Goal: Task Accomplishment & Management: Manage account settings

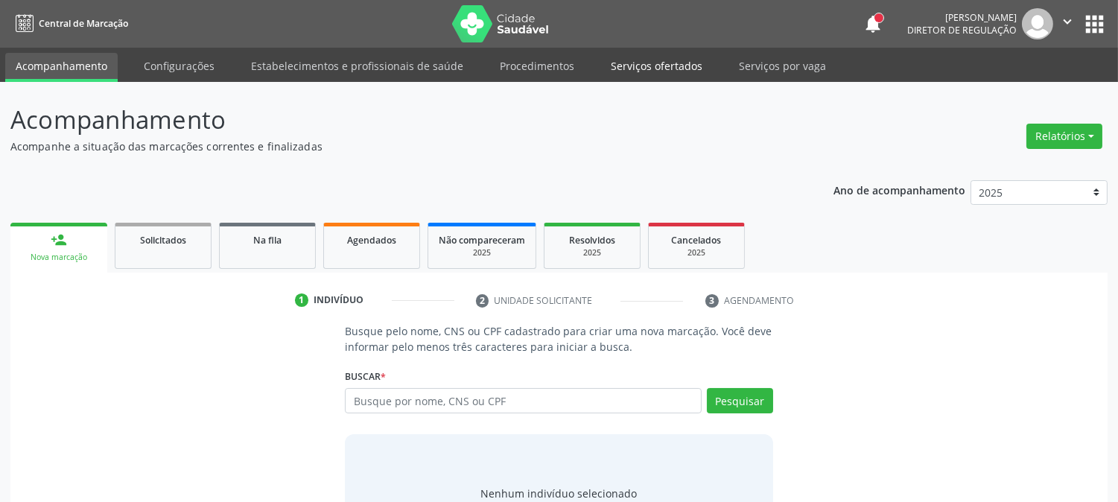
click at [649, 70] on link "Serviços ofertados" at bounding box center [656, 66] width 112 height 26
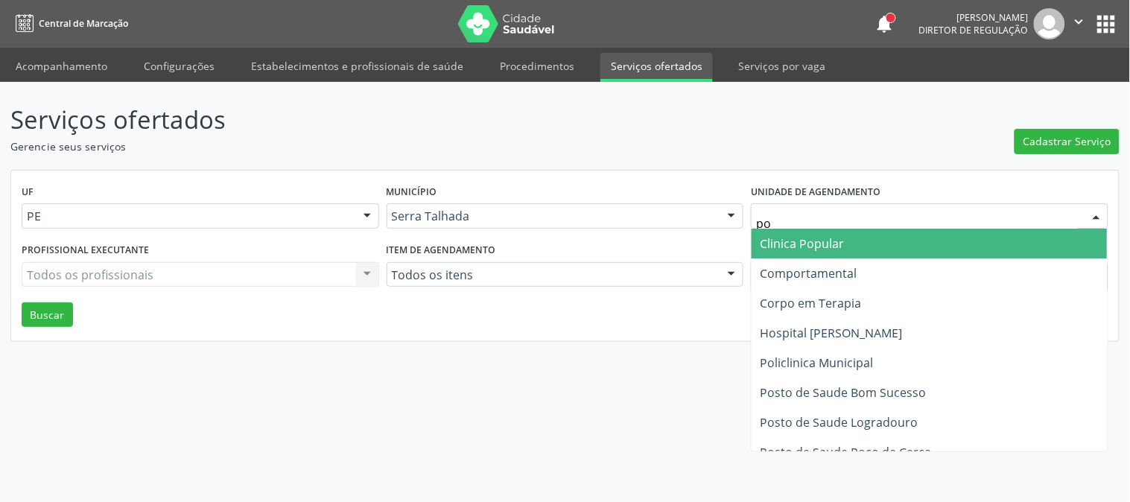
type input "pol"
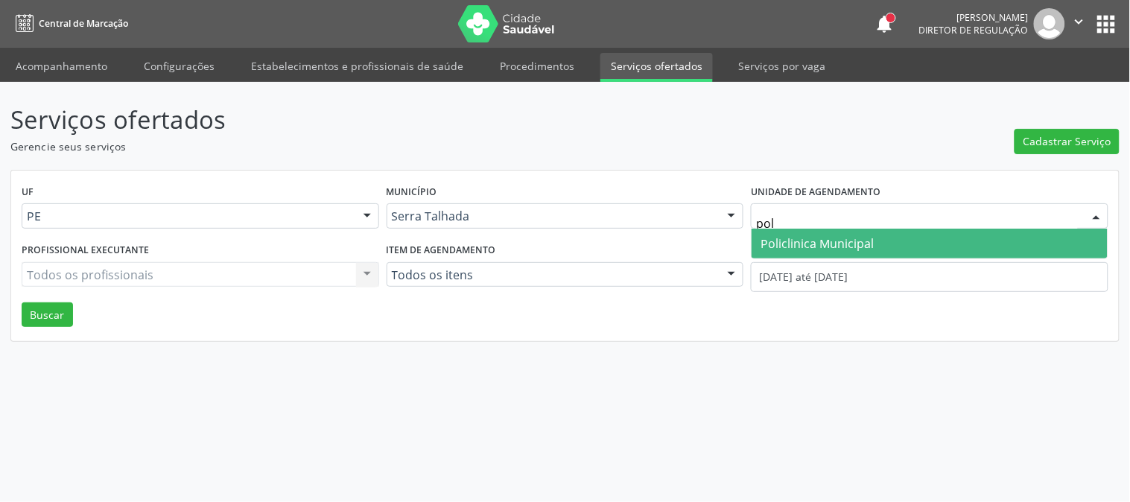
click at [812, 235] on span "Policlinica Municipal" at bounding box center [816, 243] width 113 height 16
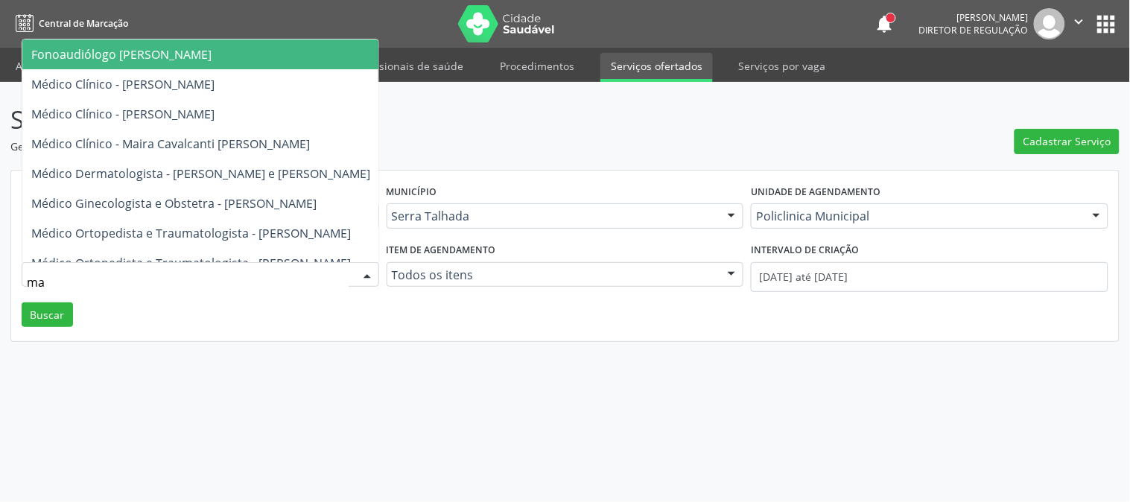
type input "mai"
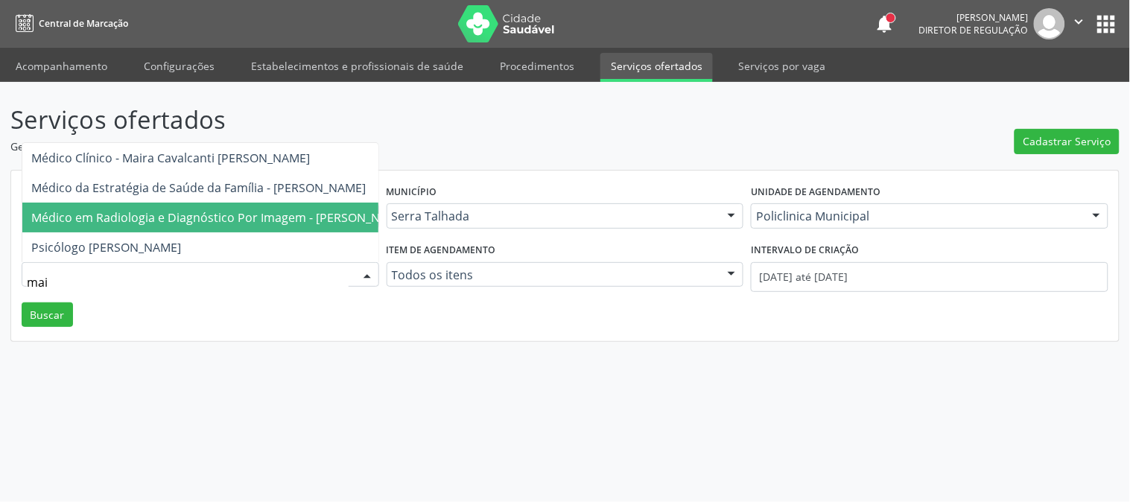
click at [288, 212] on span "Médico em Radiologia e Diagnóstico Por Imagem - [PERSON_NAME]" at bounding box center [219, 218] width 395 height 30
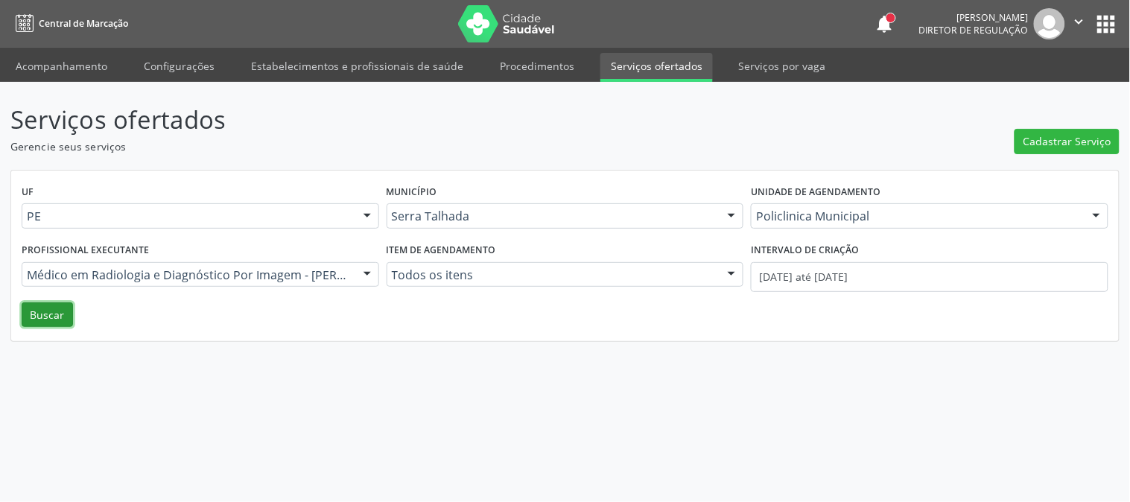
click at [47, 317] on button "Buscar" at bounding box center [47, 314] width 51 height 25
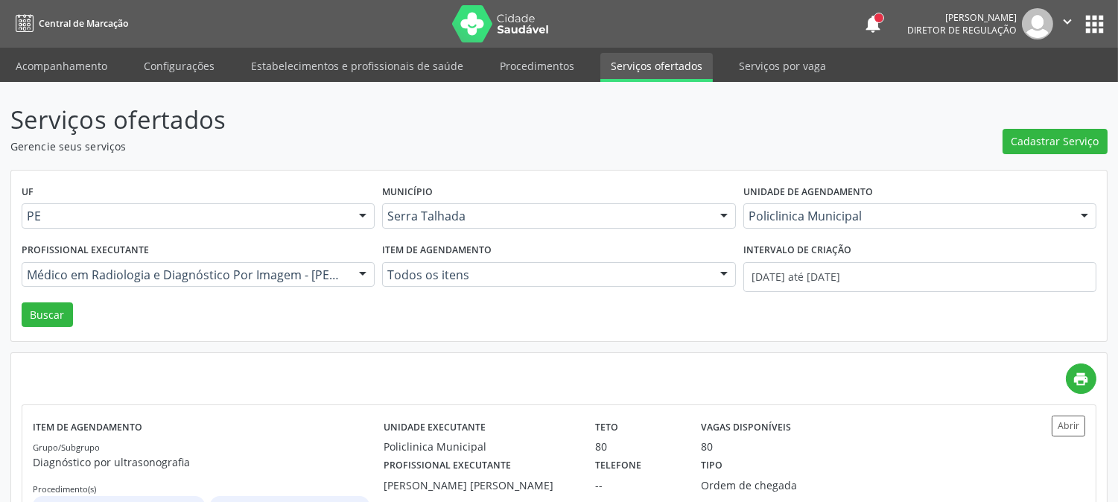
scroll to position [101, 0]
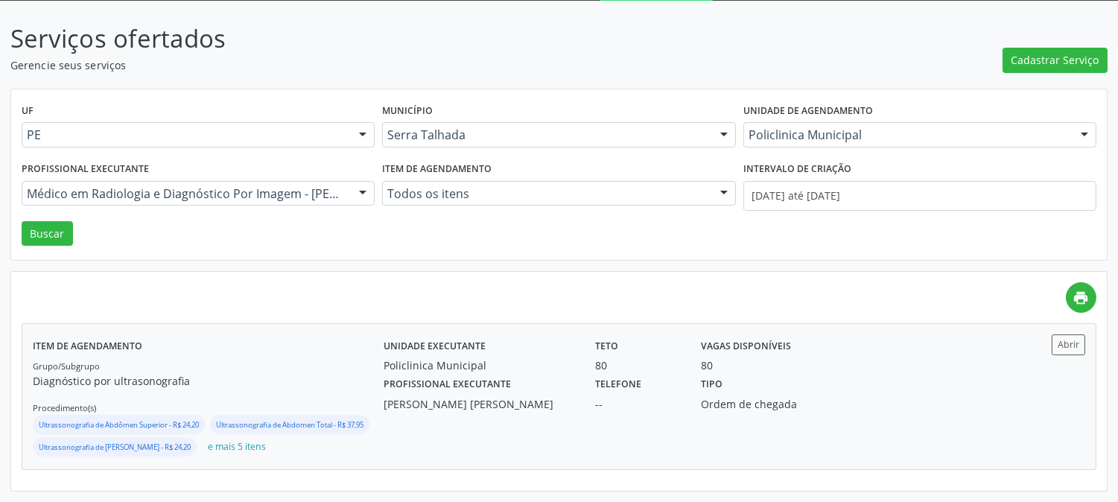
click at [442, 334] on label "Unidade executante" at bounding box center [435, 345] width 102 height 23
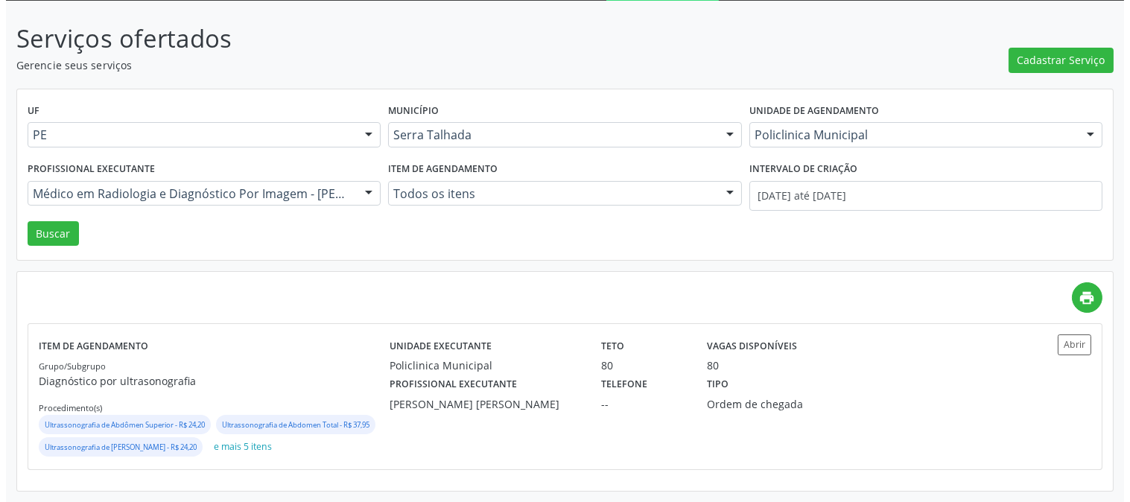
scroll to position [0, 0]
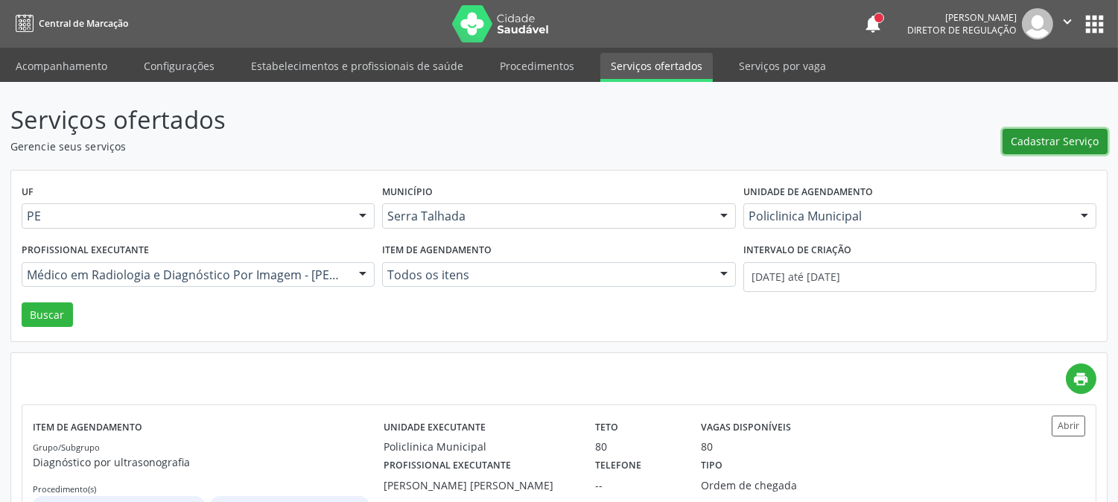
click at [1037, 146] on span "Cadastrar Serviço" at bounding box center [1055, 141] width 88 height 16
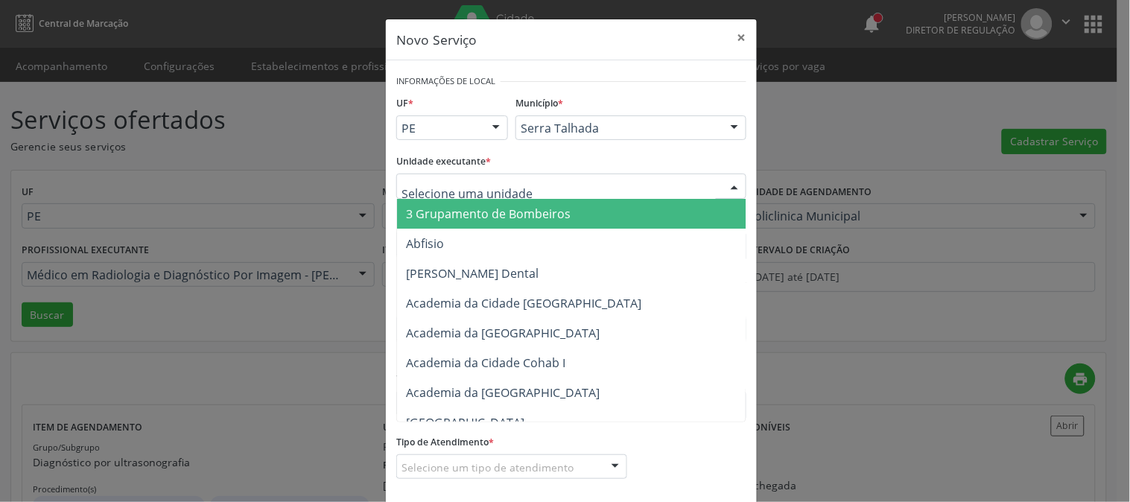
click at [579, 182] on div at bounding box center [571, 186] width 350 height 25
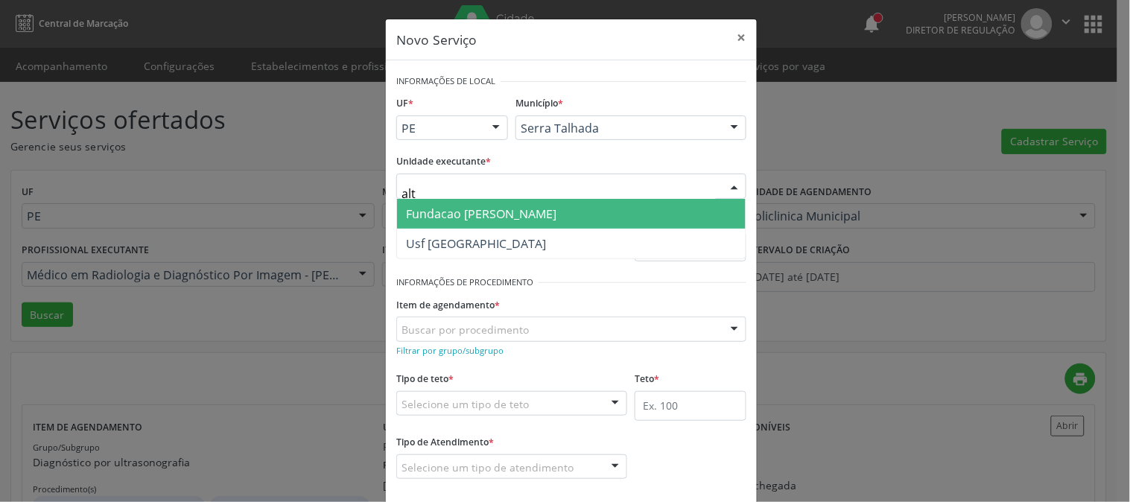
type input "alti"
click at [573, 210] on span "Fundacao [PERSON_NAME]" at bounding box center [571, 214] width 349 height 30
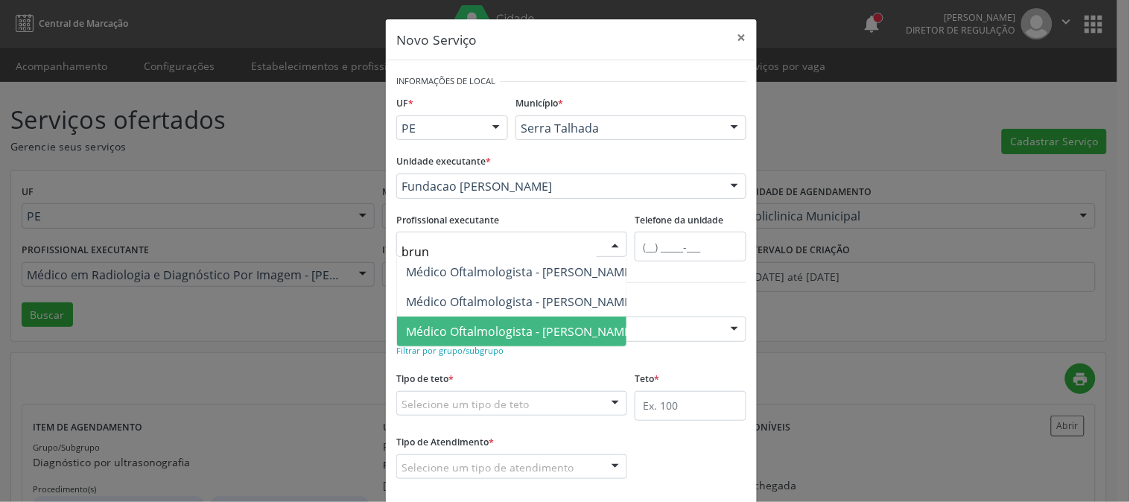
type input "bruna"
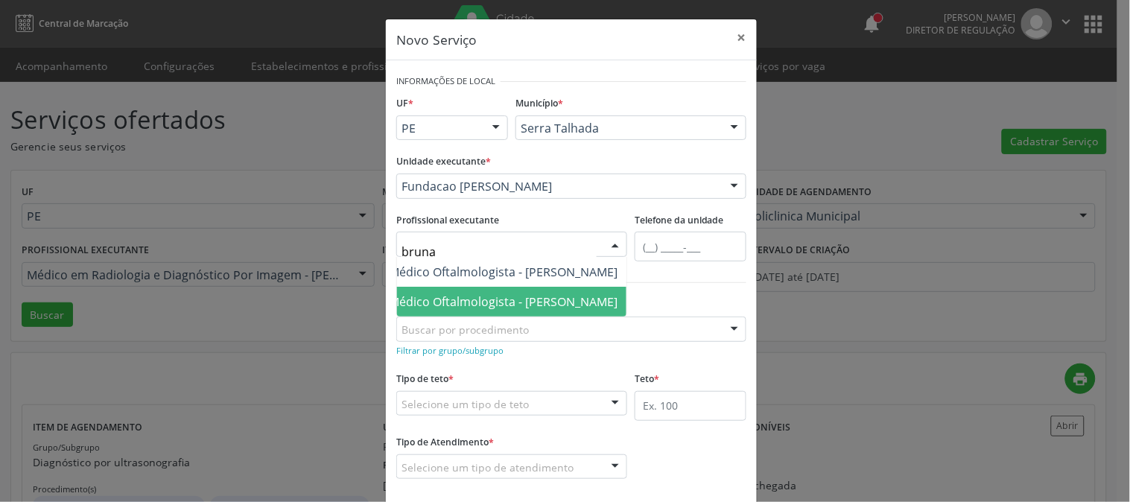
scroll to position [0, 137]
click at [529, 299] on span "Médico Oftalmologista - Bruna Vieira Oliveira Carvalho Ventura" at bounding box center [503, 301] width 229 height 16
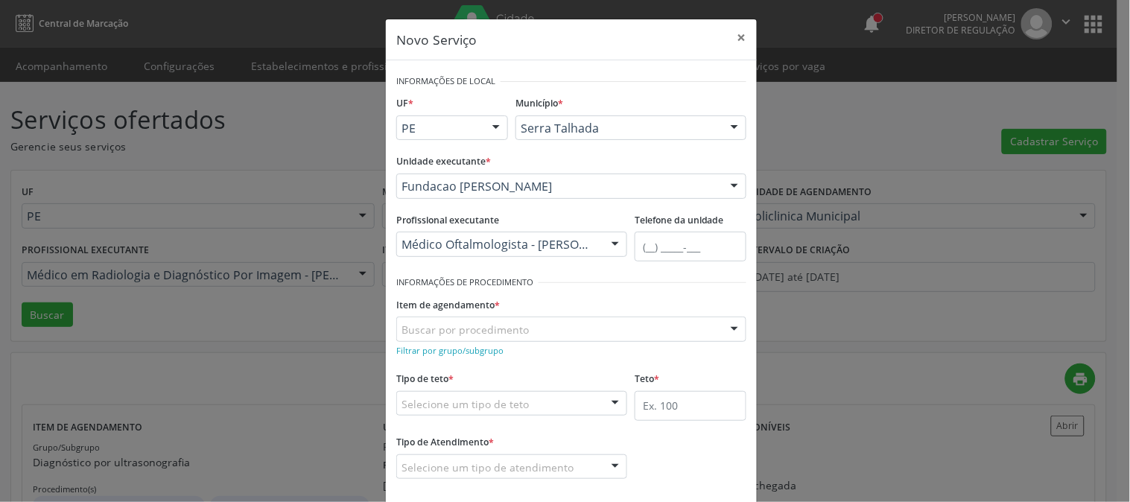
scroll to position [73, 0]
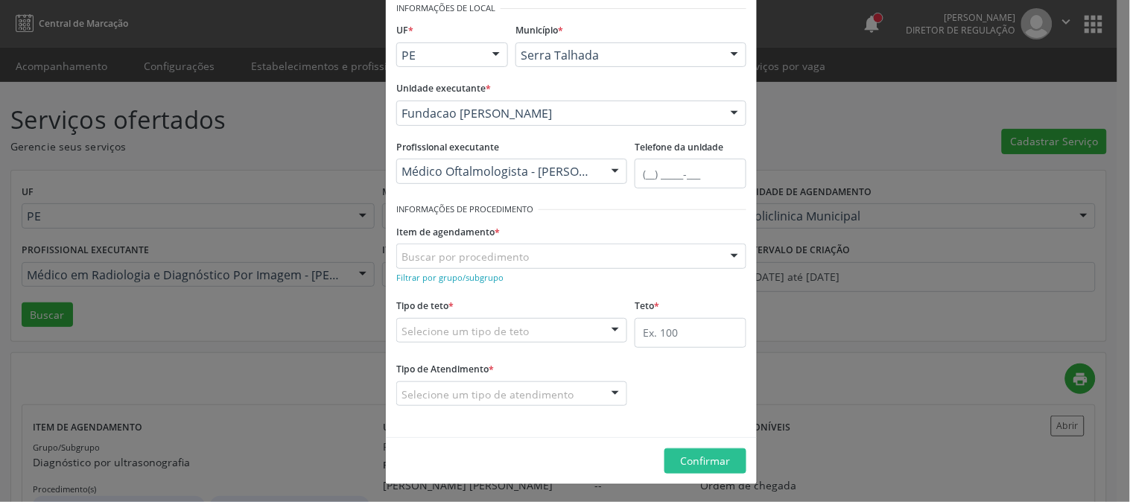
click at [536, 253] on div "Buscar por procedimento" at bounding box center [571, 256] width 350 height 25
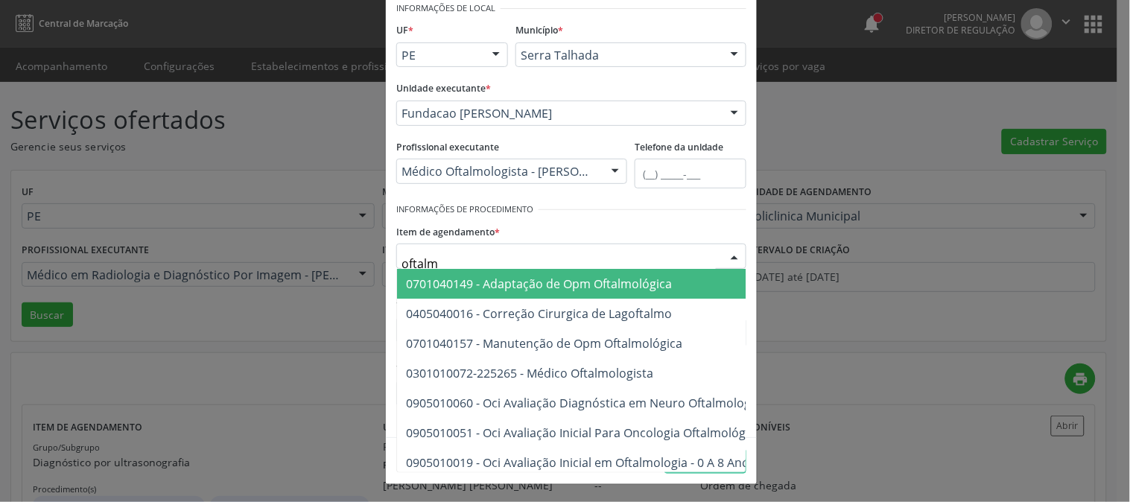
type input "oftalmo"
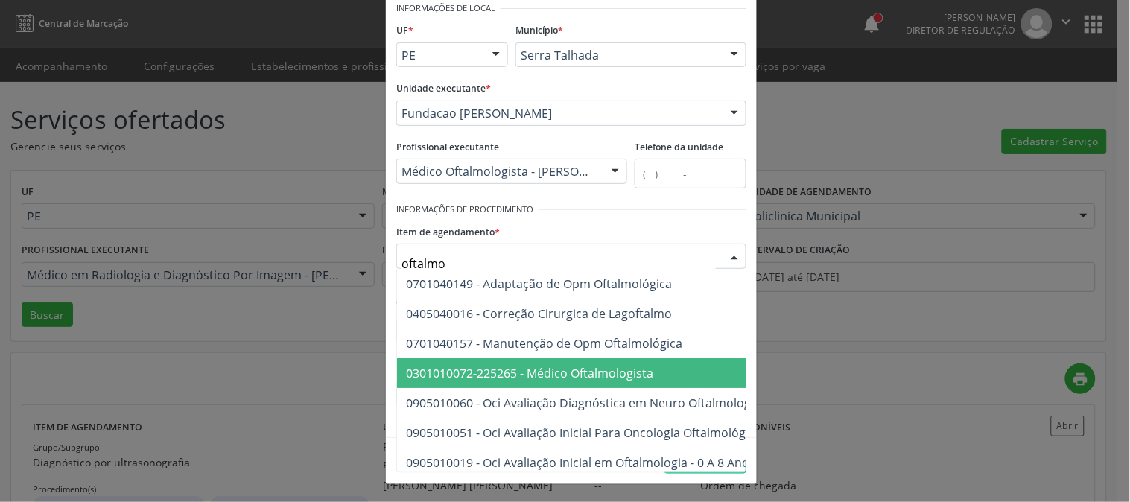
click at [576, 360] on span "0301010072-225265 - Médico Oftalmologista" at bounding box center [786, 373] width 779 height 30
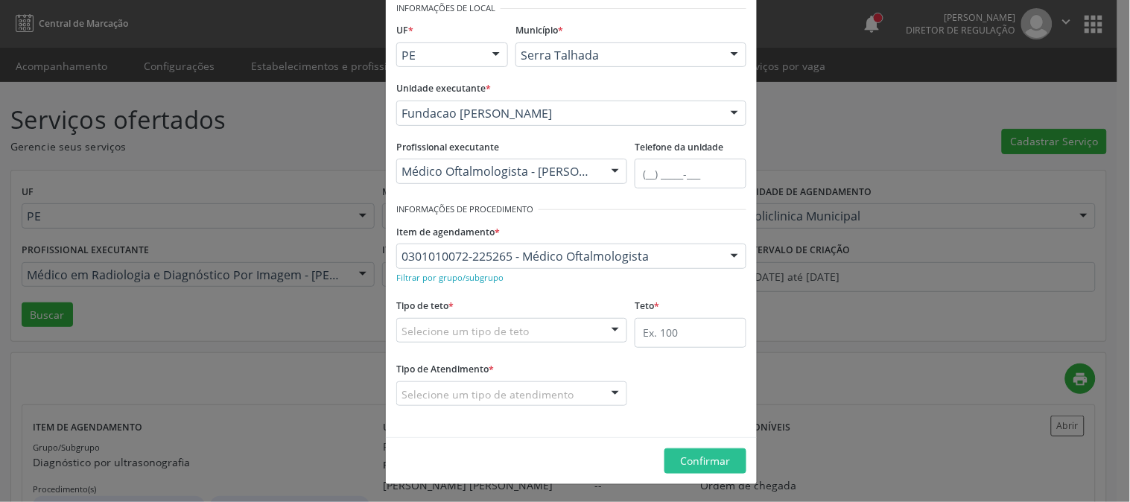
click at [561, 318] on div "Selecione um tipo de teto" at bounding box center [511, 330] width 231 height 25
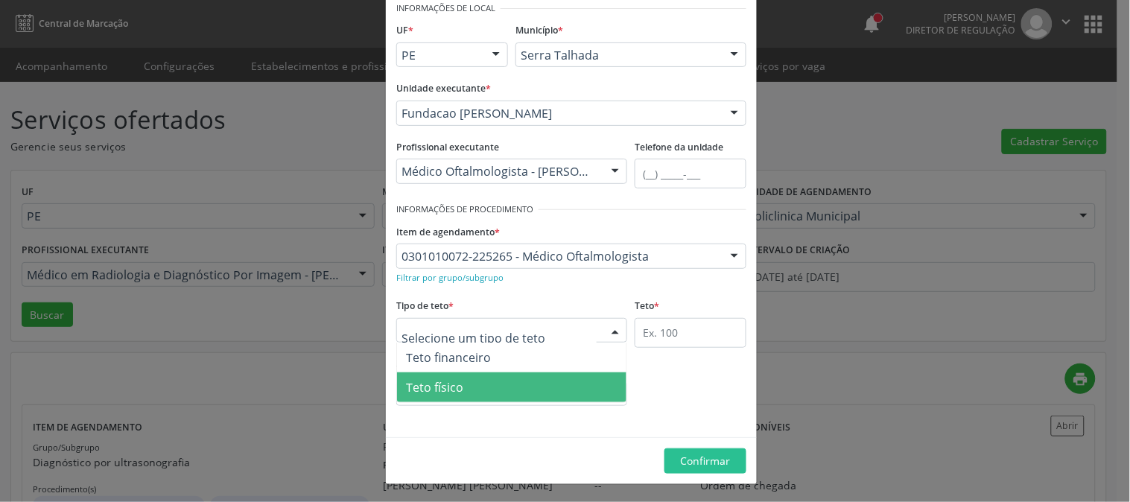
click at [541, 378] on span "Teto físico" at bounding box center [511, 387] width 229 height 30
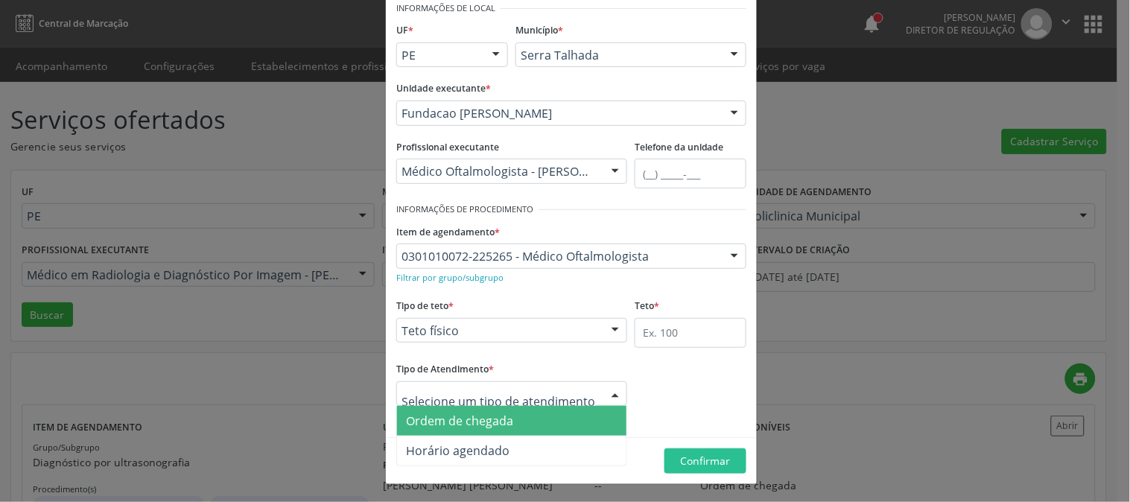
click at [533, 415] on span "Ordem de chegada" at bounding box center [511, 421] width 229 height 30
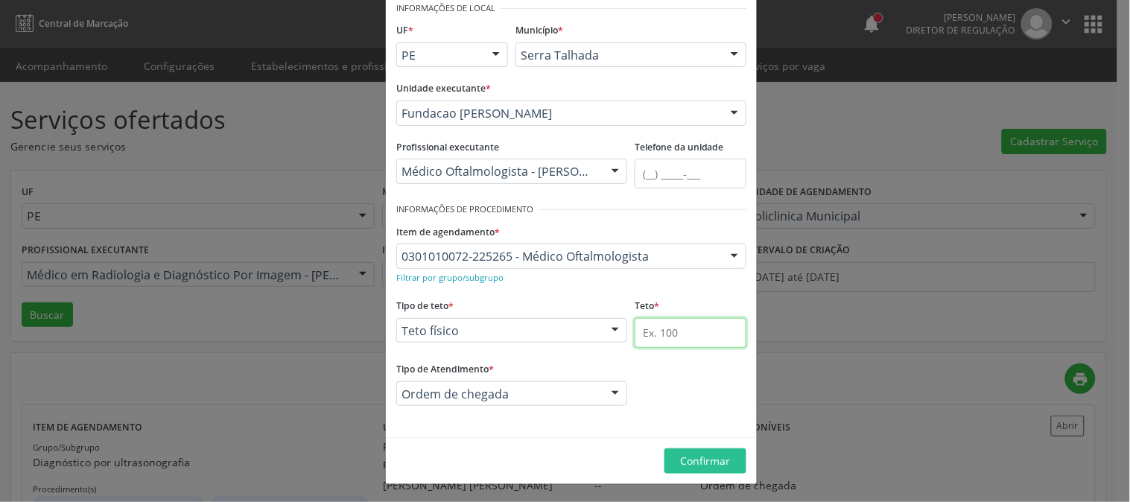
click at [705, 335] on input "text" at bounding box center [691, 333] width 112 height 30
type input "330"
click at [713, 456] on span "Confirmar" at bounding box center [706, 461] width 50 height 14
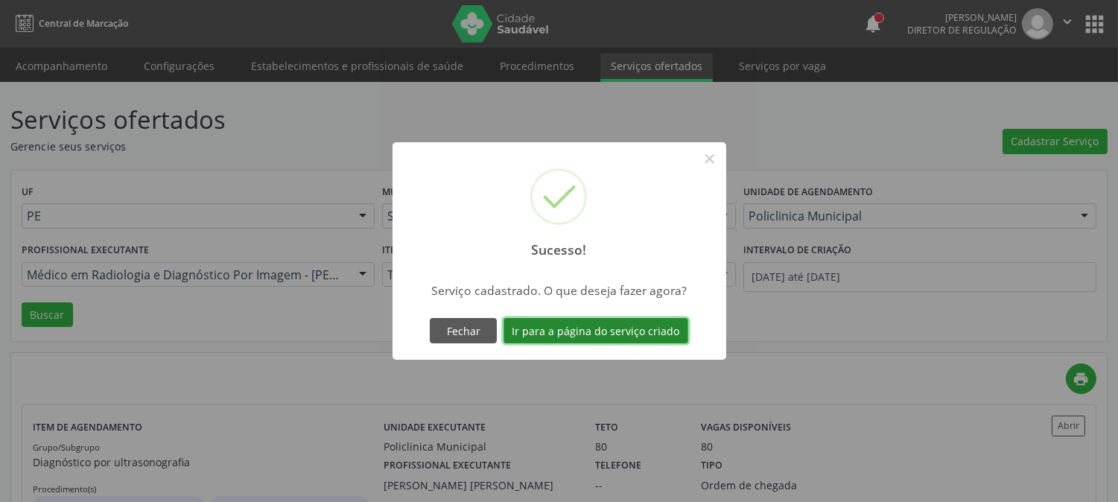
click at [615, 325] on button "Ir para a página do serviço criado" at bounding box center [595, 330] width 185 height 25
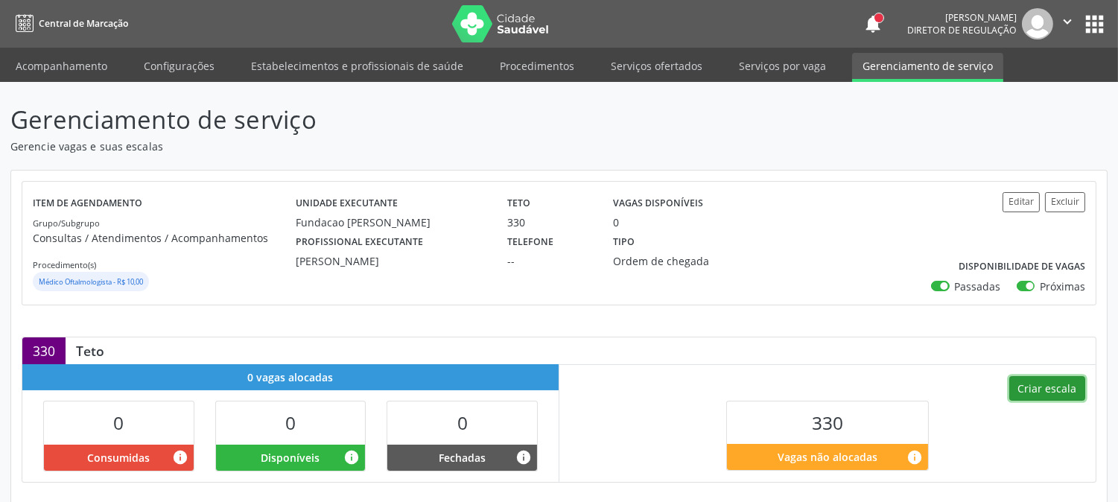
click at [1048, 395] on button "Criar escala" at bounding box center [1047, 388] width 76 height 25
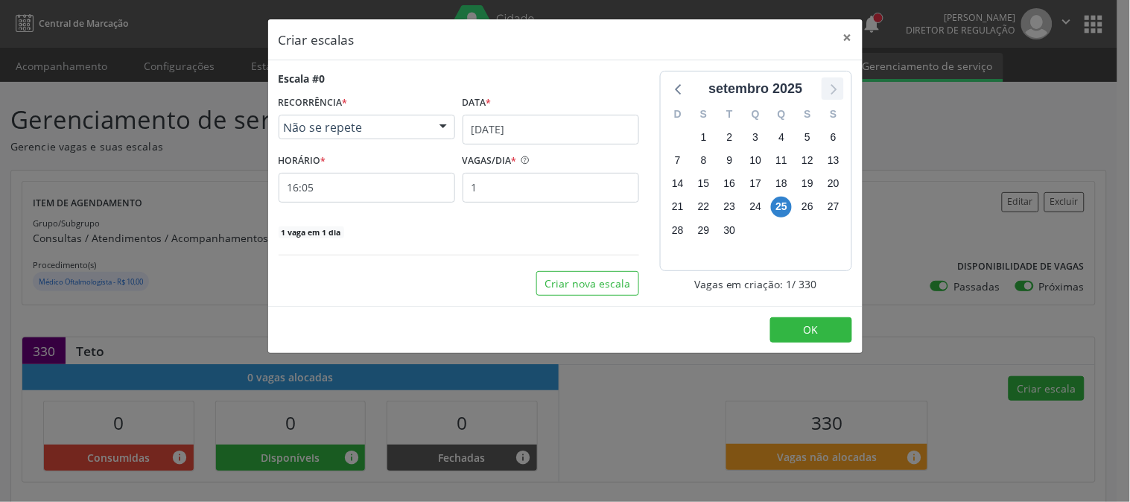
click at [835, 83] on icon at bounding box center [832, 88] width 19 height 19
click at [734, 157] on span "7" at bounding box center [729, 160] width 21 height 21
click at [735, 182] on span "14" at bounding box center [729, 184] width 21 height 21
click at [410, 127] on span "Não se repete" at bounding box center [354, 127] width 141 height 15
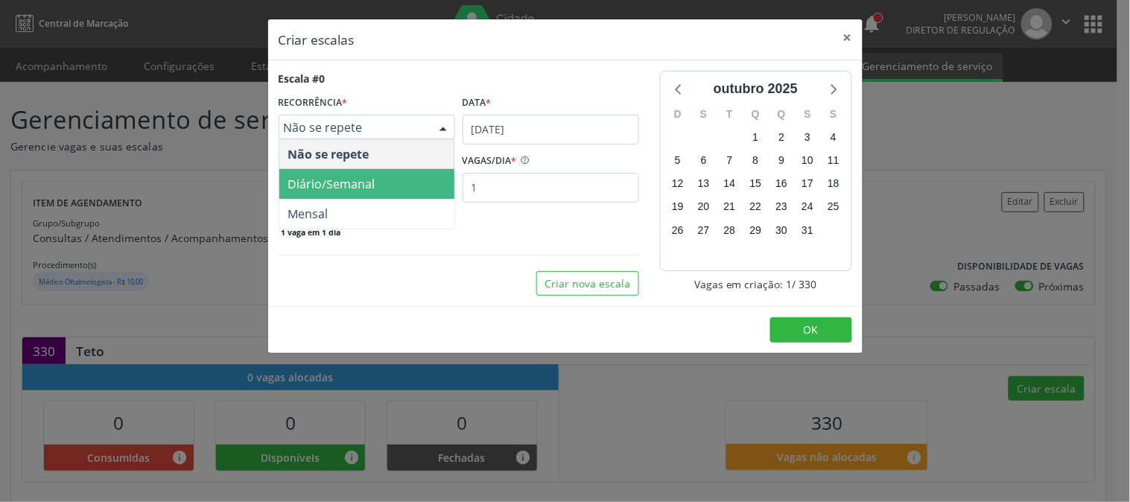
click at [408, 174] on span "Diário/Semanal" at bounding box center [366, 184] width 175 height 30
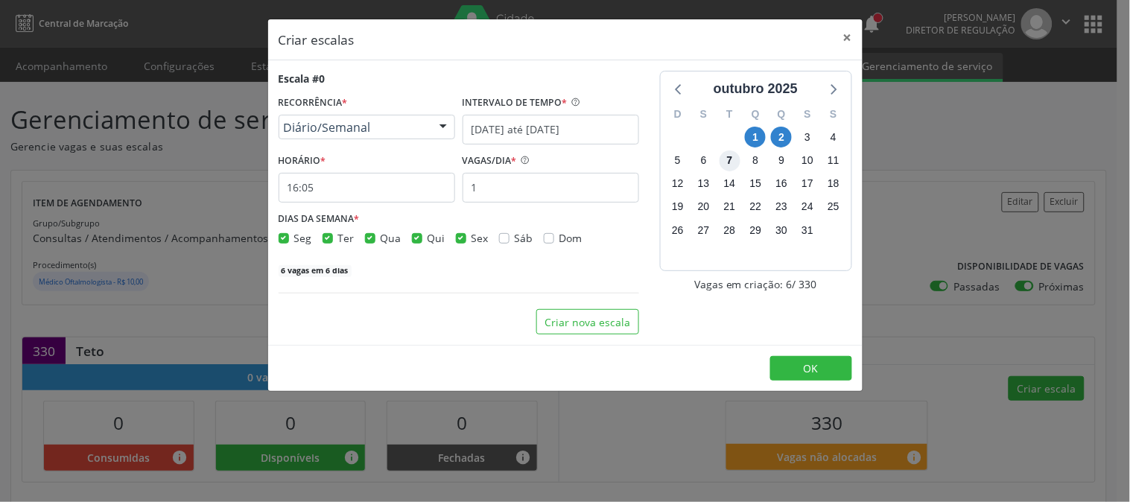
click at [726, 162] on span "7" at bounding box center [729, 160] width 21 height 21
click at [730, 226] on span "28" at bounding box center [729, 230] width 21 height 21
click at [752, 139] on span "1" at bounding box center [755, 137] width 21 height 21
click at [585, 127] on input "25/09/2025 até 02/10/2025" at bounding box center [551, 130] width 177 height 30
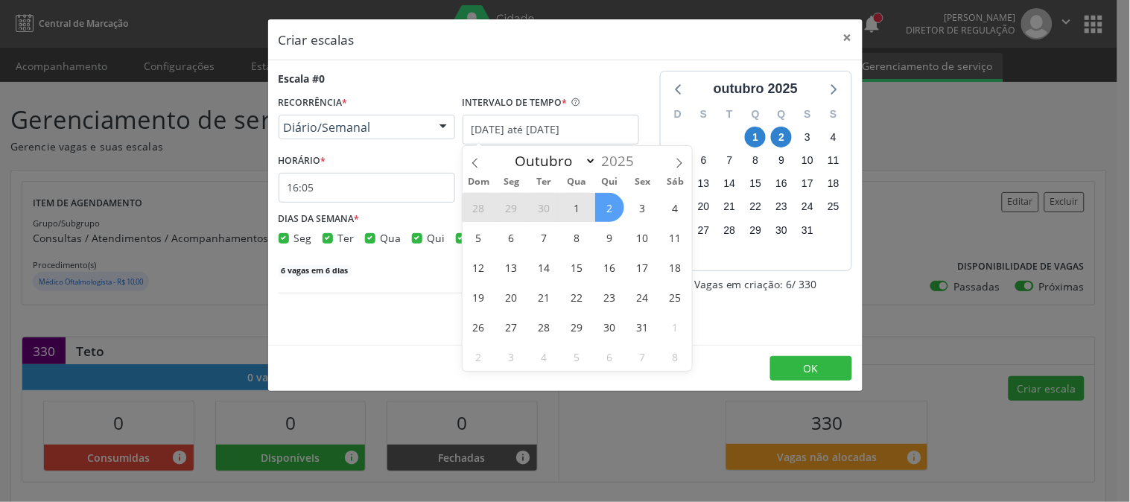
click at [576, 212] on span "1" at bounding box center [576, 207] width 29 height 29
type input "01/10/2025"
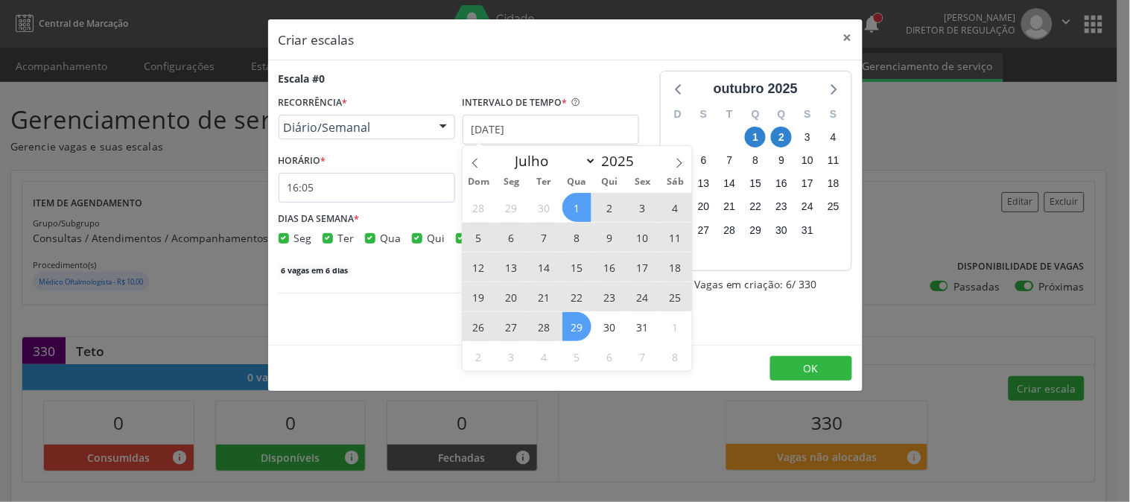
click at [571, 324] on span "29" at bounding box center [576, 326] width 29 height 29
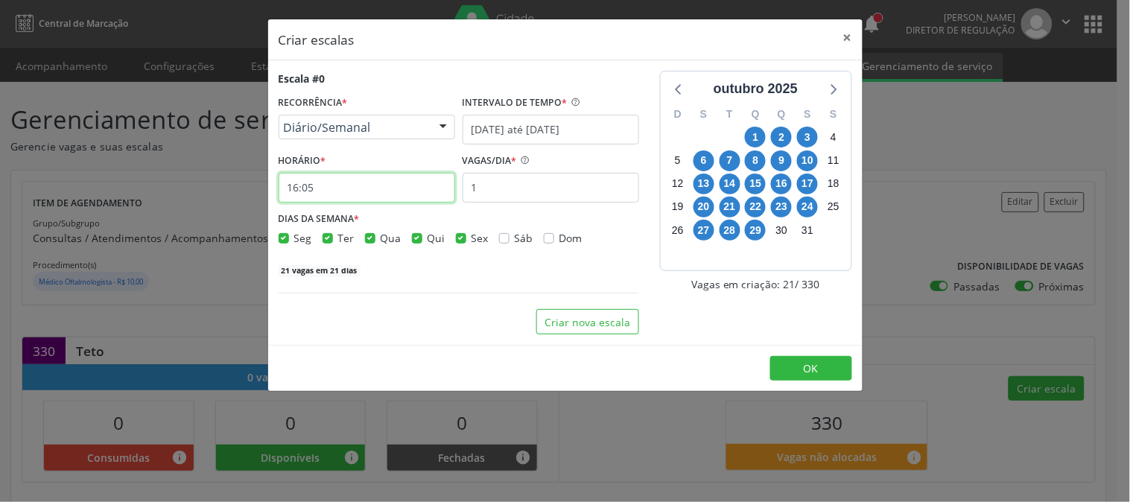
click at [419, 194] on input "16:05" at bounding box center [367, 188] width 177 height 30
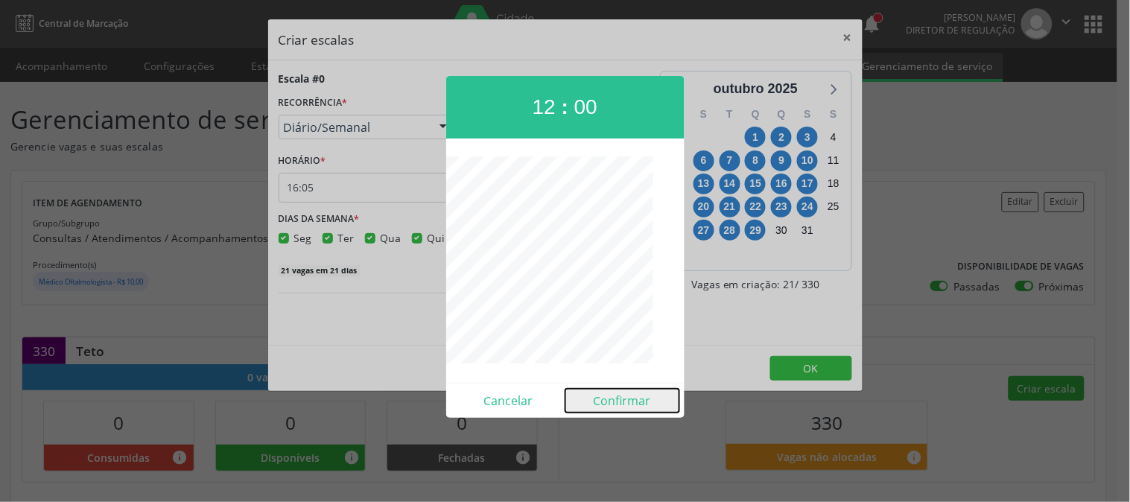
click at [643, 407] on button "Confirmar" at bounding box center [622, 401] width 114 height 24
type input "12:00"
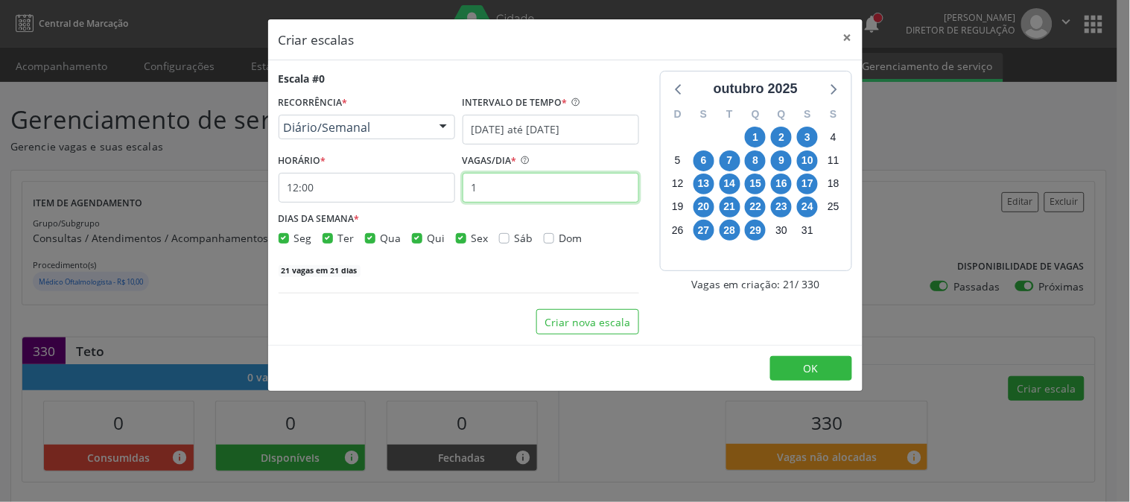
click at [515, 187] on input "1" at bounding box center [551, 188] width 177 height 30
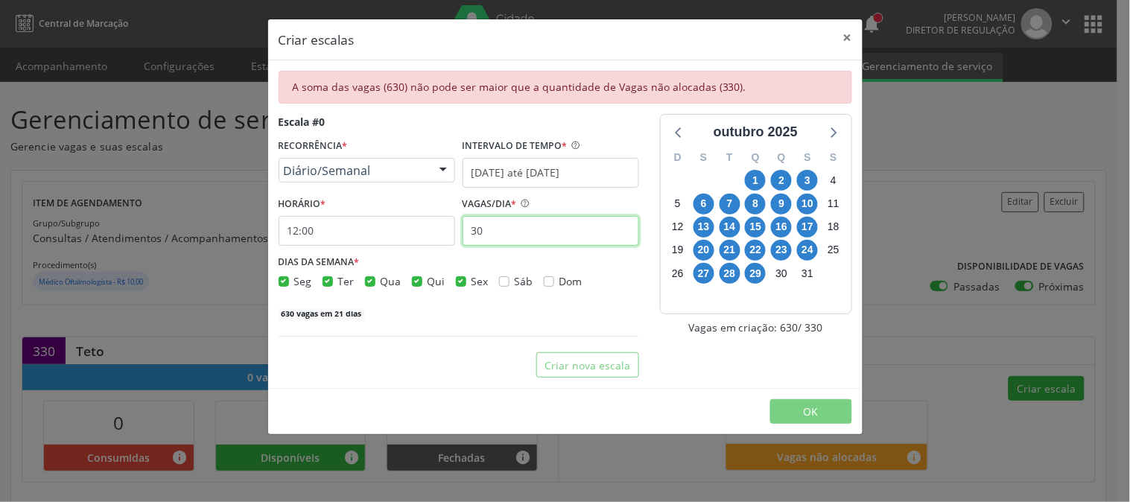
type input "30"
click at [471, 279] on label "Sex" at bounding box center [479, 281] width 17 height 16
click at [456, 279] on input "Sex" at bounding box center [461, 279] width 10 height 13
checkbox input "false"
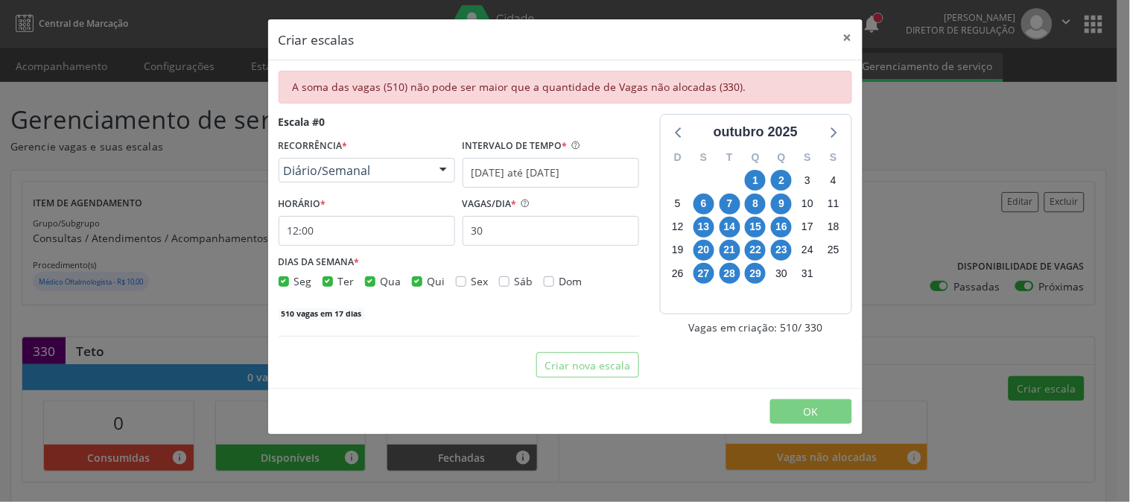
click at [427, 280] on label "Qui" at bounding box center [436, 281] width 18 height 16
click at [412, 280] on input "Qui" at bounding box center [417, 279] width 10 height 13
checkbox input "false"
click at [294, 280] on span "Seg" at bounding box center [303, 281] width 18 height 14
click at [289, 280] on input "Seg" at bounding box center [284, 279] width 10 height 13
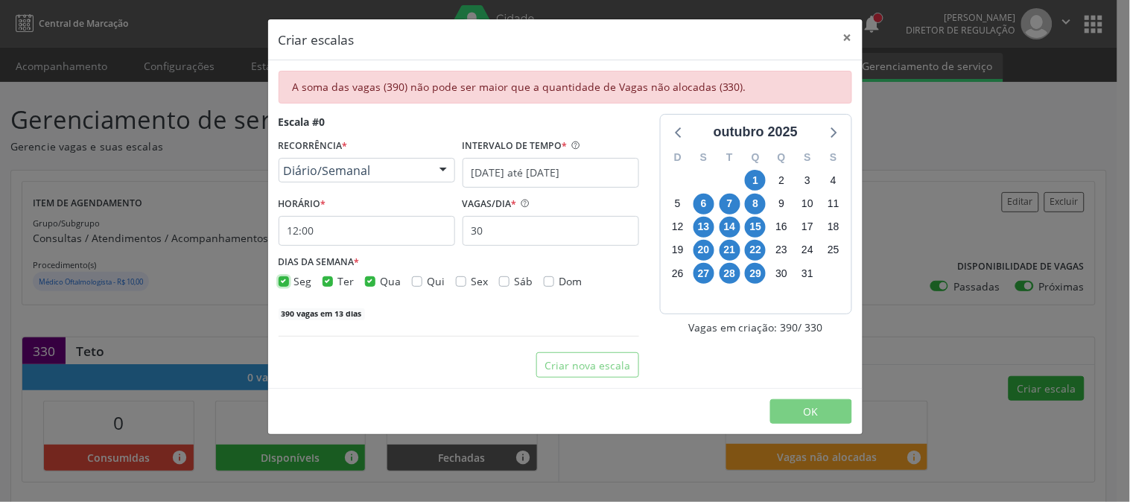
checkbox input "false"
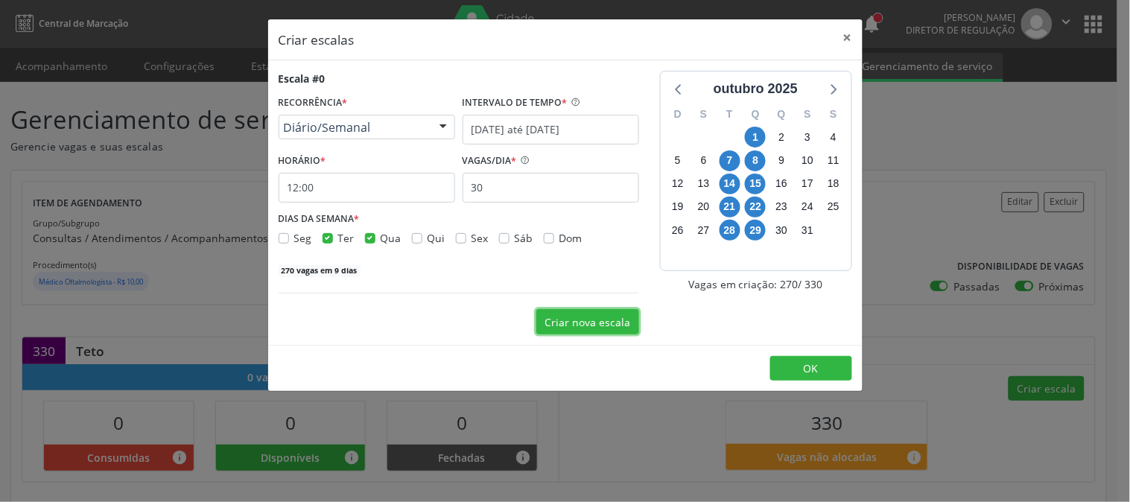
click at [562, 310] on button "Criar nova escala" at bounding box center [587, 321] width 103 height 25
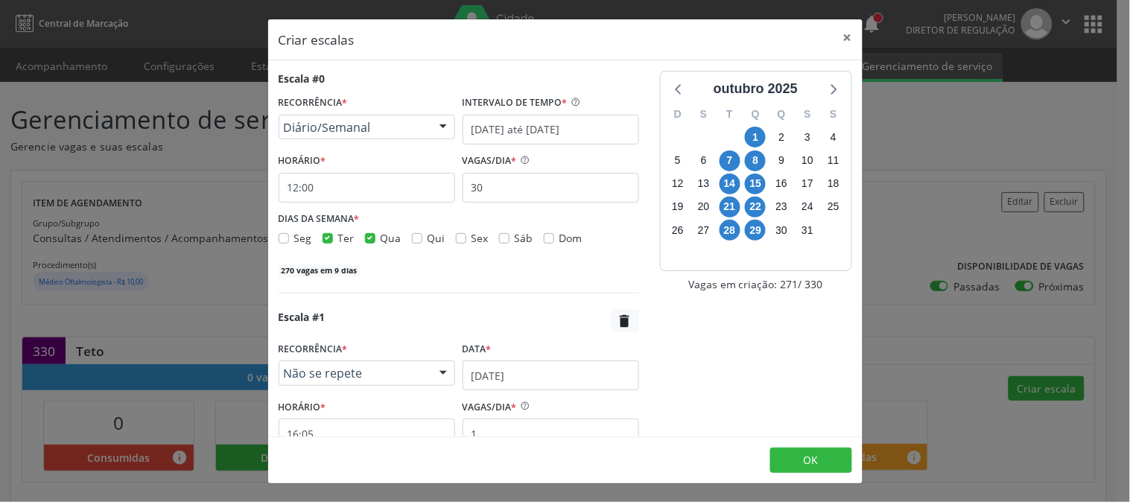
scroll to position [115, 0]
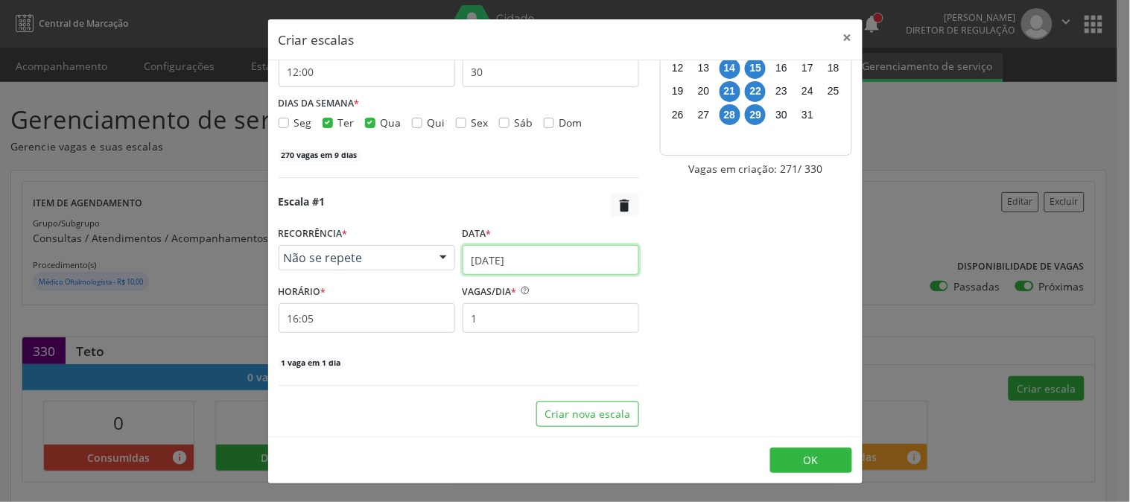
click at [493, 256] on input "25/09/2025" at bounding box center [551, 260] width 177 height 30
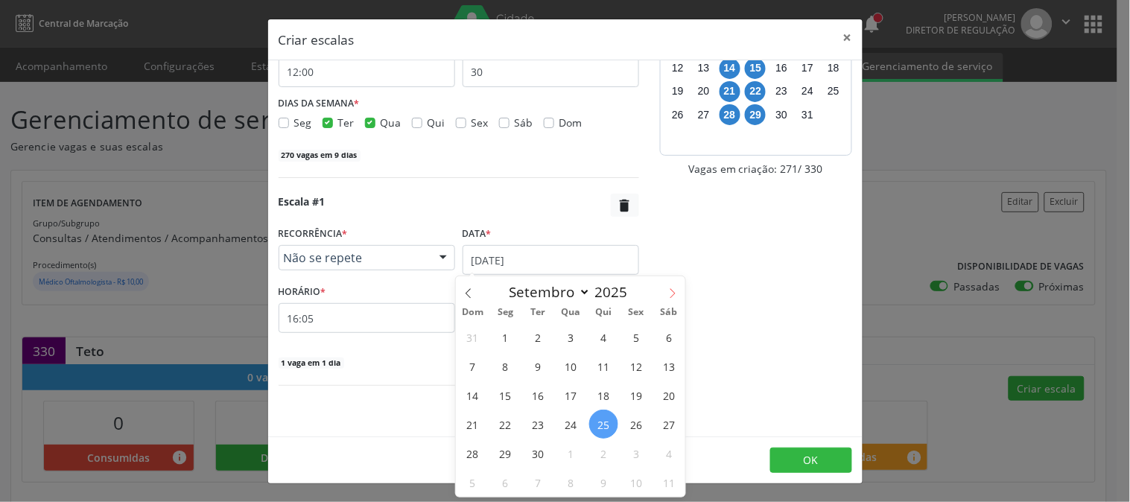
click at [670, 286] on span at bounding box center [672, 288] width 25 height 25
select select "9"
click at [410, 253] on span "Não se repete" at bounding box center [354, 257] width 141 height 15
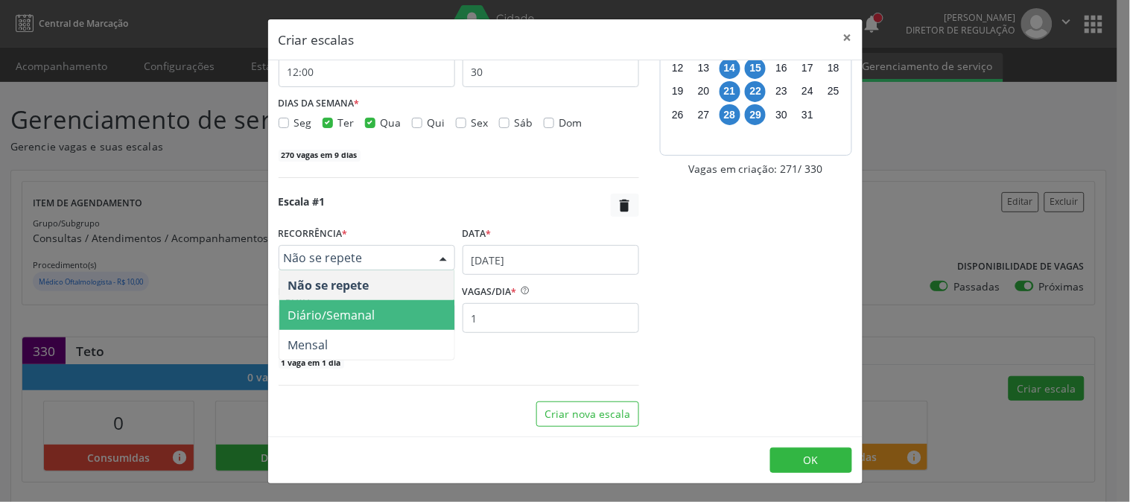
click at [397, 304] on span "Diário/Semanal" at bounding box center [366, 315] width 175 height 30
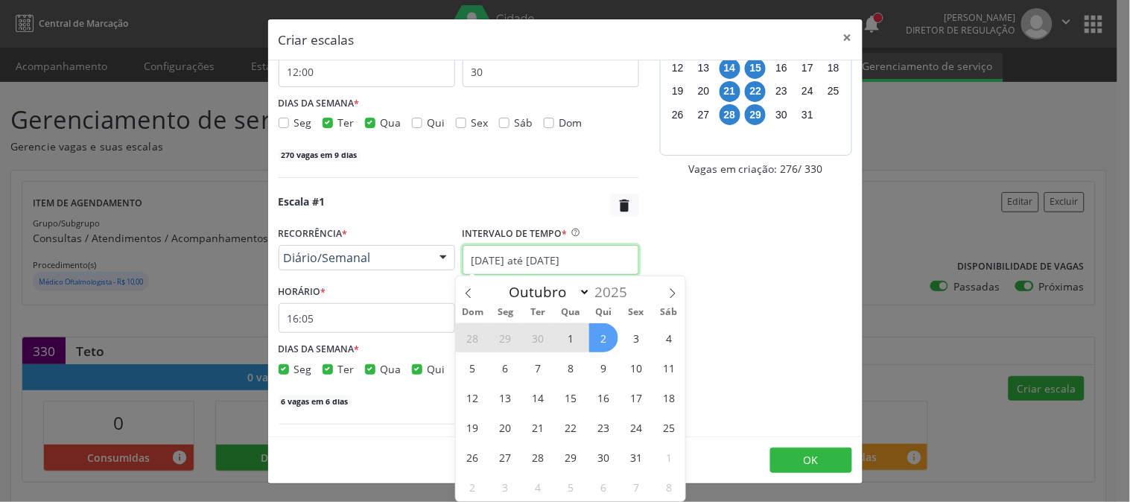
click at [563, 255] on input "25/09/2025 até 02/10/2025" at bounding box center [551, 260] width 177 height 30
click at [608, 333] on span "2" at bounding box center [603, 337] width 29 height 29
type input "02/10/2025"
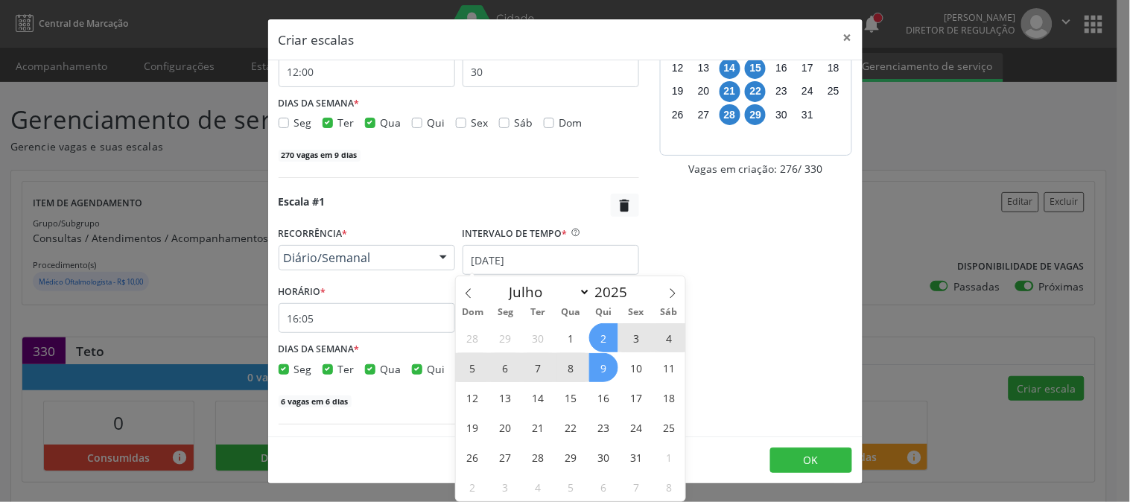
click at [605, 359] on span "9" at bounding box center [603, 367] width 29 height 29
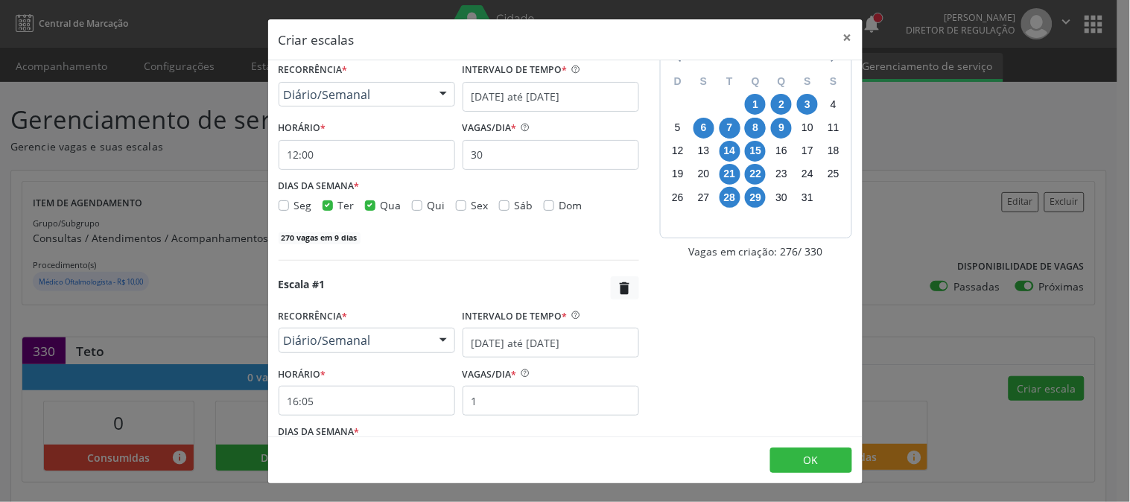
scroll to position [154, 0]
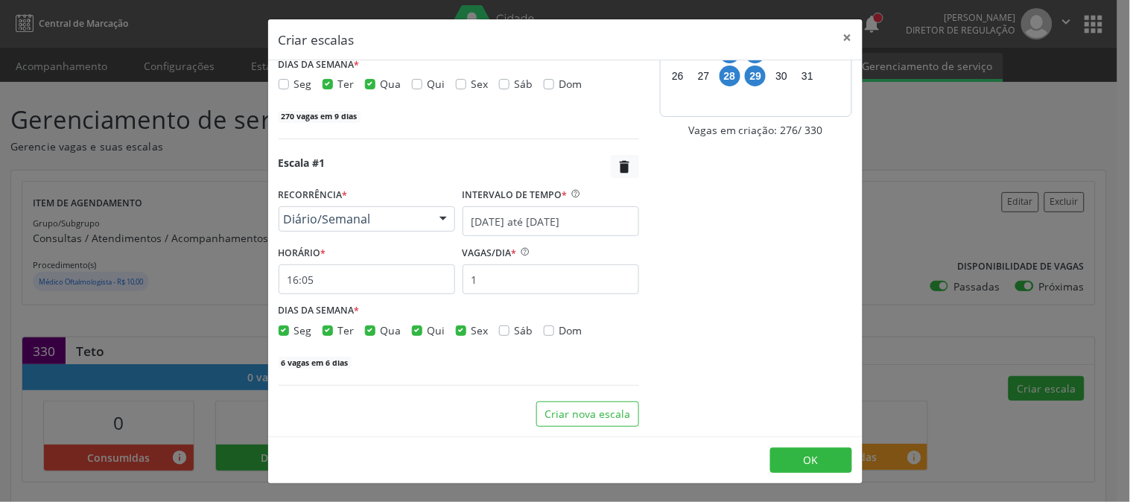
click at [471, 330] on label "Sex" at bounding box center [479, 330] width 17 height 16
click at [457, 330] on input "Sex" at bounding box center [461, 328] width 10 height 13
checkbox input "false"
click at [427, 332] on label "Qui" at bounding box center [436, 330] width 18 height 16
click at [419, 332] on input "Qui" at bounding box center [417, 328] width 10 height 13
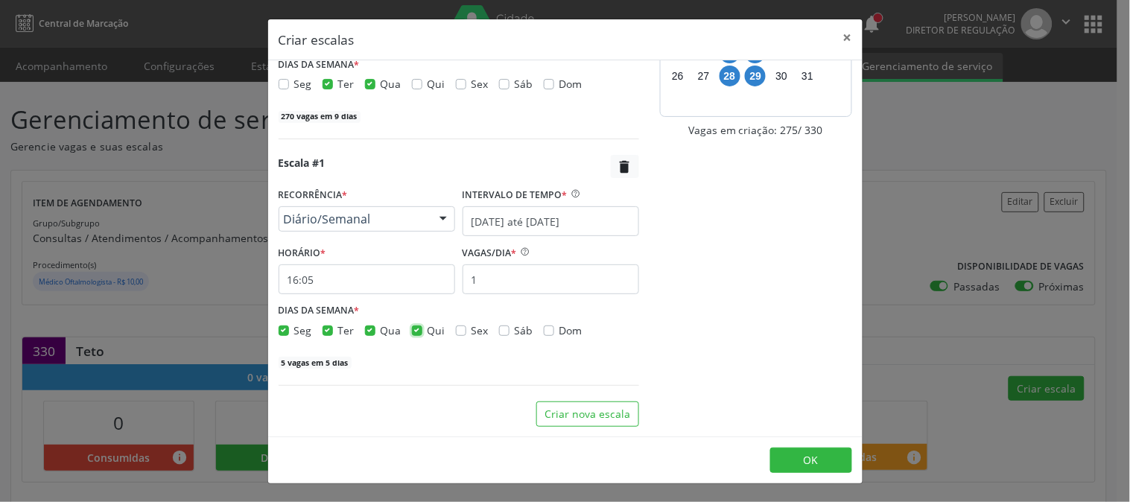
checkbox input "false"
click at [338, 333] on label "Ter" at bounding box center [346, 330] width 16 height 16
click at [330, 333] on input "Ter" at bounding box center [327, 328] width 10 height 13
checkbox input "false"
click at [294, 328] on span "Seg" at bounding box center [303, 330] width 18 height 14
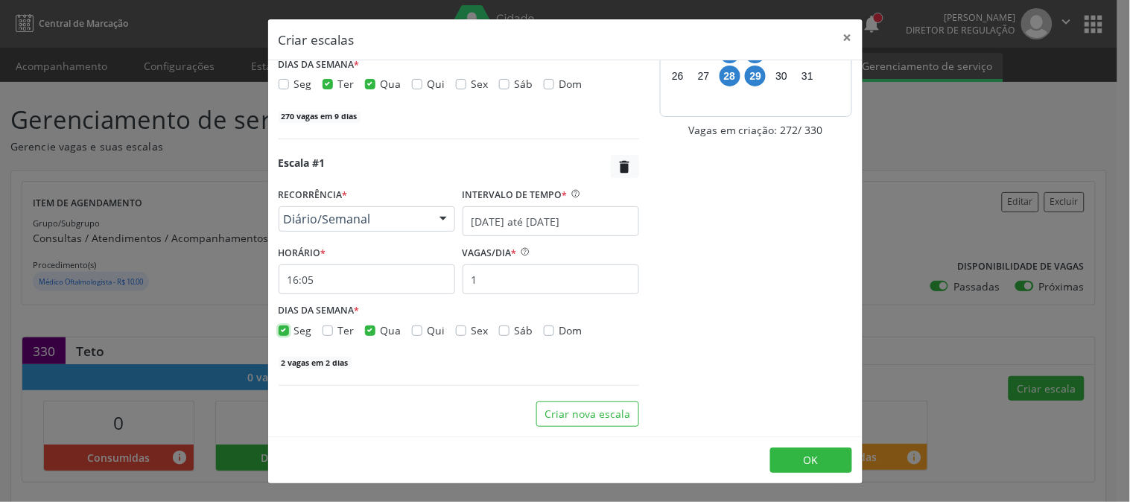
click at [289, 328] on input "Seg" at bounding box center [284, 328] width 10 height 13
checkbox input "false"
click at [504, 278] on input "1" at bounding box center [551, 279] width 177 height 30
type input "30"
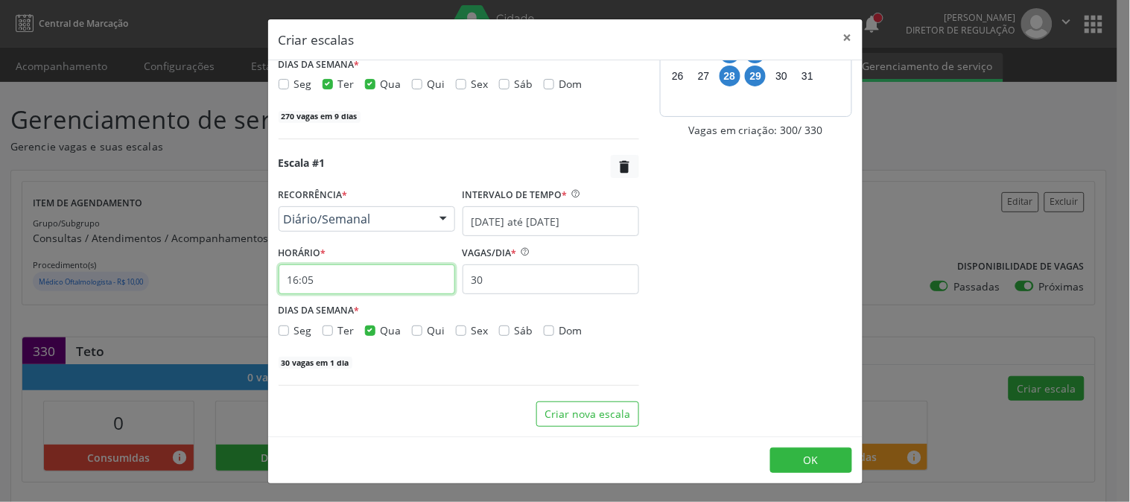
click at [369, 280] on input "16:05" at bounding box center [367, 279] width 177 height 30
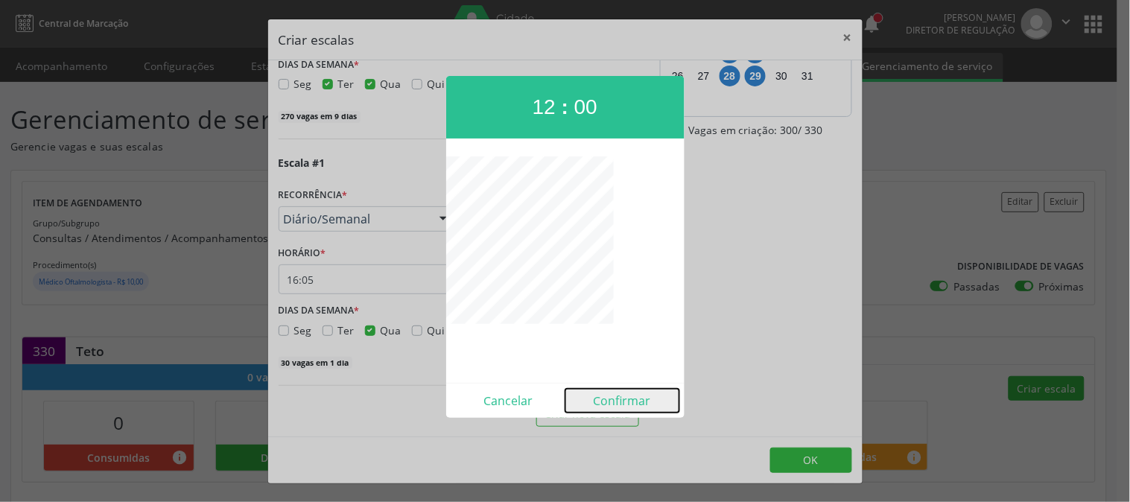
click at [658, 398] on button "Confirmar" at bounding box center [622, 401] width 114 height 24
type input "12:00"
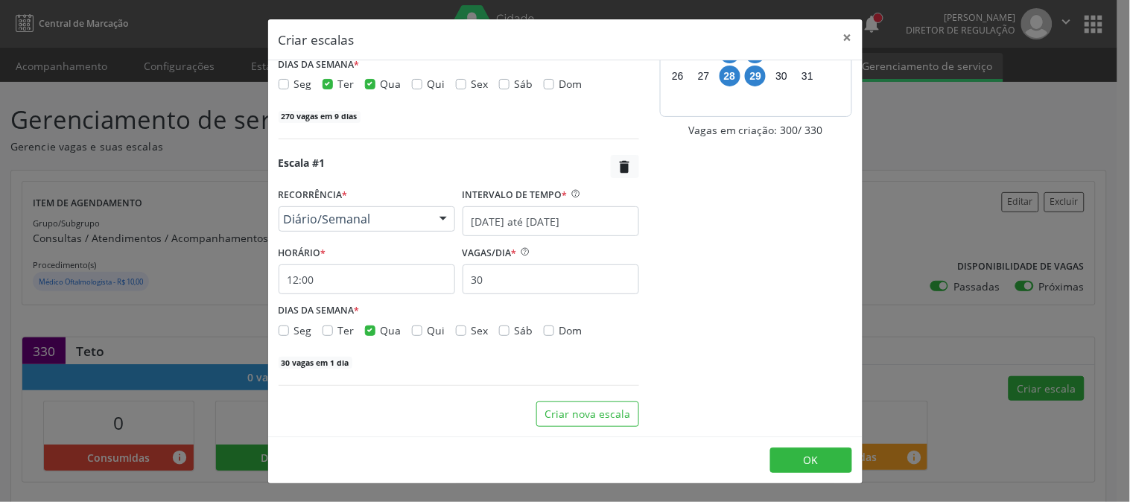
scroll to position [0, 0]
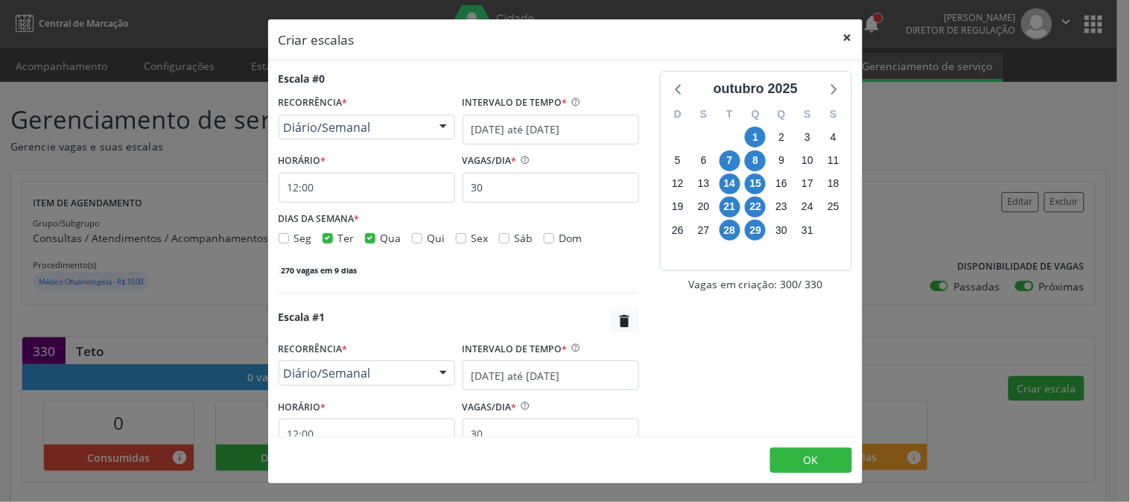
click at [842, 41] on button "×" at bounding box center [848, 37] width 30 height 36
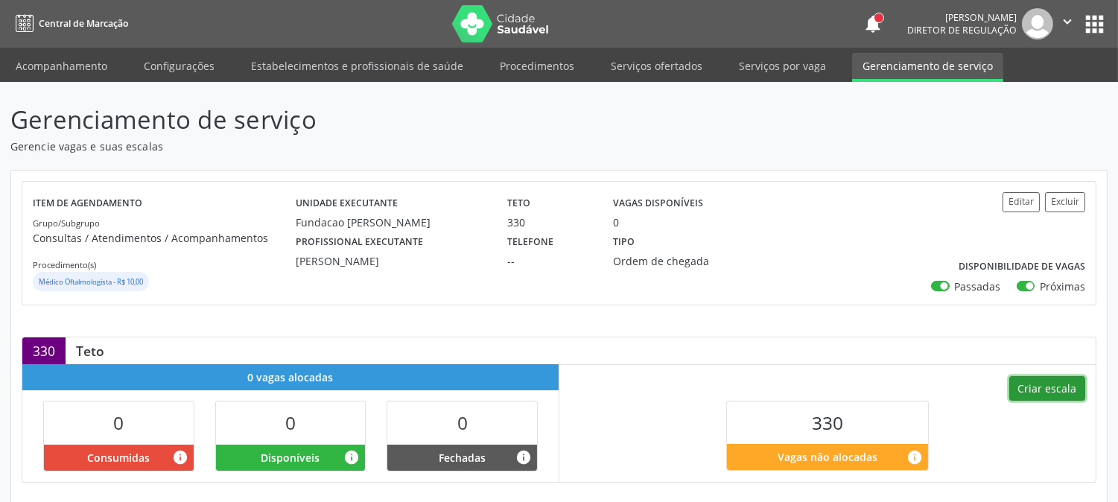
click at [1045, 382] on button "Criar escala" at bounding box center [1047, 388] width 76 height 25
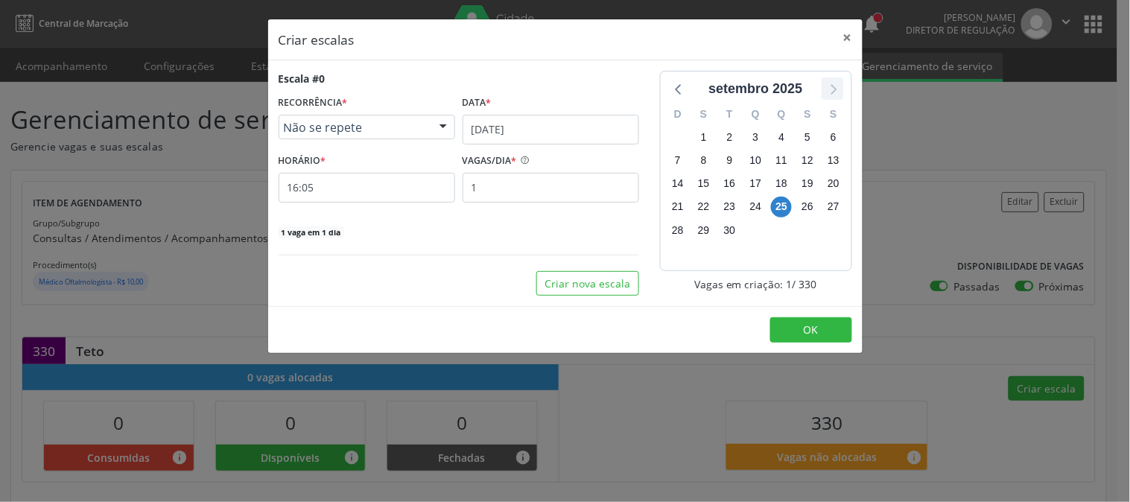
click at [839, 93] on icon at bounding box center [832, 88] width 19 height 19
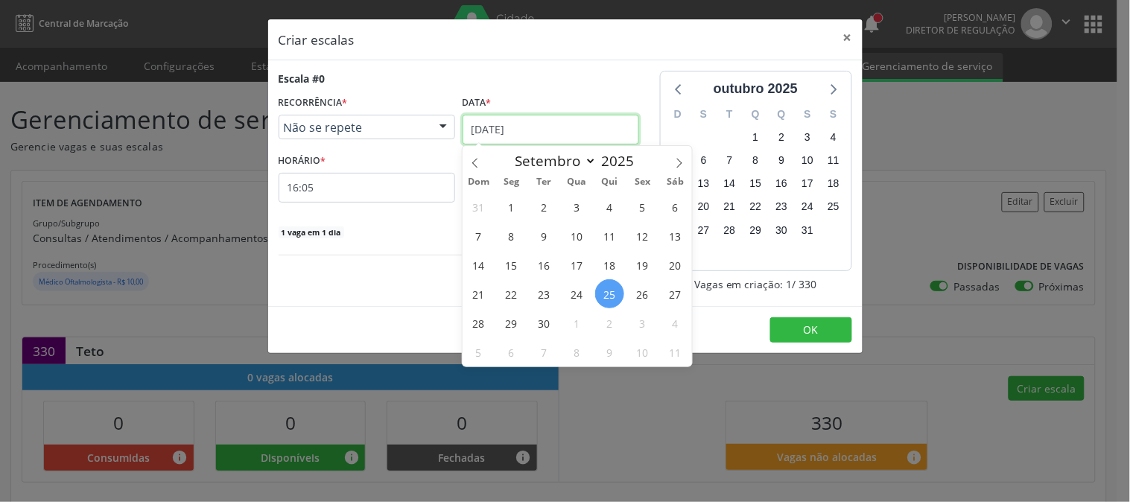
click at [589, 136] on input "25/09/2025" at bounding box center [551, 130] width 177 height 30
click at [680, 162] on icon at bounding box center [679, 163] width 10 height 10
select select "9"
click at [587, 212] on span "1" at bounding box center [576, 206] width 29 height 29
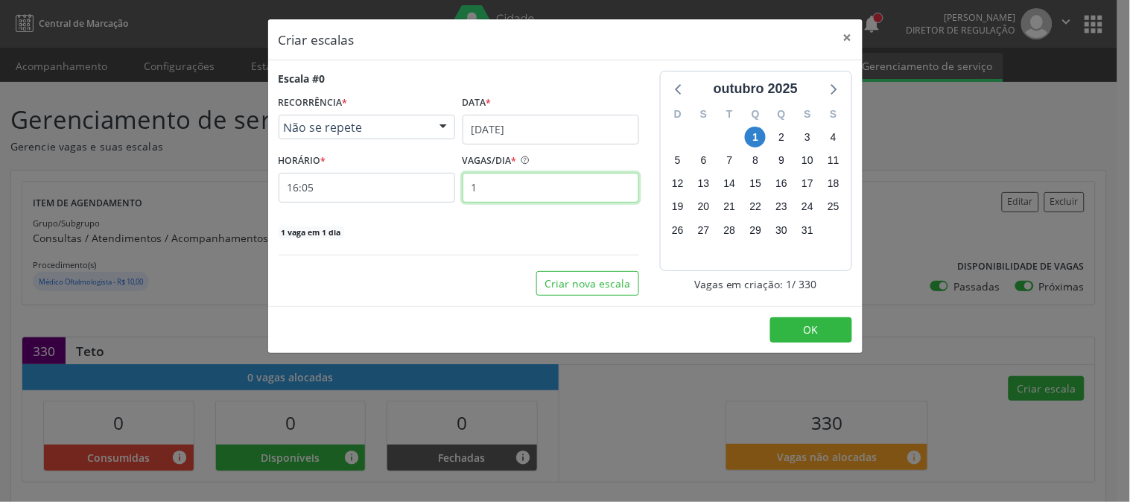
click at [539, 192] on input "1" at bounding box center [551, 188] width 177 height 30
type input "30"
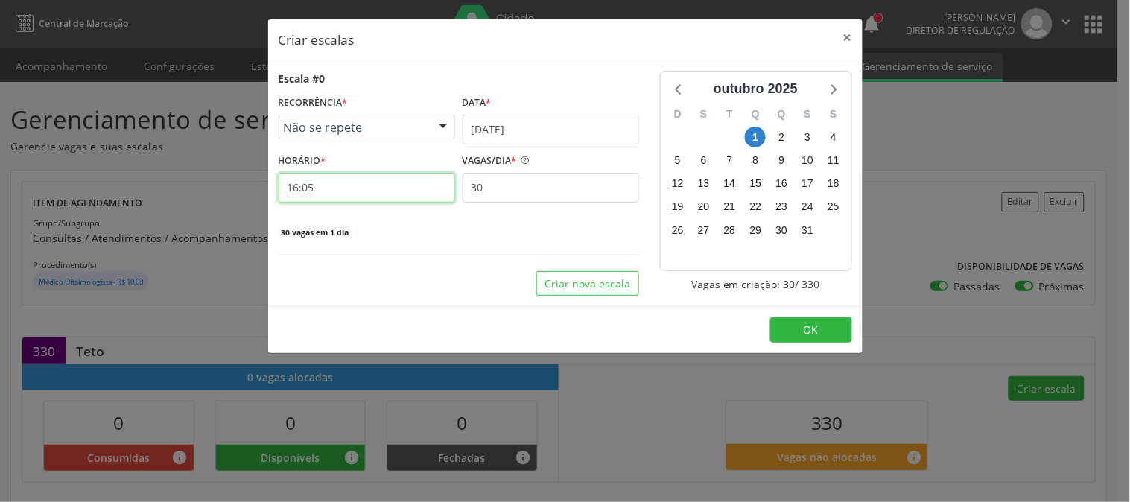
click at [421, 192] on input "16:05" at bounding box center [367, 188] width 177 height 30
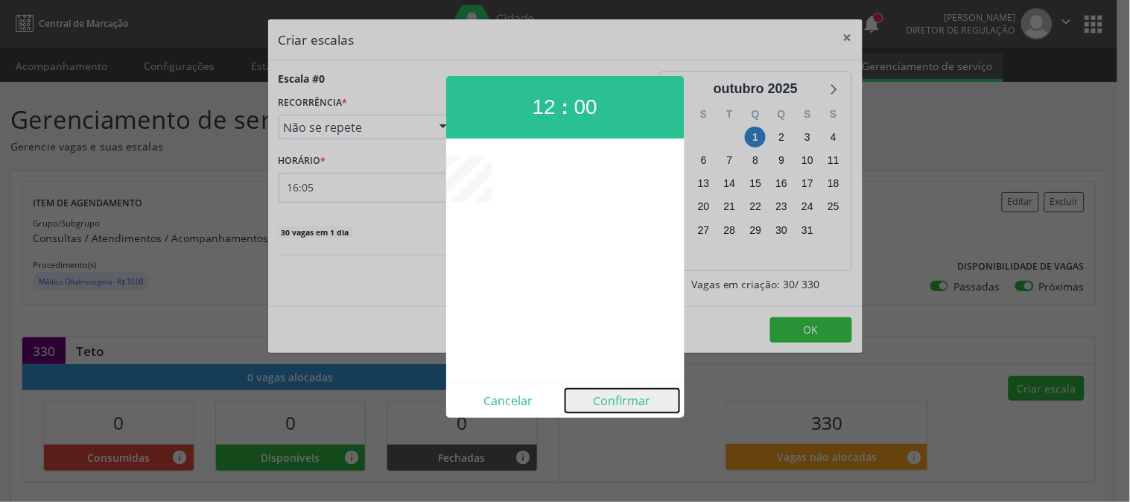
click at [635, 397] on button "Confirmar" at bounding box center [622, 401] width 114 height 24
type input "12:00"
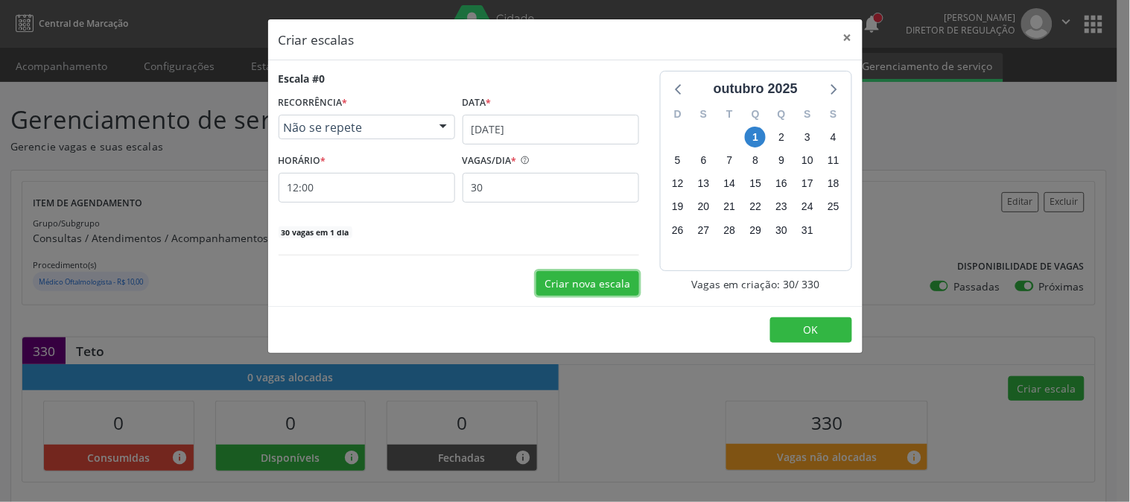
click at [620, 289] on button "Criar nova escala" at bounding box center [587, 283] width 103 height 25
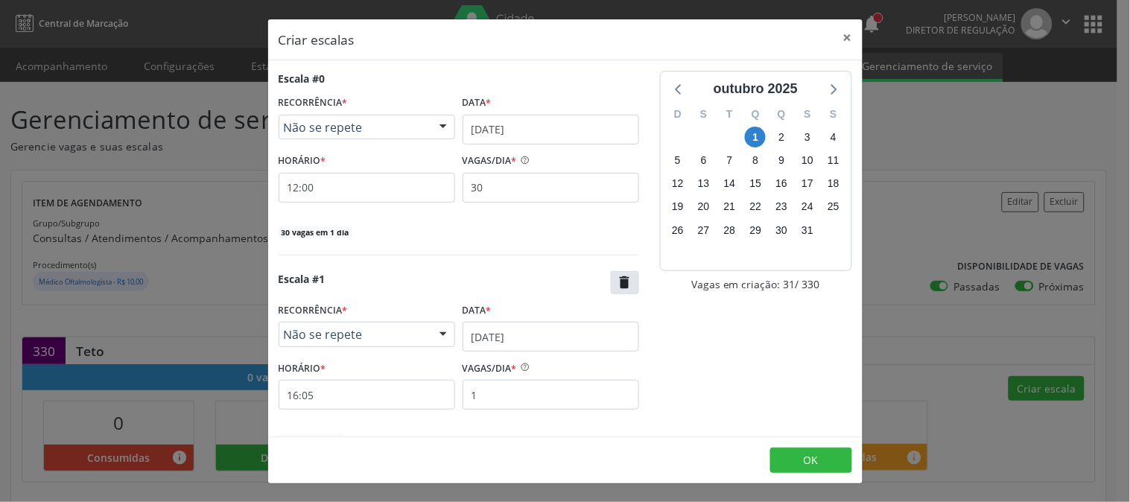
scroll to position [77, 0]
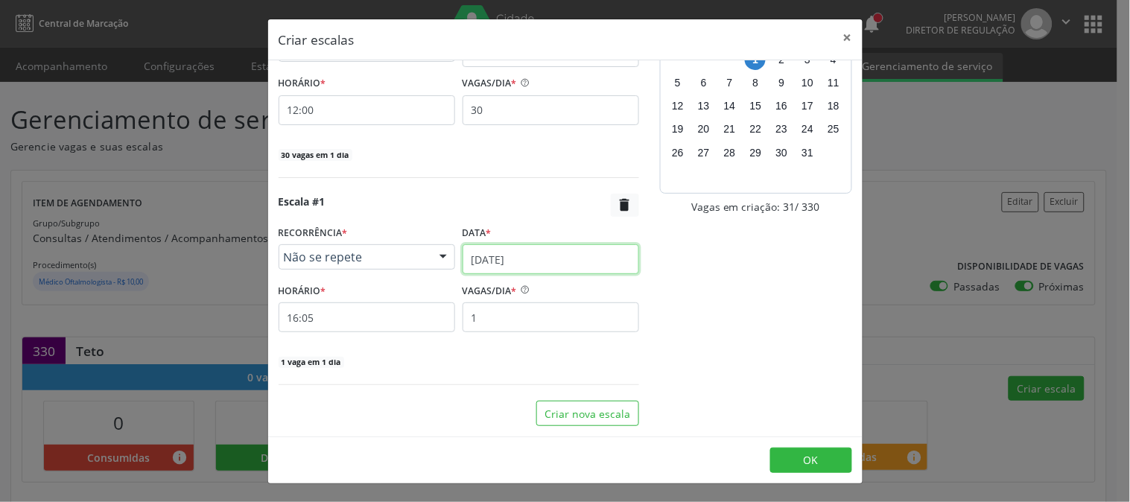
click at [561, 261] on input "25/09/2025" at bounding box center [551, 259] width 177 height 30
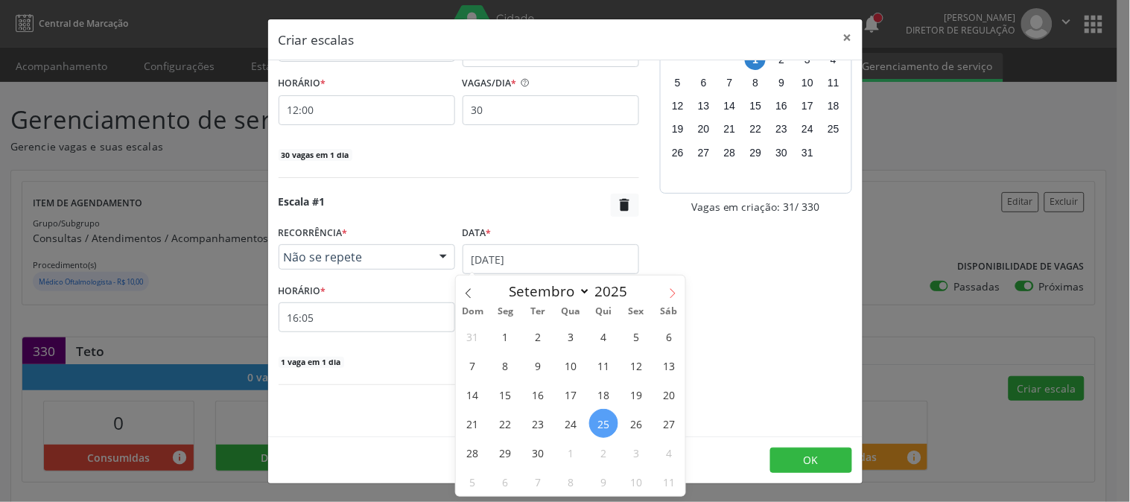
click at [674, 288] on icon at bounding box center [672, 293] width 10 height 10
select select "9"
click at [611, 334] on span "2" at bounding box center [603, 336] width 29 height 29
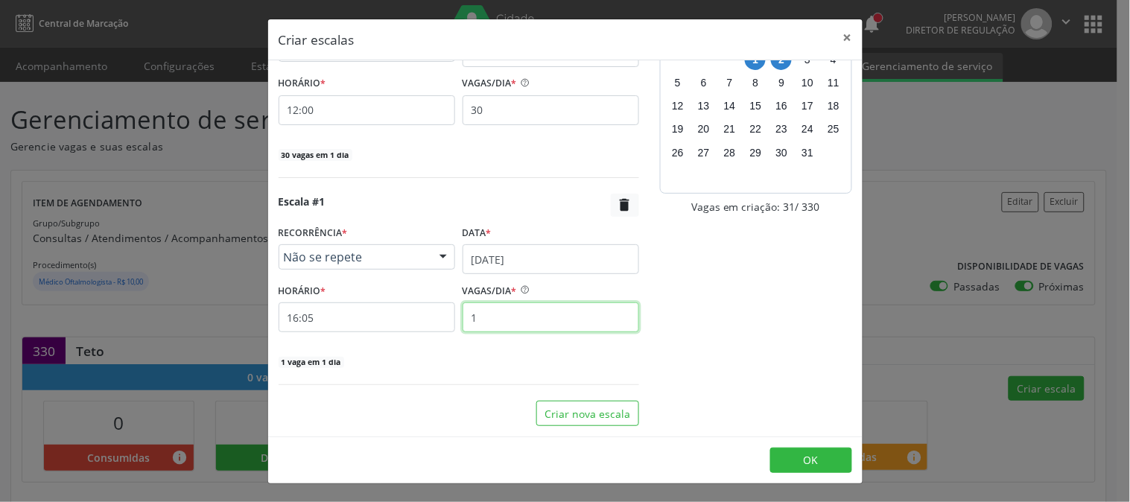
click at [562, 328] on input "1" at bounding box center [551, 317] width 177 height 30
type input "30"
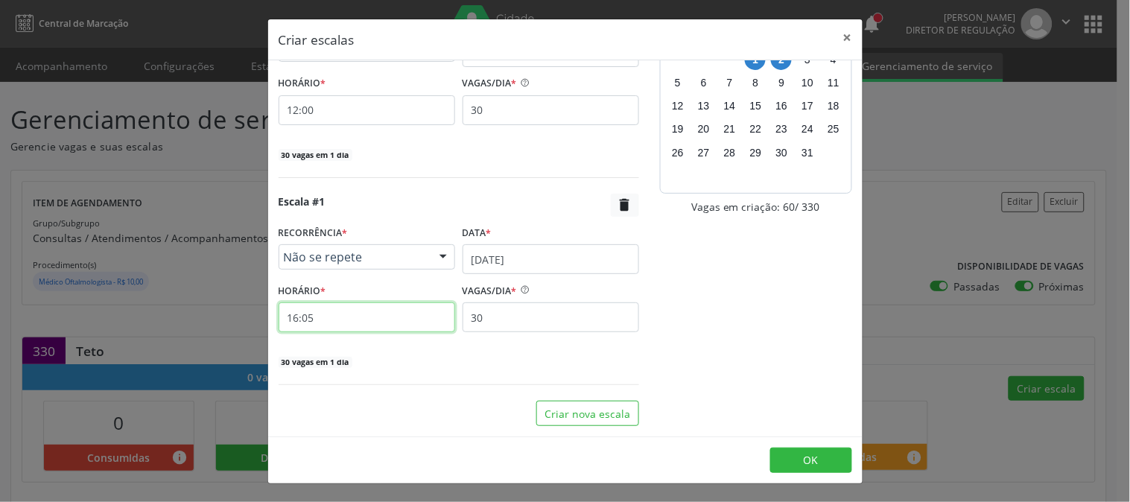
click at [426, 328] on input "16:05" at bounding box center [367, 317] width 177 height 30
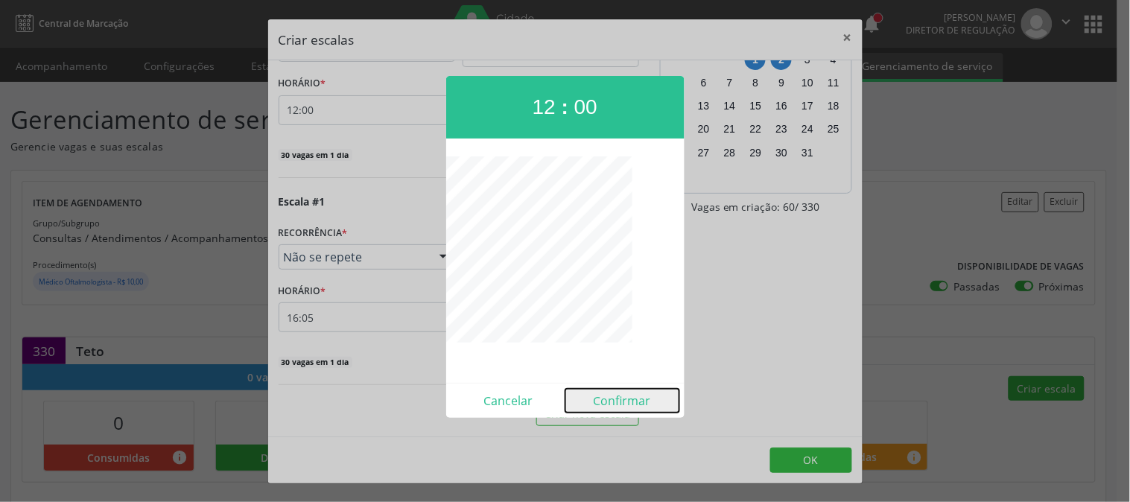
click at [623, 403] on button "Confirmar" at bounding box center [622, 401] width 114 height 24
type input "12:00"
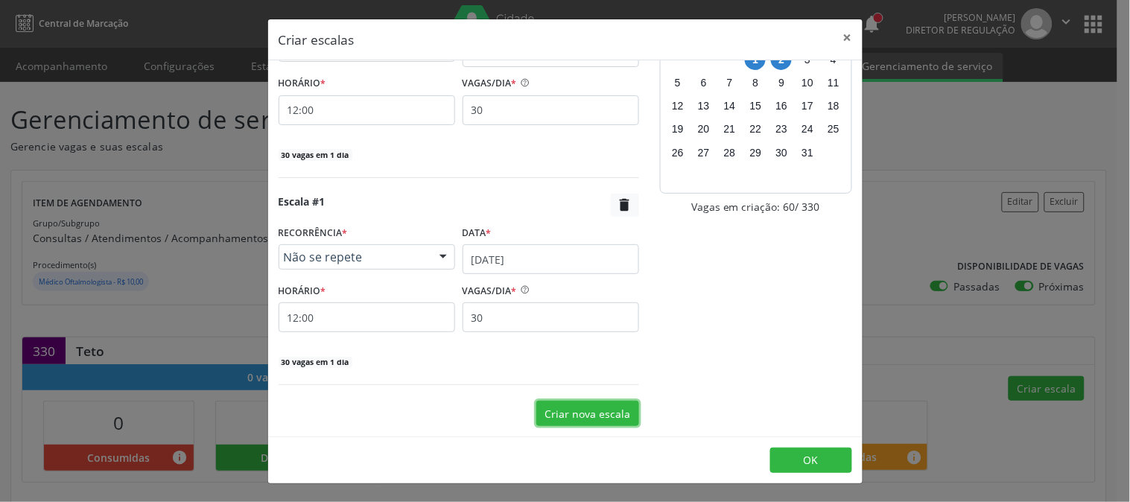
click at [624, 404] on button "Criar nova escala" at bounding box center [587, 413] width 103 height 25
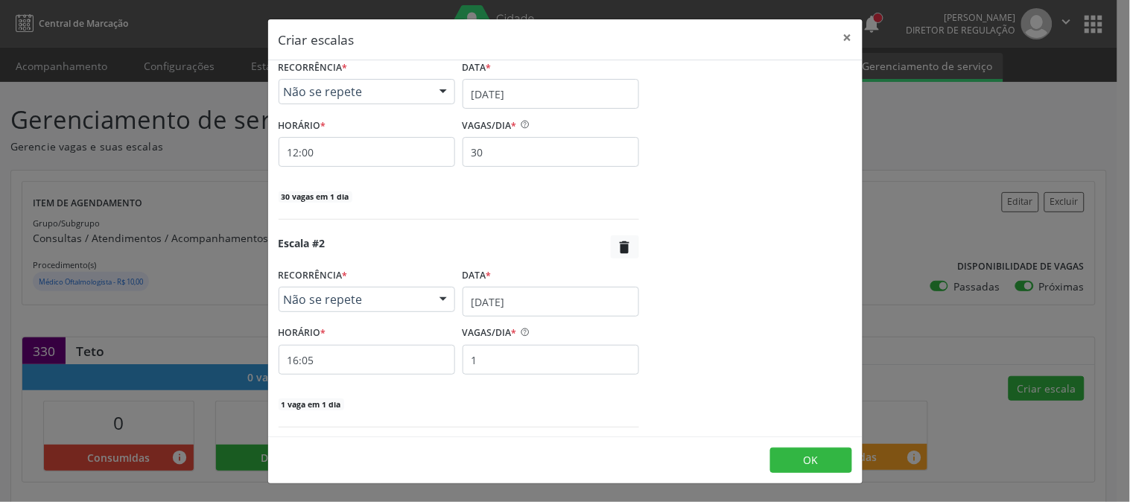
scroll to position [285, 0]
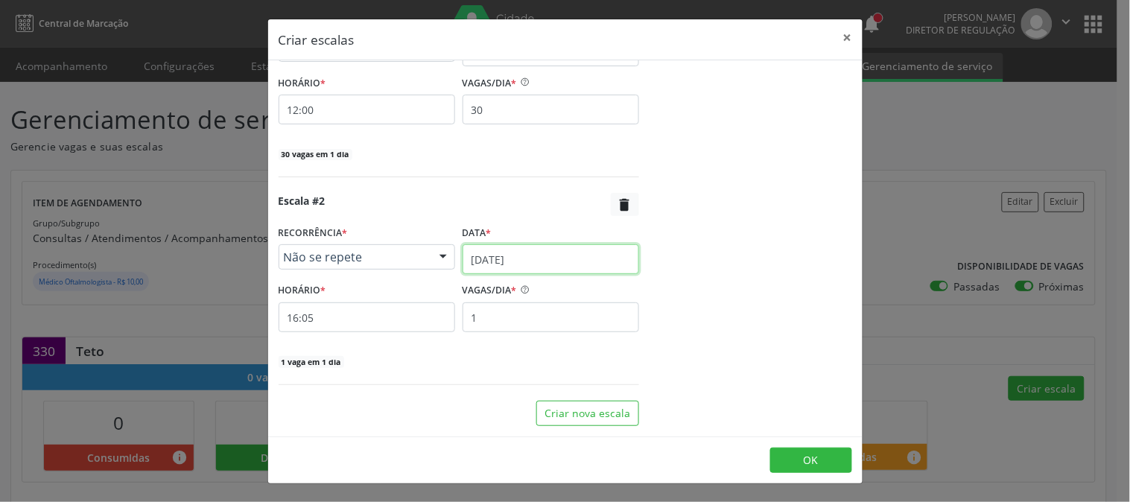
click at [556, 259] on input "25/09/2025" at bounding box center [551, 259] width 177 height 30
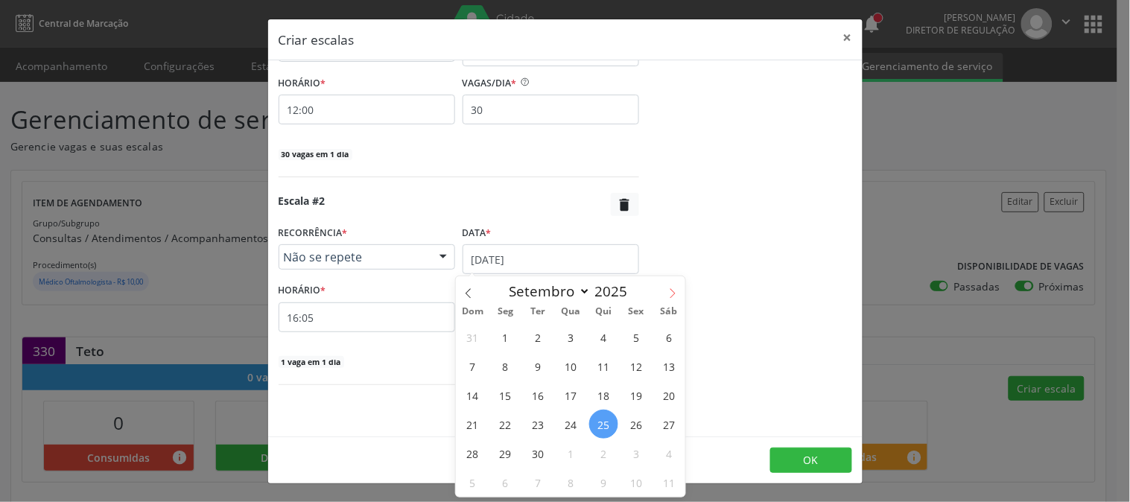
click at [667, 289] on icon at bounding box center [672, 293] width 10 height 10
select select "9"
click at [537, 396] on span "14" at bounding box center [538, 395] width 29 height 29
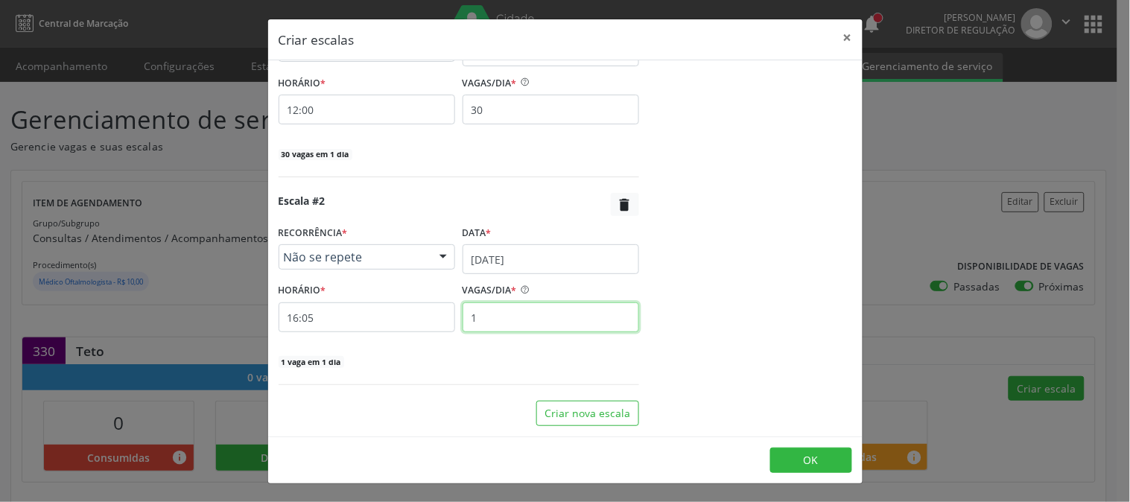
click at [497, 316] on input "1" at bounding box center [551, 317] width 177 height 30
type input "30"
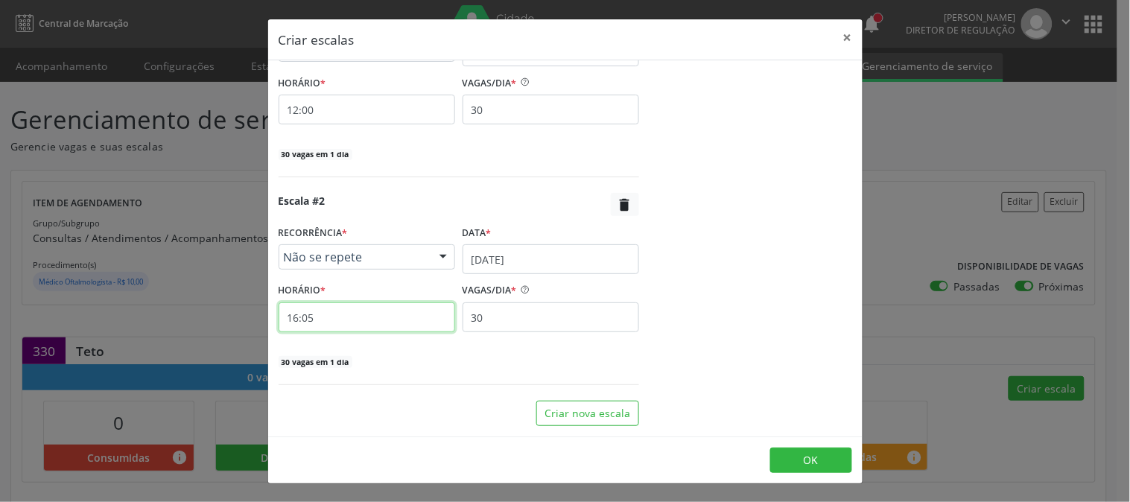
click at [341, 313] on input "16:05" at bounding box center [367, 317] width 177 height 30
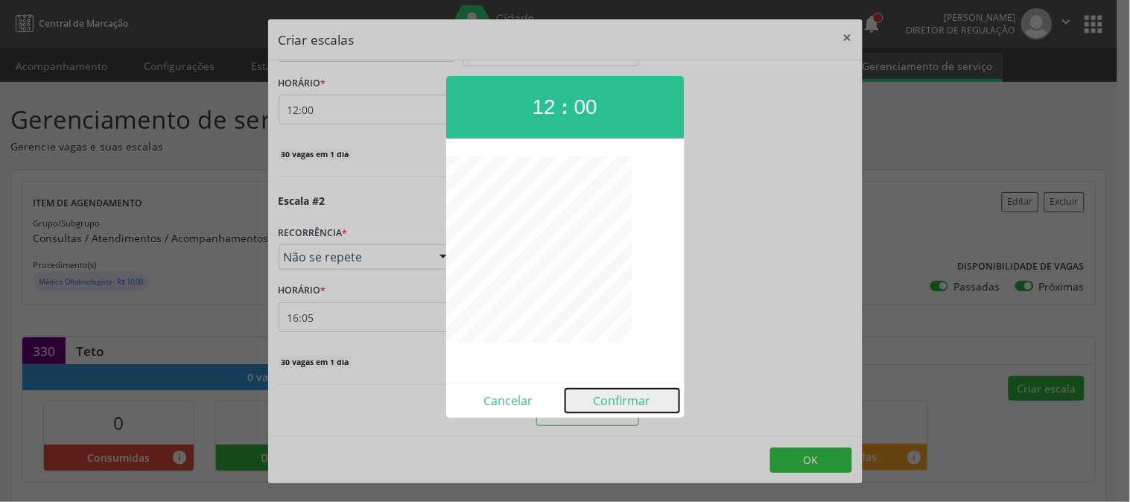
click at [637, 392] on button "Confirmar" at bounding box center [622, 401] width 114 height 24
type input "12:00"
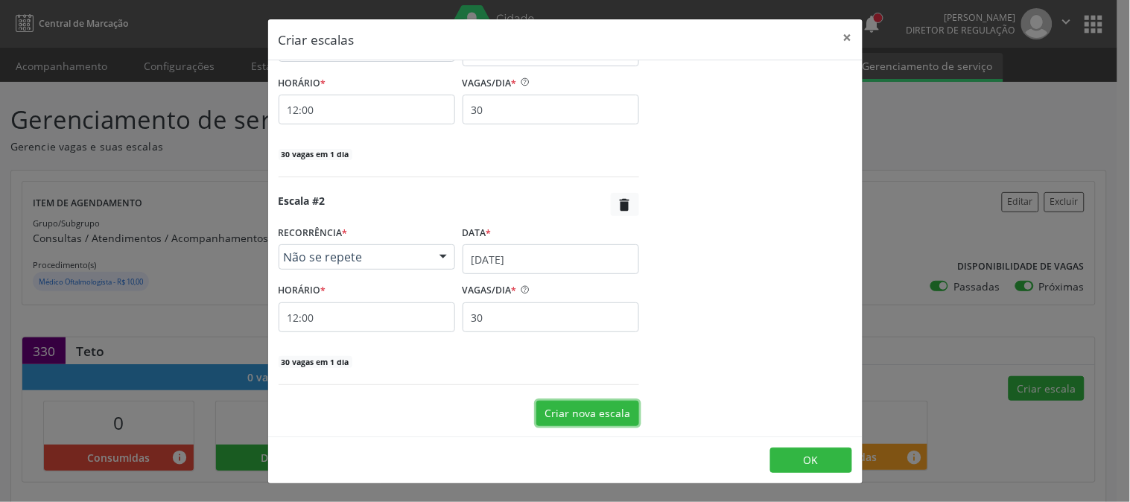
click at [582, 405] on button "Criar nova escala" at bounding box center [587, 413] width 103 height 25
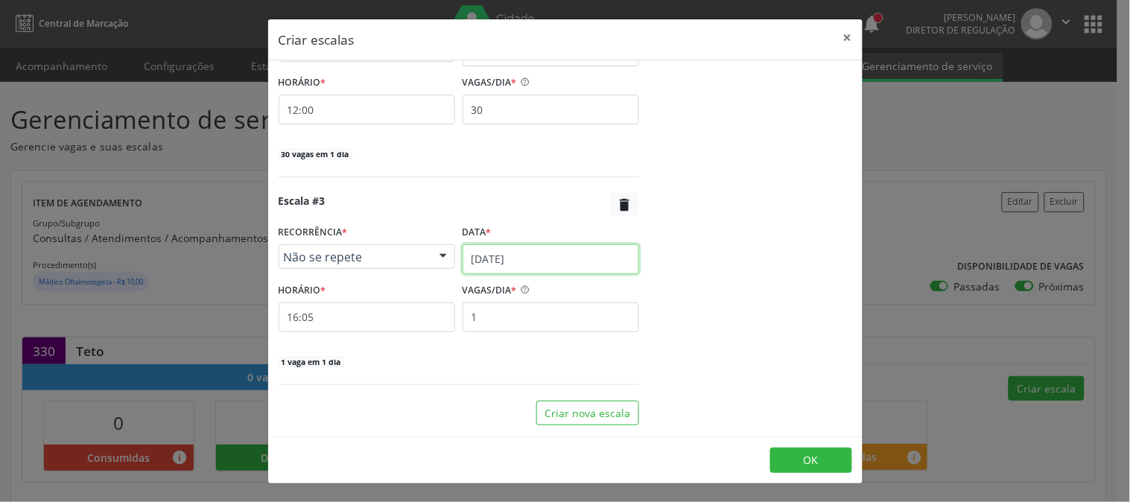
click at [530, 258] on input "[DATE]" at bounding box center [551, 259] width 177 height 30
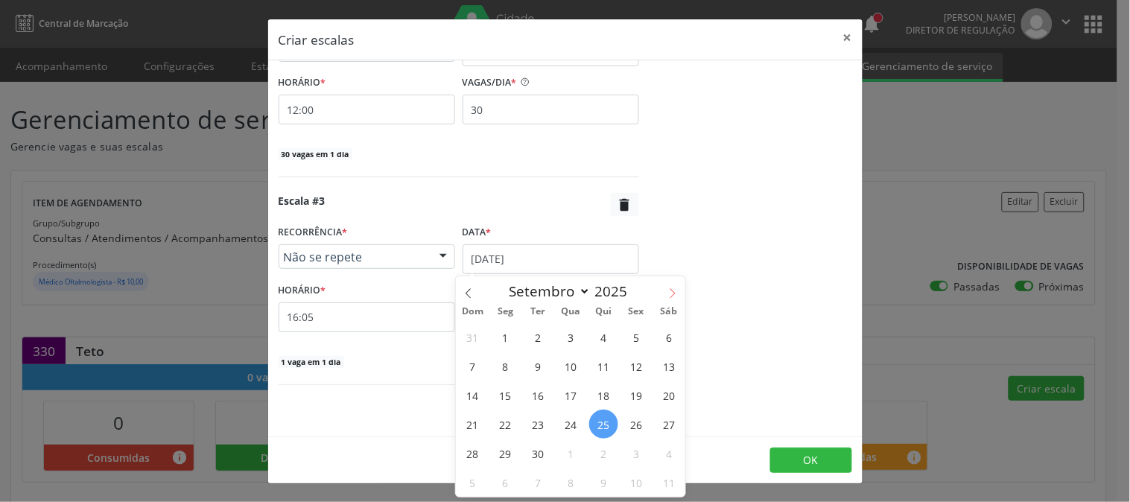
click at [661, 291] on span at bounding box center [672, 288] width 25 height 25
select select "9"
click at [571, 395] on span "15" at bounding box center [570, 395] width 29 height 29
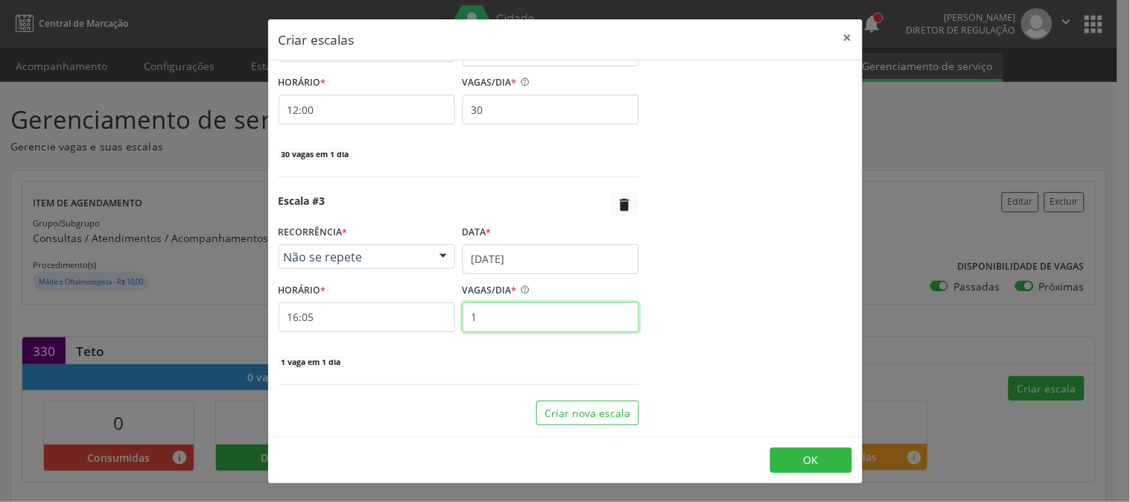
click at [522, 314] on input "1" at bounding box center [551, 317] width 177 height 30
type input "30"
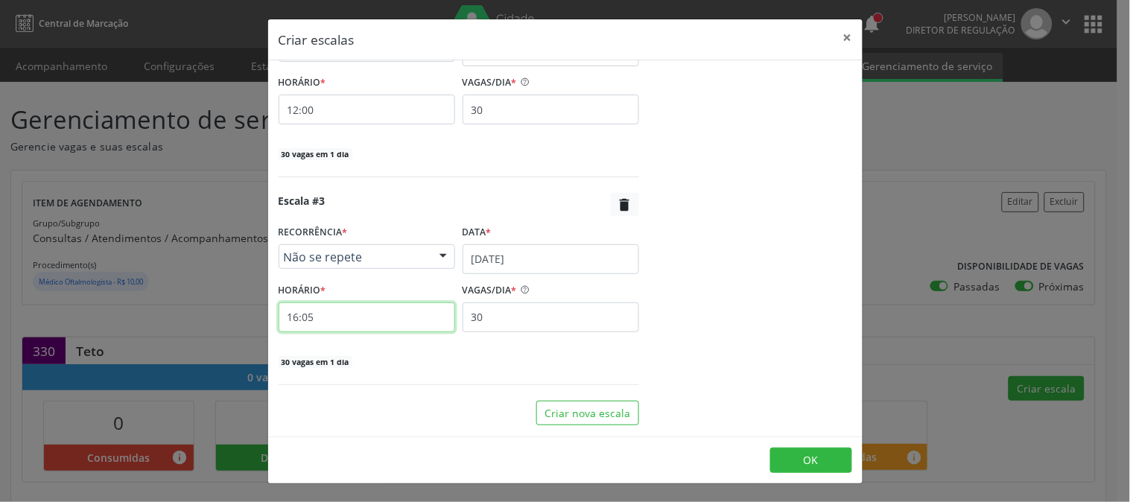
click at [387, 313] on input "16:05" at bounding box center [367, 317] width 177 height 30
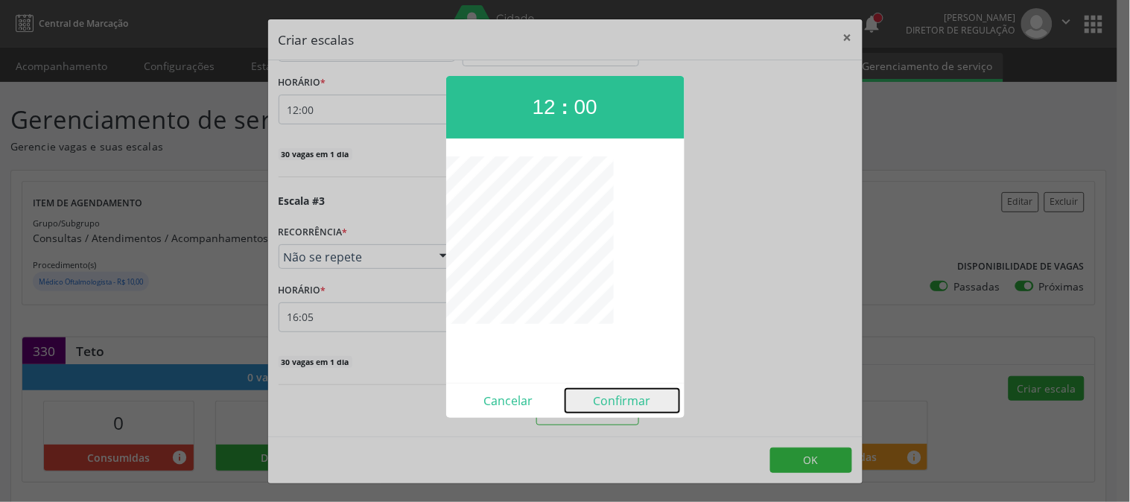
click at [616, 396] on button "Confirmar" at bounding box center [622, 401] width 114 height 24
type input "12:00"
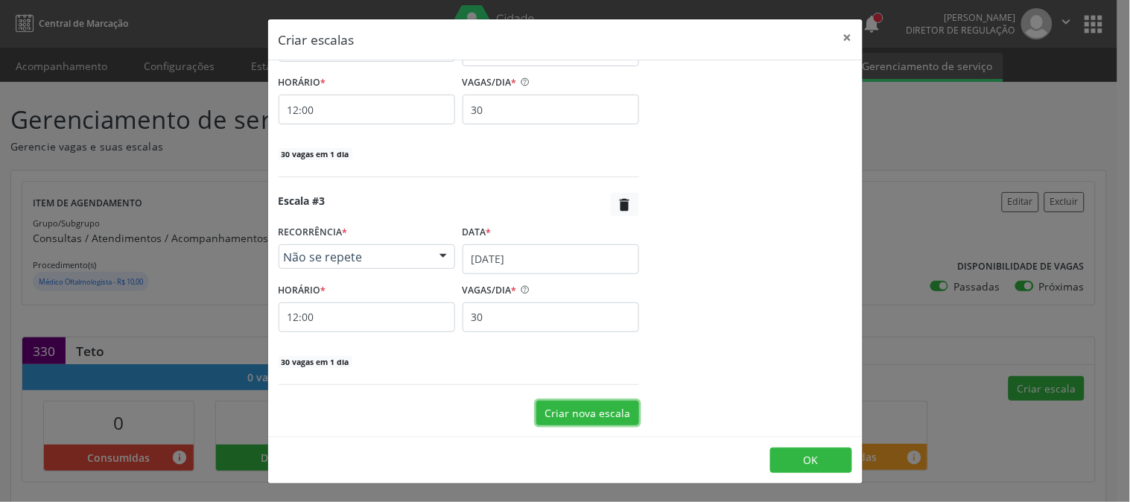
click at [607, 416] on button "Criar nova escala" at bounding box center [587, 413] width 103 height 25
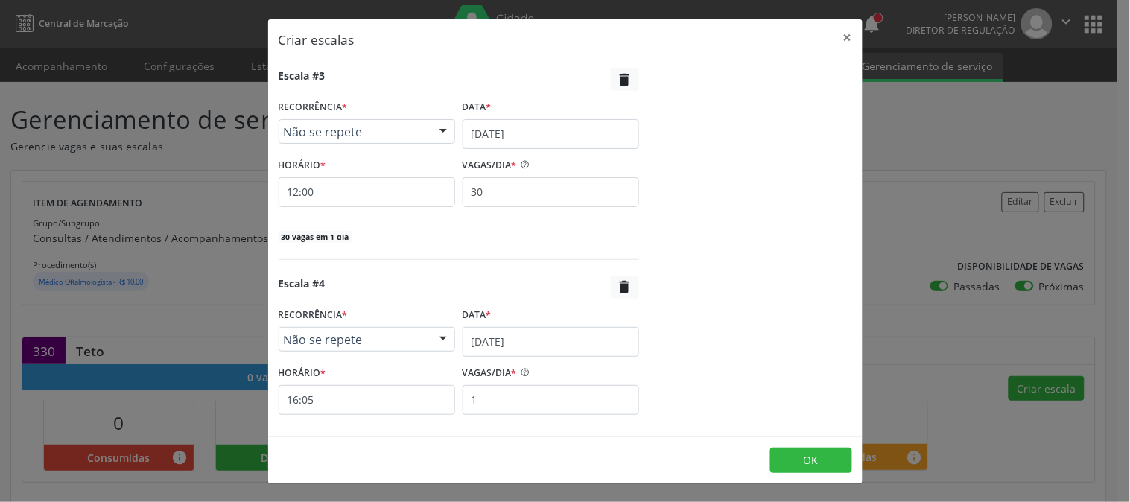
scroll to position [701, 0]
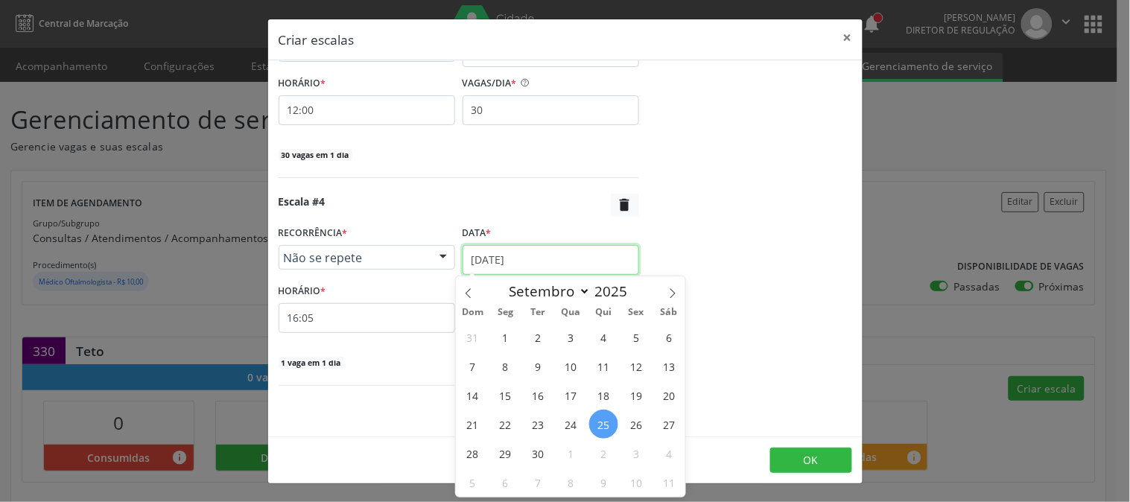
click at [550, 257] on input "[DATE]" at bounding box center [551, 260] width 177 height 30
click at [672, 293] on icon at bounding box center [672, 293] width 10 height 10
select select "9"
click at [547, 417] on span "21" at bounding box center [538, 424] width 29 height 29
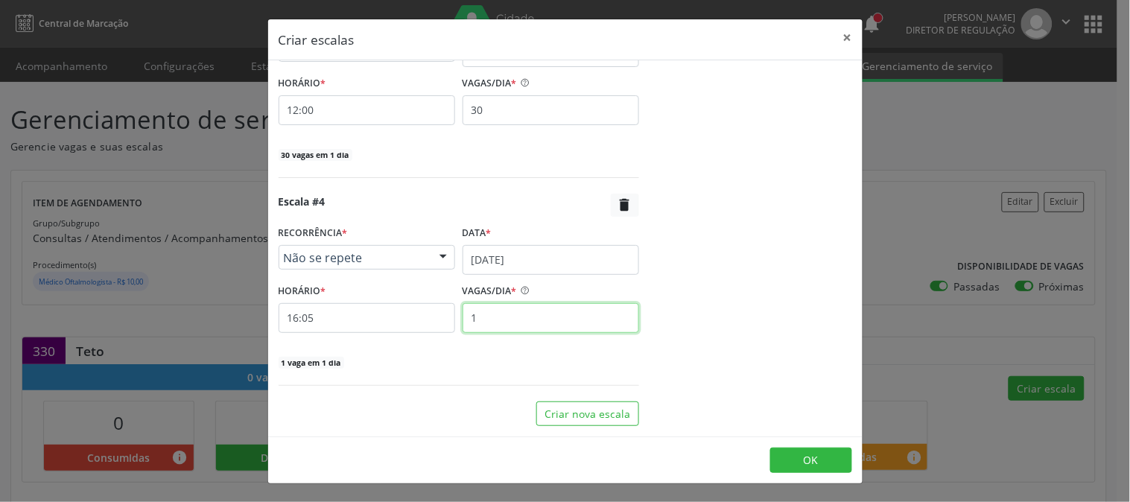
click at [529, 324] on input "1" at bounding box center [551, 318] width 177 height 30
type input "30"
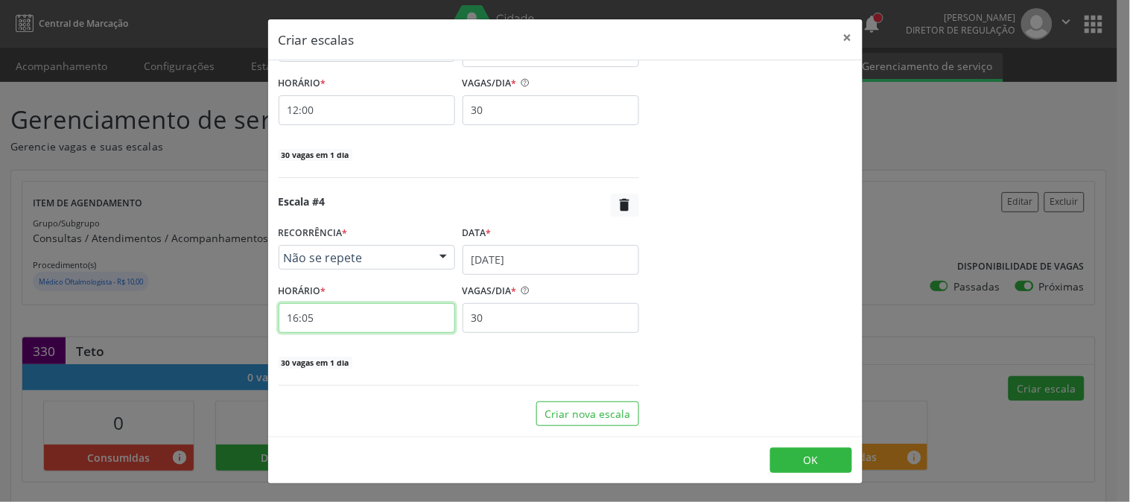
click at [412, 322] on input "16:05" at bounding box center [367, 318] width 177 height 30
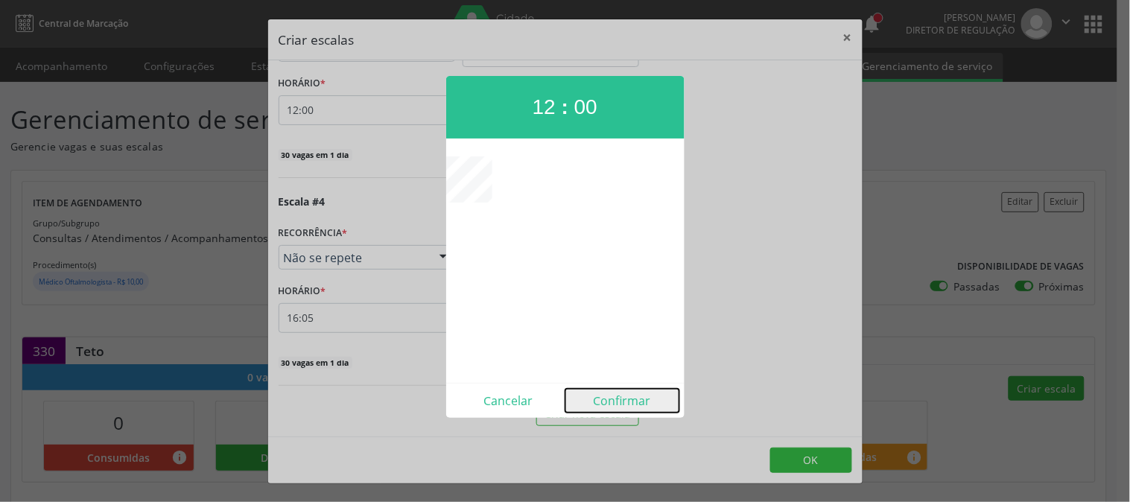
click at [639, 392] on button "Confirmar" at bounding box center [622, 401] width 114 height 24
type input "12:00"
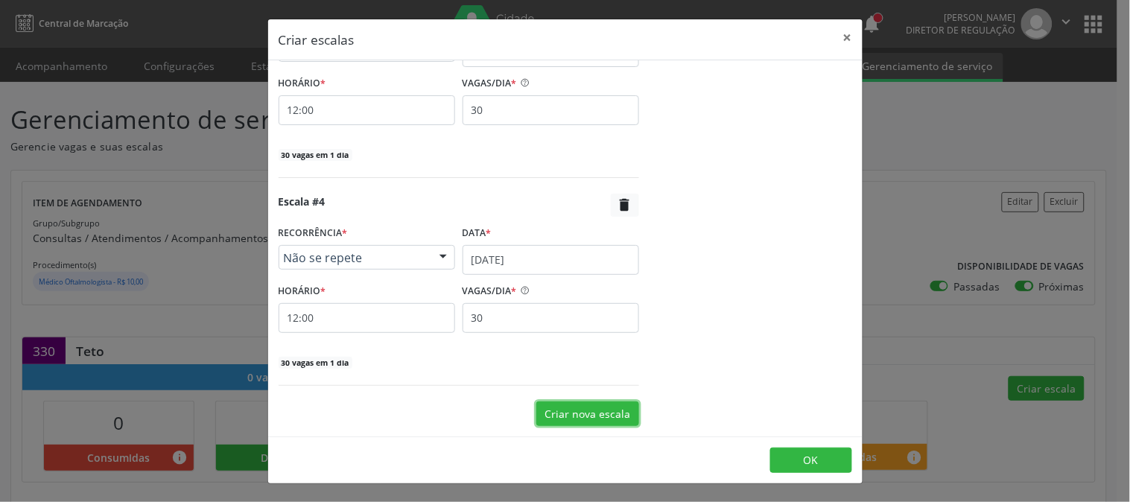
click at [594, 408] on button "Criar nova escala" at bounding box center [587, 413] width 103 height 25
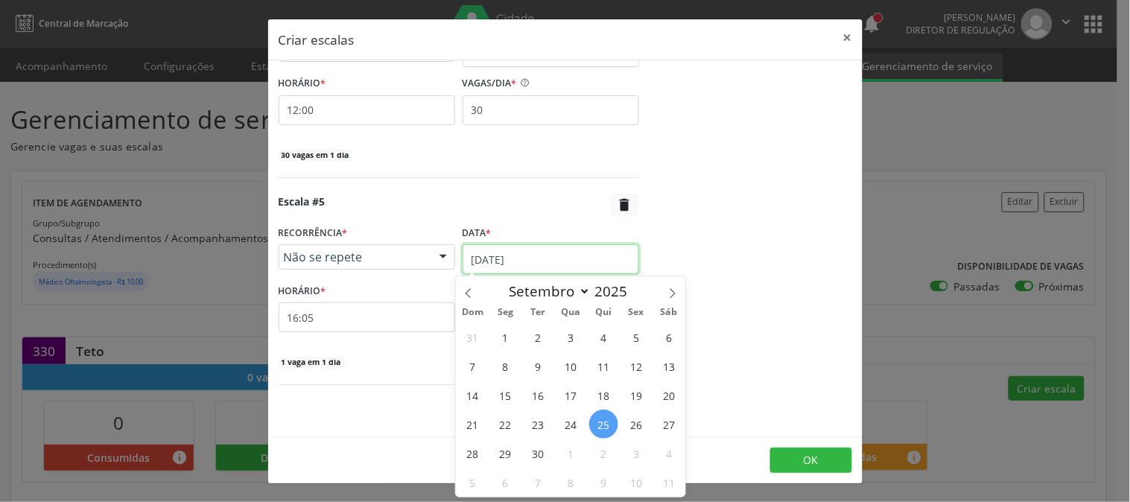
click at [527, 264] on input "[DATE]" at bounding box center [551, 259] width 177 height 30
click at [673, 298] on icon at bounding box center [672, 293] width 10 height 10
select select "9"
click at [583, 419] on span "22" at bounding box center [570, 424] width 29 height 29
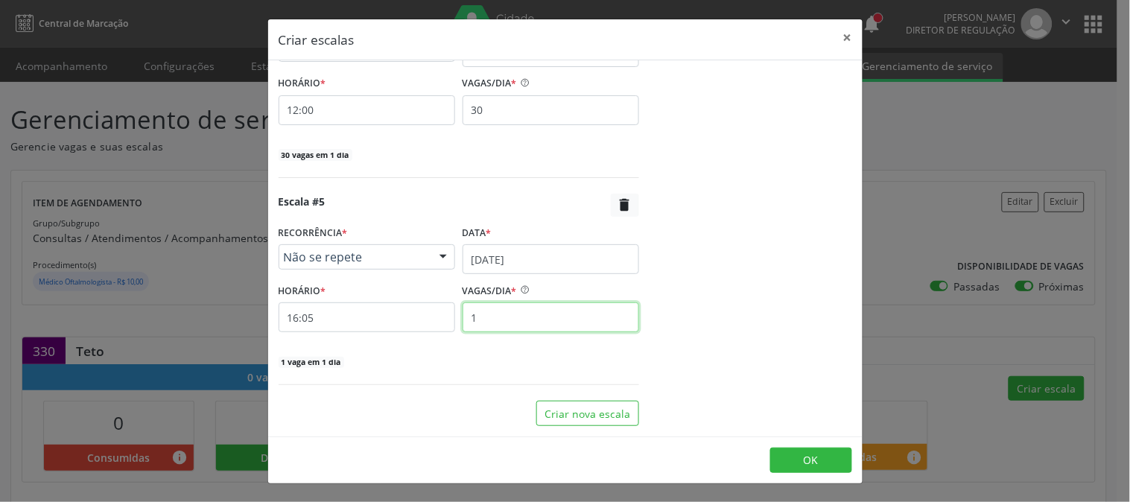
click at [525, 319] on input "1" at bounding box center [551, 317] width 177 height 30
type input "30"
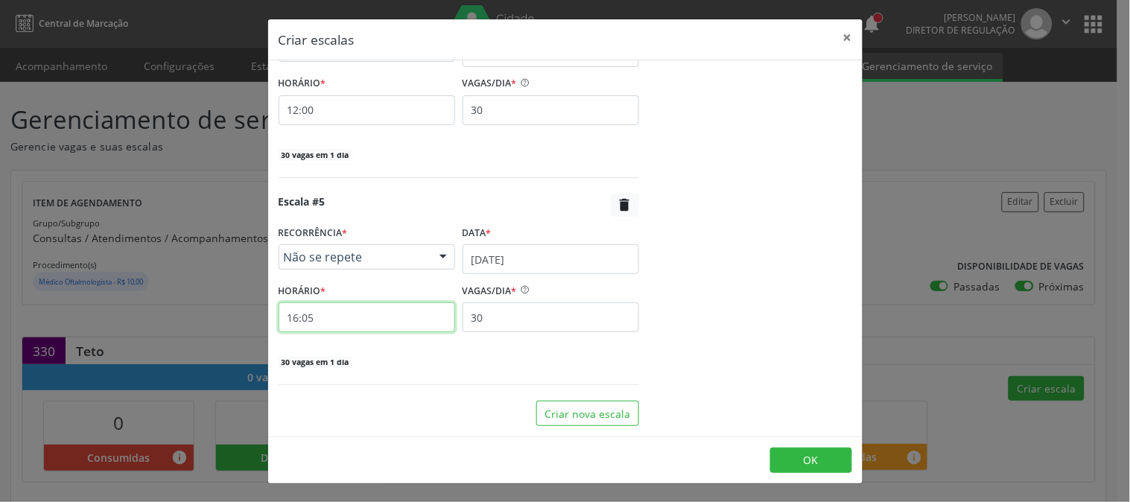
click at [385, 317] on input "16:05" at bounding box center [367, 317] width 177 height 30
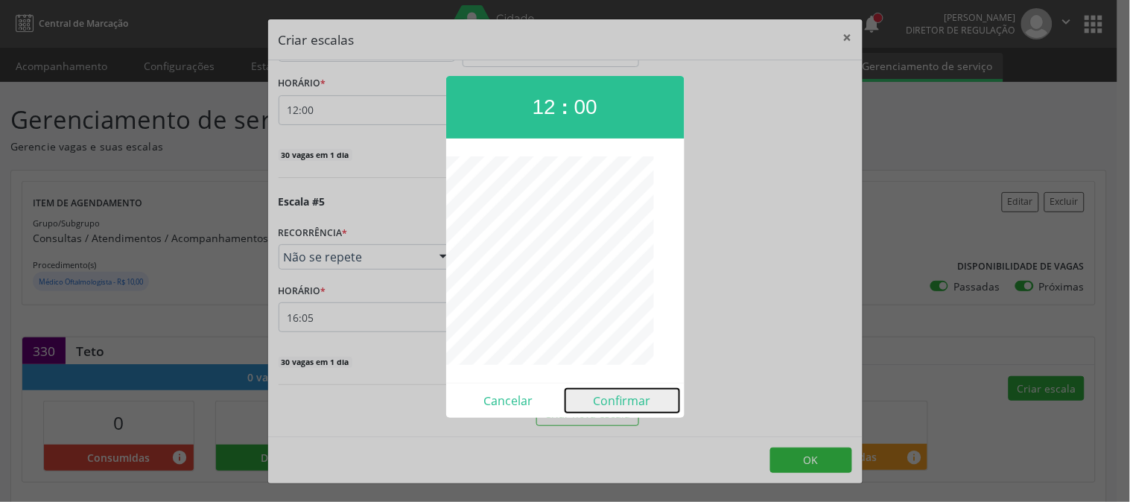
click at [620, 395] on button "Confirmar" at bounding box center [622, 401] width 114 height 24
type input "12:00"
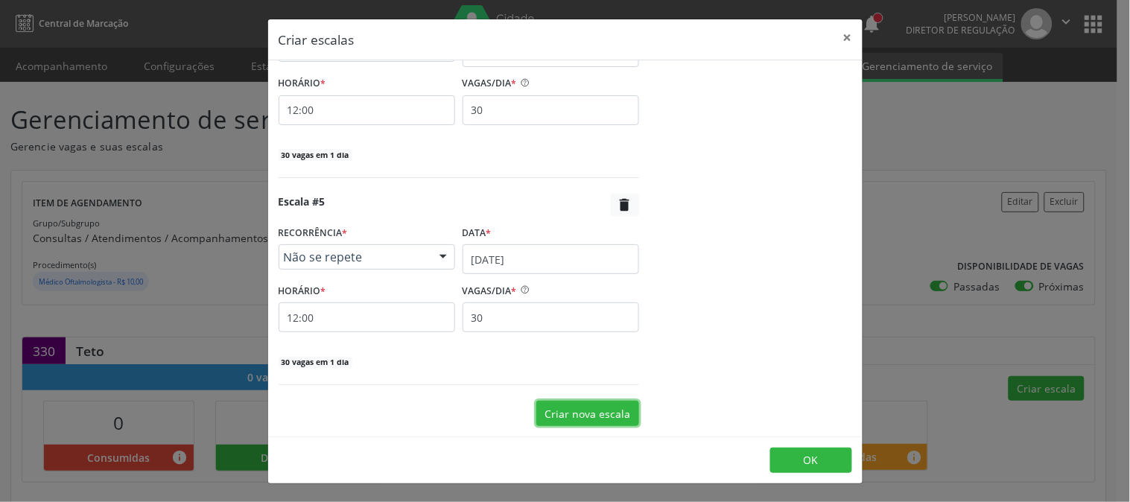
click at [600, 419] on button "Criar nova escala" at bounding box center [587, 413] width 103 height 25
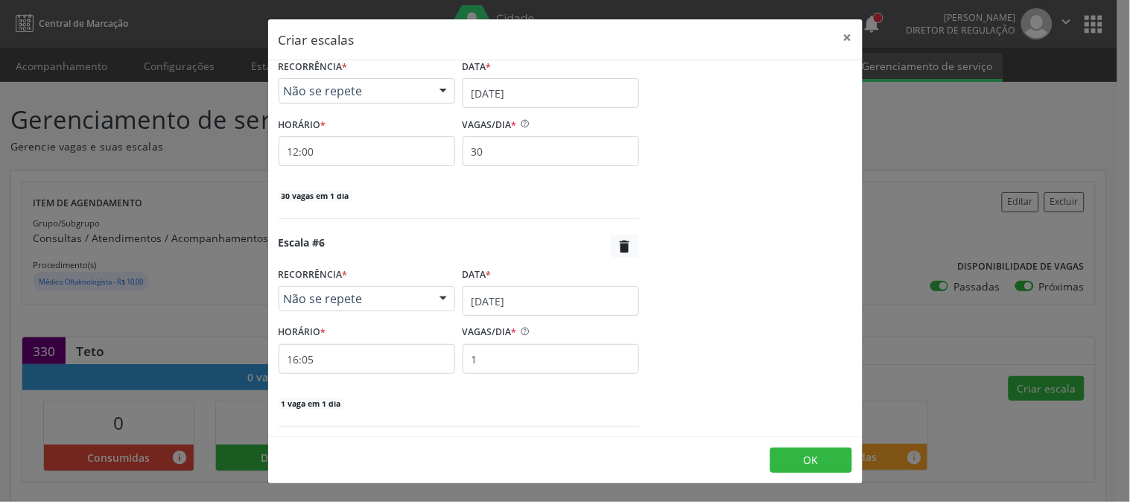
scroll to position [1116, 0]
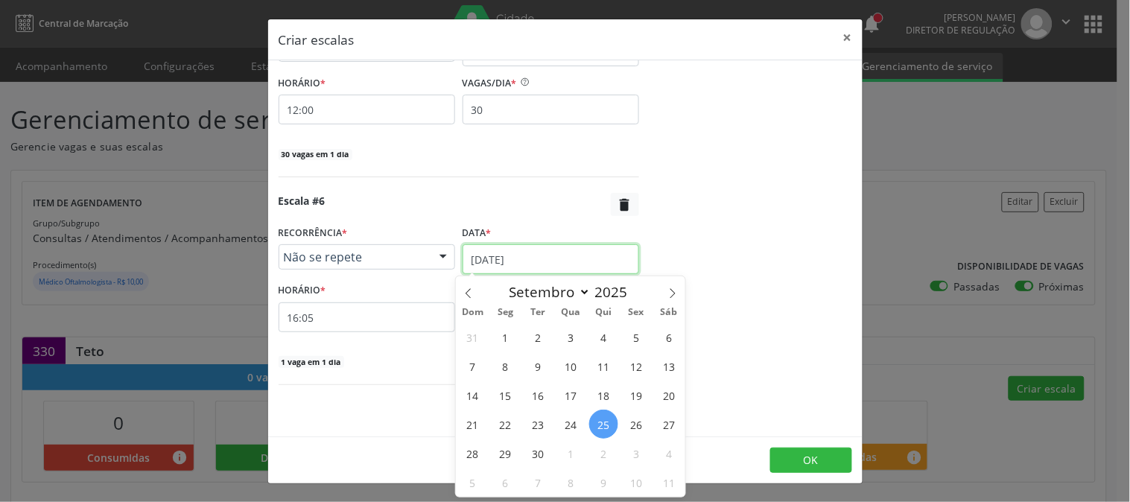
click at [505, 262] on input "[DATE]" at bounding box center [551, 259] width 177 height 30
click at [674, 292] on icon at bounding box center [672, 293] width 10 height 10
select select "9"
click at [544, 451] on span "28" at bounding box center [538, 453] width 29 height 29
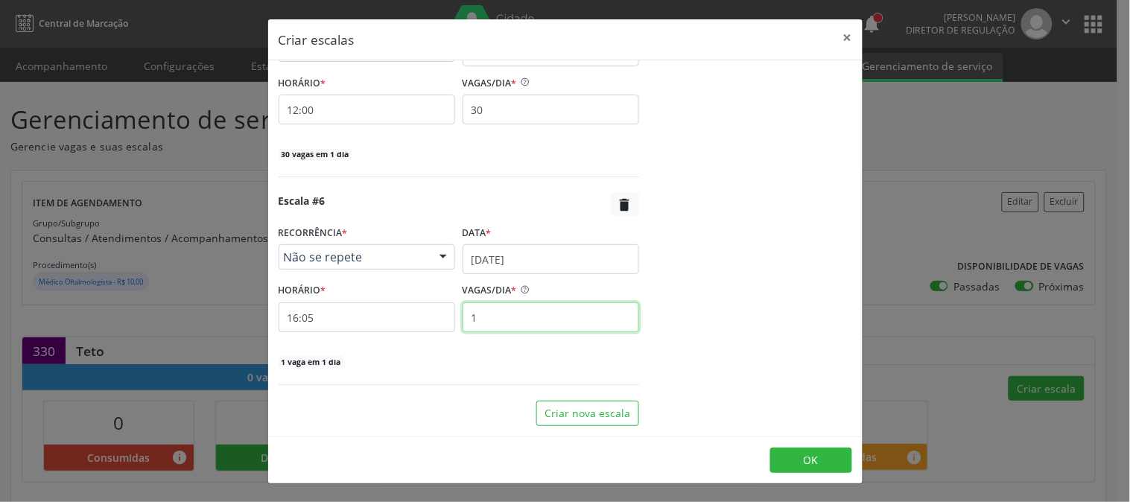
click at [503, 322] on input "1" at bounding box center [551, 317] width 177 height 30
type input "30"
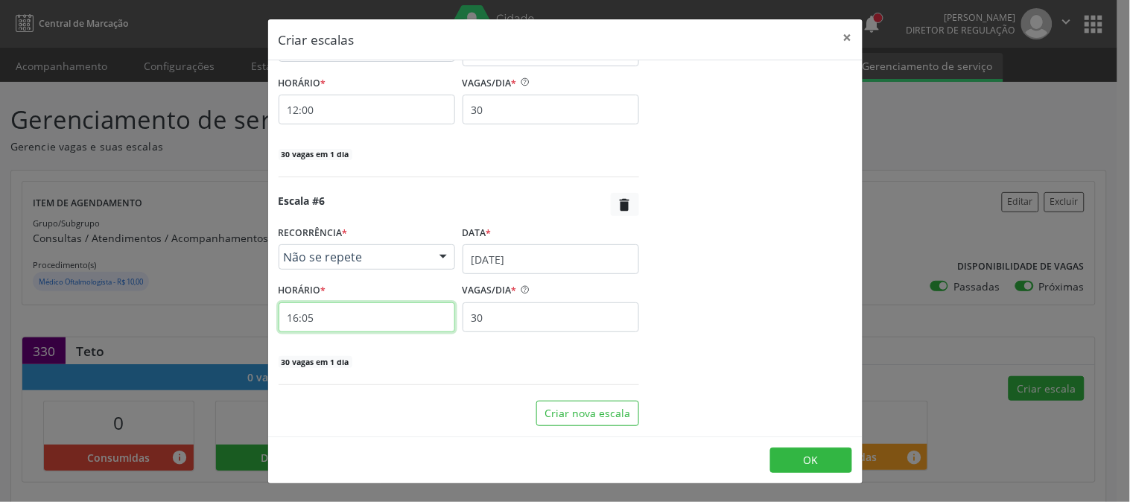
click at [406, 316] on input "16:05" at bounding box center [367, 317] width 177 height 30
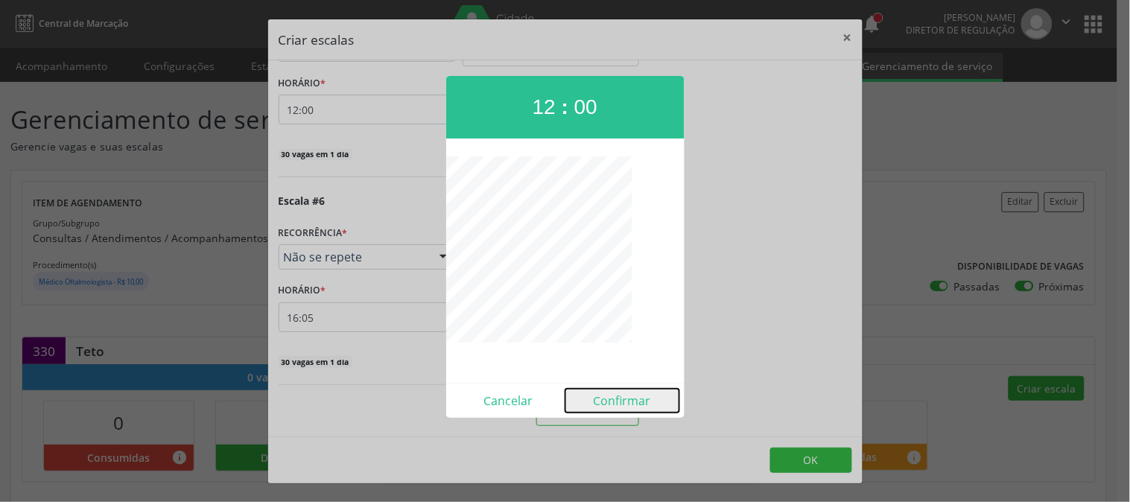
click at [623, 395] on button "Confirmar" at bounding box center [622, 401] width 114 height 24
type input "12:00"
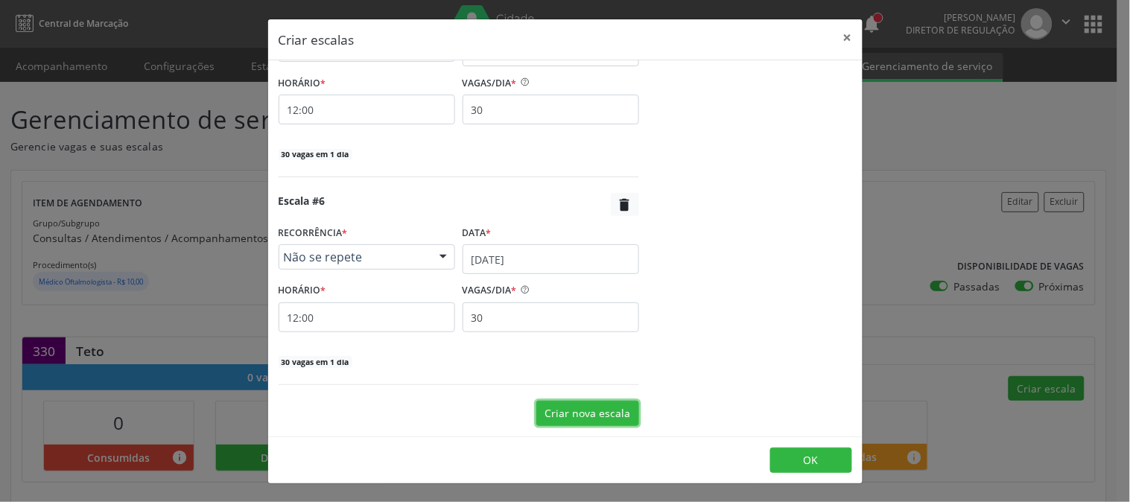
click at [607, 407] on button "Criar nova escala" at bounding box center [587, 413] width 103 height 25
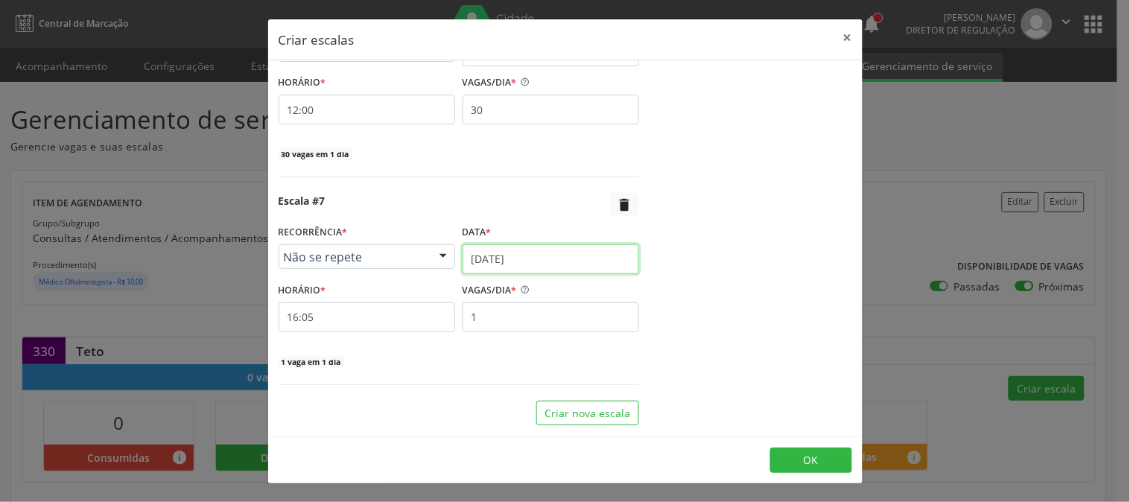
click at [541, 269] on input "[DATE]" at bounding box center [551, 259] width 177 height 30
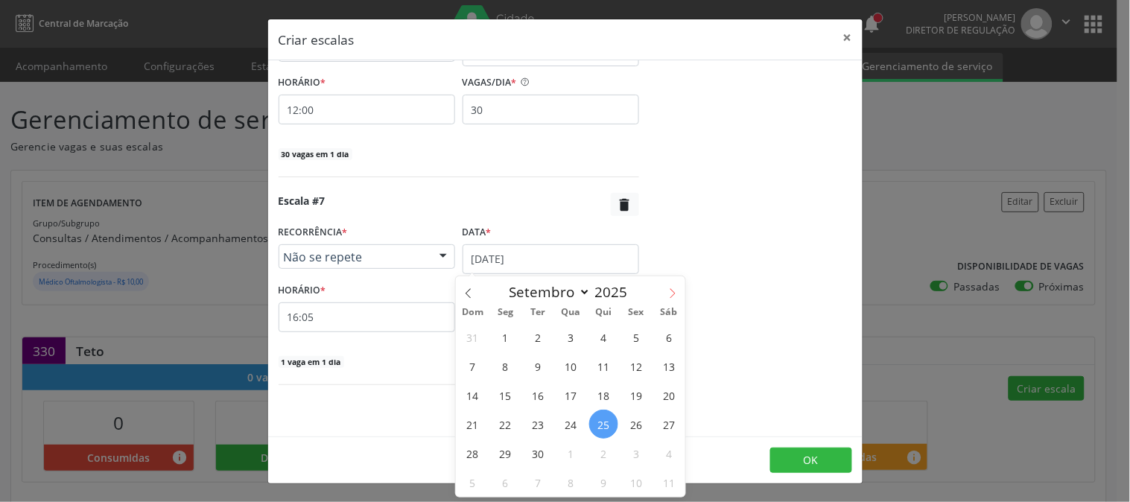
click at [676, 296] on icon at bounding box center [672, 293] width 10 height 10
select select "9"
click at [576, 448] on span "29" at bounding box center [570, 453] width 29 height 29
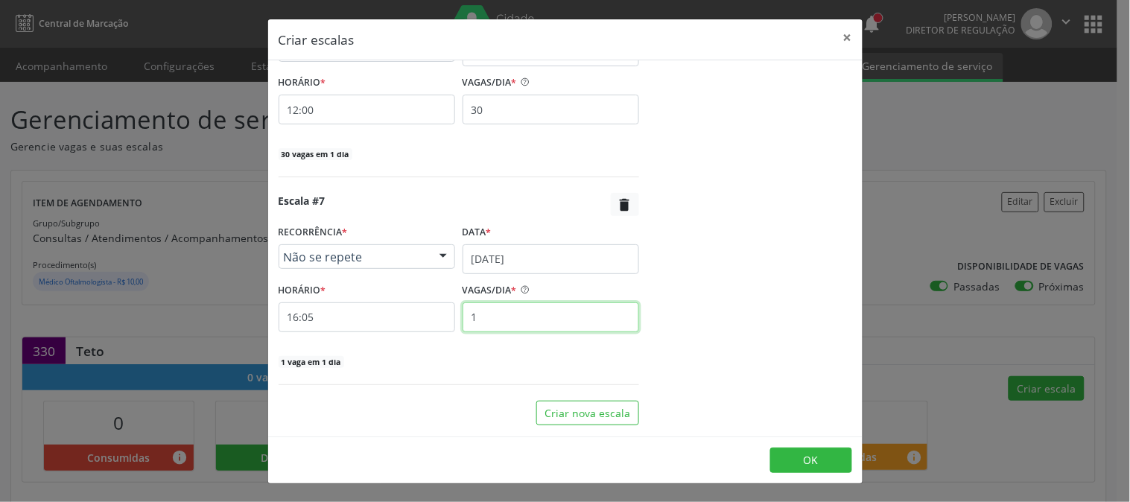
click at [533, 310] on input "1" at bounding box center [551, 317] width 177 height 30
type input "30"
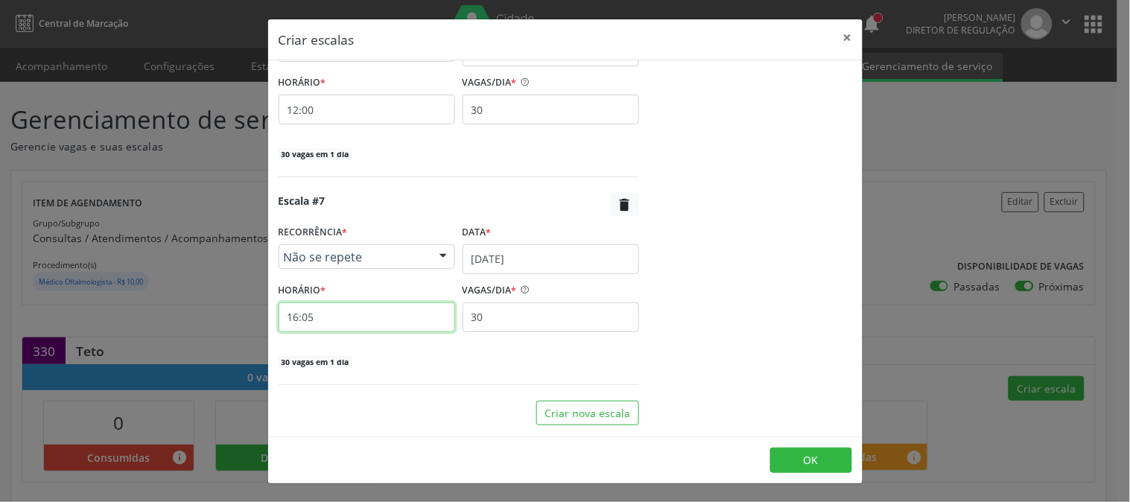
click at [403, 322] on input "16:05" at bounding box center [367, 317] width 177 height 30
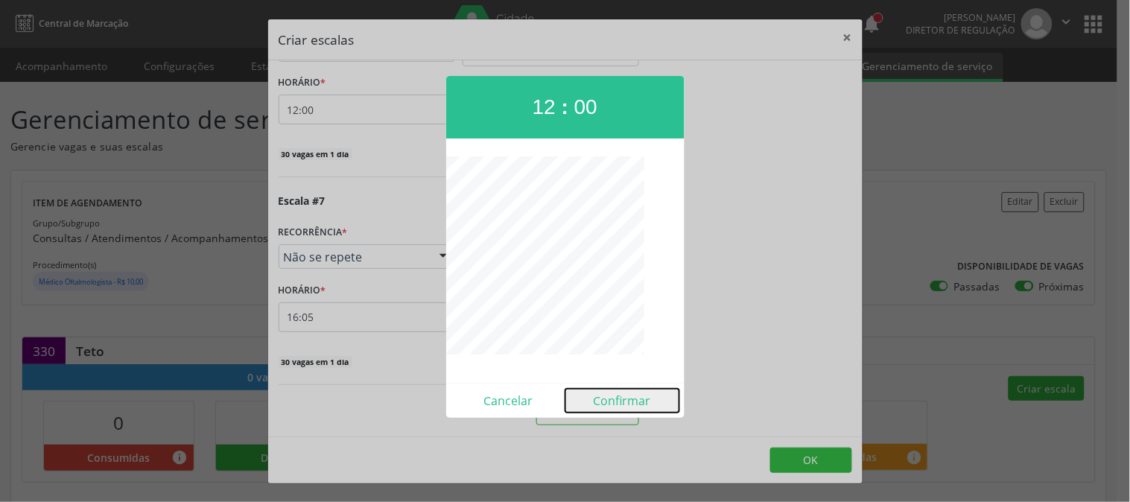
click at [635, 405] on button "Confirmar" at bounding box center [622, 401] width 114 height 24
type input "12:00"
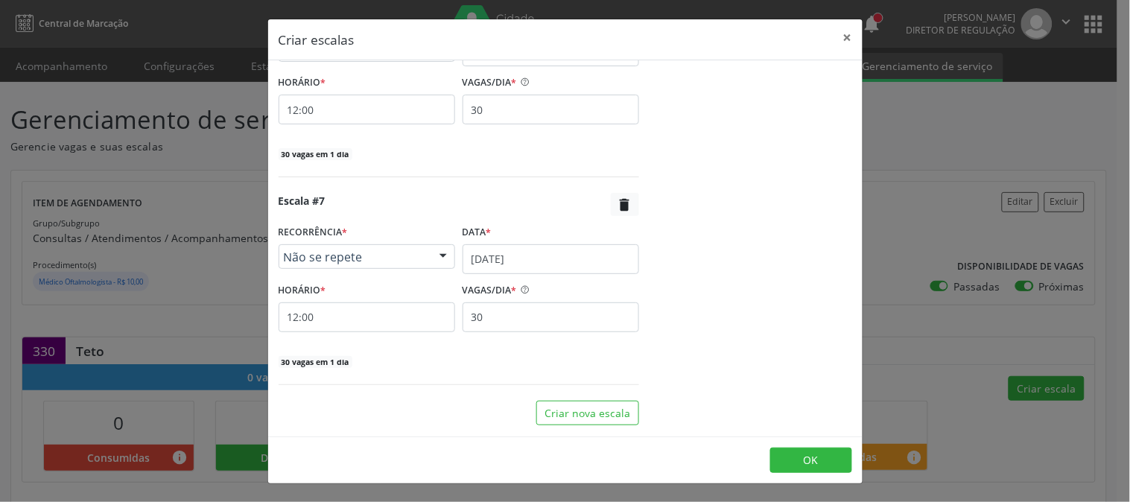
click at [617, 209] on icon "" at bounding box center [625, 205] width 16 height 16
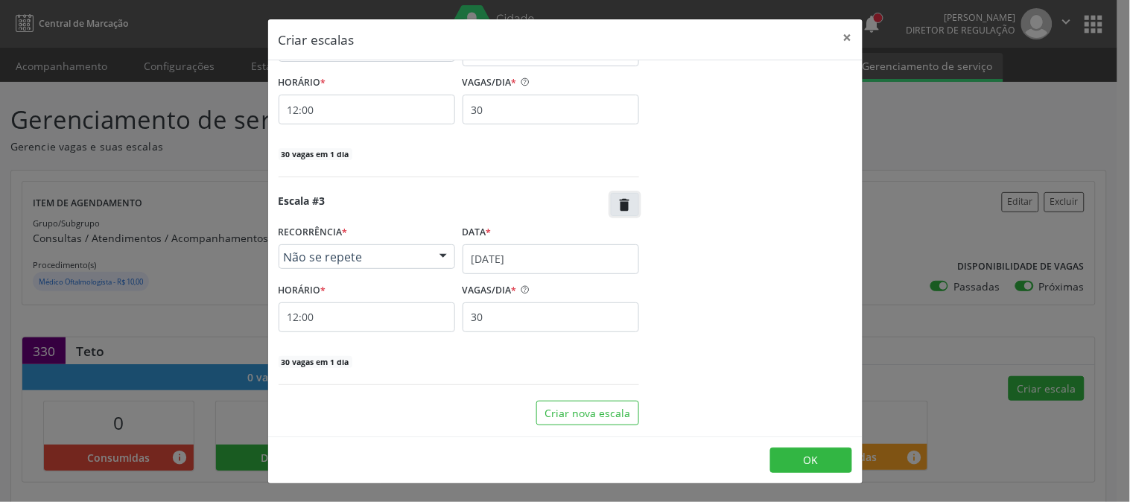
click at [617, 209] on icon "" at bounding box center [625, 205] width 16 height 16
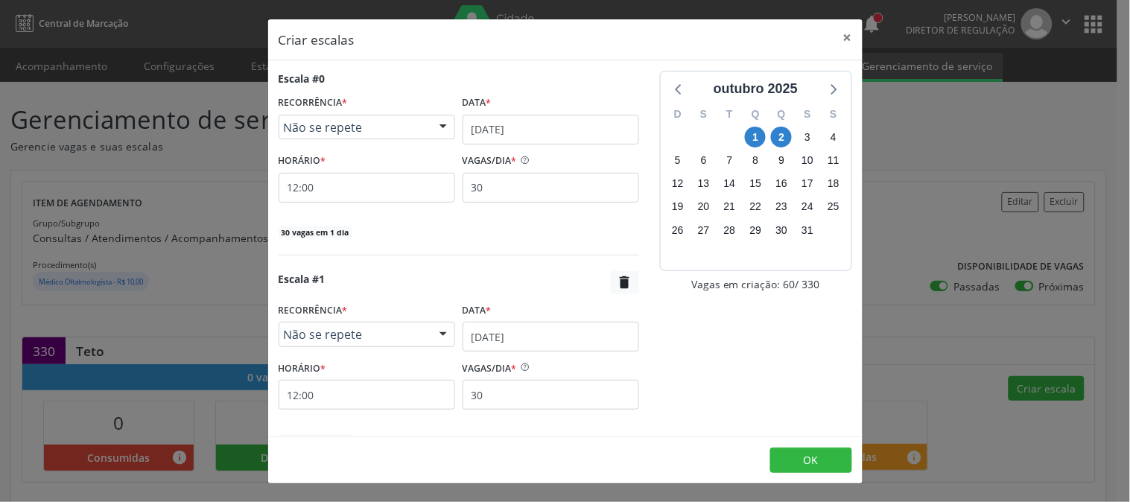
scroll to position [77, 0]
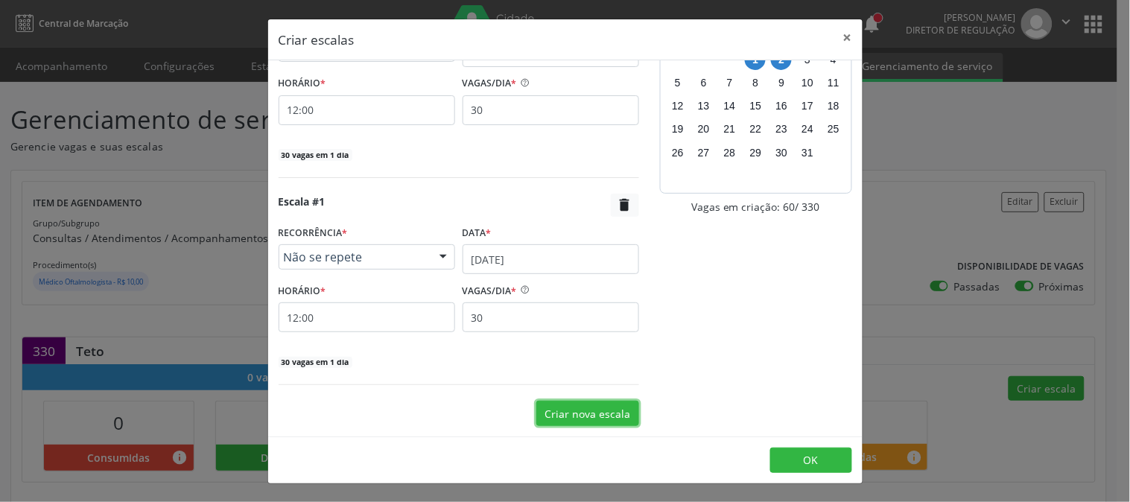
click at [574, 407] on button "Criar nova escala" at bounding box center [587, 413] width 103 height 25
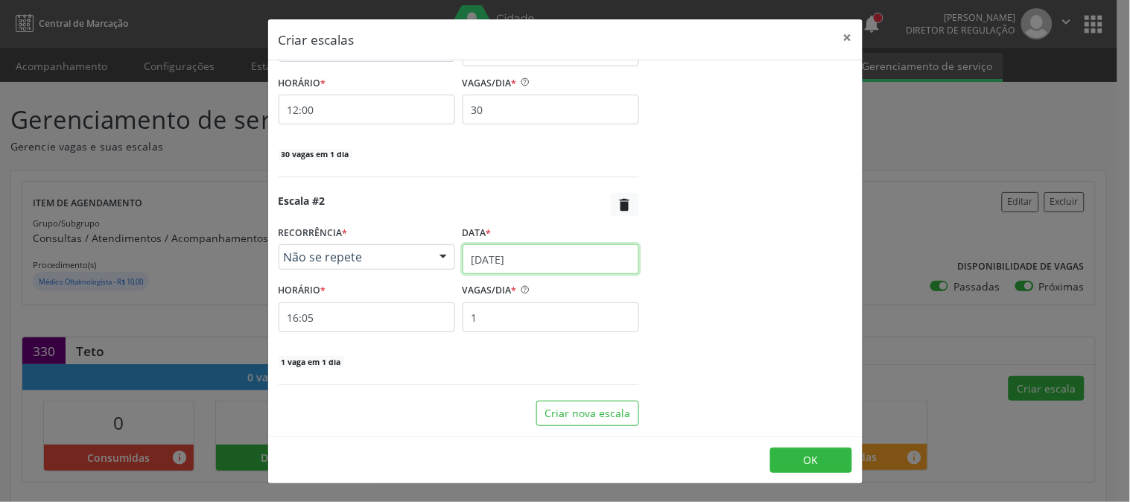
click at [530, 254] on input "[DATE]" at bounding box center [551, 259] width 177 height 30
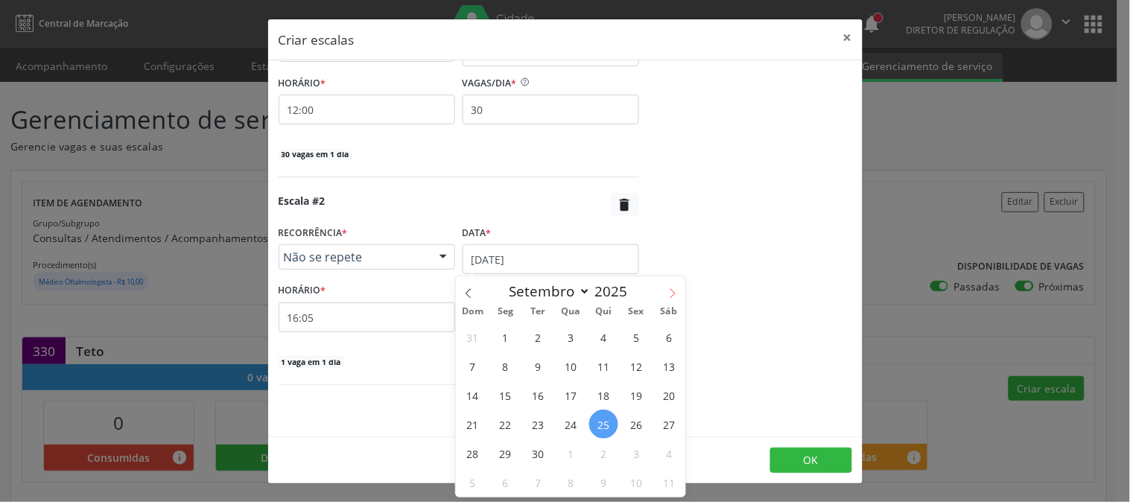
click at [670, 286] on span at bounding box center [672, 288] width 25 height 25
select select "9"
click at [538, 373] on span "7" at bounding box center [538, 366] width 29 height 29
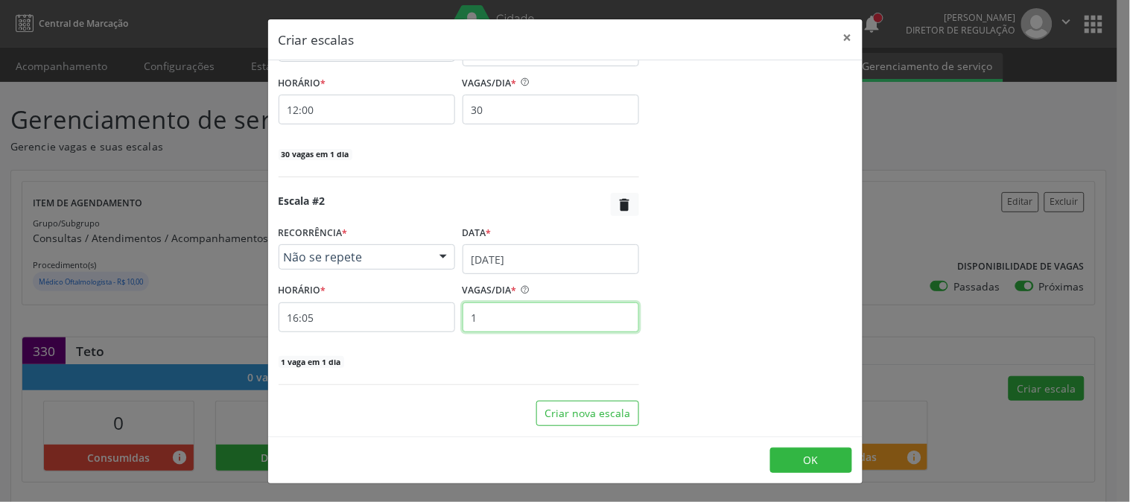
click at [514, 326] on input "1" at bounding box center [551, 317] width 177 height 30
type input "30"
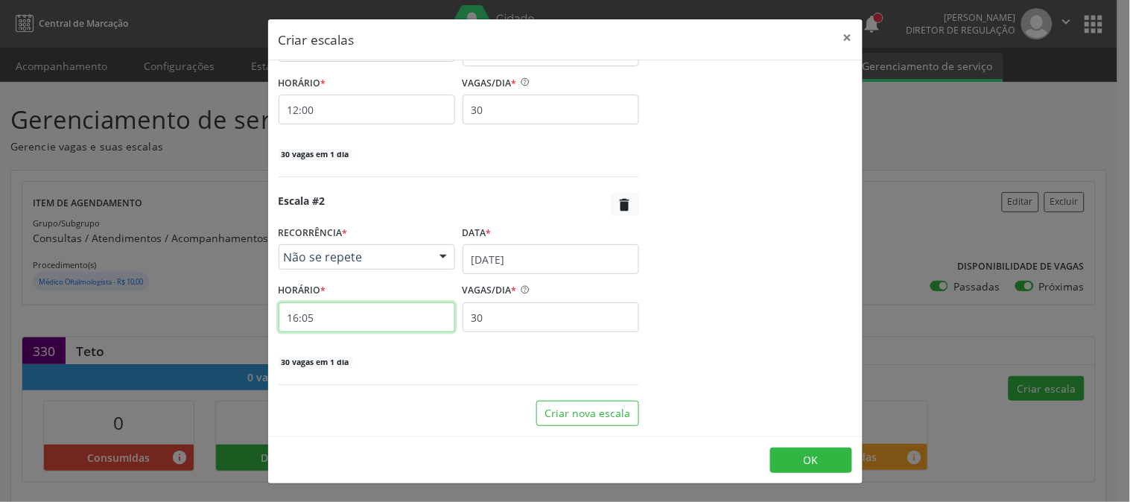
click at [406, 331] on input "16:05" at bounding box center [367, 317] width 177 height 30
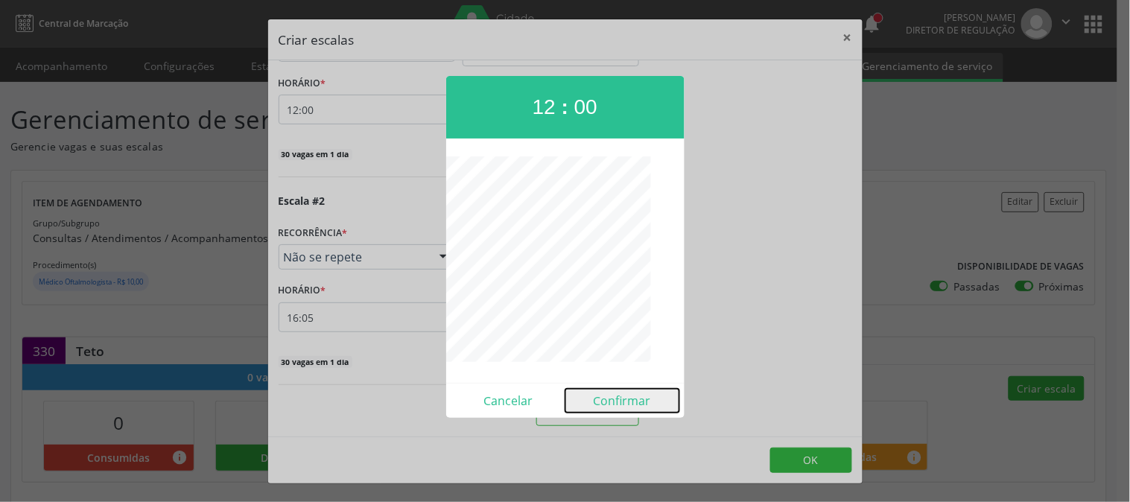
click at [629, 399] on button "Confirmar" at bounding box center [622, 401] width 114 height 24
type input "12:00"
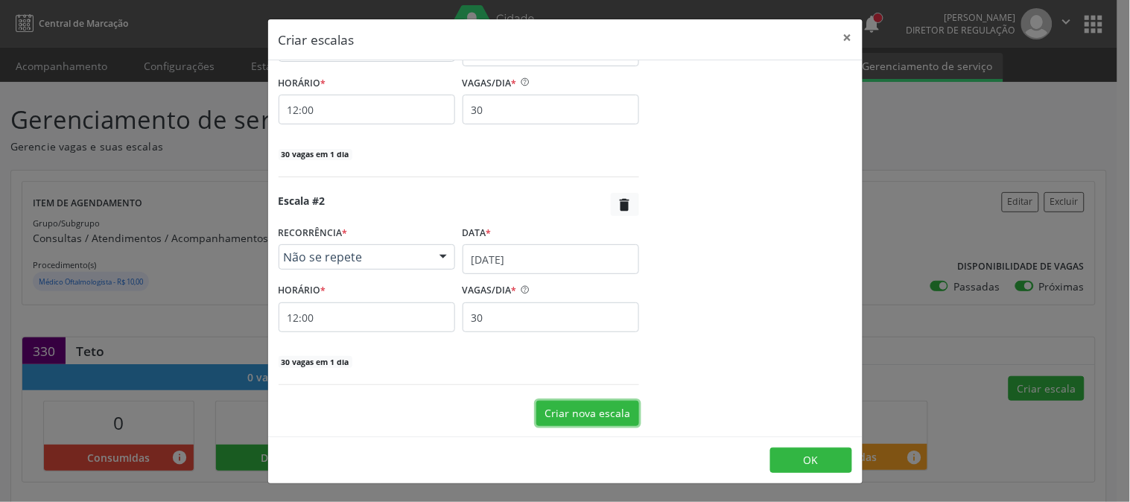
click at [587, 407] on button "Criar nova escala" at bounding box center [587, 413] width 103 height 25
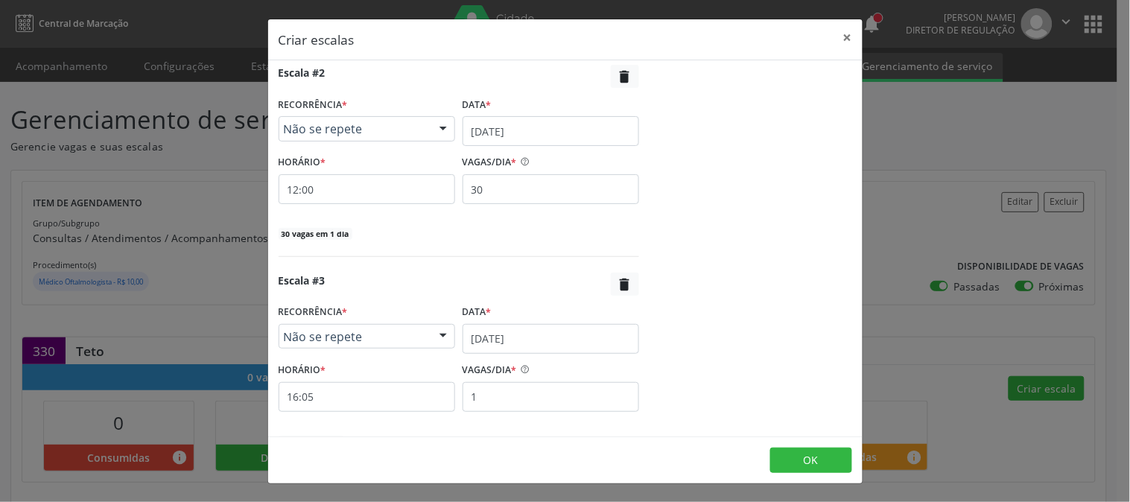
scroll to position [493, 0]
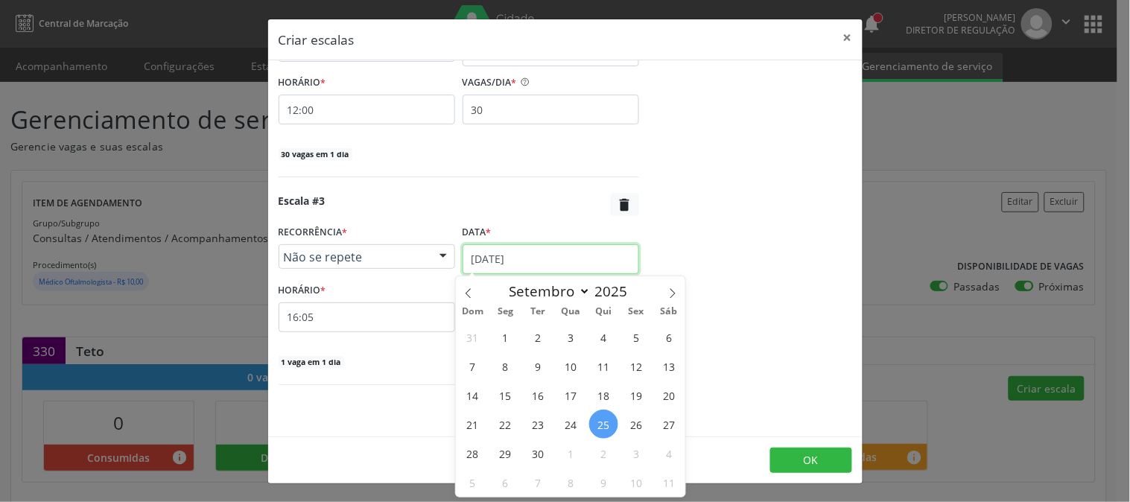
click at [576, 255] on input "25/09/2025" at bounding box center [551, 259] width 177 height 30
click at [679, 291] on span at bounding box center [672, 288] width 25 height 25
select select "9"
click at [563, 366] on span "8" at bounding box center [570, 366] width 29 height 29
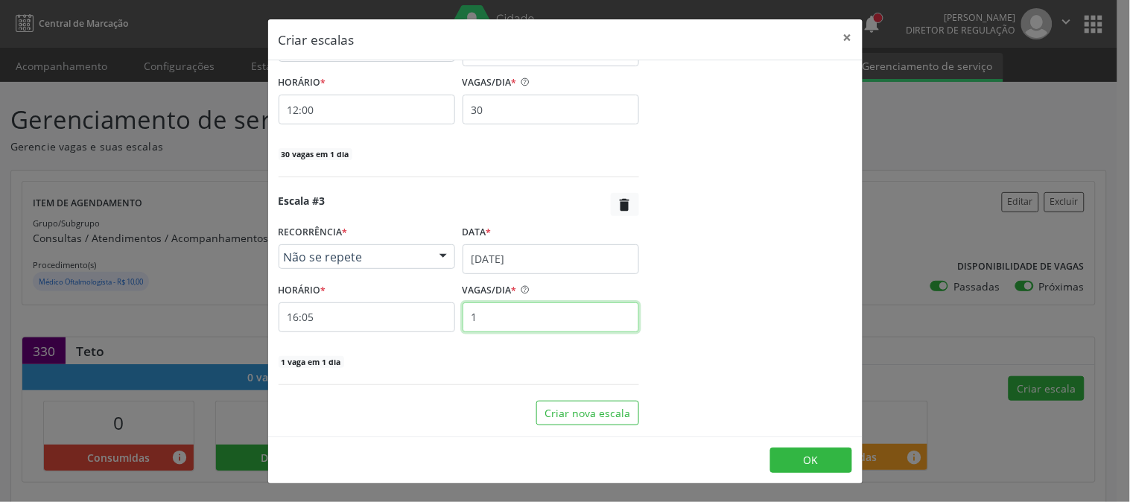
click at [518, 329] on input "1" at bounding box center [551, 317] width 177 height 30
type input "30"
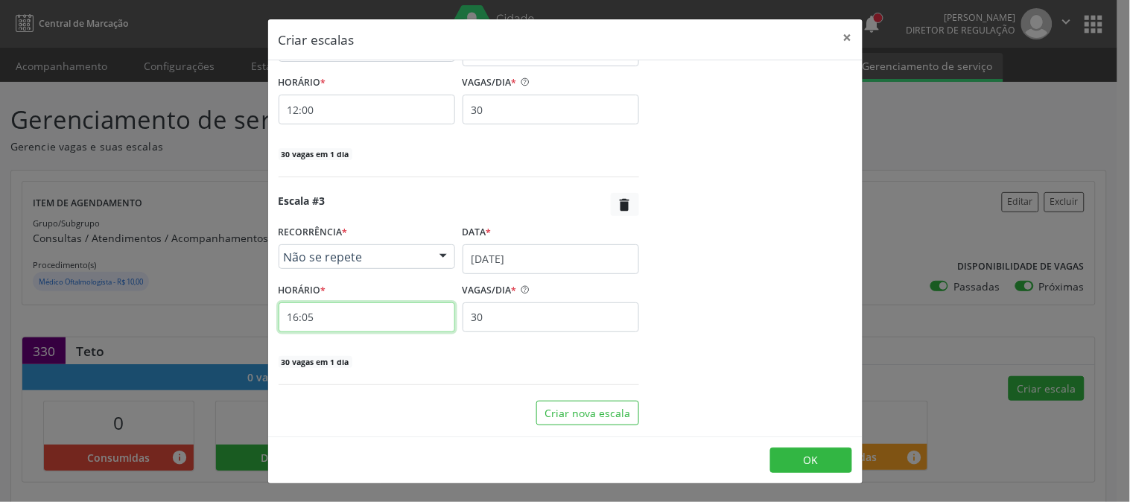
click at [415, 323] on input "16:05" at bounding box center [367, 317] width 177 height 30
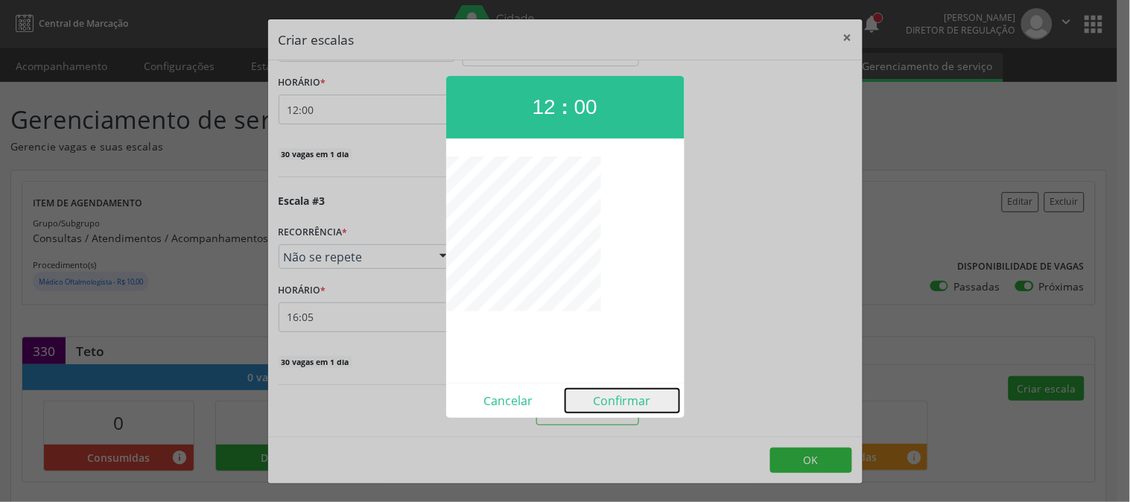
click at [642, 395] on button "Confirmar" at bounding box center [622, 401] width 114 height 24
type input "12:00"
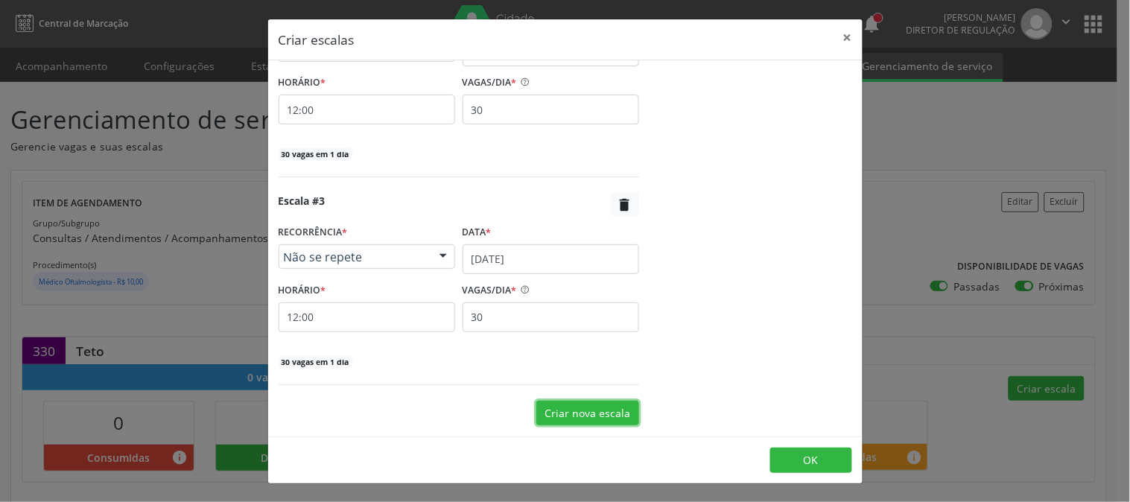
click at [607, 401] on button "Criar nova escala" at bounding box center [587, 413] width 103 height 25
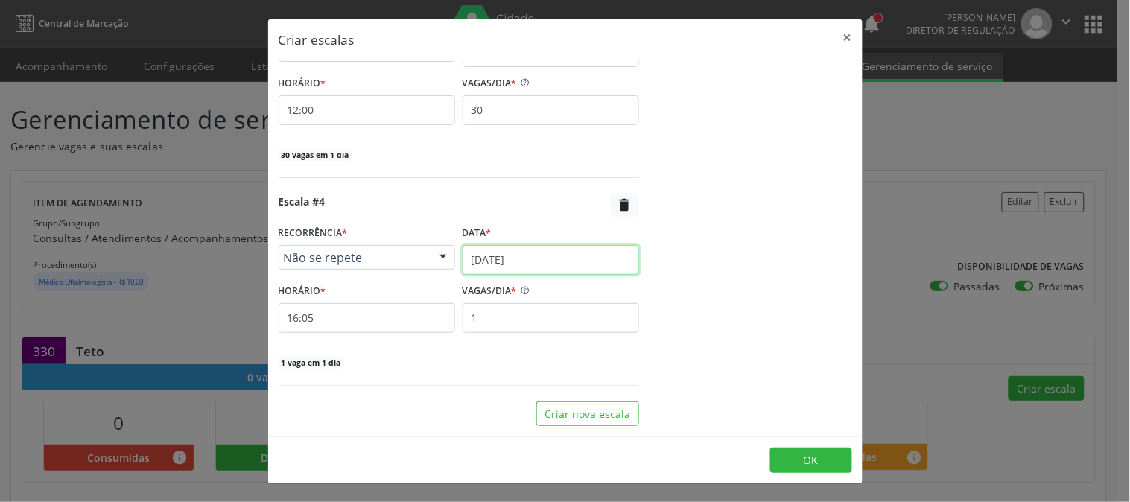
click at [540, 253] on input "[DATE]" at bounding box center [551, 260] width 177 height 30
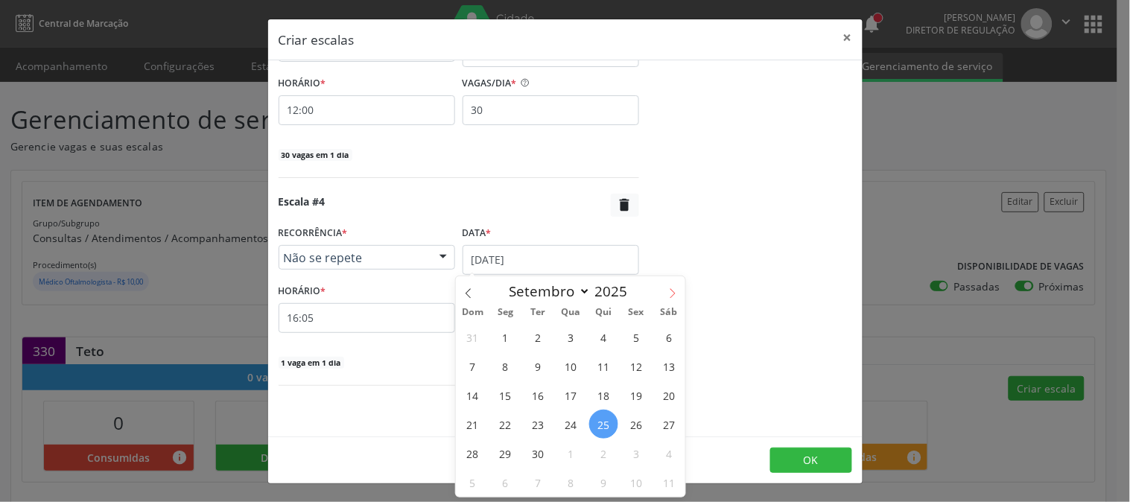
click at [674, 293] on icon at bounding box center [672, 293] width 10 height 10
select select "9"
click at [612, 375] on span "9" at bounding box center [603, 366] width 29 height 29
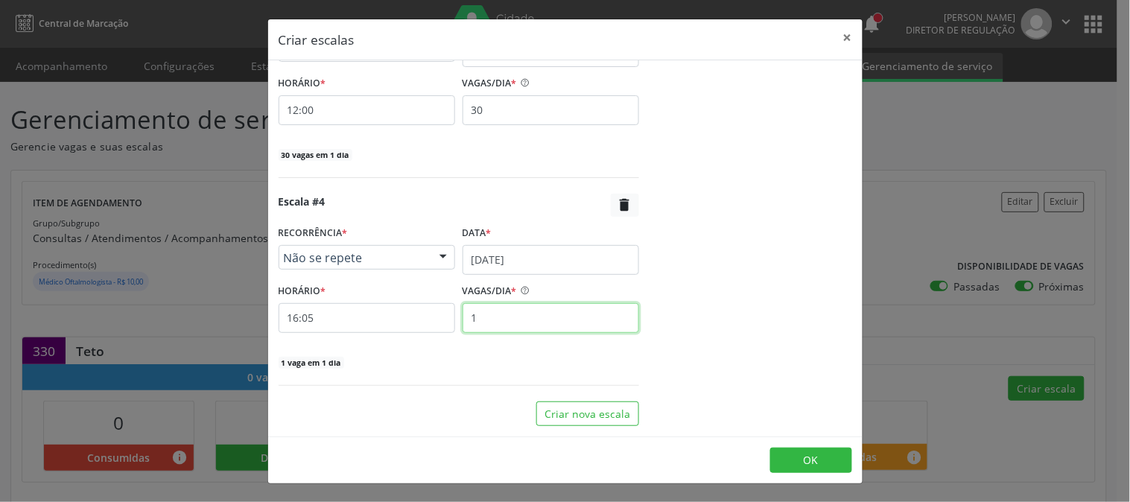
click at [541, 323] on input "1" at bounding box center [551, 318] width 177 height 30
type input "30"
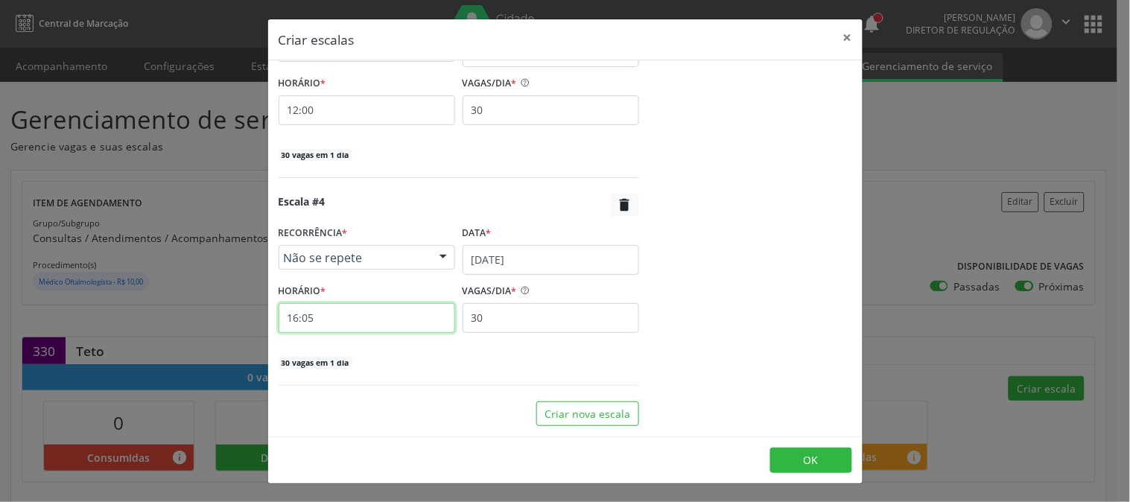
click at [439, 318] on input "16:05" at bounding box center [367, 318] width 177 height 30
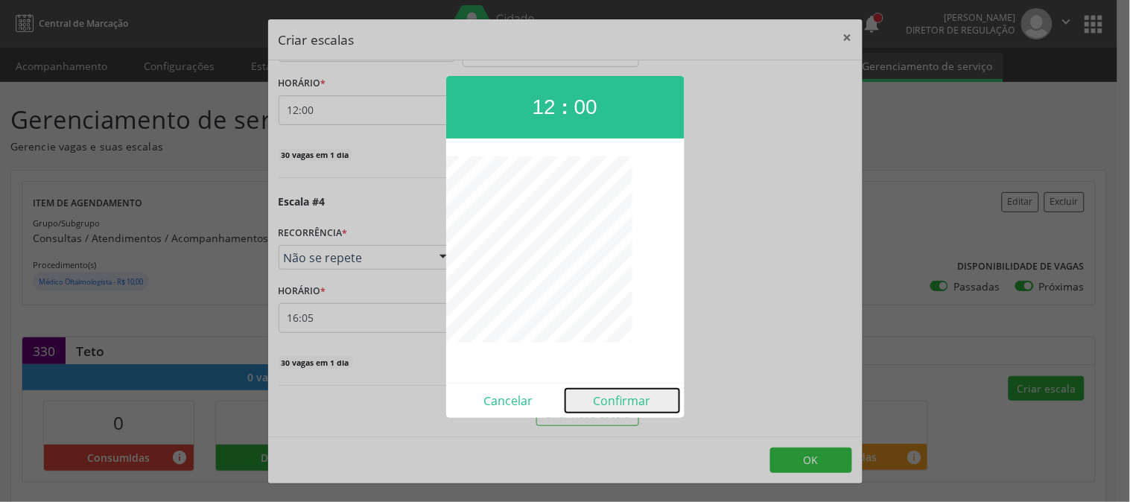
click at [619, 392] on button "Confirmar" at bounding box center [622, 401] width 114 height 24
type input "12:00"
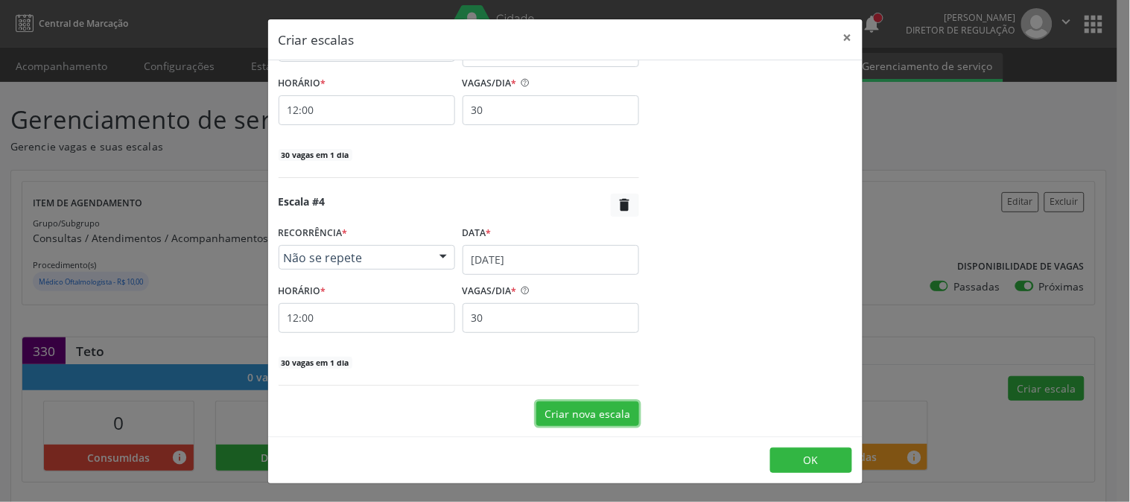
click at [589, 415] on button "Criar nova escala" at bounding box center [587, 413] width 103 height 25
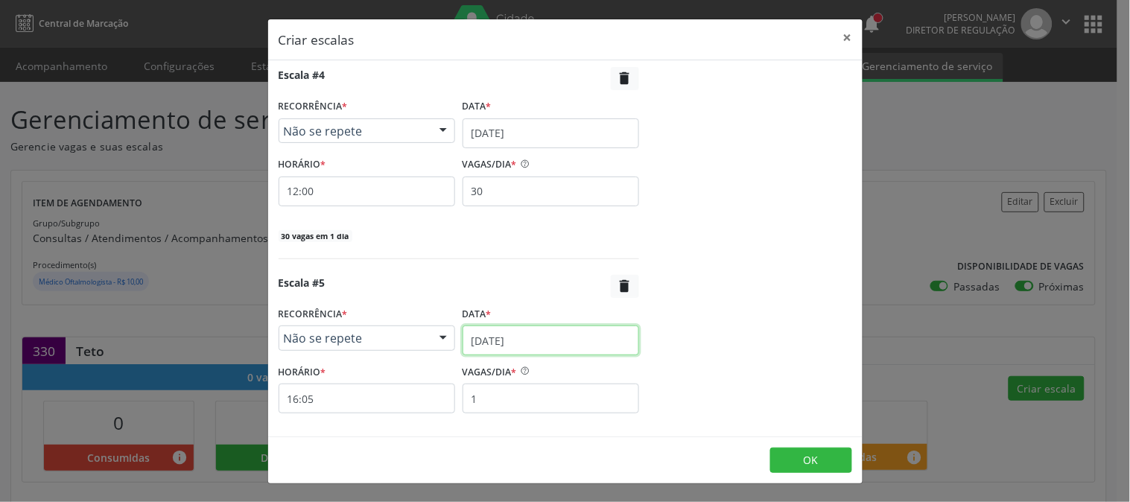
click at [562, 337] on input "[DATE]" at bounding box center [551, 340] width 177 height 30
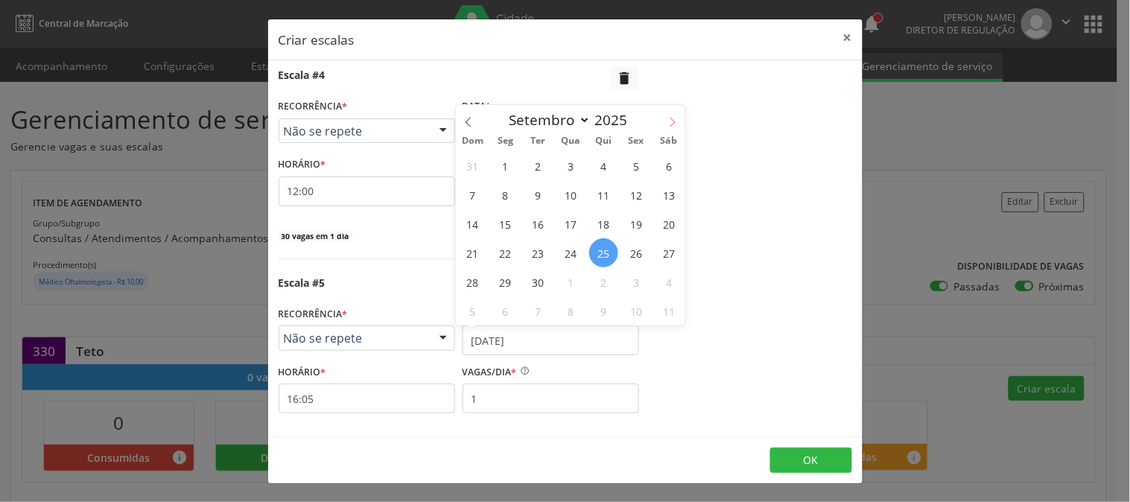
click at [668, 121] on icon at bounding box center [672, 122] width 10 height 10
select select "9"
click at [541, 226] on span "14" at bounding box center [538, 223] width 29 height 29
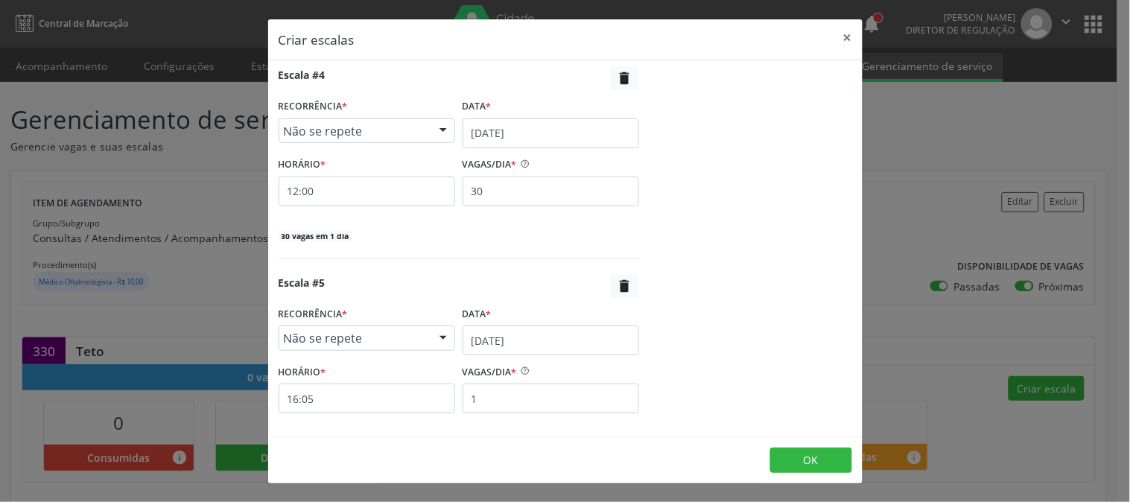
scroll to position [909, 0]
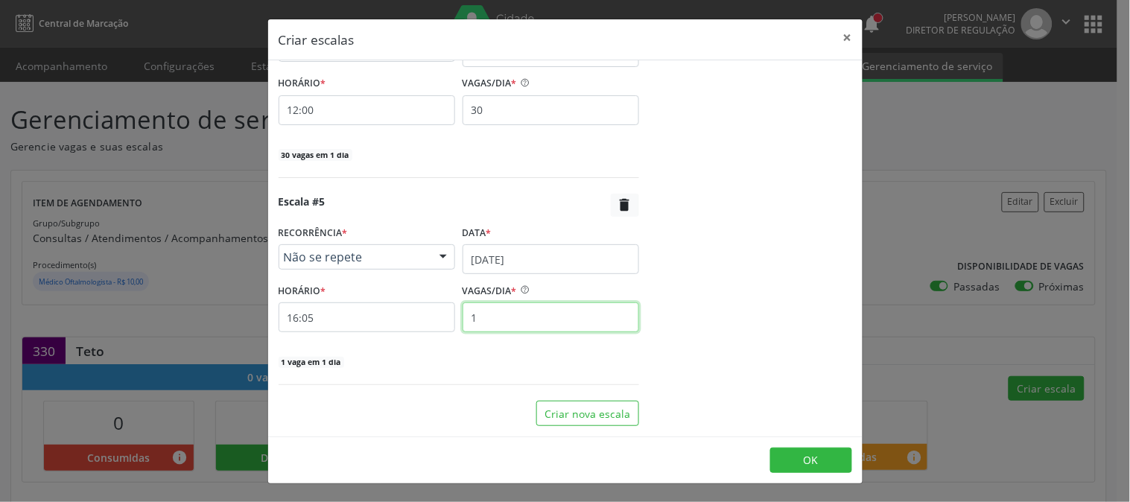
click at [490, 322] on input "1" at bounding box center [551, 317] width 177 height 30
type input "30"
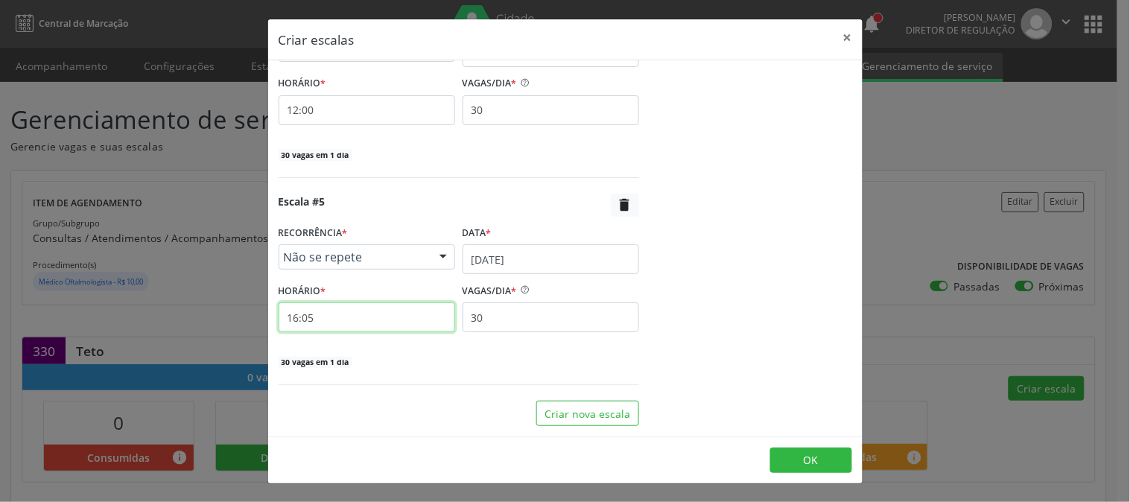
click at [392, 319] on input "16:05" at bounding box center [367, 317] width 177 height 30
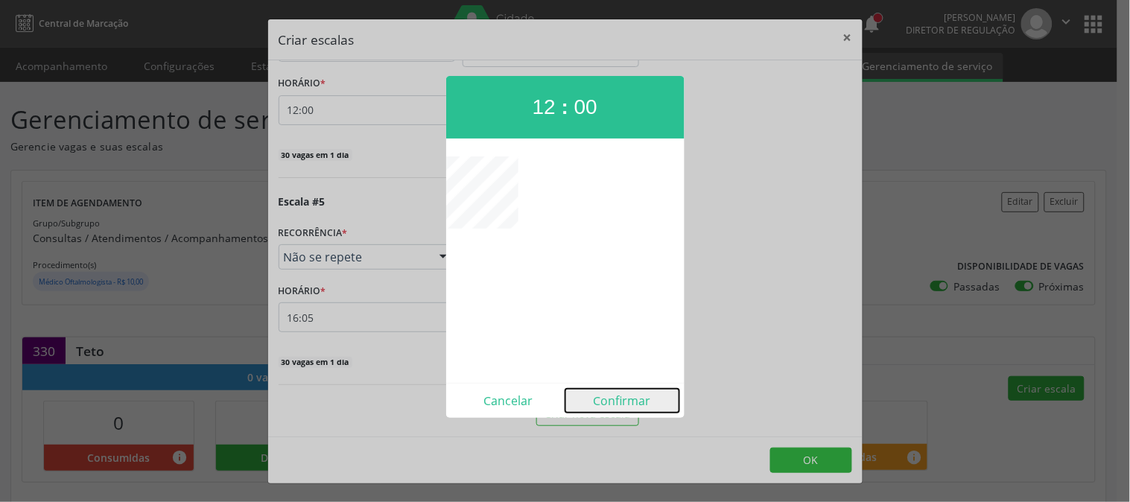
click at [635, 407] on button "Confirmar" at bounding box center [622, 401] width 114 height 24
type input "12:00"
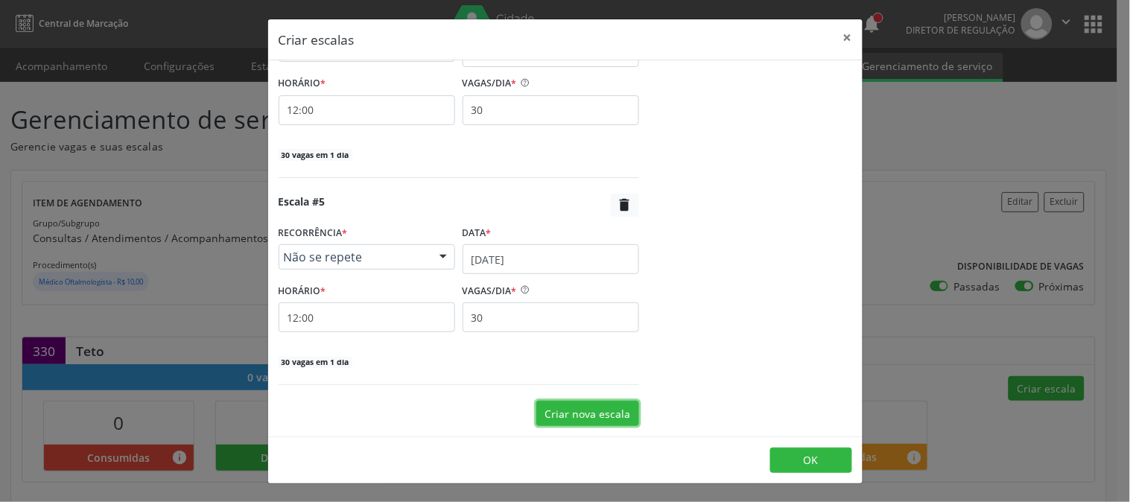
click at [582, 403] on button "Criar nova escala" at bounding box center [587, 413] width 103 height 25
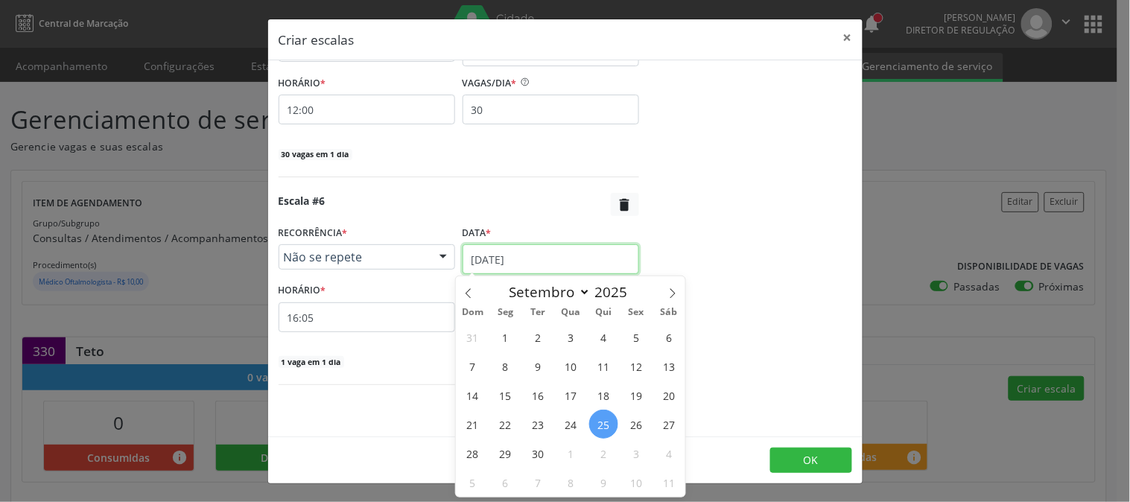
click at [568, 249] on input "[DATE]" at bounding box center [551, 259] width 177 height 30
click at [680, 294] on span at bounding box center [672, 288] width 25 height 25
select select "9"
click at [581, 393] on span "15" at bounding box center [570, 395] width 29 height 29
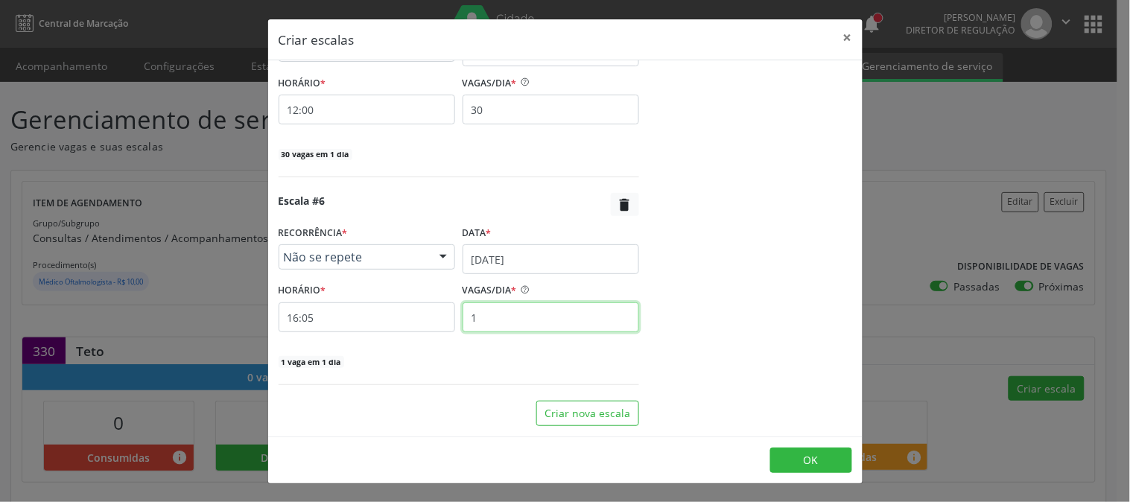
click at [515, 329] on input "1" at bounding box center [551, 317] width 177 height 30
type input "30"
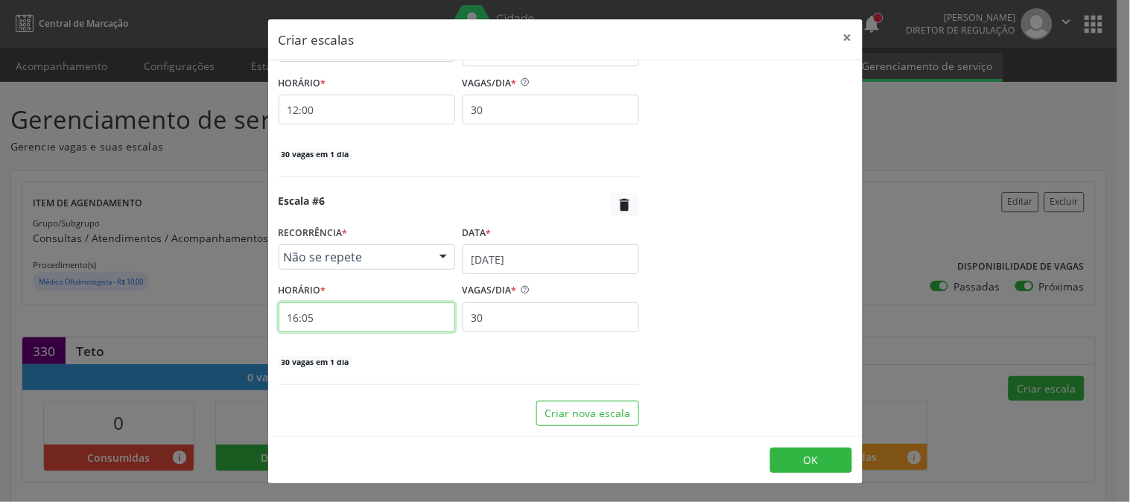
click at [410, 322] on input "16:05" at bounding box center [367, 317] width 177 height 30
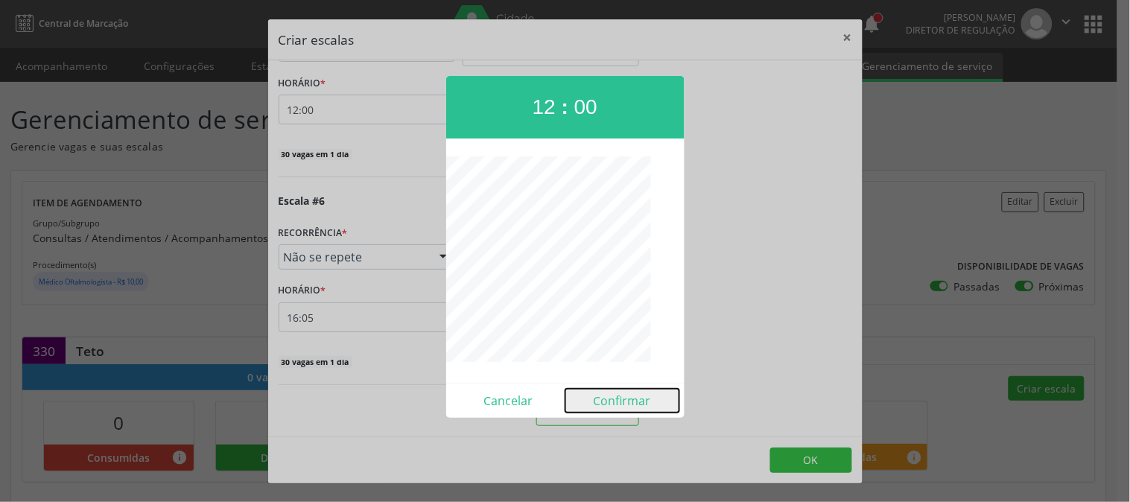
click at [626, 396] on button "Confirmar" at bounding box center [622, 401] width 114 height 24
type input "12:00"
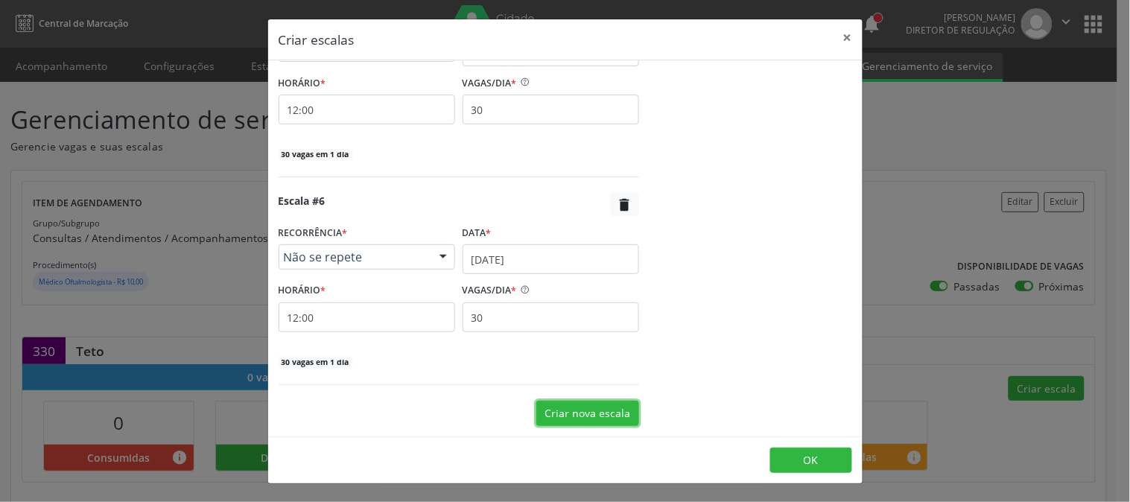
click at [585, 417] on button "Criar nova escala" at bounding box center [587, 413] width 103 height 25
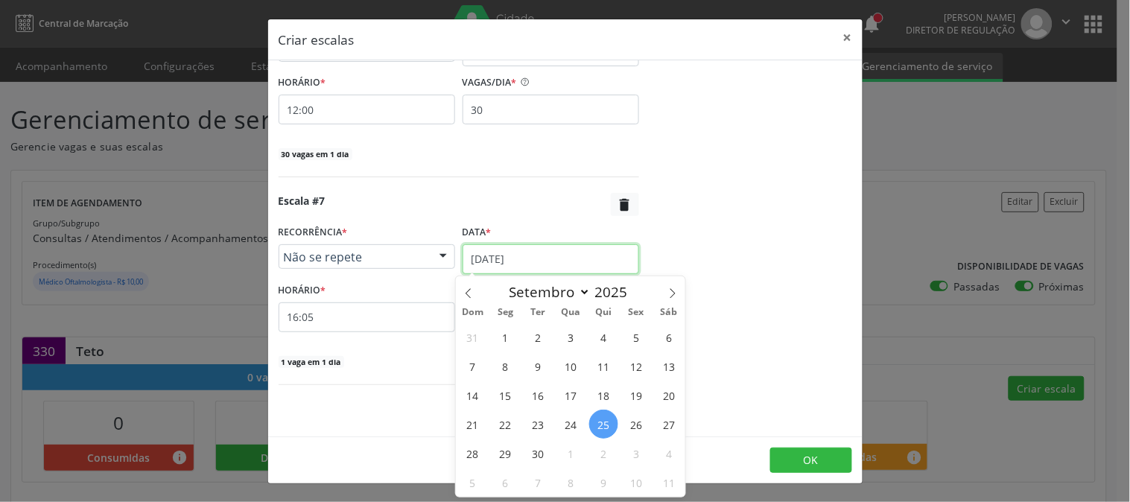
click at [557, 270] on input "[DATE]" at bounding box center [551, 259] width 177 height 30
click at [673, 293] on icon at bounding box center [672, 293] width 10 height 10
select select "9"
click at [535, 420] on span "21" at bounding box center [538, 424] width 29 height 29
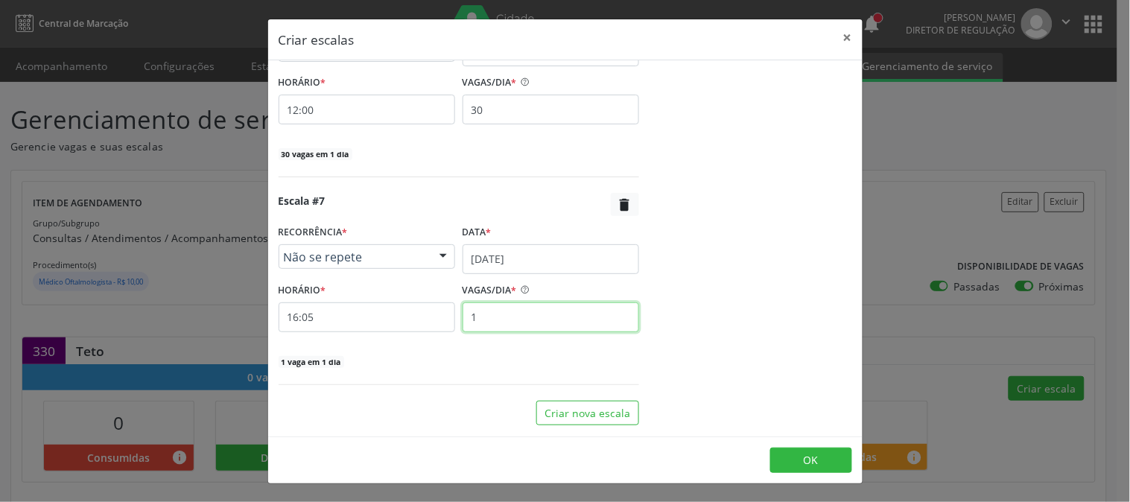
click at [517, 317] on input "1" at bounding box center [551, 317] width 177 height 30
type input "30"
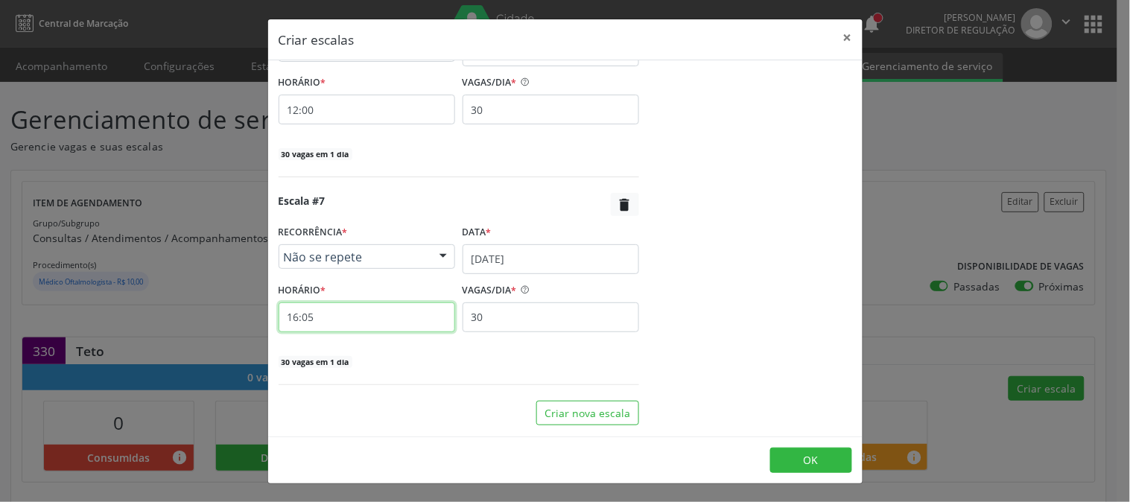
click at [420, 307] on input "16:05" at bounding box center [367, 317] width 177 height 30
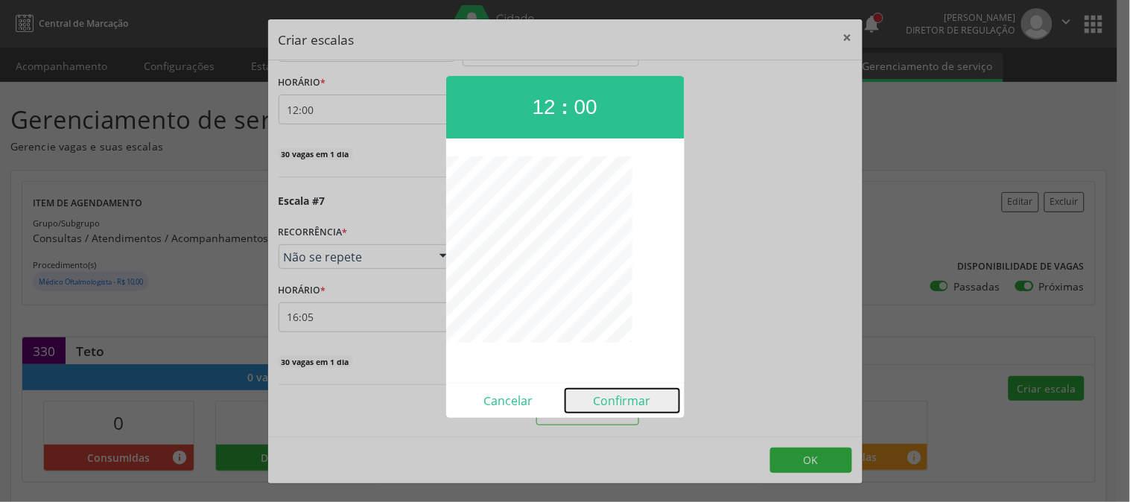
click at [629, 399] on button "Confirmar" at bounding box center [622, 401] width 114 height 24
type input "12:00"
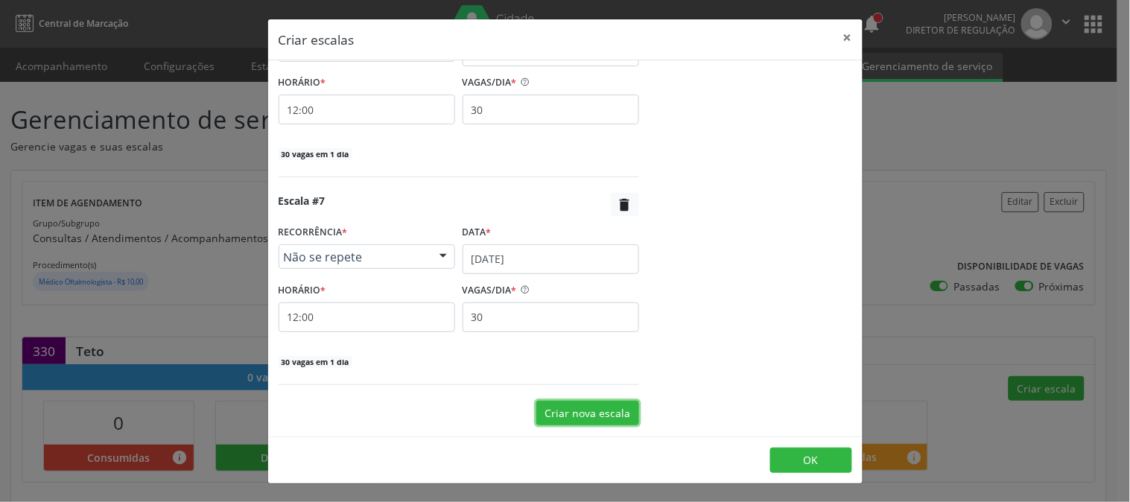
click at [615, 405] on button "Criar nova escala" at bounding box center [587, 413] width 103 height 25
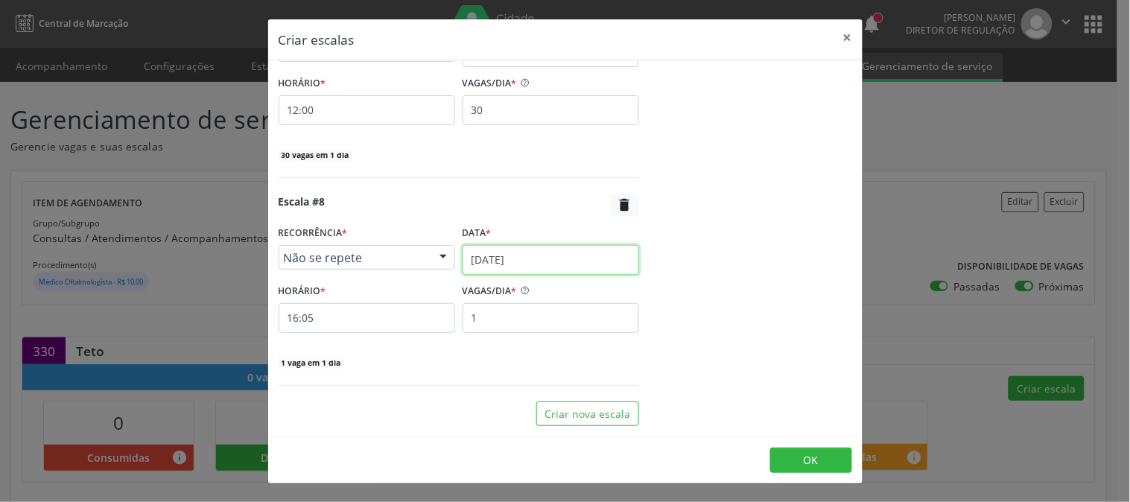
click at [545, 264] on input "[DATE]" at bounding box center [551, 260] width 177 height 30
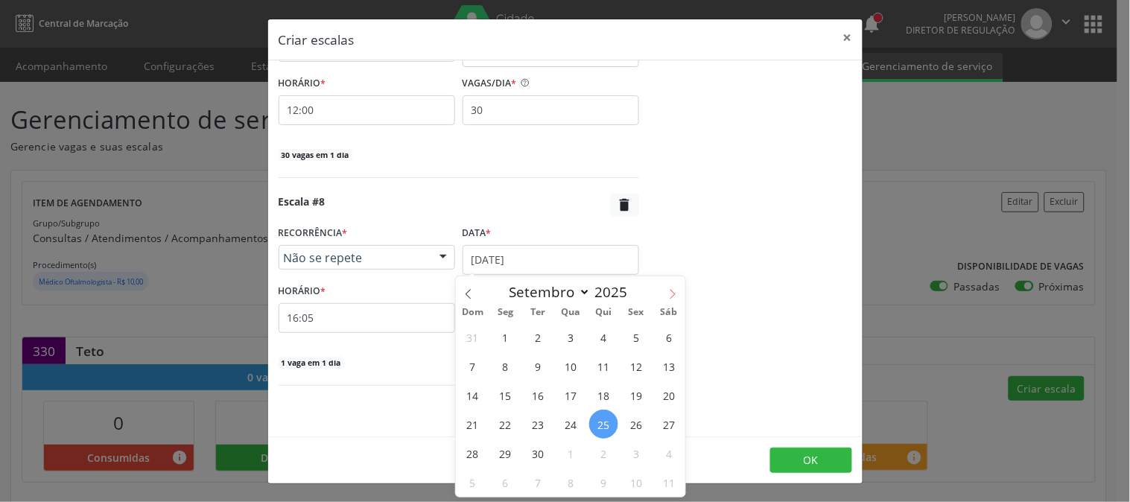
click at [670, 293] on icon at bounding box center [672, 294] width 10 height 10
select select "9"
click at [574, 419] on span "22" at bounding box center [570, 424] width 29 height 29
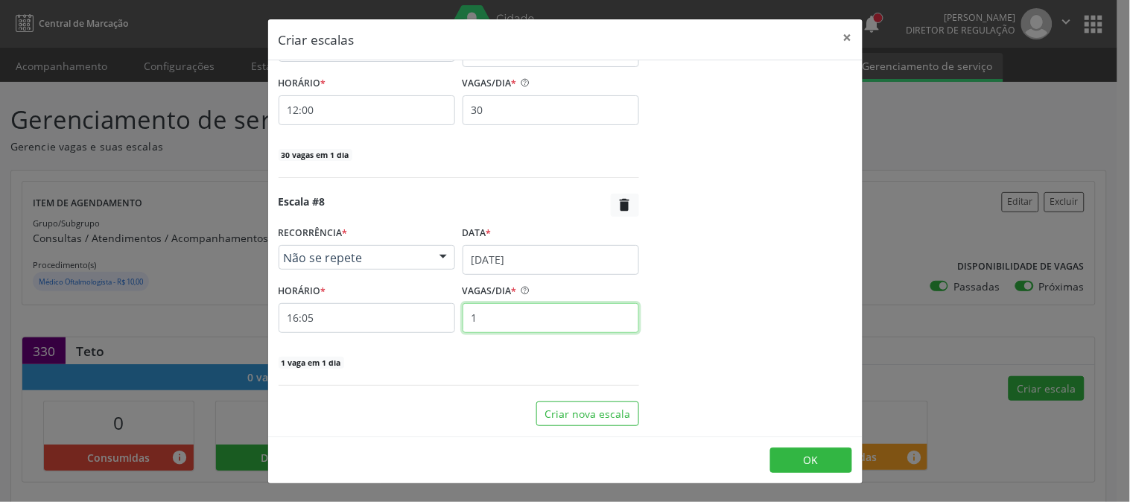
click at [538, 324] on input "1" at bounding box center [551, 318] width 177 height 30
type input "30"
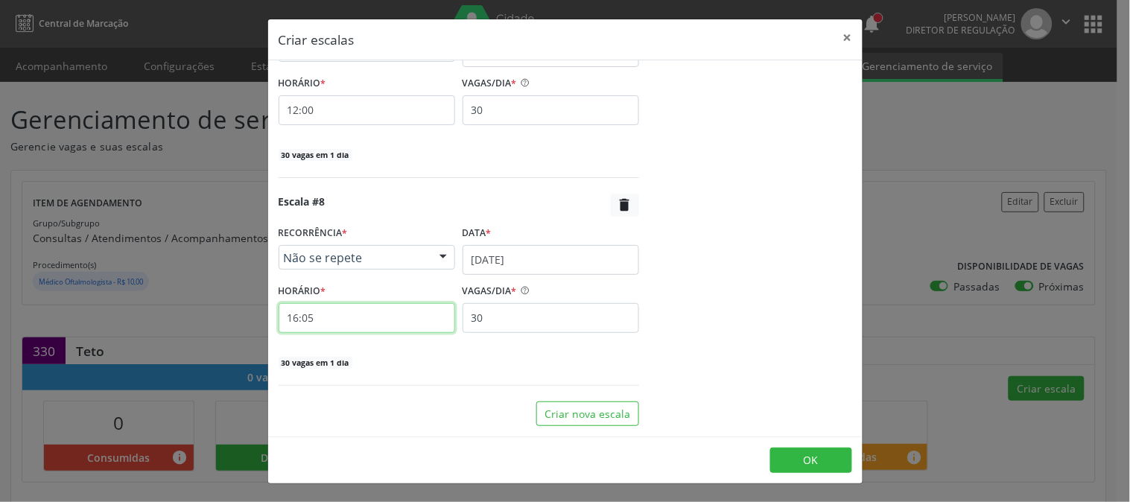
click at [413, 315] on input "16:05" at bounding box center [367, 318] width 177 height 30
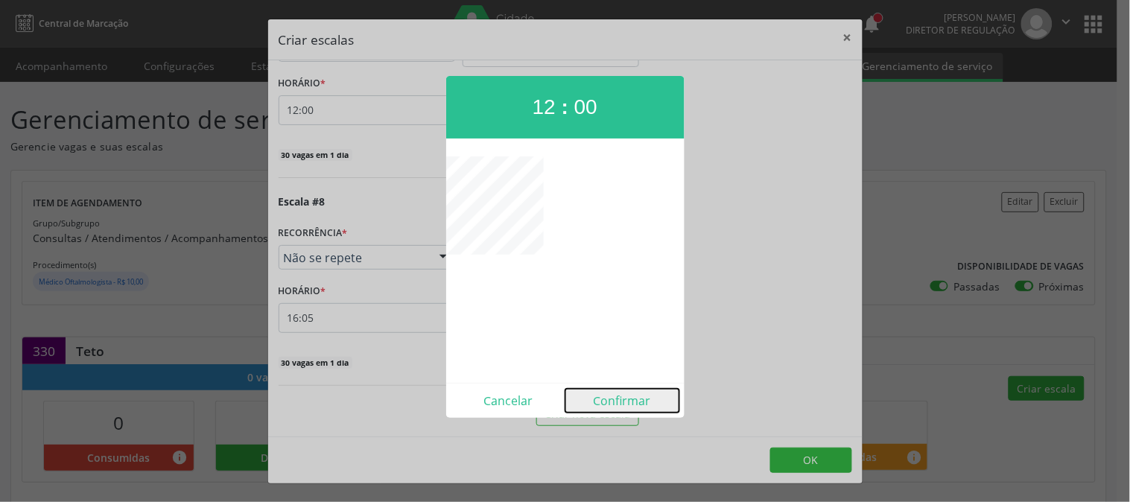
click at [623, 392] on button "Confirmar" at bounding box center [622, 401] width 114 height 24
type input "12:00"
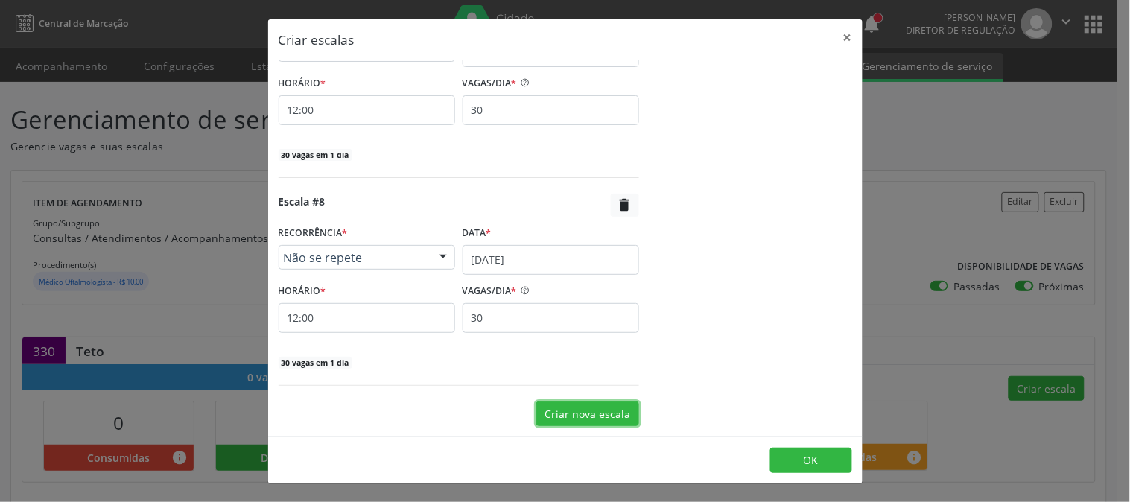
click at [597, 408] on button "Criar nova escala" at bounding box center [587, 413] width 103 height 25
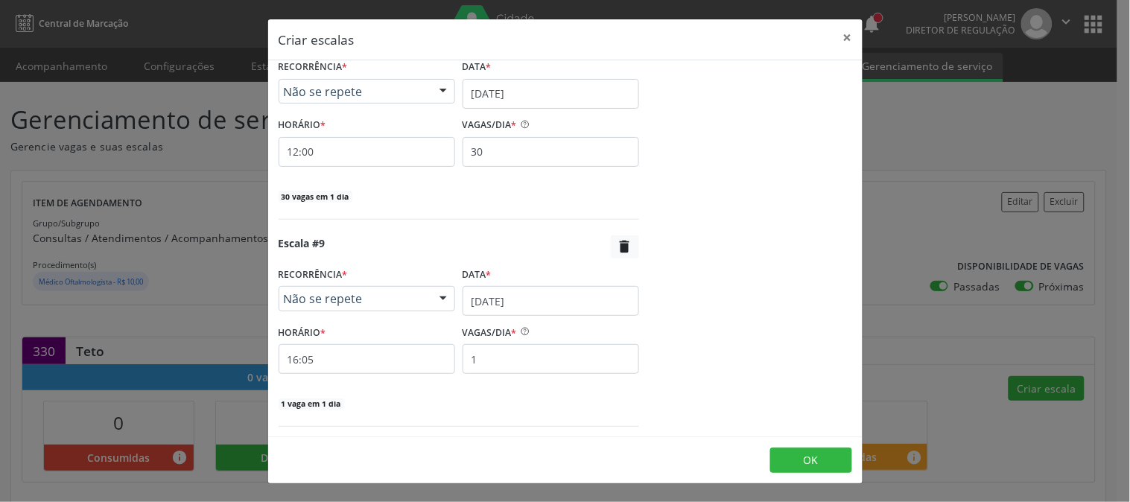
scroll to position [1740, 0]
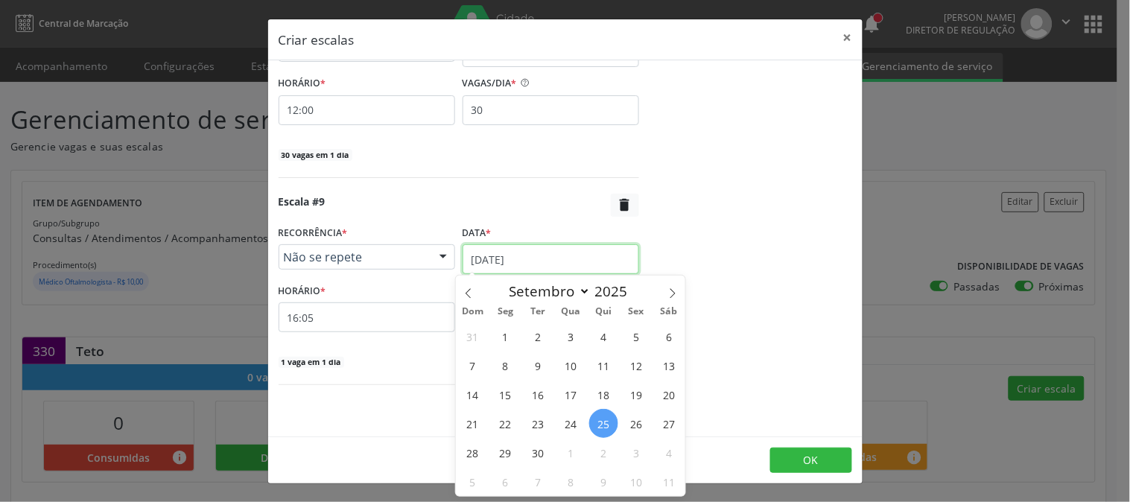
click at [594, 269] on input "[DATE]" at bounding box center [551, 259] width 177 height 30
click at [661, 295] on span at bounding box center [672, 288] width 25 height 25
select select "9"
click at [544, 447] on span "28" at bounding box center [538, 452] width 29 height 29
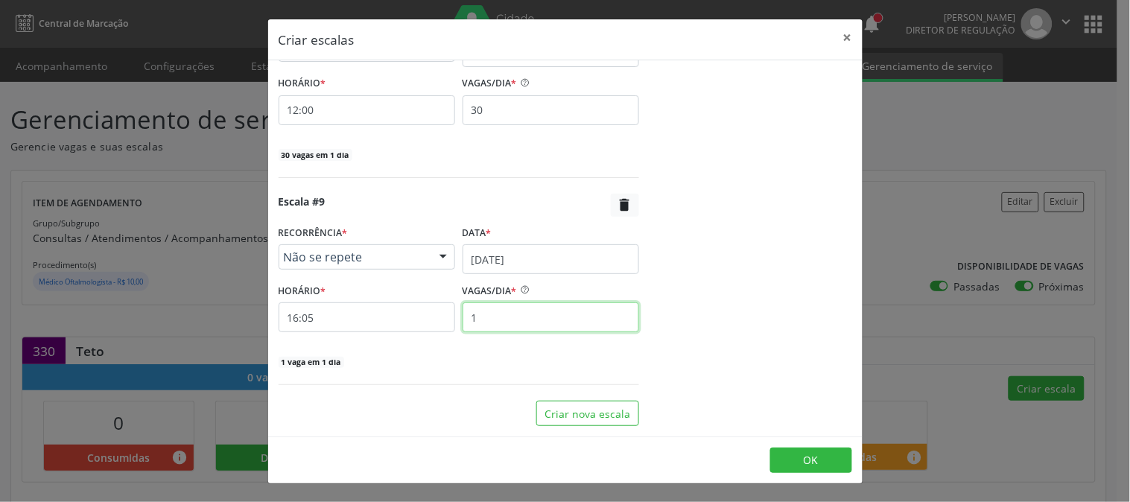
click at [517, 315] on input "1" at bounding box center [551, 317] width 177 height 30
type input "30"
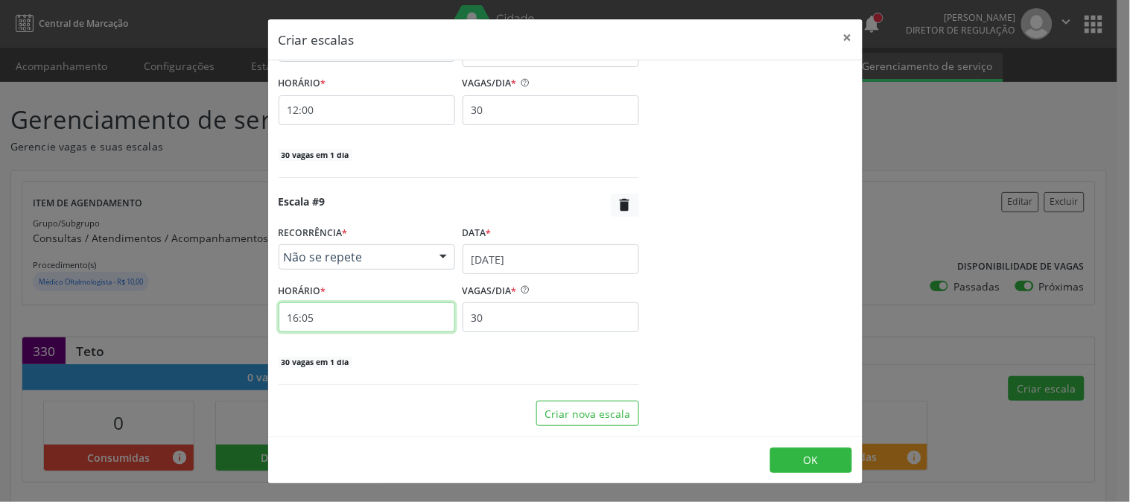
click at [372, 311] on input "16:05" at bounding box center [367, 317] width 177 height 30
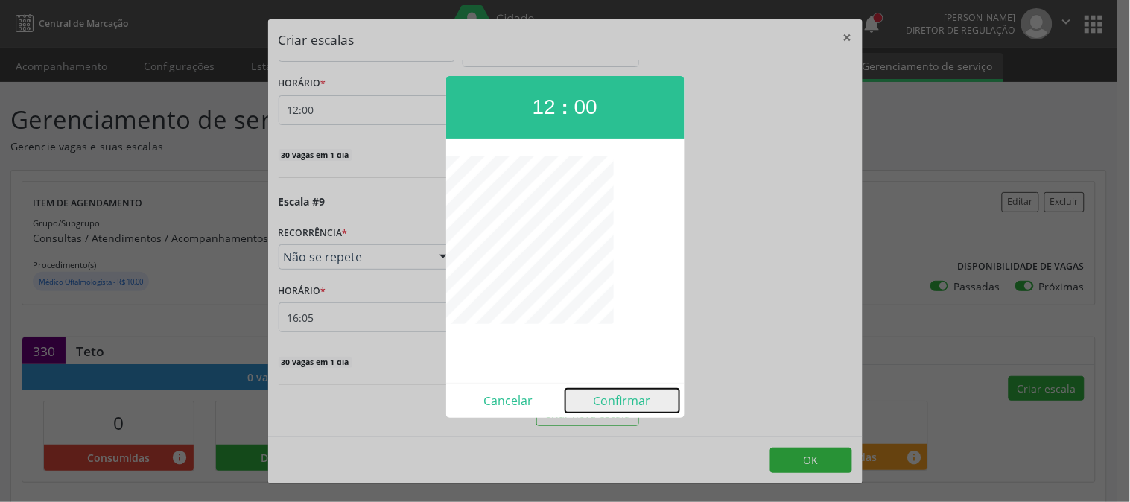
click at [629, 398] on button "Confirmar" at bounding box center [622, 401] width 114 height 24
type input "12:00"
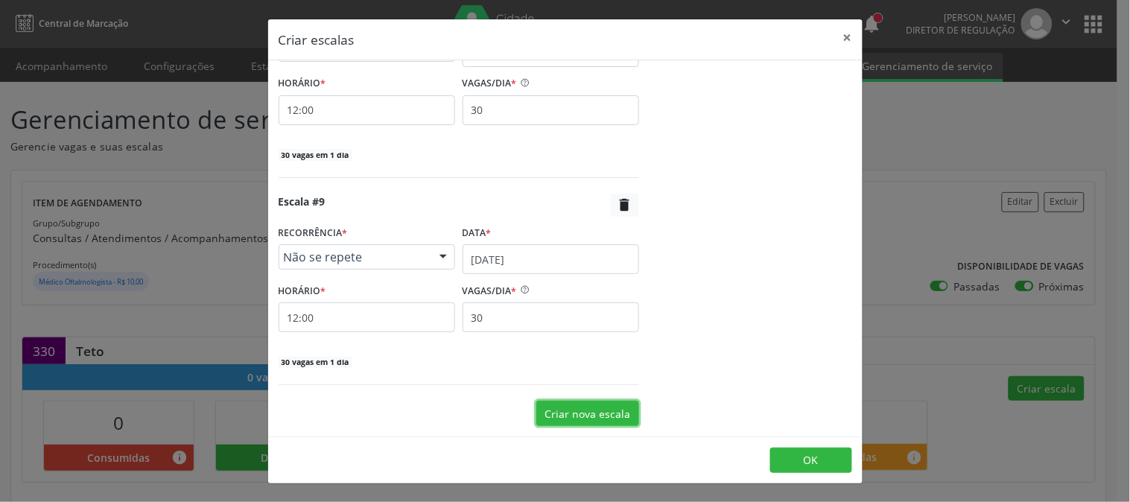
click at [602, 413] on button "Criar nova escala" at bounding box center [587, 413] width 103 height 25
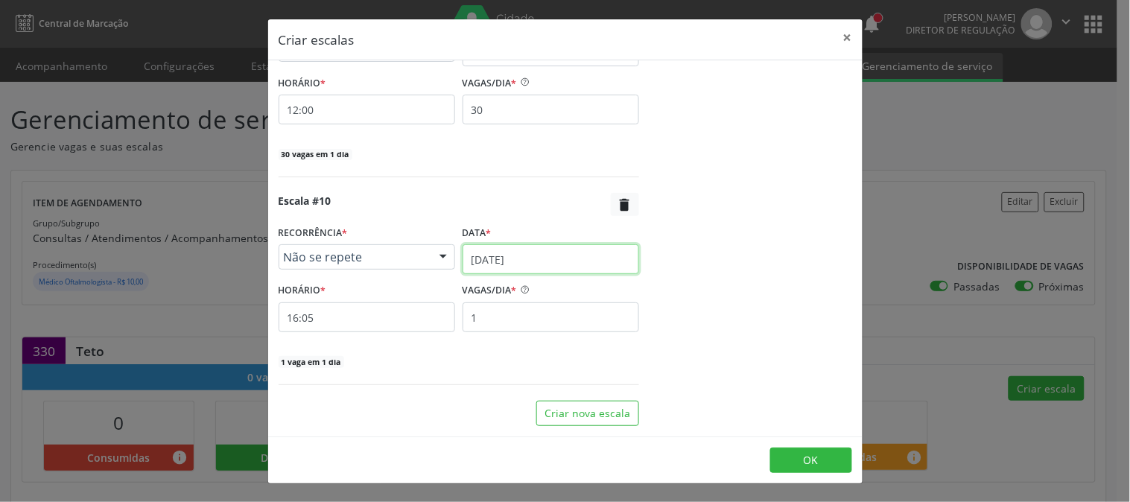
click at [582, 264] on input "[DATE]" at bounding box center [551, 259] width 177 height 30
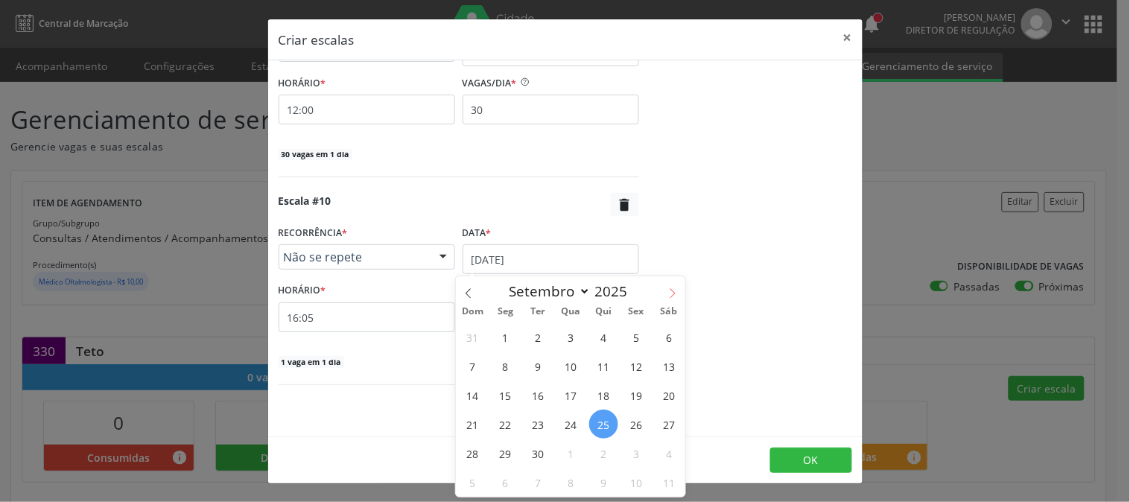
click at [673, 299] on span at bounding box center [672, 288] width 25 height 25
select select "9"
click at [577, 450] on span "29" at bounding box center [570, 453] width 29 height 29
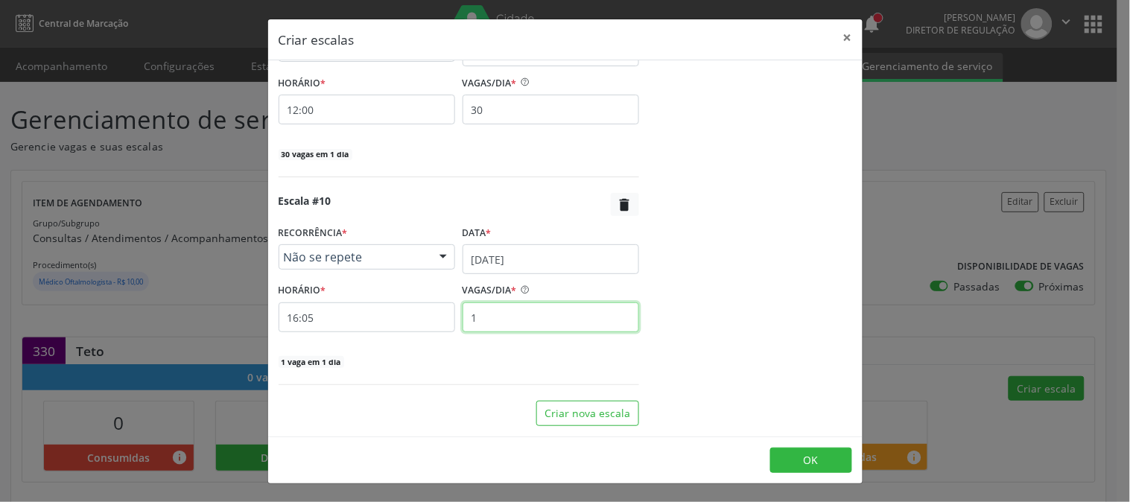
click at [568, 324] on input "1" at bounding box center [551, 317] width 177 height 30
type input "30"
click at [449, 325] on div "HORÁRIO * 16:05" at bounding box center [367, 305] width 184 height 53
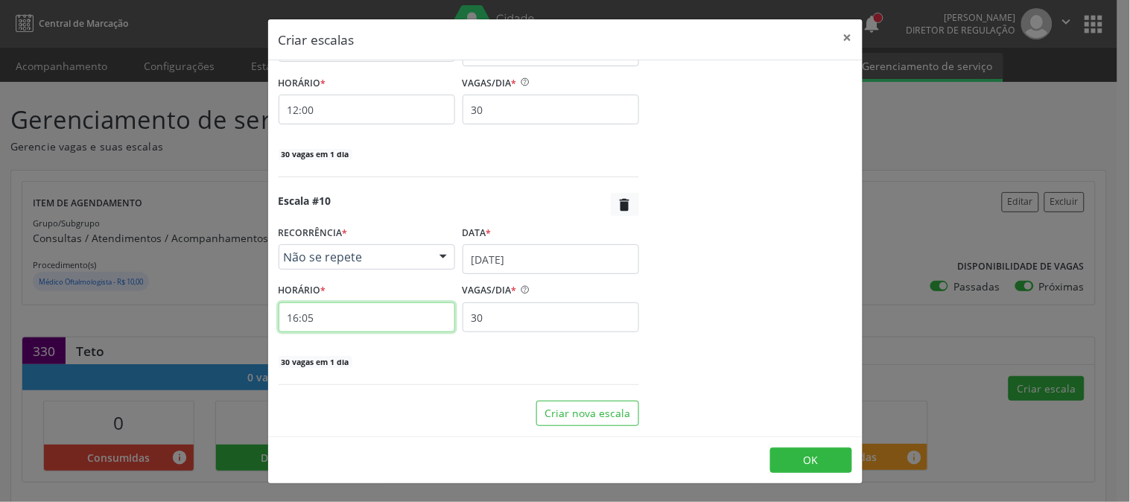
click at [434, 317] on input "16:05" at bounding box center [367, 317] width 177 height 30
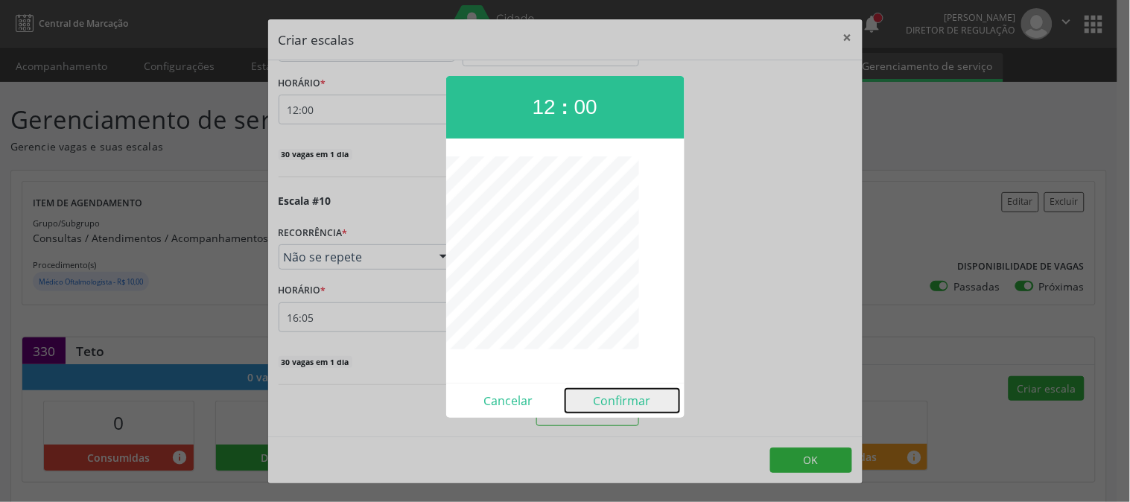
click at [605, 393] on button "Confirmar" at bounding box center [622, 401] width 114 height 24
type input "12:00"
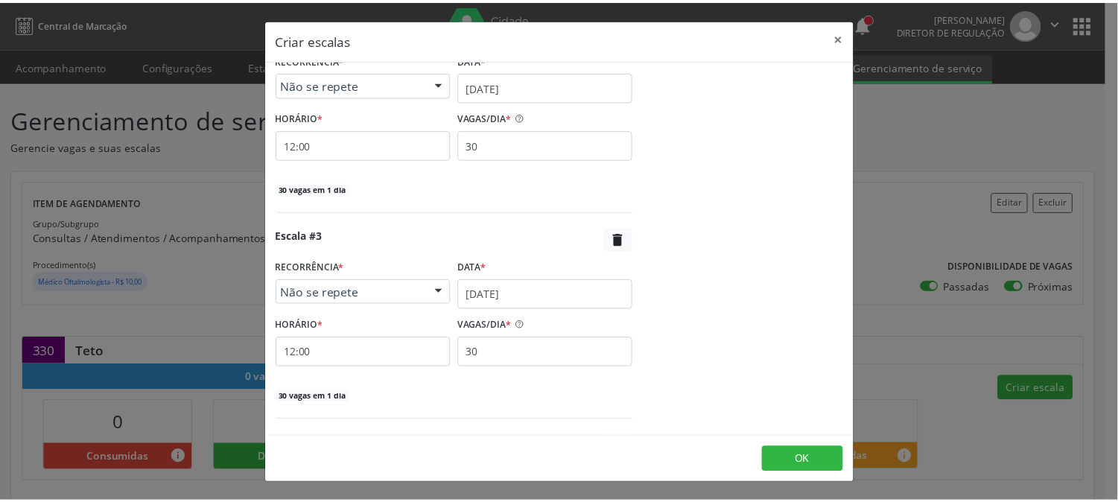
scroll to position [0, 0]
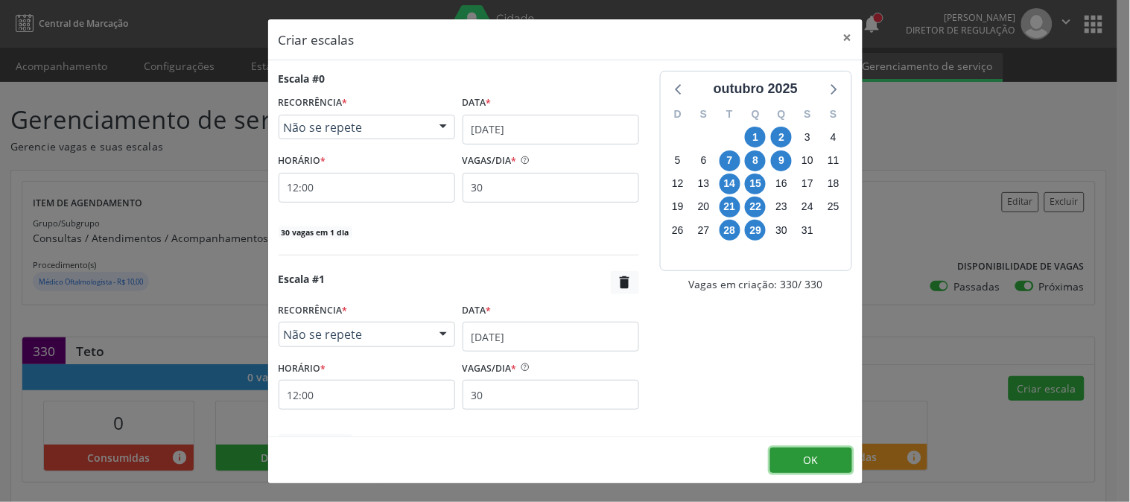
click at [813, 464] on span "OK" at bounding box center [811, 460] width 15 height 14
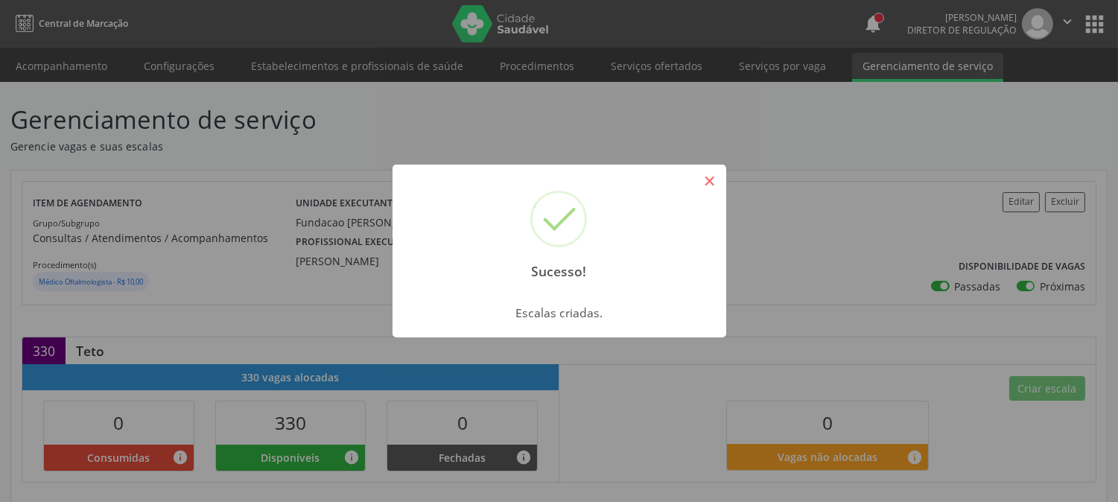
click at [708, 172] on button "×" at bounding box center [709, 180] width 25 height 25
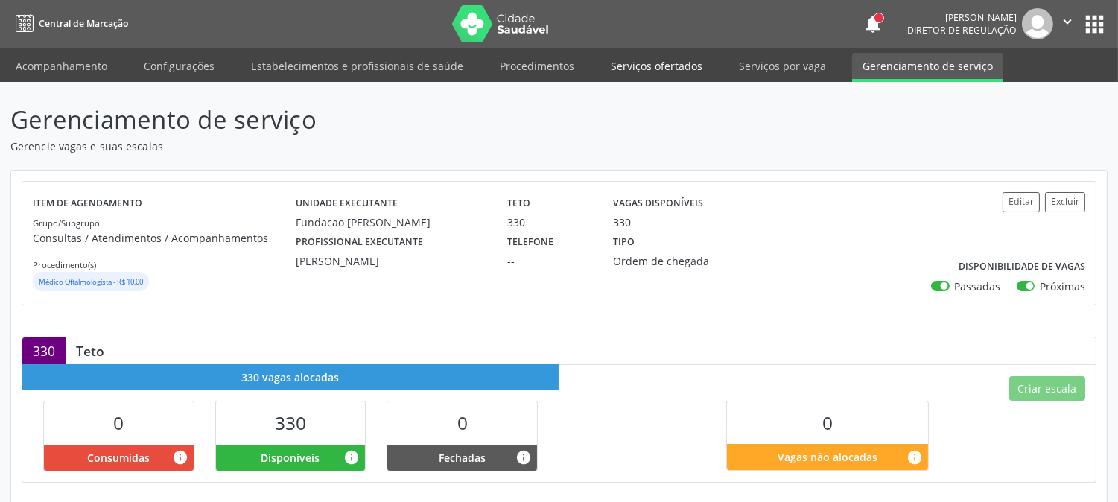
click at [649, 57] on link "Serviços ofertados" at bounding box center [656, 66] width 112 height 26
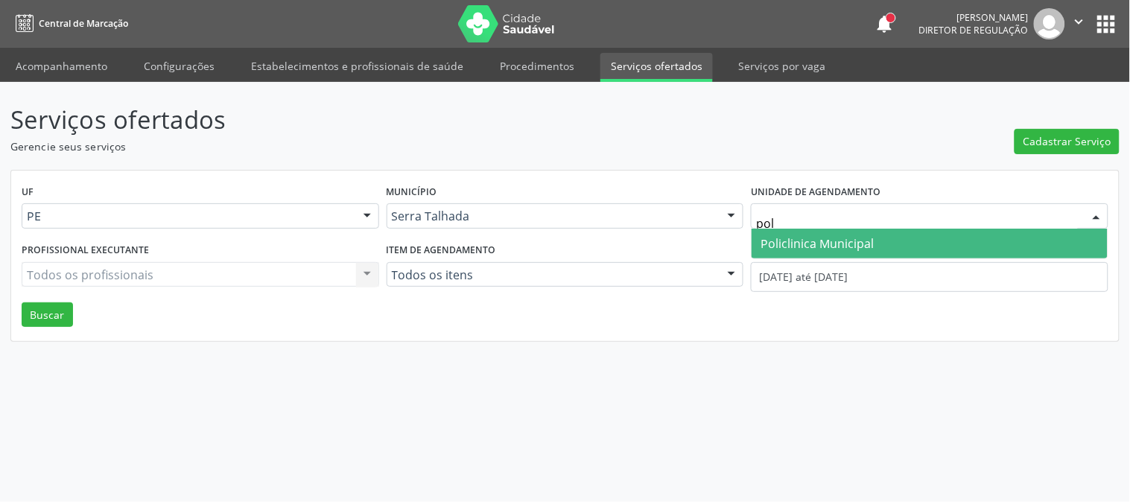
type input "poli"
click at [862, 242] on span "Policlinica Municipal" at bounding box center [816, 243] width 113 height 16
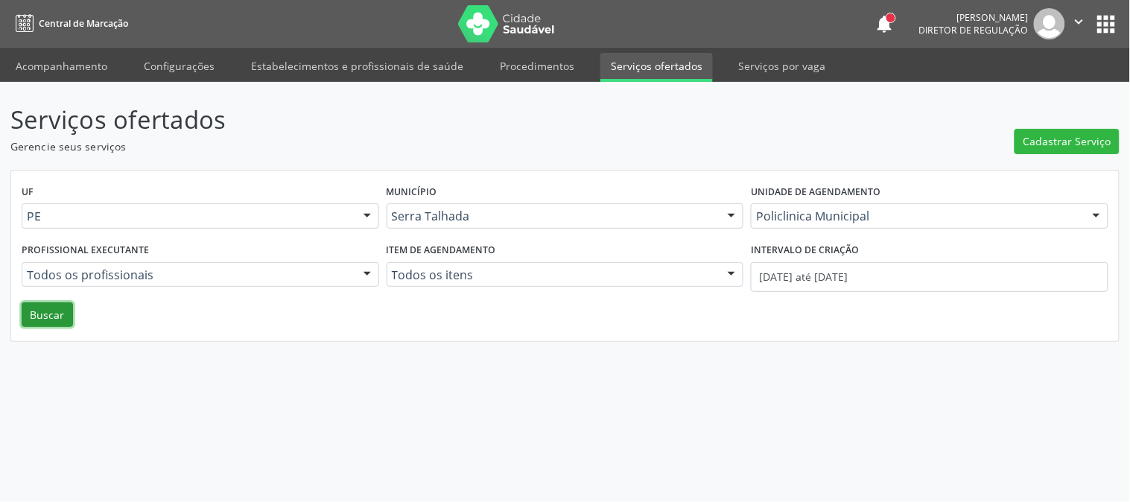
click at [40, 309] on button "Buscar" at bounding box center [47, 314] width 51 height 25
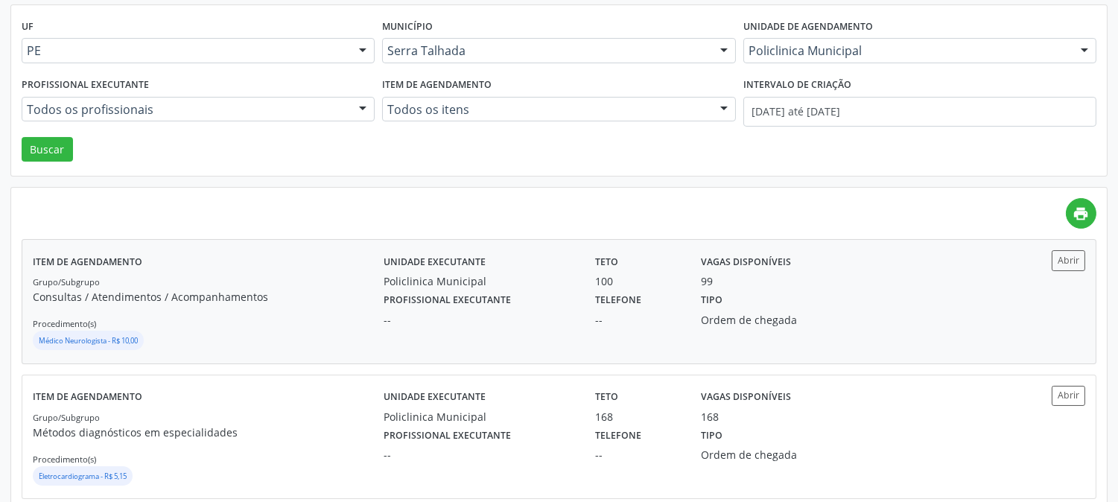
scroll to position [248, 0]
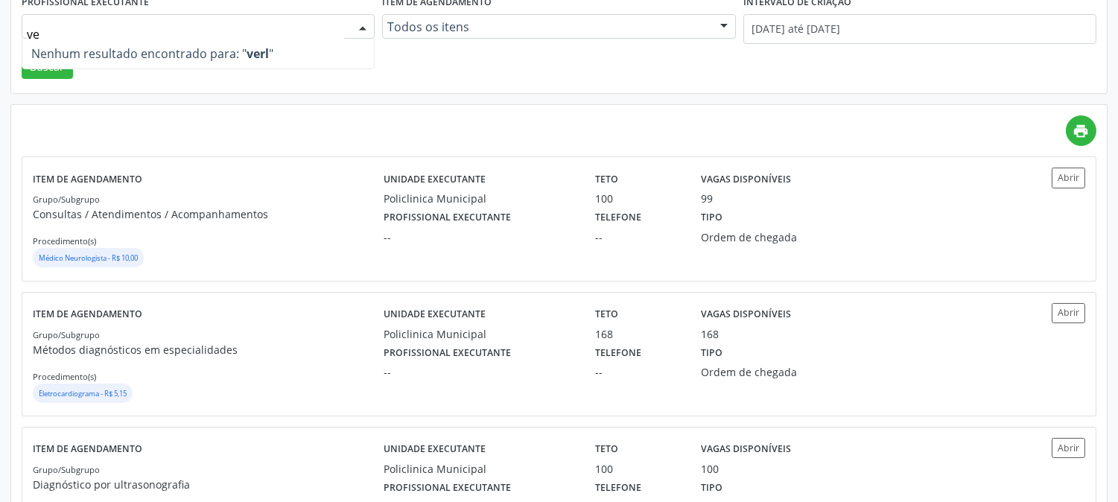
type input "v"
type input "n"
click at [564, 92] on div "UF PE PE Nenhum resultado encontrado para: " " Não há nenhuma opção para ser ex…" at bounding box center [559, 8] width 1096 height 171
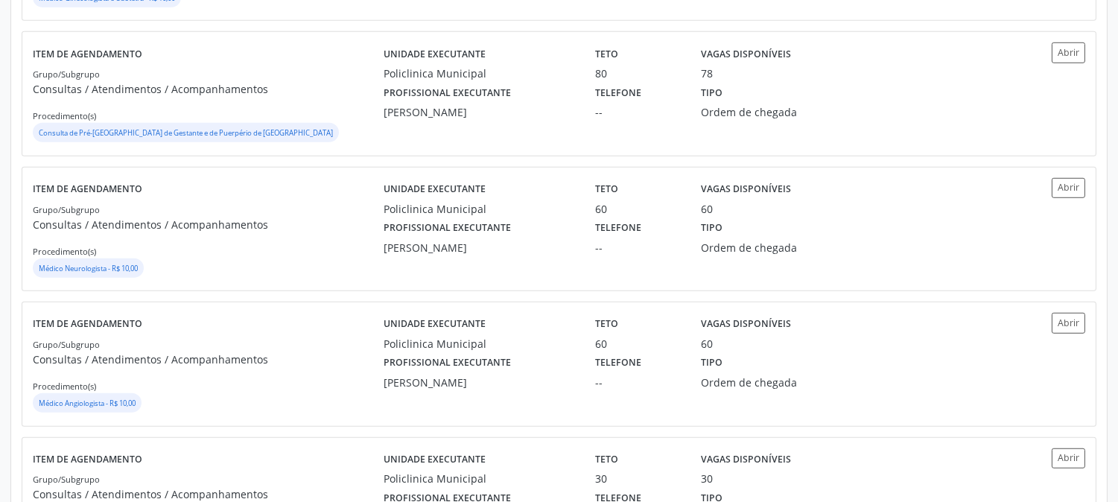
scroll to position [2068, 0]
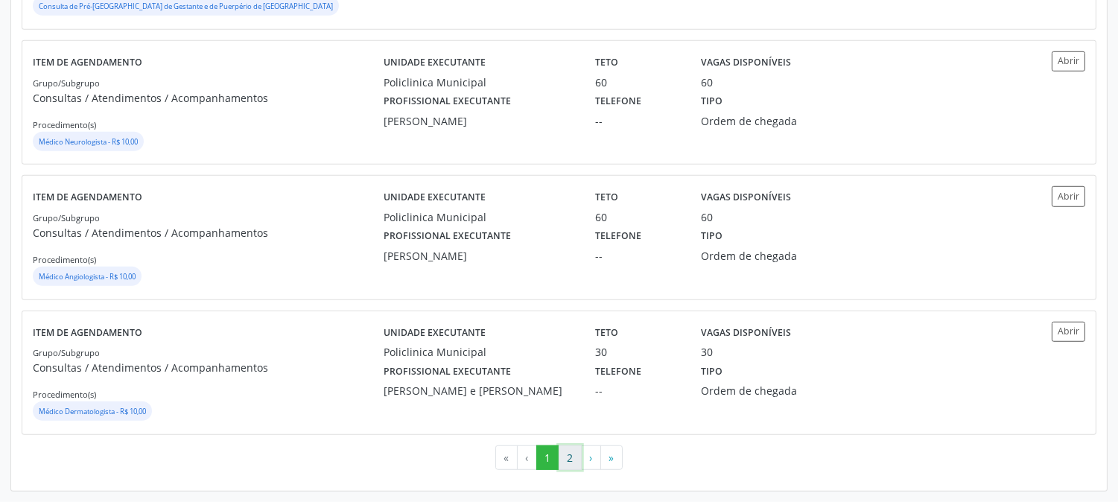
click at [575, 463] on button "2" at bounding box center [570, 457] width 23 height 25
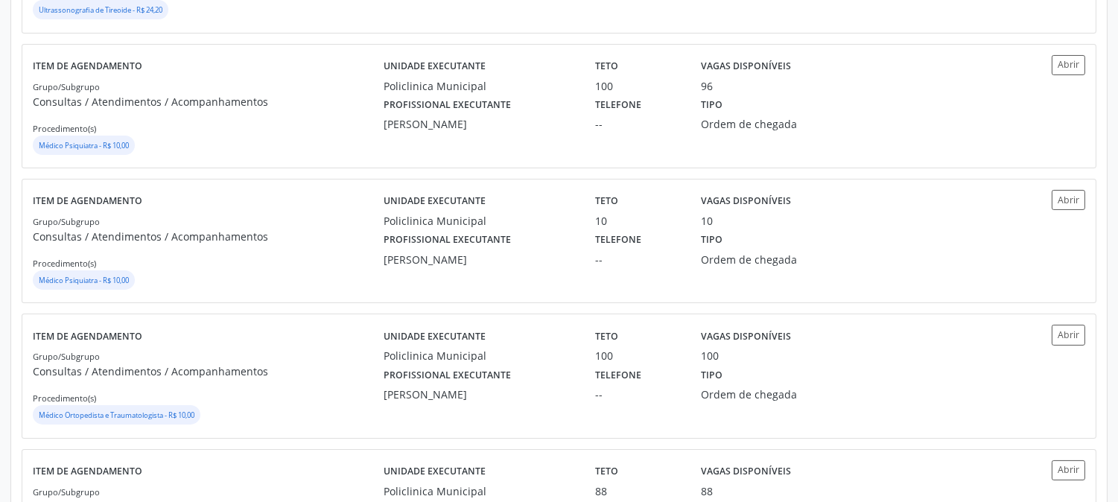
scroll to position [0, 0]
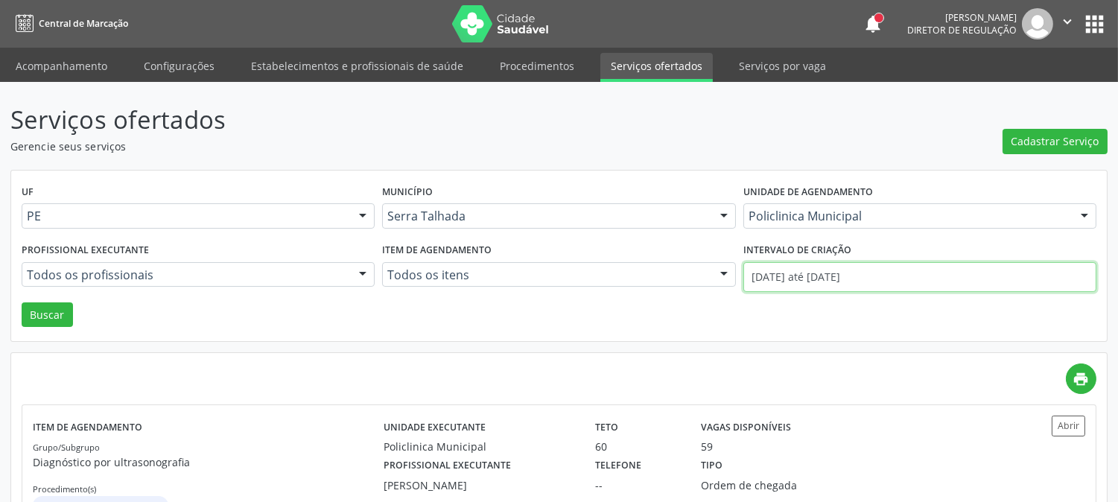
click at [845, 285] on input "01/09/2025 até 25/09/2025" at bounding box center [919, 277] width 353 height 30
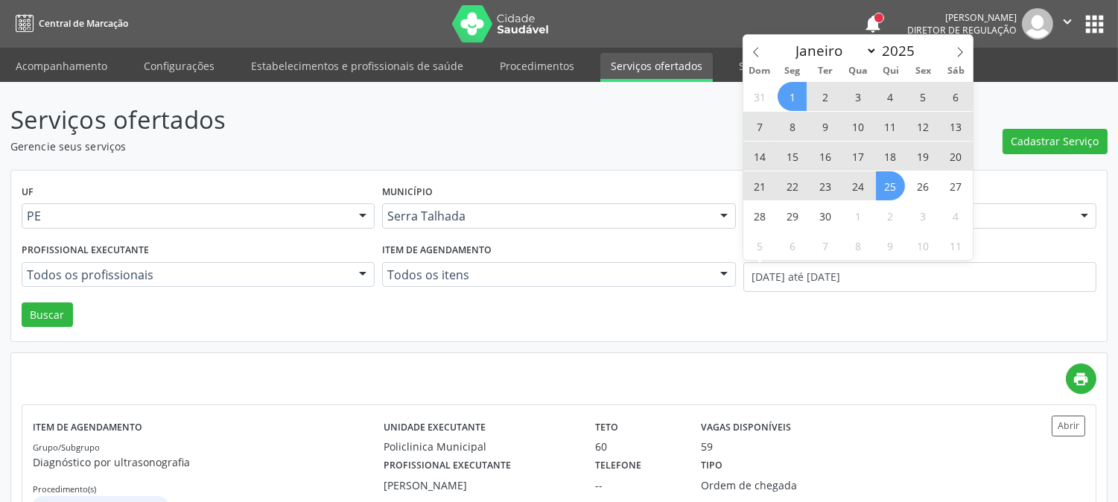
click at [885, 180] on span "25" at bounding box center [890, 185] width 29 height 29
type input "[DATE]"
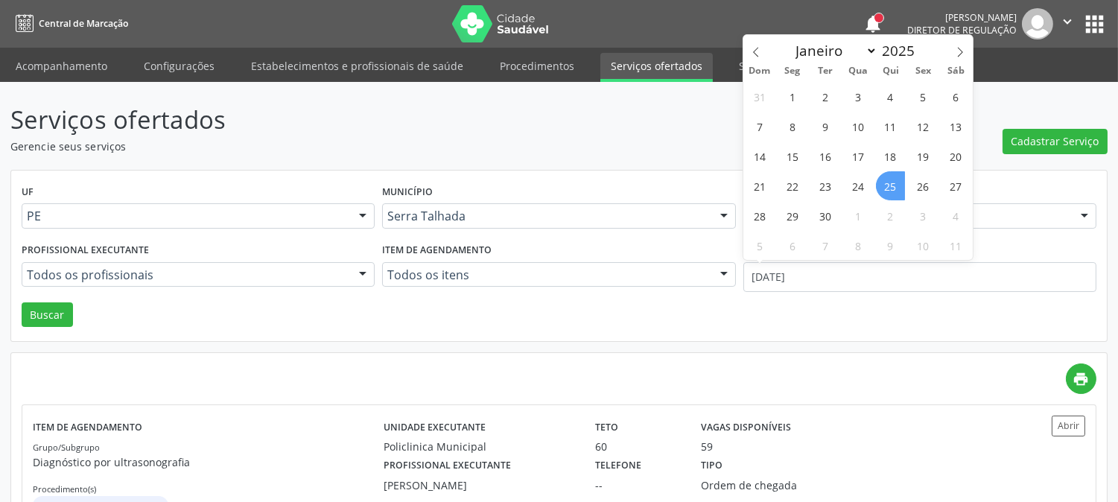
click at [889, 188] on span "25" at bounding box center [890, 185] width 29 height 29
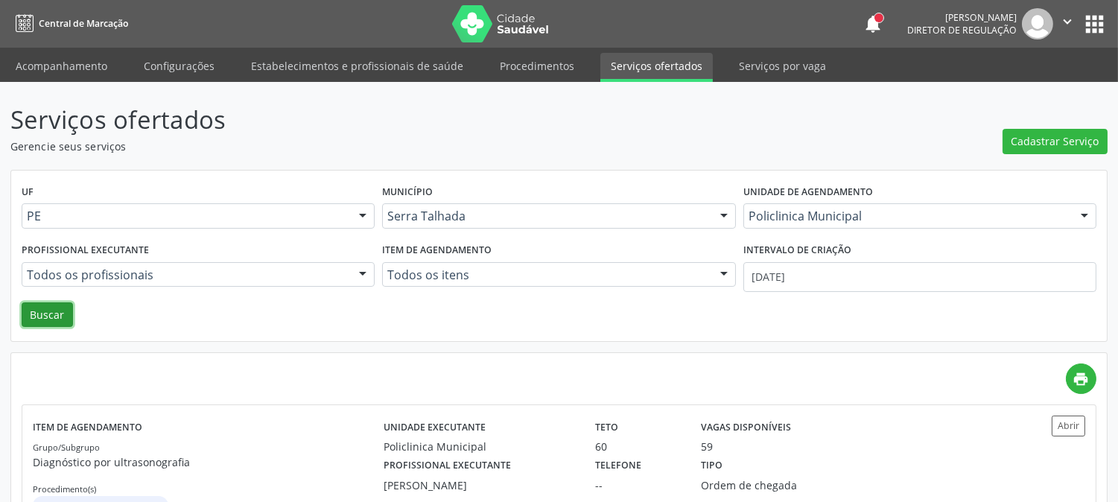
click at [69, 315] on button "Buscar" at bounding box center [47, 314] width 51 height 25
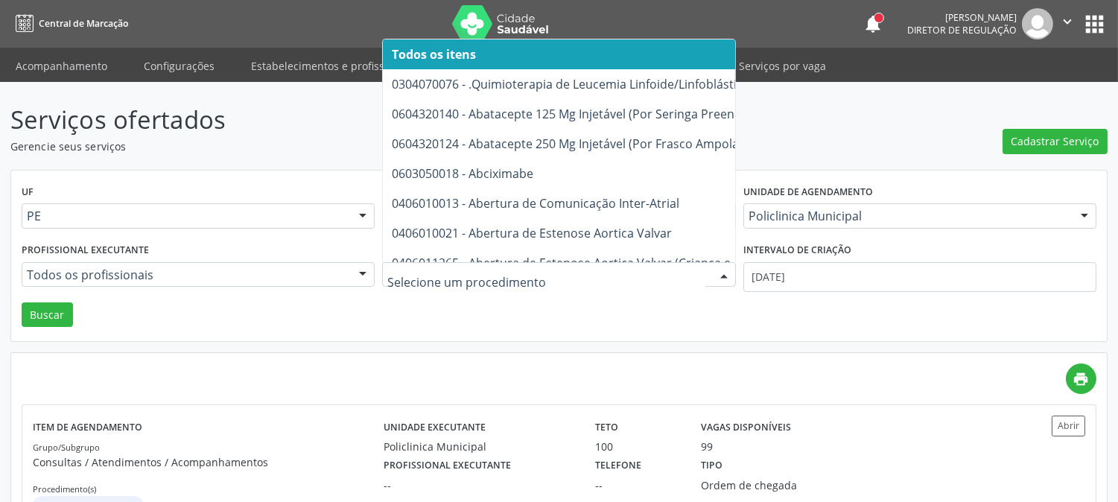
click at [567, 313] on div "UF PE PE Nenhum resultado encontrado para: " " Não há nenhuma opção para ser ex…" at bounding box center [559, 256] width 1096 height 171
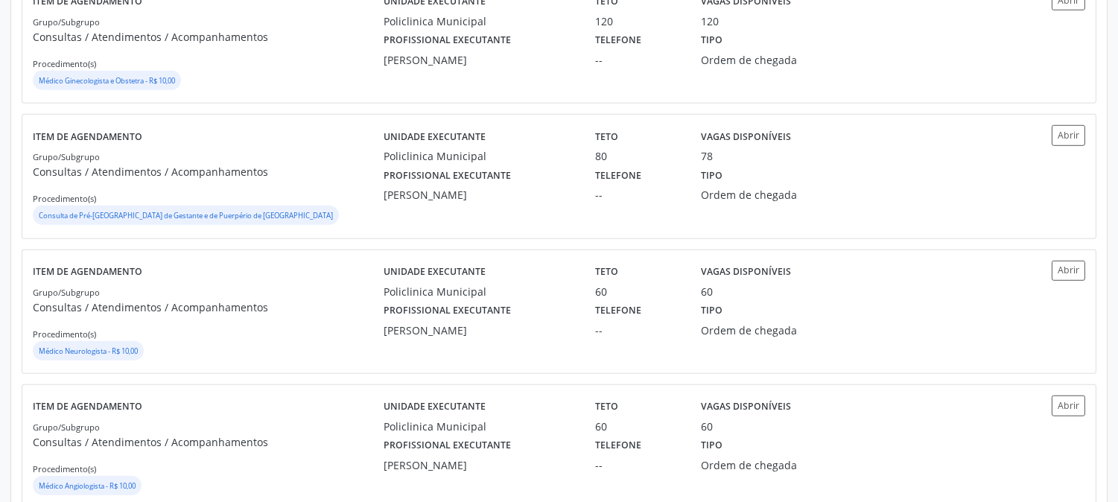
scroll to position [2072, 0]
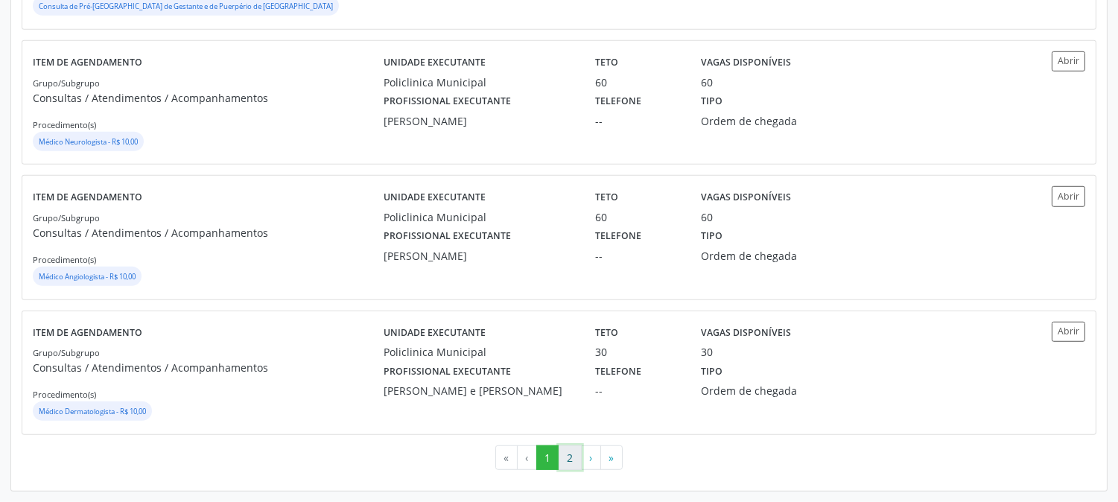
click at [567, 459] on button "2" at bounding box center [570, 457] width 23 height 25
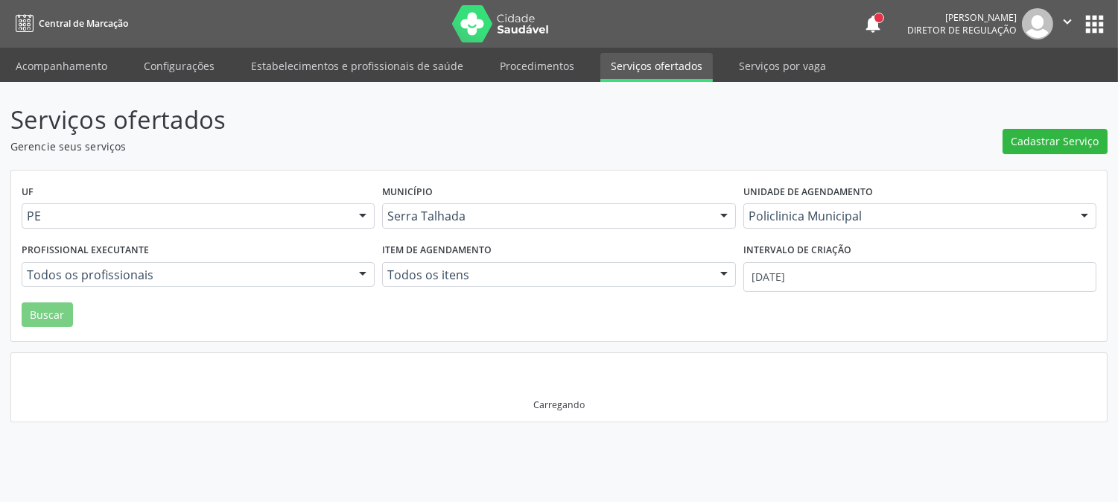
scroll to position [0, 0]
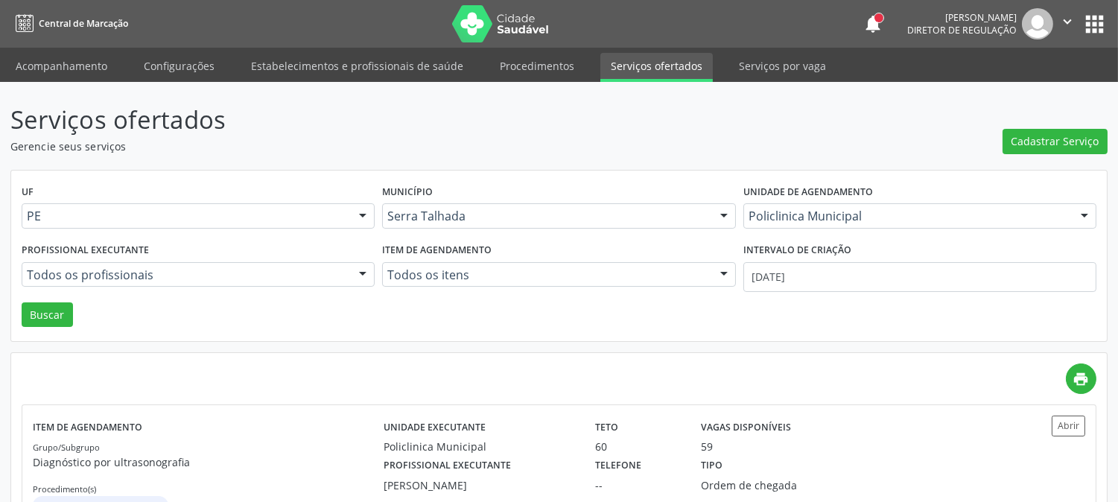
click at [693, 340] on div "UF PE PE Nenhum resultado encontrado para: " " Não há nenhuma opção para ser ex…" at bounding box center [559, 256] width 1096 height 171
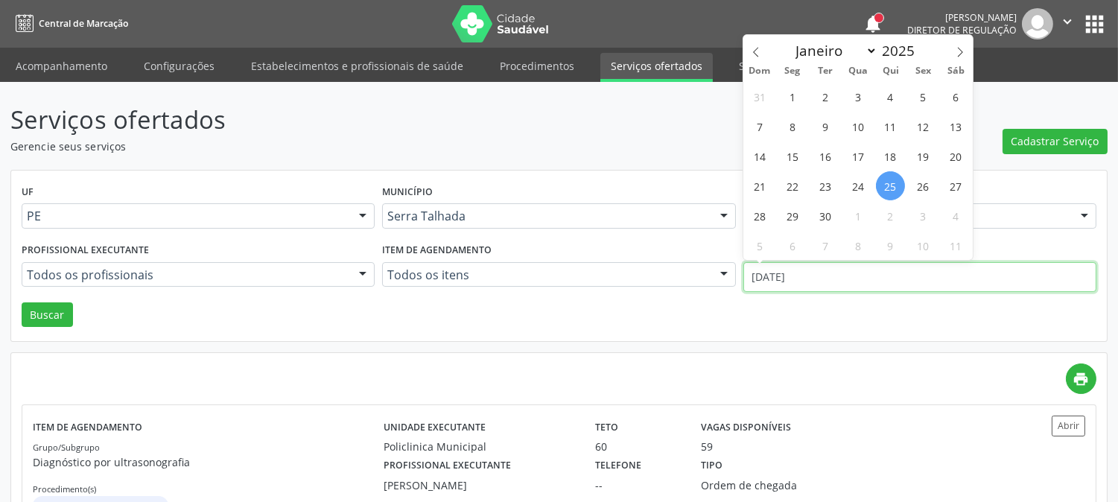
click at [775, 273] on input "25/09/2025" at bounding box center [919, 277] width 353 height 30
click at [766, 49] on span at bounding box center [755, 47] width 25 height 25
click at [955, 52] on icon at bounding box center [960, 52] width 10 height 10
select select "8"
click at [794, 179] on span "22" at bounding box center [792, 185] width 29 height 29
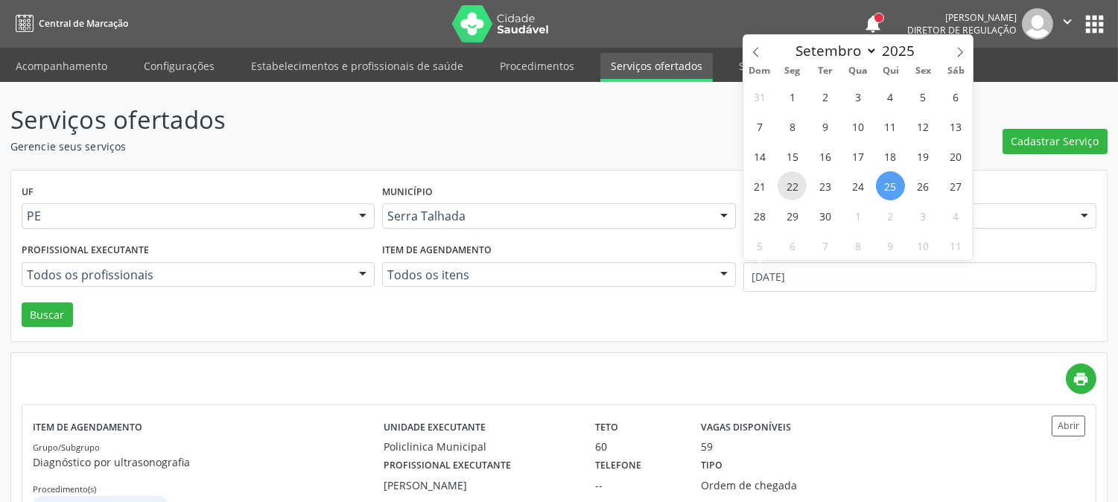
type input "22/09/2025"
click at [894, 189] on span "25" at bounding box center [890, 185] width 29 height 29
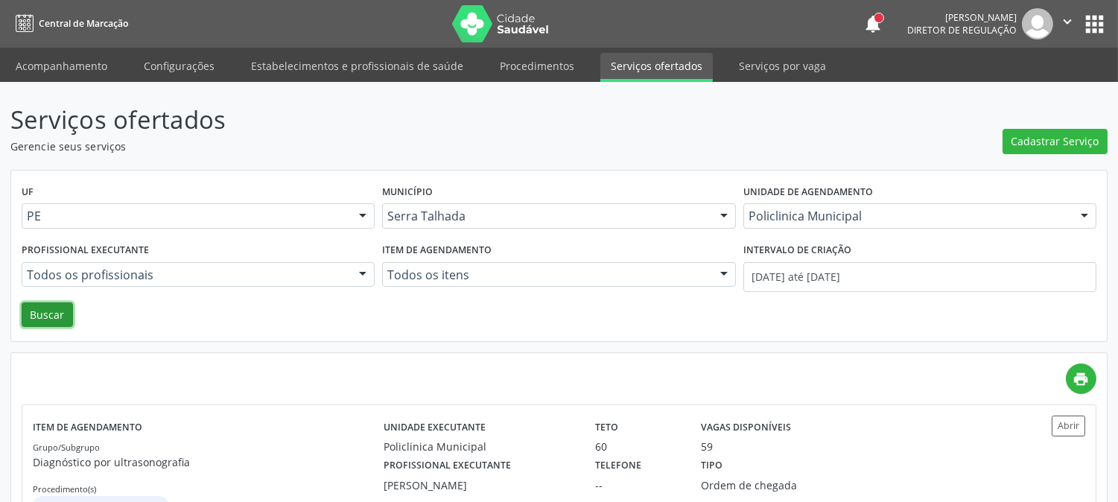
click at [38, 320] on button "Buscar" at bounding box center [47, 314] width 51 height 25
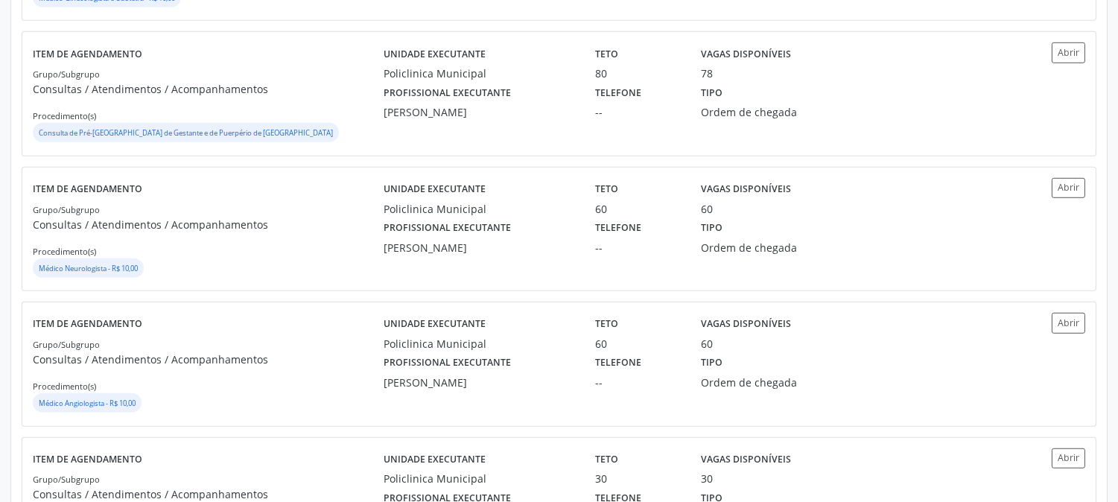
scroll to position [2072, 0]
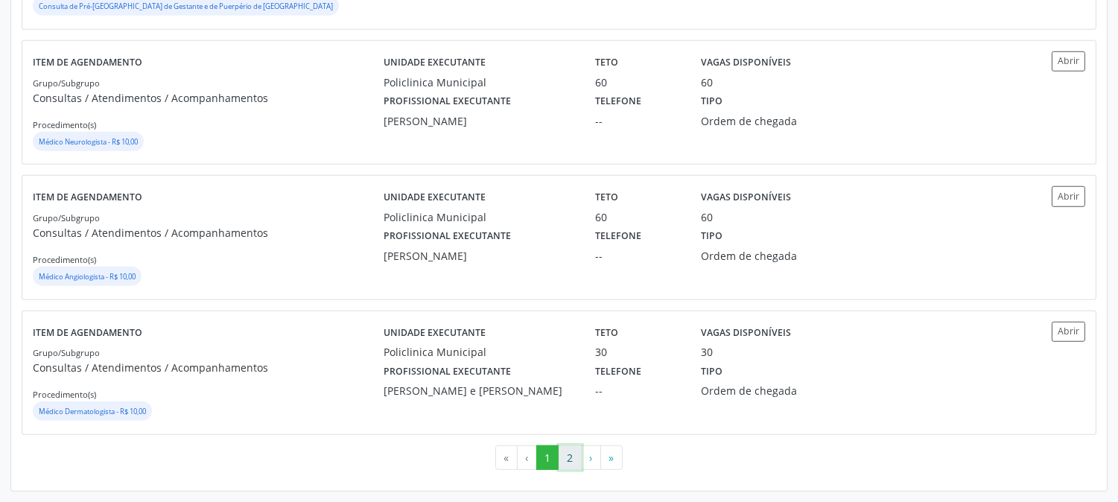
click at [575, 459] on button "2" at bounding box center [570, 457] width 23 height 25
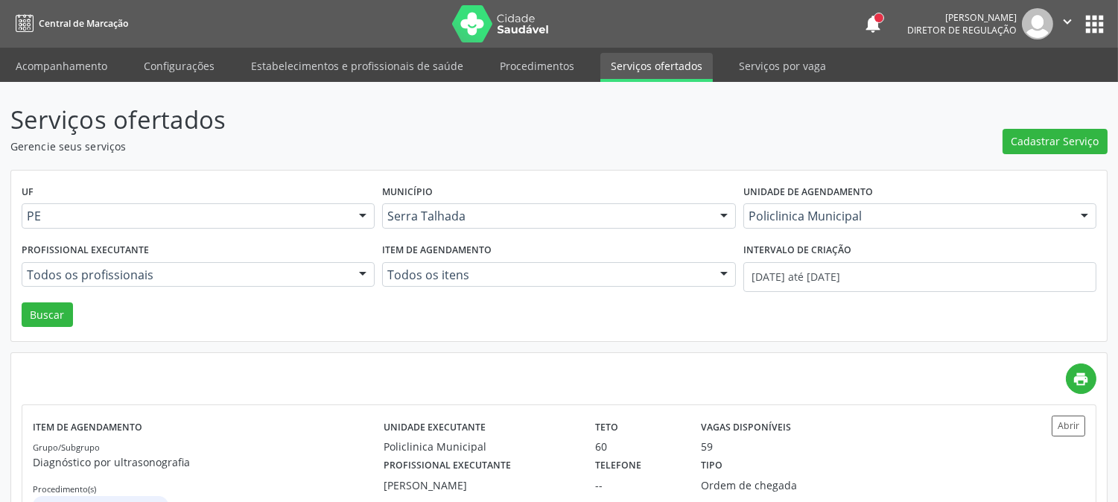
scroll to position [1175, 0]
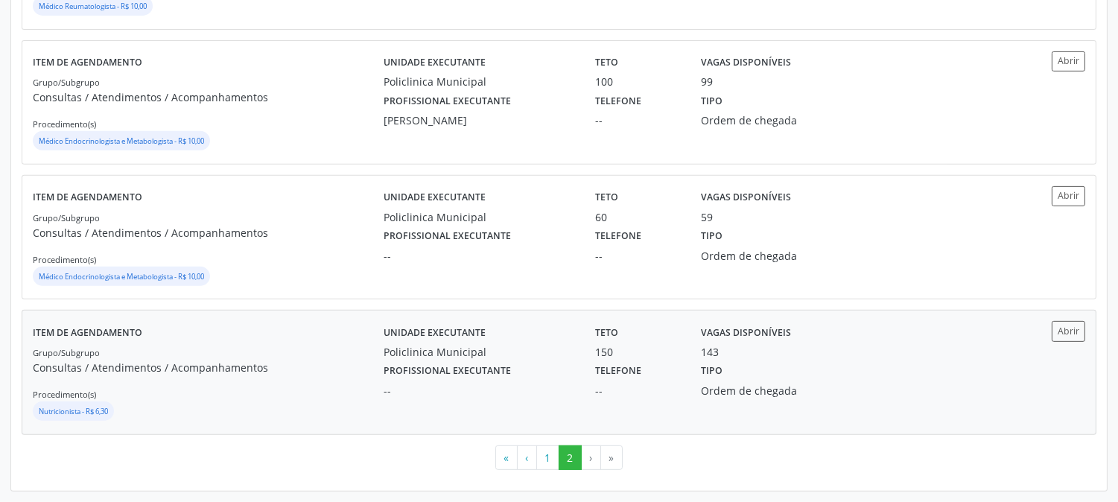
click at [227, 341] on div "Item de agendamento Grupo/Subgrupo Consultas / Atendimentos / Acompanhamentos P…" at bounding box center [208, 372] width 351 height 102
click at [150, 222] on div "Grupo/Subgrupo Consultas / Atendimentos / Acompanhamentos Procedimento(s) Médic…" at bounding box center [208, 249] width 351 height 80
click at [553, 459] on button "1" at bounding box center [547, 457] width 23 height 25
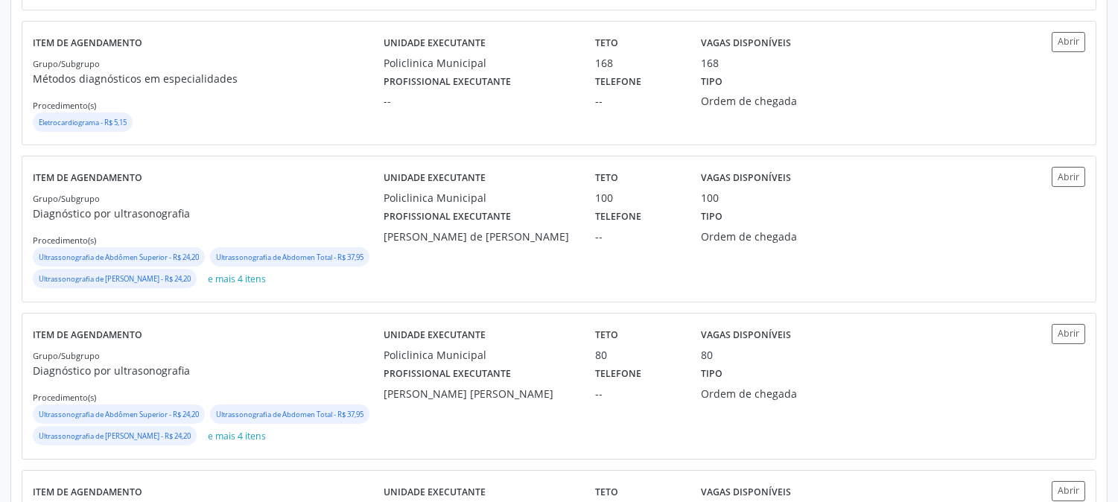
scroll to position [0, 0]
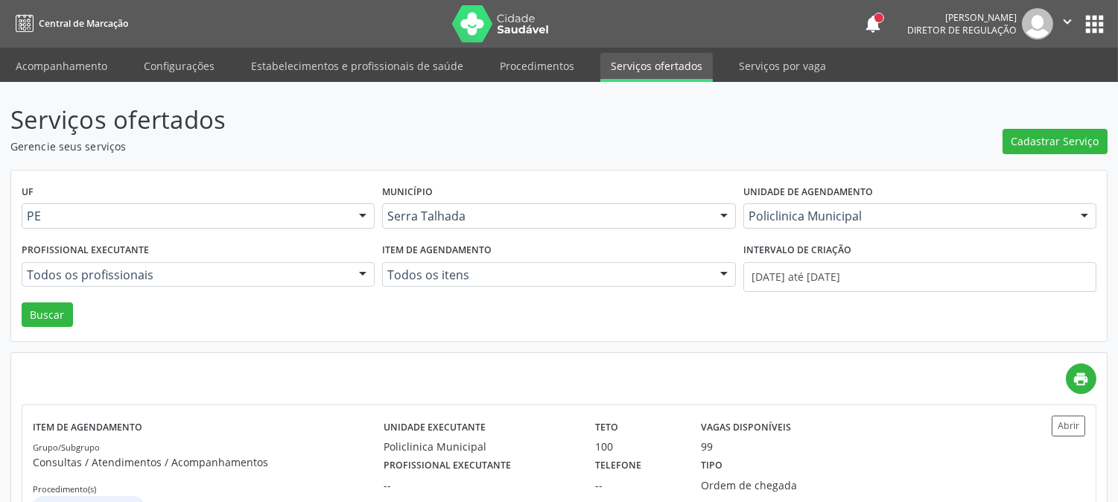
click at [97, 284] on div "Todos os profissionais" at bounding box center [198, 274] width 353 height 25
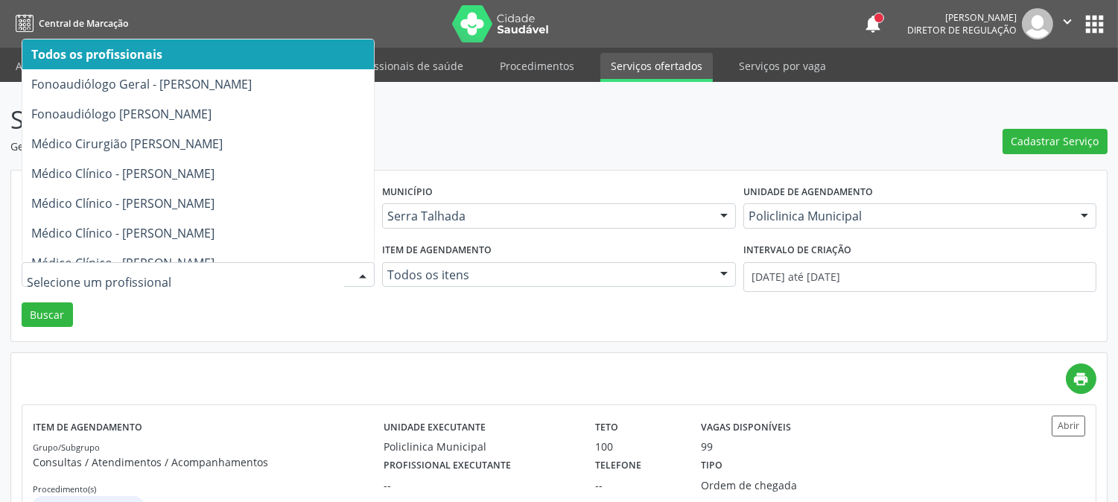
type input "e"
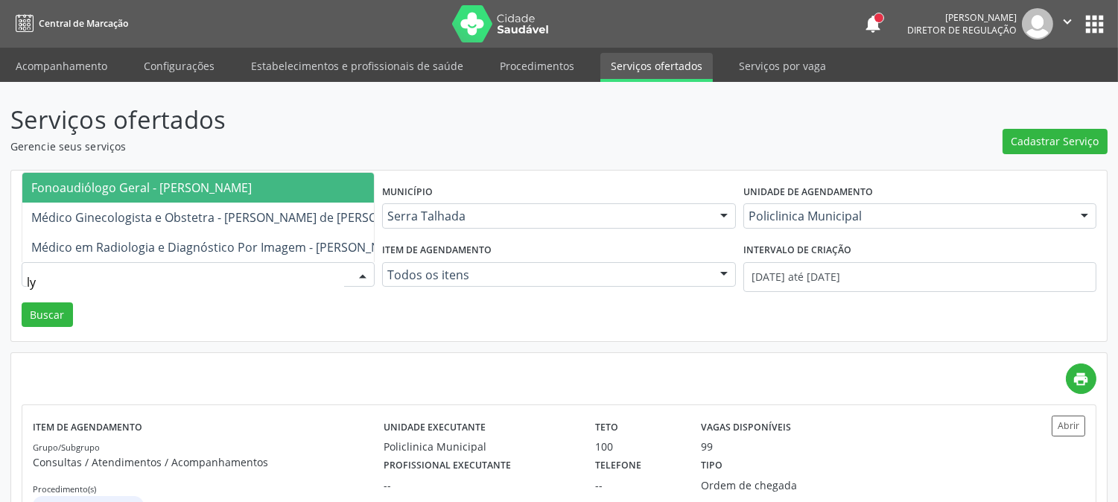
type input "l"
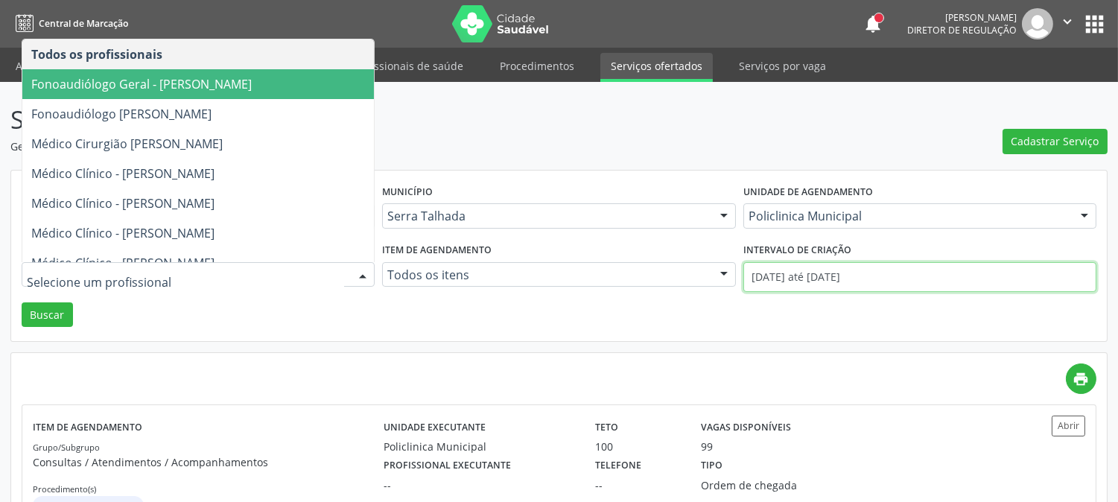
click at [852, 273] on input "22/09/2025 até 25/09/2025" at bounding box center [919, 277] width 353 height 30
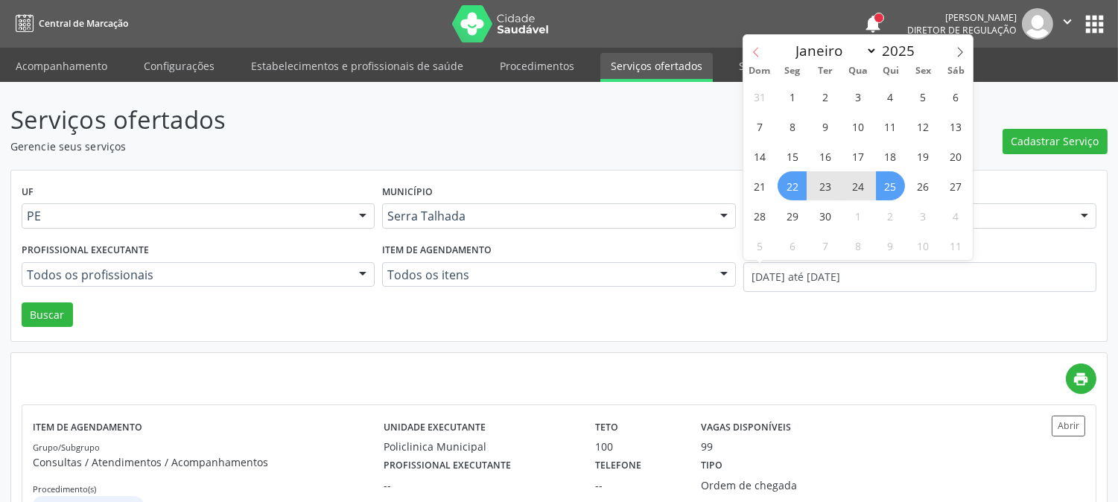
click at [745, 48] on span at bounding box center [755, 47] width 25 height 25
select select "5"
click at [799, 131] on span "9" at bounding box center [792, 126] width 29 height 29
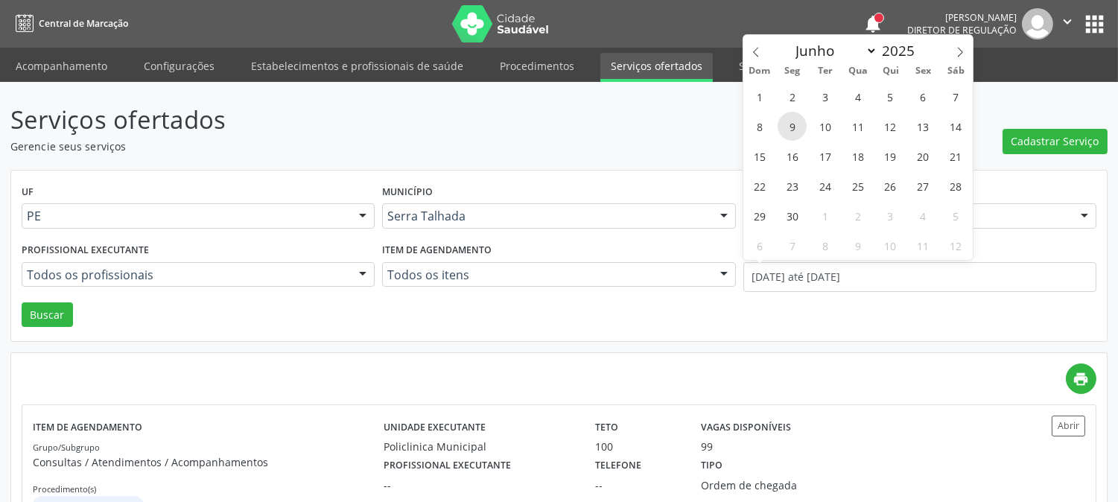
type input "09/06/2025"
click at [959, 56] on icon at bounding box center [960, 52] width 10 height 10
select select "6"
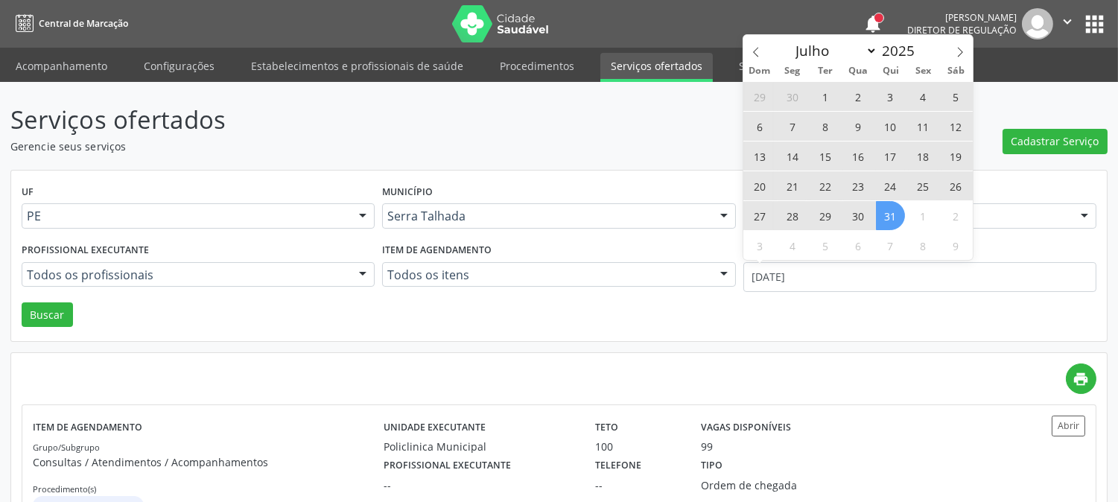
click at [889, 214] on span "31" at bounding box center [890, 215] width 29 height 29
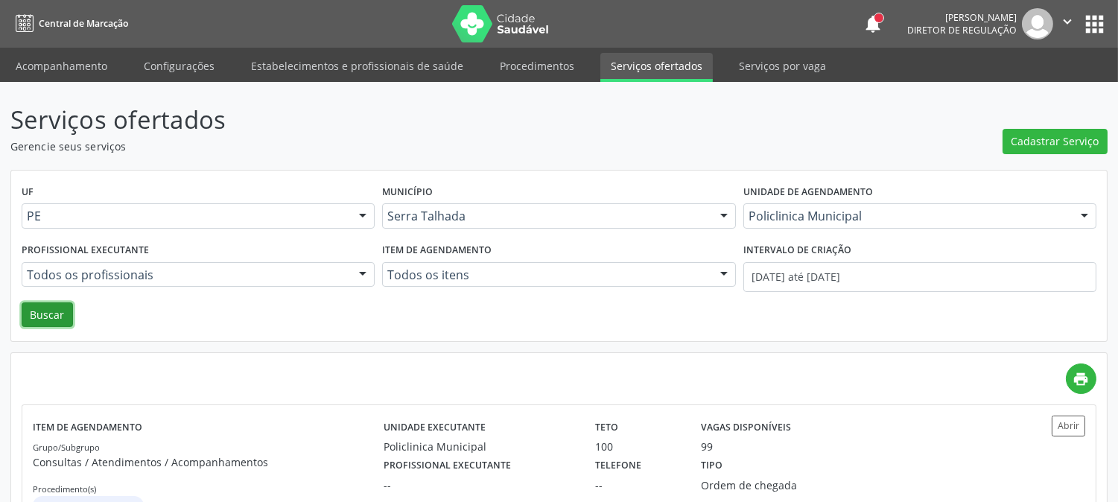
click at [40, 313] on button "Buscar" at bounding box center [47, 314] width 51 height 25
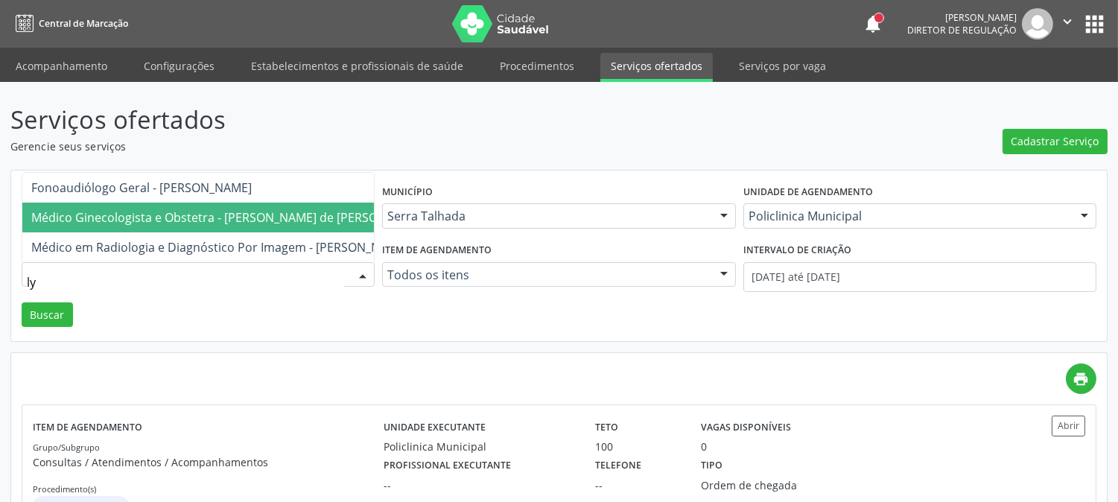
type input "l"
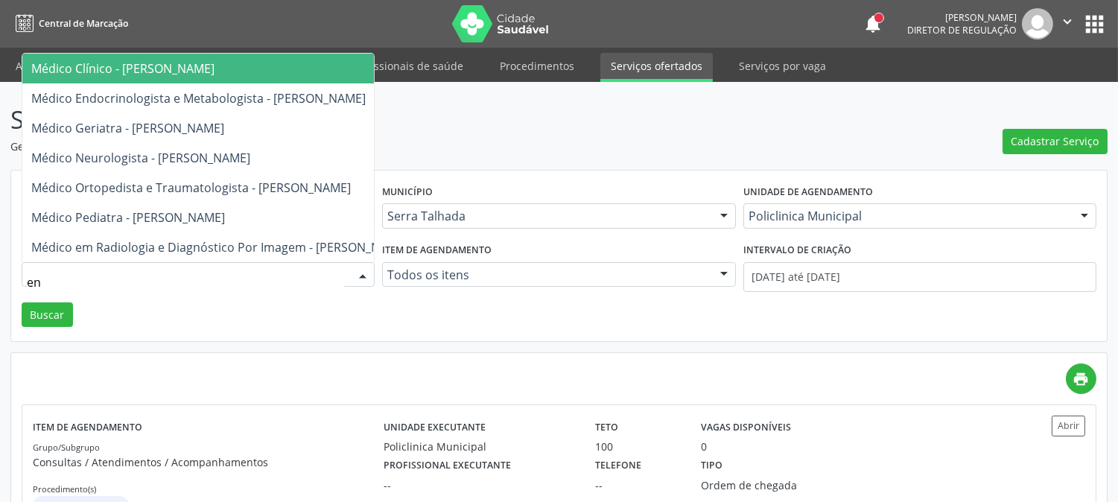
type input "e"
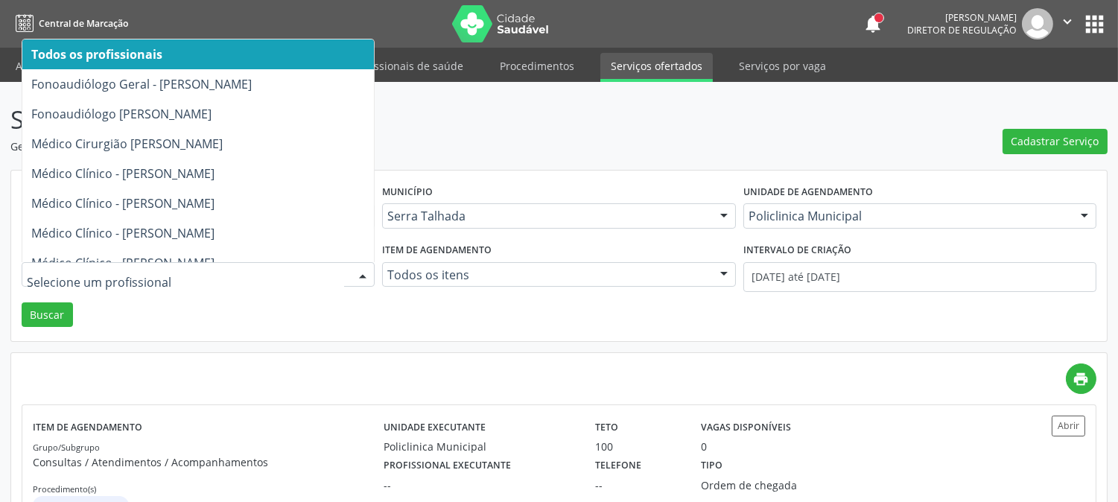
click at [441, 331] on div "UF PE PE Nenhum resultado encontrado para: " " Não há nenhuma opção para ser ex…" at bounding box center [559, 256] width 1096 height 171
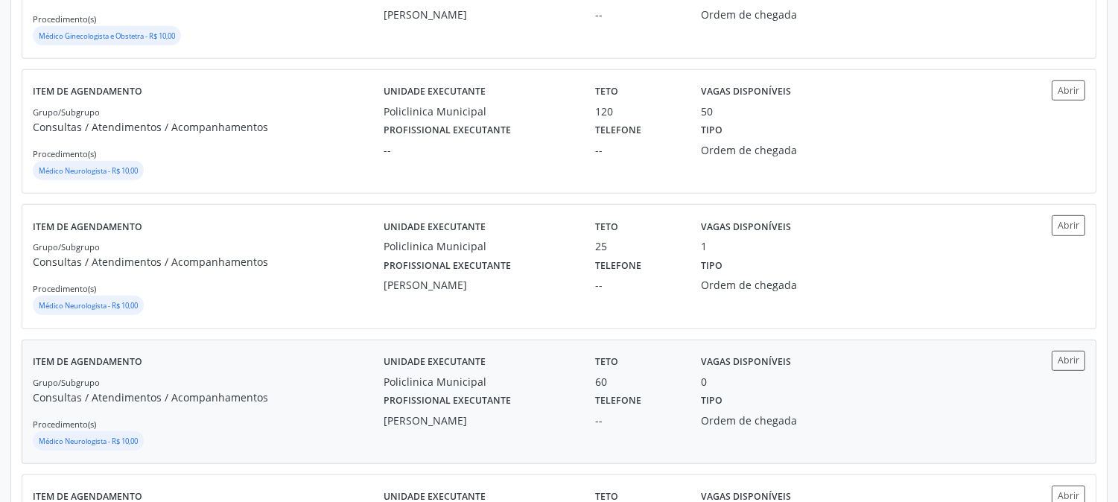
scroll to position [2072, 0]
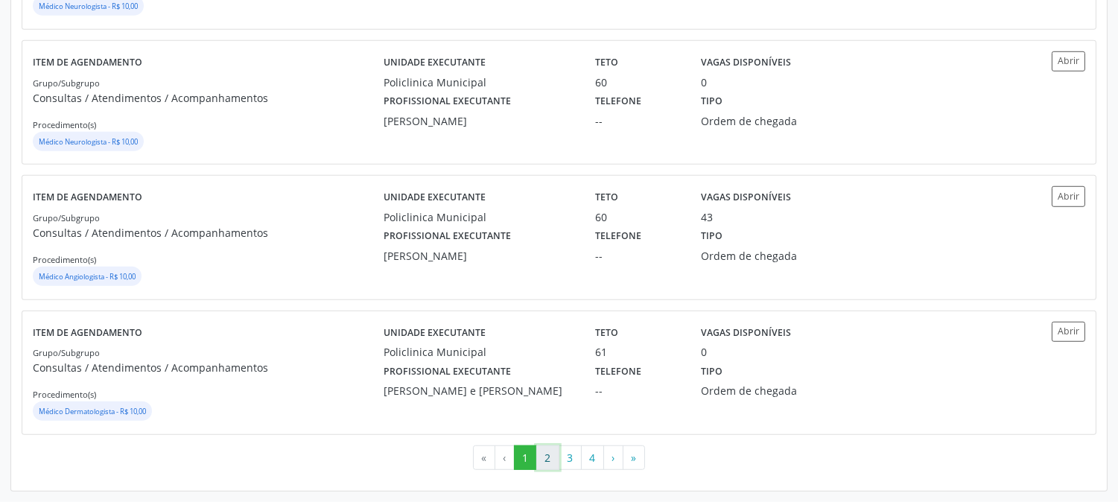
click at [544, 457] on button "2" at bounding box center [547, 457] width 23 height 25
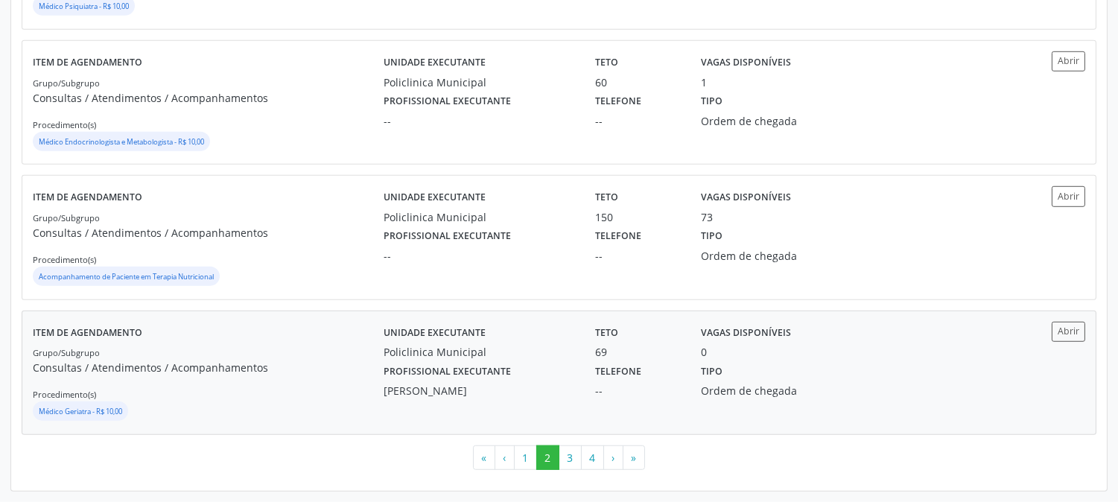
scroll to position [1986, 0]
click at [597, 457] on button "4" at bounding box center [592, 457] width 23 height 25
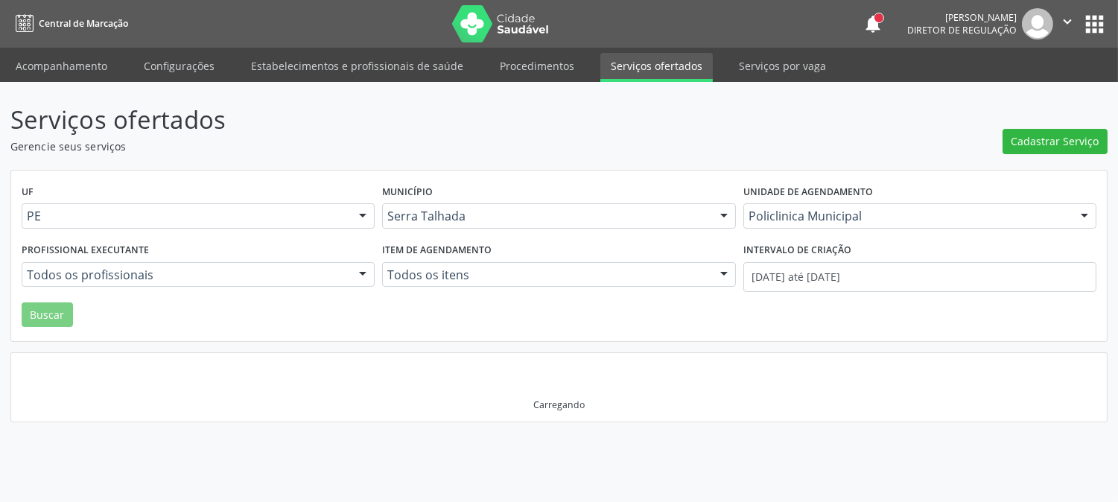
scroll to position [0, 0]
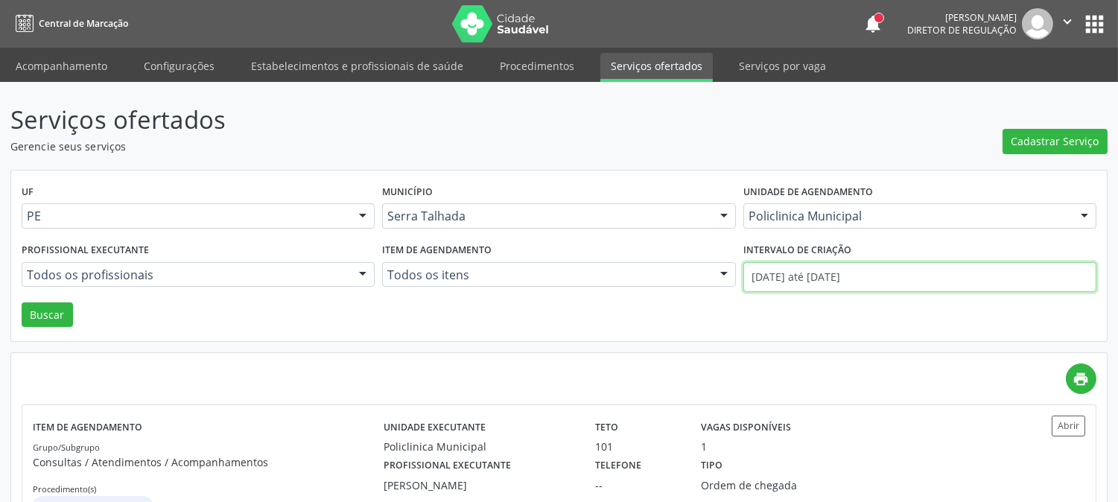
click at [852, 273] on input "09/06/2025 até 31/07/2025" at bounding box center [919, 277] width 353 height 30
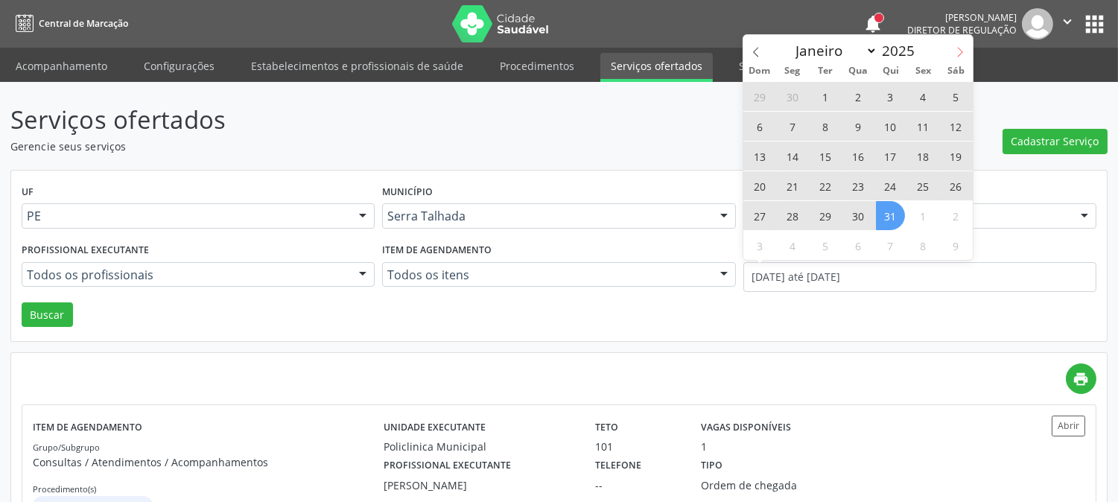
click at [961, 55] on icon at bounding box center [960, 52] width 10 height 10
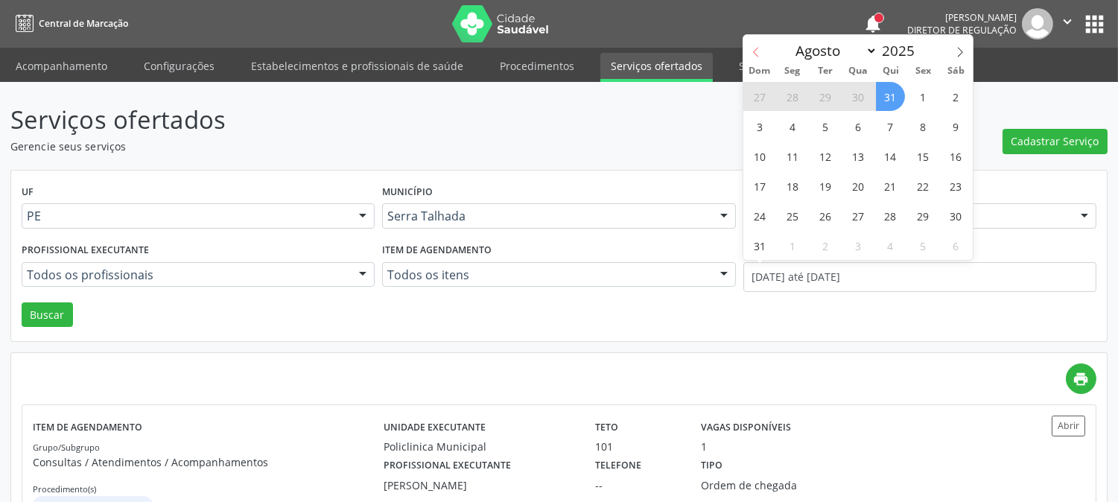
click at [751, 56] on icon at bounding box center [756, 52] width 10 height 10
select select "6"
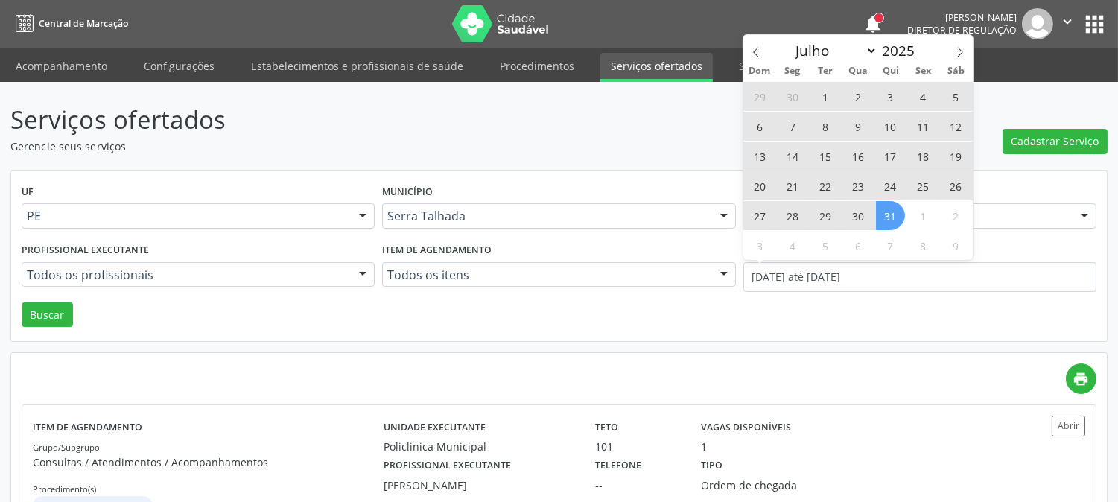
click at [824, 95] on span "1" at bounding box center [824, 96] width 29 height 29
type input "01/07/2025"
click at [889, 212] on span "31" at bounding box center [890, 215] width 29 height 29
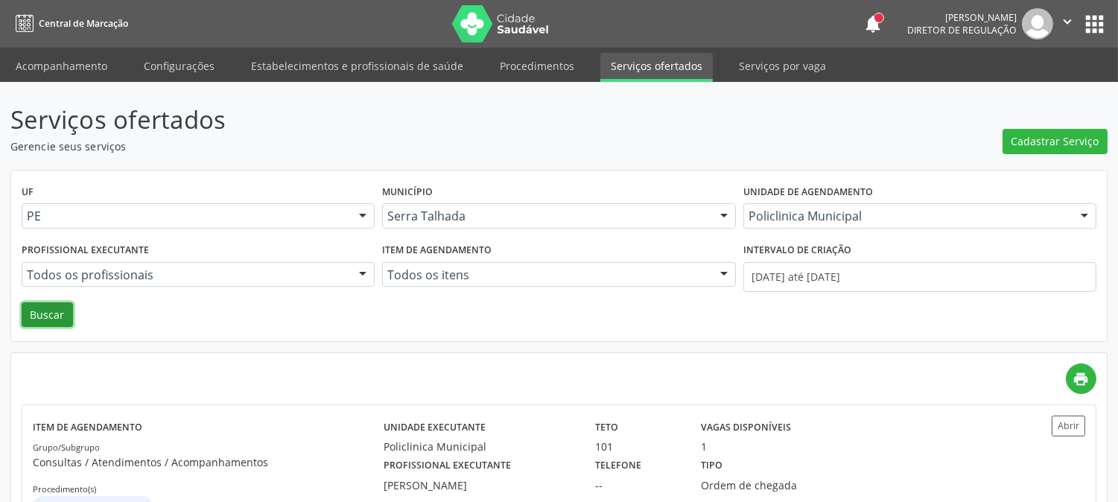
click at [28, 311] on button "Buscar" at bounding box center [47, 314] width 51 height 25
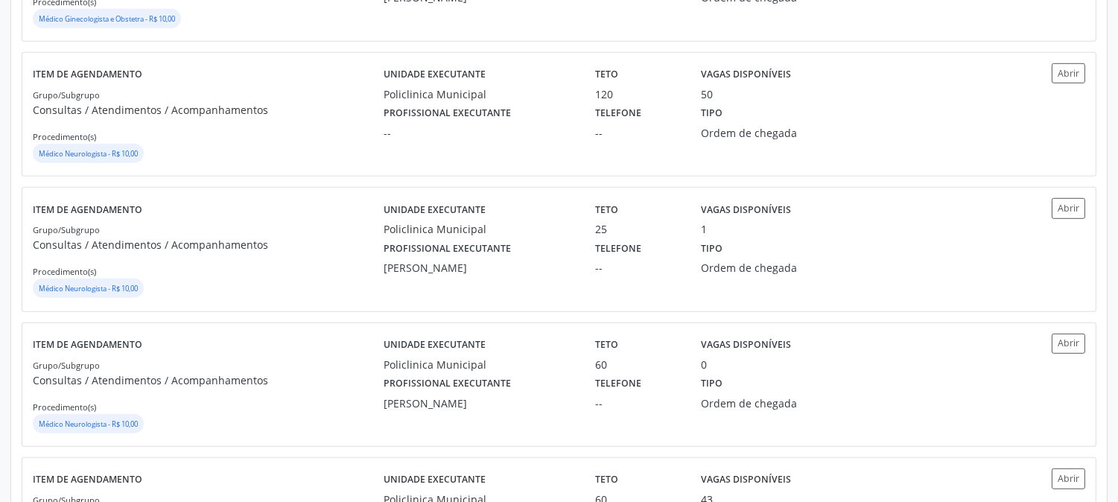
scroll to position [2072, 0]
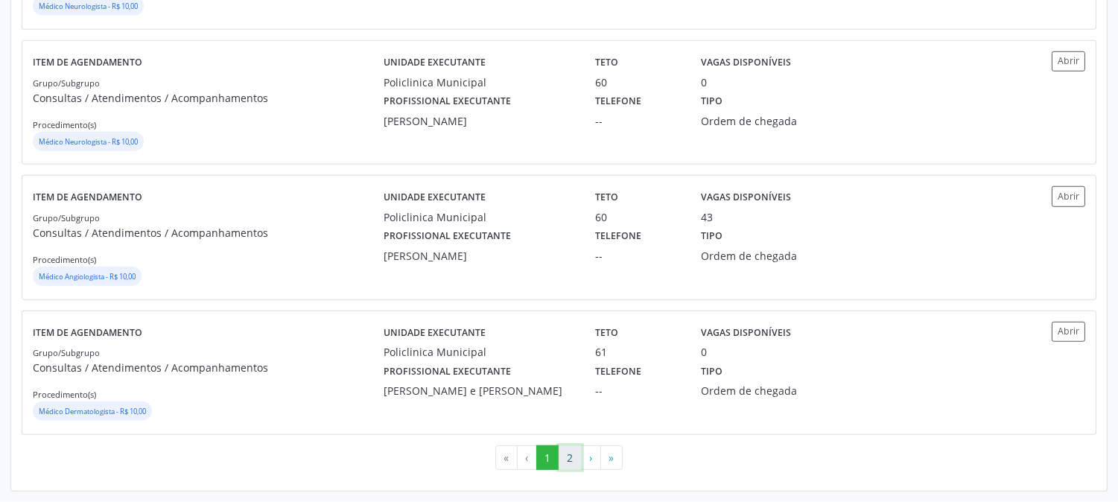
click at [570, 456] on button "2" at bounding box center [570, 457] width 23 height 25
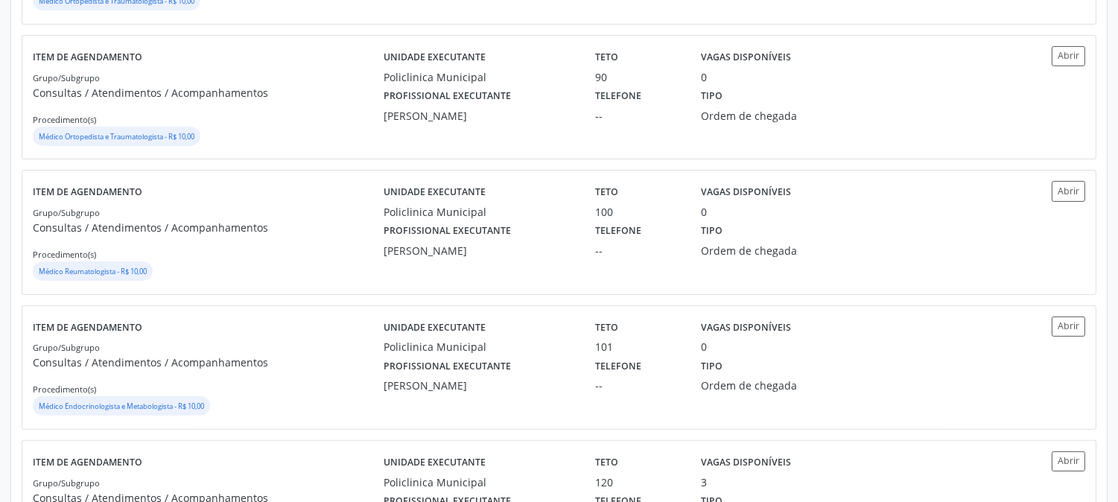
scroll to position [993, 0]
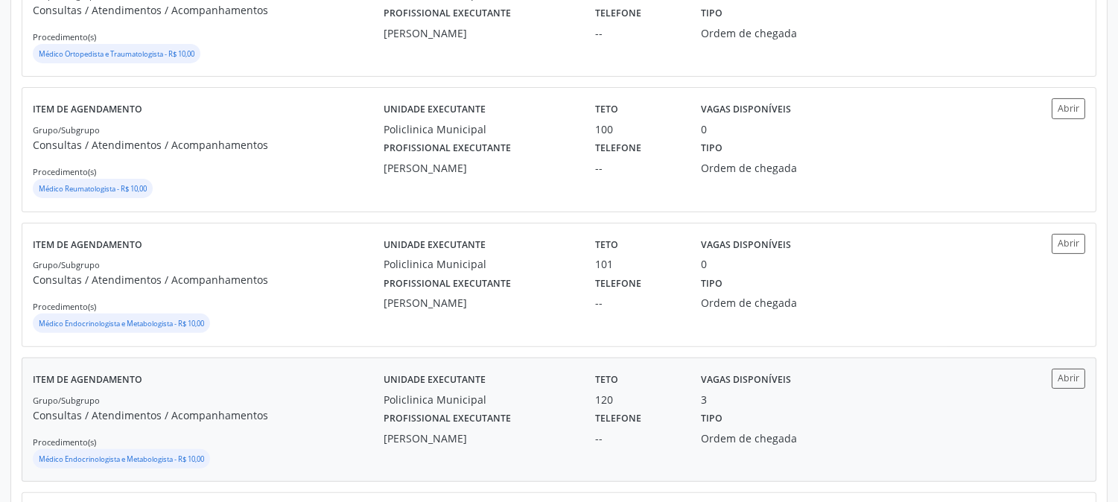
click at [419, 401] on div "Policlinica Municipal" at bounding box center [479, 400] width 191 height 16
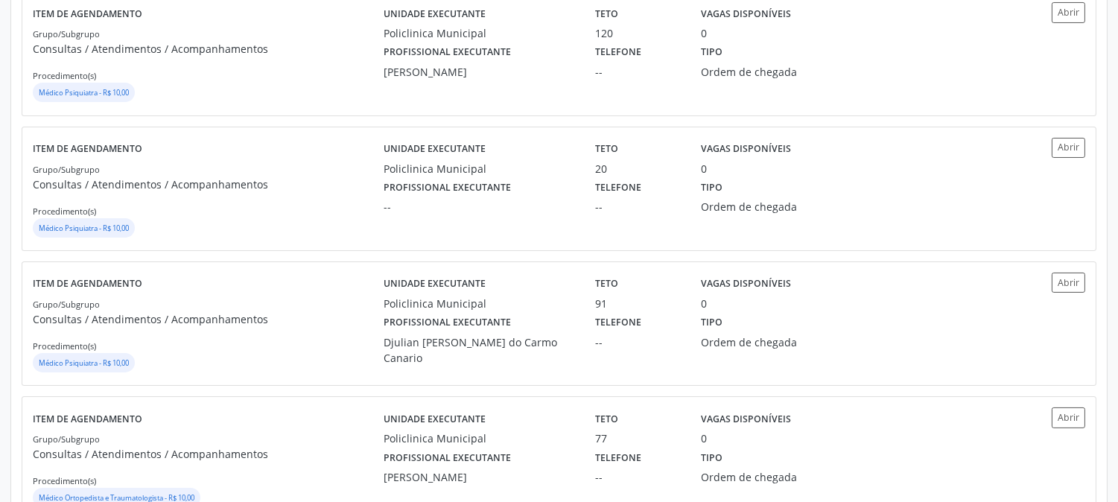
scroll to position [0, 0]
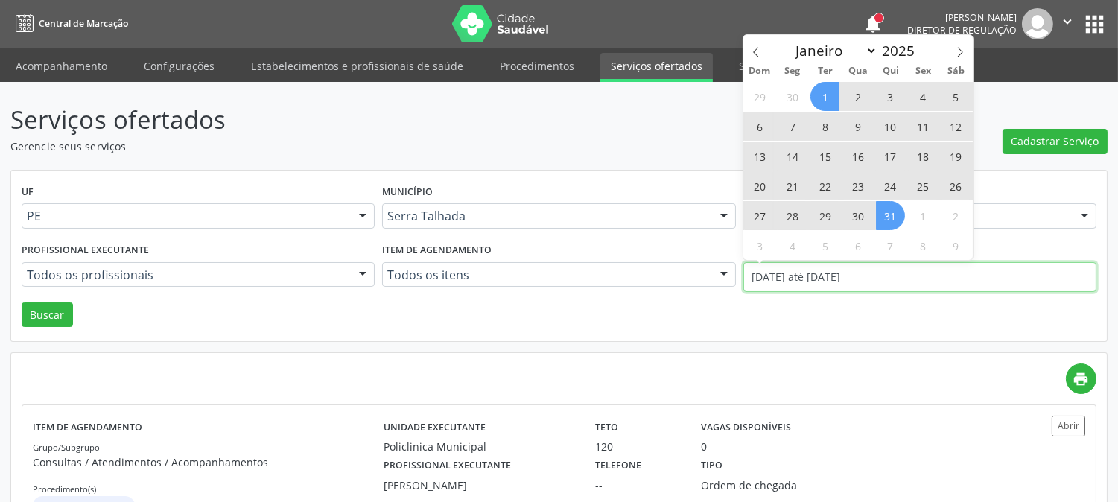
click at [808, 282] on input "01/07/2025 até 31/07/2025" at bounding box center [919, 277] width 353 height 30
click at [962, 54] on icon at bounding box center [960, 52] width 10 height 10
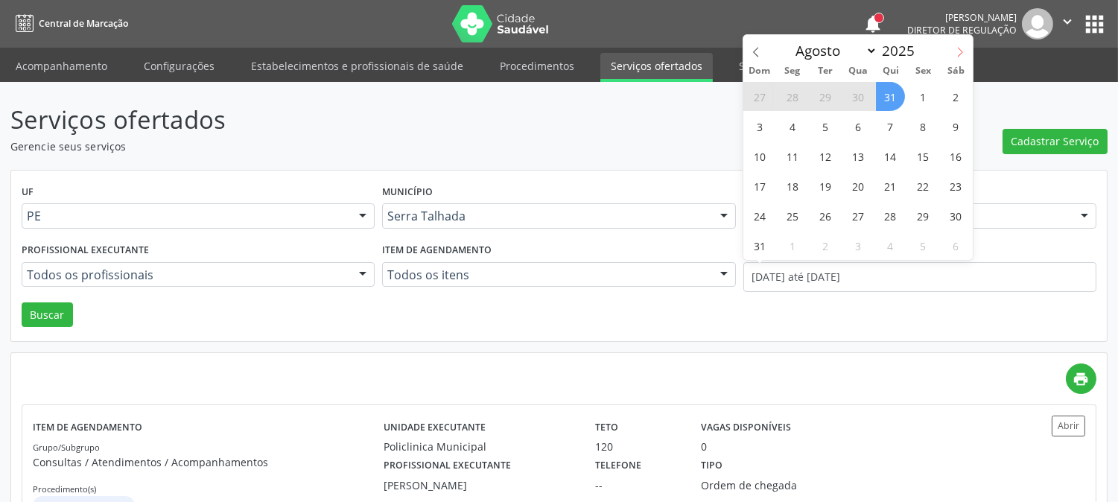
click at [962, 54] on icon at bounding box center [960, 52] width 10 height 10
select select "8"
click at [785, 194] on span "22" at bounding box center [792, 185] width 29 height 29
type input "22/09/2025"
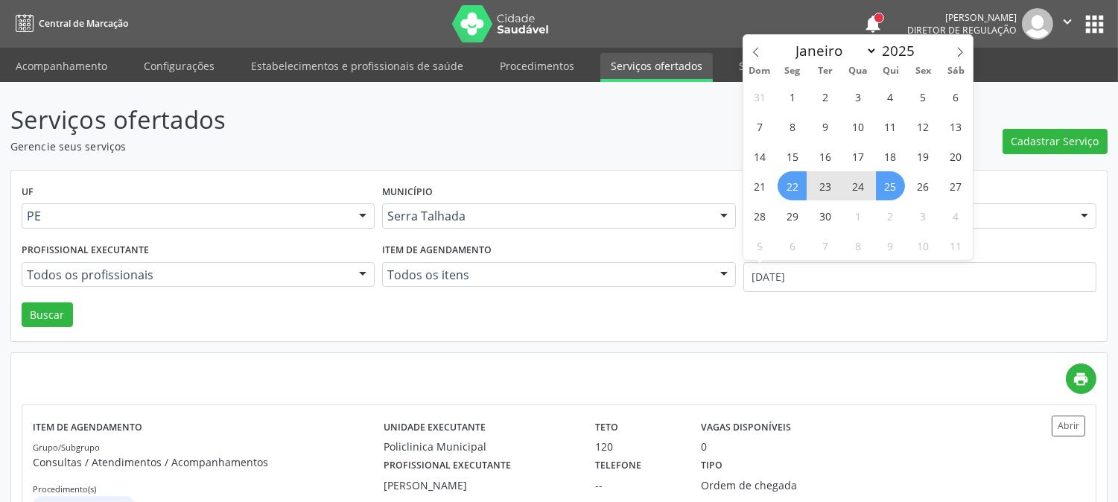
click at [879, 189] on span "25" at bounding box center [890, 185] width 29 height 29
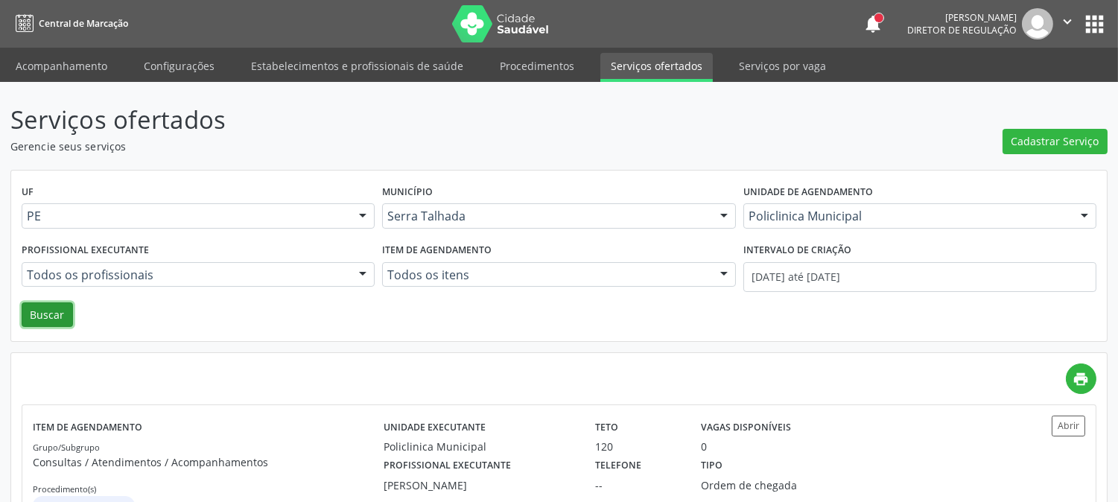
click at [58, 303] on button "Buscar" at bounding box center [47, 314] width 51 height 25
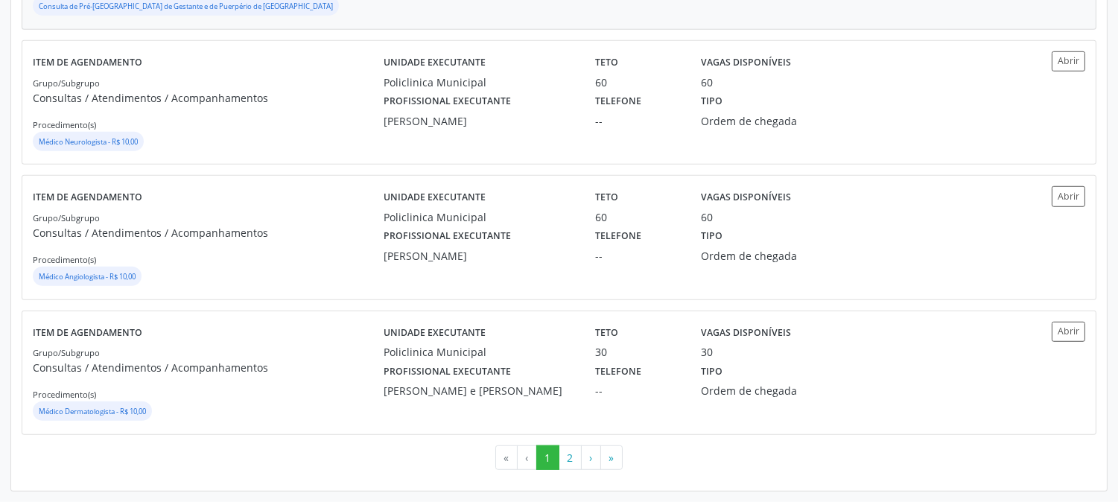
scroll to position [2072, 0]
click at [567, 460] on button "2" at bounding box center [570, 457] width 23 height 25
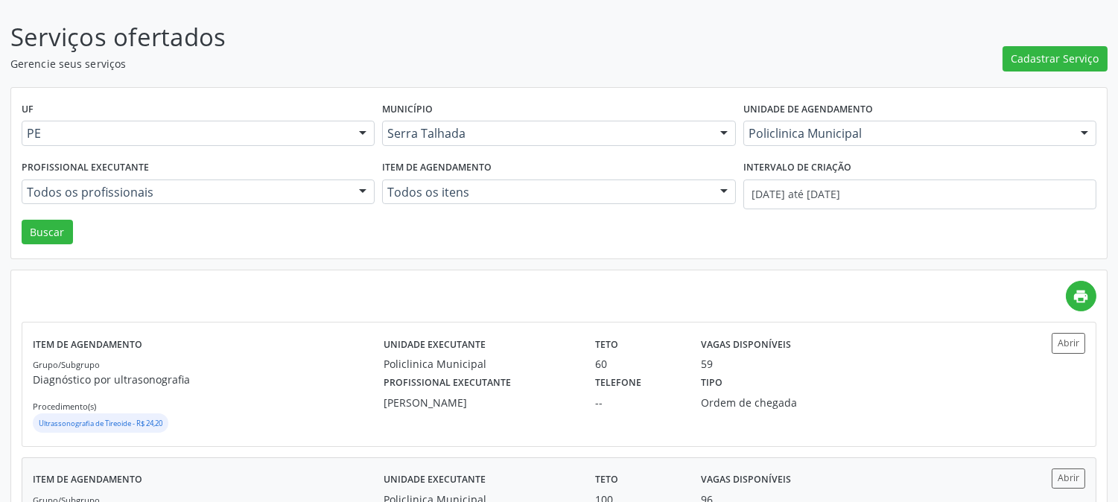
scroll to position [331, 0]
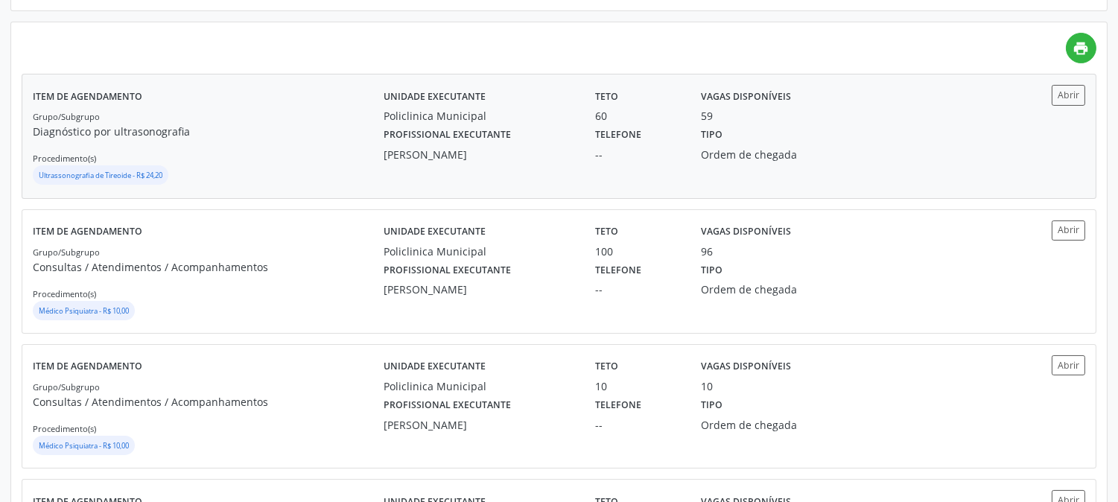
click at [488, 140] on label "Profissional executante" at bounding box center [447, 135] width 127 height 23
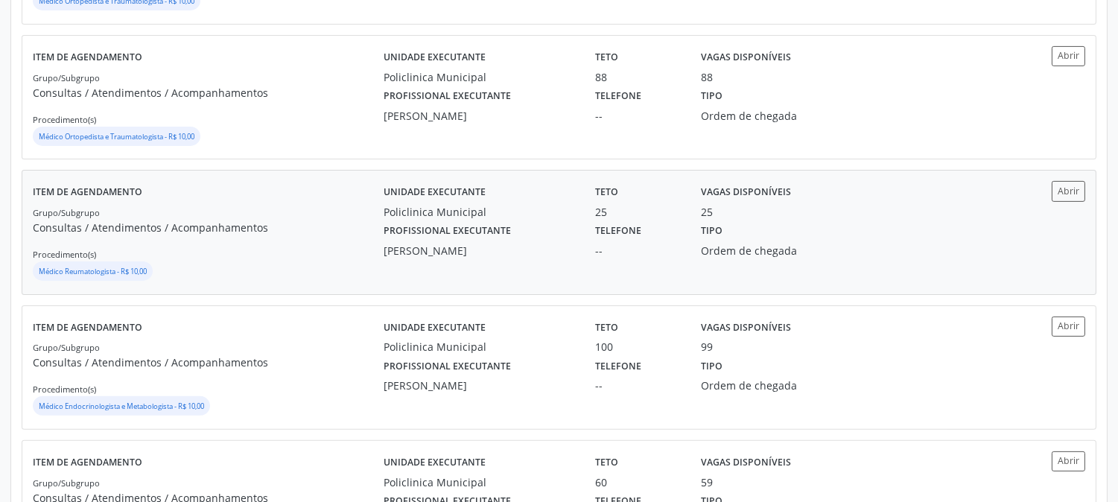
scroll to position [993, 0]
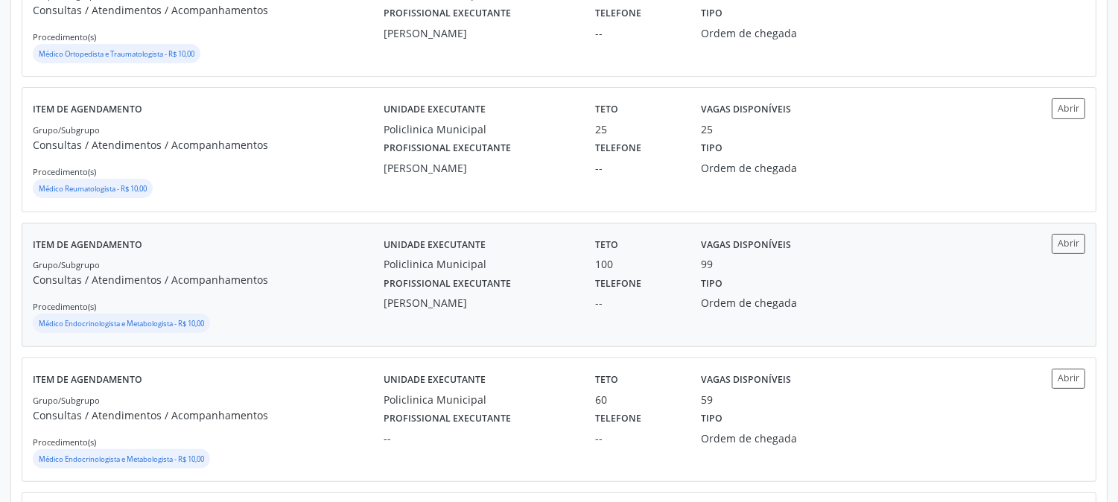
click at [352, 281] on p "Consultas / Atendimentos / Acompanhamentos" at bounding box center [208, 280] width 351 height 16
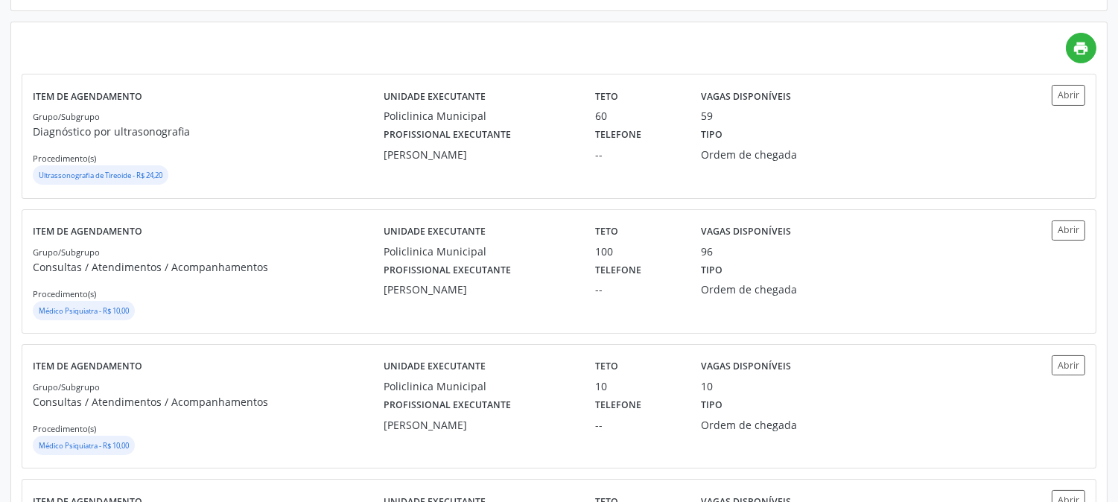
scroll to position [579, 0]
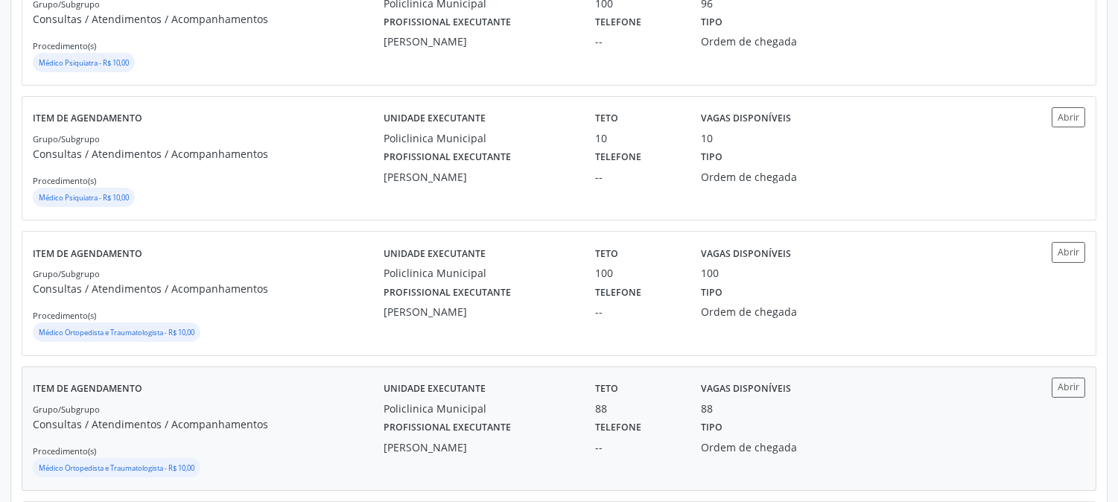
click at [378, 401] on div "Unidade executante Policlinica Municipal" at bounding box center [479, 397] width 212 height 39
click at [307, 294] on p "Consultas / Atendimentos / Acompanhamentos" at bounding box center [208, 289] width 351 height 16
click at [545, 45] on div "Maria Augusta Soares Sobreira Machado" at bounding box center [479, 42] width 191 height 16
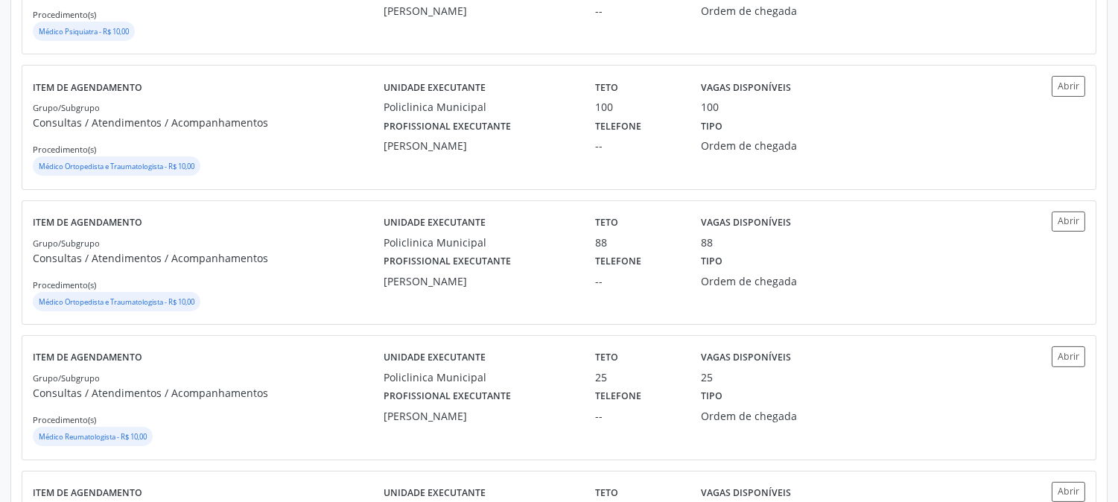
scroll to position [1175, 0]
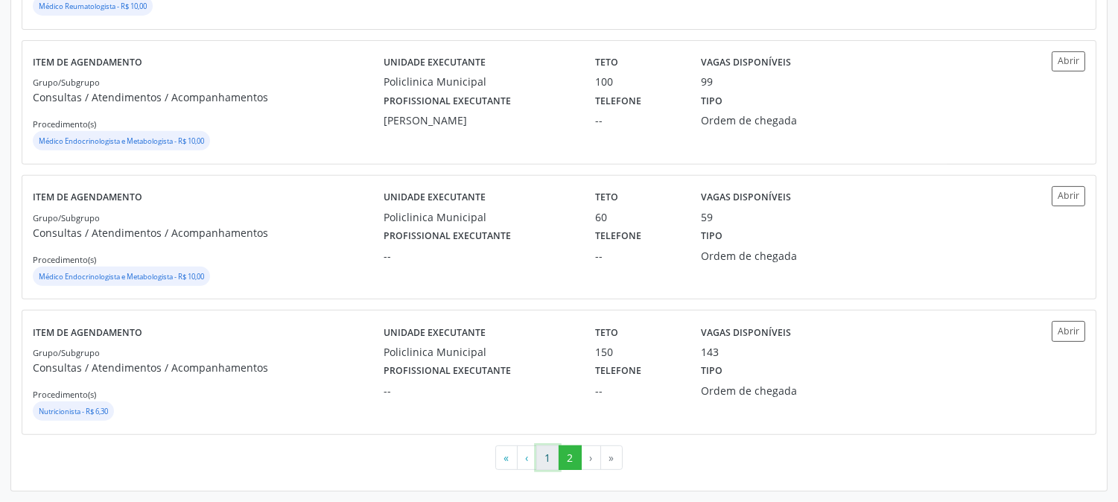
click at [542, 460] on button "1" at bounding box center [547, 457] width 23 height 25
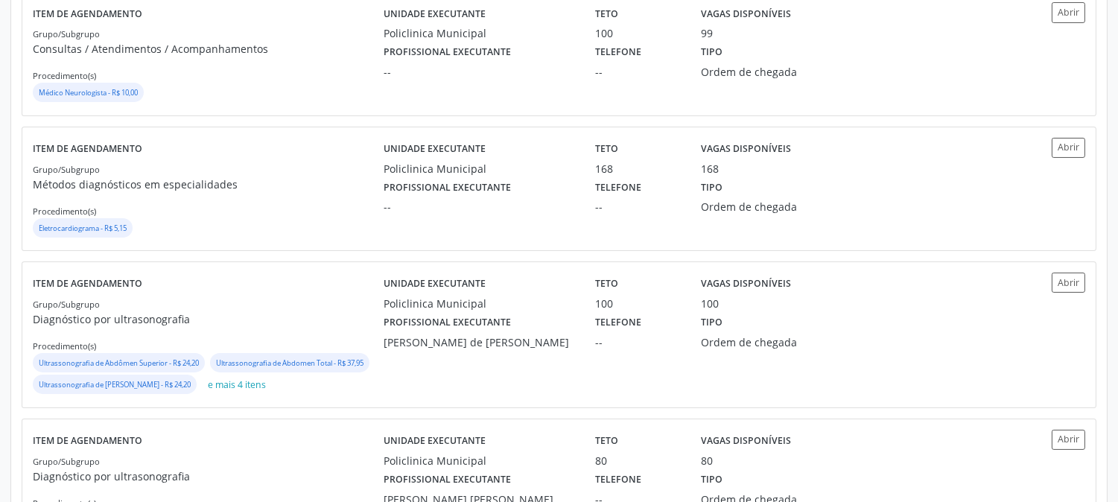
scroll to position [496, 0]
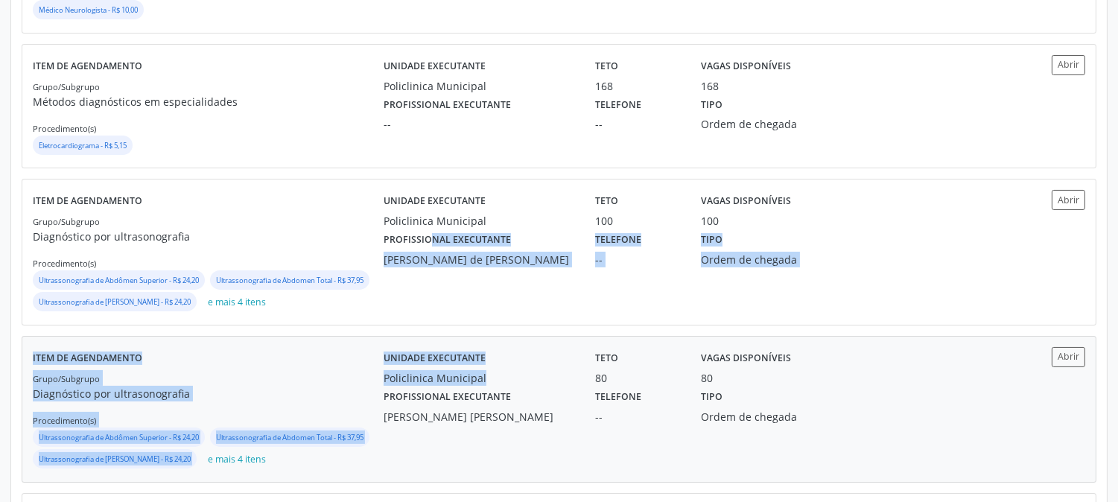
drag, startPoint x: 376, startPoint y: 246, endPoint x: 436, endPoint y: 396, distance: 162.1
click at [423, 283] on div "Unidade executante Policlinica Municipal Teto 100 Vagas disponíveis 100 Profiss…" at bounding box center [691, 252] width 614 height 124
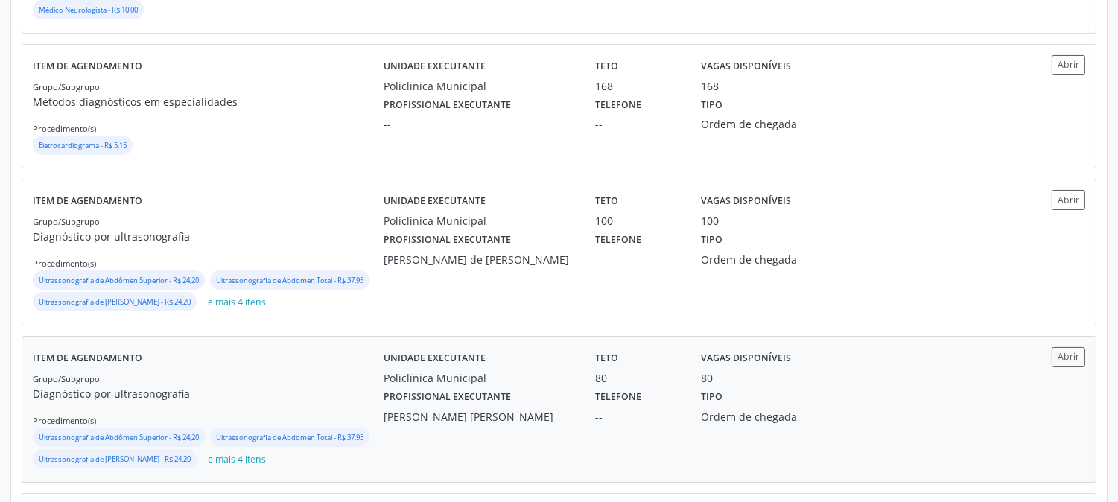
click at [363, 397] on div "Grupo/Subgrupo Diagnóstico por ultrasonografia Procedimento(s) Ultrassonografia…" at bounding box center [208, 420] width 351 height 101
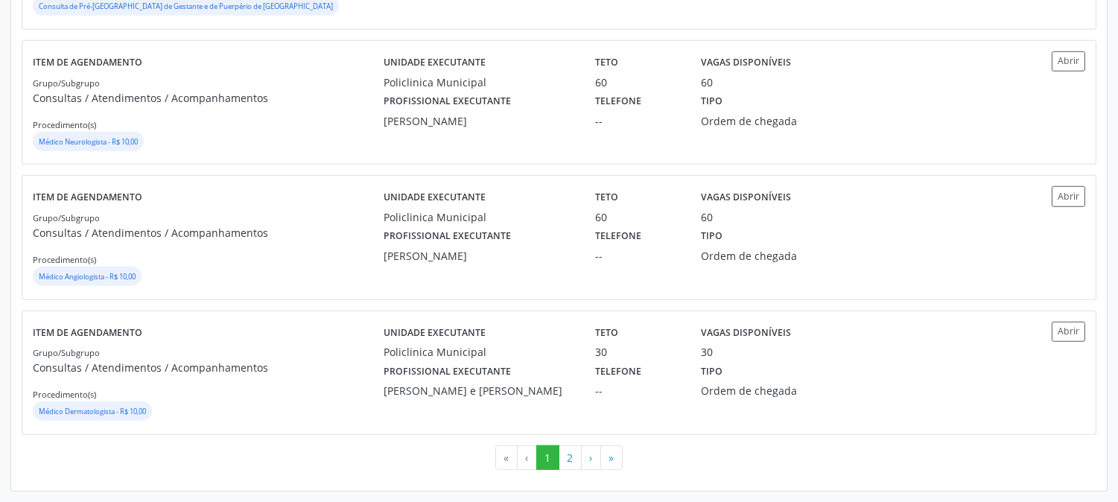
scroll to position [2072, 0]
click at [533, 366] on div "Profissional executante Ricardo Bruno Santana Souza e Silva" at bounding box center [479, 379] width 212 height 39
click at [523, 225] on div "Profissional executante Paloma Karine Araujo da Silva" at bounding box center [479, 244] width 212 height 39
click at [514, 115] on div "Cecilia Fernandes Antas Florentino" at bounding box center [479, 121] width 191 height 16
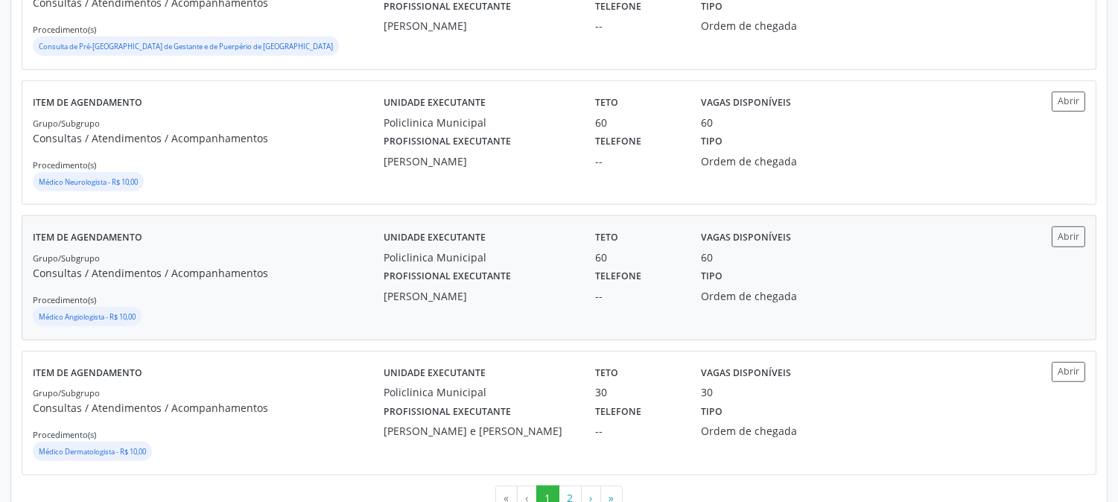
scroll to position [1907, 0]
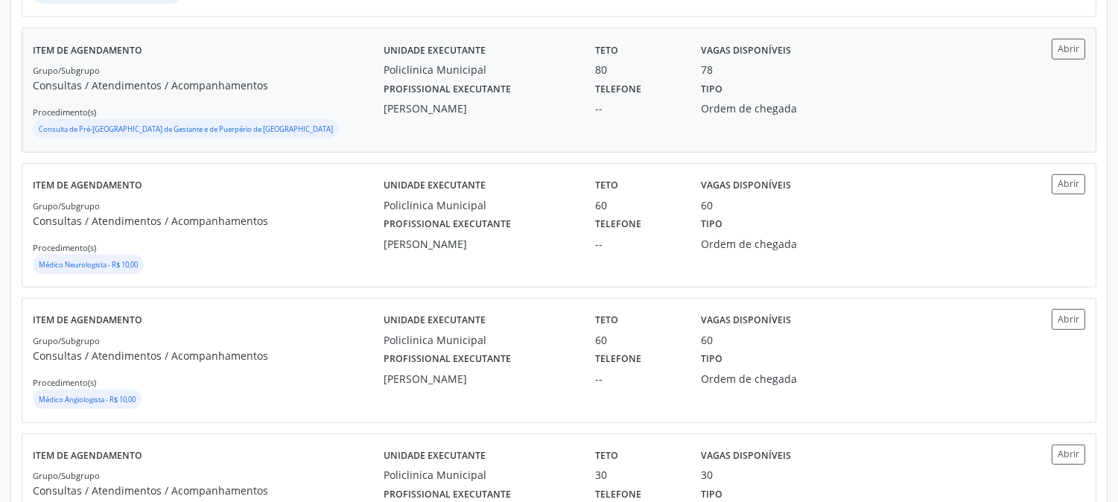
click at [493, 116] on div "Joao Vitor Torres de Lima" at bounding box center [479, 109] width 191 height 16
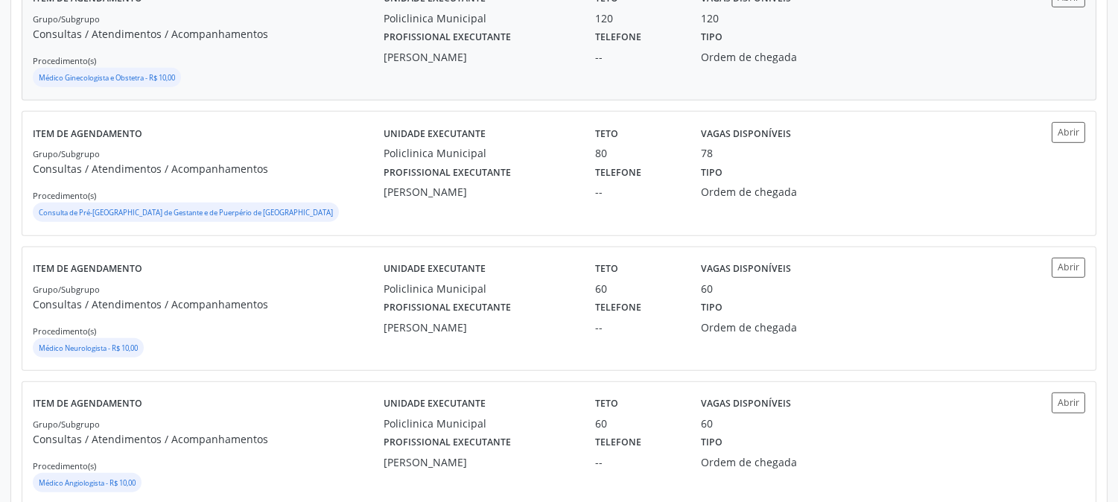
click at [456, 49] on label "Profissional executante" at bounding box center [447, 37] width 127 height 23
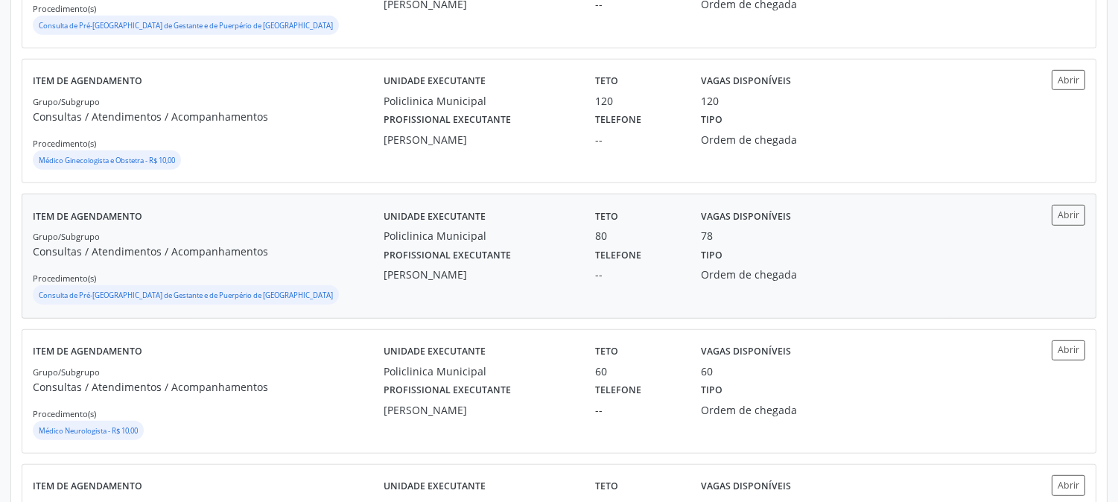
scroll to position [1658, 0]
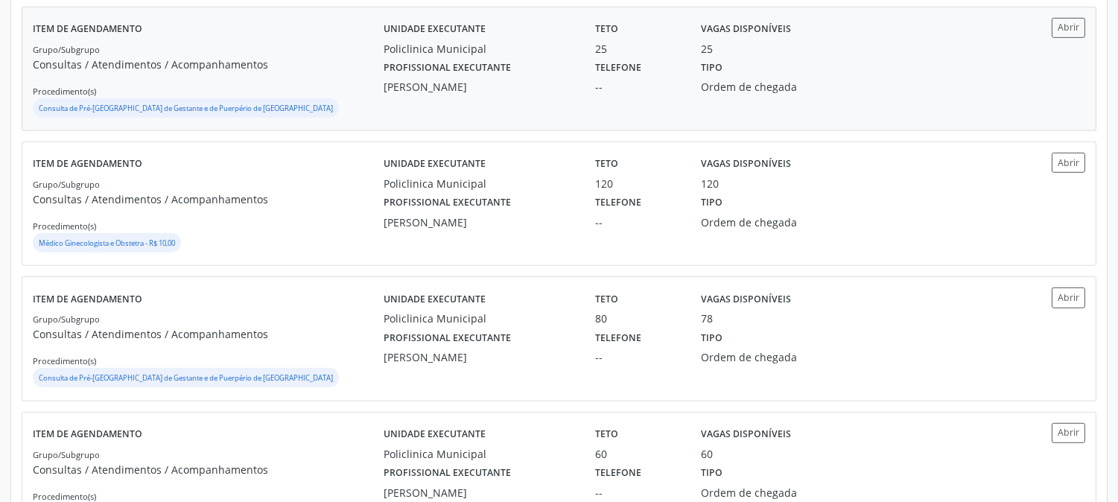
click at [559, 95] on div "Larissa Daianne Gomes Pereira Araujo" at bounding box center [479, 87] width 191 height 16
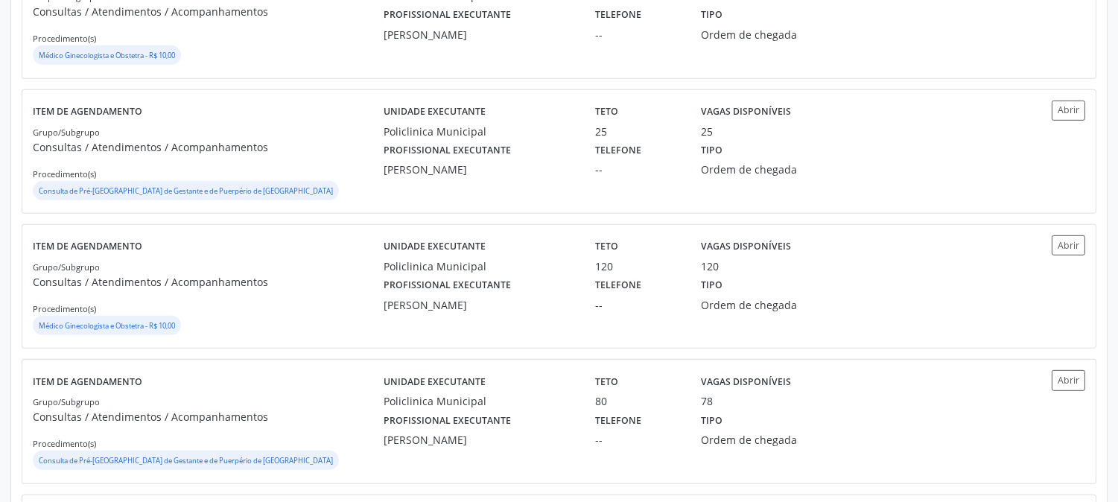
scroll to position [1410, 0]
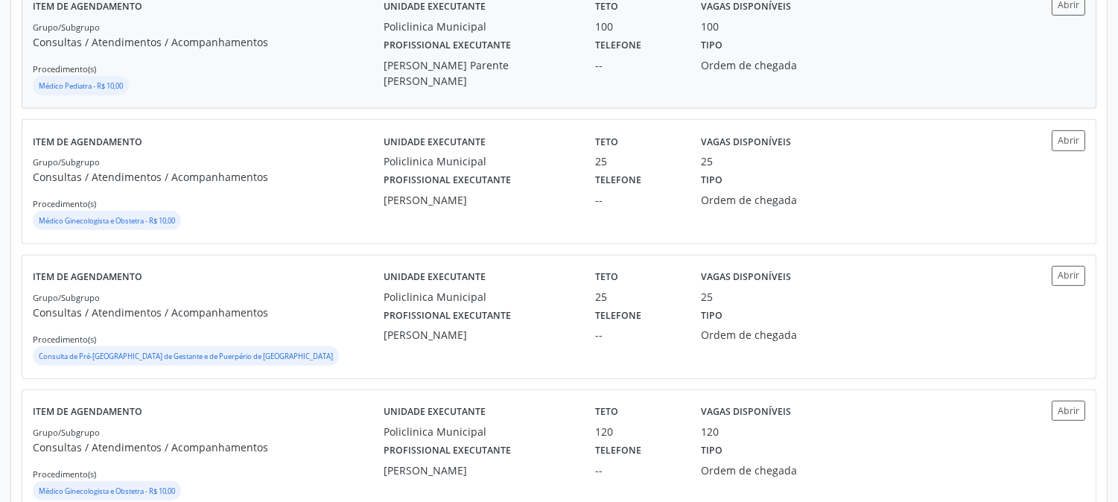
click at [494, 89] on div "Bianca de Oliveira Parente Bezerra" at bounding box center [479, 72] width 191 height 31
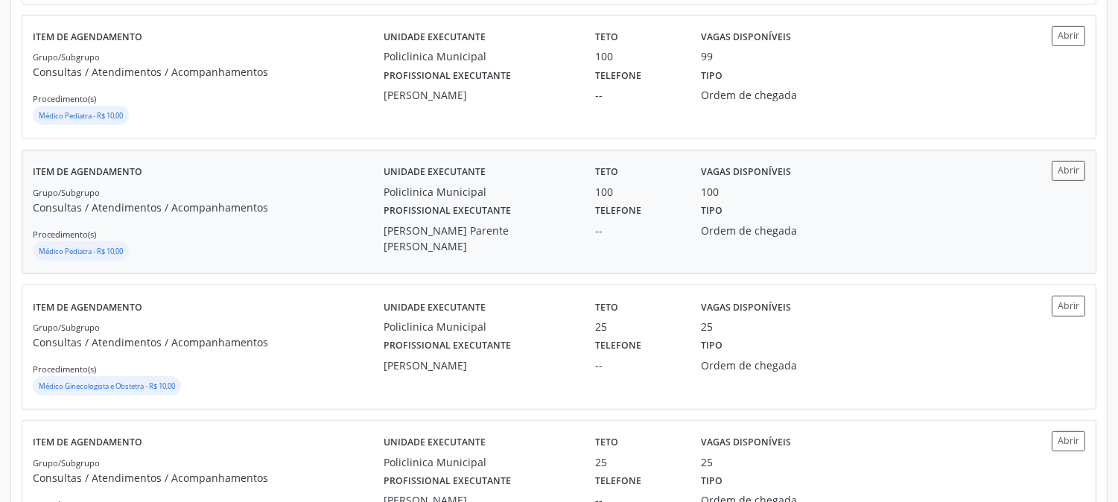
scroll to position [1162, 0]
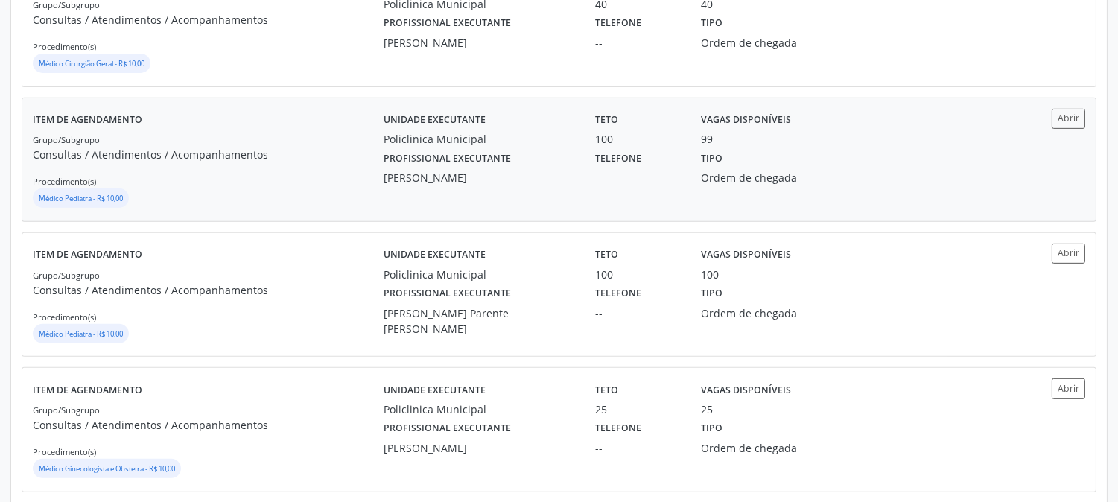
click at [525, 185] on div "Profissional executante Joanice Goncalves dos Santos" at bounding box center [479, 166] width 212 height 39
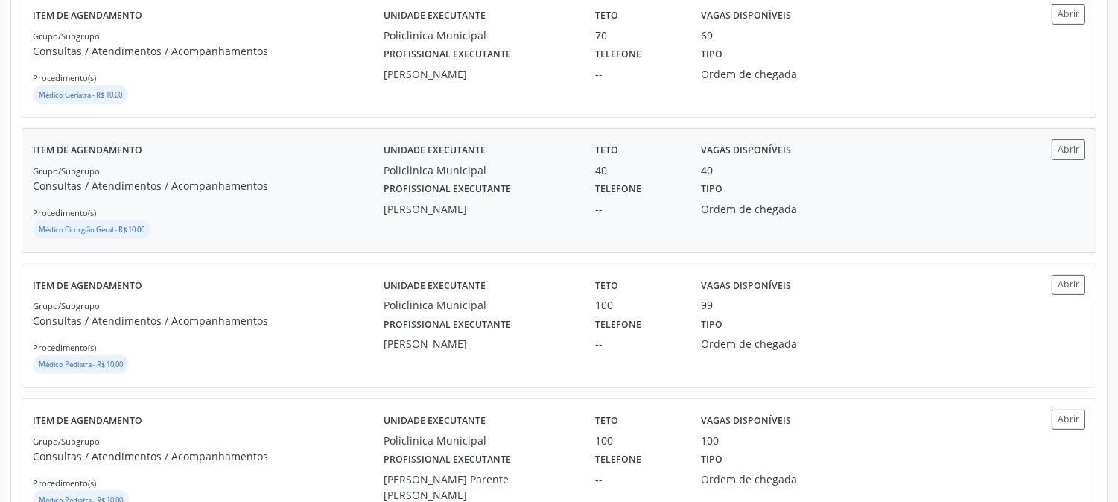
click at [447, 178] on div "Policlinica Municipal" at bounding box center [479, 170] width 191 height 16
click at [515, 82] on div "Stella Miriam do Nascimento Rodrigues" at bounding box center [479, 74] width 191 height 16
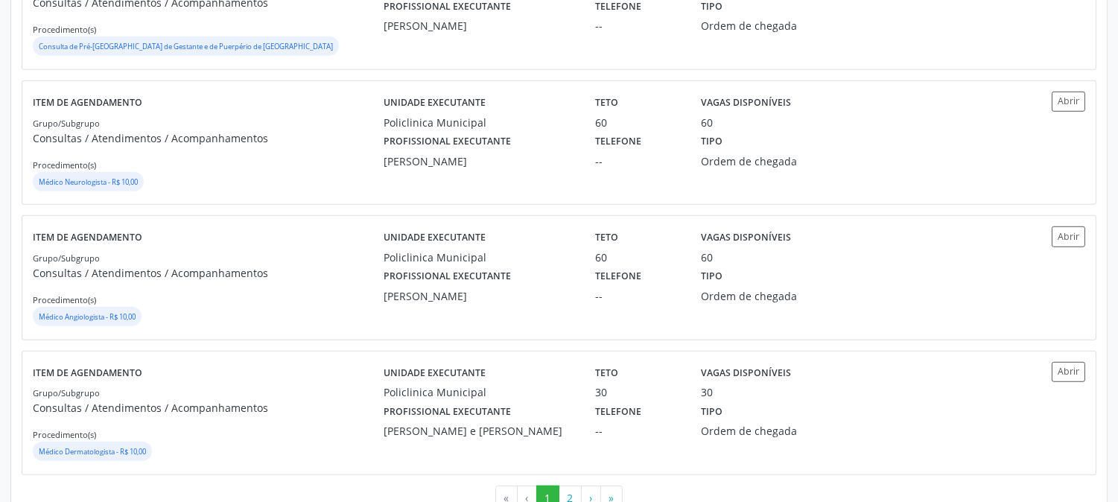
scroll to position [2072, 0]
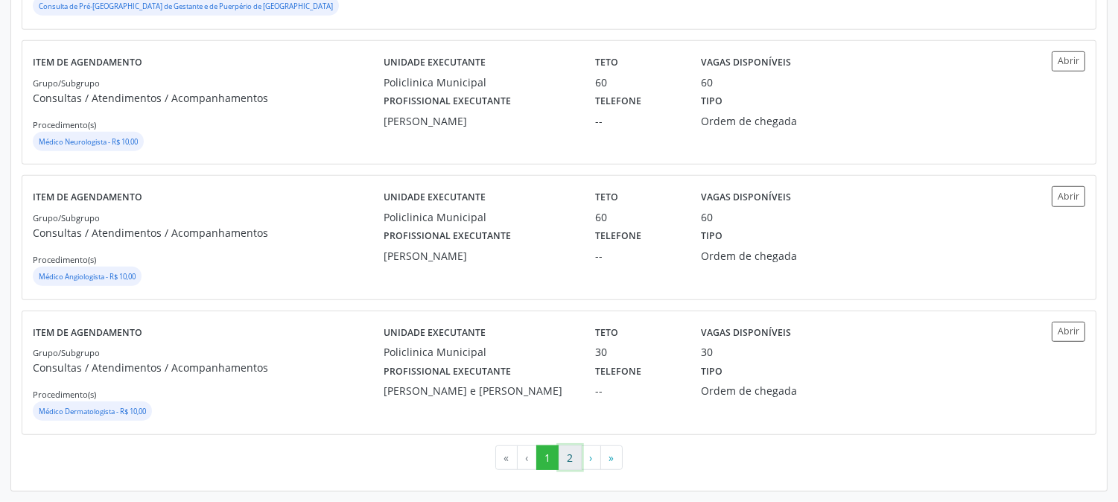
click at [562, 456] on button "2" at bounding box center [570, 457] width 23 height 25
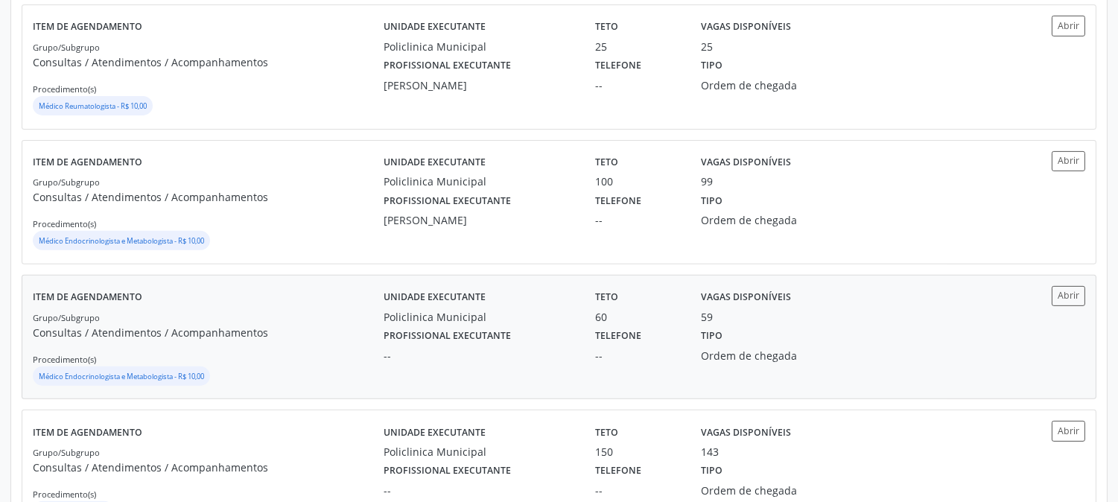
scroll to position [1175, 0]
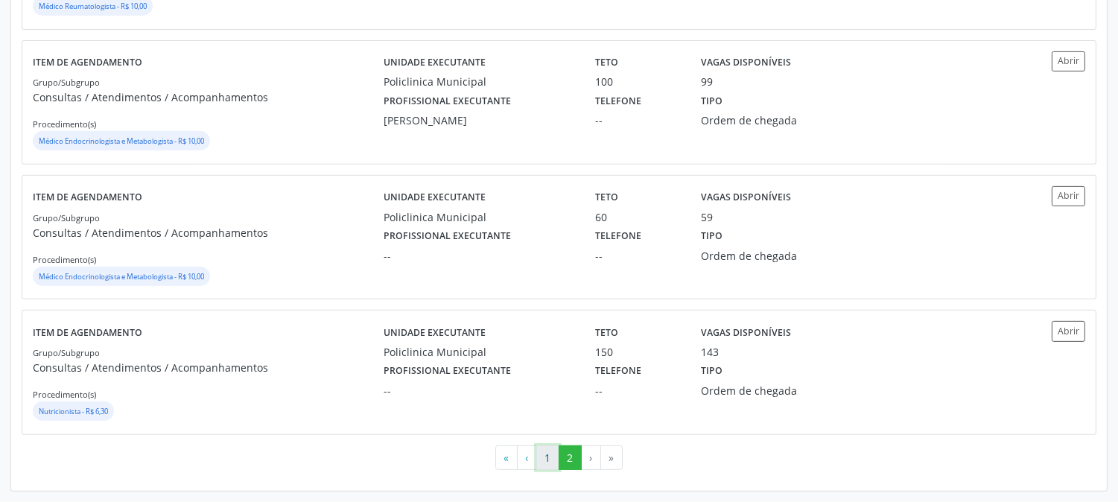
click at [554, 463] on button "1" at bounding box center [547, 457] width 23 height 25
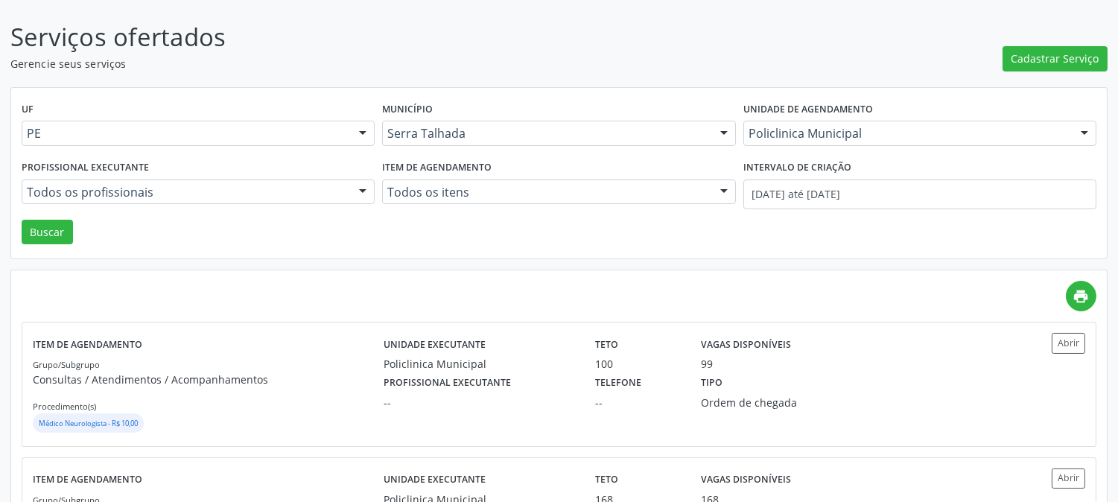
scroll to position [248, 0]
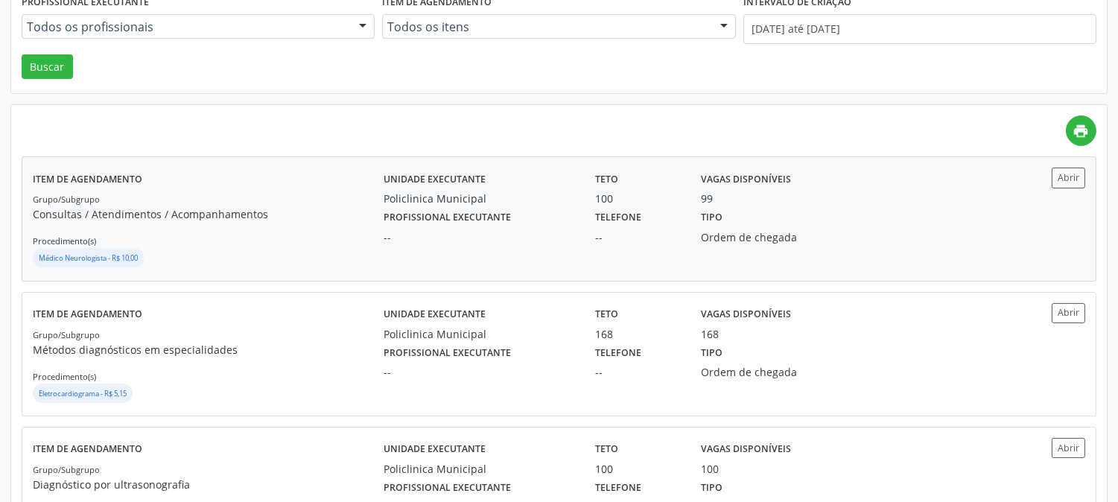
click at [495, 235] on div "--" at bounding box center [479, 237] width 191 height 16
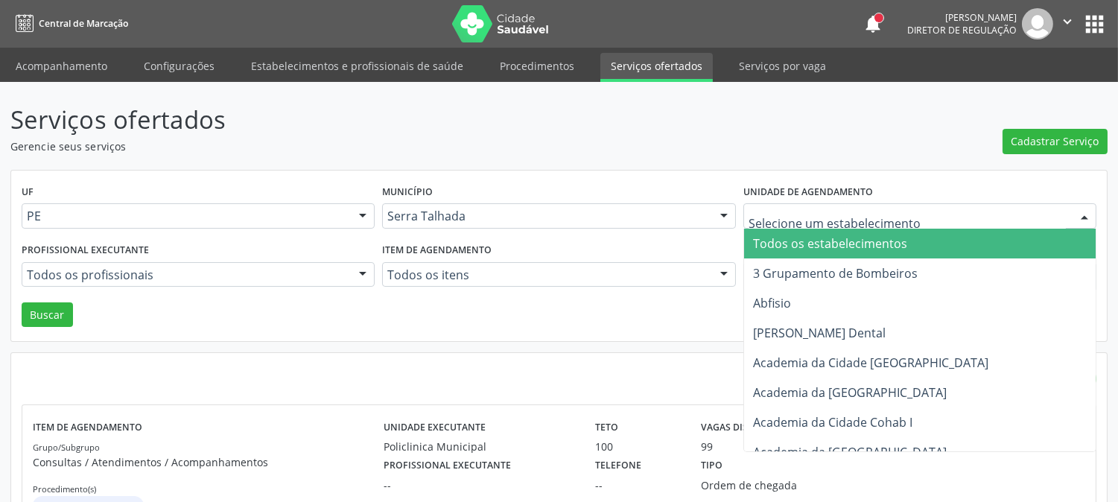
click at [789, 203] on div at bounding box center [919, 215] width 353 height 25
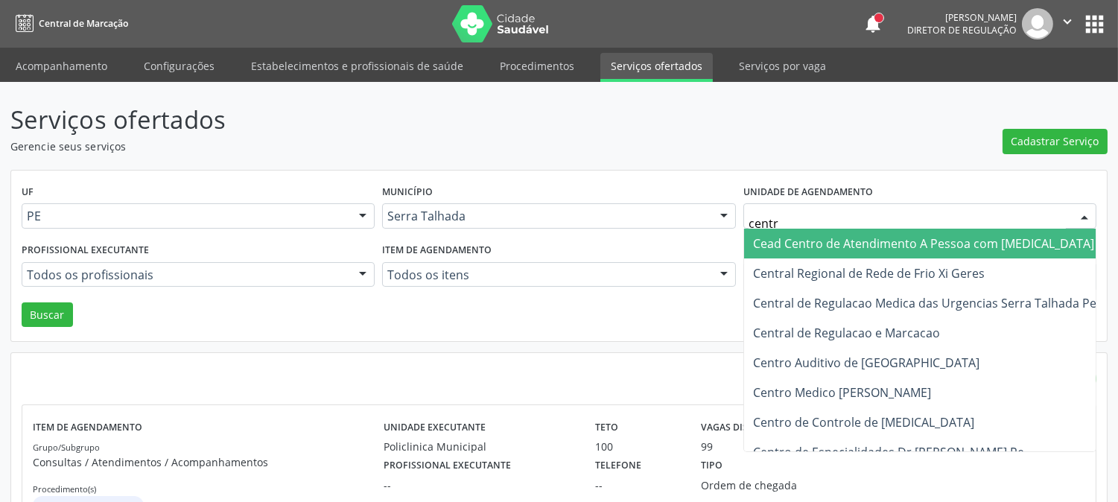
type input "centro"
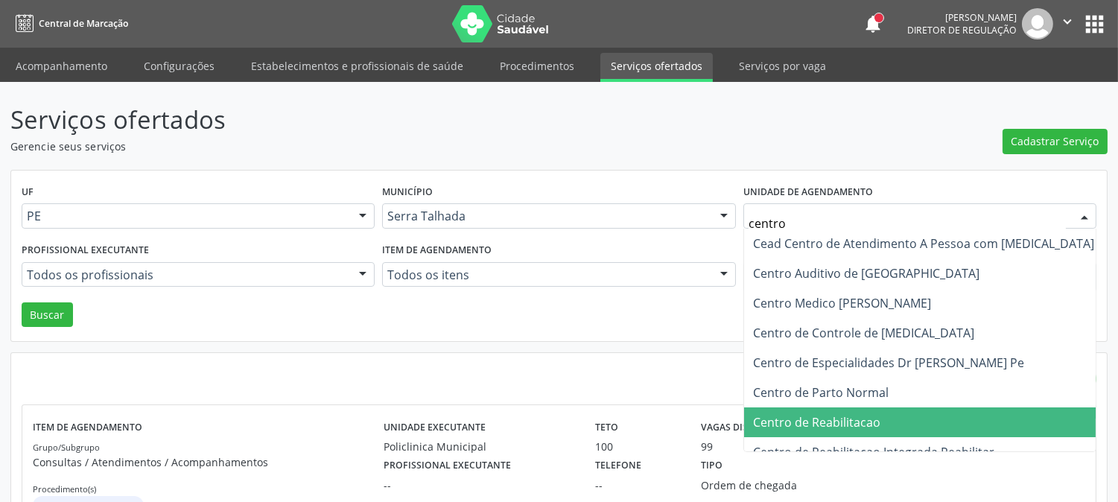
click at [924, 410] on span "Centro de Reabilitacao" at bounding box center [923, 422] width 359 height 30
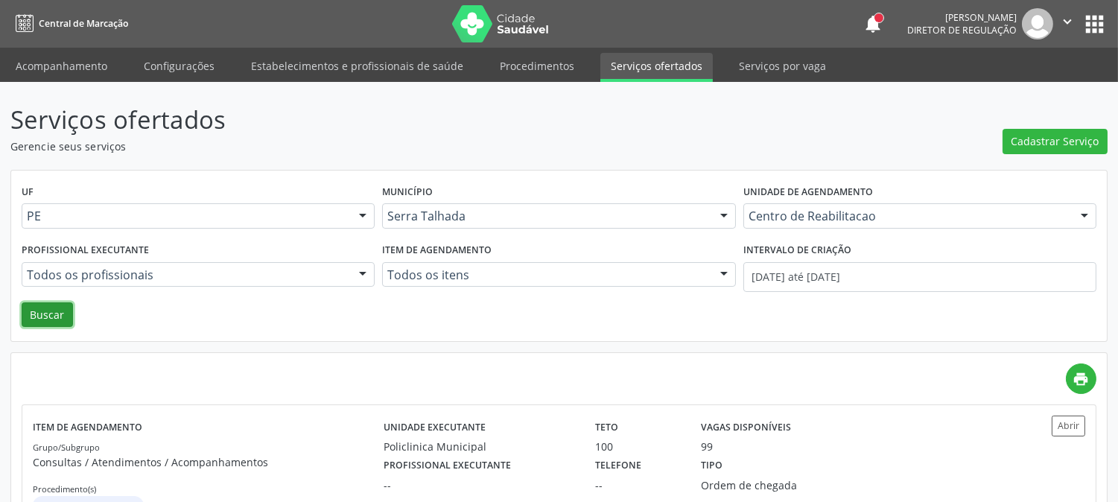
click at [52, 318] on button "Buscar" at bounding box center [47, 314] width 51 height 25
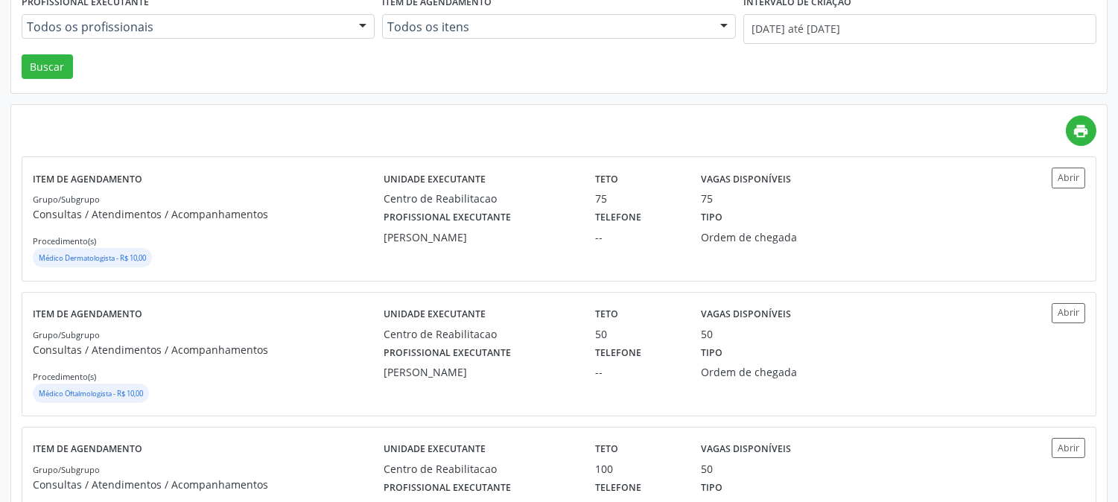
scroll to position [331, 0]
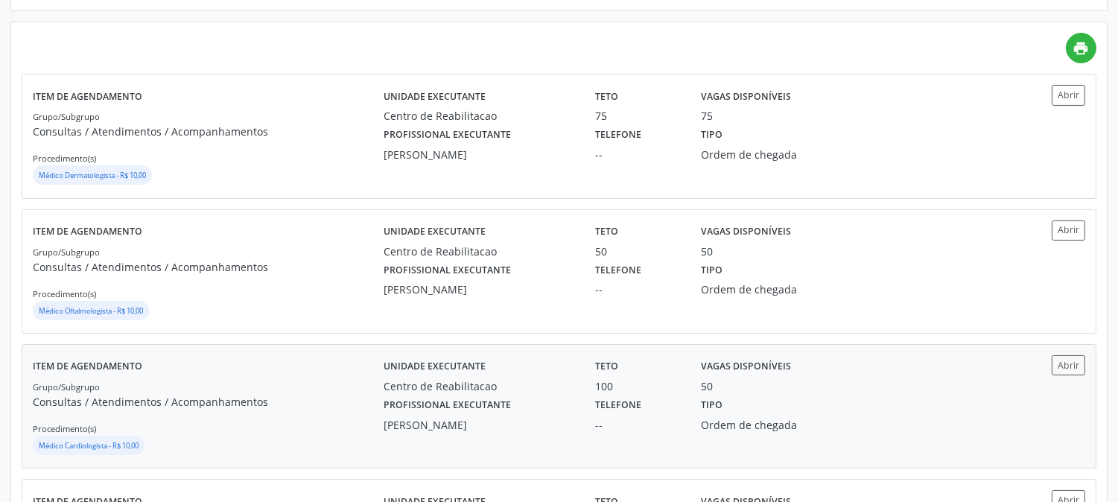
click at [350, 402] on p "Consultas / Atendimentos / Acompanhamentos" at bounding box center [208, 402] width 351 height 16
click at [526, 270] on div "Profissional executante Anne Gabriella Ferraz Pereira Viana" at bounding box center [479, 278] width 212 height 39
click at [381, 139] on div "Profissional executante Catharina Maria Freire de Lucena Pousa" at bounding box center [479, 143] width 212 height 39
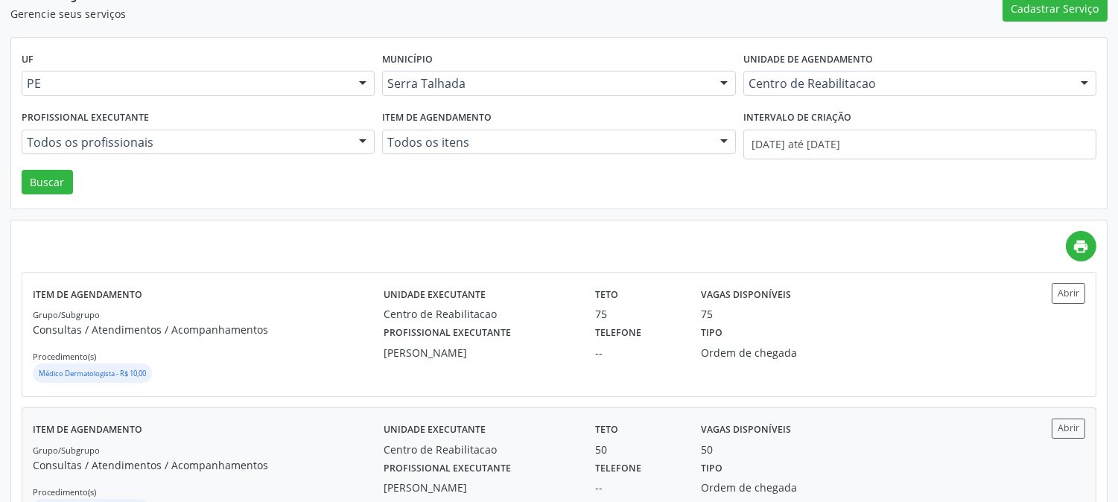
scroll to position [0, 0]
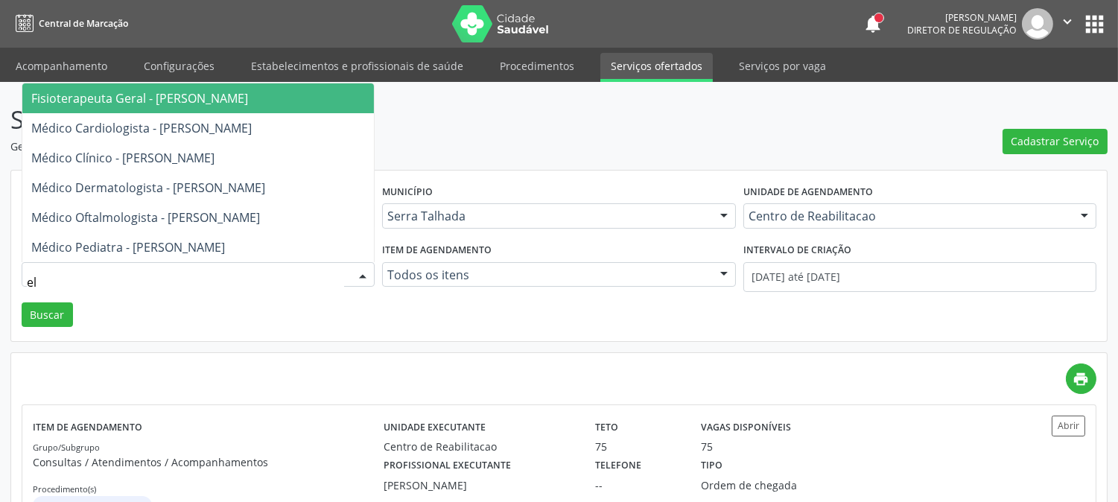
type input "e"
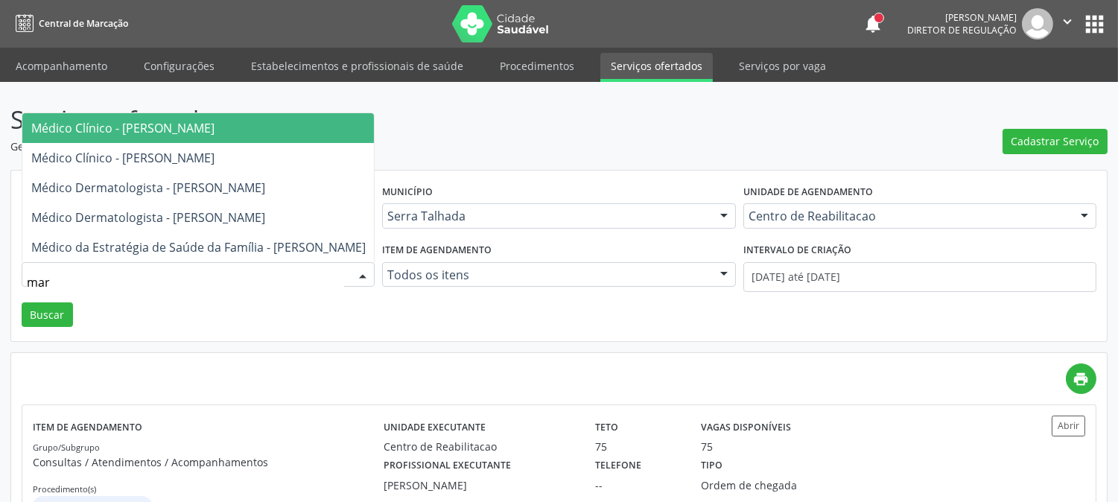
type input "mari"
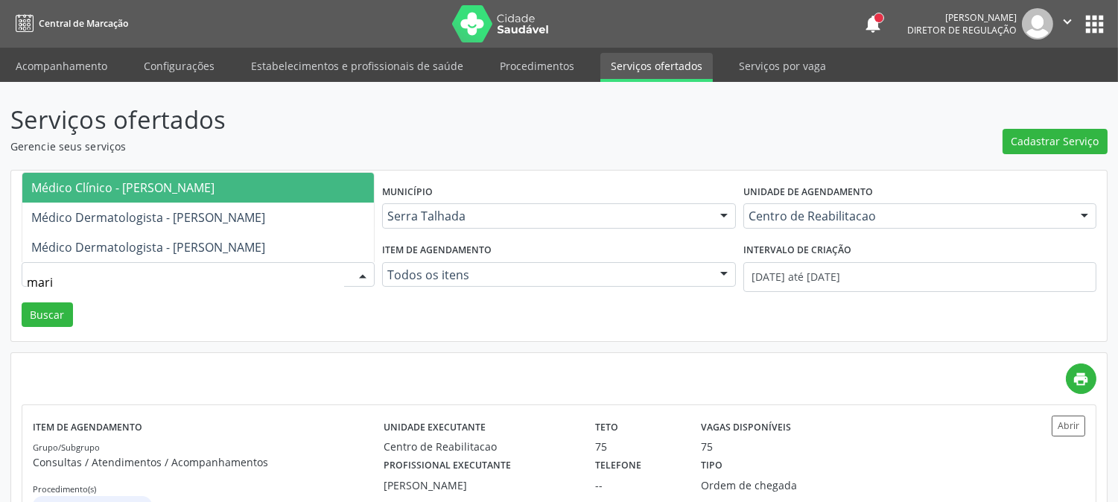
click at [216, 182] on span "Médico Clínico - [PERSON_NAME]" at bounding box center [198, 188] width 352 height 30
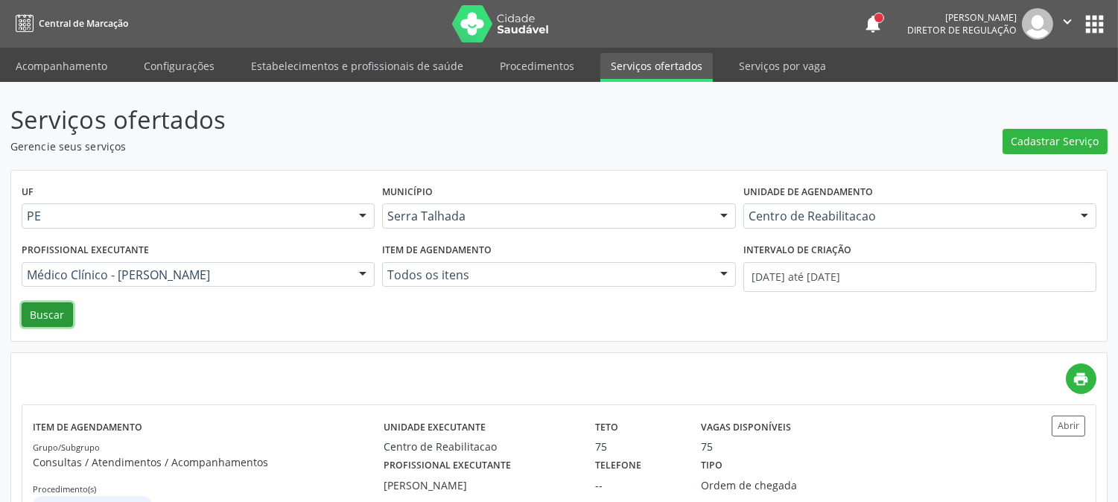
click at [48, 324] on button "Buscar" at bounding box center [47, 314] width 51 height 25
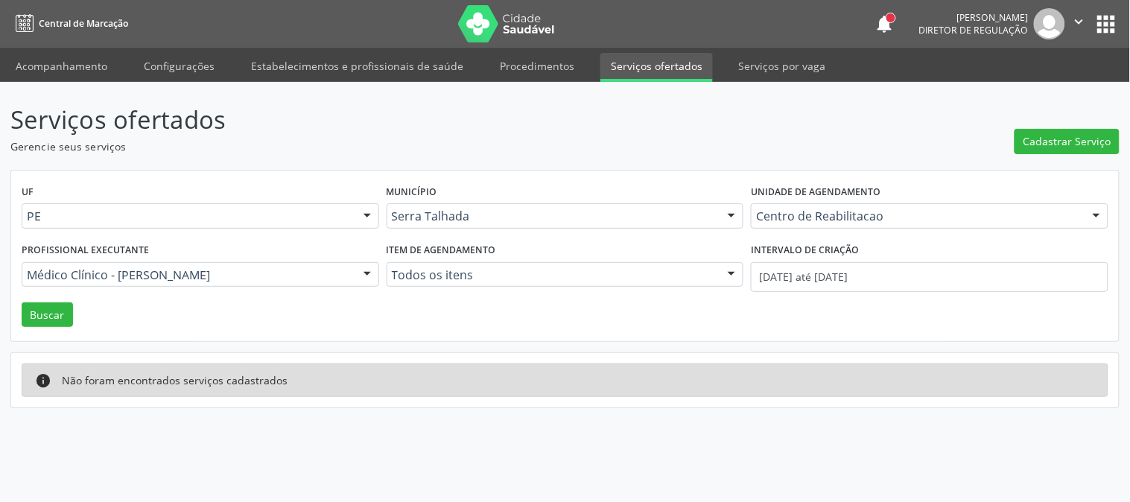
click at [264, 325] on div "UF PE PE Nenhum resultado encontrado para: " " Não há nenhuma opção para ser ex…" at bounding box center [564, 256] width 1107 height 171
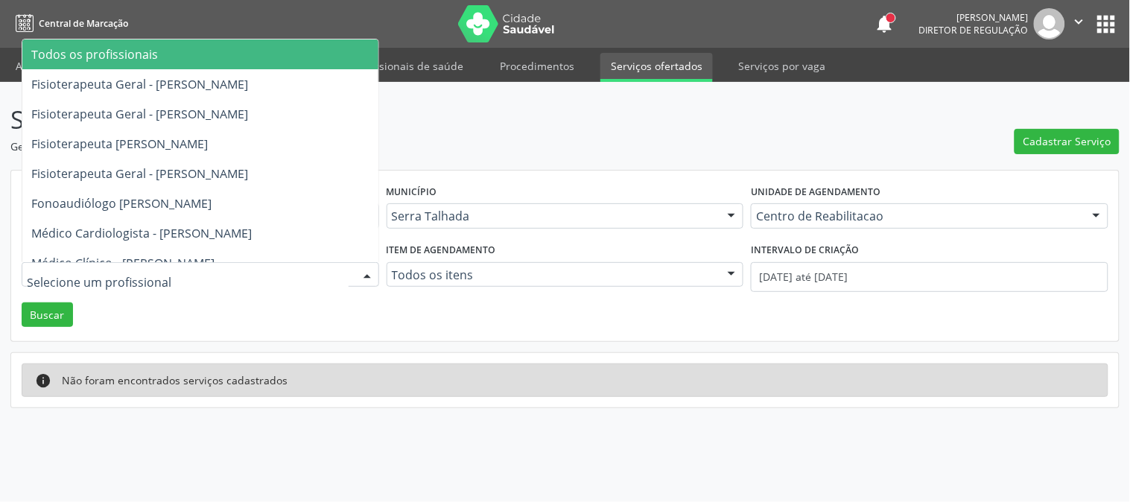
click at [198, 57] on span "Todos os profissionais" at bounding box center [200, 54] width 356 height 30
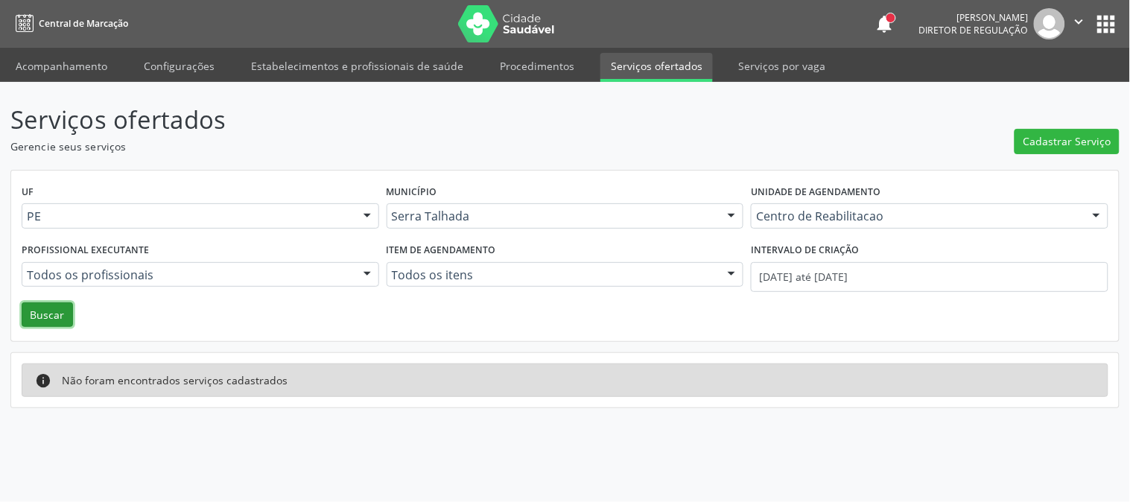
click at [62, 311] on button "Buscar" at bounding box center [47, 314] width 51 height 25
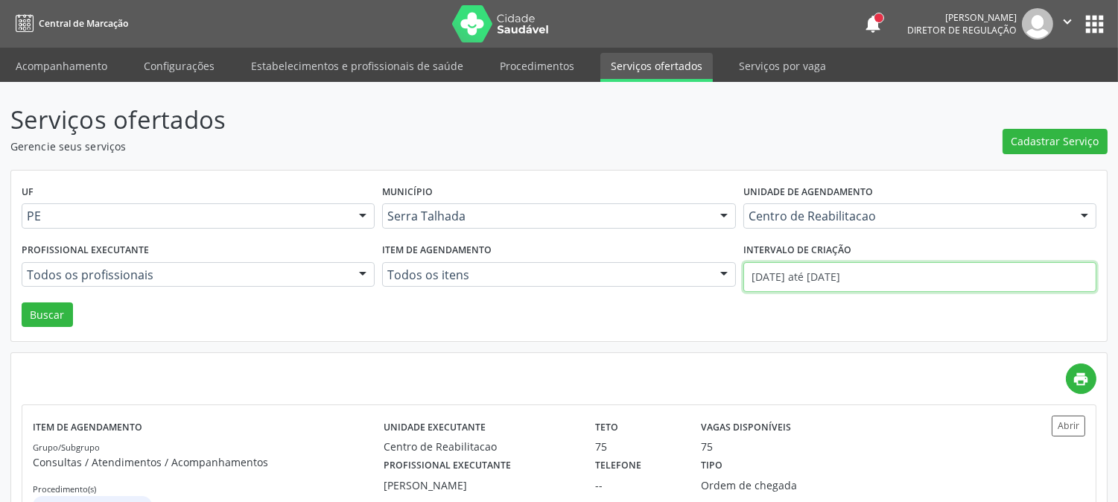
click at [805, 284] on input "22/09/2025 até 25/09/2025" at bounding box center [919, 277] width 353 height 30
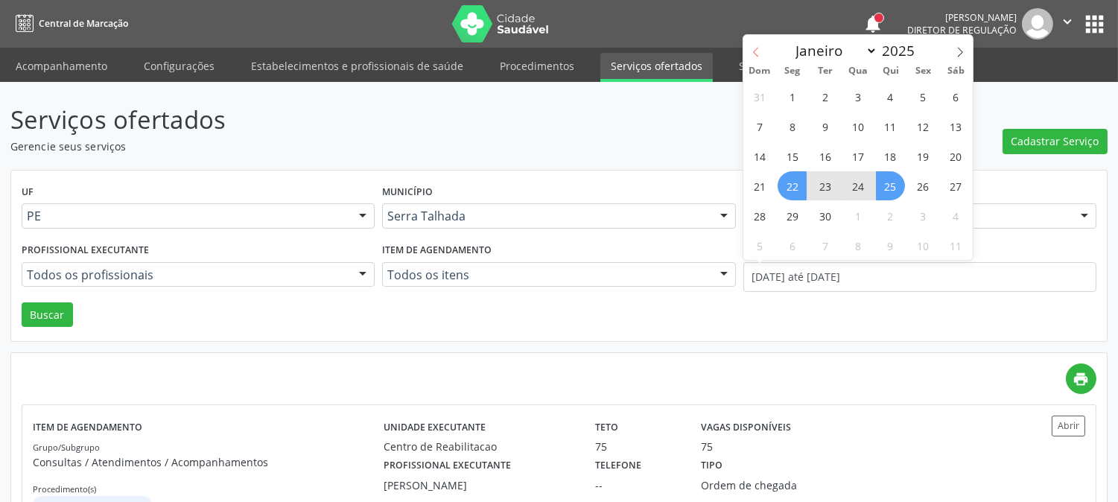
click at [757, 57] on span at bounding box center [755, 47] width 25 height 25
select select "6"
click at [794, 121] on span "7" at bounding box center [792, 126] width 29 height 29
type input "07/07/2025"
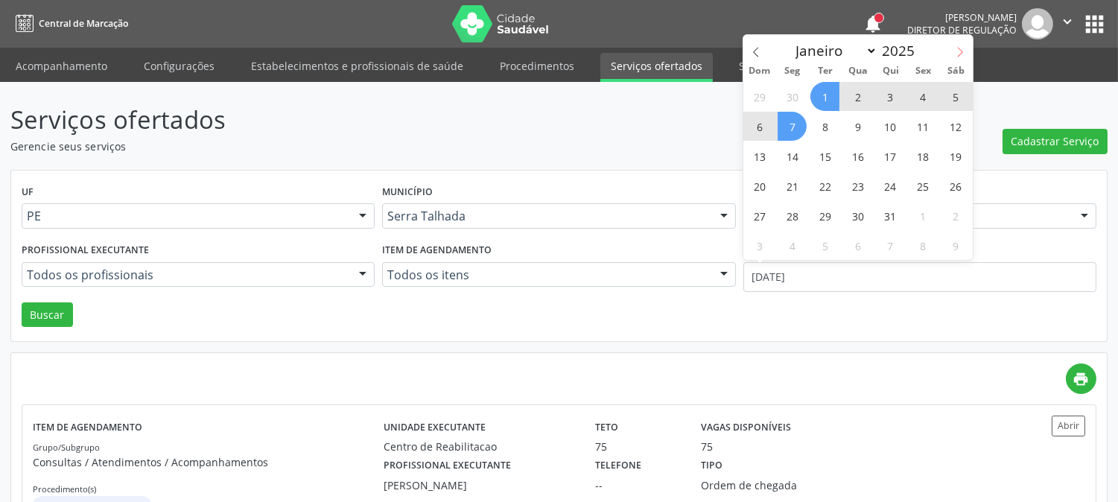
click at [964, 52] on icon at bounding box center [960, 52] width 10 height 10
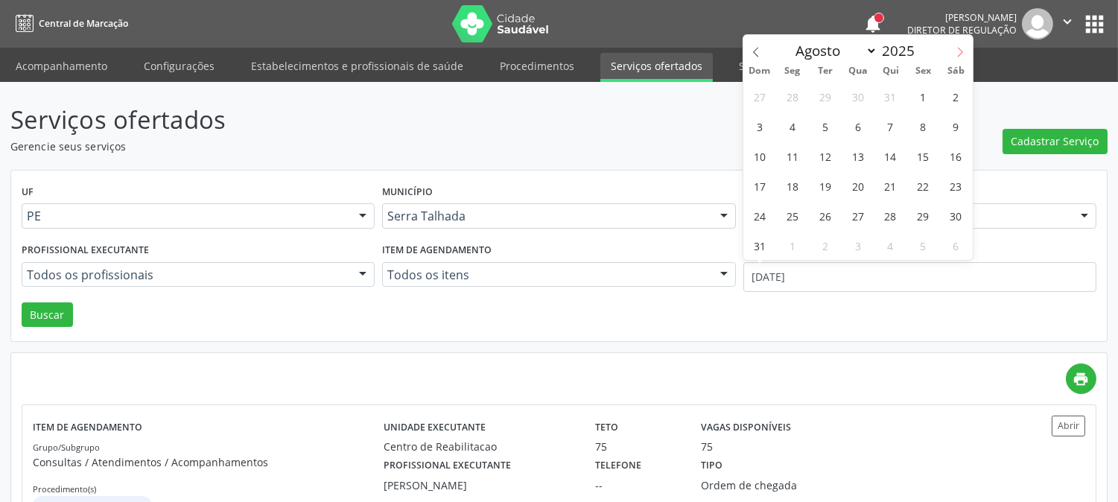
click at [964, 52] on icon at bounding box center [960, 52] width 10 height 10
select select "8"
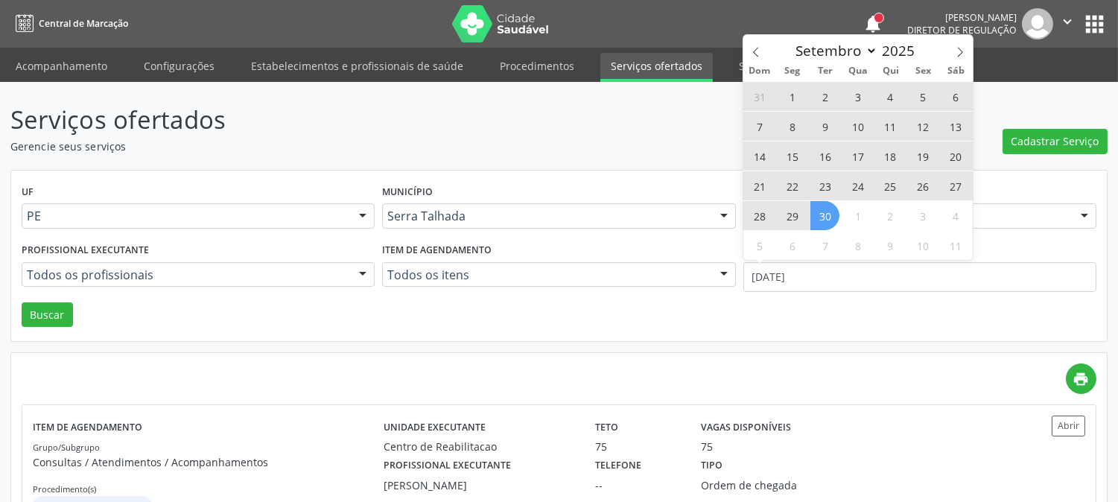
click at [837, 214] on span "30" at bounding box center [824, 215] width 29 height 29
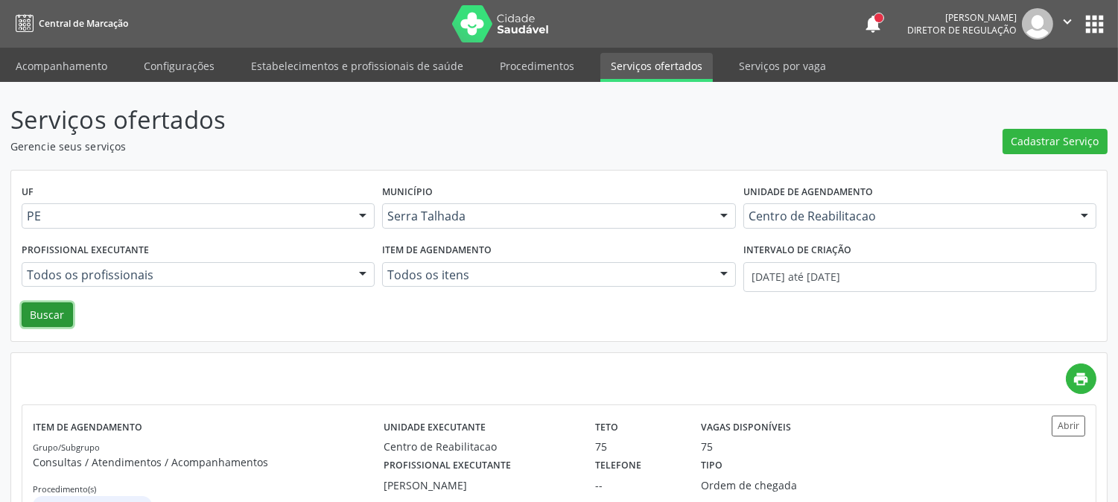
click at [48, 306] on button "Buscar" at bounding box center [47, 314] width 51 height 25
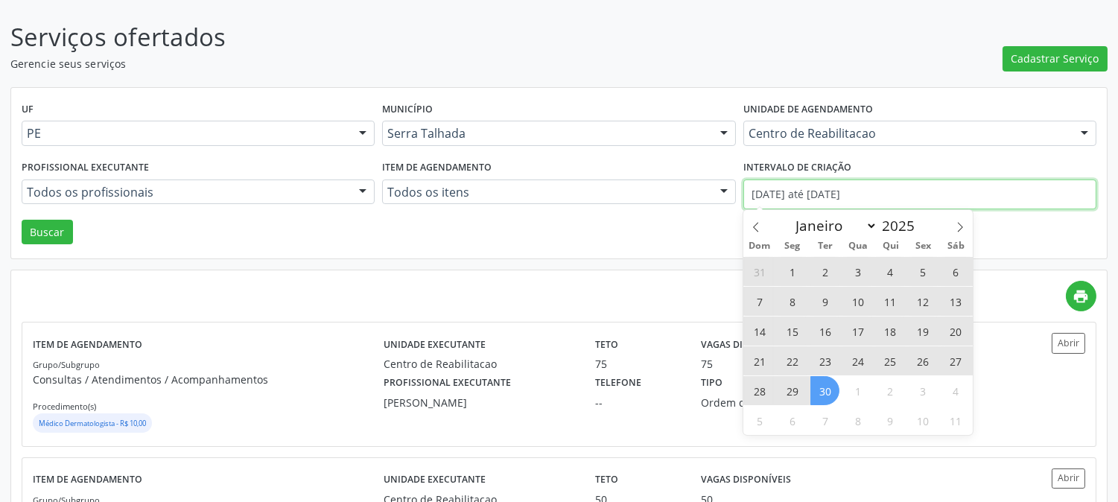
click at [880, 190] on input "07/07/2025 até 30/09/2025" at bounding box center [919, 194] width 353 height 30
click at [751, 228] on icon at bounding box center [756, 227] width 10 height 10
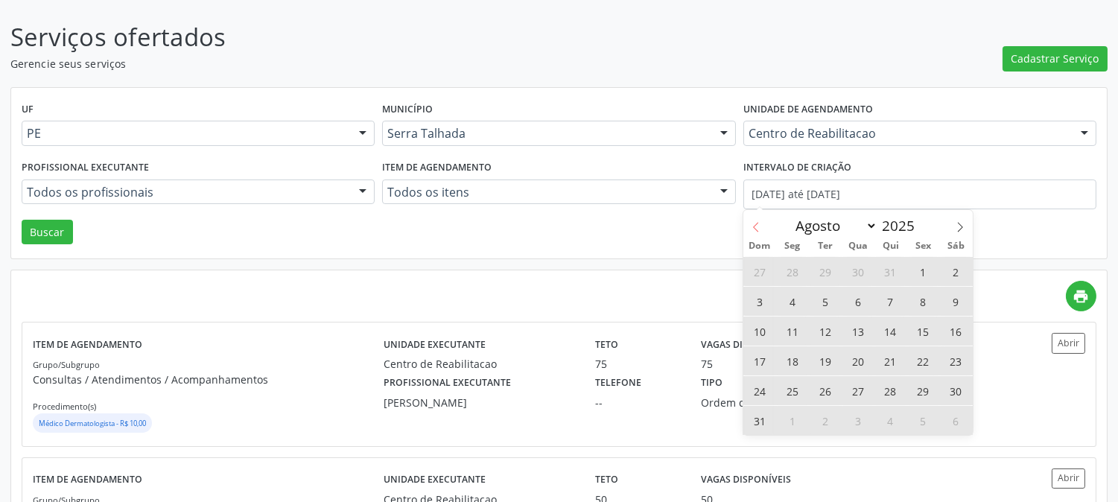
click at [751, 228] on icon at bounding box center [756, 227] width 10 height 10
select select "6"
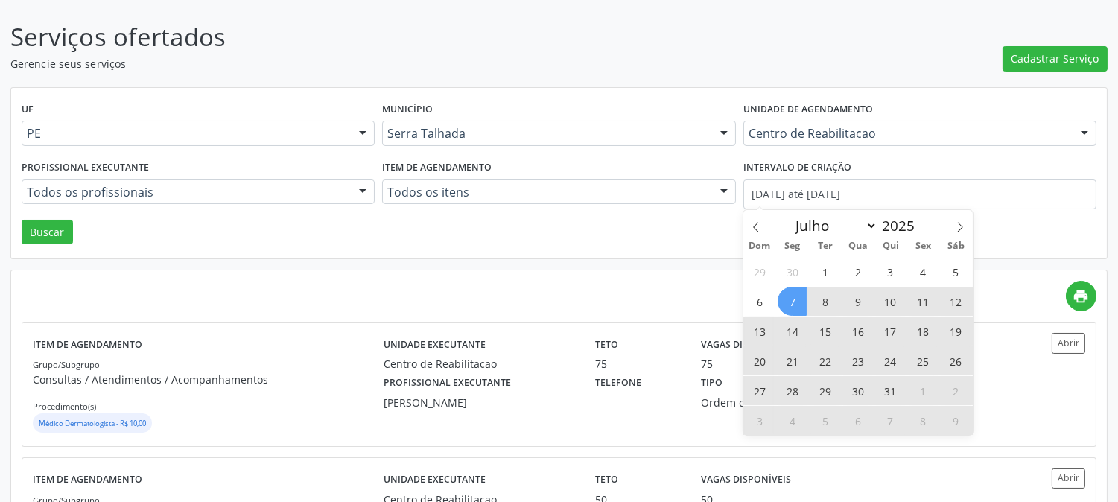
click at [790, 298] on span "7" at bounding box center [792, 301] width 29 height 29
type input "07/07/2025"
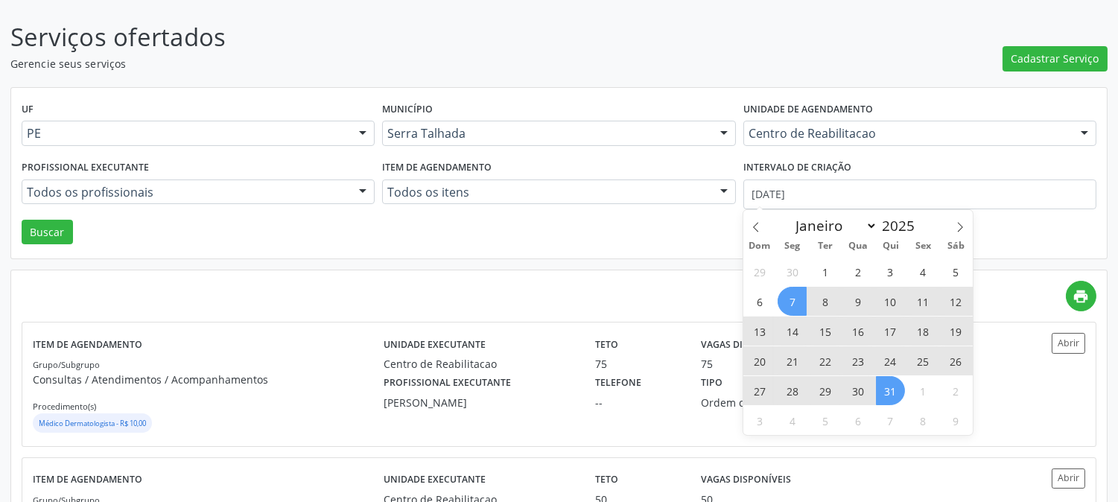
click at [889, 387] on span "31" at bounding box center [890, 390] width 29 height 29
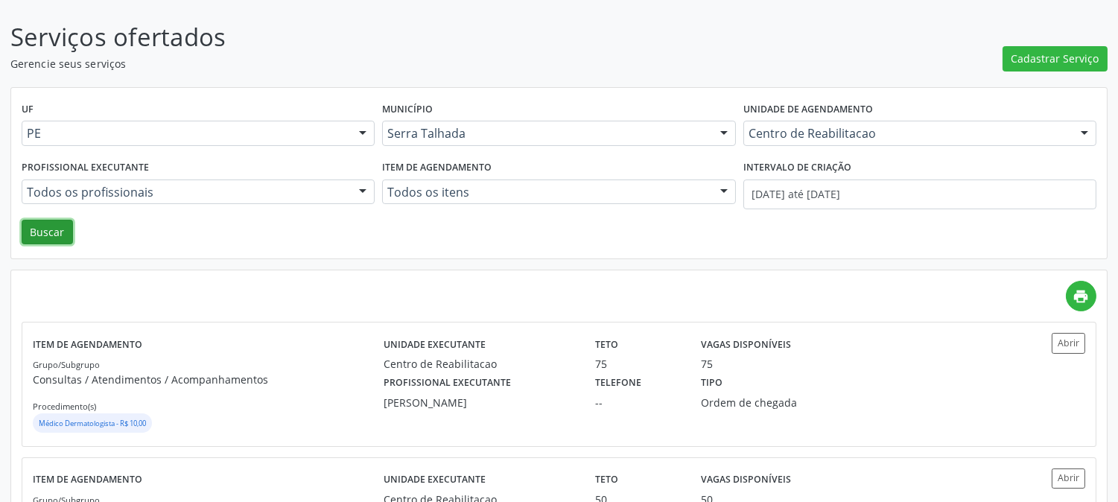
click at [41, 224] on button "Buscar" at bounding box center [47, 232] width 51 height 25
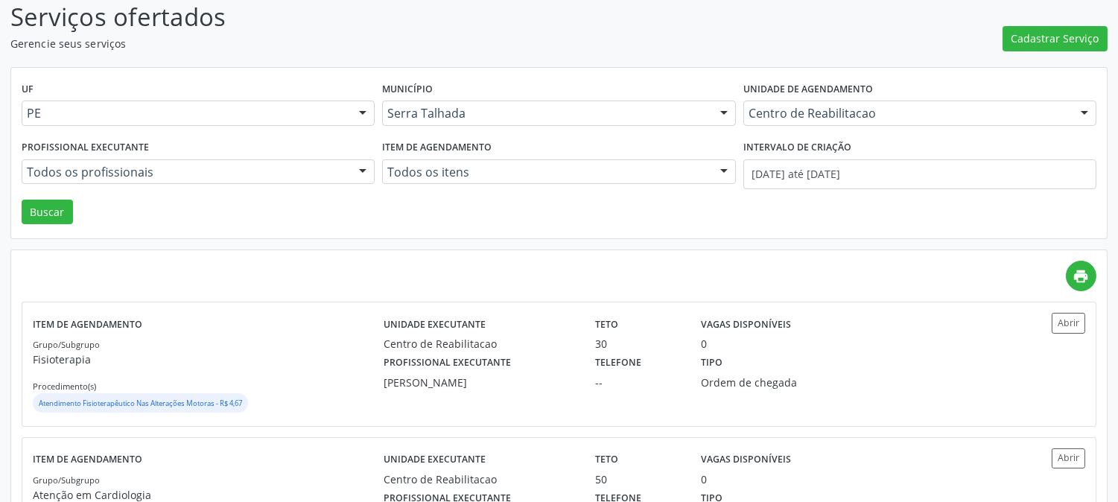
scroll to position [0, 0]
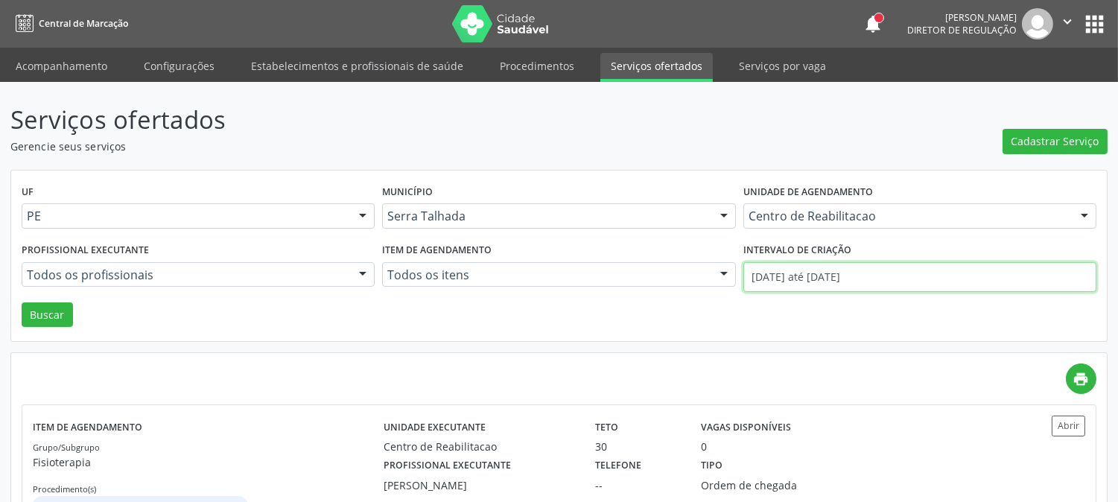
click at [832, 274] on input "07/07/2025 até 31/07/2025" at bounding box center [919, 277] width 353 height 30
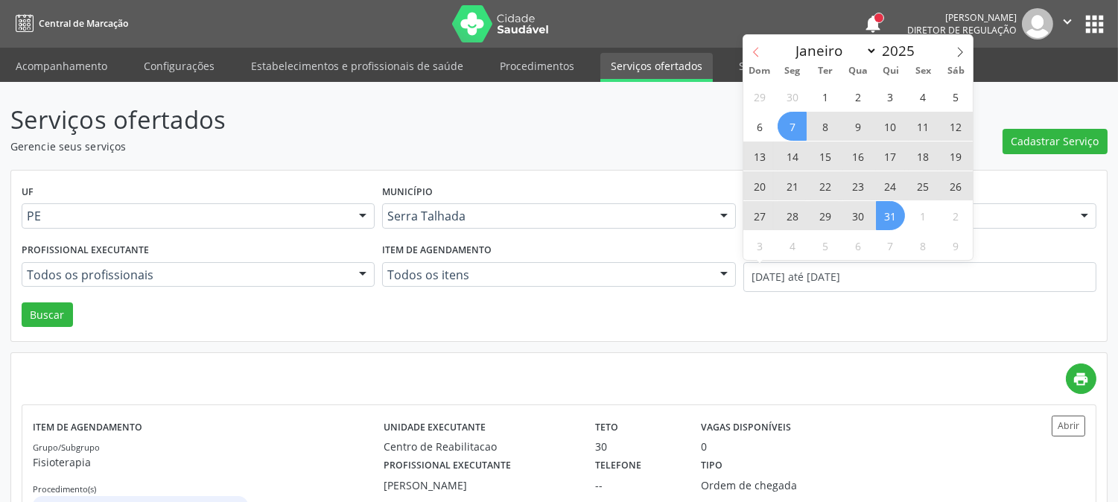
click at [749, 57] on span at bounding box center [755, 47] width 25 height 25
select select "5"
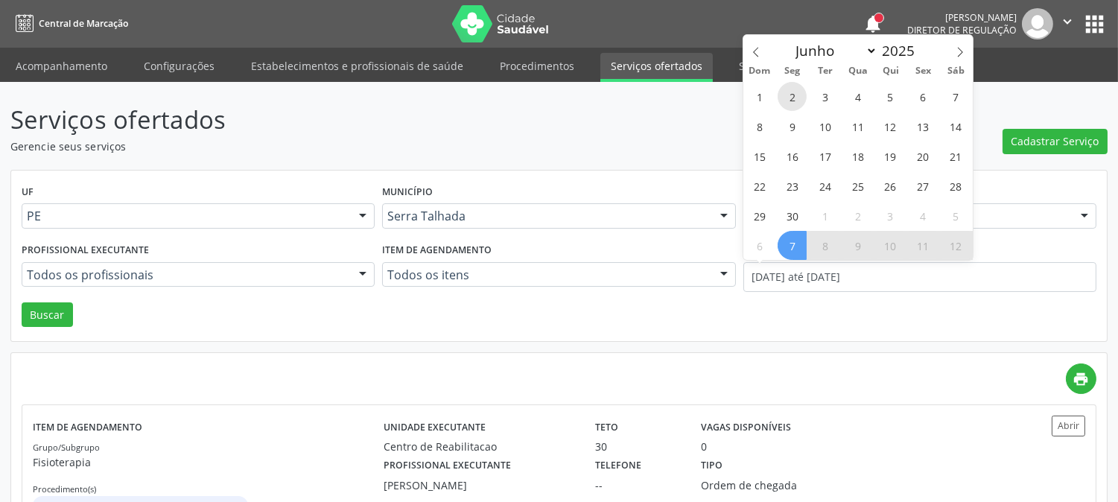
click at [792, 98] on span "2" at bounding box center [792, 96] width 29 height 29
type input "02/06/2025"
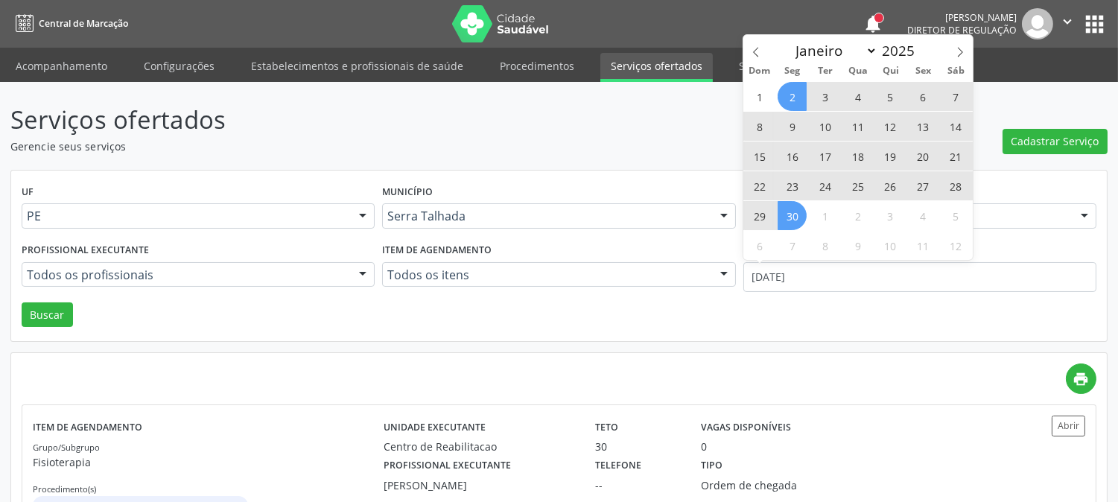
click at [792, 212] on span "30" at bounding box center [792, 215] width 29 height 29
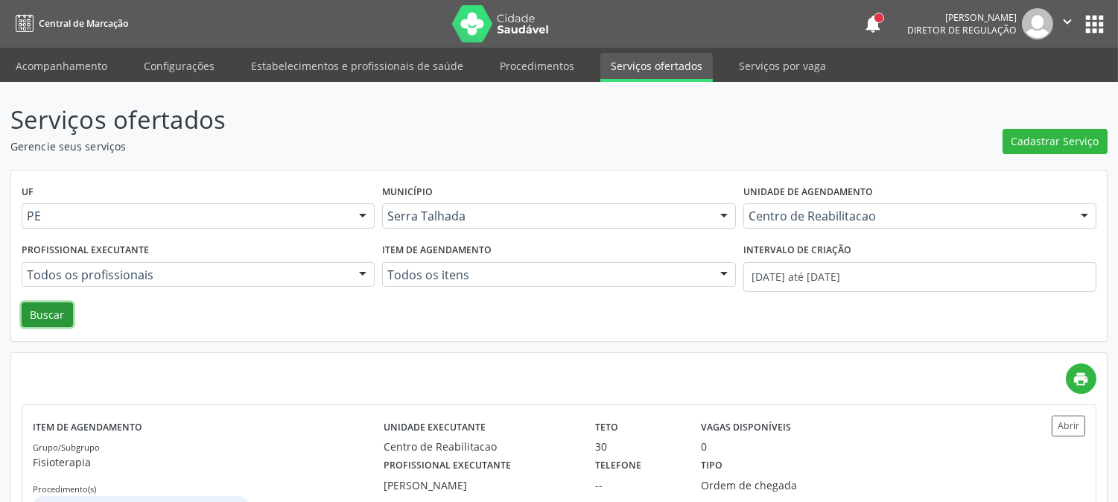
click at [39, 309] on button "Buscar" at bounding box center [47, 314] width 51 height 25
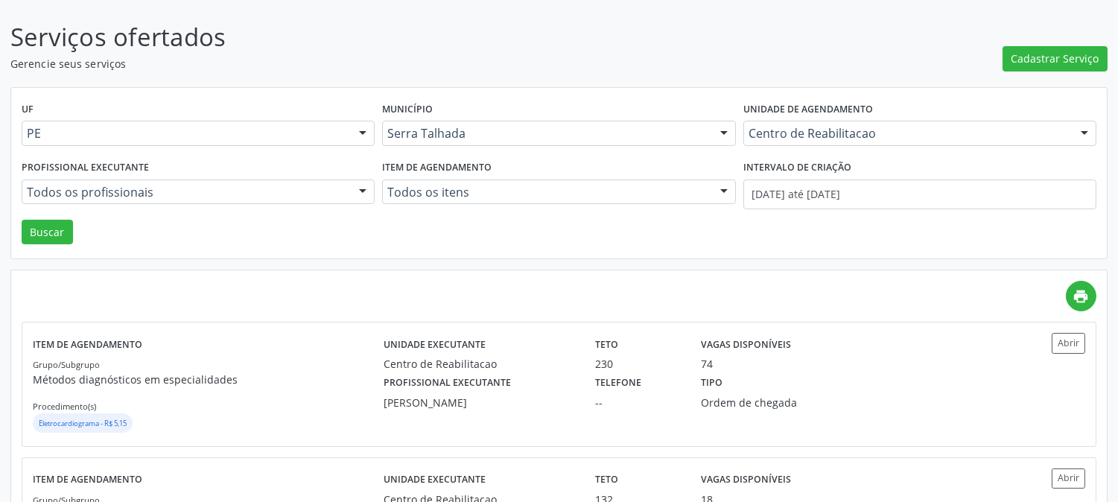
scroll to position [165, 0]
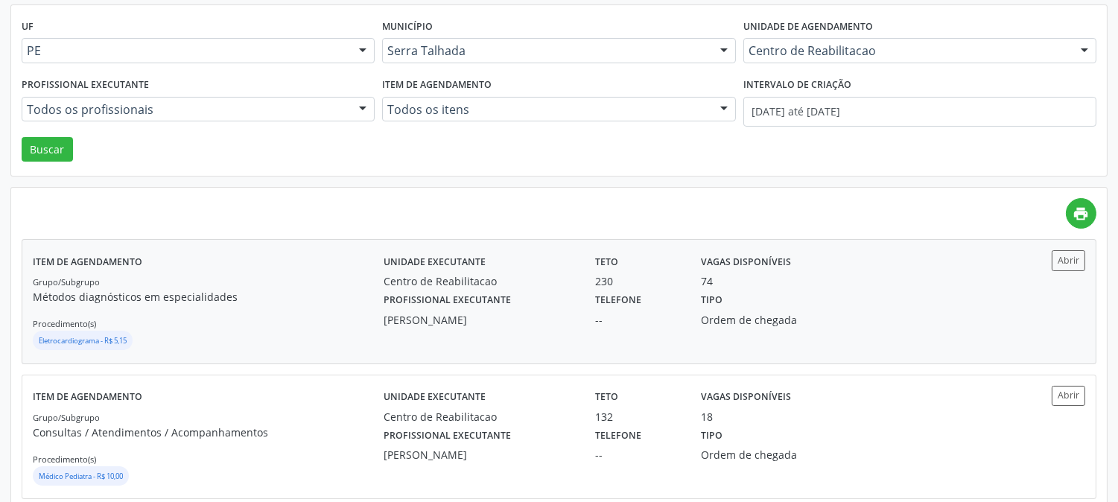
click at [196, 290] on p "Métodos diagnósticos em especialidades" at bounding box center [208, 297] width 351 height 16
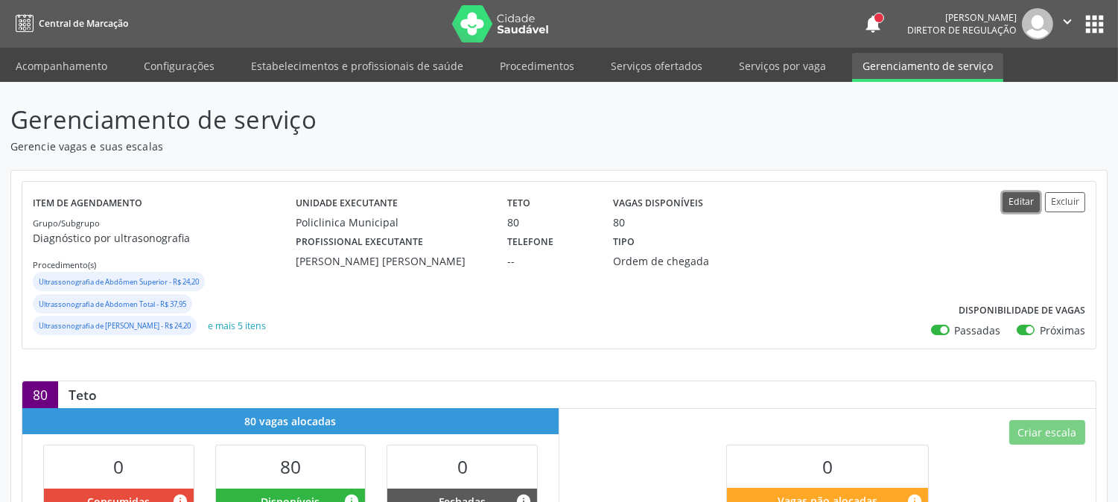
click at [1028, 211] on button "Editar" at bounding box center [1020, 202] width 37 height 20
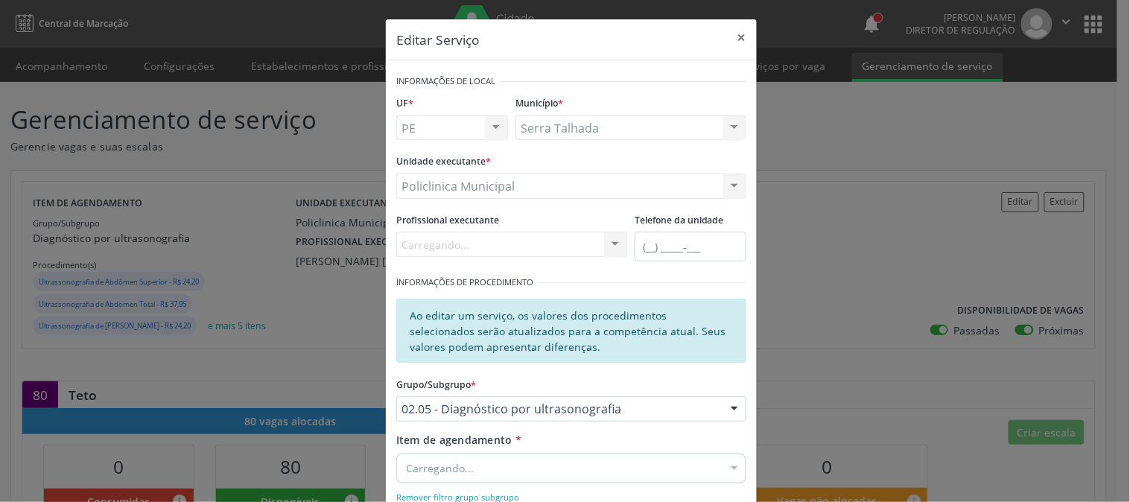
scroll to position [83, 0]
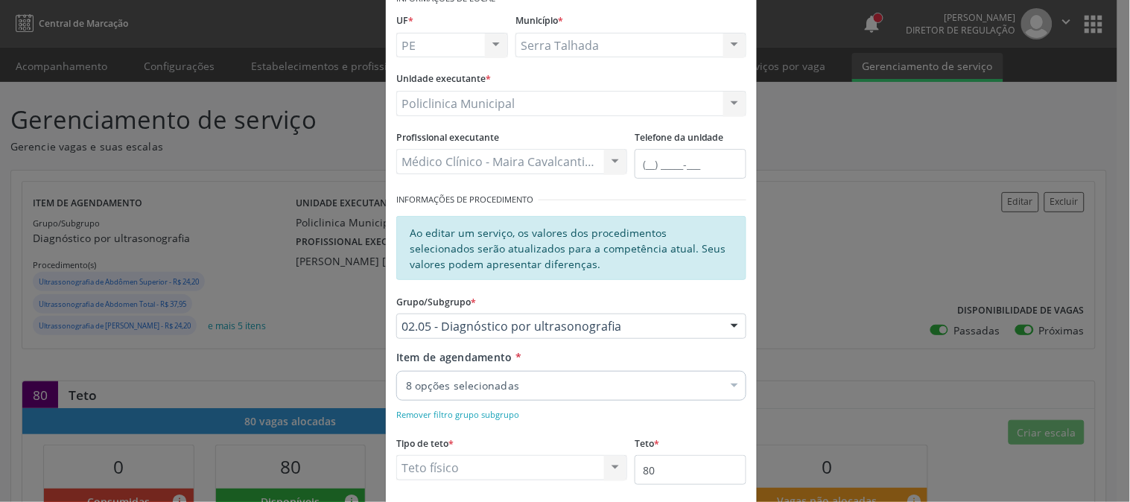
click at [690, 375] on div "8 opções selecionadas" at bounding box center [571, 386] width 350 height 30
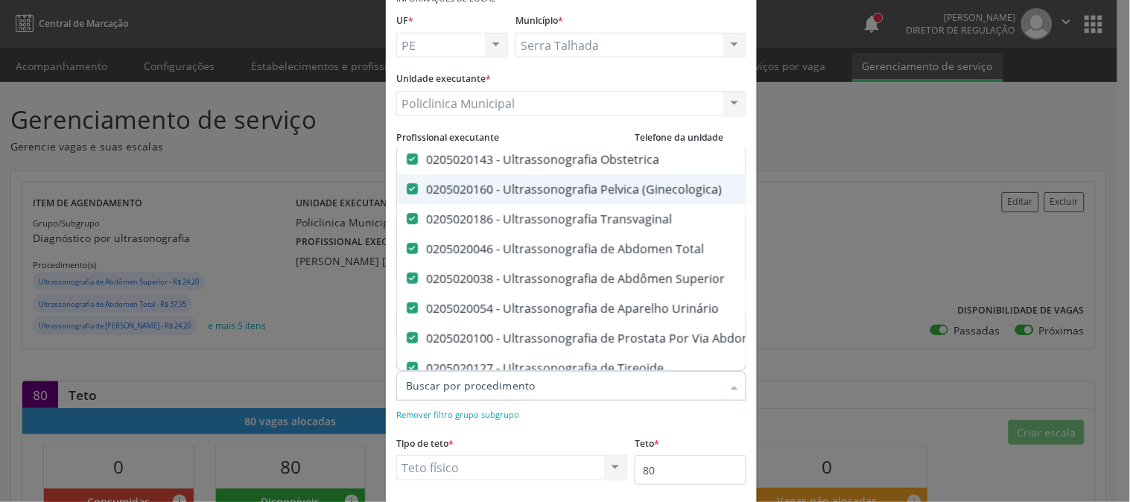
scroll to position [165, 0]
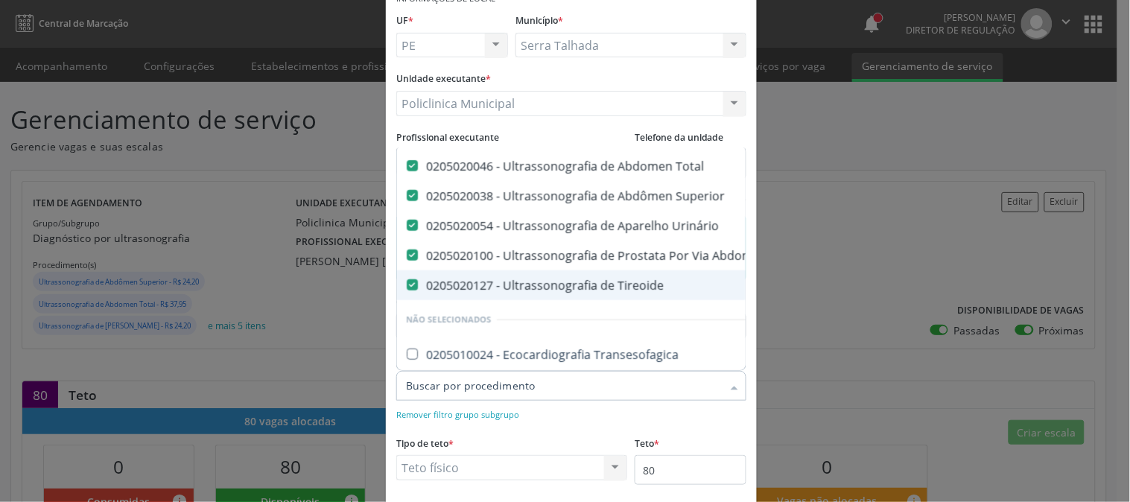
click at [681, 285] on div "0205020127 - Ultrassonografia de Tireoide" at bounding box center [714, 285] width 617 height 12
checkbox Tireoide "false"
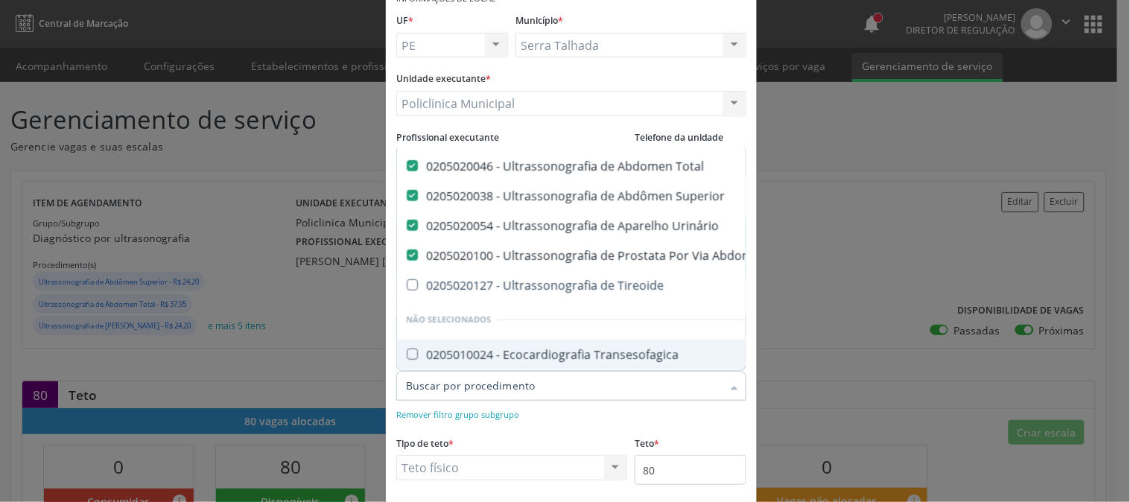
scroll to position [220, 0]
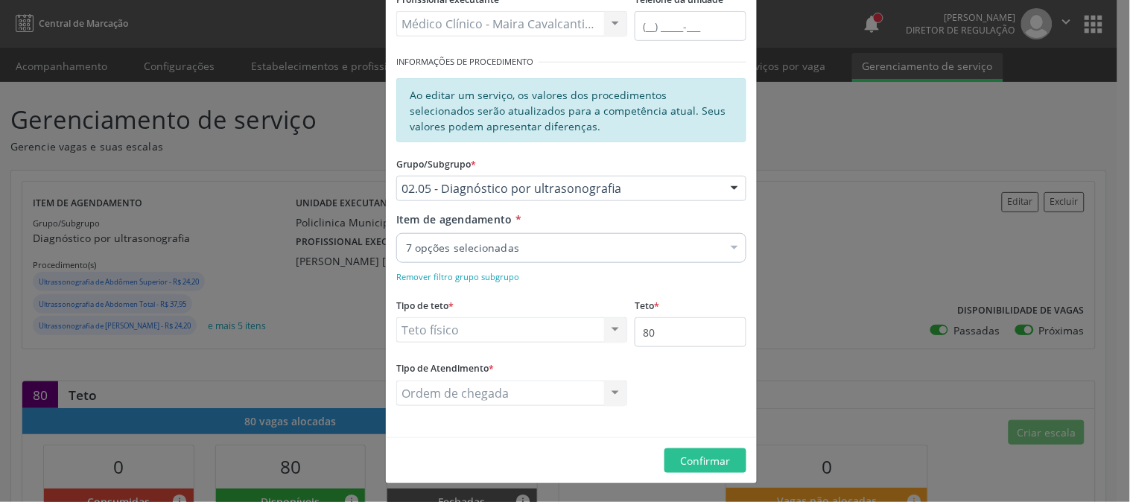
click at [708, 445] on footer "Confirmar" at bounding box center [571, 460] width 371 height 47
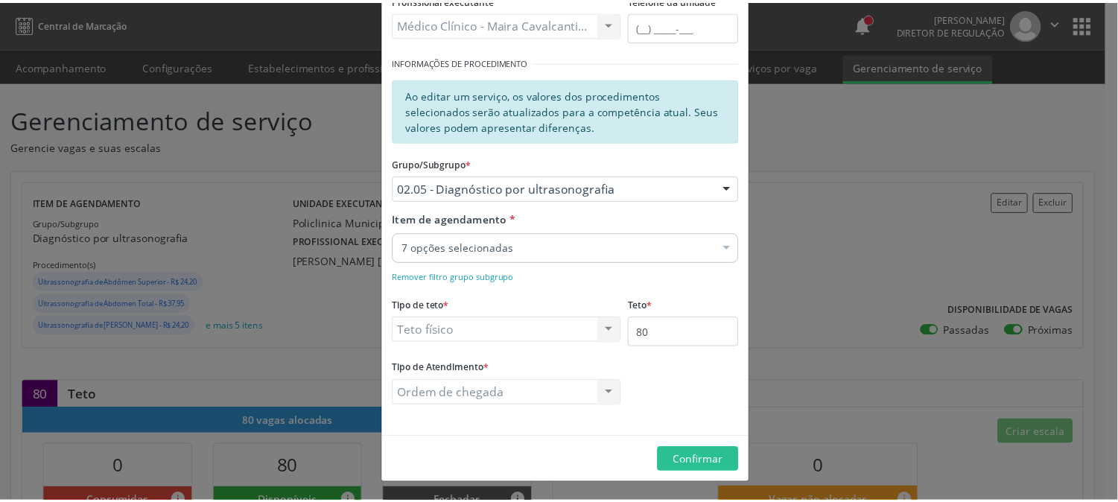
scroll to position [0, 0]
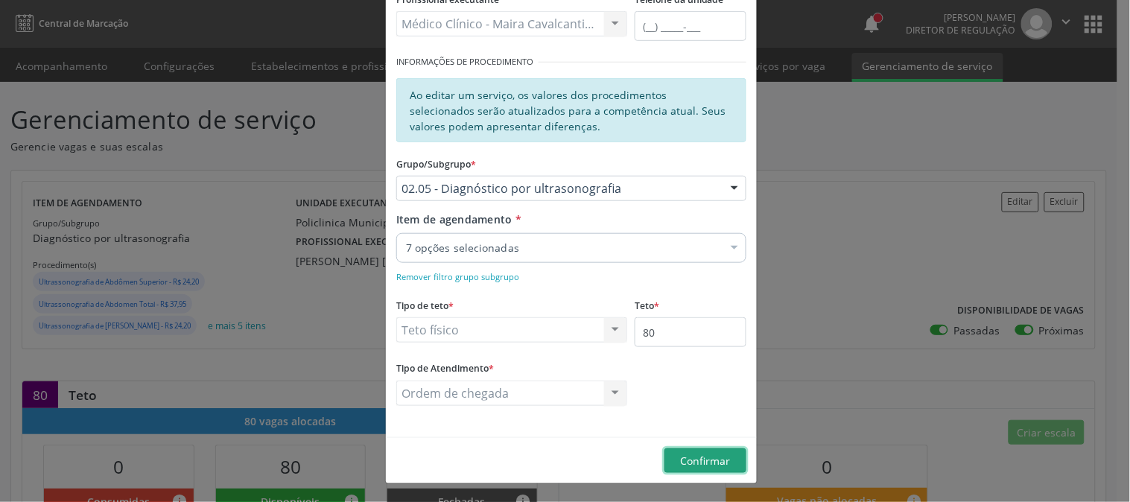
click at [710, 454] on span "Confirmar" at bounding box center [706, 461] width 50 height 14
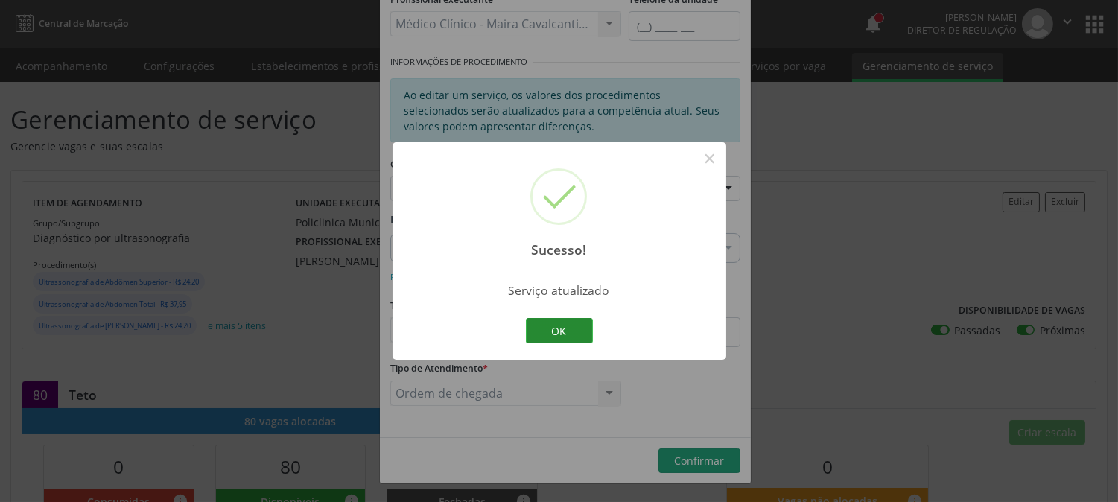
click at [570, 320] on button "OK" at bounding box center [559, 330] width 67 height 25
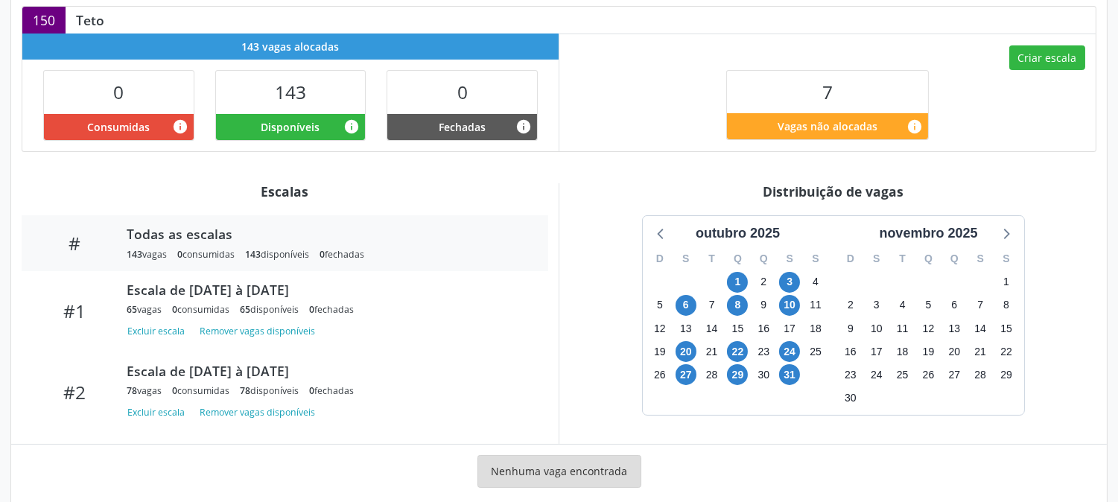
scroll to position [360, 0]
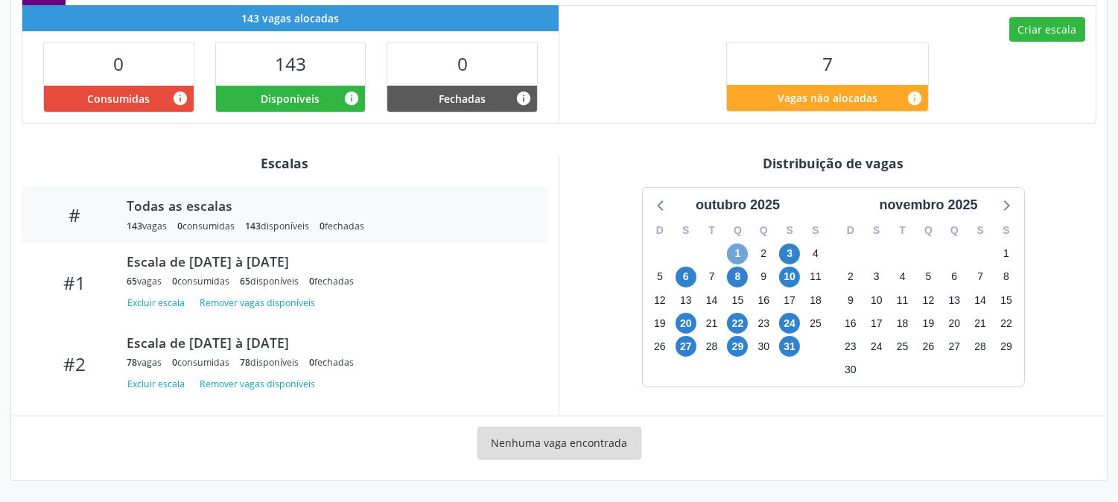
click at [745, 252] on span "1" at bounding box center [737, 254] width 21 height 21
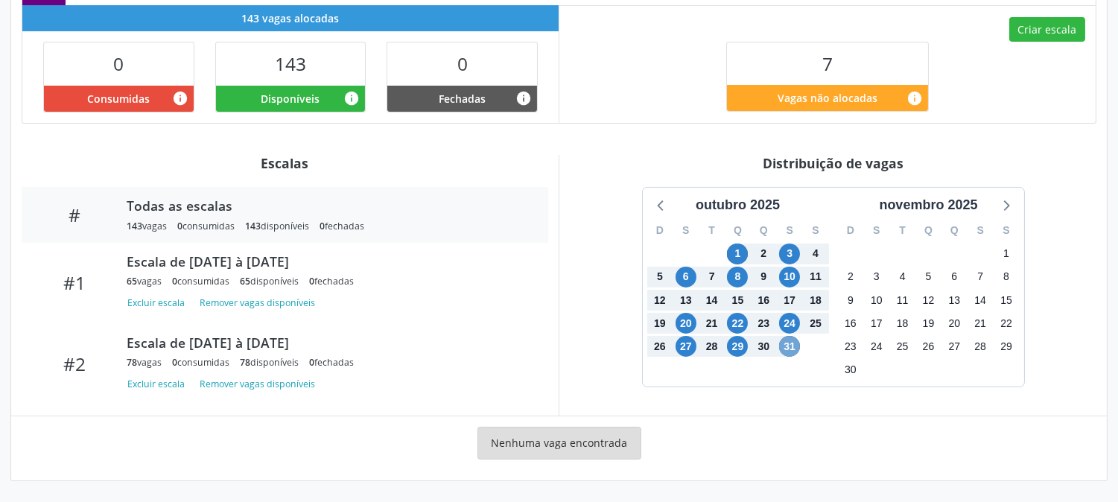
click at [792, 343] on span "31" at bounding box center [789, 346] width 21 height 21
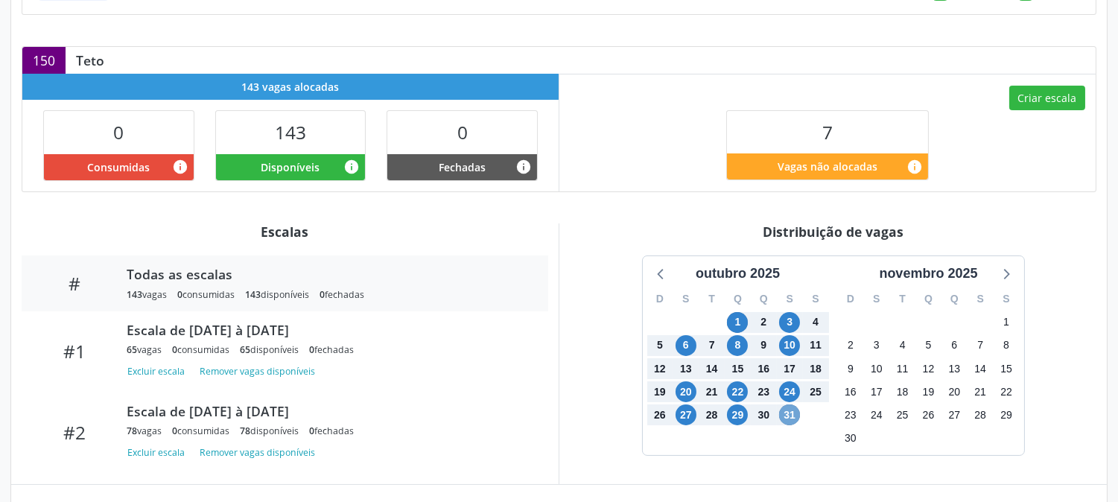
scroll to position [0, 0]
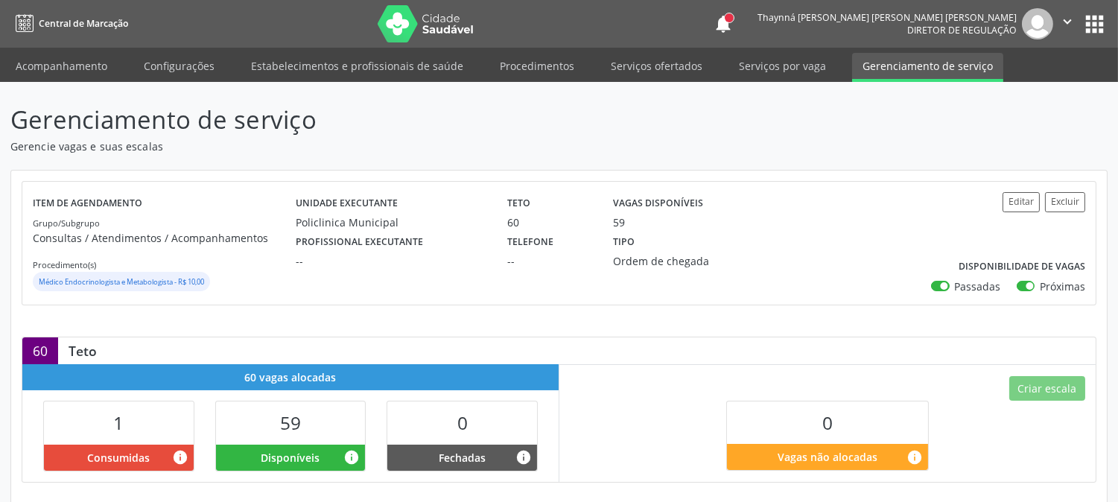
scroll to position [360, 0]
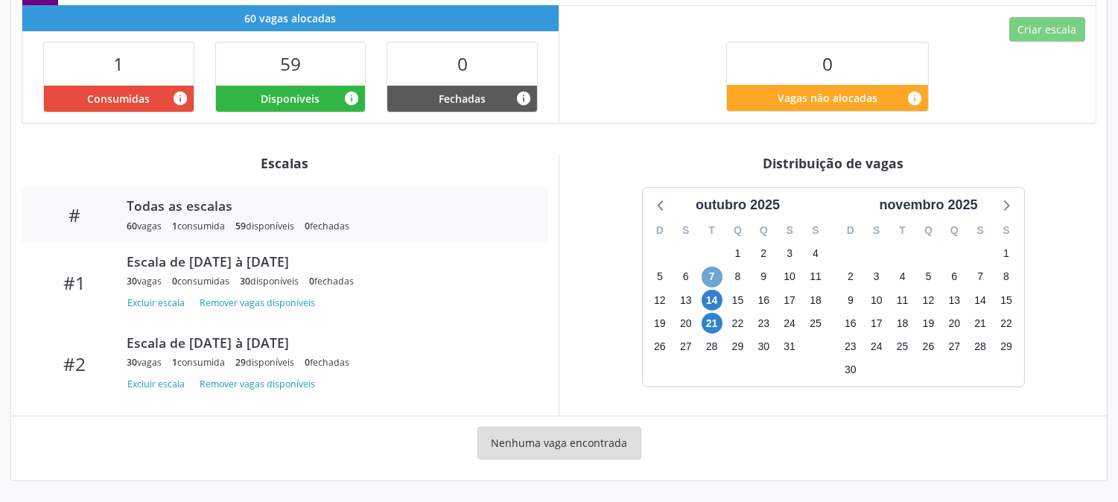
click at [718, 281] on span "7" at bounding box center [712, 277] width 21 height 21
click at [713, 317] on span "21" at bounding box center [712, 323] width 21 height 21
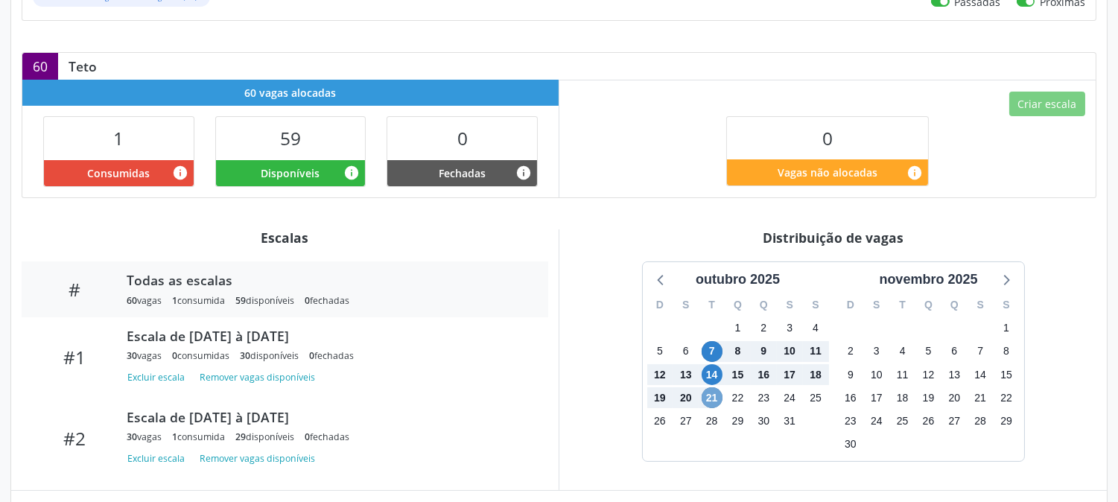
scroll to position [0, 0]
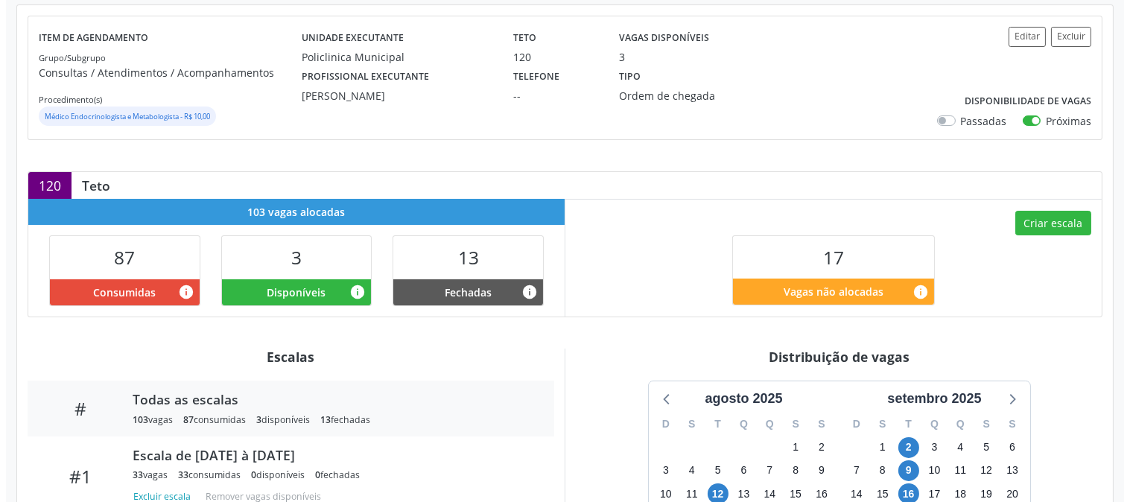
scroll to position [83, 0]
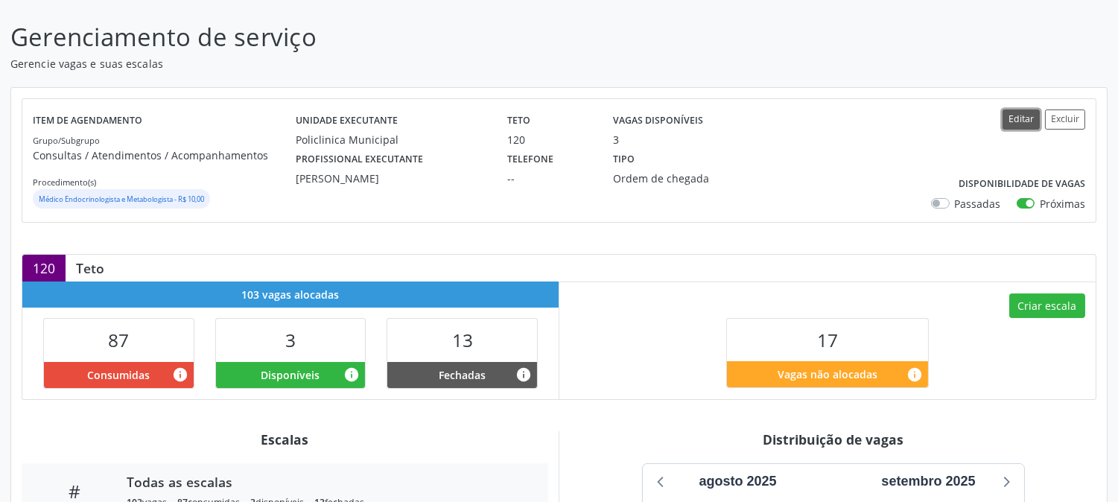
click at [1014, 121] on button "Editar" at bounding box center [1020, 119] width 37 height 20
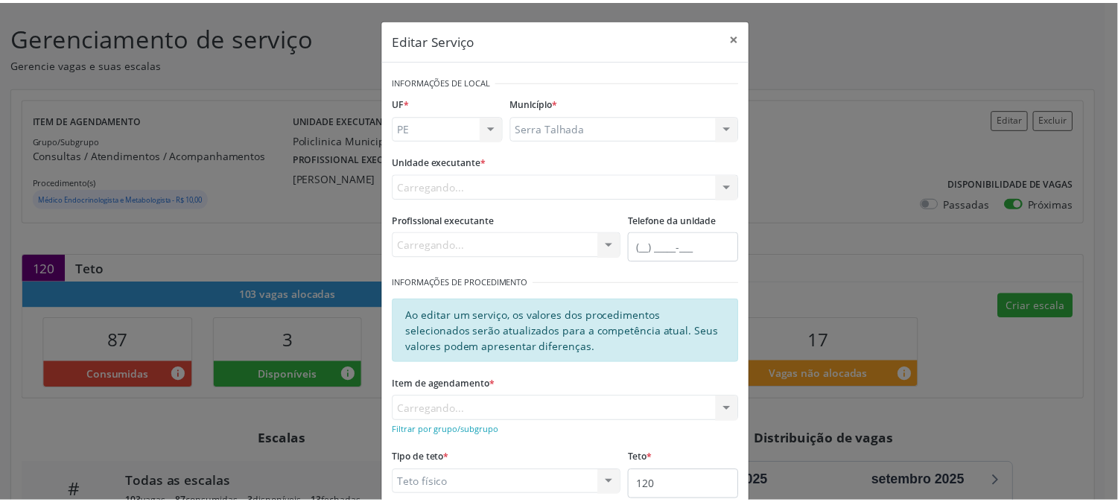
scroll to position [153, 0]
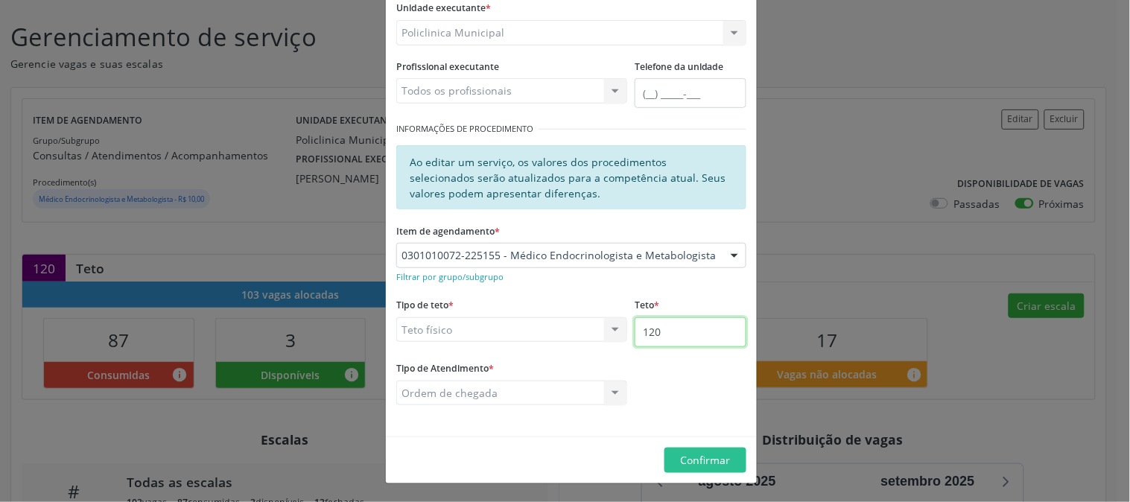
click at [661, 332] on input "120" at bounding box center [691, 332] width 112 height 30
type input "173"
click at [718, 458] on span "Confirmar" at bounding box center [706, 460] width 50 height 14
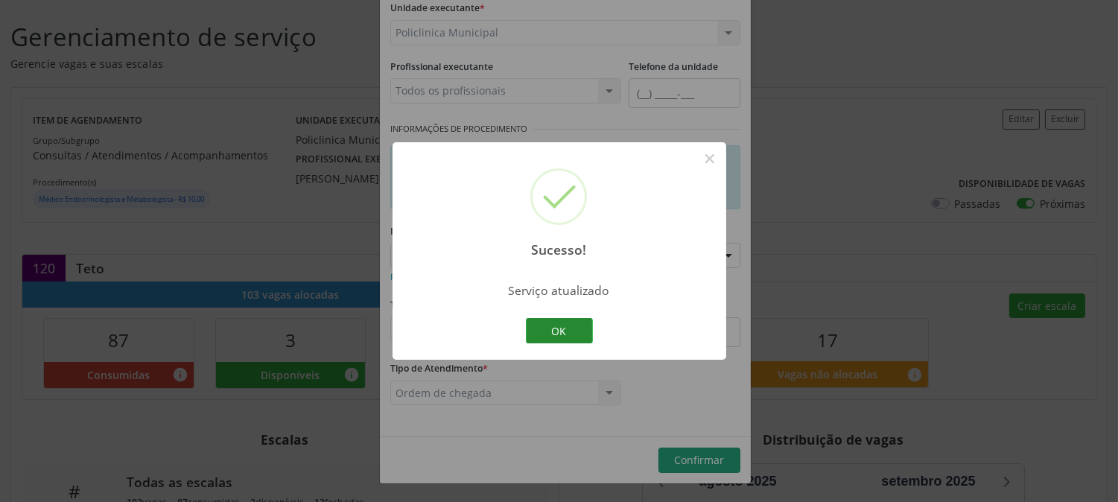
click at [554, 329] on button "OK" at bounding box center [559, 330] width 67 height 25
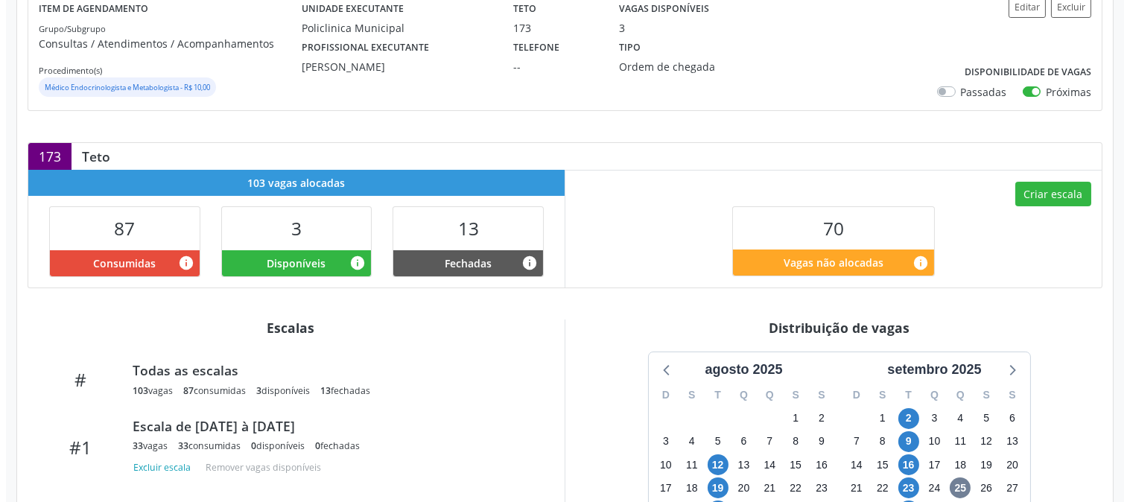
scroll to position [112, 0]
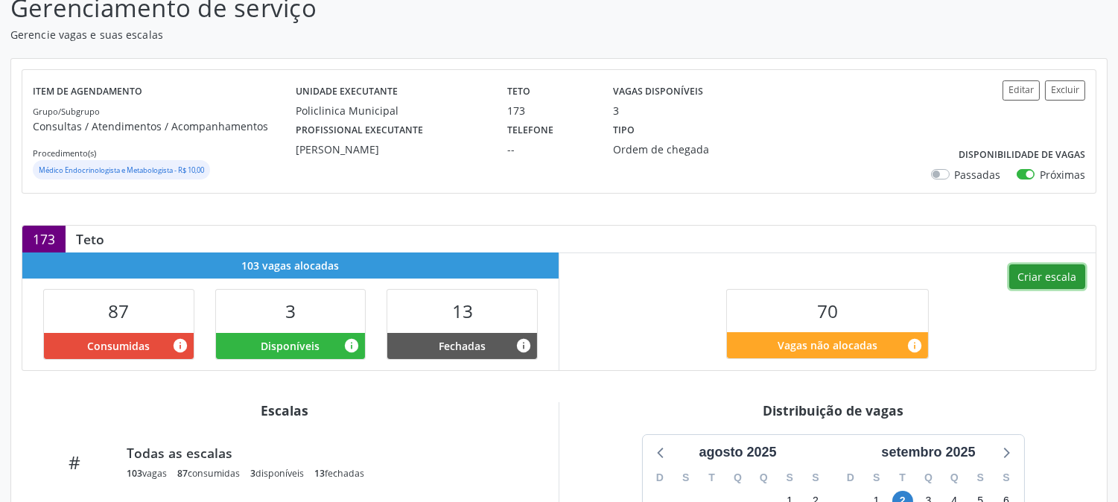
click at [1056, 287] on button "Criar escala" at bounding box center [1047, 276] width 76 height 25
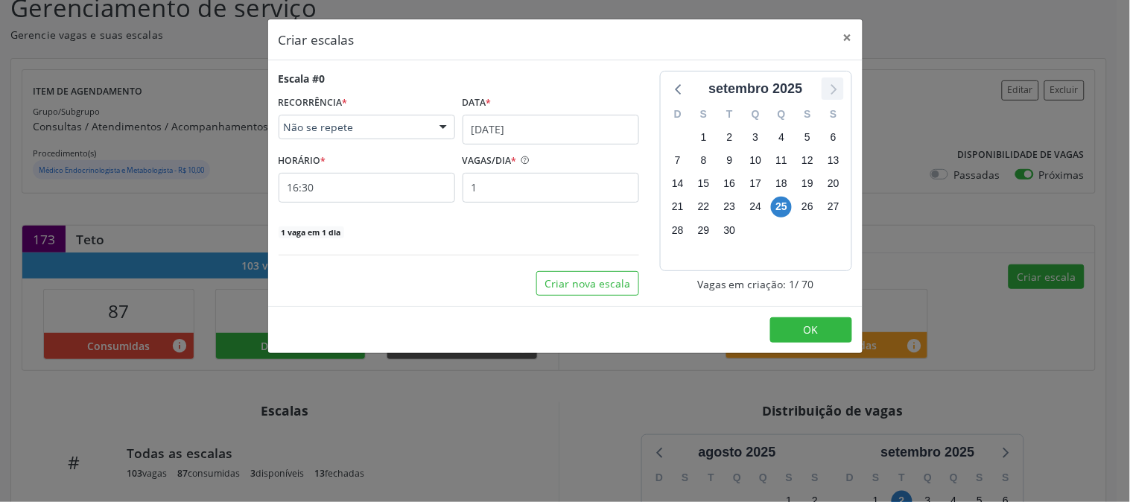
click at [824, 86] on icon at bounding box center [832, 88] width 19 height 19
click at [518, 125] on input "25/09/2025" at bounding box center [551, 130] width 177 height 30
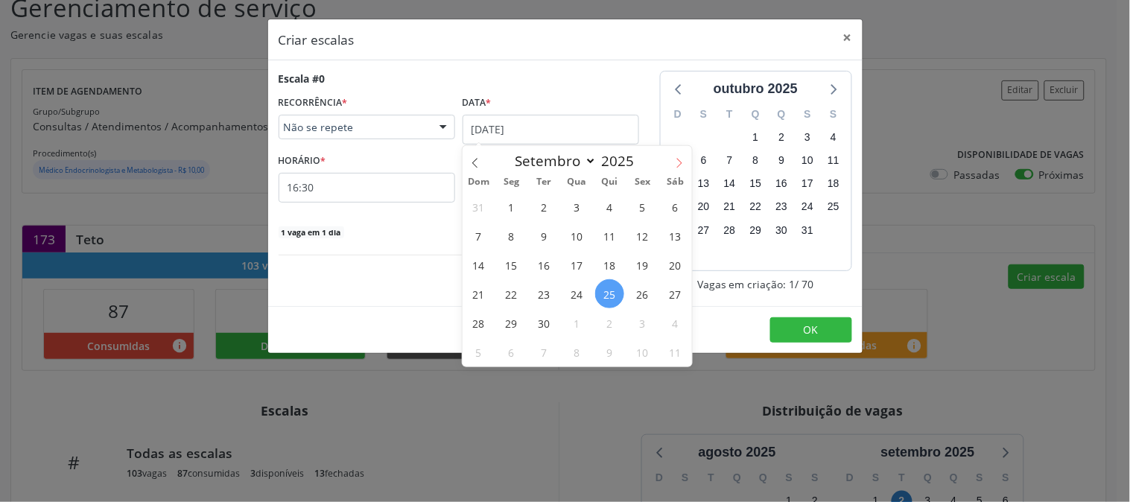
click at [674, 164] on icon at bounding box center [679, 163] width 10 height 10
select select "9"
click at [546, 229] on span "7" at bounding box center [544, 235] width 29 height 29
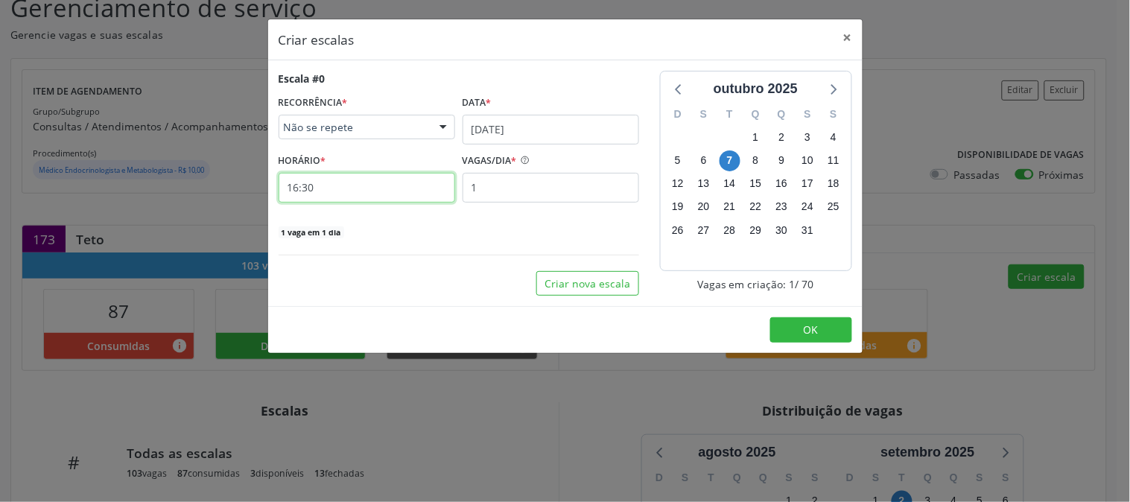
click at [397, 194] on input "16:30" at bounding box center [367, 188] width 177 height 30
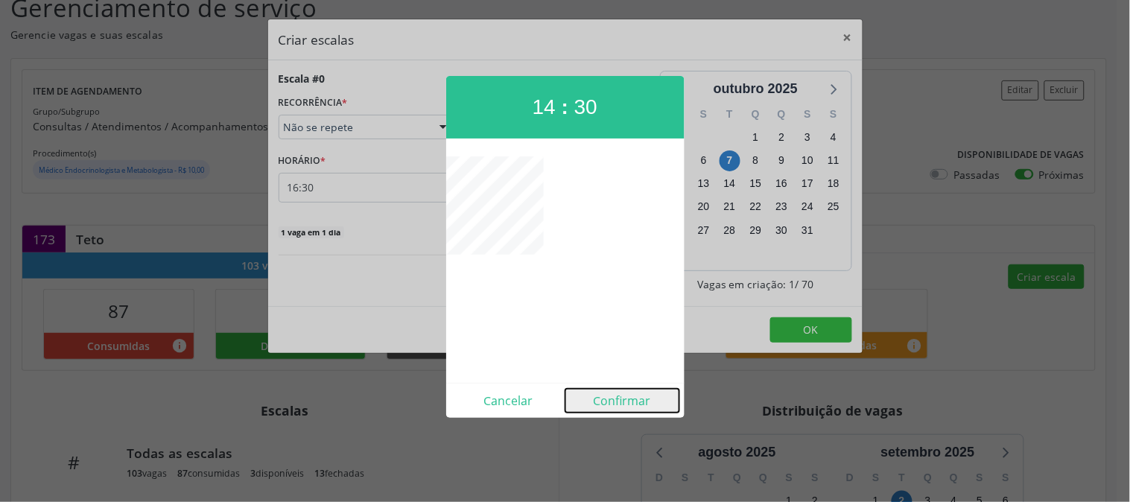
click at [617, 393] on button "Confirmar" at bounding box center [622, 401] width 114 height 24
type input "14:30"
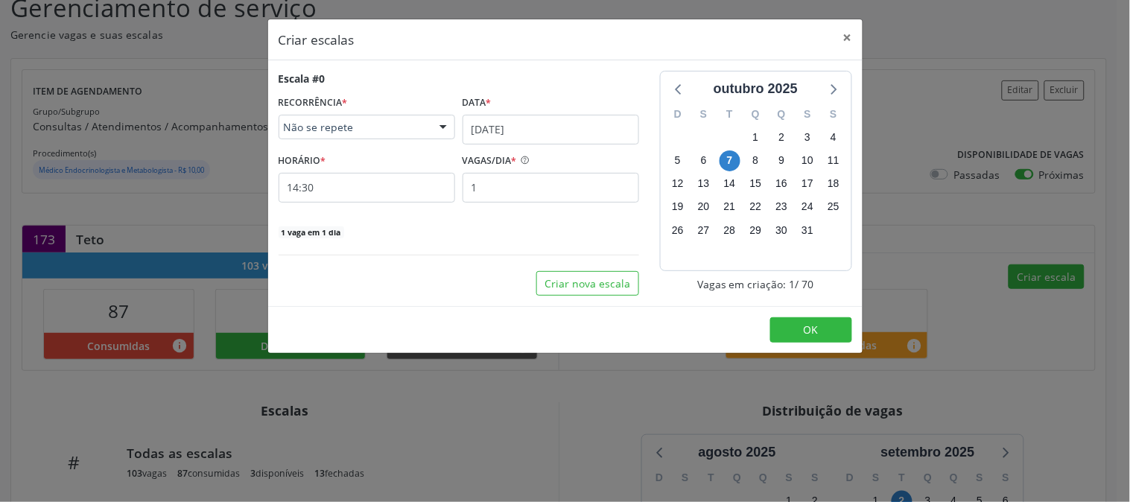
click at [436, 132] on div at bounding box center [443, 127] width 22 height 25
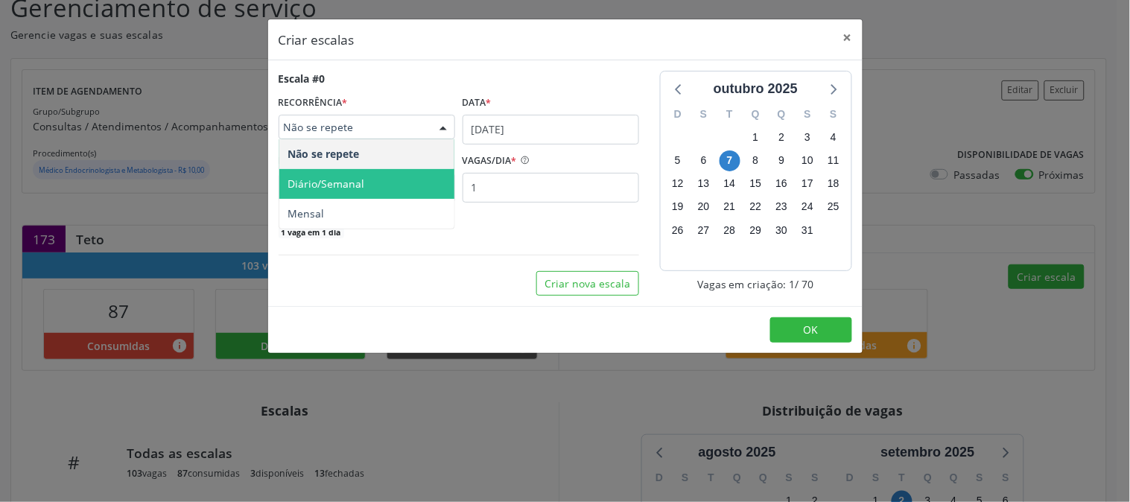
click at [407, 180] on span "Diário/Semanal" at bounding box center [366, 184] width 175 height 30
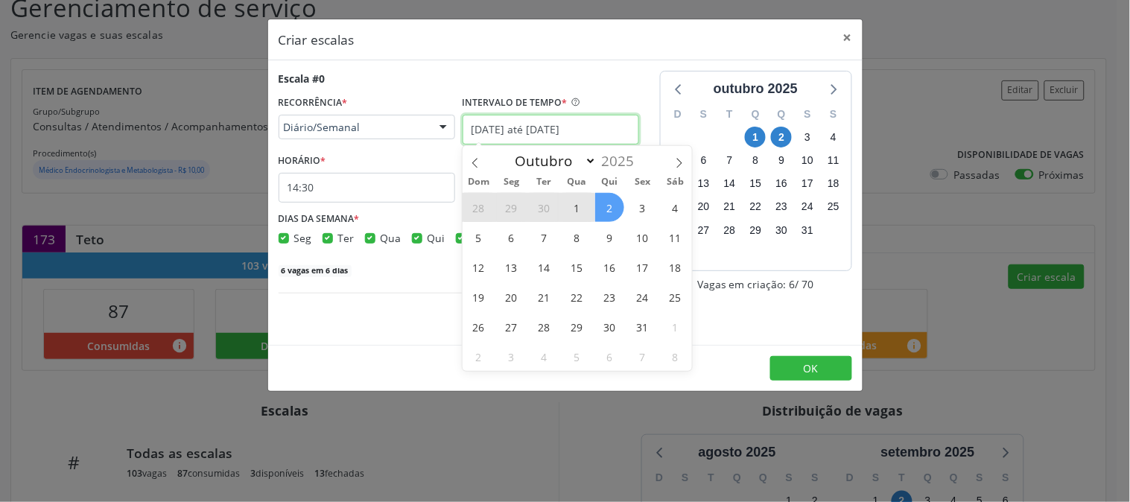
click at [602, 122] on input "25/09/2025 até 02/10/2025" at bounding box center [551, 130] width 177 height 30
click at [552, 237] on span "7" at bounding box center [544, 237] width 29 height 29
type input "07/10/2025"
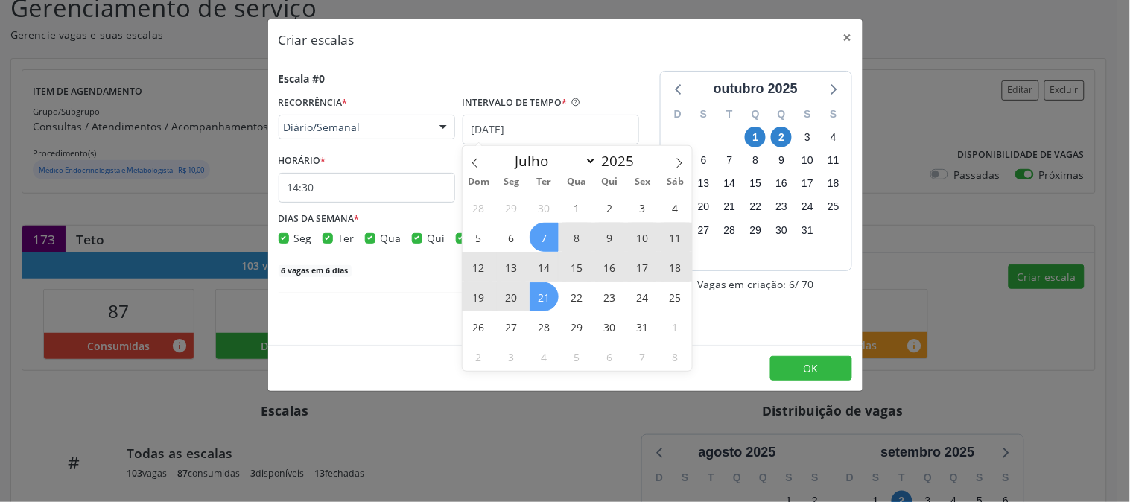
click at [547, 290] on span "21" at bounding box center [544, 296] width 29 height 29
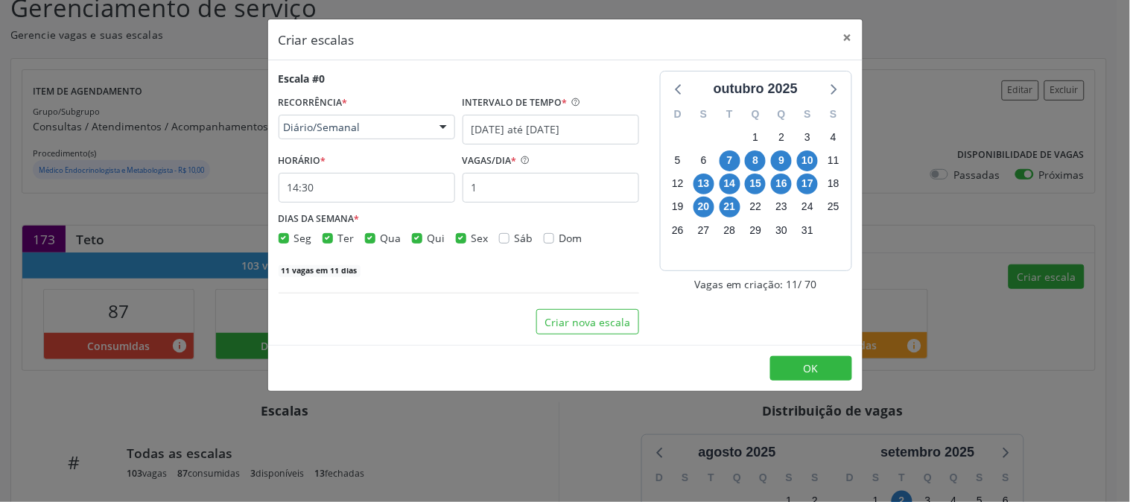
click at [466, 235] on div "Sex" at bounding box center [472, 238] width 33 height 16
click at [471, 239] on label "Sex" at bounding box center [479, 238] width 17 height 16
click at [457, 239] on input "Sex" at bounding box center [461, 236] width 10 height 13
checkbox input "false"
click at [427, 241] on label "Qui" at bounding box center [436, 238] width 18 height 16
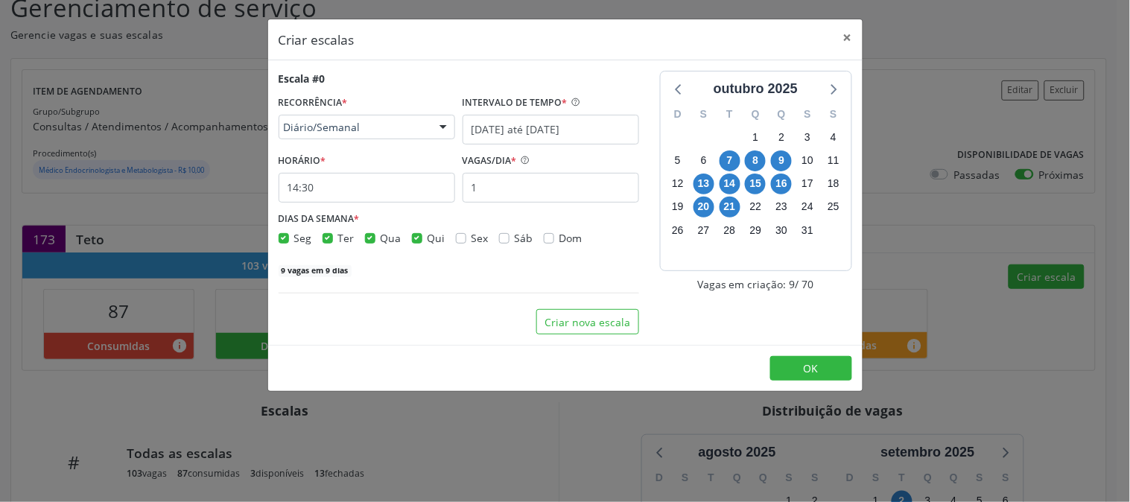
click at [420, 241] on input "Qui" at bounding box center [417, 236] width 10 height 13
checkbox input "false"
click at [381, 241] on label "Qua" at bounding box center [391, 238] width 21 height 16
click at [366, 241] on input "Qua" at bounding box center [370, 236] width 10 height 13
checkbox input "false"
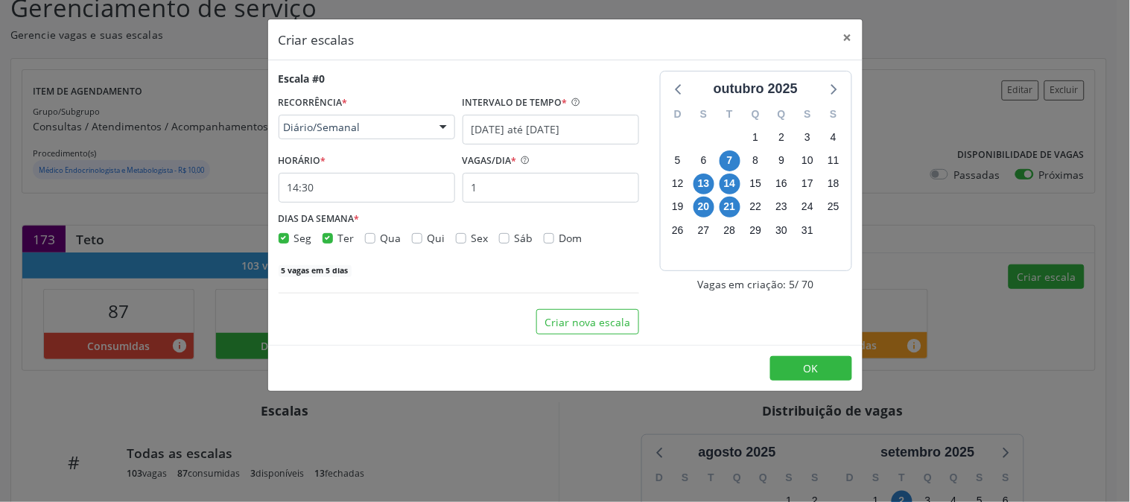
click at [289, 236] on div "Seg" at bounding box center [296, 238] width 34 height 16
click at [294, 236] on label "Seg" at bounding box center [303, 238] width 18 height 16
click at [287, 236] on input "Seg" at bounding box center [284, 236] width 10 height 13
checkbox input "false"
click at [501, 191] on input "1" at bounding box center [551, 188] width 177 height 30
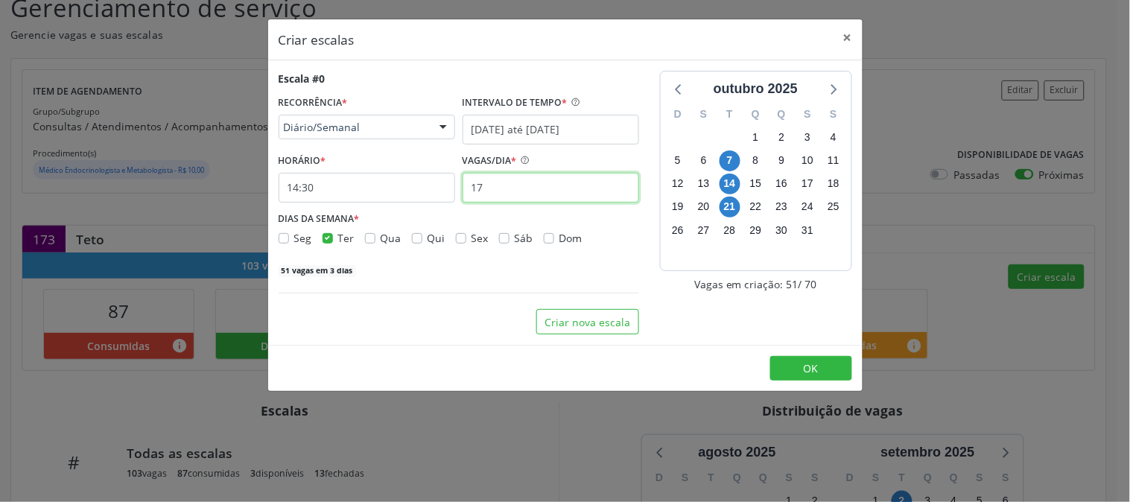
type input "17"
click at [743, 316] on div "outubro 2025 D S T Q Q S S 28 29 30 1 2 3 4 5 6 7 8 9 10 11 12 13 14 15 16 17 1…" at bounding box center [755, 203] width 213 height 264
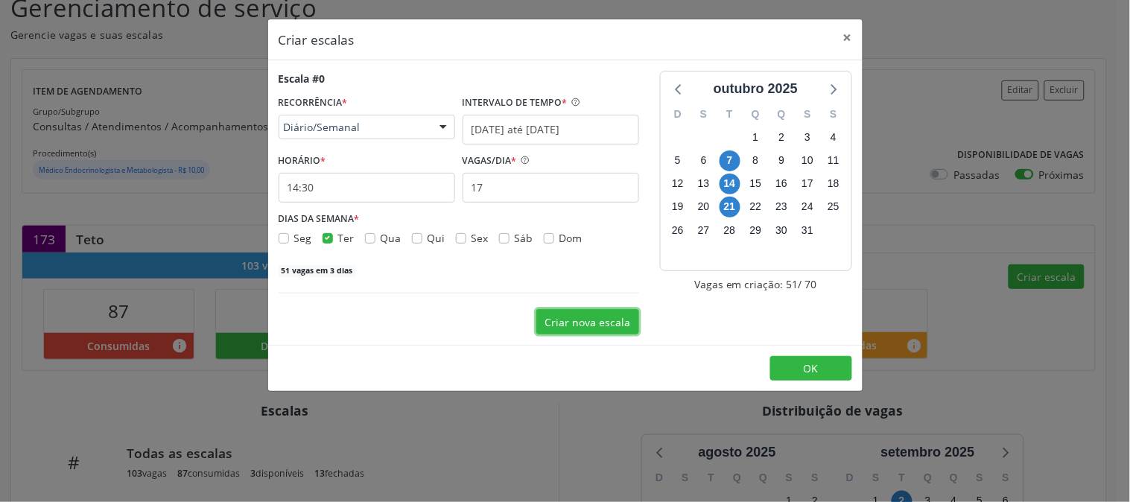
click at [579, 317] on button "Criar nova escala" at bounding box center [587, 321] width 103 height 25
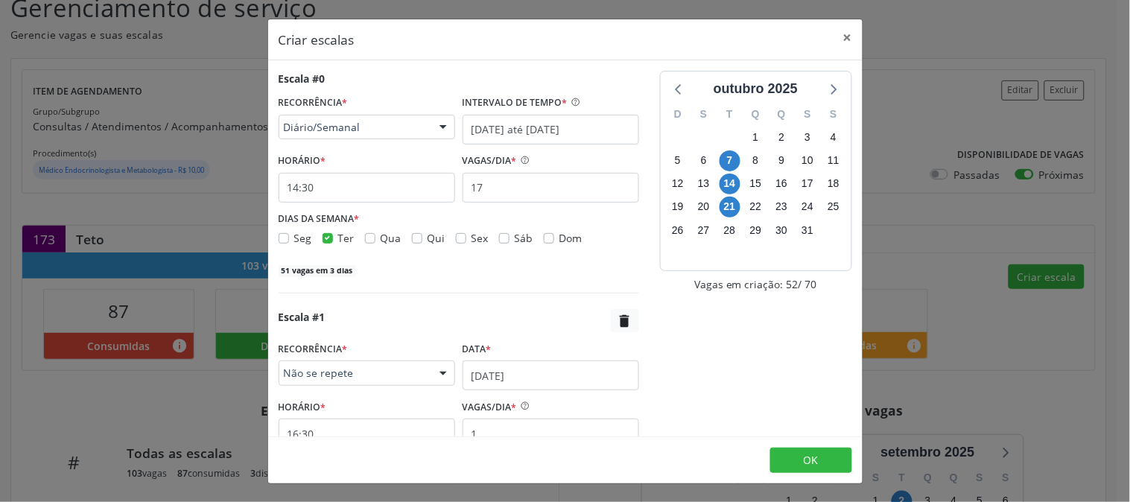
scroll to position [115, 0]
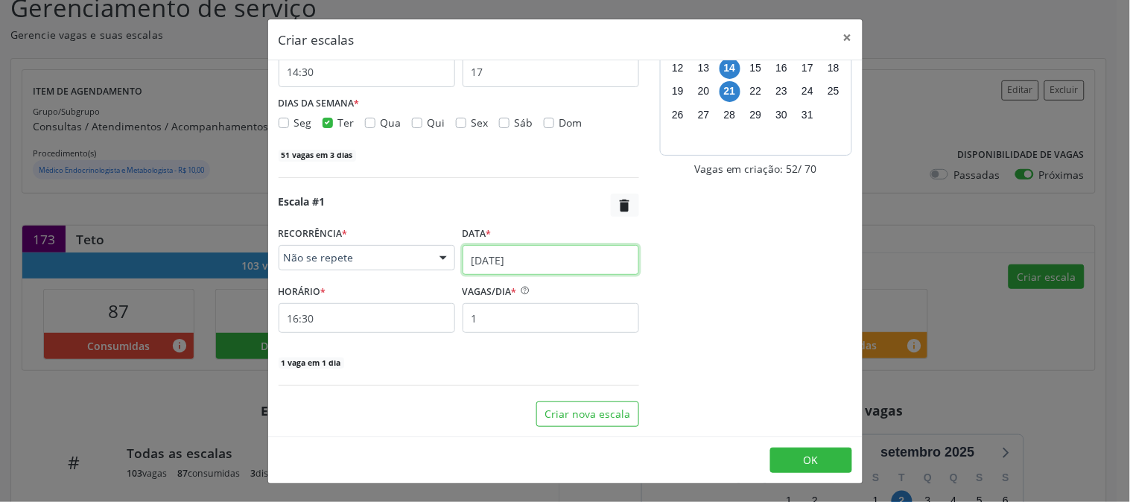
click at [534, 265] on input "[DATE]" at bounding box center [551, 260] width 177 height 30
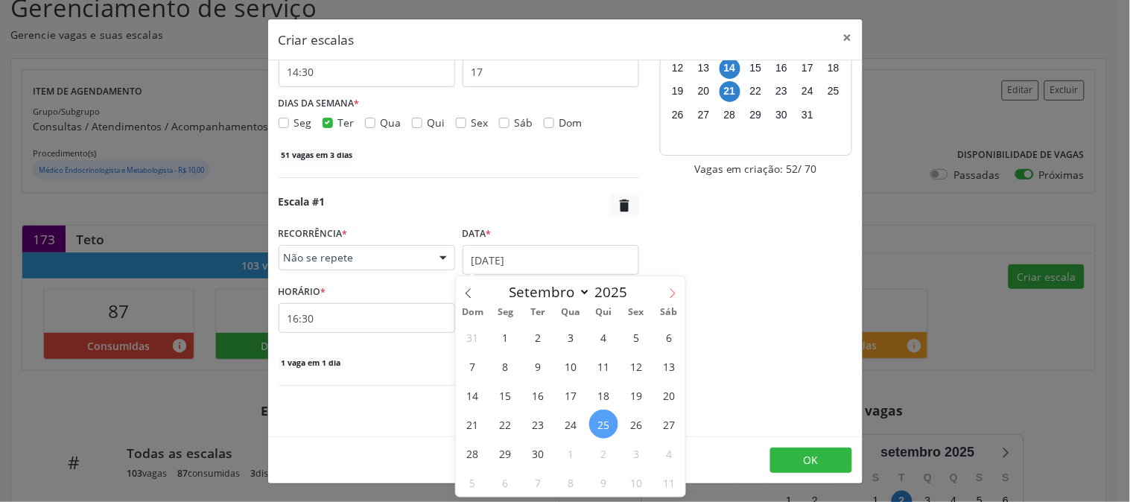
click at [669, 288] on icon at bounding box center [672, 293] width 10 height 10
select select "9"
click at [602, 363] on span "9" at bounding box center [603, 366] width 29 height 29
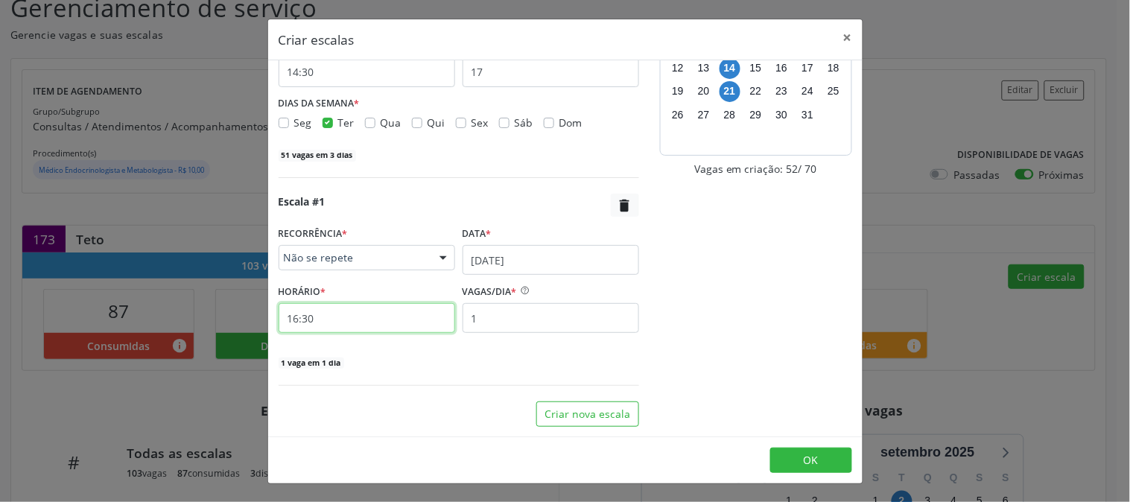
click at [388, 328] on input "16:30" at bounding box center [367, 318] width 177 height 30
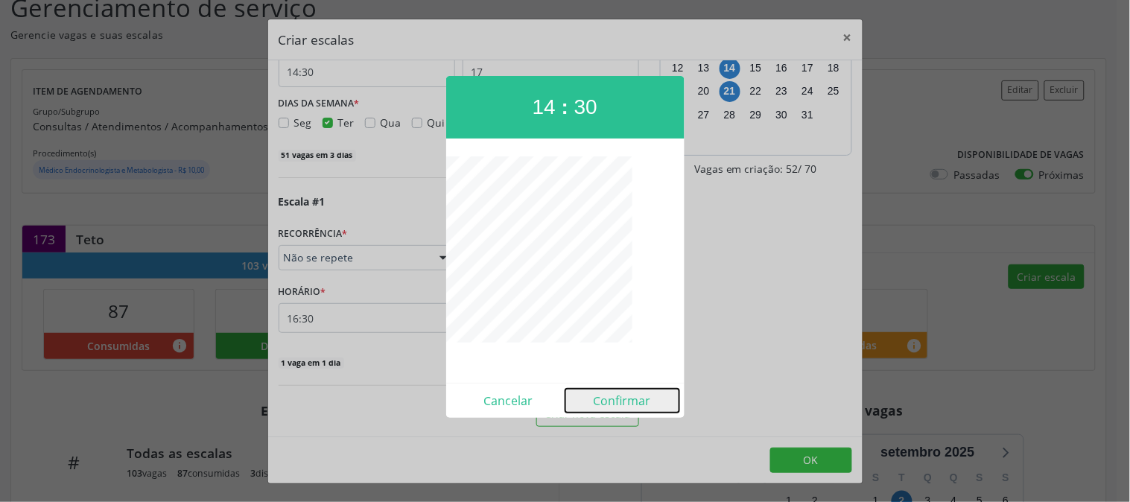
click at [605, 406] on button "Confirmar" at bounding box center [622, 401] width 114 height 24
type input "14:30"
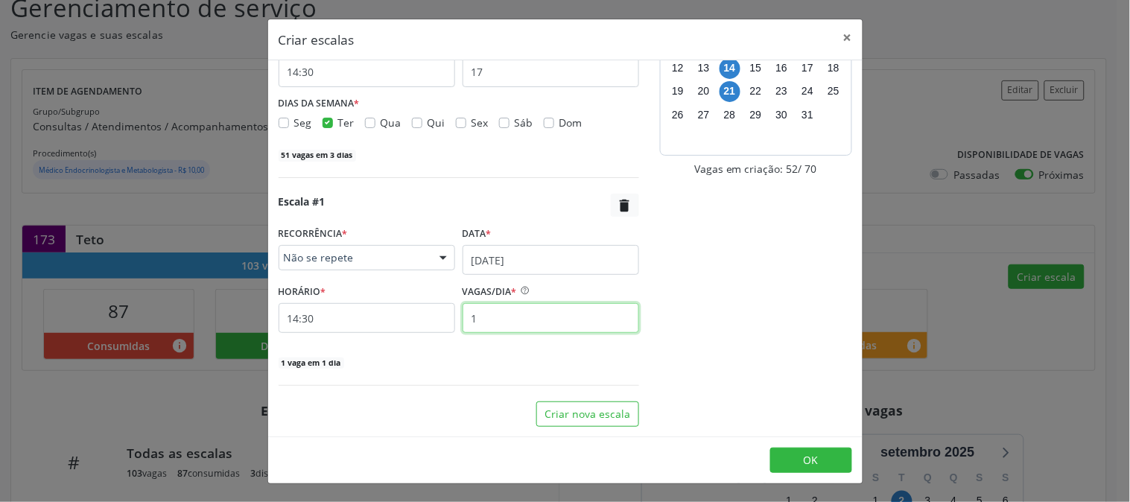
click at [527, 309] on input "1" at bounding box center [551, 318] width 177 height 30
type input "18"
click at [518, 80] on input "17" at bounding box center [551, 72] width 177 height 30
type input "17"
click at [772, 334] on div "outubro 2025 D S T Q Q S S 28 29 30 1 2 3 4 5 6 7 8 9 10 11 12 13 14 15 16 17 1…" at bounding box center [755, 190] width 213 height 471
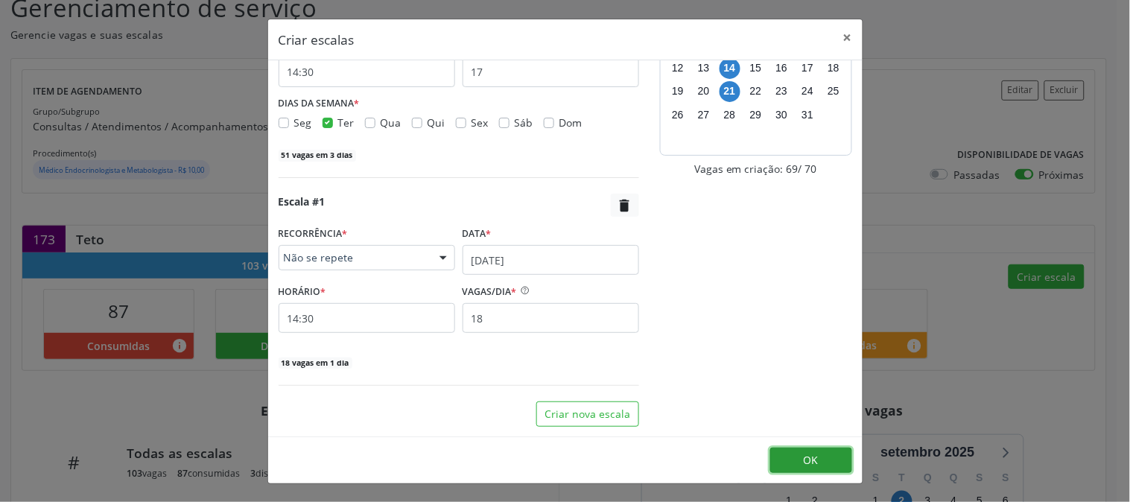
click at [821, 466] on button "OK" at bounding box center [811, 460] width 82 height 25
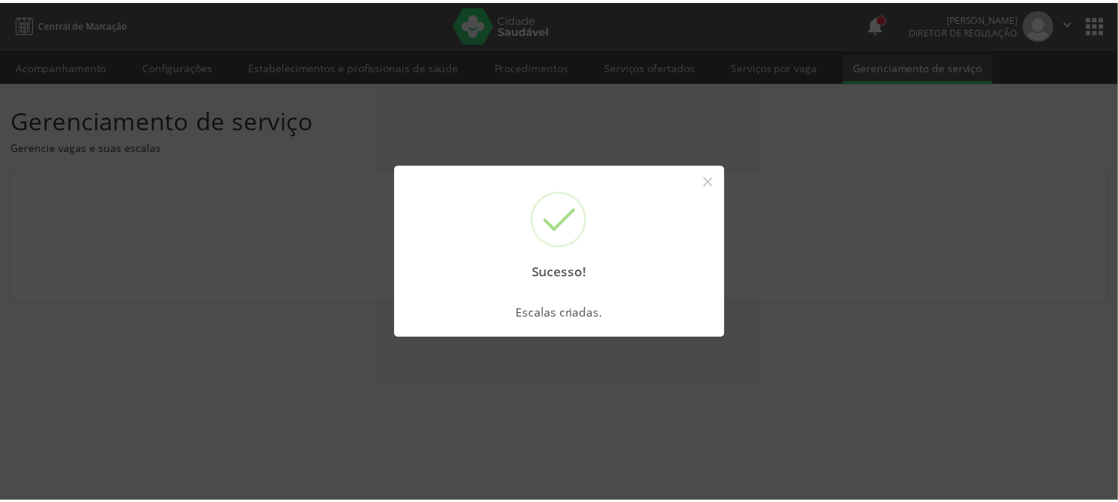
scroll to position [0, 0]
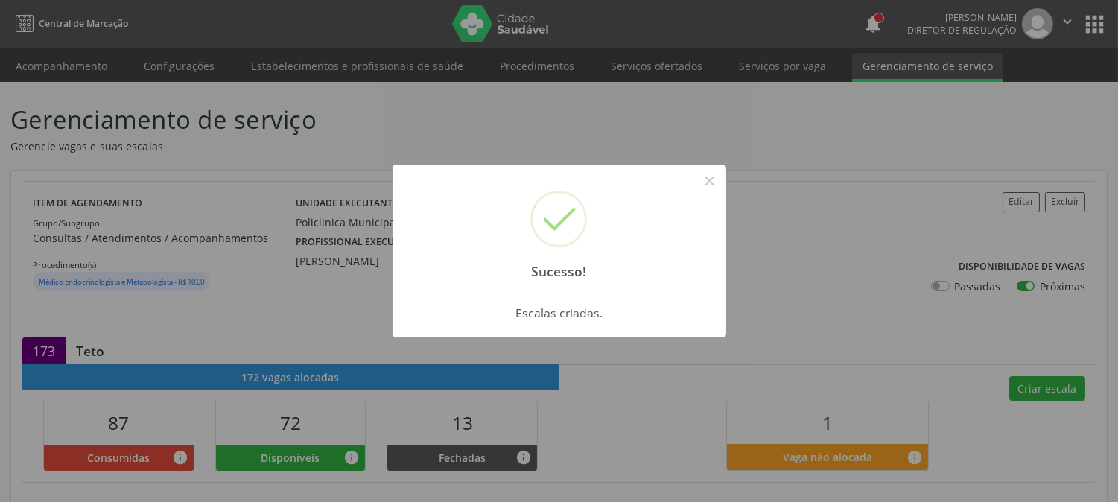
click at [713, 188] on button "×" at bounding box center [709, 180] width 25 height 25
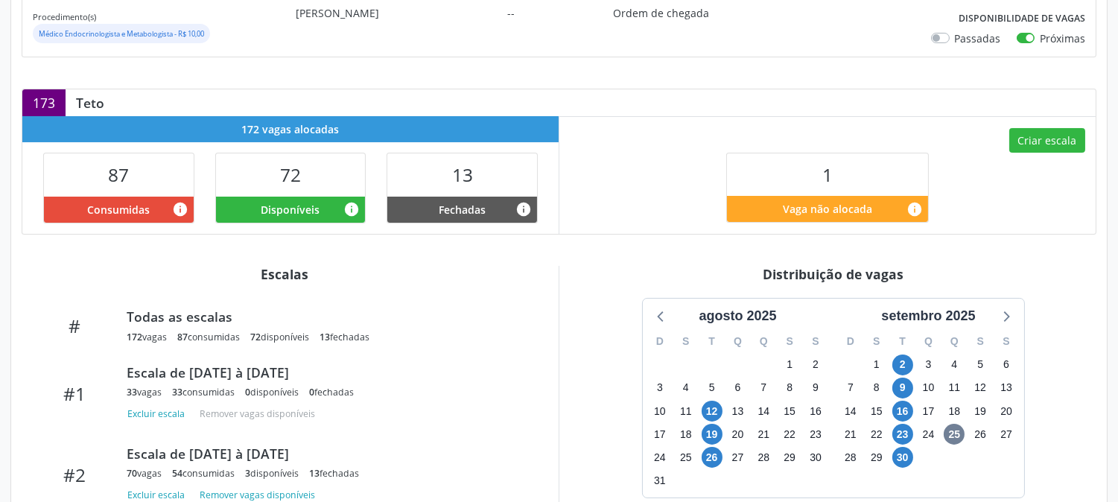
scroll to position [365, 0]
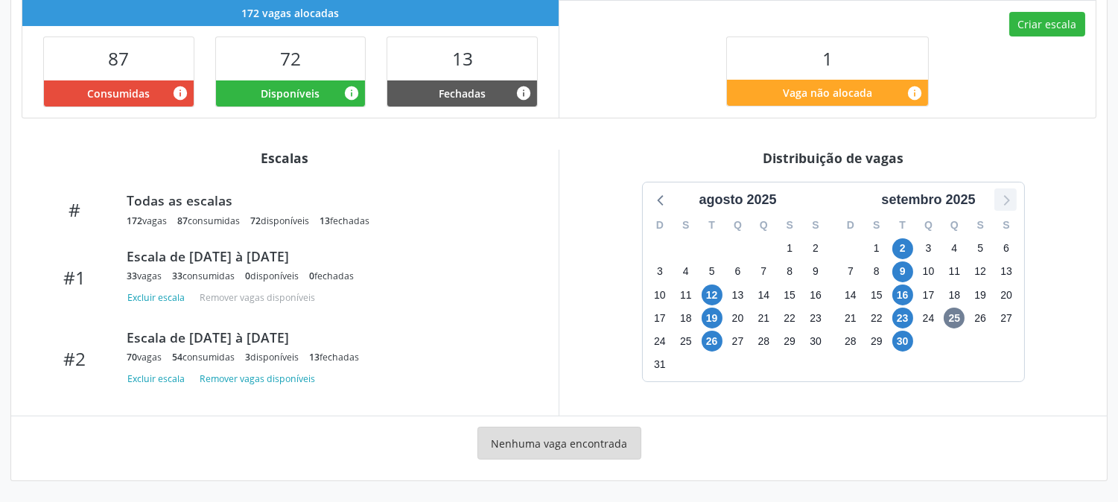
click at [1004, 201] on icon at bounding box center [1005, 199] width 19 height 19
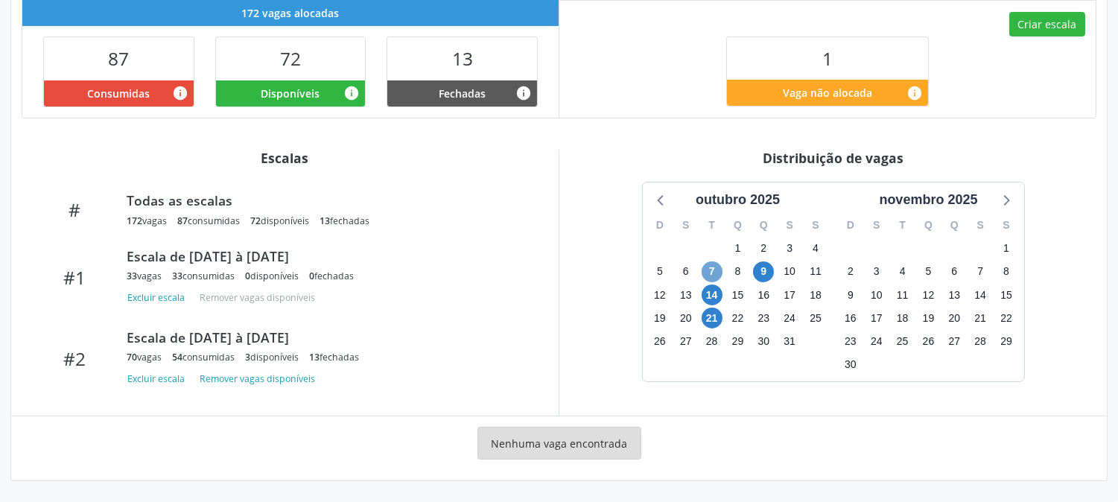
click at [717, 270] on span "7" at bounding box center [712, 271] width 21 height 21
click at [719, 311] on span "21" at bounding box center [712, 318] width 21 height 21
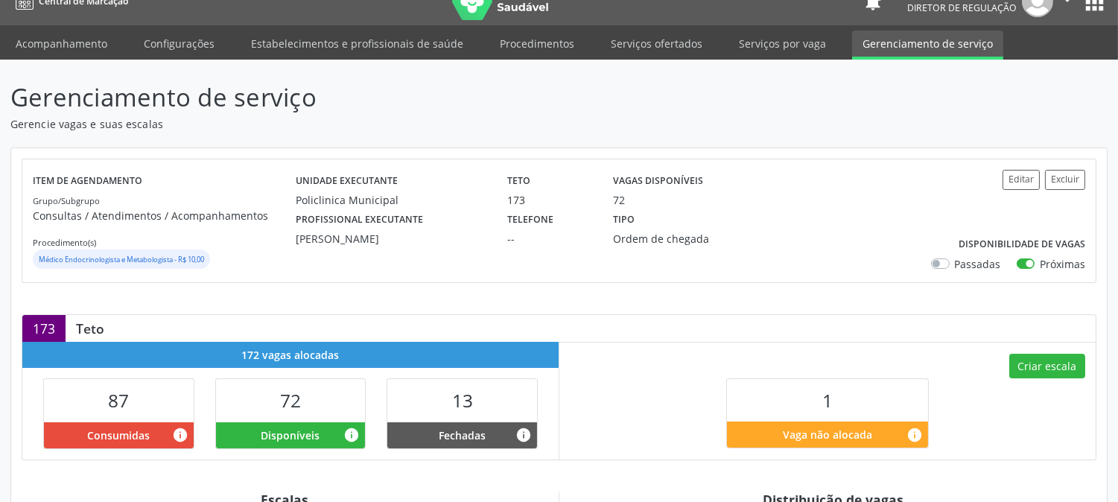
scroll to position [0, 0]
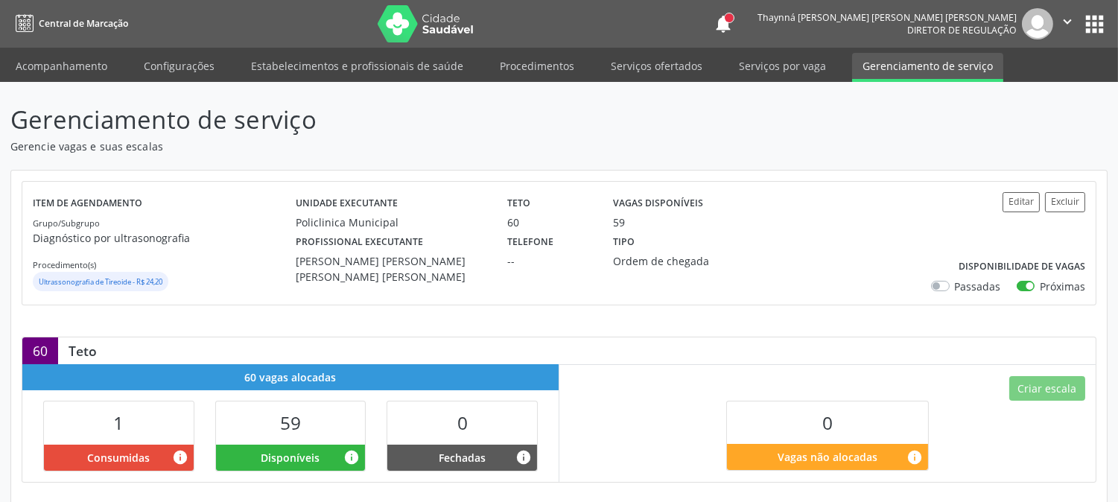
scroll to position [365, 0]
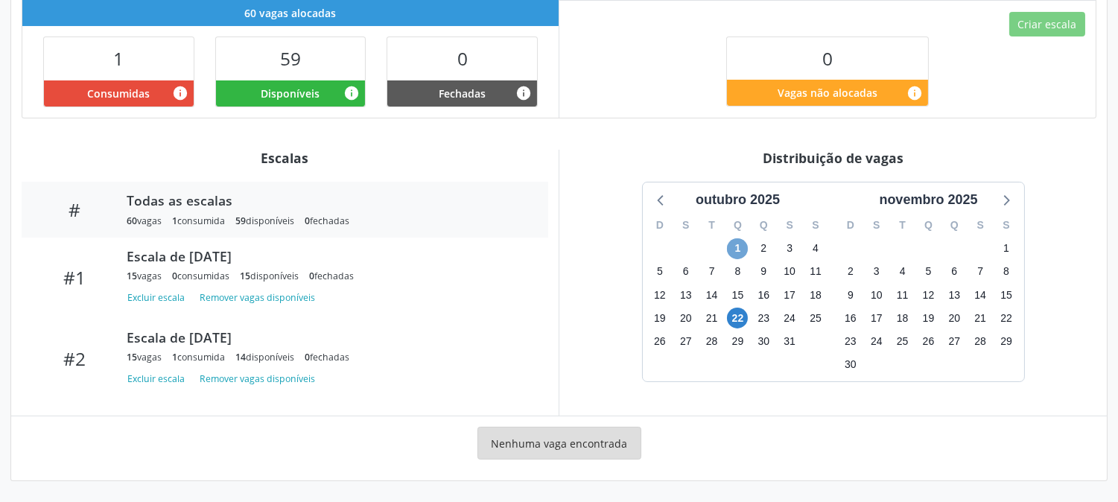
click at [741, 248] on span "1" at bounding box center [737, 248] width 21 height 21
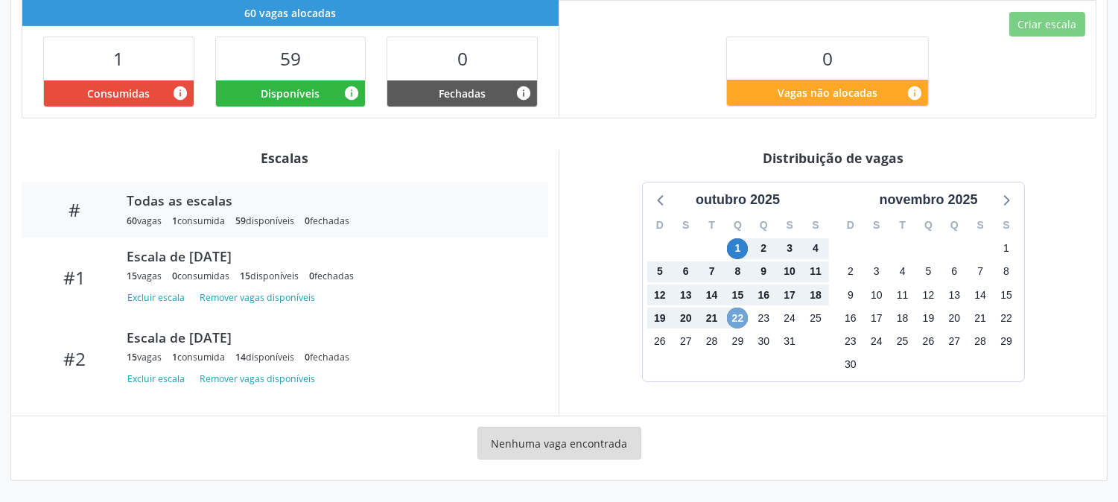
click at [737, 311] on span "22" at bounding box center [737, 318] width 21 height 21
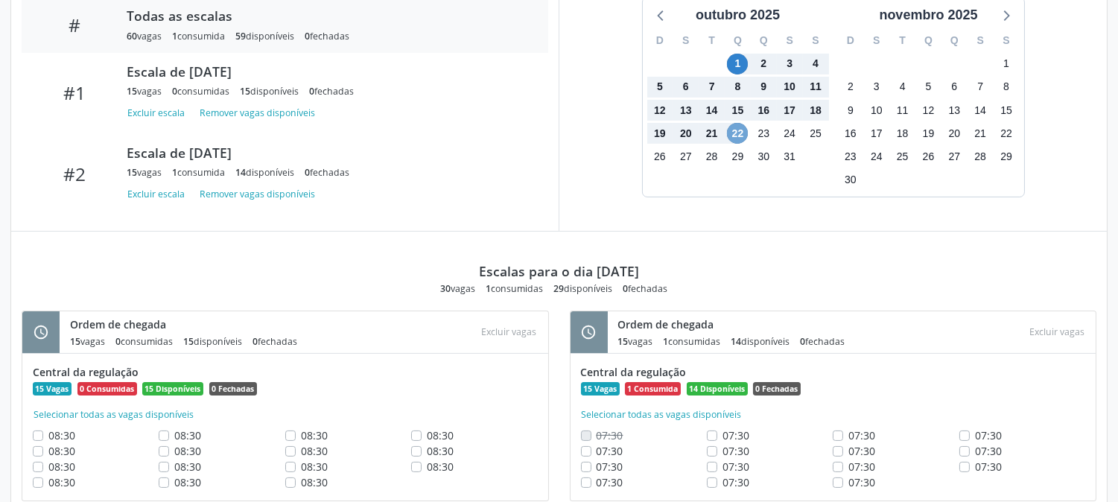
scroll to position [0, 0]
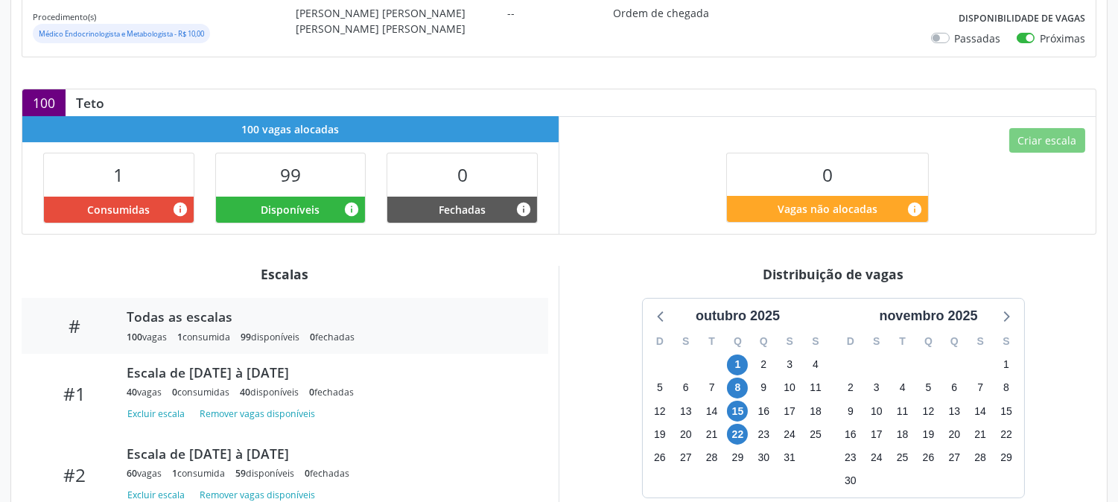
scroll to position [331, 0]
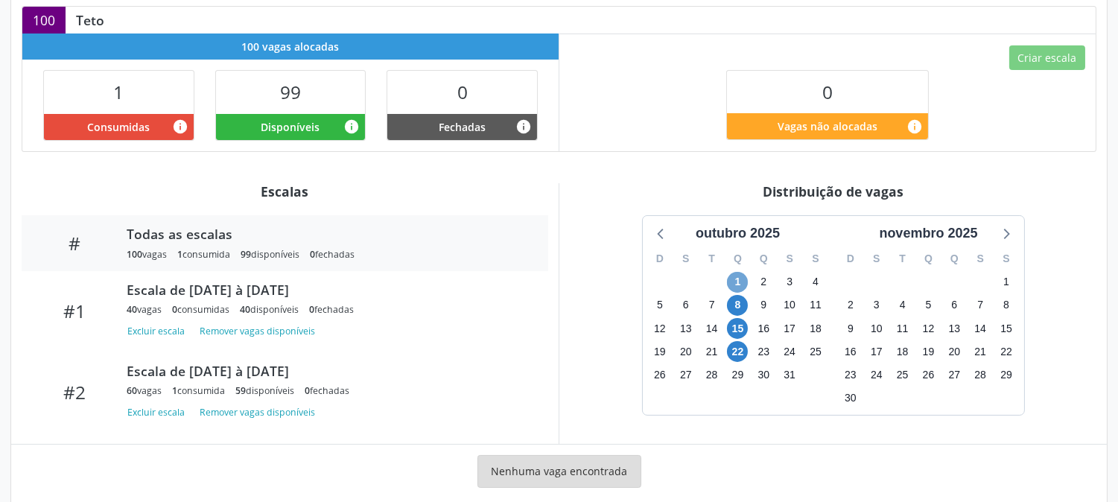
click at [732, 283] on span "1" at bounding box center [737, 282] width 21 height 21
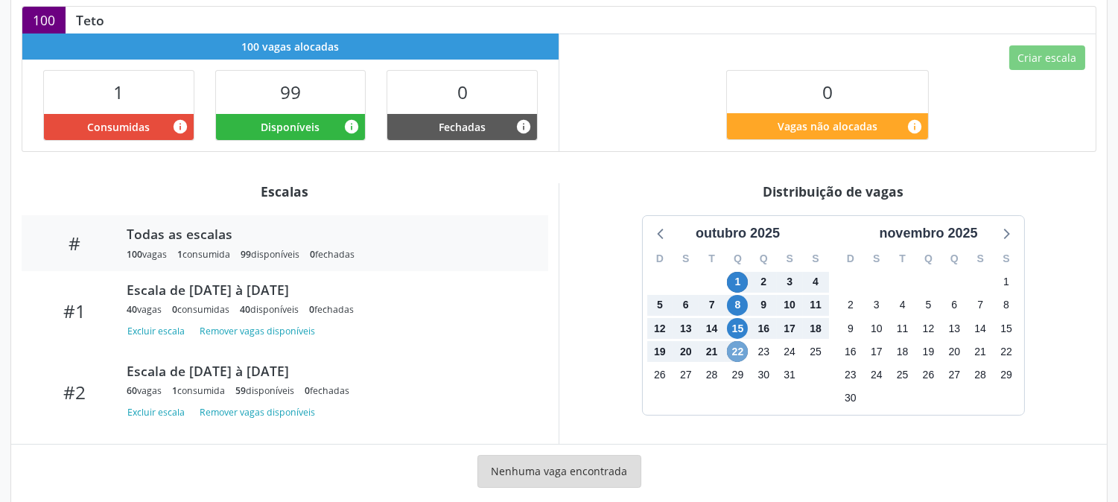
click at [731, 349] on span "22" at bounding box center [737, 351] width 21 height 21
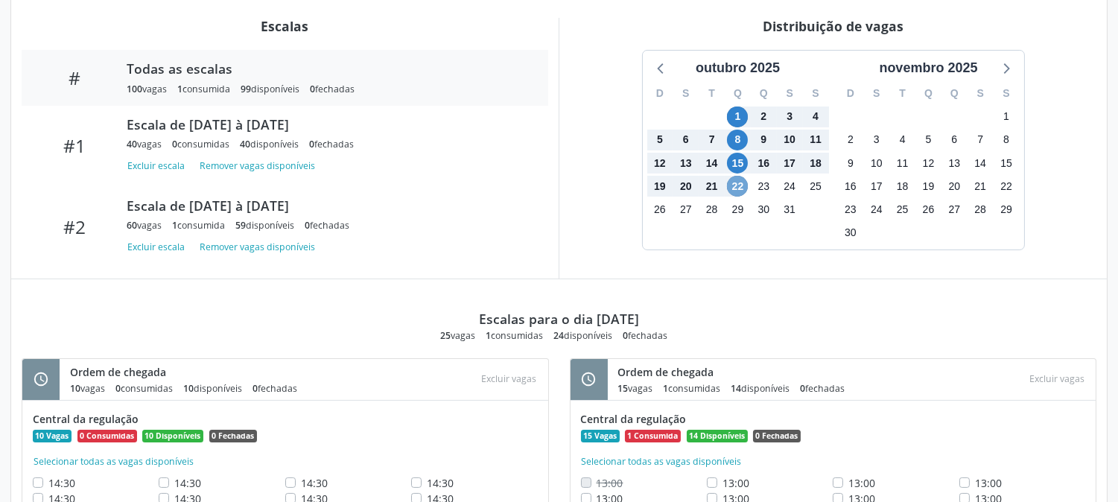
scroll to position [579, 0]
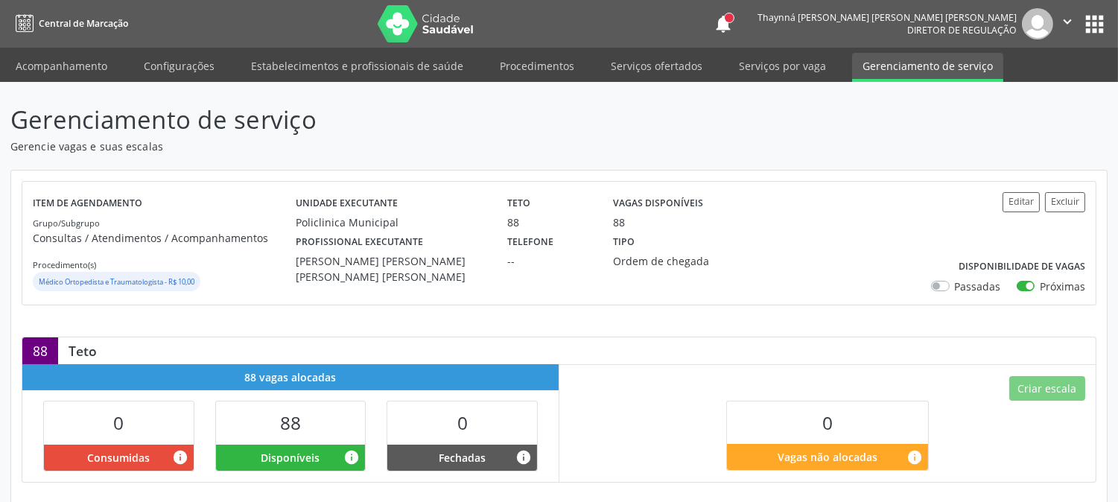
scroll to position [248, 0]
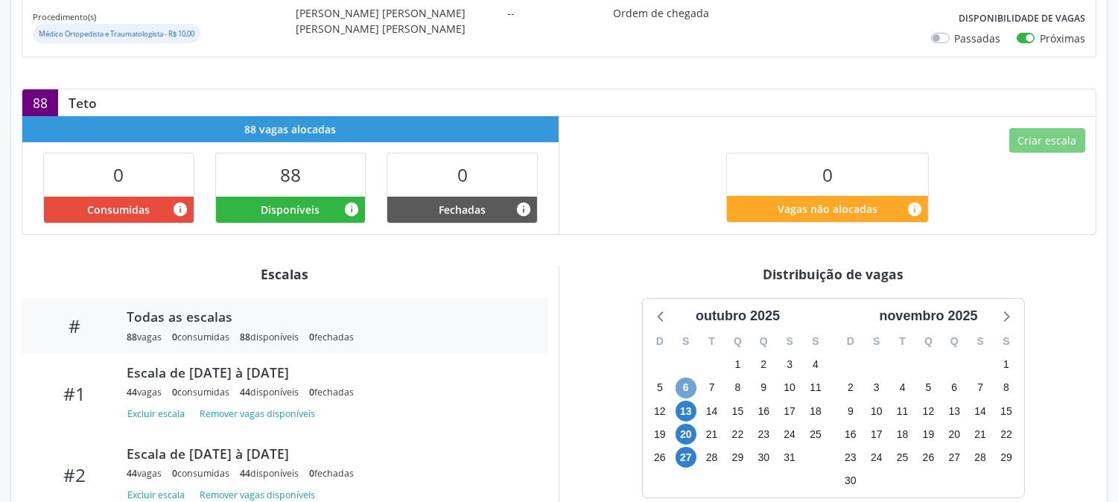
click at [687, 393] on span "6" at bounding box center [686, 388] width 21 height 21
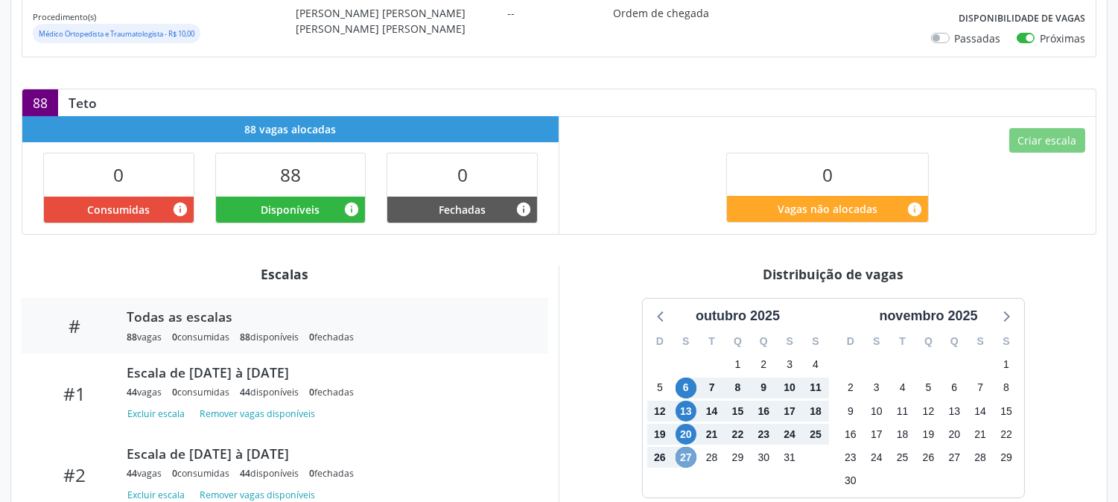
click at [688, 455] on span "27" at bounding box center [686, 457] width 21 height 21
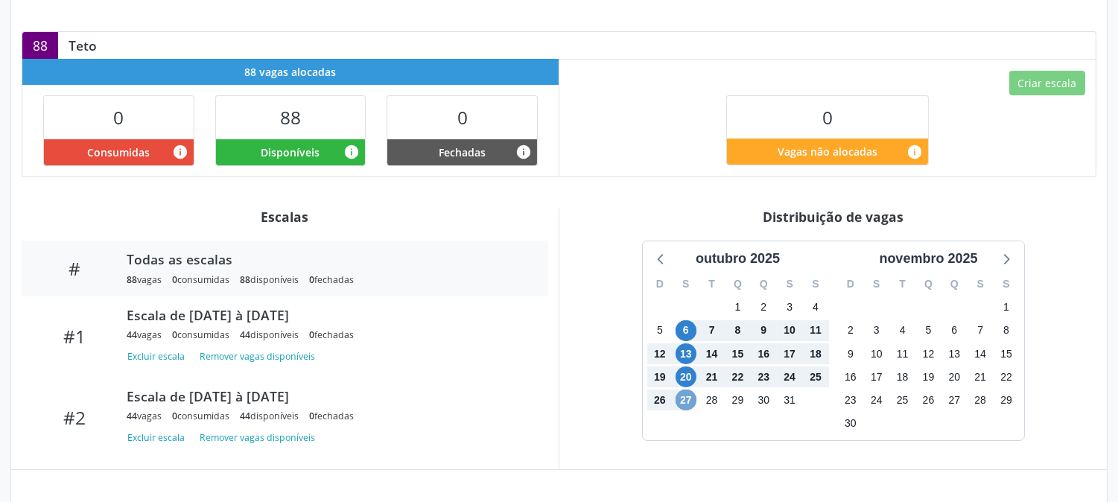
scroll to position [0, 0]
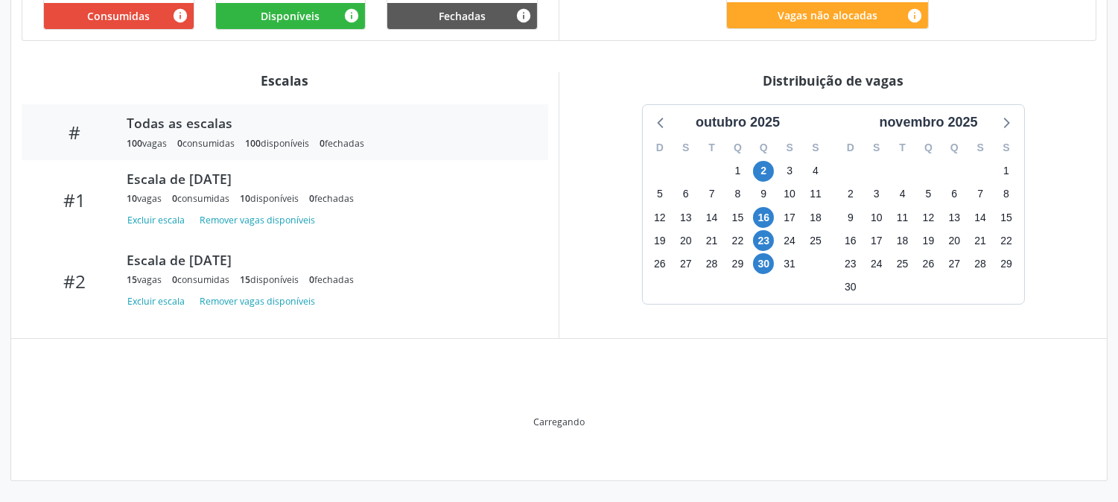
scroll to position [365, 0]
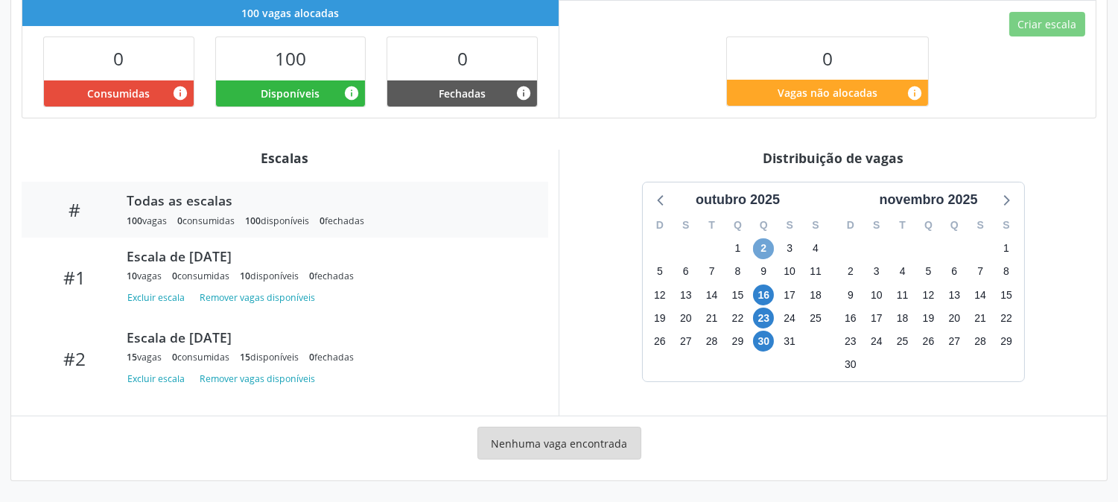
click at [772, 250] on span "2" at bounding box center [763, 248] width 21 height 21
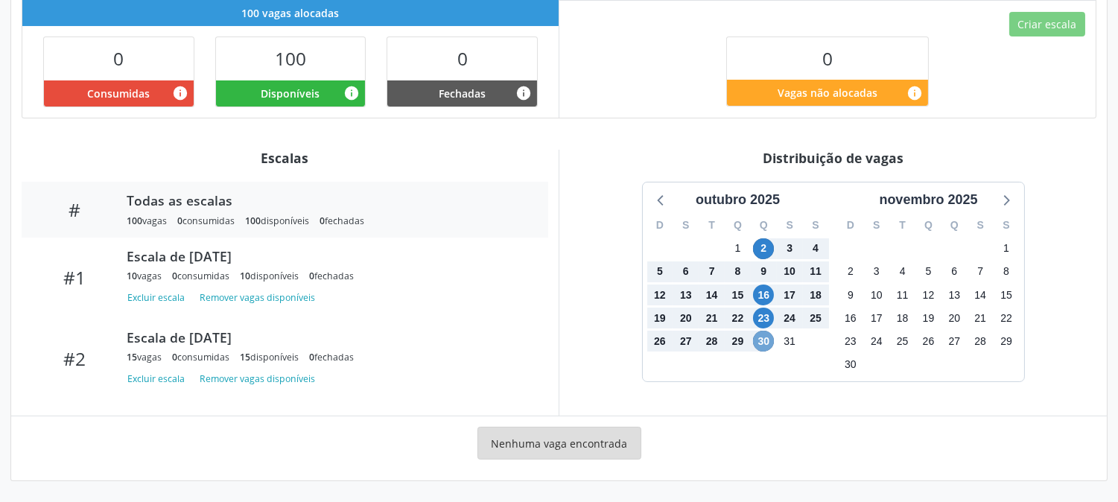
click at [765, 338] on span "30" at bounding box center [763, 341] width 21 height 21
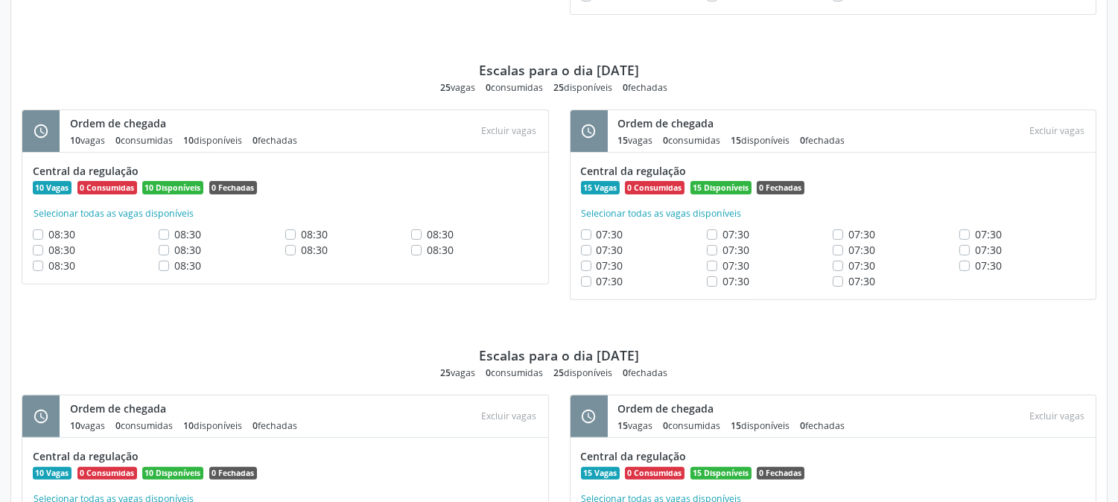
scroll to position [538, 0]
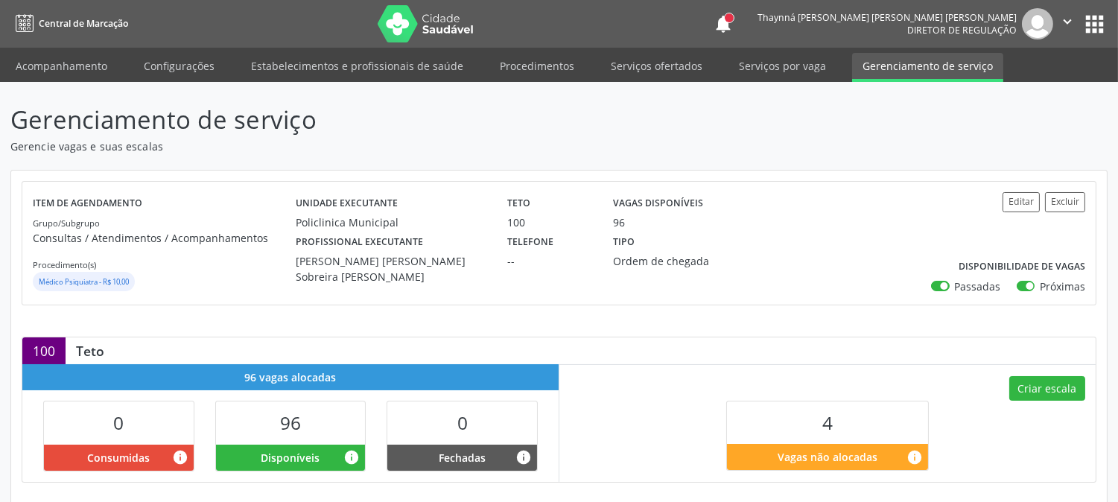
scroll to position [331, 0]
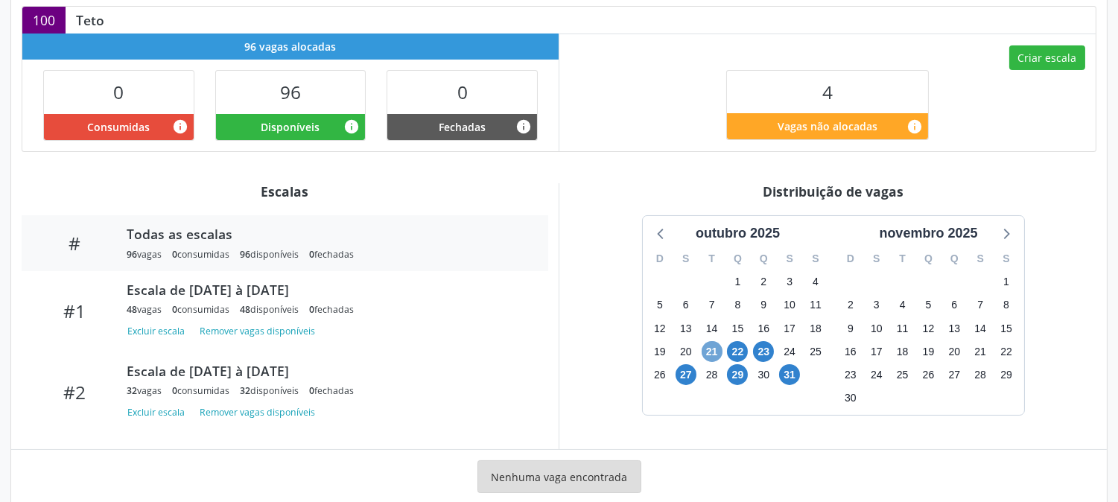
click at [705, 350] on span "21" at bounding box center [712, 351] width 21 height 21
click at [790, 382] on span "31" at bounding box center [789, 374] width 21 height 21
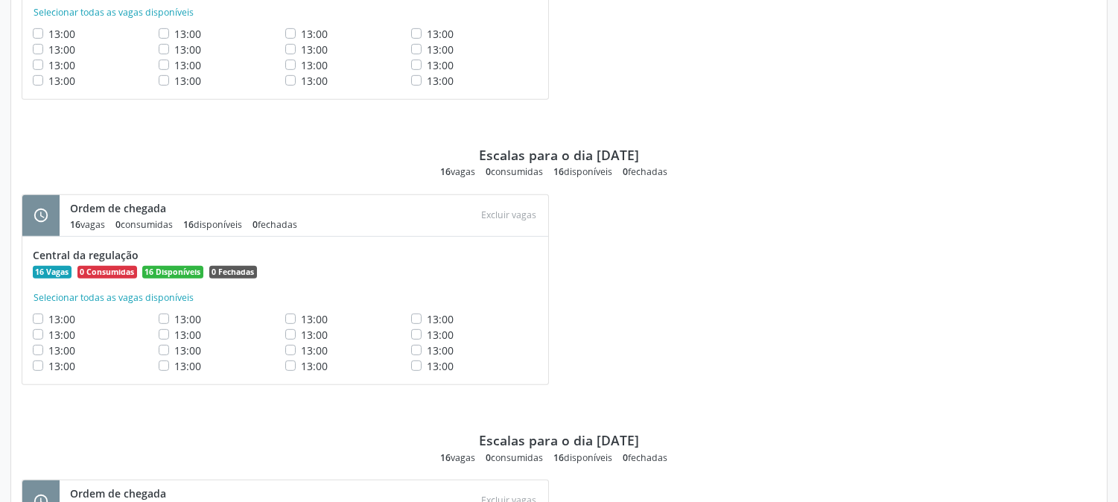
scroll to position [1025, 0]
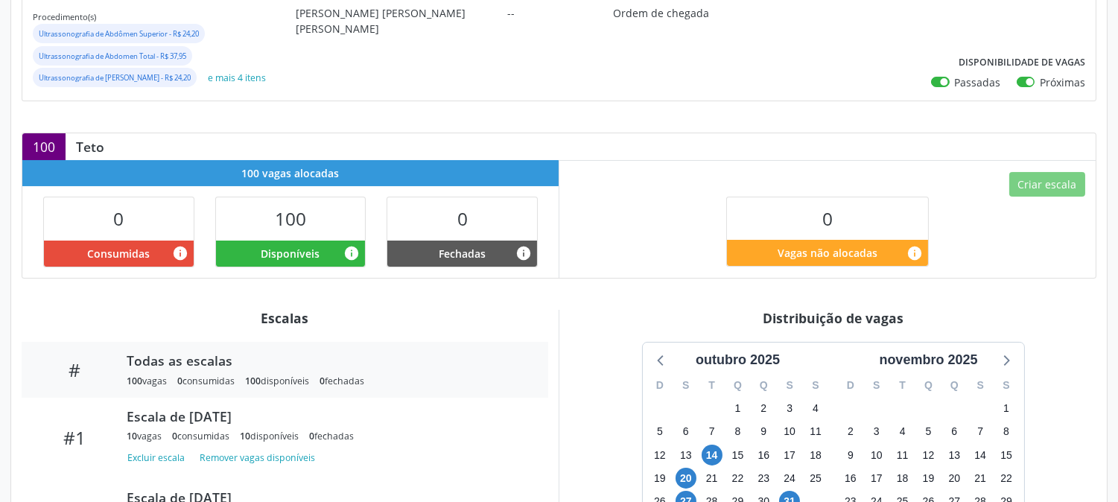
scroll to position [408, 0]
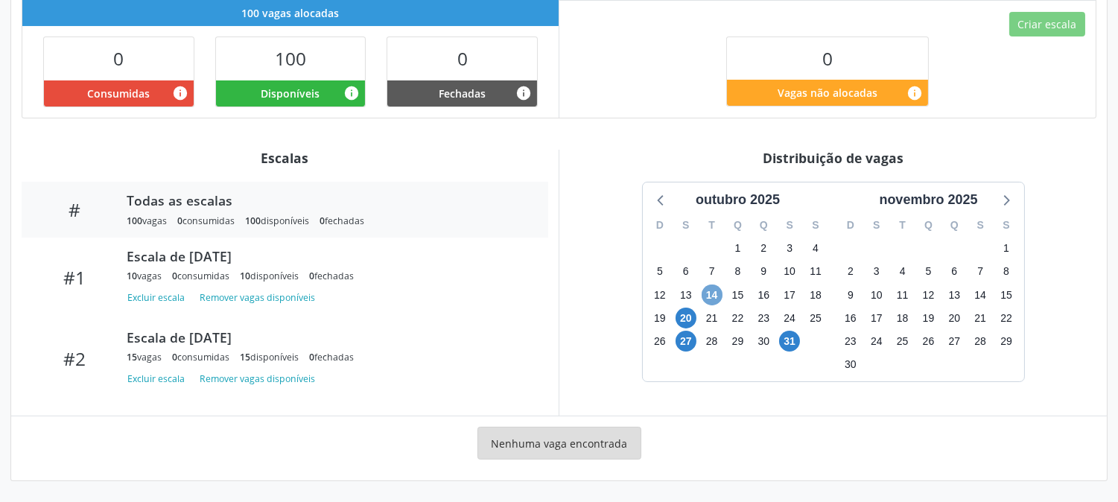
click at [716, 287] on span "14" at bounding box center [712, 295] width 21 height 21
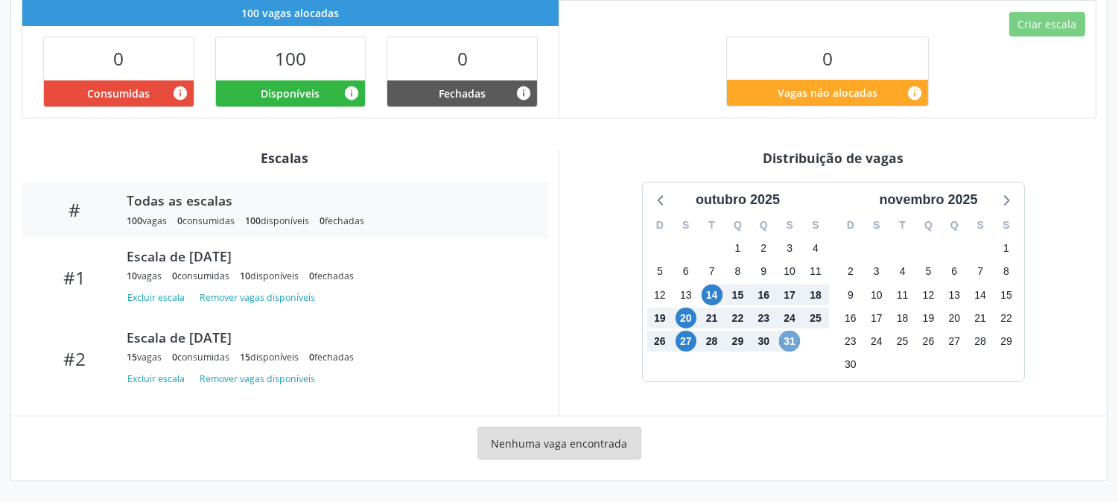
click at [787, 341] on span "31" at bounding box center [789, 341] width 21 height 21
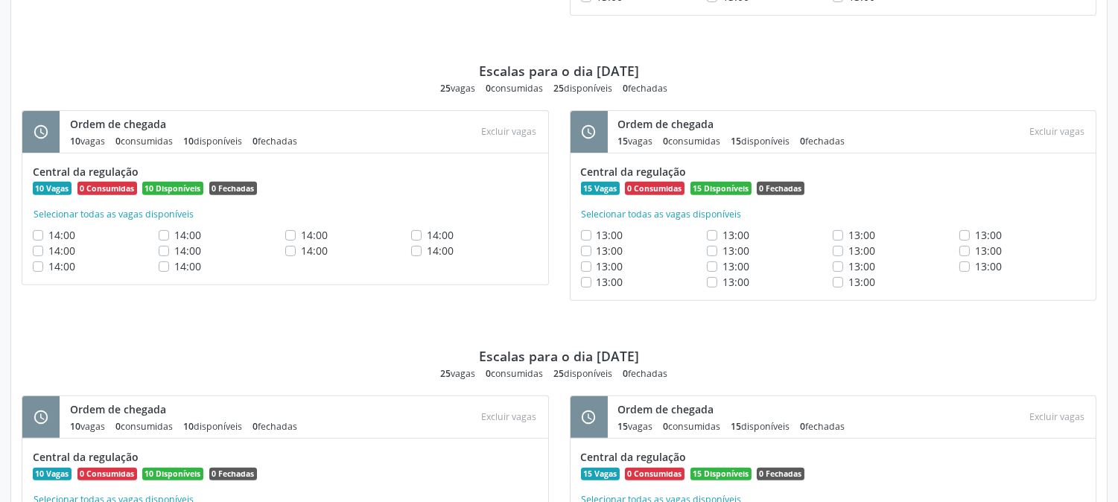
scroll to position [1493, 0]
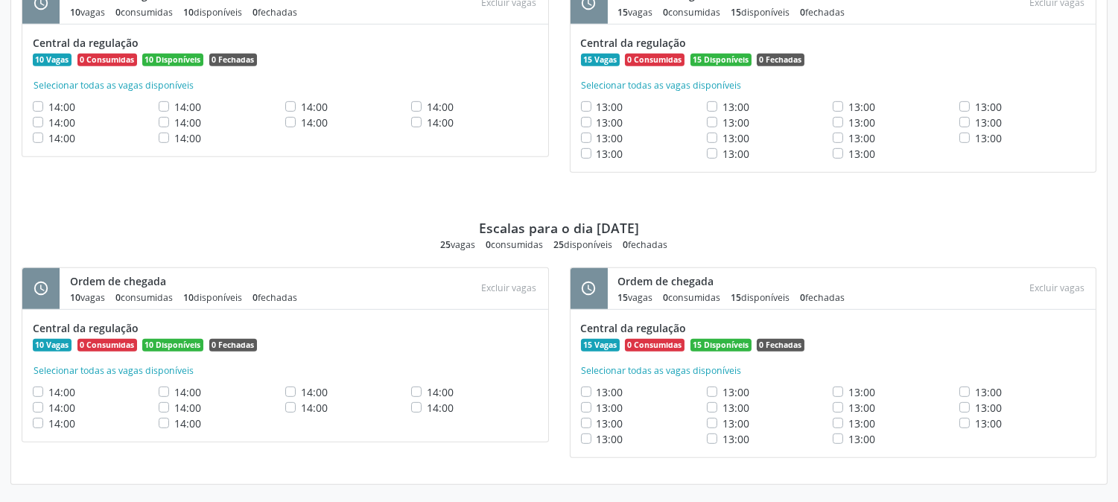
click at [583, 285] on icon "schedule" at bounding box center [589, 288] width 16 height 16
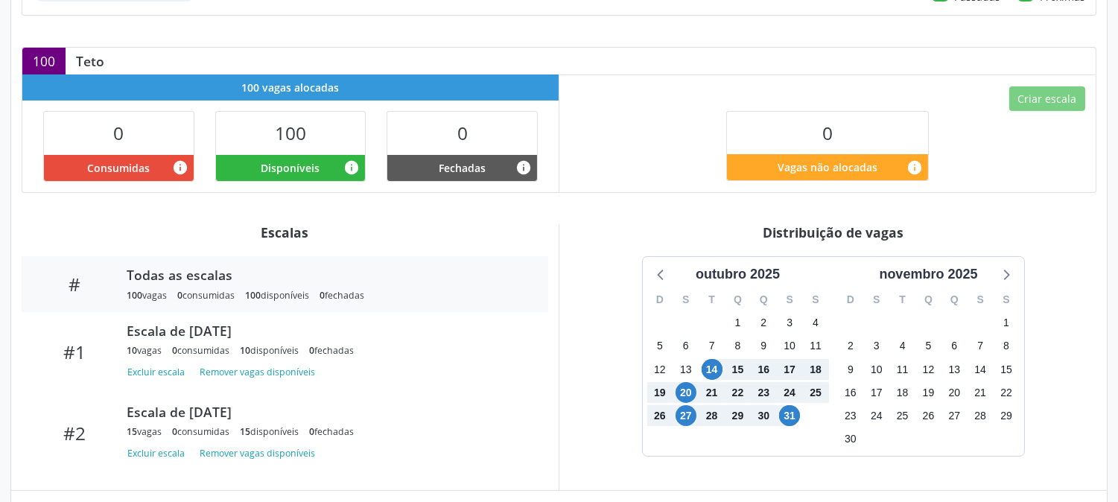
scroll to position [0, 0]
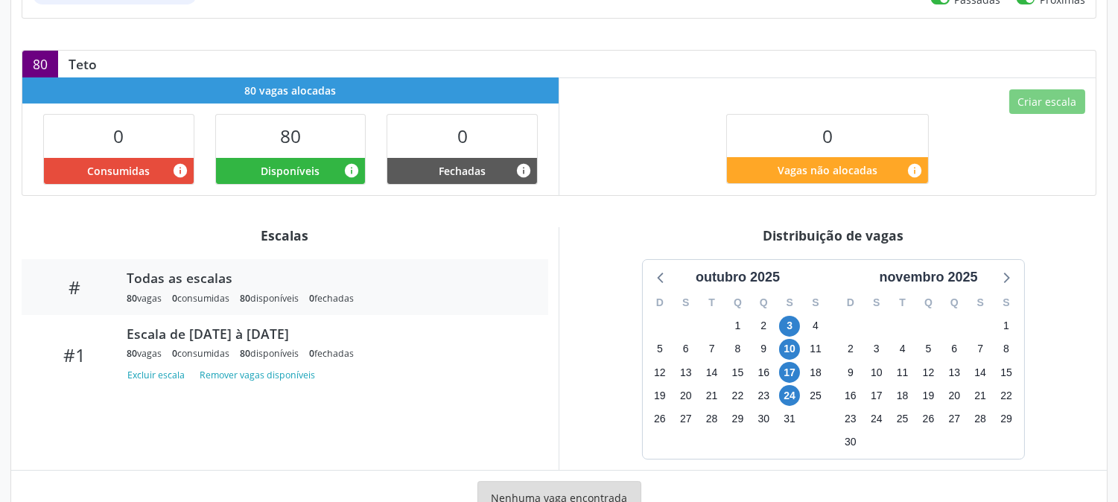
scroll to position [386, 0]
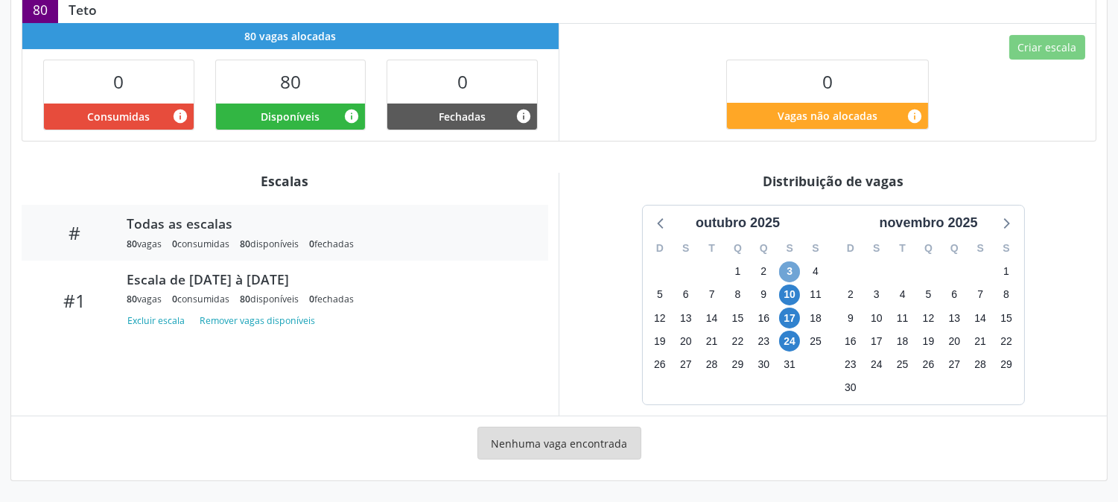
click at [792, 276] on span "3" at bounding box center [789, 271] width 21 height 21
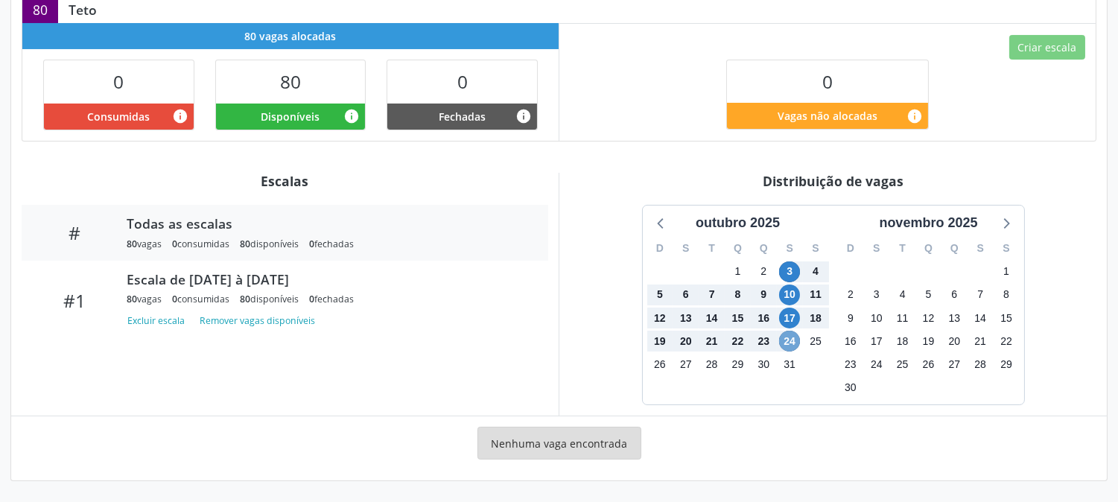
click at [786, 340] on span "24" at bounding box center [789, 341] width 21 height 21
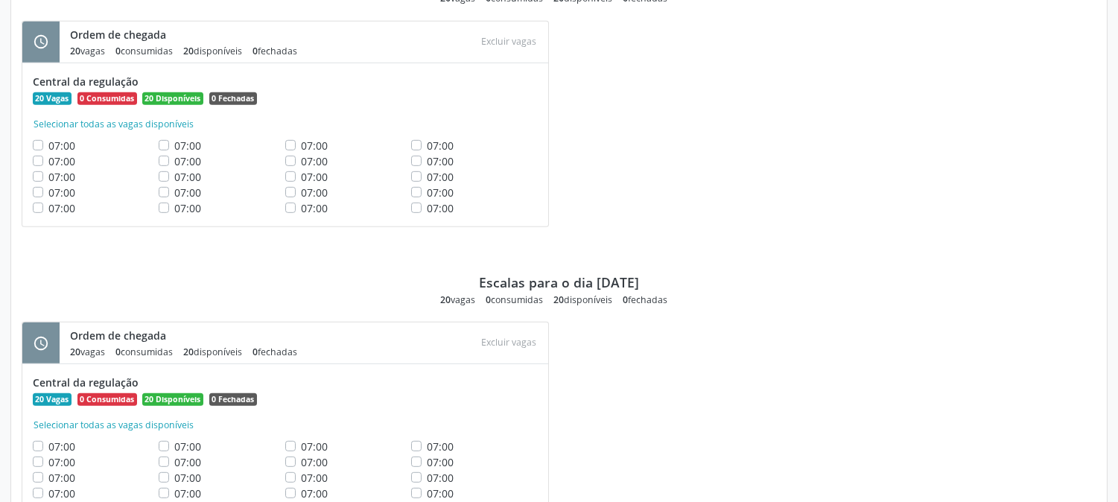
scroll to position [1532, 0]
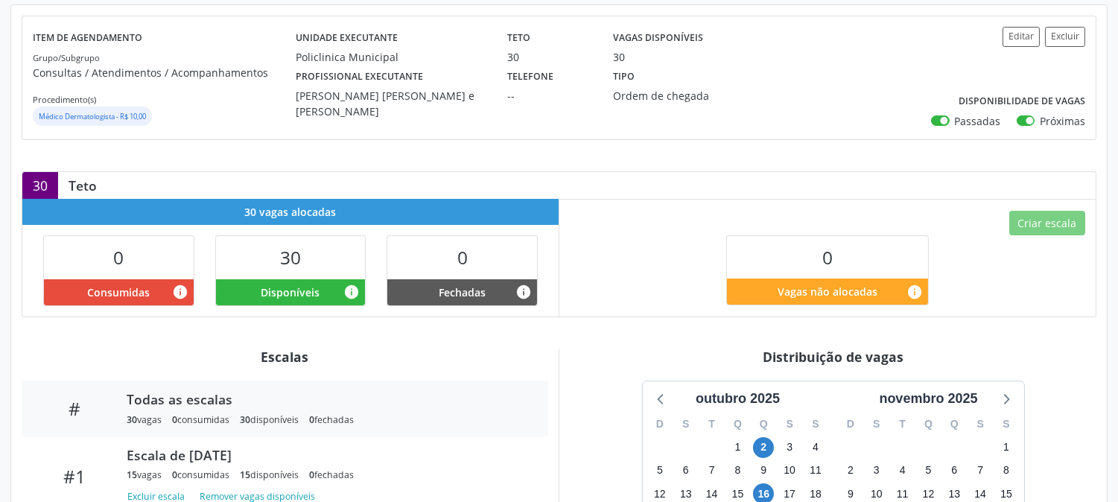
scroll to position [360, 0]
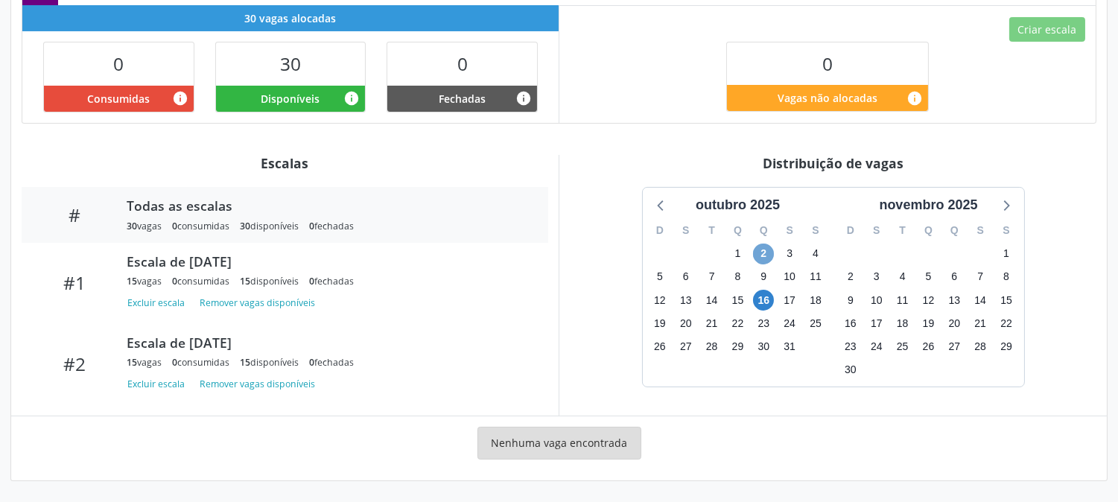
click at [762, 256] on span "2" at bounding box center [763, 254] width 21 height 21
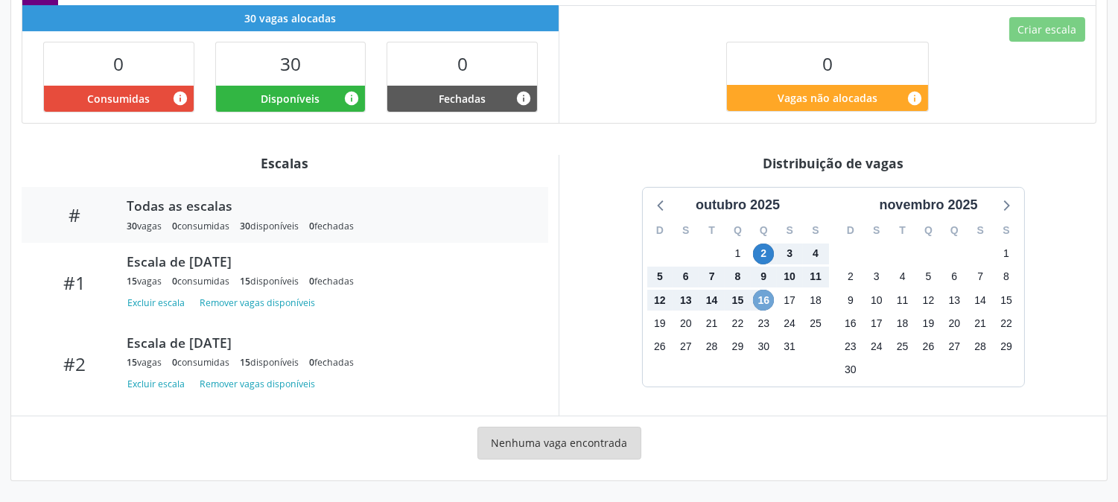
click at [765, 299] on span "16" at bounding box center [763, 300] width 21 height 21
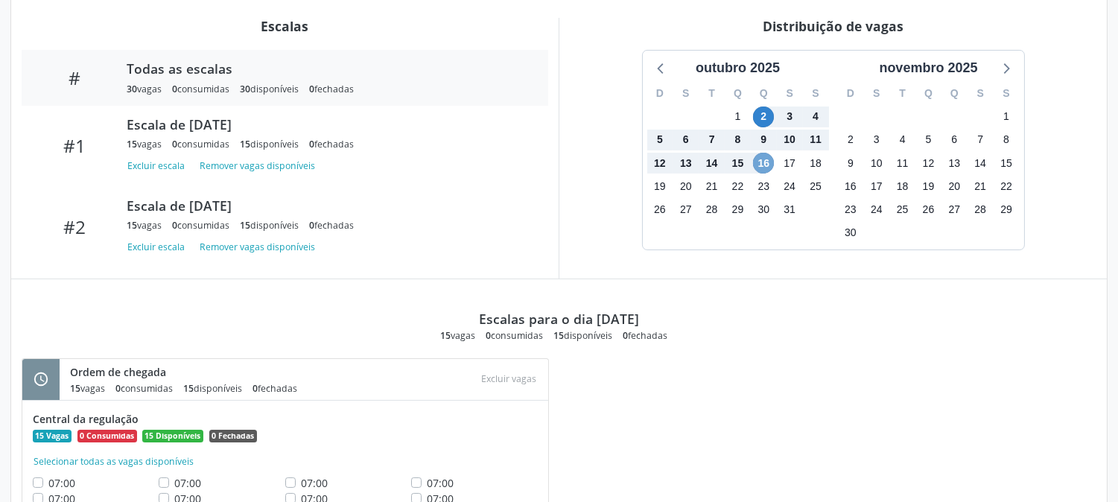
scroll to position [413, 0]
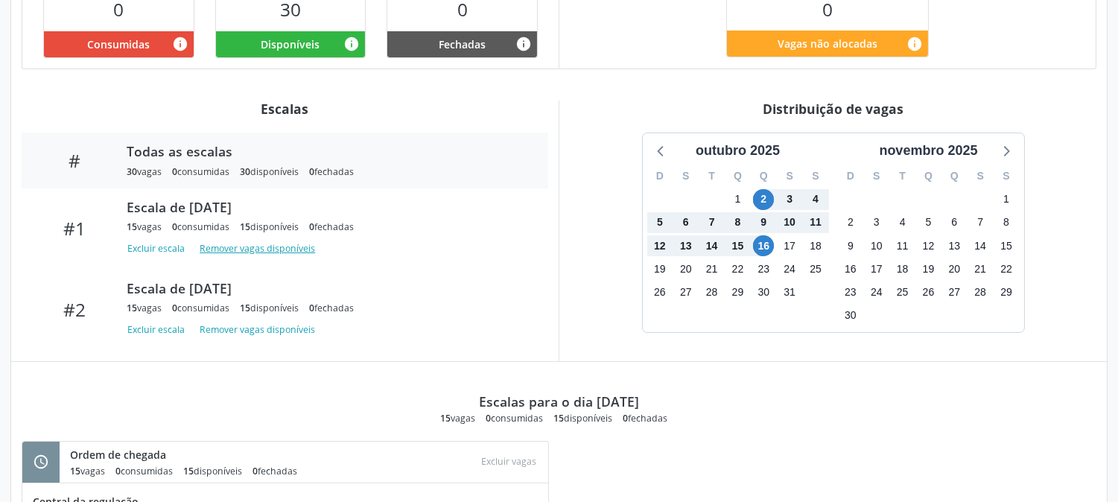
drag, startPoint x: 265, startPoint y: 249, endPoint x: 590, endPoint y: 296, distance: 328.2
click at [590, 296] on div "Escalas # Todas as escalas 30 vagas 0 consumidas 30 disponíveis 0 fechadas #1 E…" at bounding box center [559, 231] width 1096 height 261
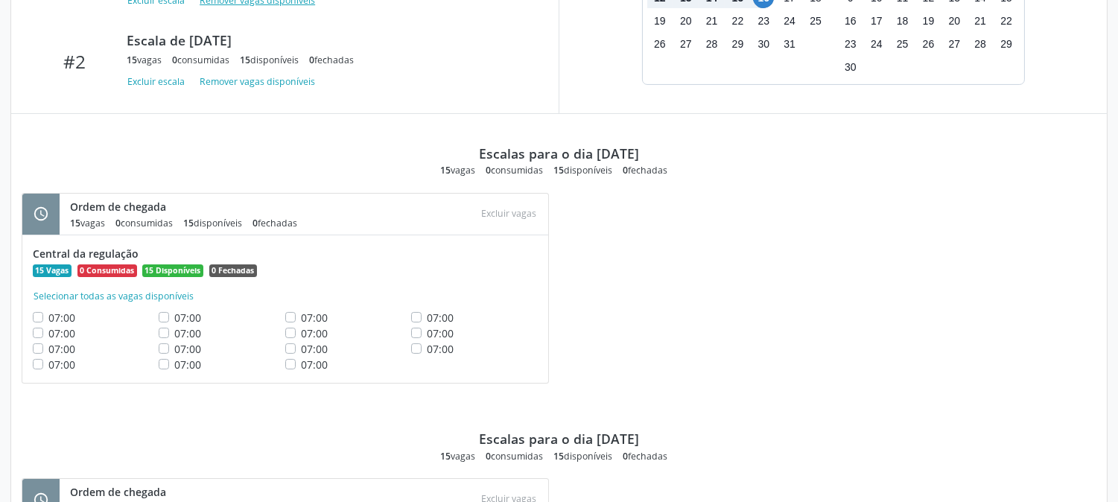
scroll to position [496, 0]
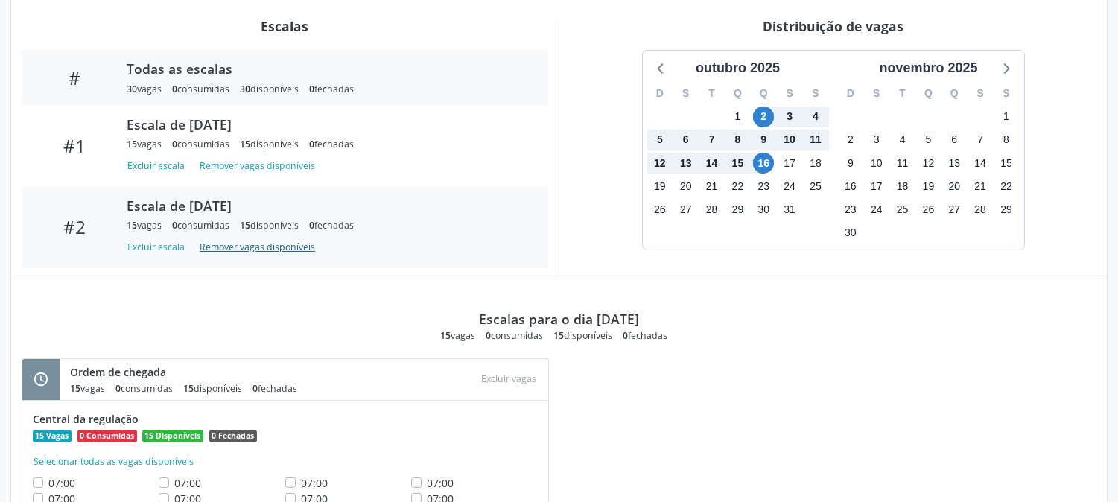
click at [233, 243] on button "Remover vagas disponíveis" at bounding box center [257, 247] width 127 height 20
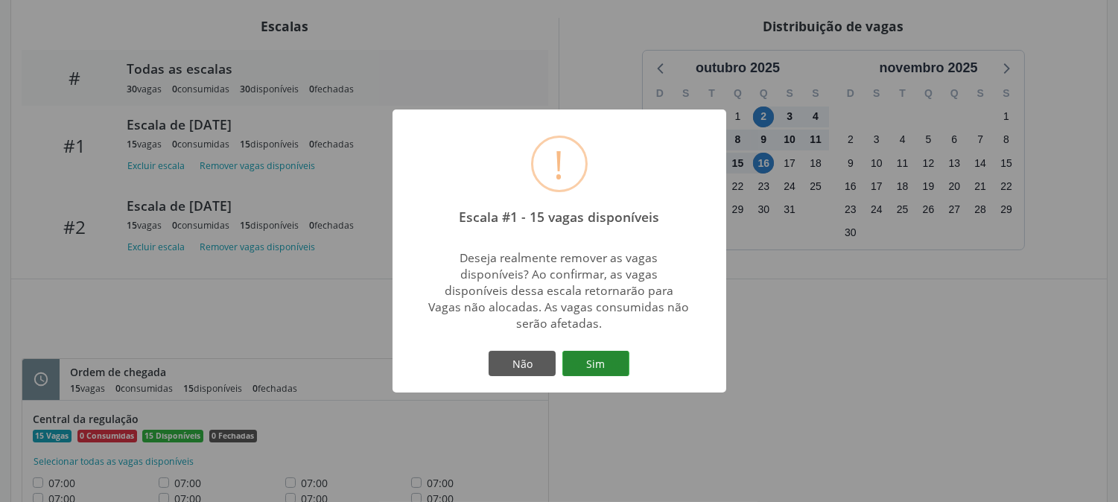
click at [605, 371] on button "Sim" at bounding box center [595, 363] width 67 height 25
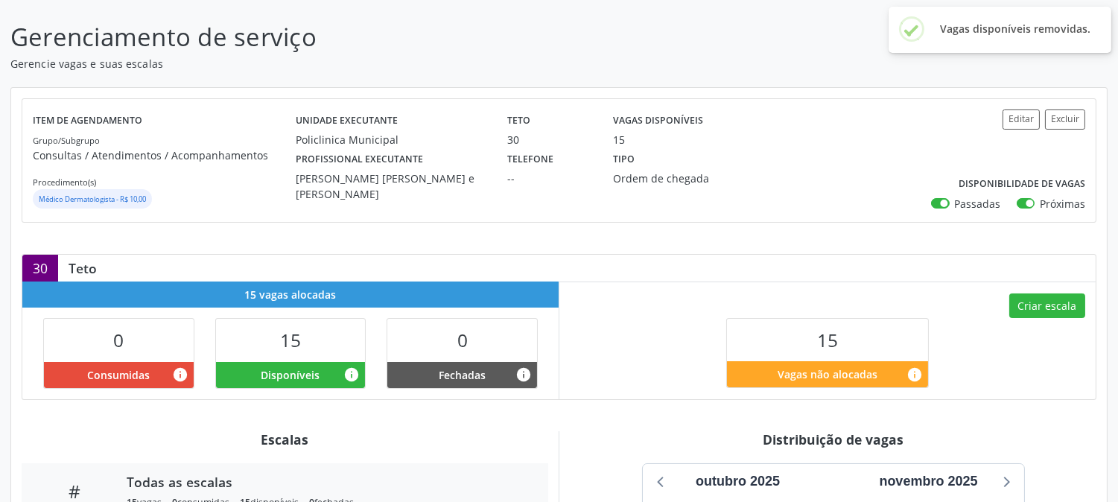
scroll to position [355, 0]
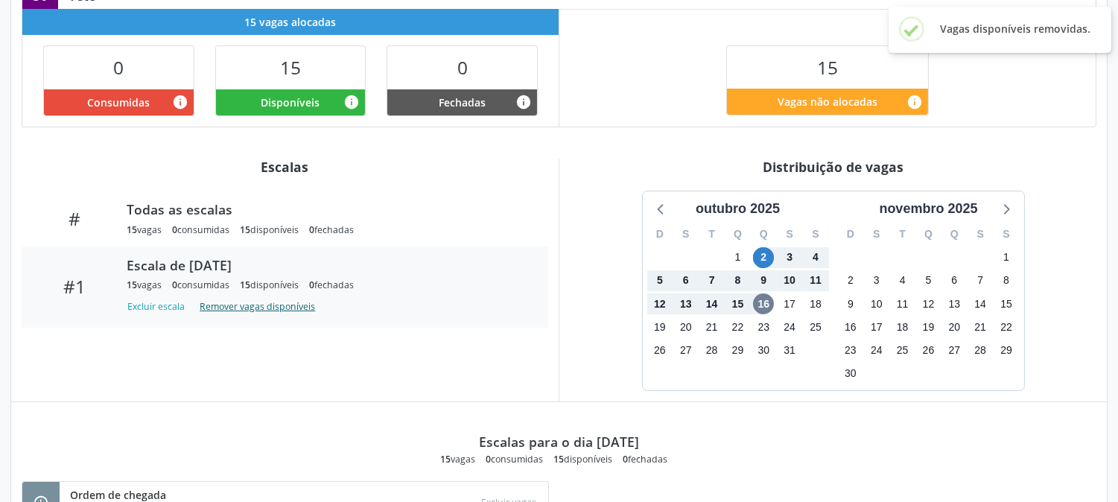
click at [285, 306] on button "Remover vagas disponíveis" at bounding box center [257, 306] width 127 height 20
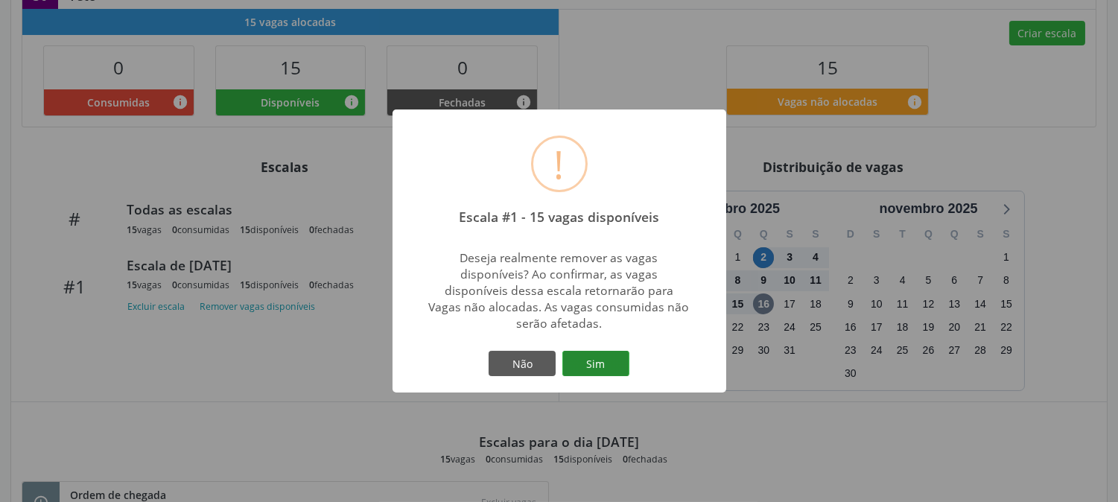
click at [590, 353] on button "Sim" at bounding box center [595, 363] width 67 height 25
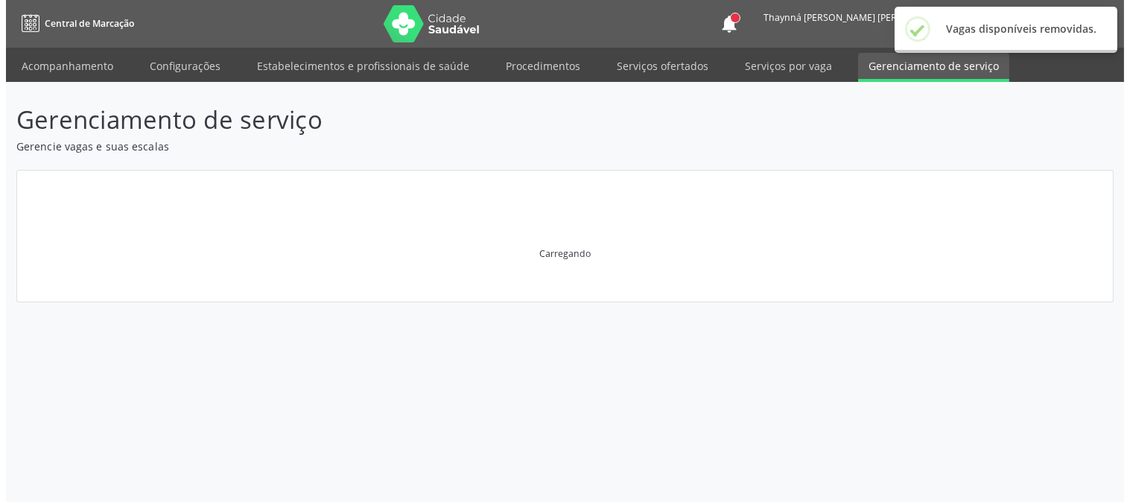
scroll to position [0, 0]
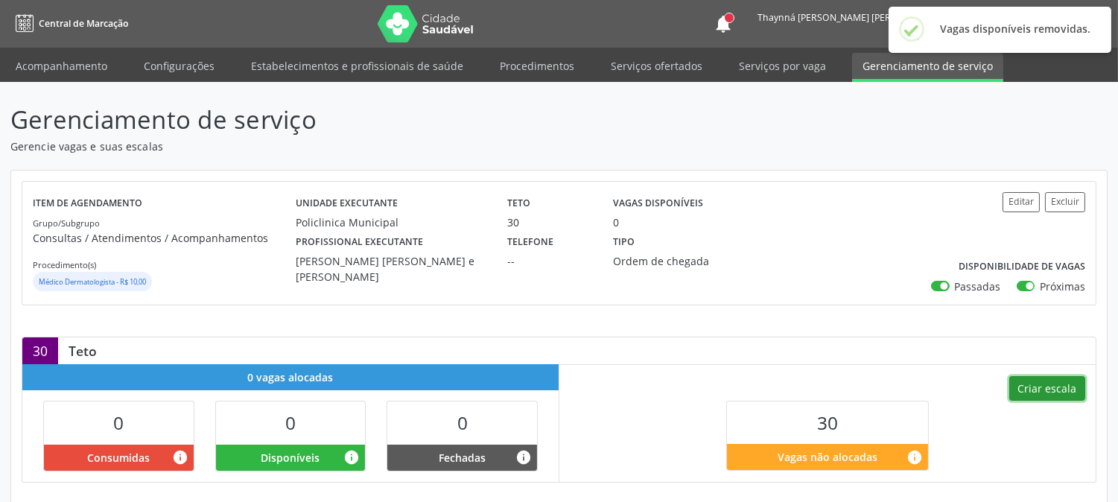
click at [1031, 384] on button "Criar escala" at bounding box center [1047, 388] width 76 height 25
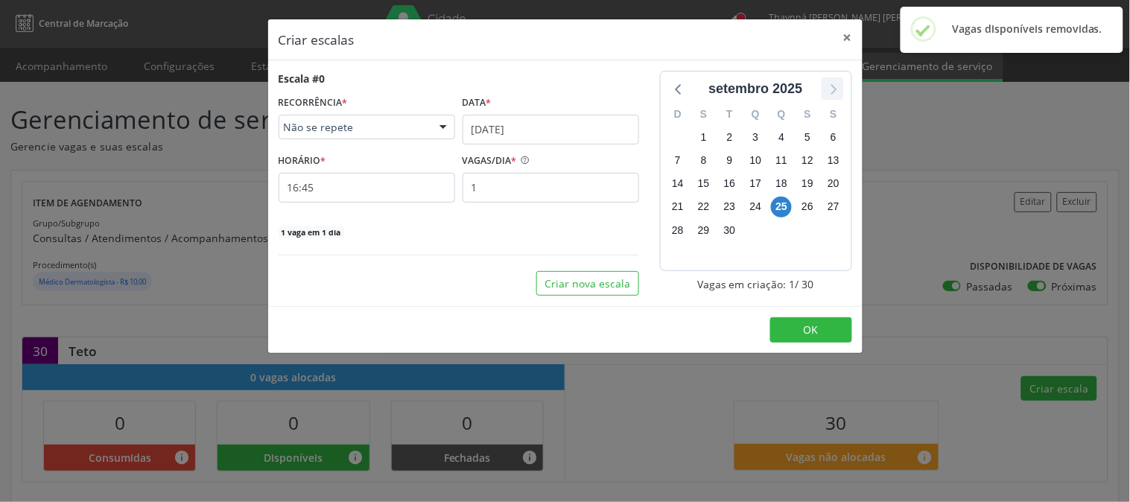
click at [833, 97] on icon at bounding box center [832, 88] width 19 height 19
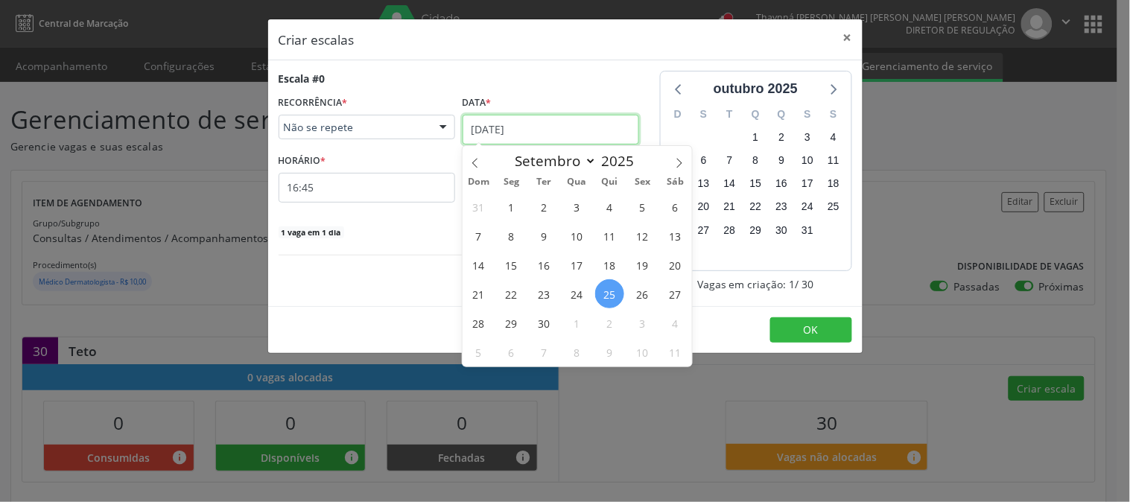
click at [518, 132] on input "[DATE]" at bounding box center [551, 130] width 177 height 30
click at [678, 162] on icon at bounding box center [679, 163] width 10 height 10
select select "9"
click at [611, 209] on span "2" at bounding box center [609, 206] width 29 height 29
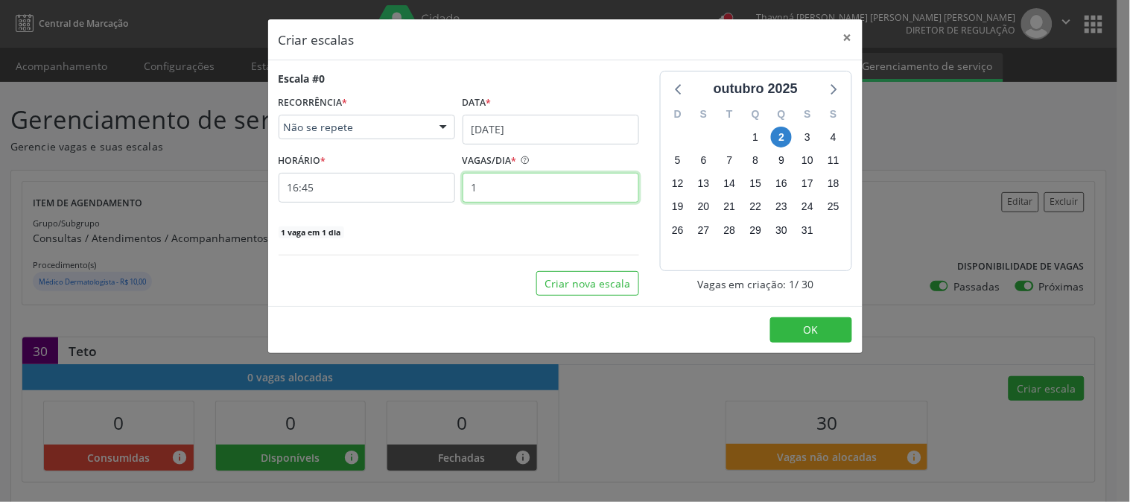
click at [503, 194] on input "1" at bounding box center [551, 188] width 177 height 30
type input "15"
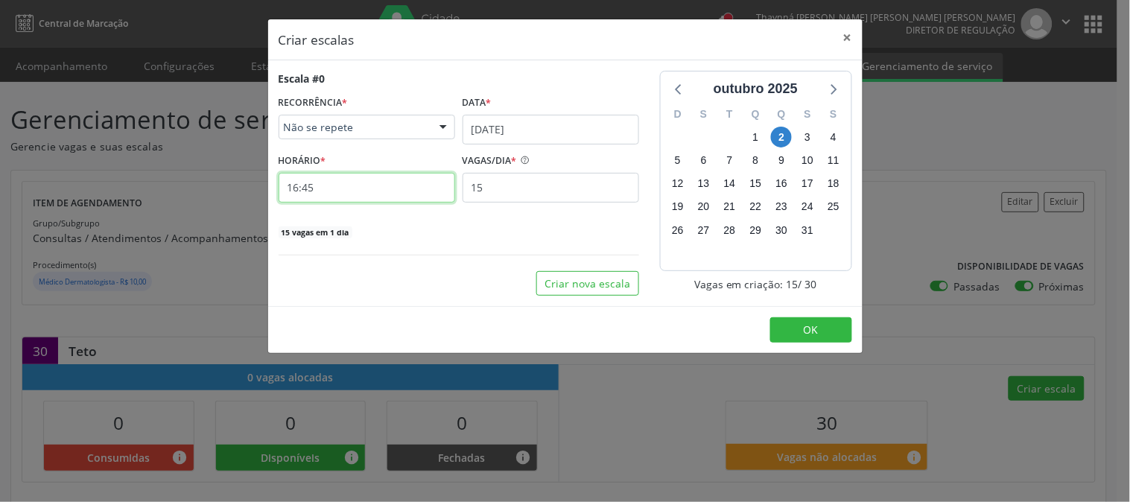
click at [425, 186] on input "16:45" at bounding box center [367, 188] width 177 height 30
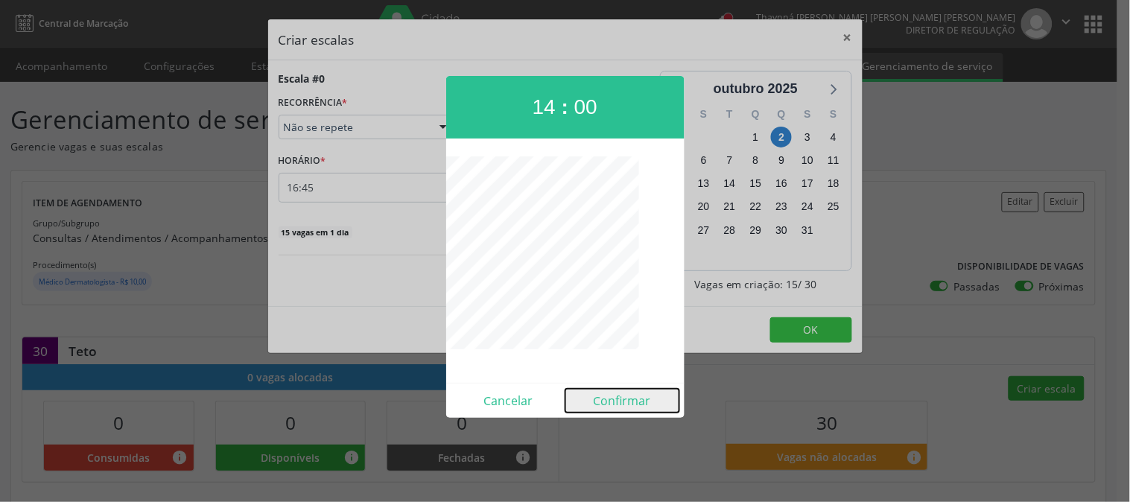
click at [618, 399] on button "Confirmar" at bounding box center [622, 401] width 114 height 24
type input "14:00"
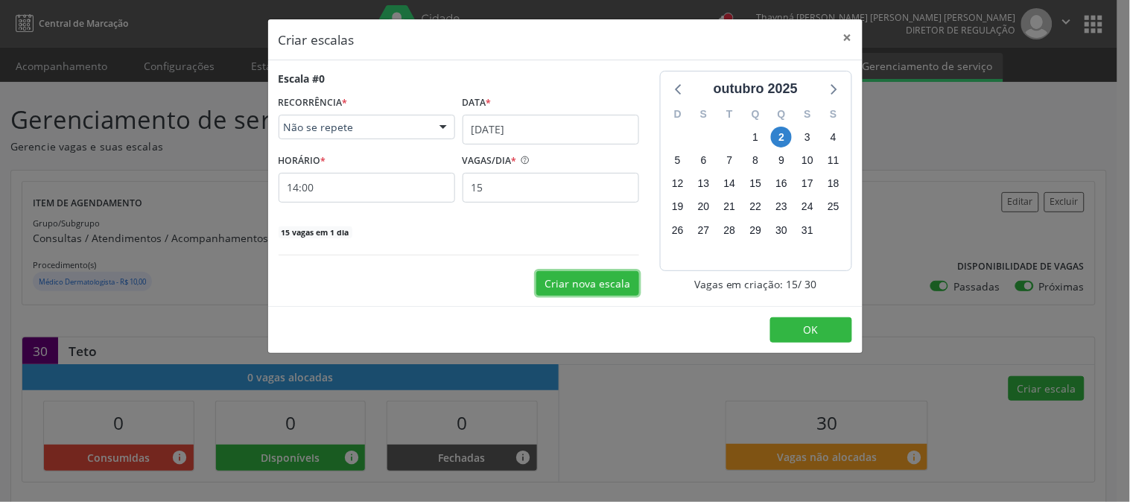
click at [570, 276] on button "Criar nova escala" at bounding box center [587, 283] width 103 height 25
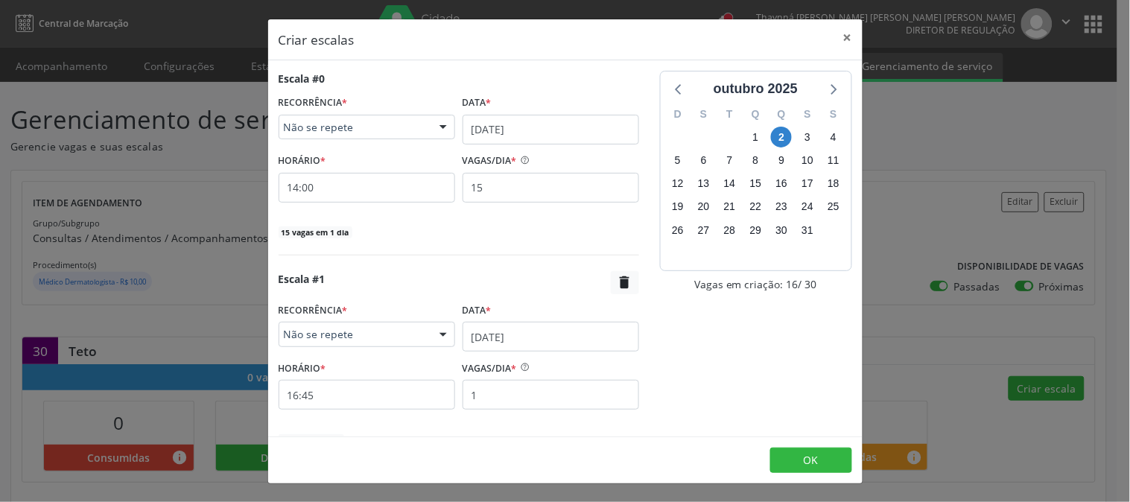
scroll to position [77, 0]
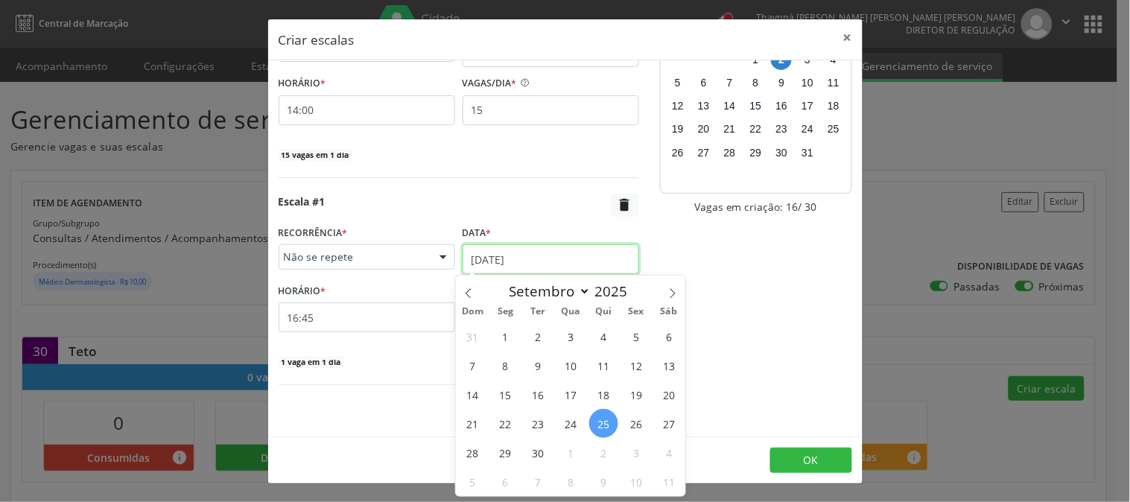
click at [575, 256] on input "[DATE]" at bounding box center [551, 259] width 177 height 30
click at [676, 288] on icon at bounding box center [672, 293] width 10 height 10
select select "9"
click at [603, 392] on span "16" at bounding box center [603, 394] width 29 height 29
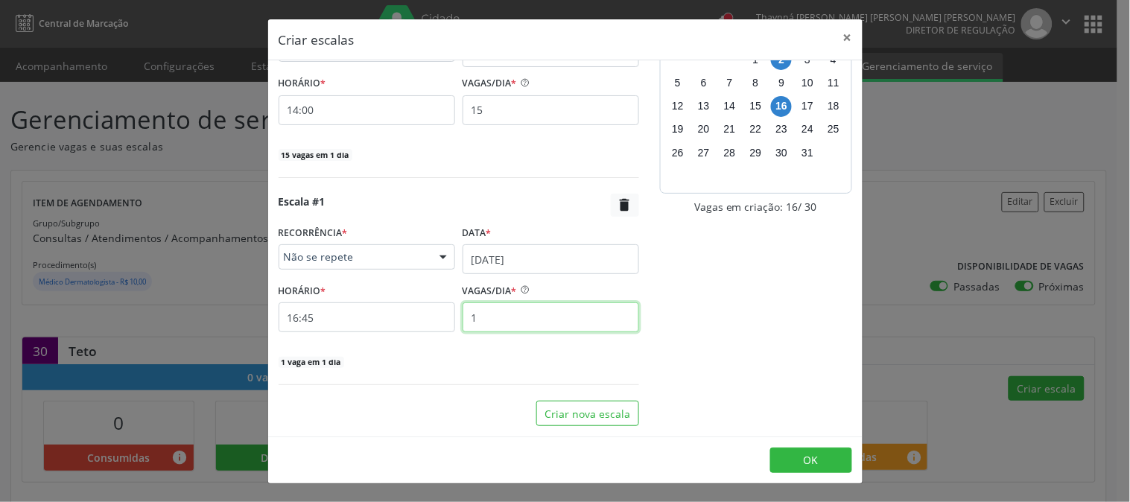
click at [537, 328] on input "1" at bounding box center [551, 317] width 177 height 30
type input "15"
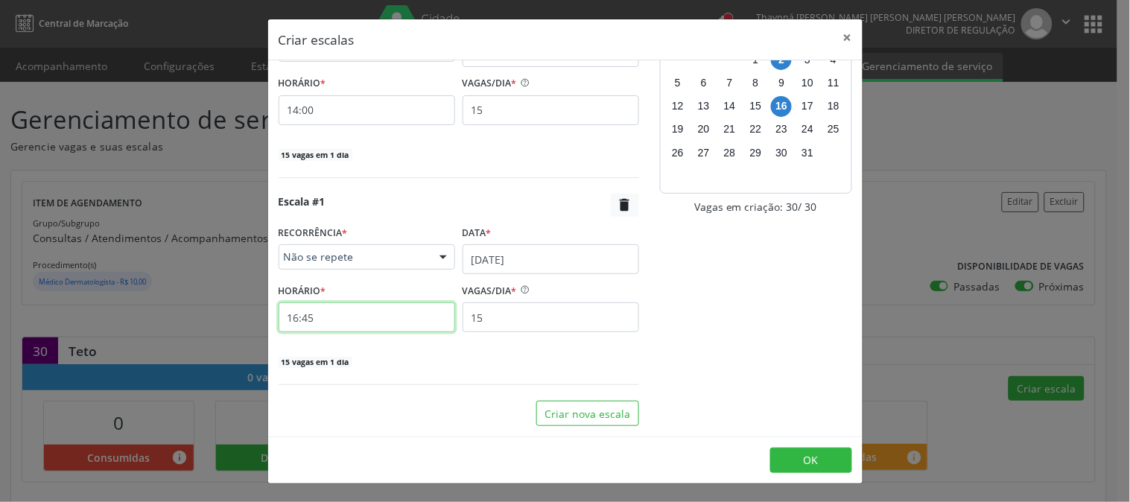
click at [381, 316] on input "16:45" at bounding box center [367, 317] width 177 height 30
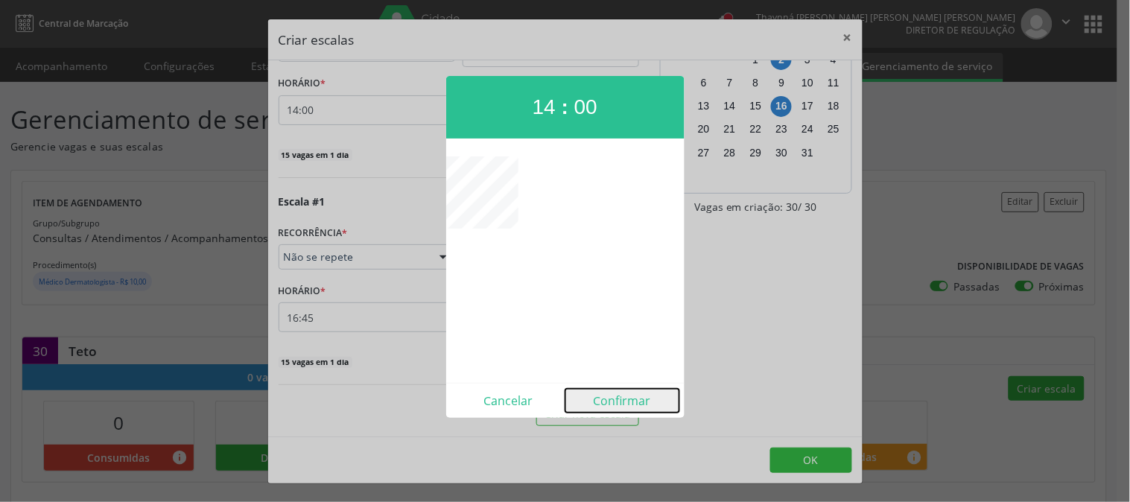
click at [611, 400] on button "Confirmar" at bounding box center [622, 401] width 114 height 24
type input "14:00"
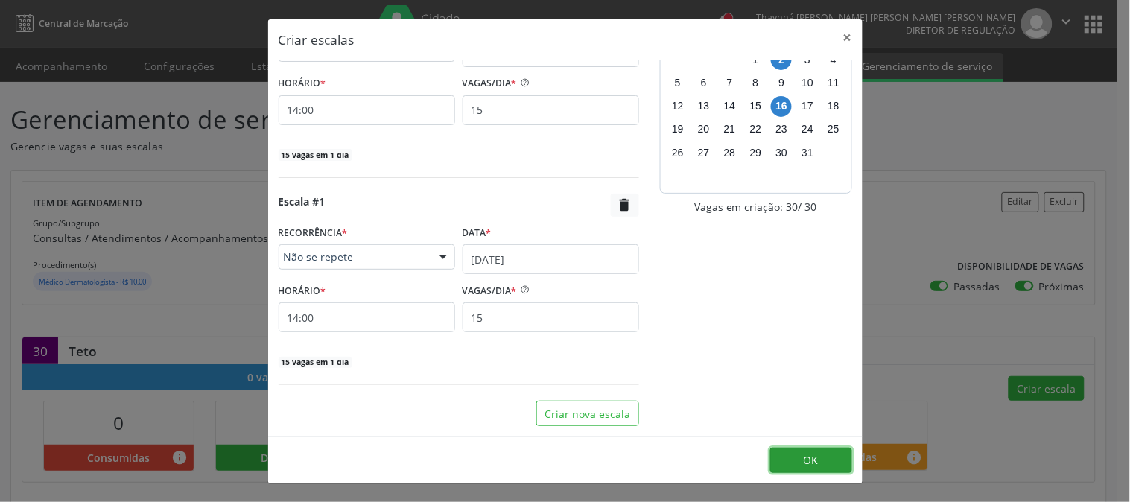
click at [818, 455] on button "OK" at bounding box center [811, 460] width 82 height 25
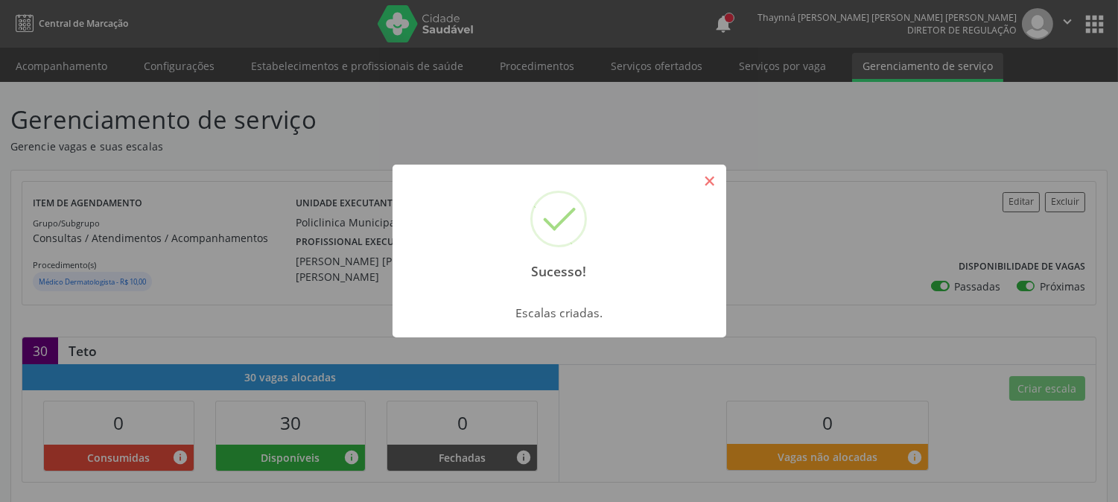
click at [718, 189] on button "×" at bounding box center [709, 180] width 25 height 25
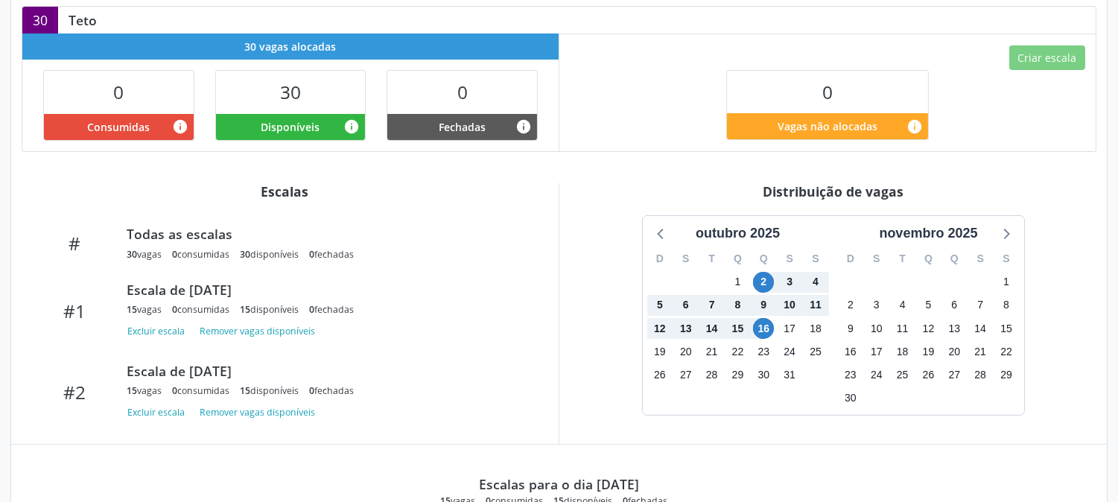
scroll to position [496, 0]
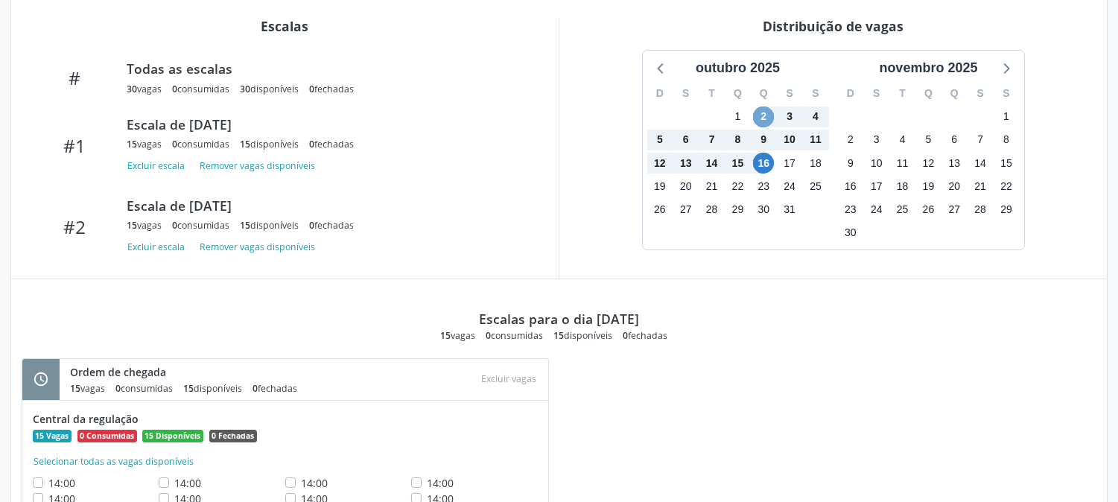
click at [769, 120] on span "2" at bounding box center [763, 117] width 21 height 21
click at [772, 166] on span "16" at bounding box center [763, 163] width 21 height 21
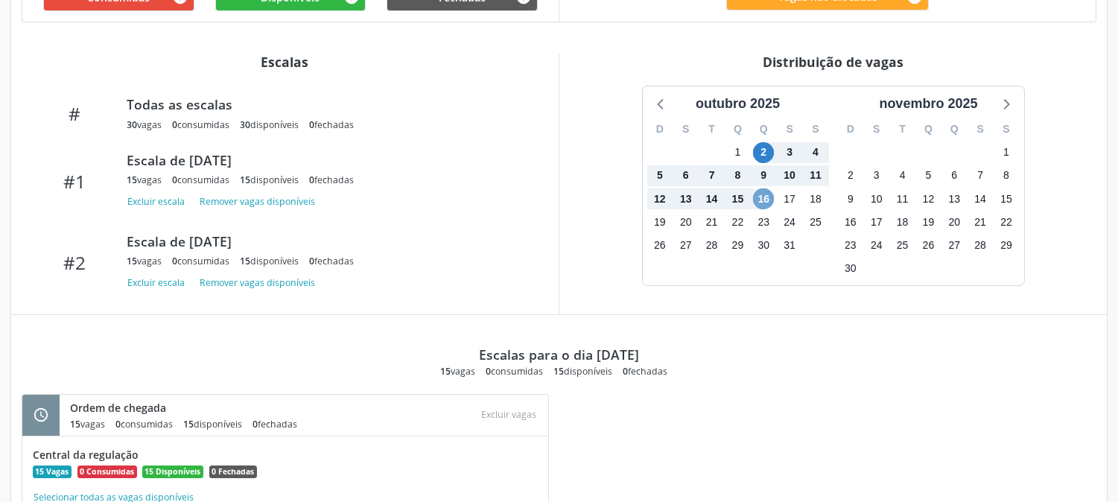
scroll to position [130, 0]
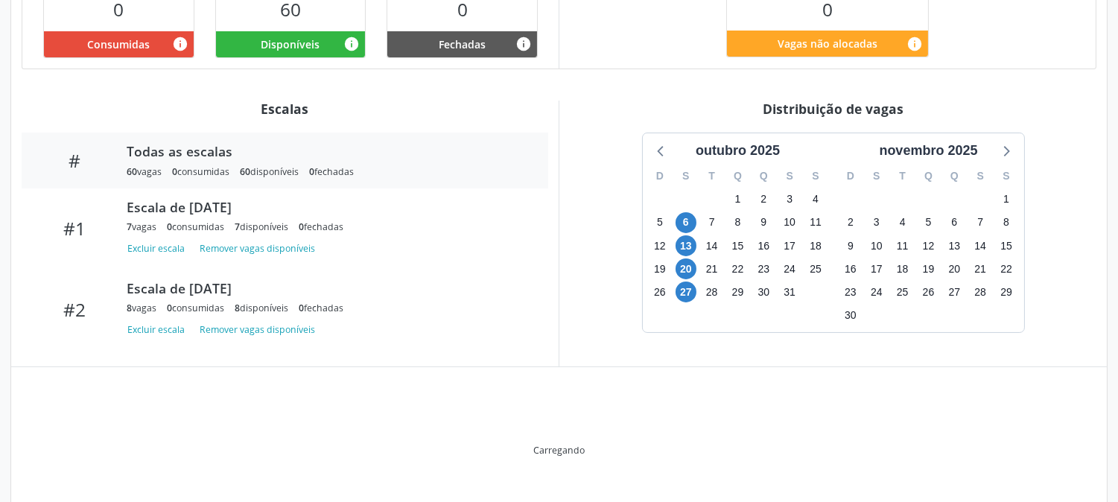
scroll to position [365, 0]
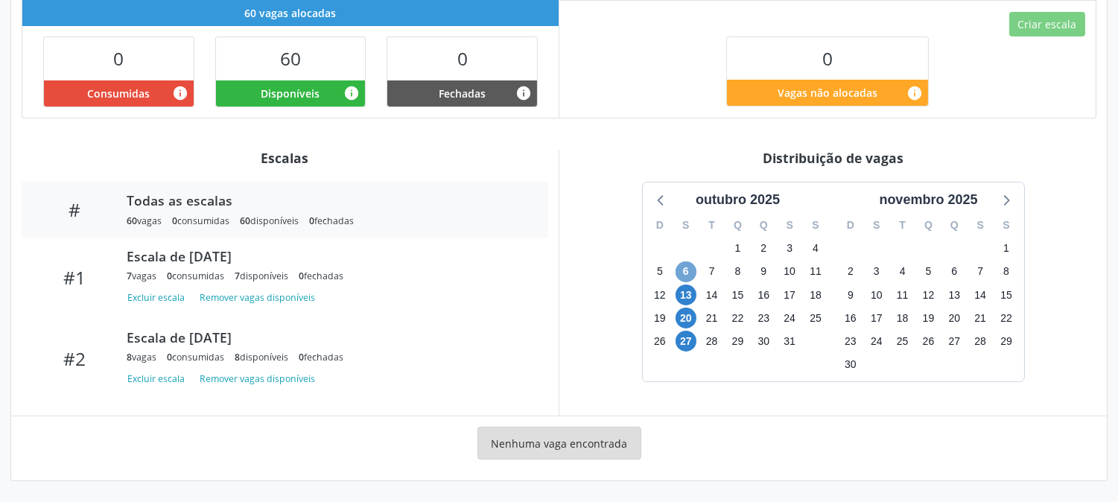
click at [687, 269] on span "6" at bounding box center [686, 271] width 21 height 21
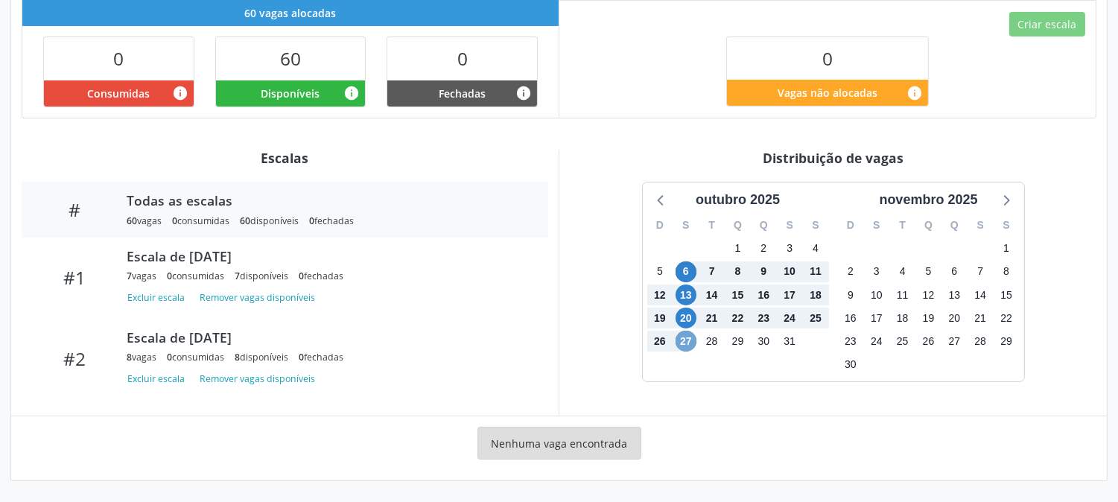
click at [689, 345] on span "27" at bounding box center [686, 341] width 21 height 21
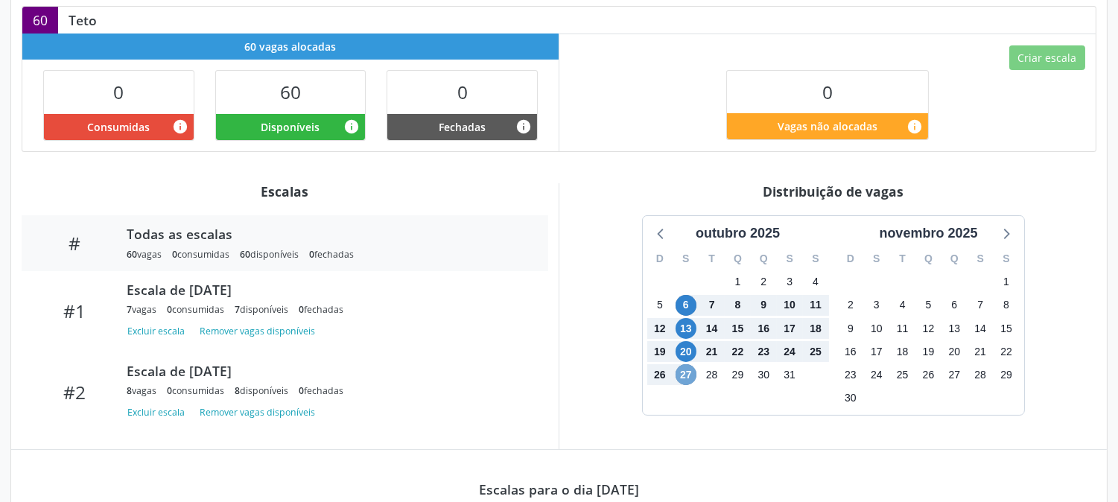
scroll to position [0, 0]
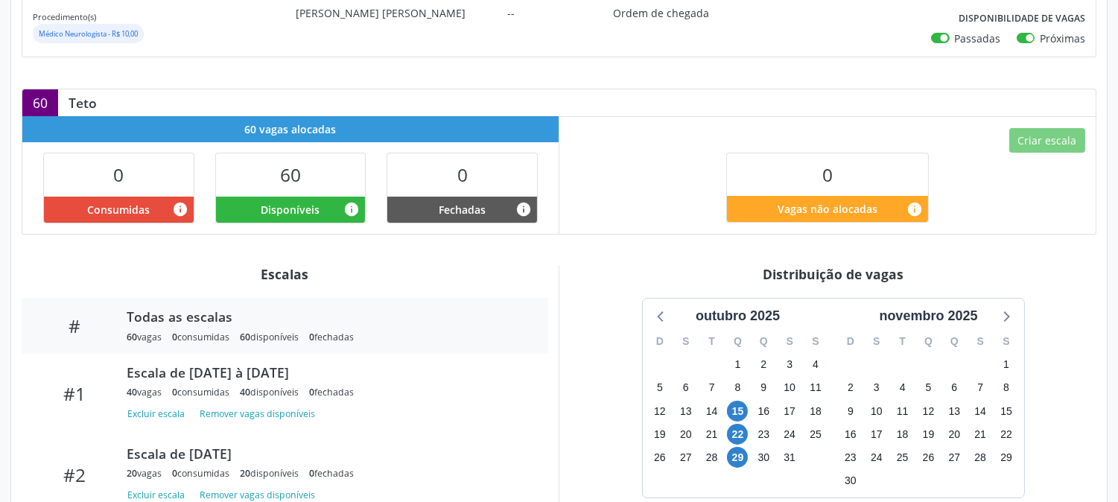
scroll to position [360, 0]
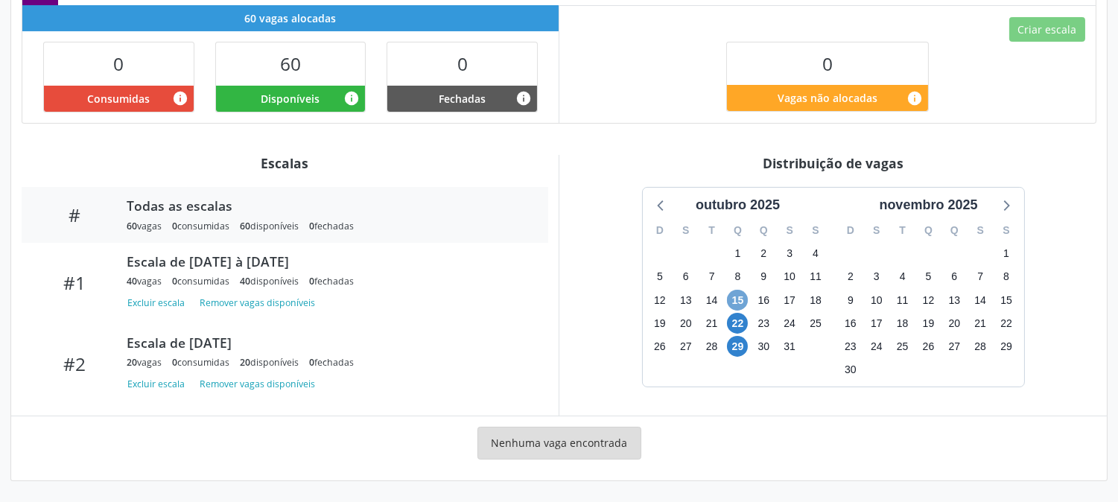
click at [734, 299] on span "15" at bounding box center [737, 300] width 21 height 21
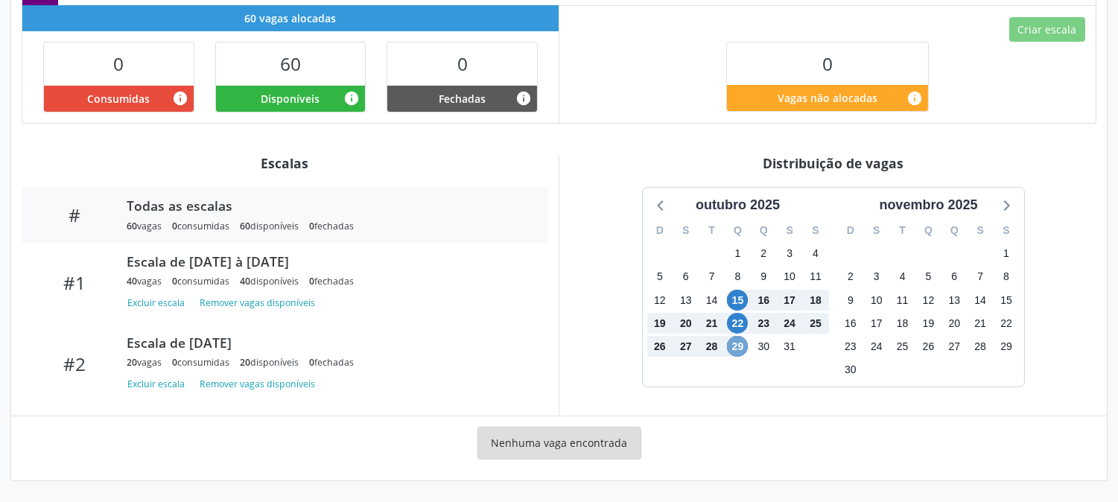
click at [741, 348] on span "29" at bounding box center [737, 346] width 21 height 21
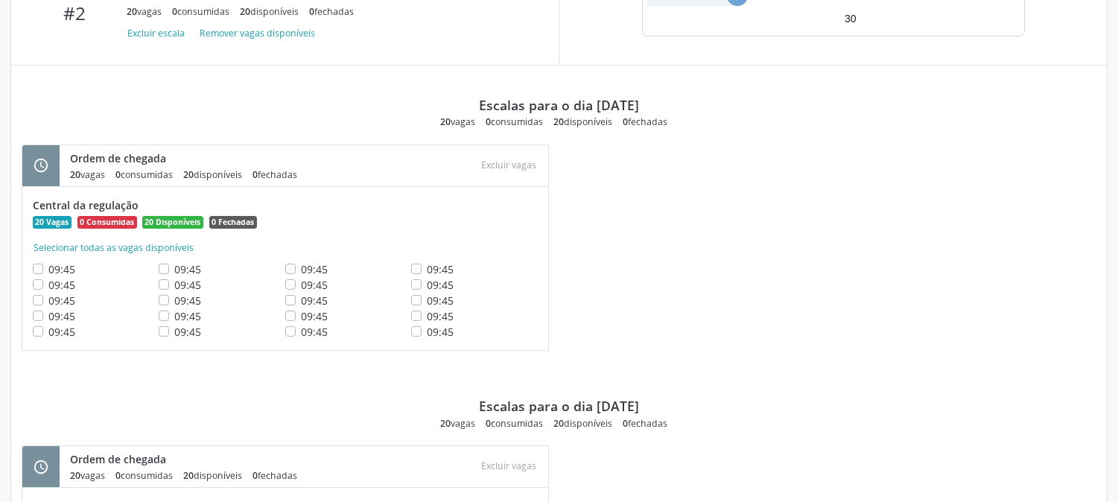
scroll to position [462, 0]
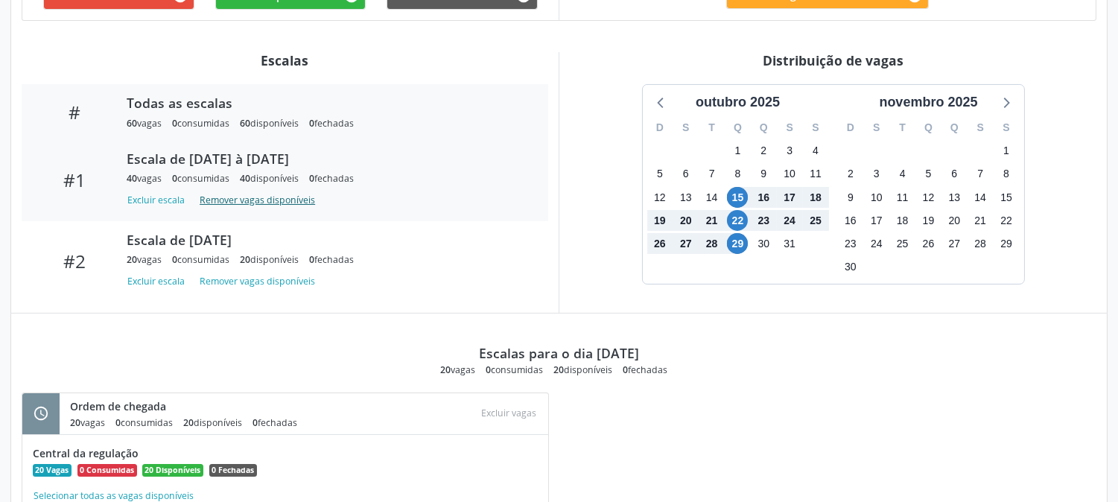
click at [281, 203] on button "Remover vagas disponíveis" at bounding box center [257, 200] width 127 height 20
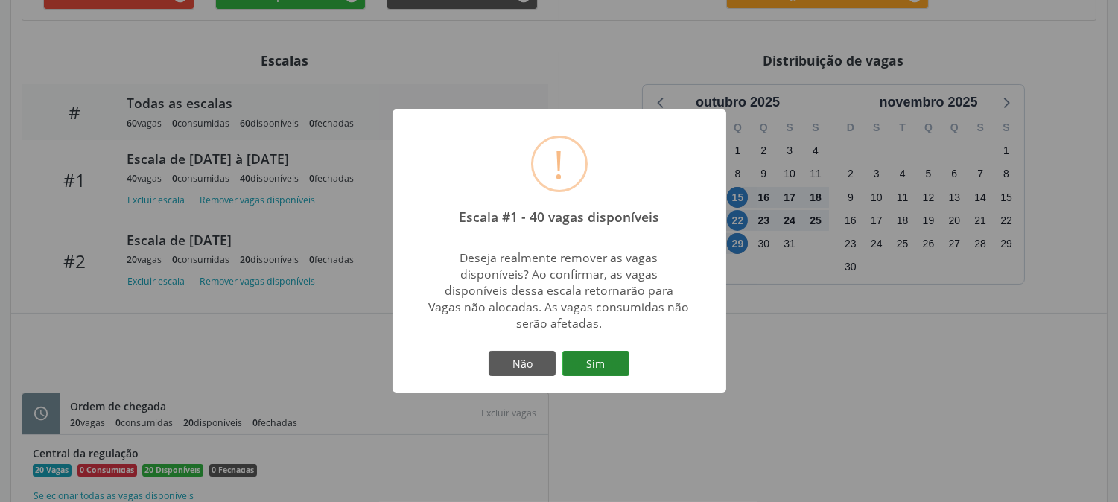
click at [597, 363] on button "Sim" at bounding box center [595, 363] width 67 height 25
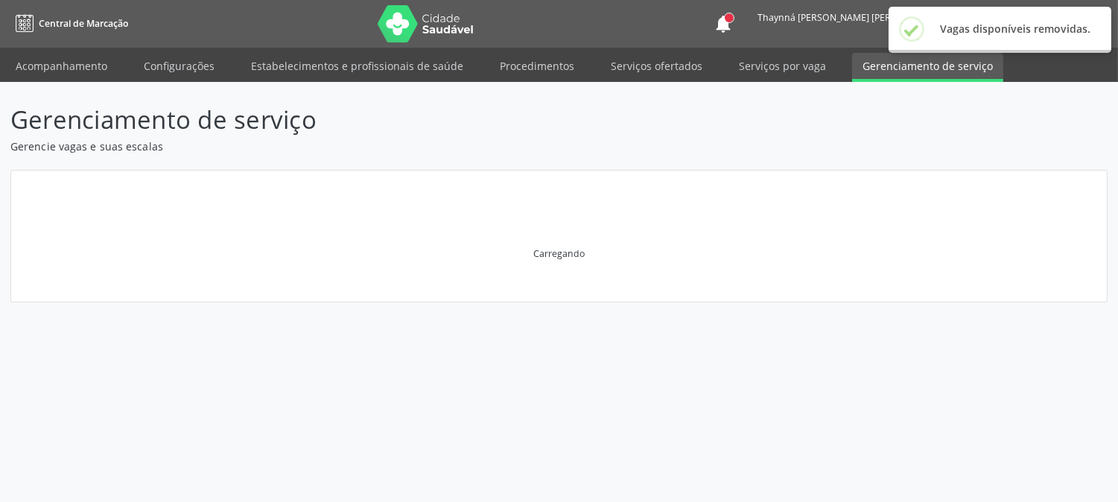
scroll to position [0, 0]
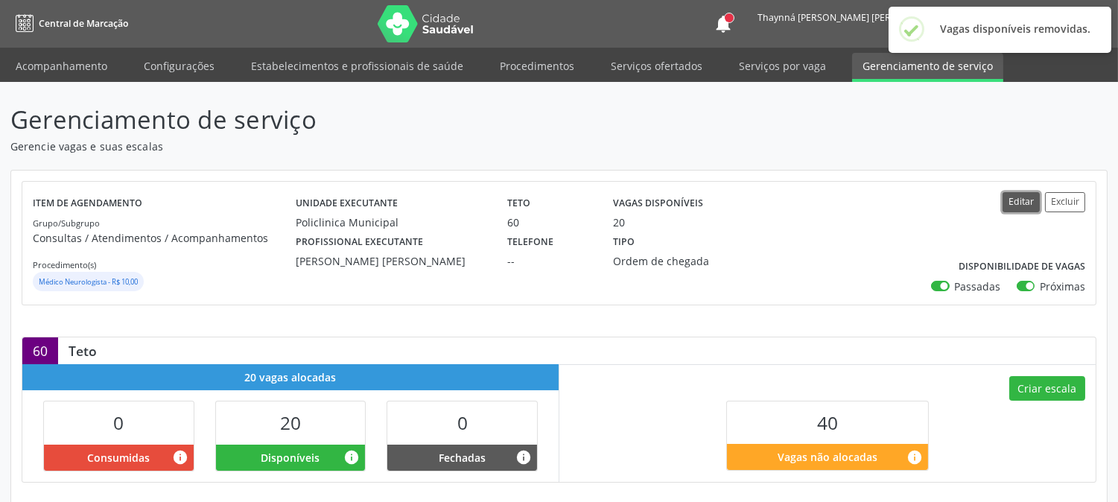
click at [1019, 207] on button "Editar" at bounding box center [1020, 202] width 37 height 20
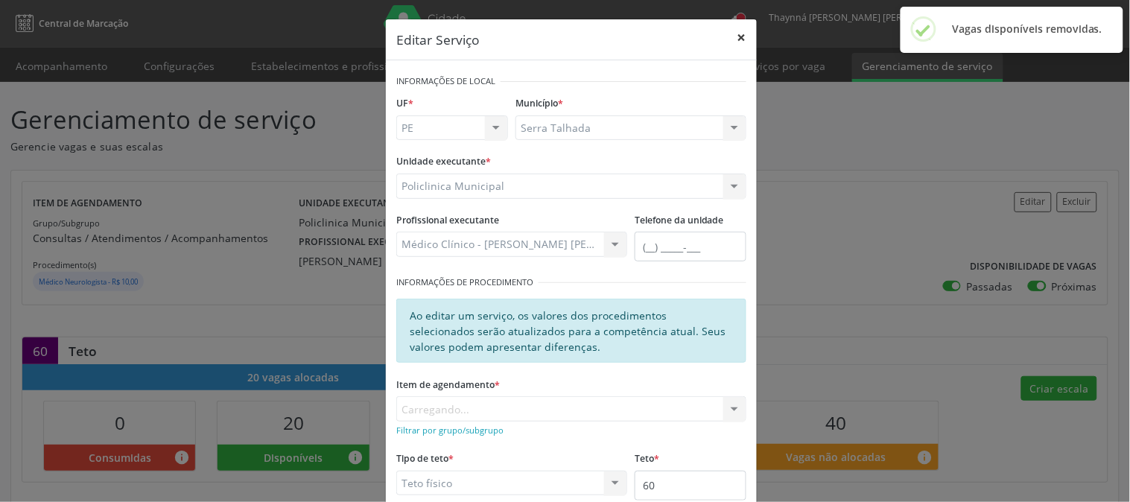
click at [734, 35] on button "×" at bounding box center [742, 37] width 30 height 36
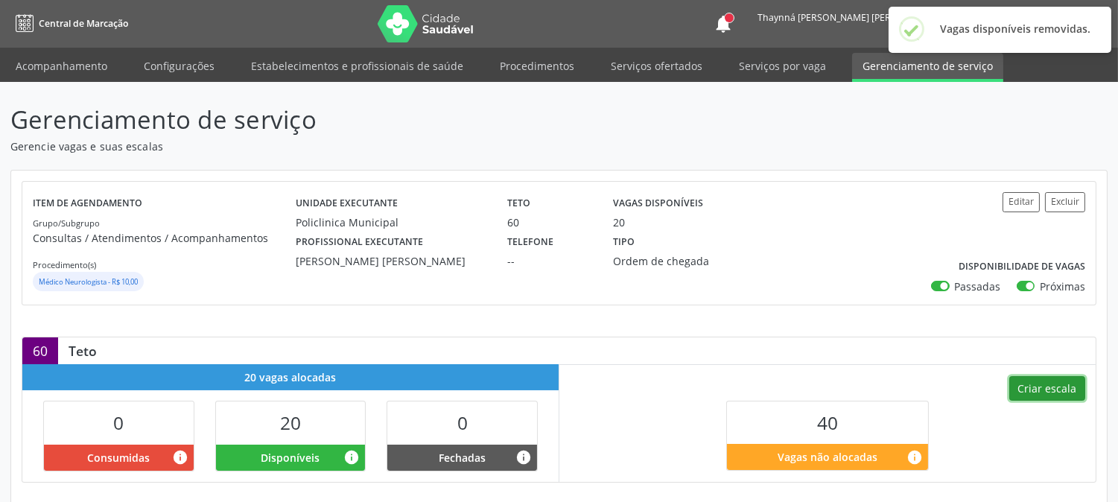
click at [1039, 390] on button "Criar escala" at bounding box center [1047, 388] width 76 height 25
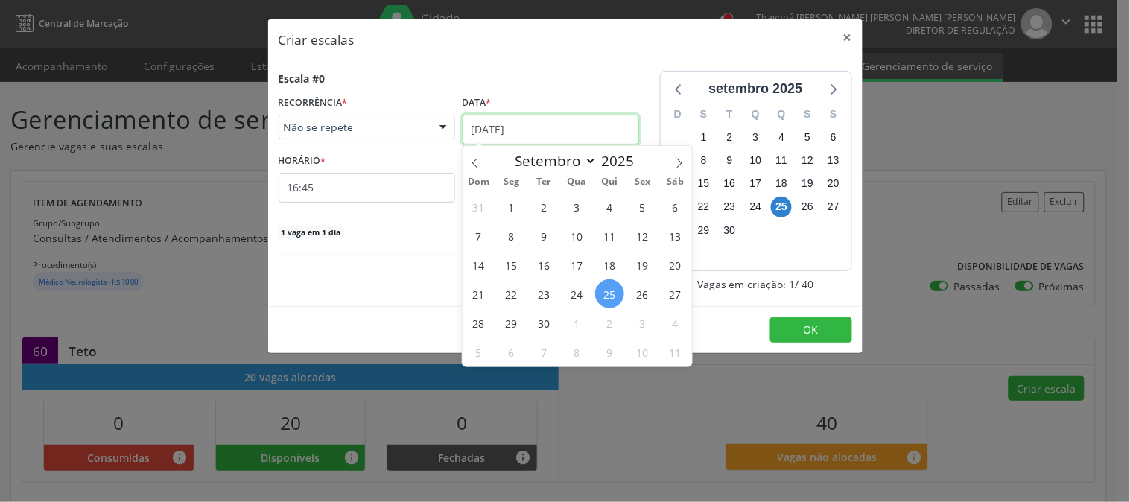
click at [568, 127] on input "[DATE]" at bounding box center [551, 130] width 177 height 30
click at [671, 164] on span at bounding box center [679, 158] width 25 height 25
select select "9"
click at [573, 237] on span "8" at bounding box center [576, 235] width 29 height 29
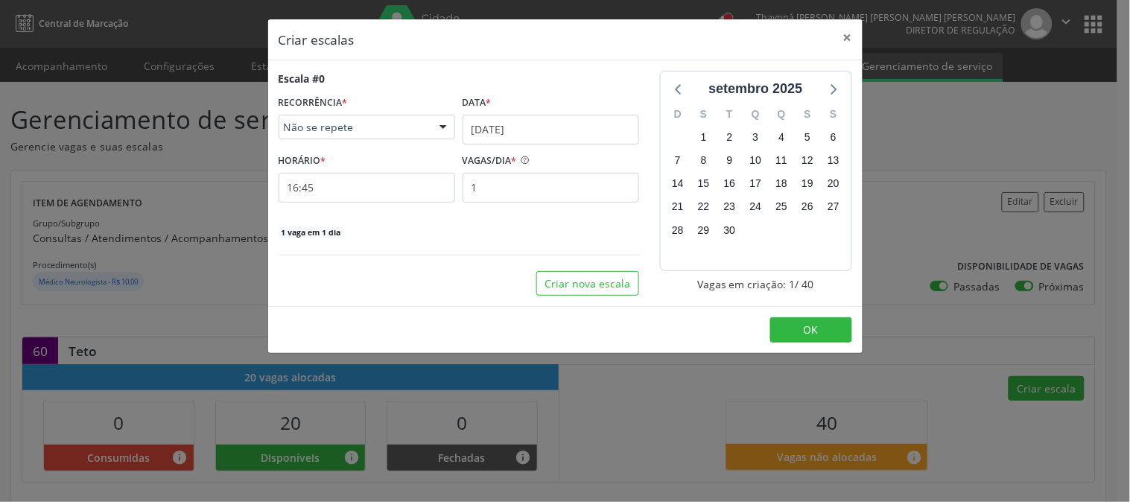
click at [413, 122] on span "Não se repete" at bounding box center [354, 127] width 141 height 15
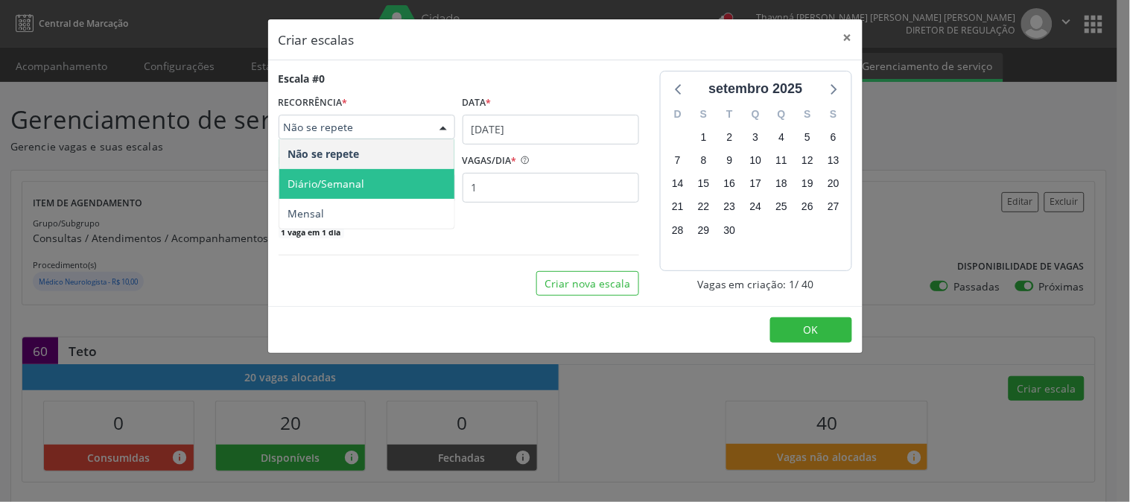
click at [419, 176] on span "Diário/Semanal" at bounding box center [366, 184] width 175 height 30
select select "9"
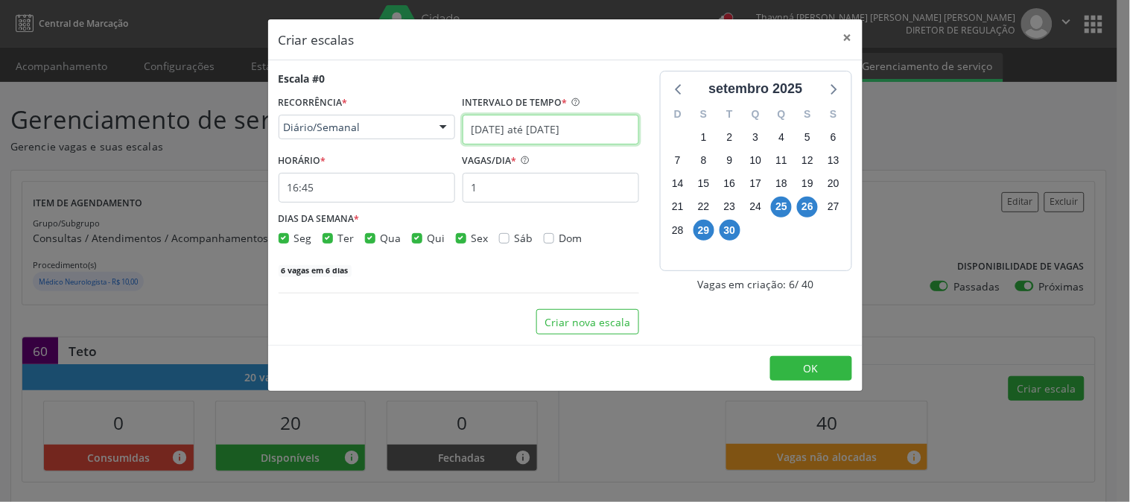
click at [582, 124] on input "[DATE] até [DATE]" at bounding box center [551, 130] width 177 height 30
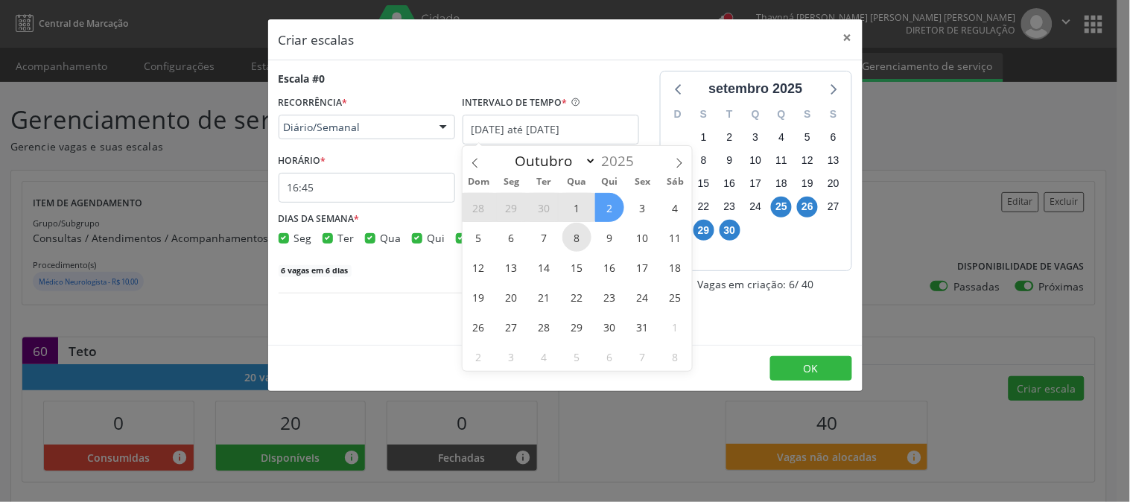
click at [565, 234] on span "8" at bounding box center [576, 237] width 29 height 29
type input "[DATE]"
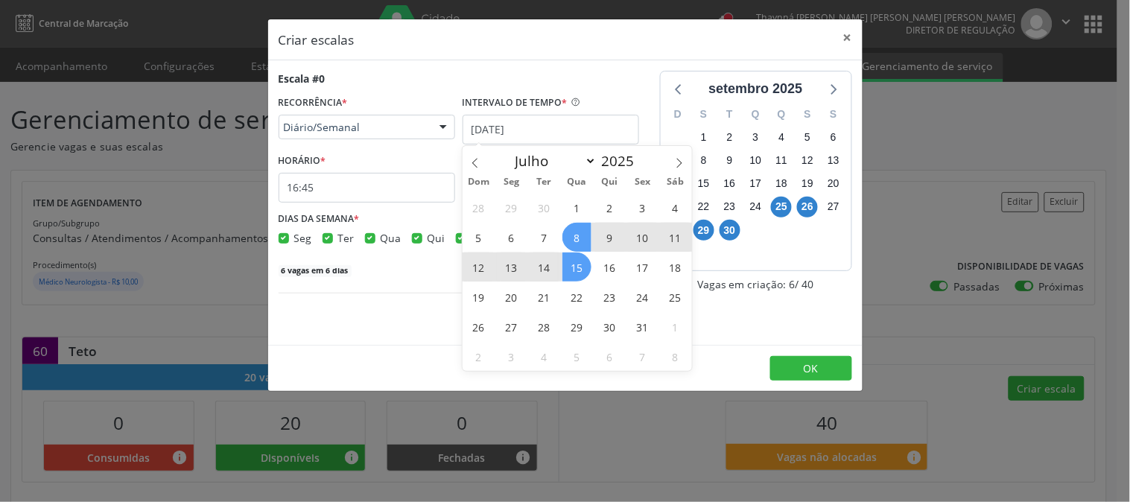
click at [574, 273] on span "15" at bounding box center [576, 266] width 29 height 29
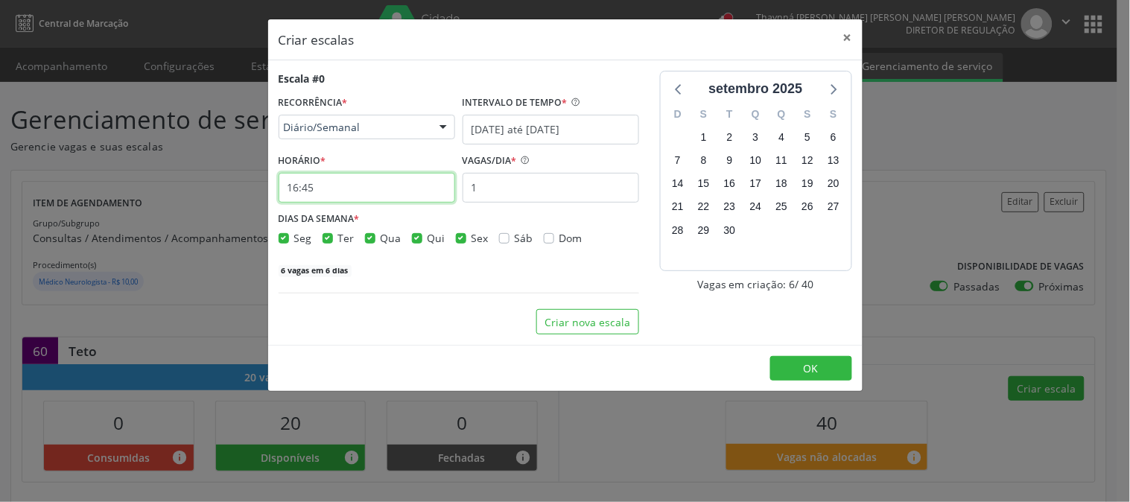
click at [331, 188] on input "16:45" at bounding box center [367, 188] width 177 height 30
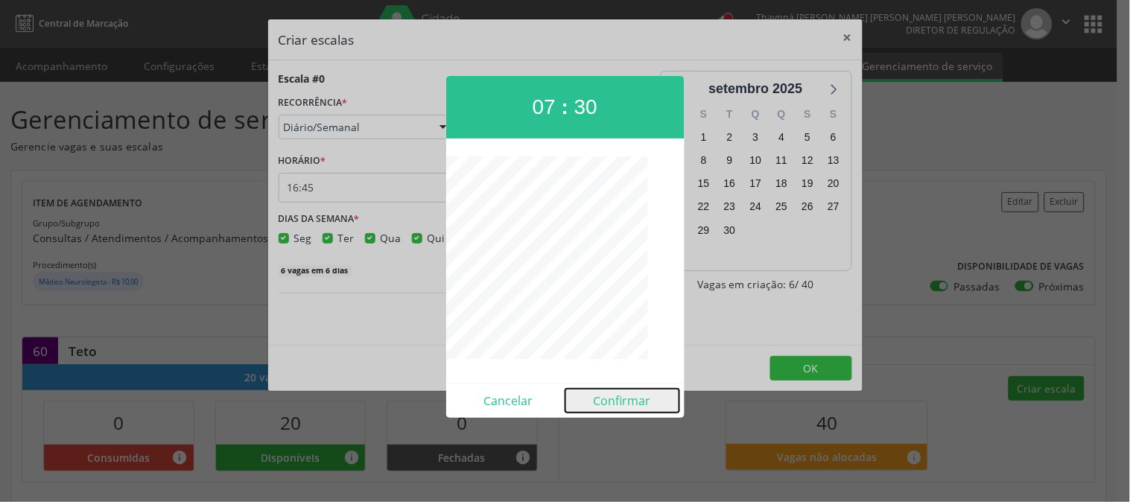
click at [600, 404] on button "Confirmar" at bounding box center [622, 401] width 114 height 24
type input "07:30"
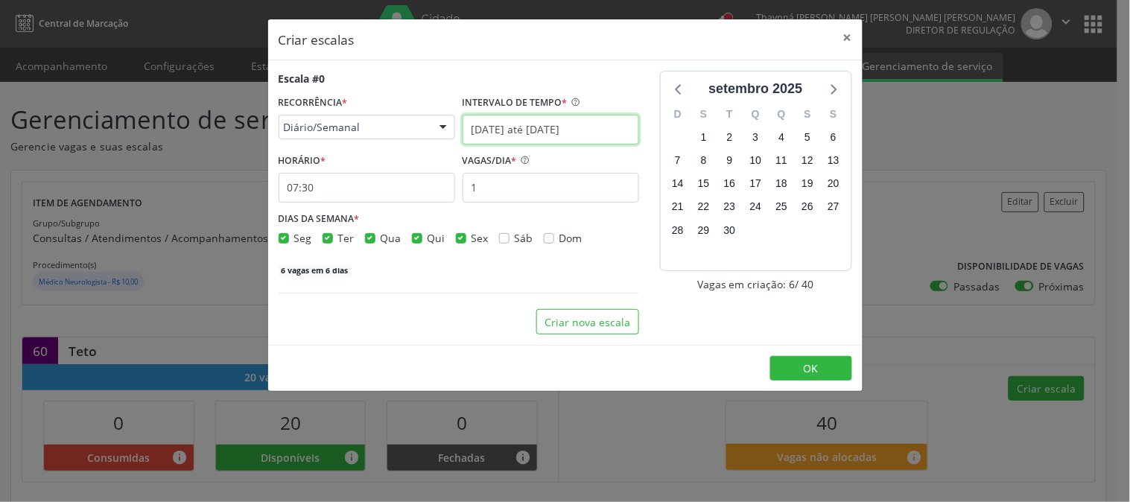
click at [559, 133] on input "[DATE] até [DATE]" at bounding box center [551, 130] width 177 height 30
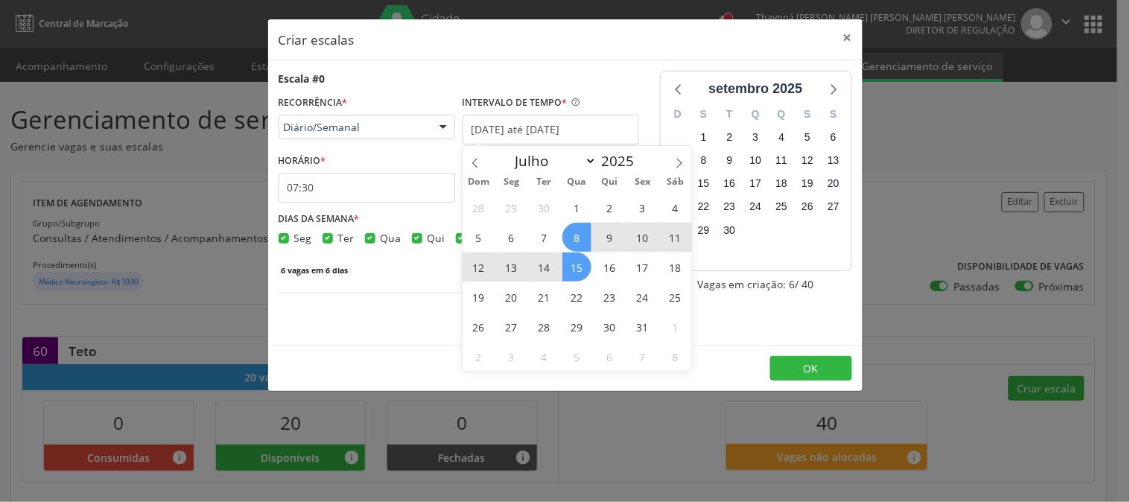
click at [574, 267] on span "15" at bounding box center [576, 266] width 29 height 29
type input "[DATE]"
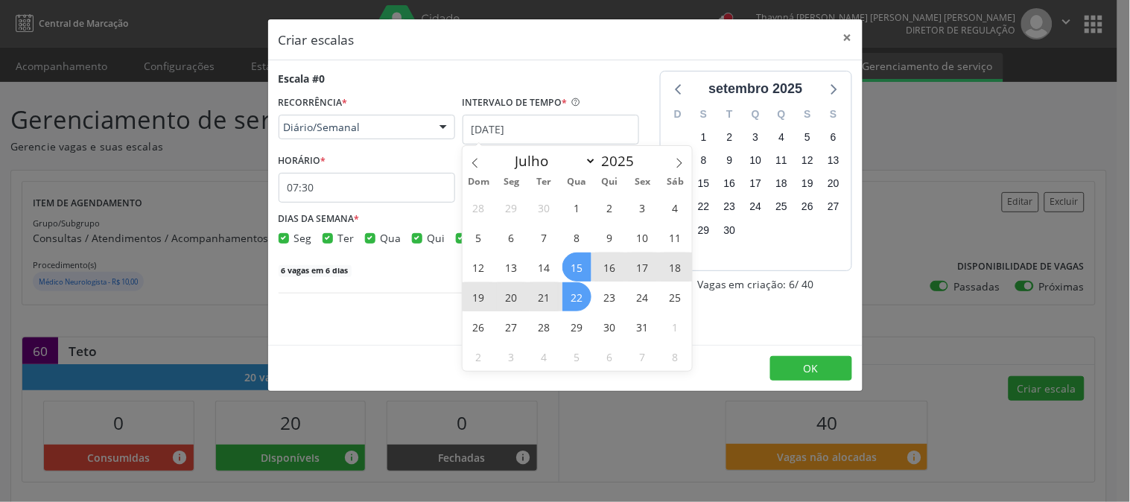
click at [578, 294] on span "22" at bounding box center [576, 296] width 29 height 29
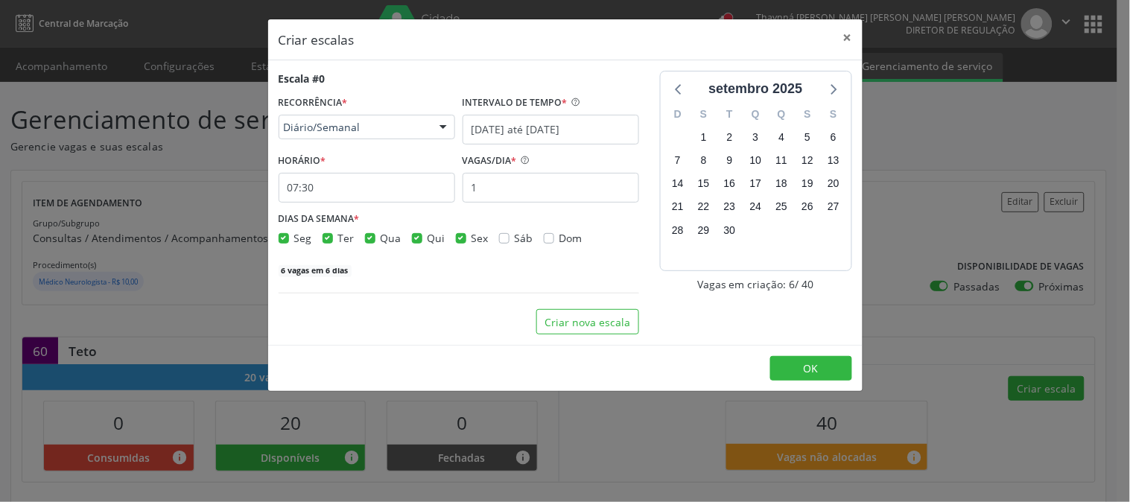
click at [471, 241] on span "Sex" at bounding box center [479, 238] width 17 height 14
click at [466, 241] on input "Sex" at bounding box center [461, 236] width 10 height 13
checkbox input "false"
click at [430, 235] on span "Qui" at bounding box center [436, 238] width 18 height 14
click at [422, 235] on input "Qui" at bounding box center [417, 236] width 10 height 13
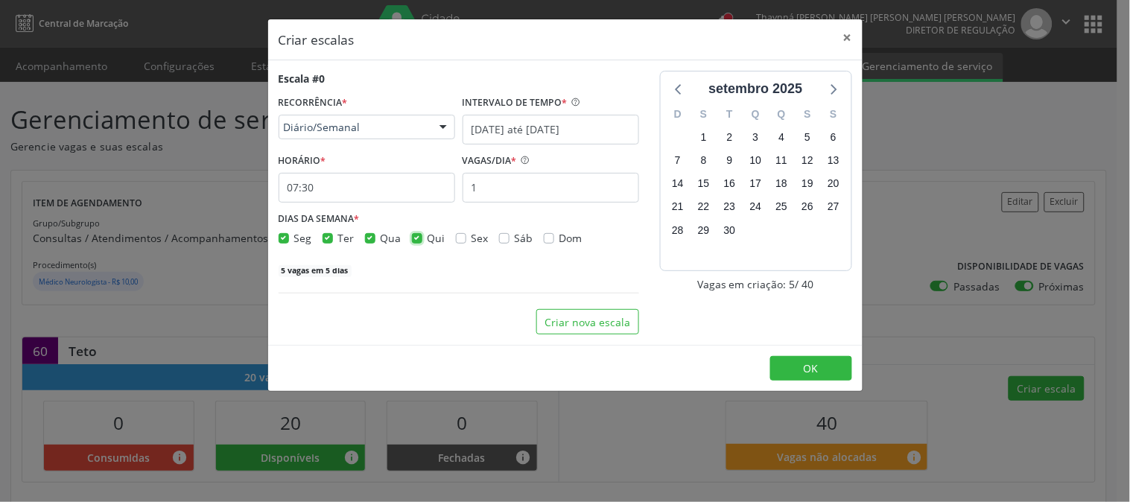
checkbox input "false"
click at [338, 235] on span "Ter" at bounding box center [346, 238] width 16 height 14
click at [333, 235] on input "Ter" at bounding box center [327, 236] width 10 height 13
checkbox input "false"
click at [301, 235] on span "Seg" at bounding box center [303, 238] width 18 height 14
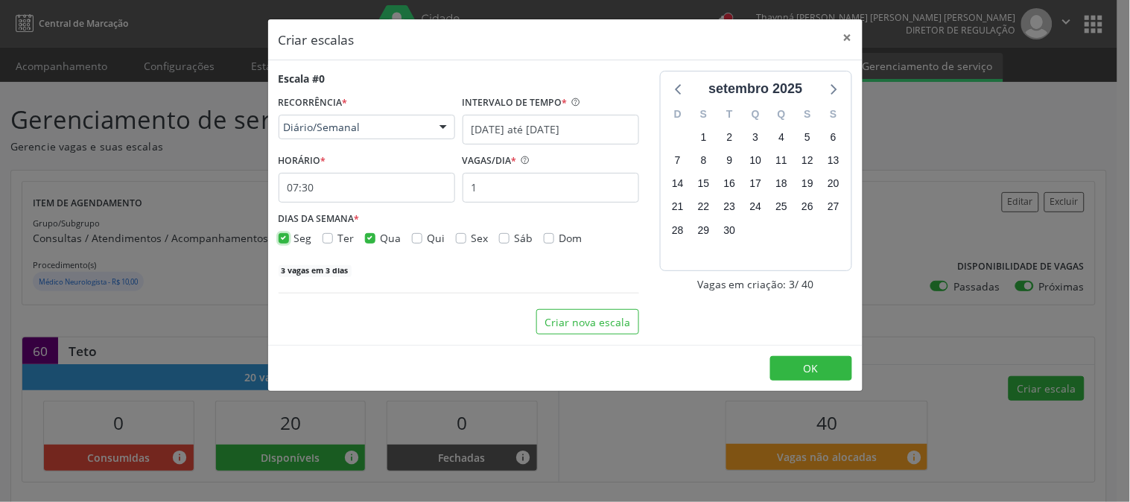
click at [289, 235] on input "Seg" at bounding box center [284, 236] width 10 height 13
checkbox input "false"
click at [523, 190] on input "1" at bounding box center [551, 188] width 177 height 30
type input "20"
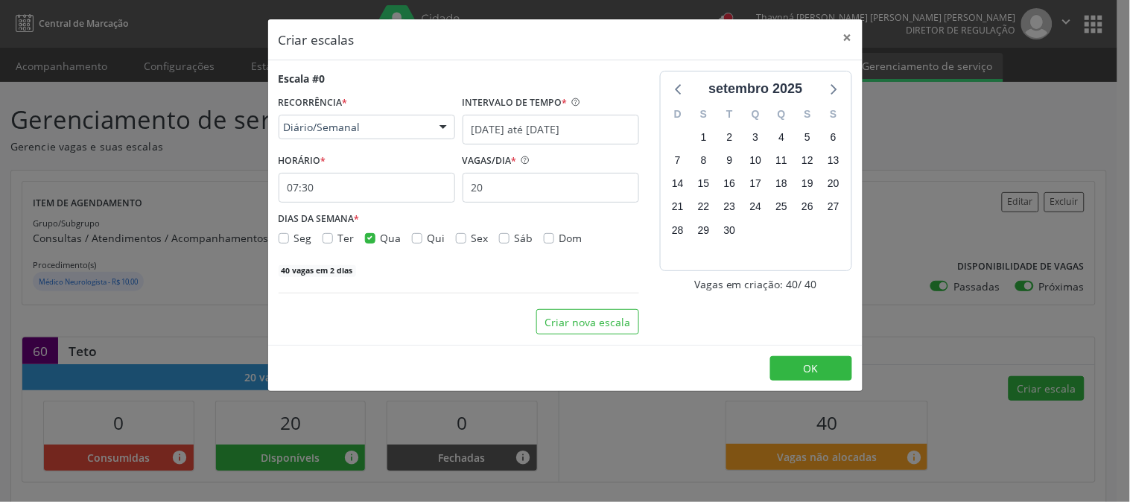
click at [787, 326] on div "setembro 2025 D S T Q Q S S 31 1 2 3 4 5 6 7 8 9 10 11 12 13 14 15 16 17 18 19 …" at bounding box center [755, 203] width 213 height 264
click at [798, 371] on button "OK" at bounding box center [811, 368] width 82 height 25
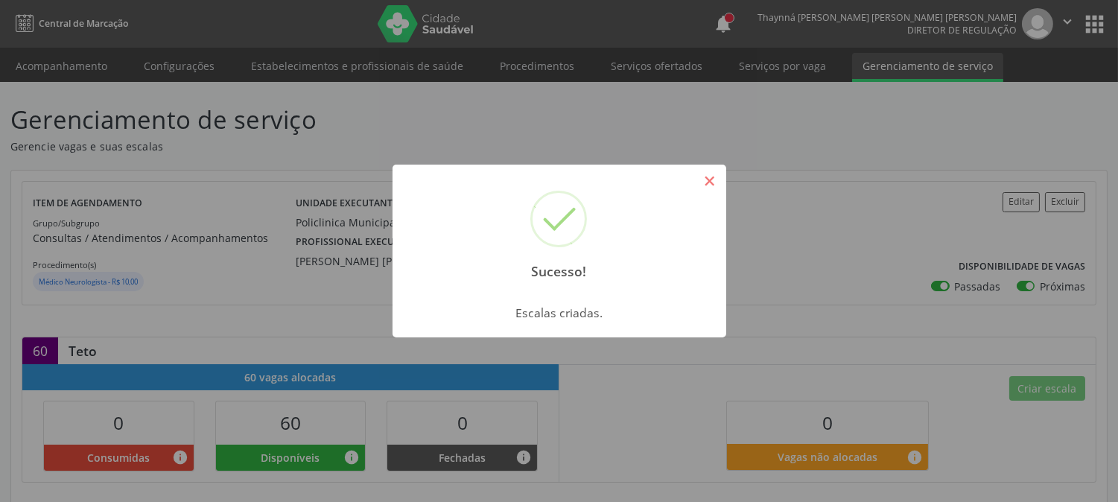
click at [716, 181] on button "×" at bounding box center [709, 180] width 25 height 25
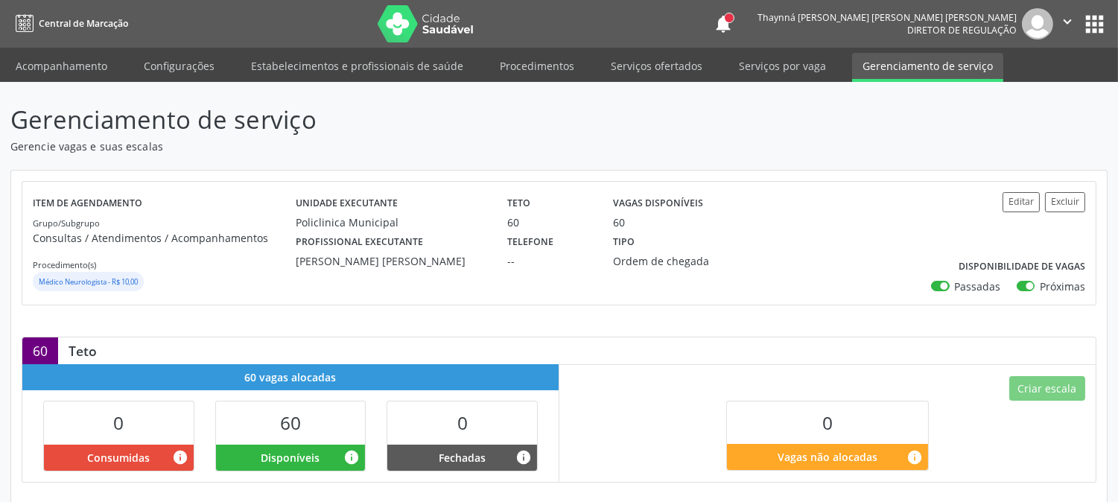
scroll to position [413, 0]
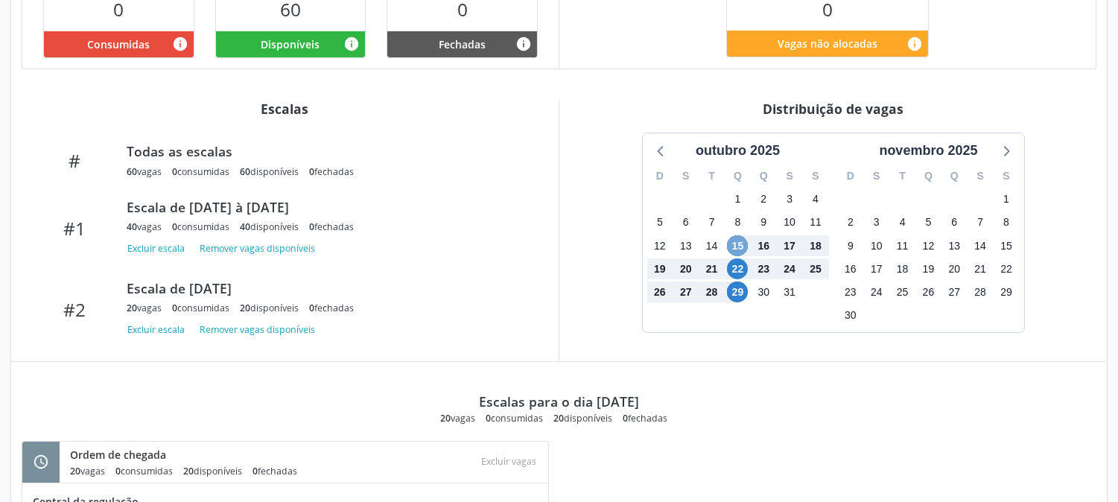
click at [742, 250] on span "15" at bounding box center [737, 245] width 21 height 21
click at [745, 288] on span "29" at bounding box center [737, 292] width 21 height 21
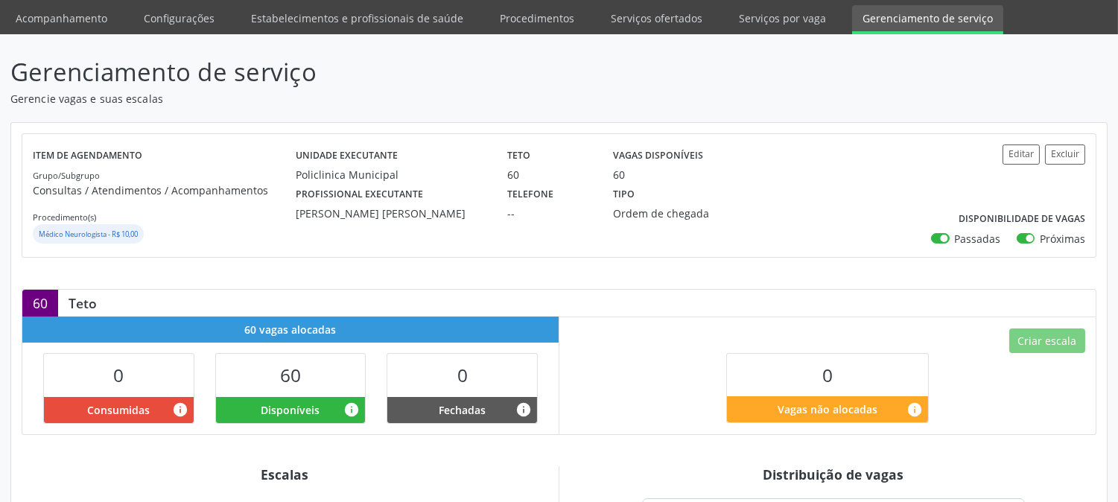
scroll to position [0, 0]
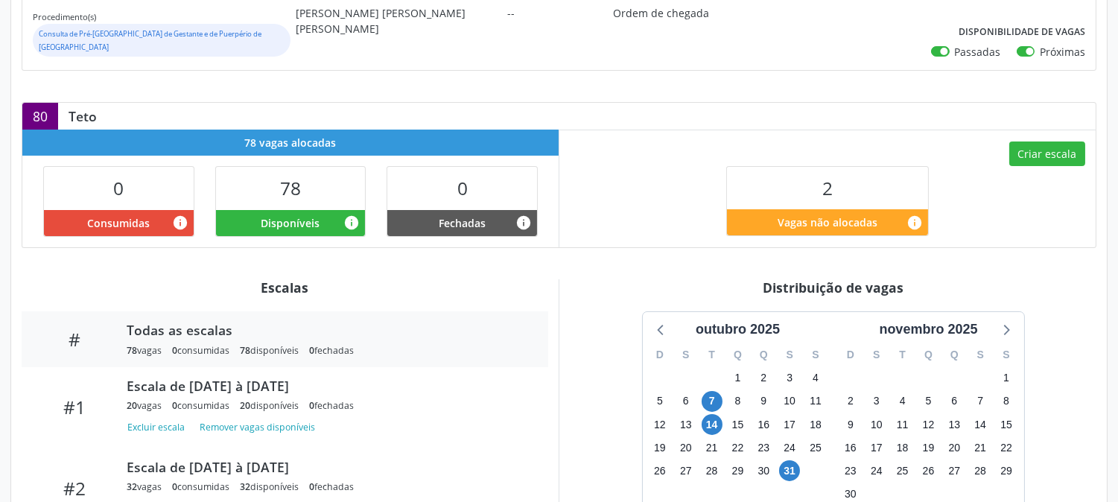
scroll to position [365, 0]
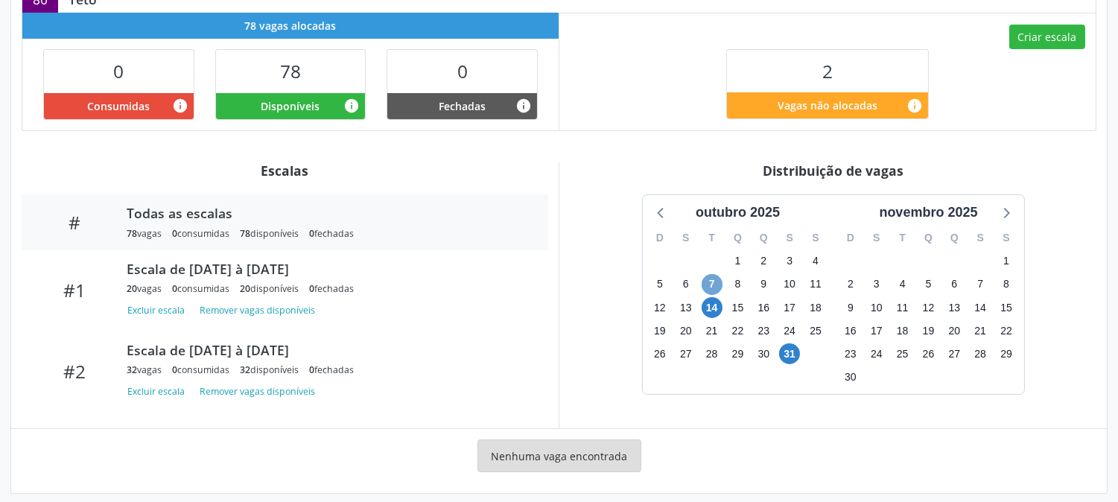
click at [710, 274] on span "7" at bounding box center [712, 284] width 21 height 21
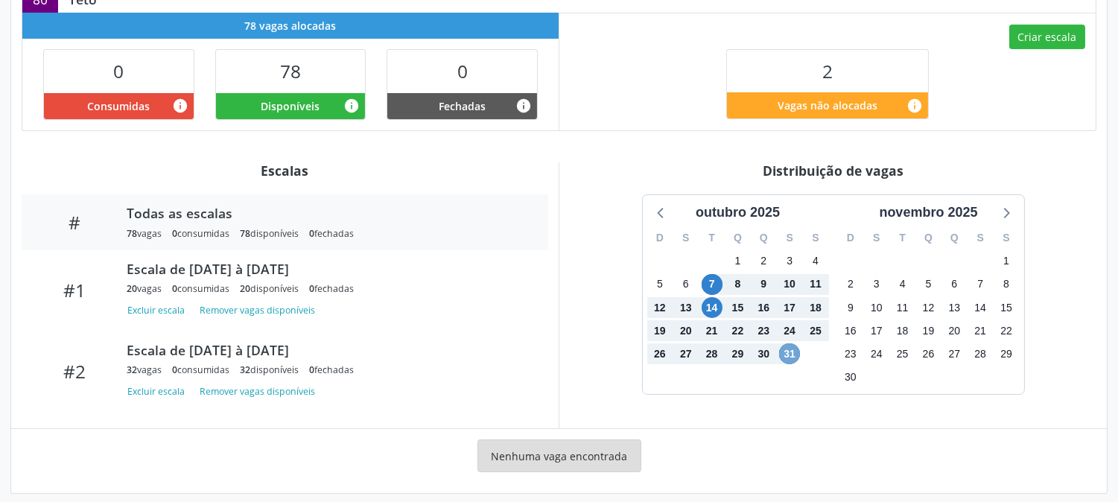
click at [783, 346] on span "31" at bounding box center [789, 353] width 21 height 21
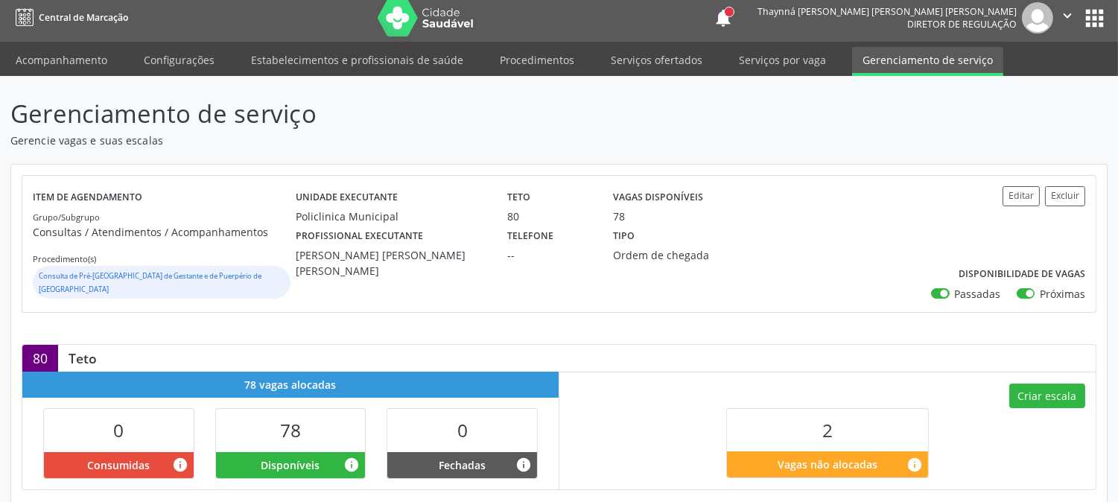
scroll to position [0, 0]
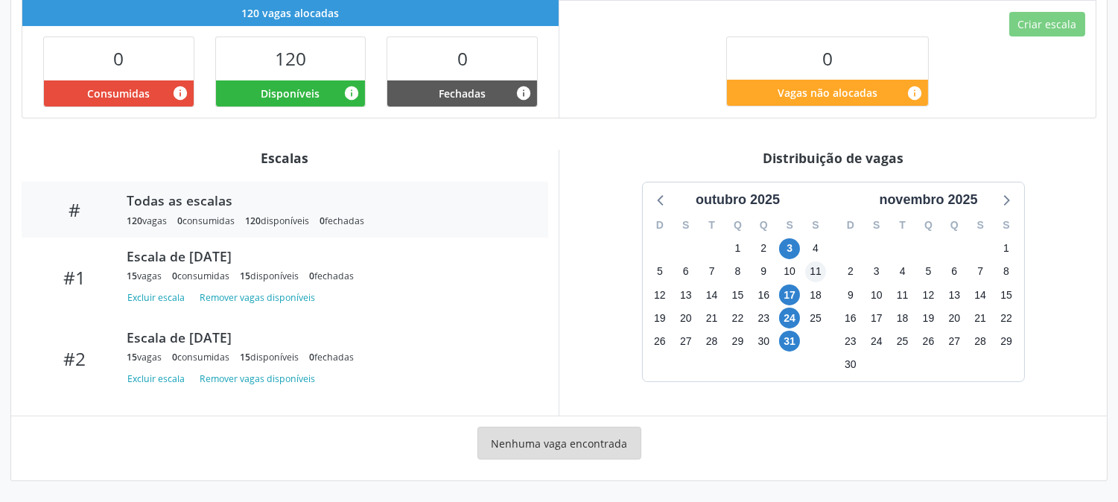
scroll to position [365, 0]
click at [795, 248] on span "3" at bounding box center [789, 248] width 21 height 21
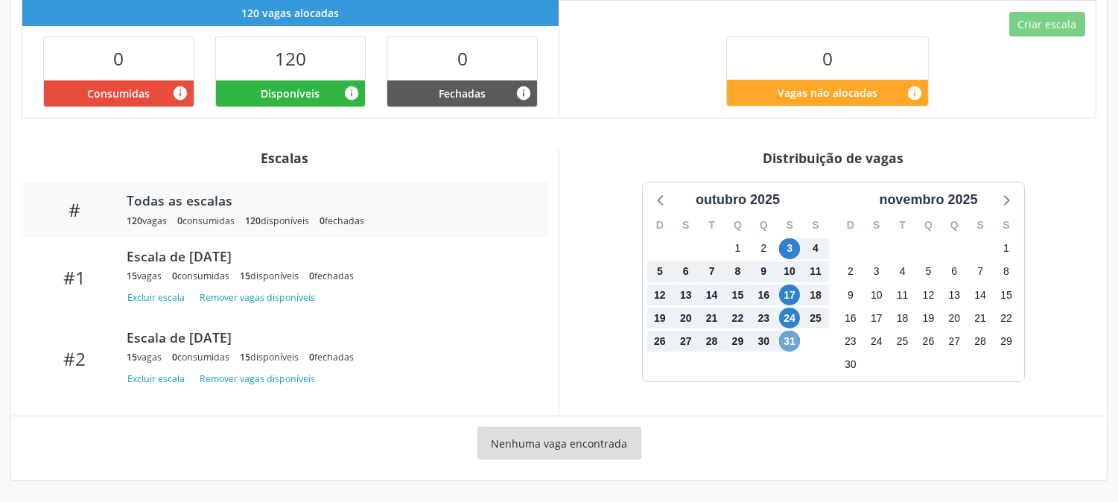
click at [792, 345] on span "31" at bounding box center [789, 341] width 21 height 21
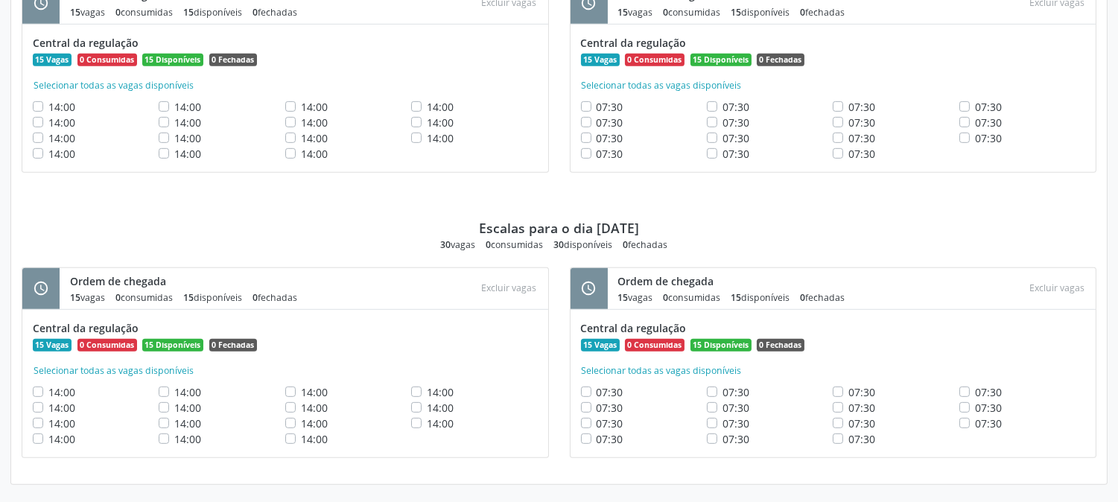
scroll to position [1035, 0]
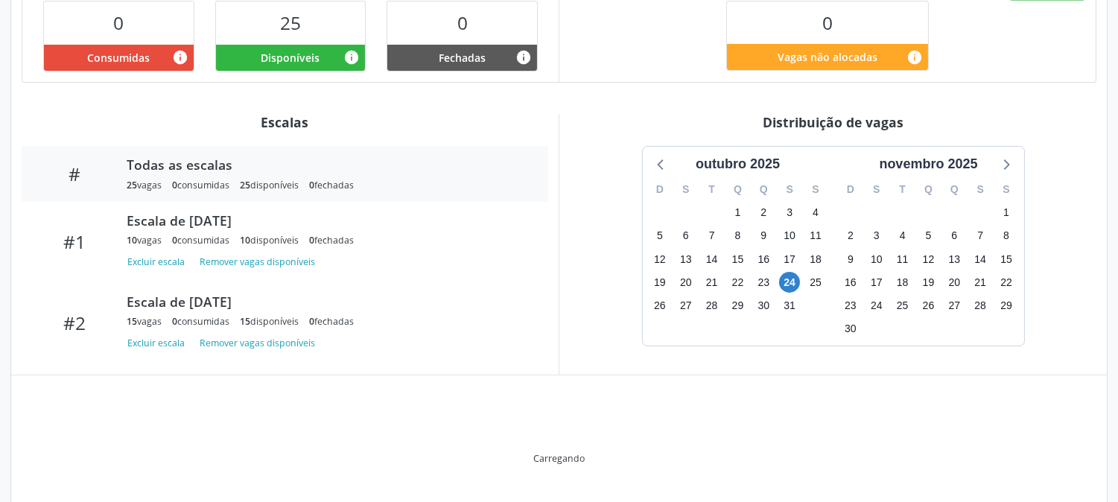
scroll to position [360, 0]
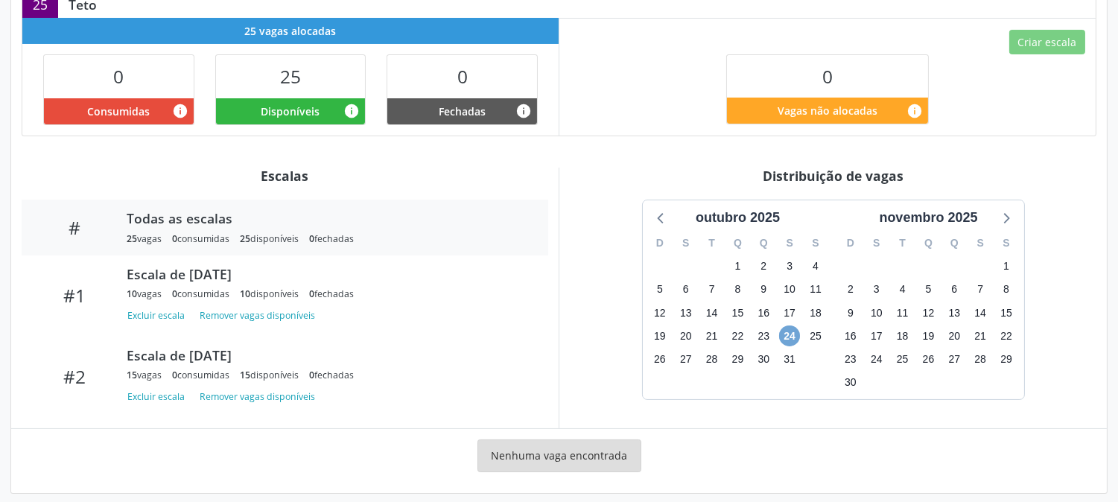
click at [792, 325] on span "24" at bounding box center [789, 335] width 21 height 21
click at [791, 325] on span "24" at bounding box center [789, 335] width 21 height 21
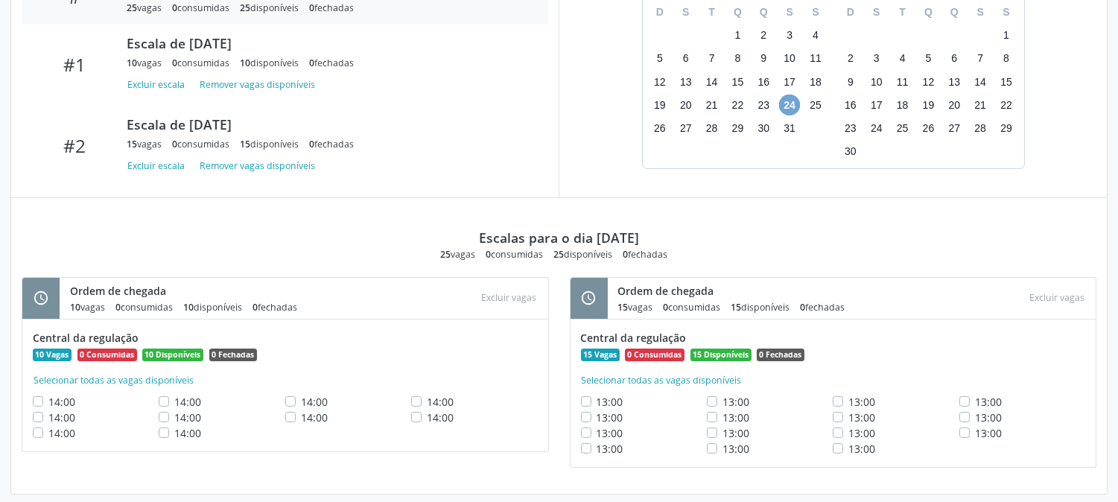
scroll to position [94, 0]
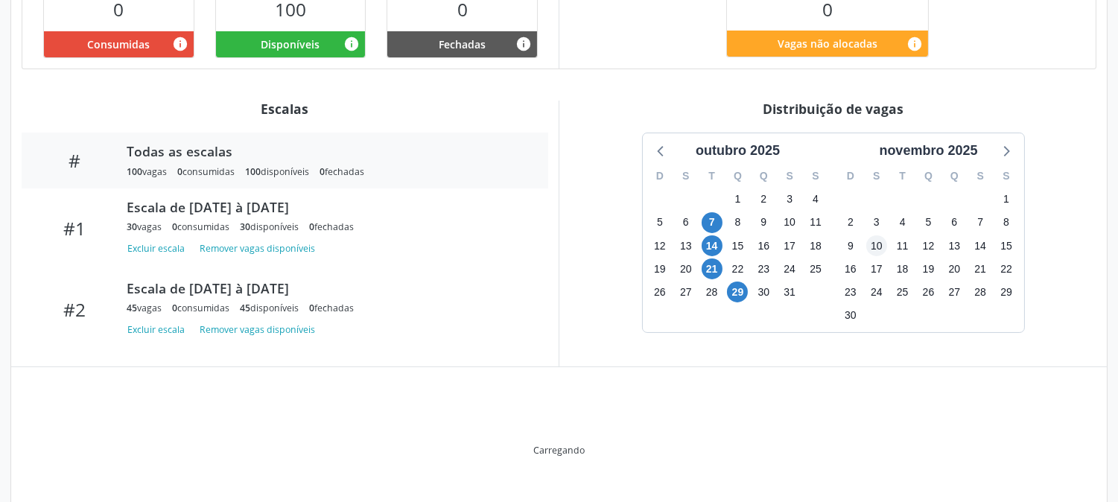
scroll to position [365, 0]
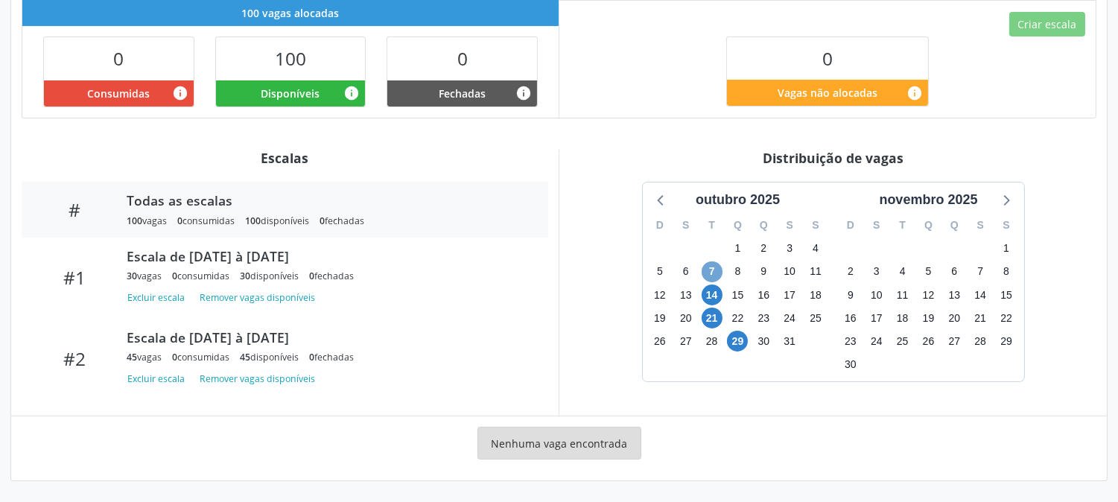
click at [711, 263] on span "7" at bounding box center [712, 271] width 21 height 21
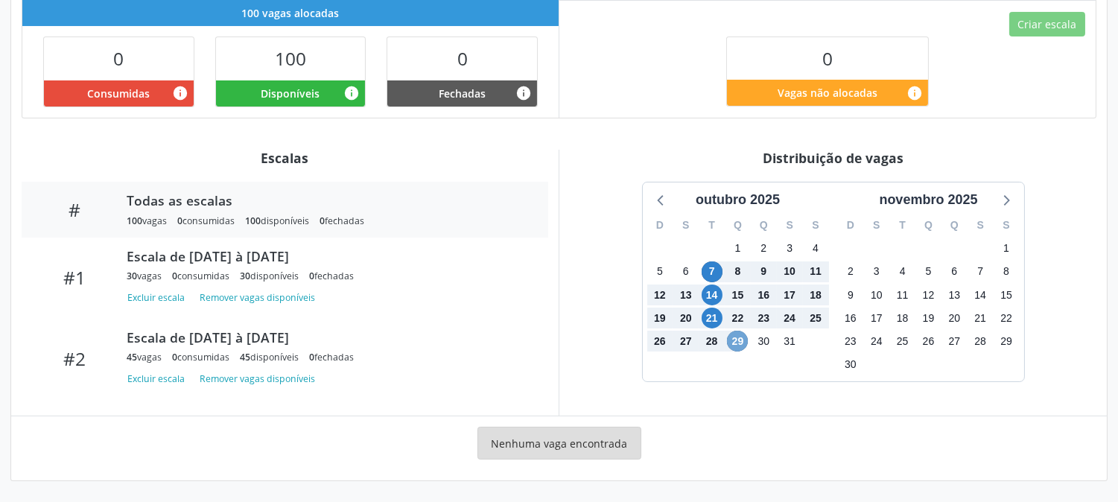
click at [735, 346] on span "29" at bounding box center [737, 341] width 21 height 21
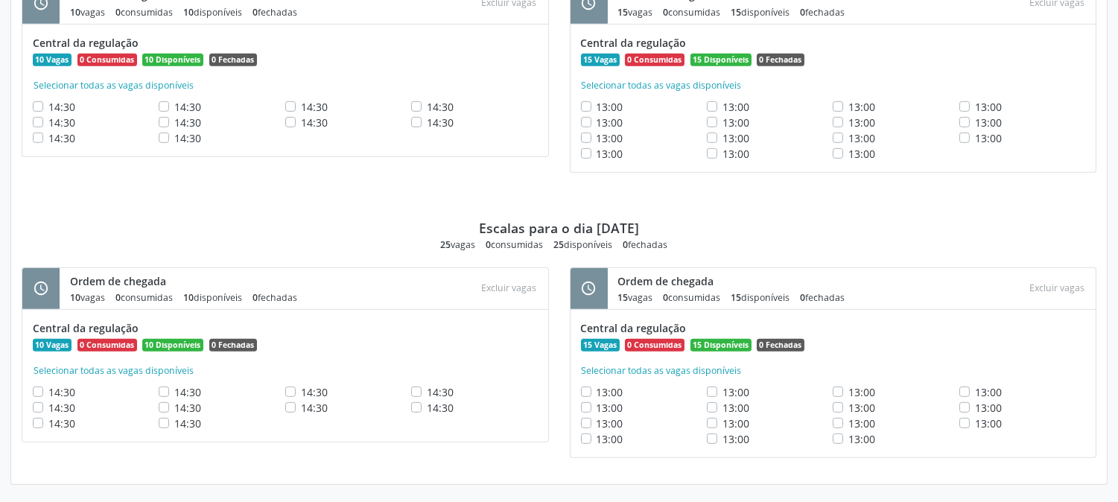
scroll to position [1035, 0]
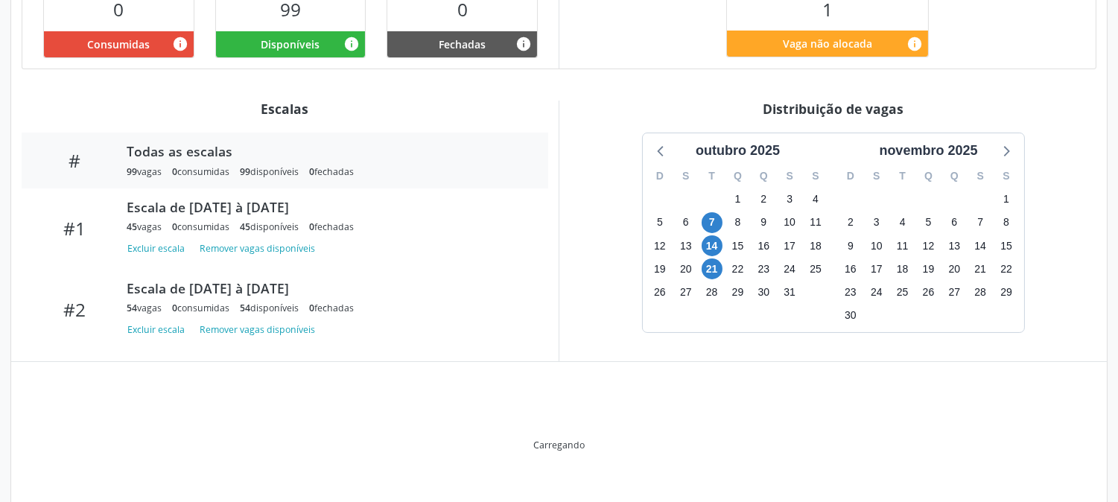
scroll to position [360, 0]
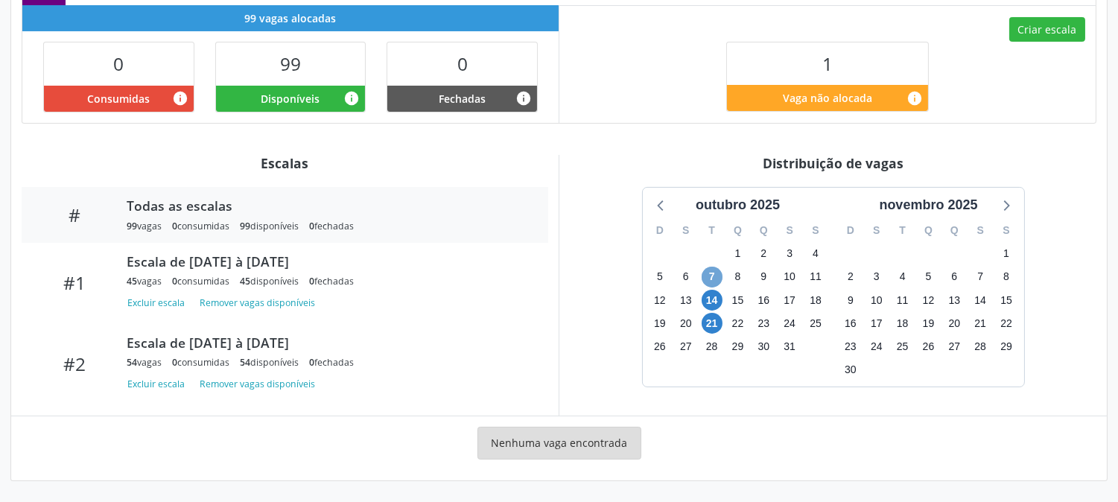
click at [719, 279] on span "7" at bounding box center [712, 277] width 21 height 21
click at [708, 315] on span "21" at bounding box center [712, 323] width 21 height 21
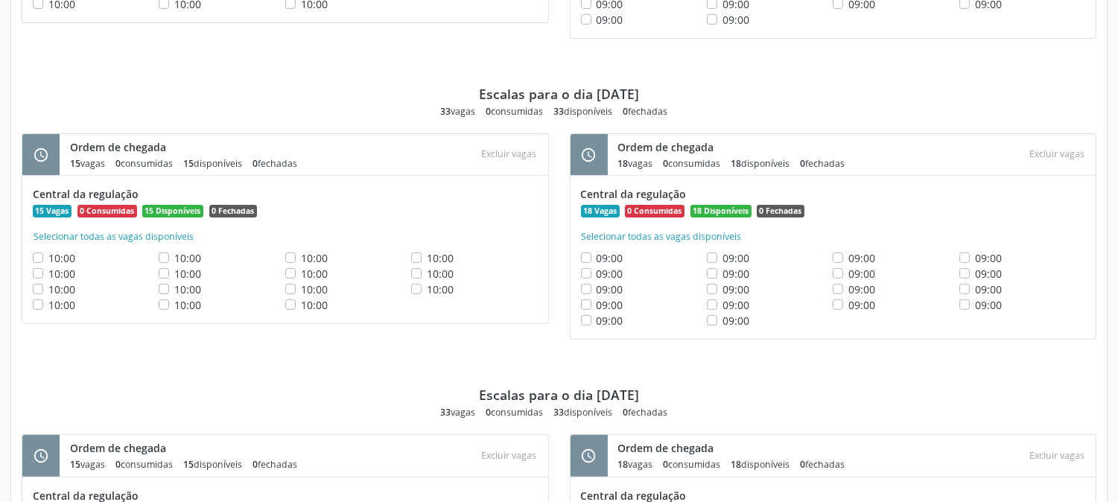
scroll to position [1207, 0]
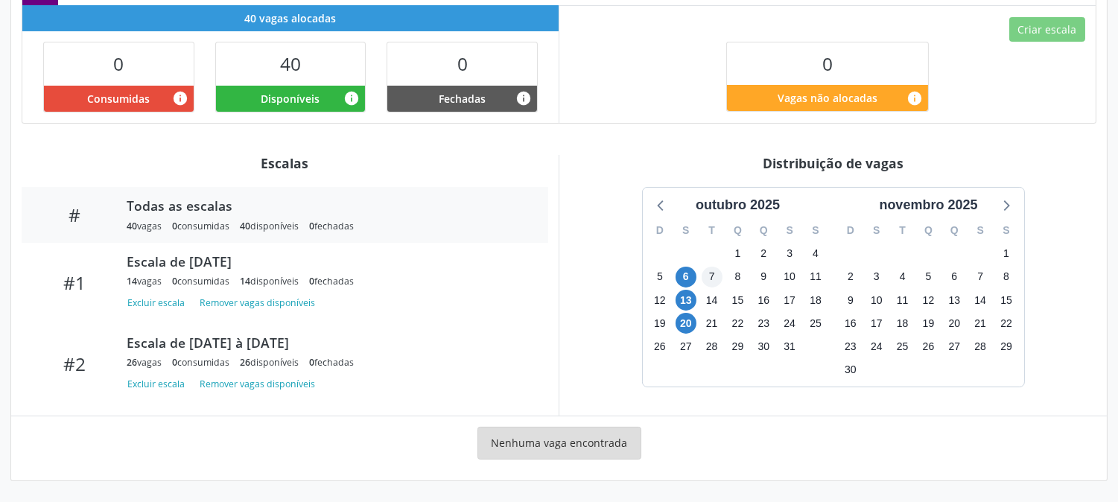
scroll to position [360, 0]
click at [686, 284] on span "6" at bounding box center [686, 277] width 21 height 21
click at [686, 318] on span "20" at bounding box center [686, 323] width 21 height 21
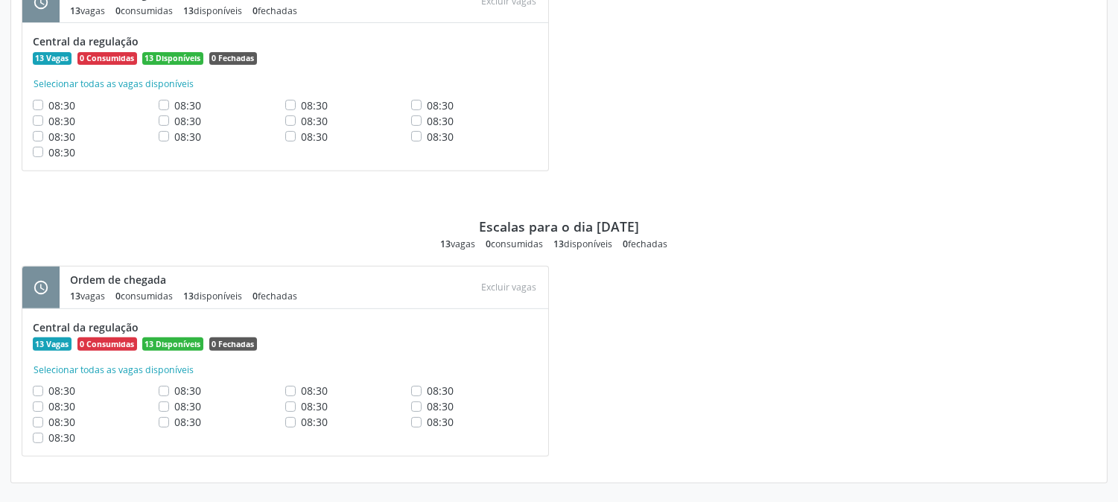
scroll to position [828, 0]
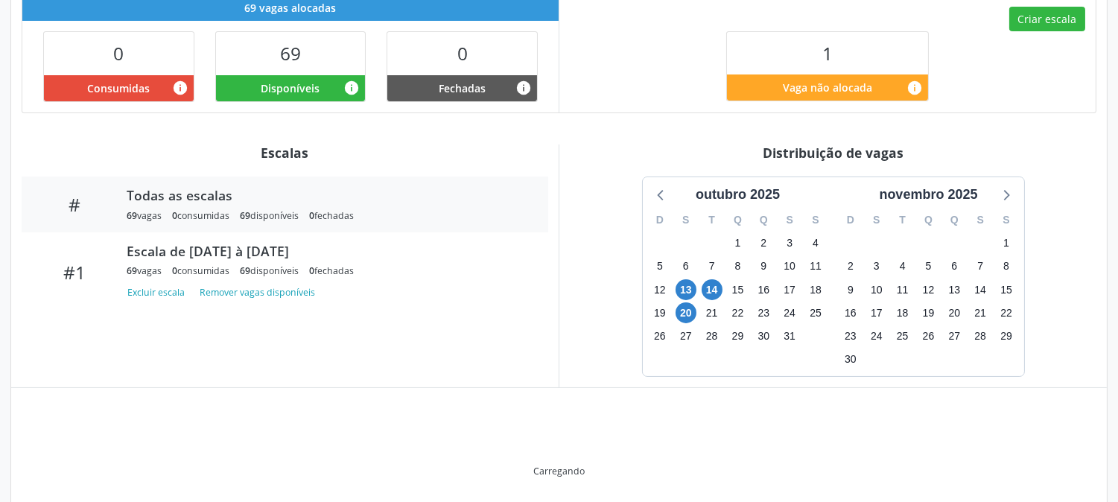
scroll to position [343, 0]
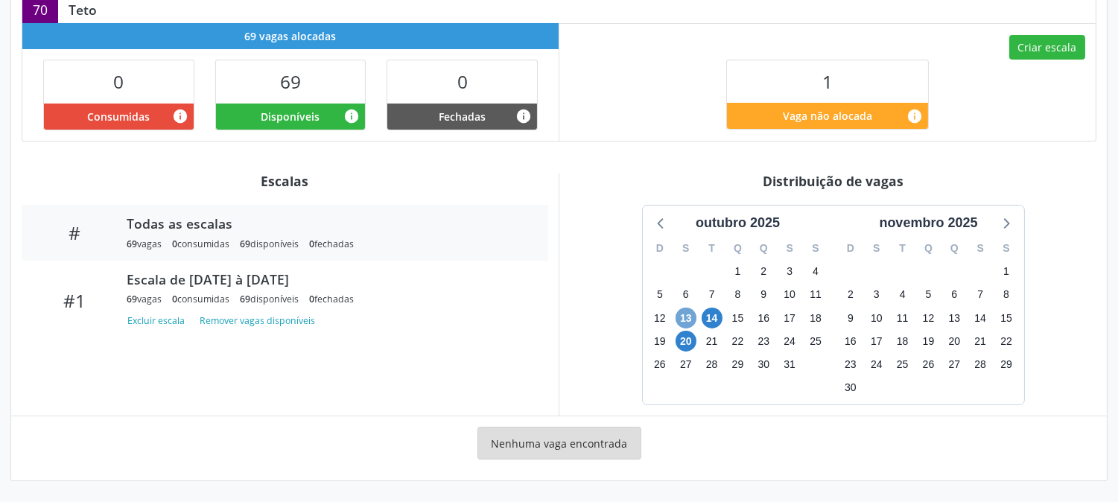
click at [689, 308] on span "13" at bounding box center [686, 318] width 21 height 21
click at [689, 335] on span "20" at bounding box center [686, 341] width 21 height 21
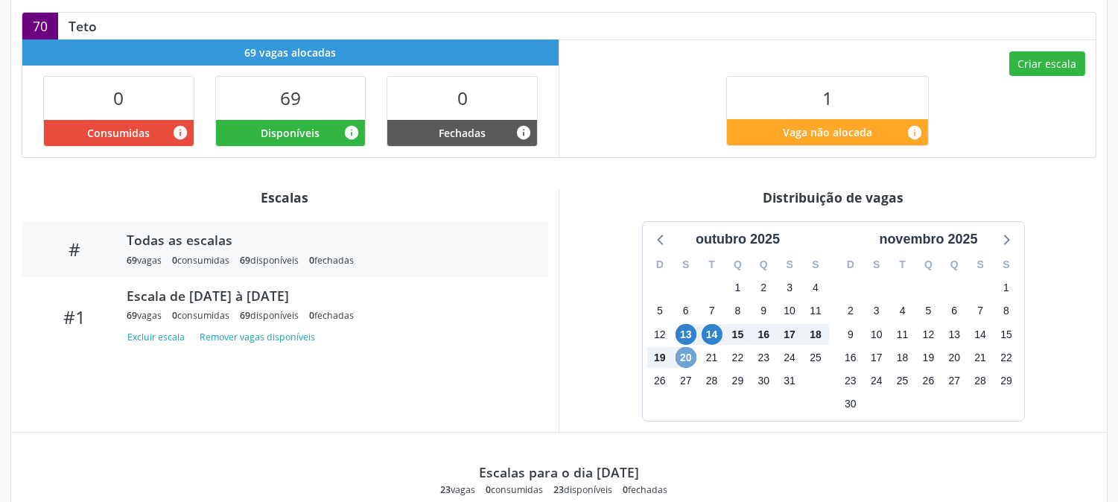
scroll to position [0, 0]
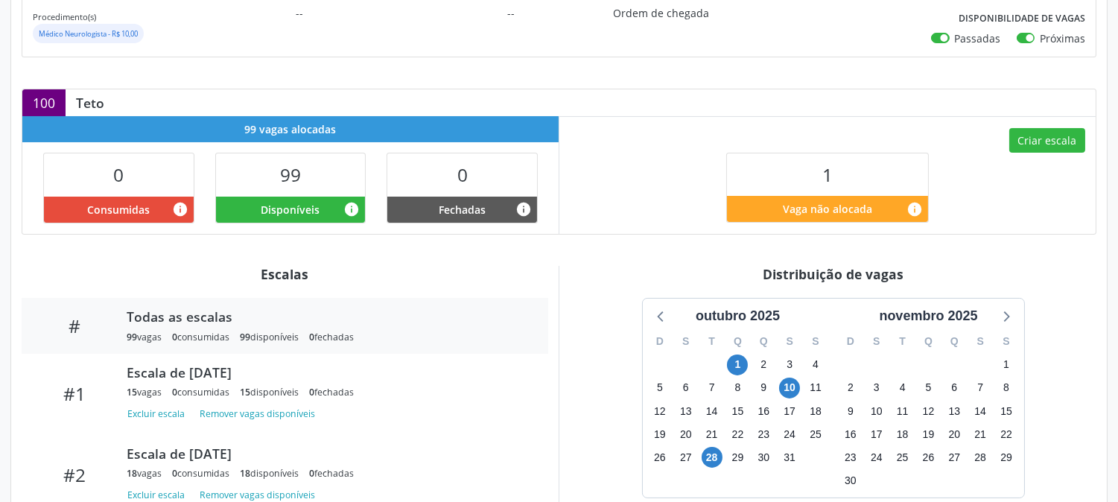
scroll to position [331, 0]
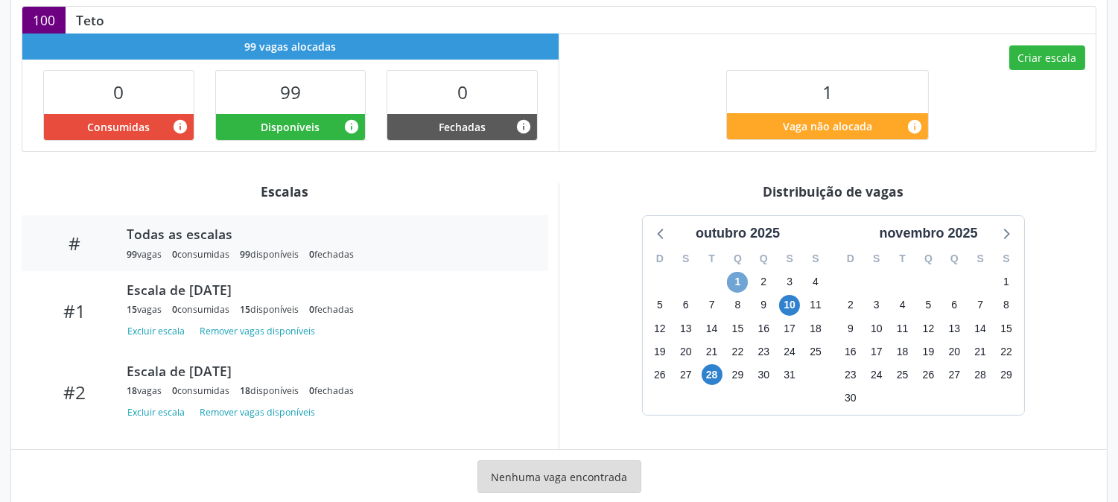
click at [730, 281] on span "1" at bounding box center [737, 282] width 21 height 21
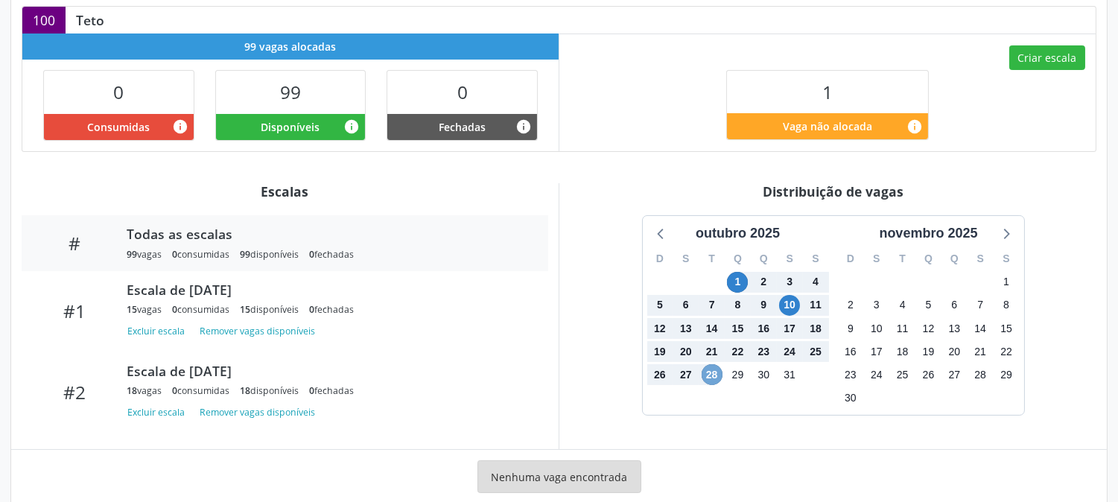
click at [718, 372] on span "28" at bounding box center [712, 374] width 21 height 21
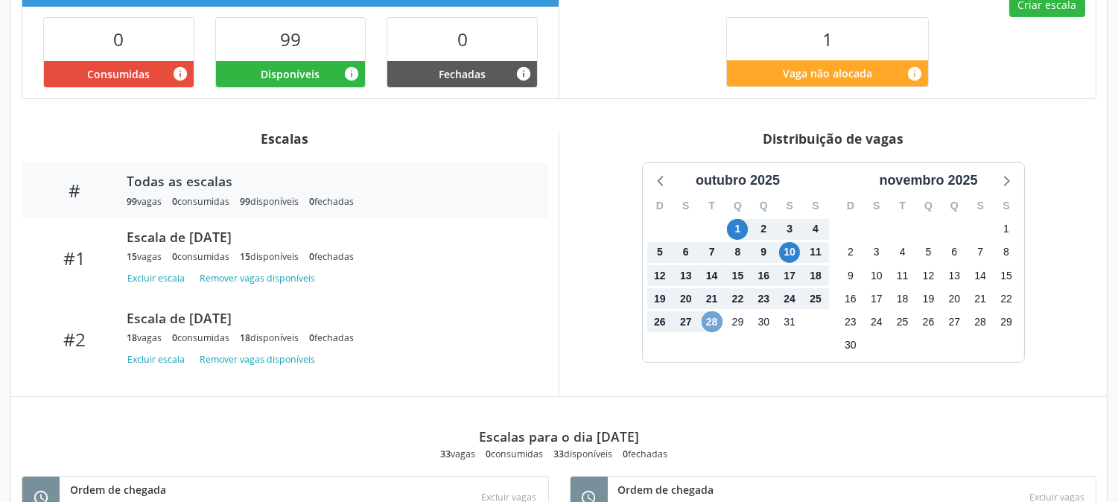
scroll to position [301, 0]
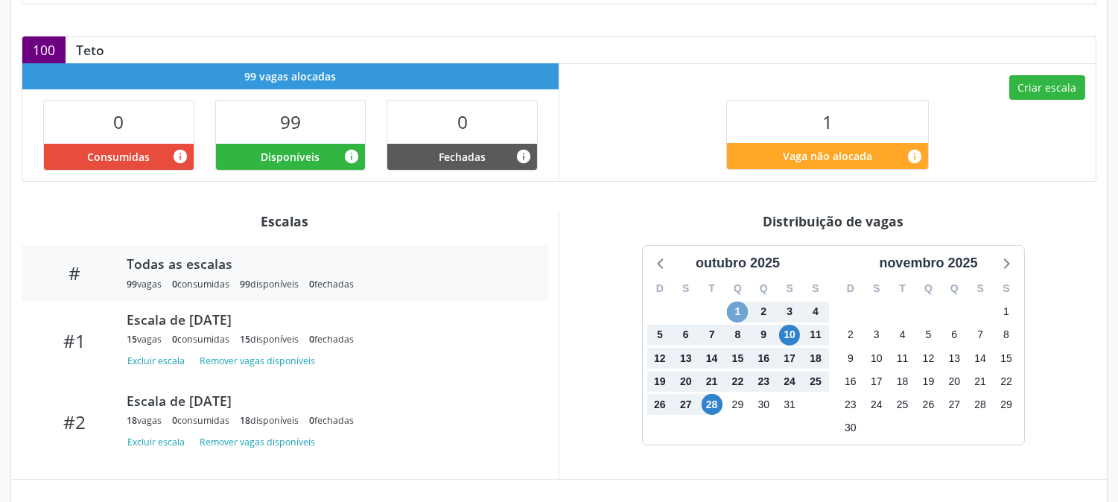
click at [743, 308] on span "1" at bounding box center [737, 312] width 21 height 21
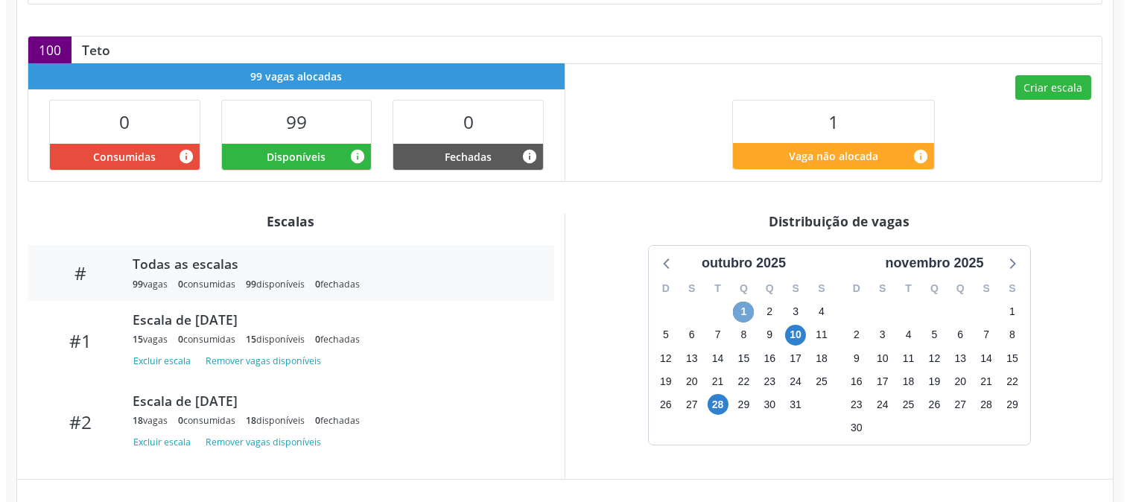
scroll to position [611, 0]
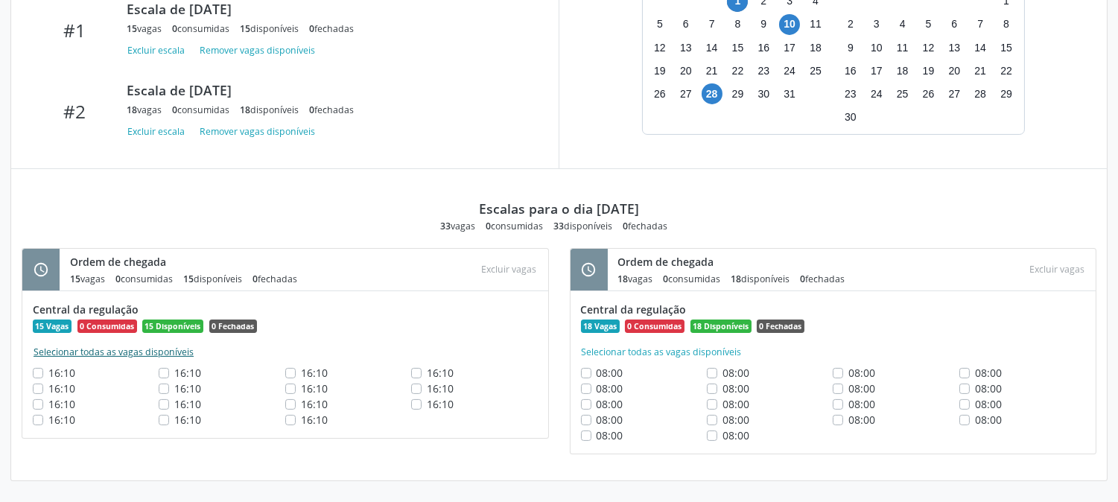
click at [116, 353] on button "Selecionar todas as vagas disponíveis" at bounding box center [114, 352] width 162 height 15
checkbox input "true"
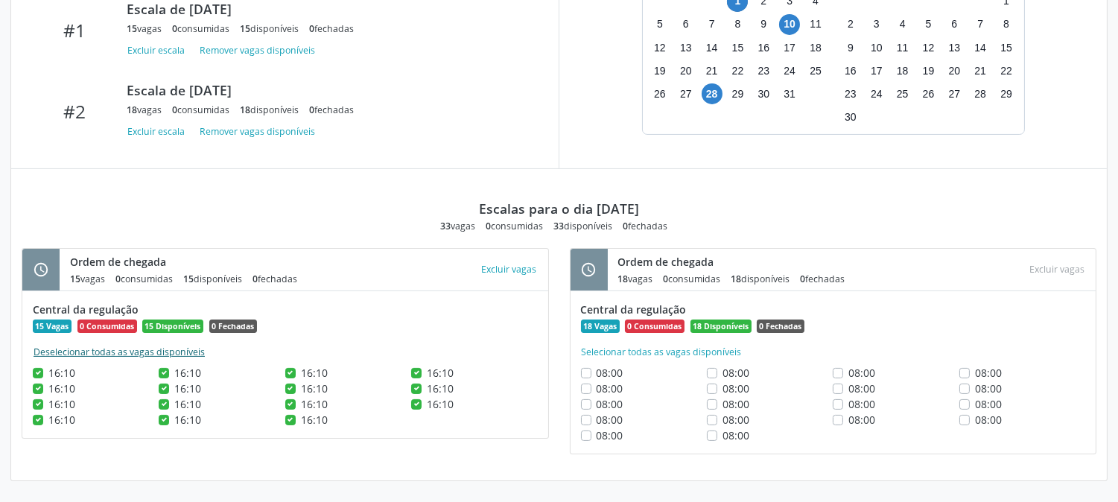
checkbox input "true"
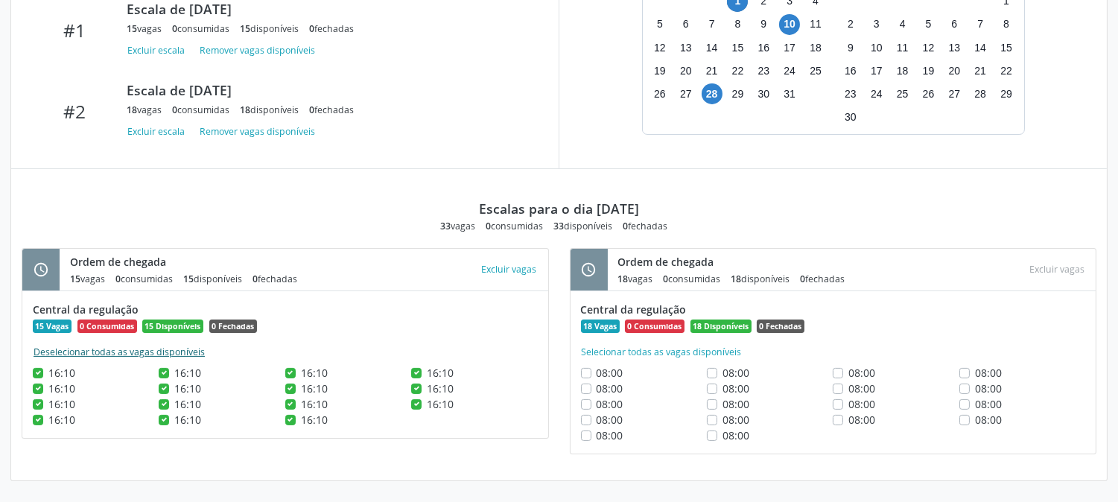
checkbox input "true"
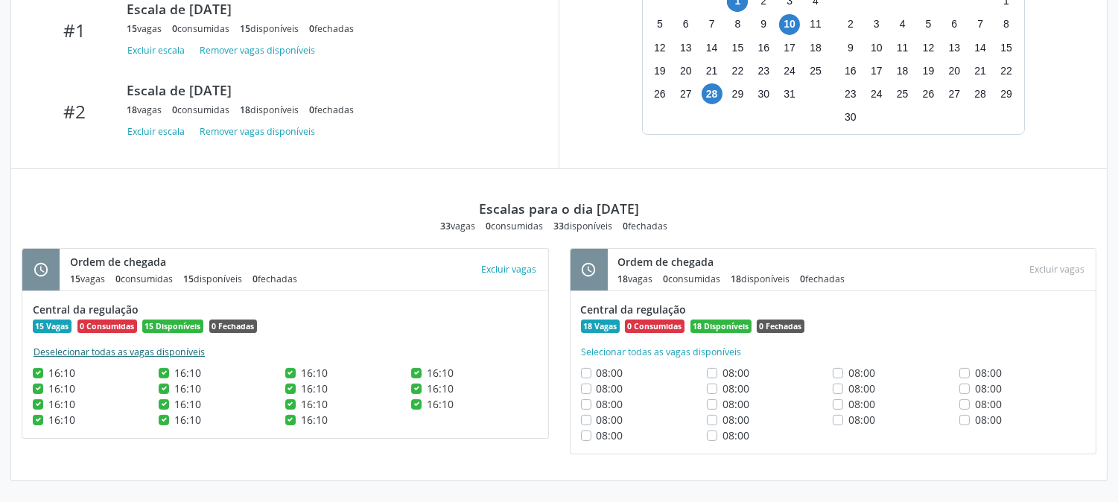
checkbox input "true"
click at [521, 272] on button "Excluir vagas" at bounding box center [509, 269] width 67 height 20
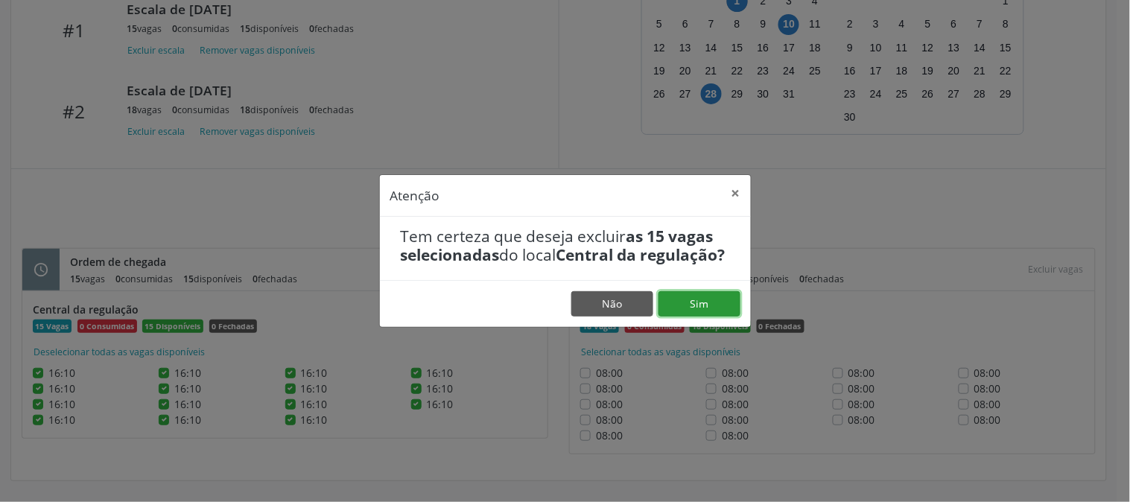
click at [719, 317] on button "Sim" at bounding box center [699, 303] width 82 height 25
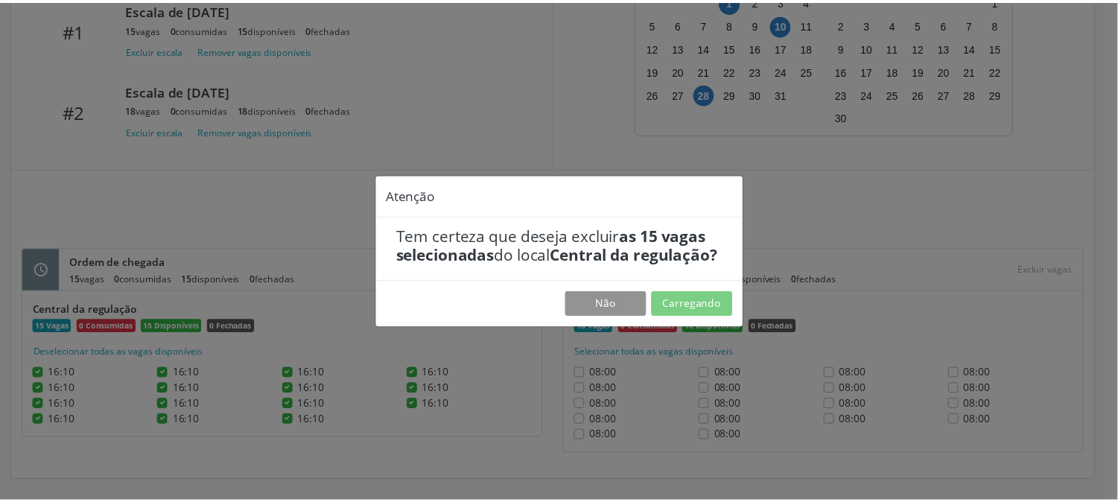
scroll to position [0, 0]
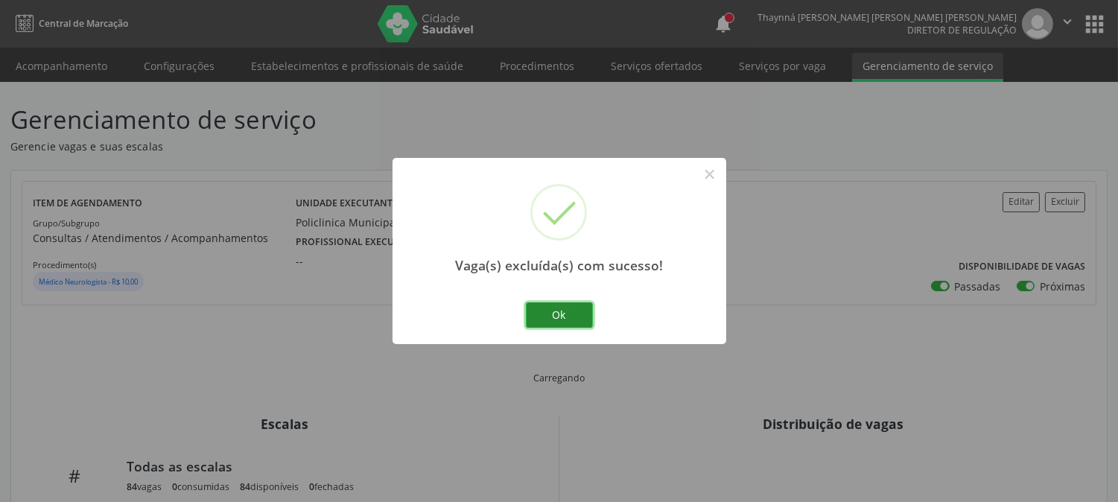
click at [554, 310] on button "Ok" at bounding box center [559, 314] width 67 height 25
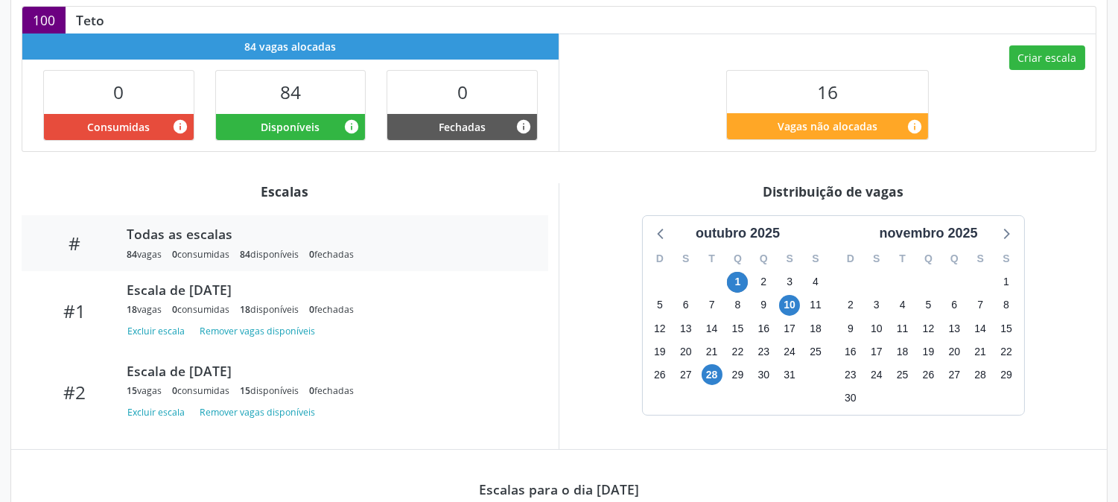
scroll to position [579, 0]
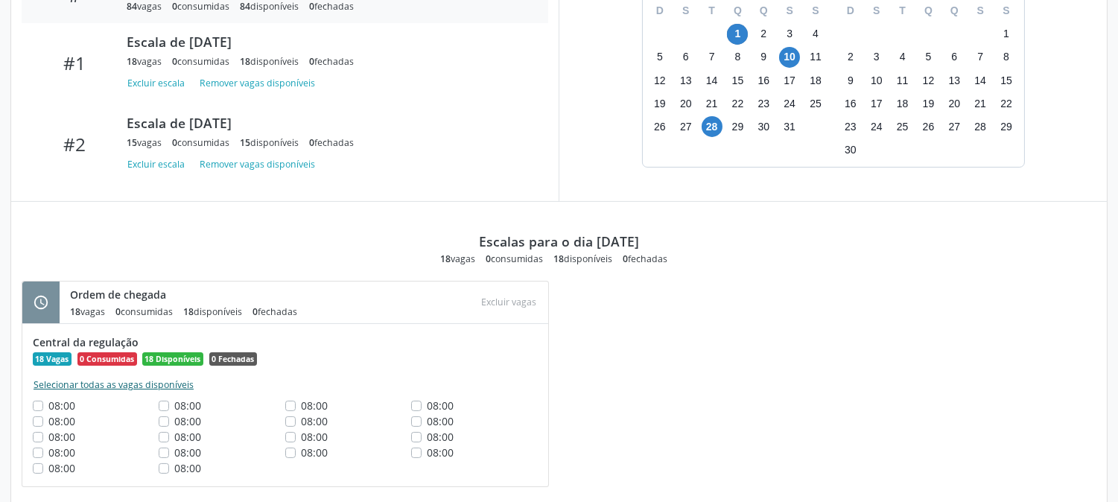
click at [92, 380] on button "Selecionar todas as vagas disponíveis" at bounding box center [114, 385] width 162 height 15
checkbox input "true"
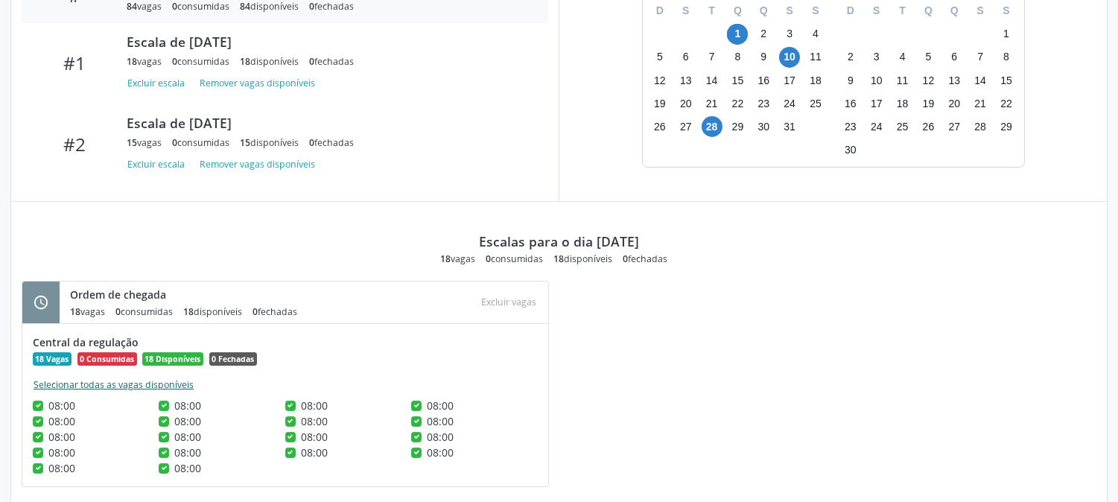
checkbox input "true"
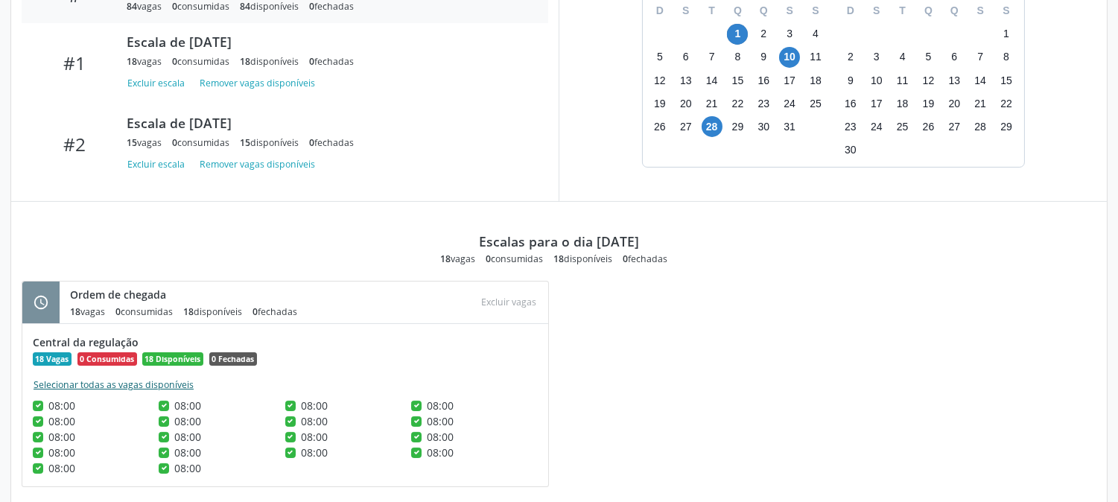
checkbox input "true"
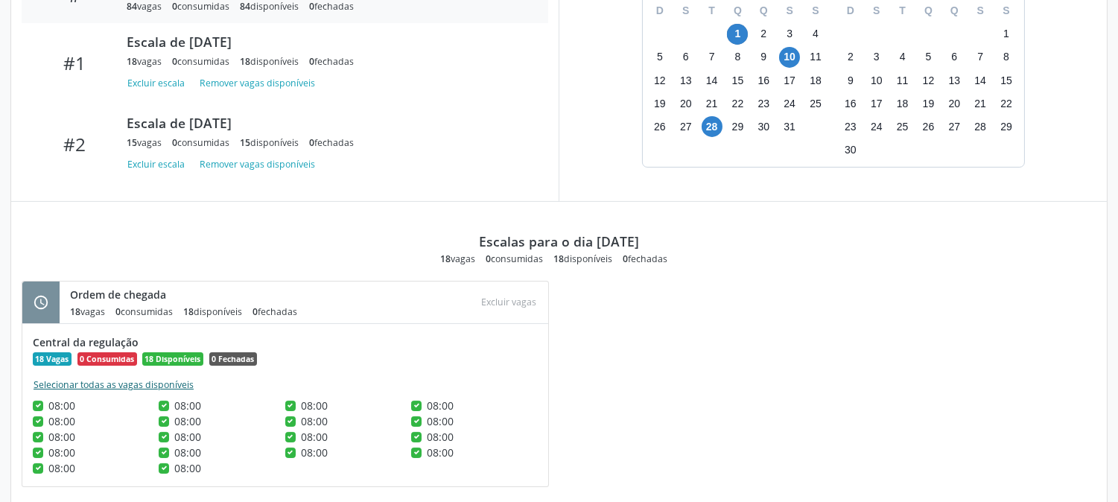
checkbox input "true"
click at [682, 365] on div "schedule Ordem de chegada 18 vagas 0 consumidas 18 disponíveis 0 fechadas Atenç…" at bounding box center [559, 392] width 1096 height 222
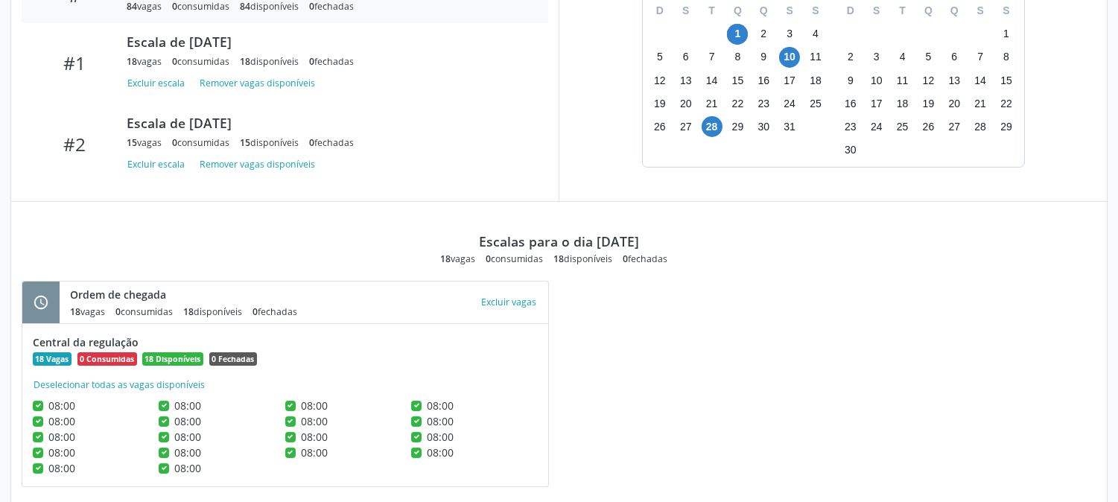
scroll to position [331, 0]
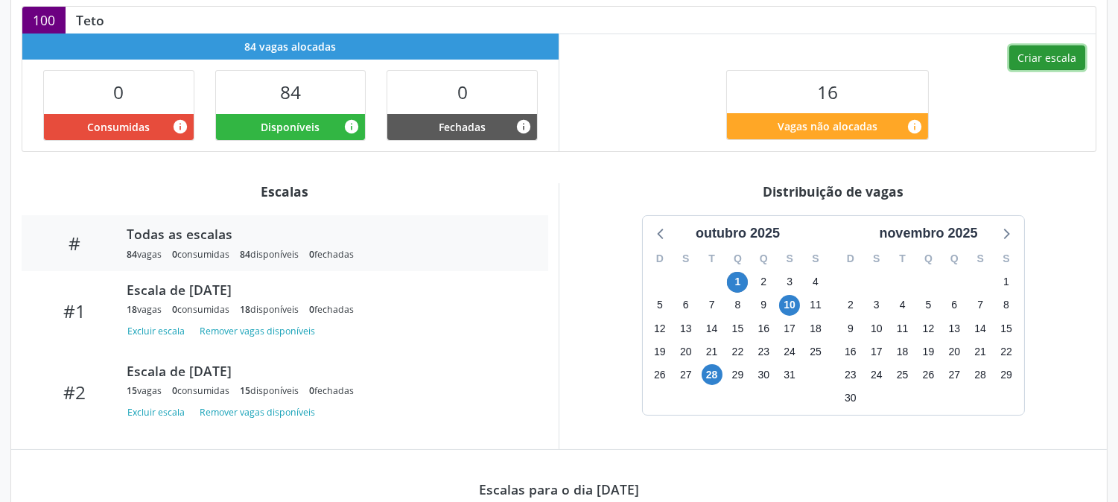
click at [1052, 49] on button "Criar escala" at bounding box center [1047, 57] width 76 height 25
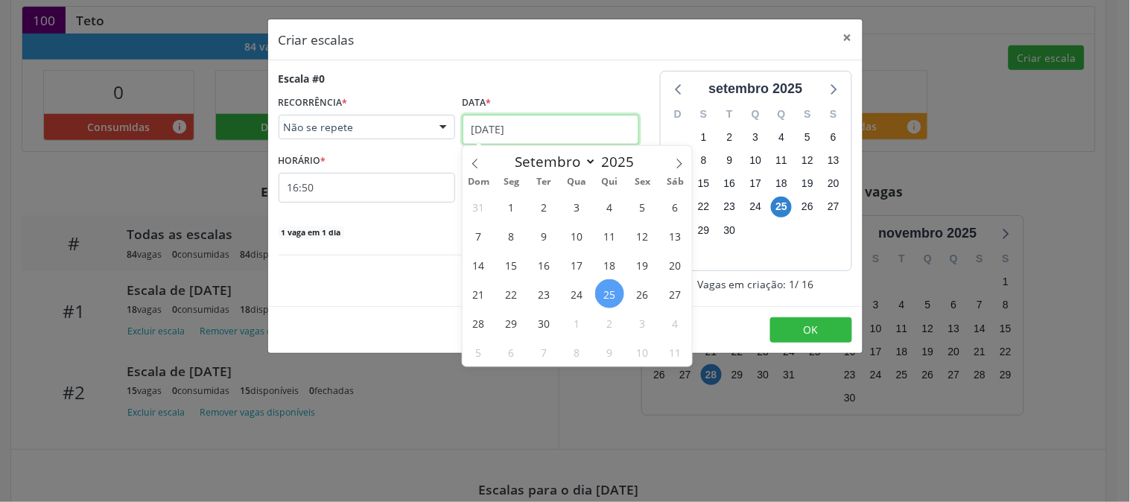
click at [522, 130] on input "25/09/2025" at bounding box center [551, 130] width 177 height 30
click at [848, 34] on button "×" at bounding box center [848, 37] width 30 height 36
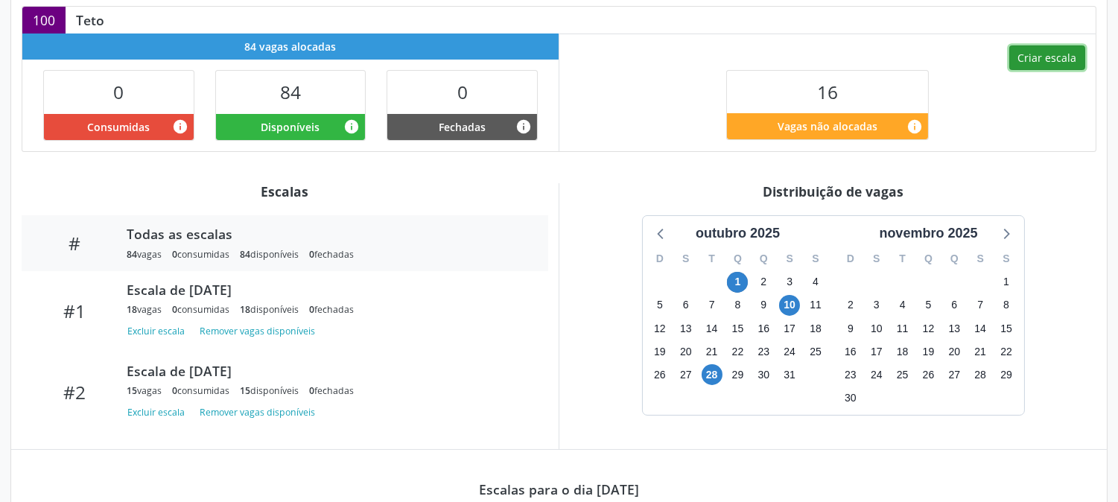
scroll to position [611, 0]
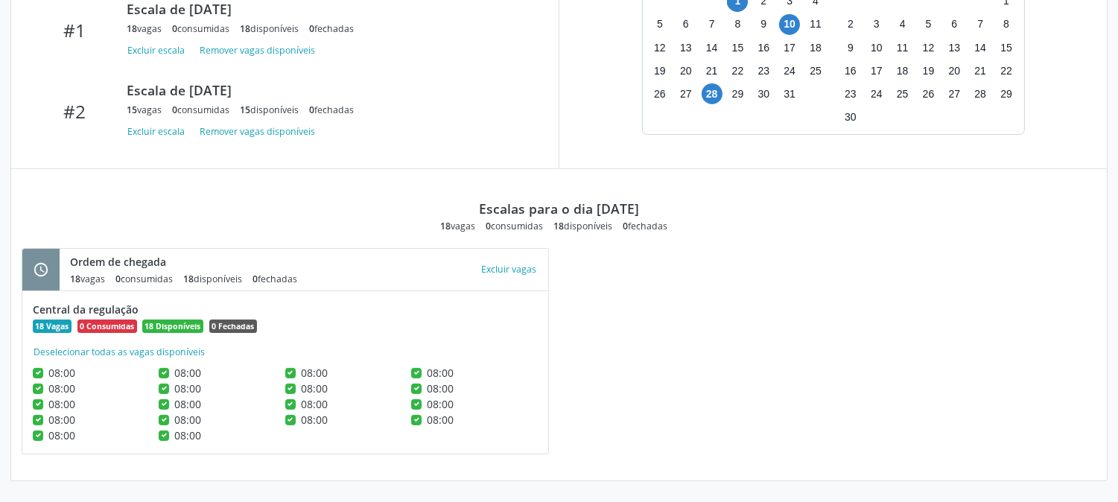
click at [713, 229] on div "Escalas para o dia 01/10/2025 18 vagas 0 consumidas 18 disponíveis 0 fechadas" at bounding box center [559, 200] width 1075 height 63
click at [709, 95] on span "28" at bounding box center [712, 93] width 21 height 21
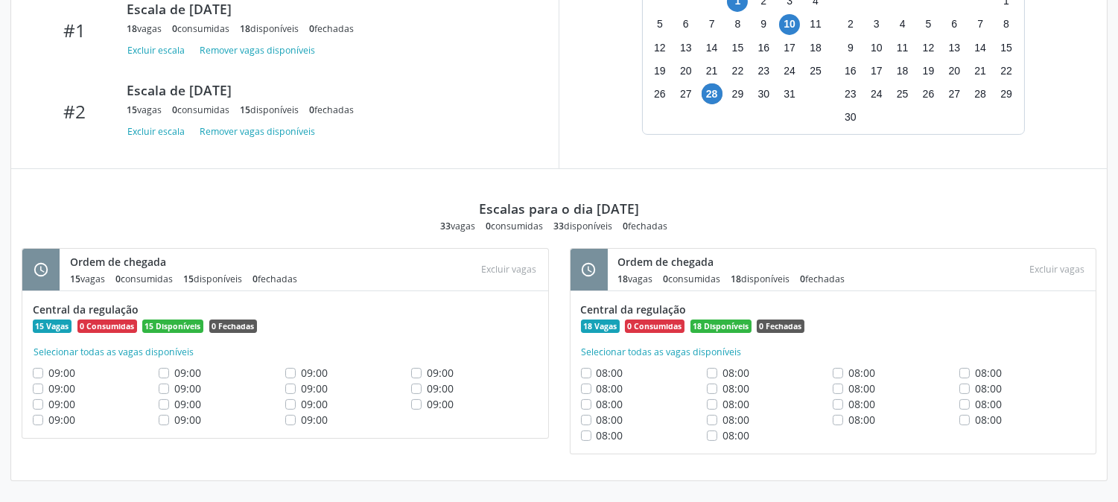
click at [188, 279] on span "15" at bounding box center [188, 279] width 10 height 13
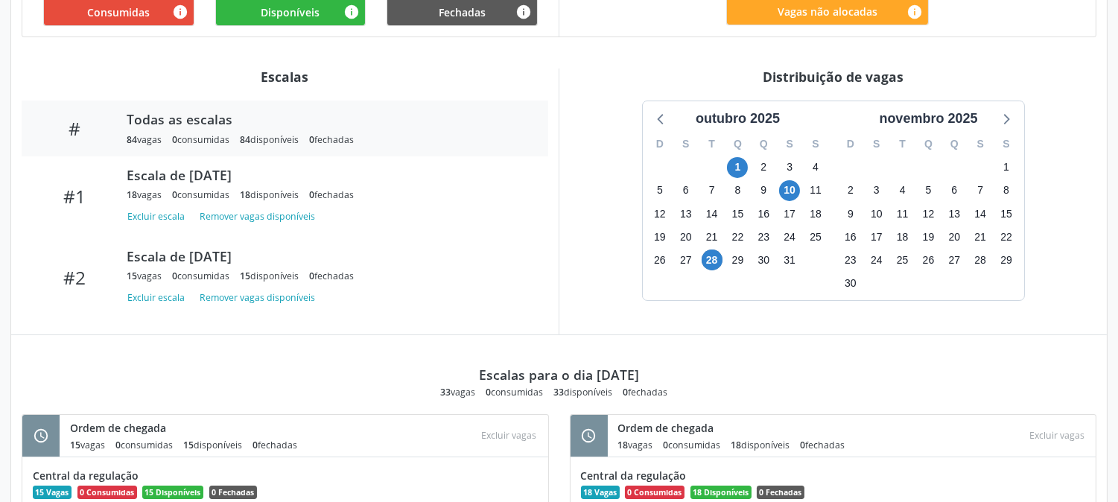
scroll to position [363, 0]
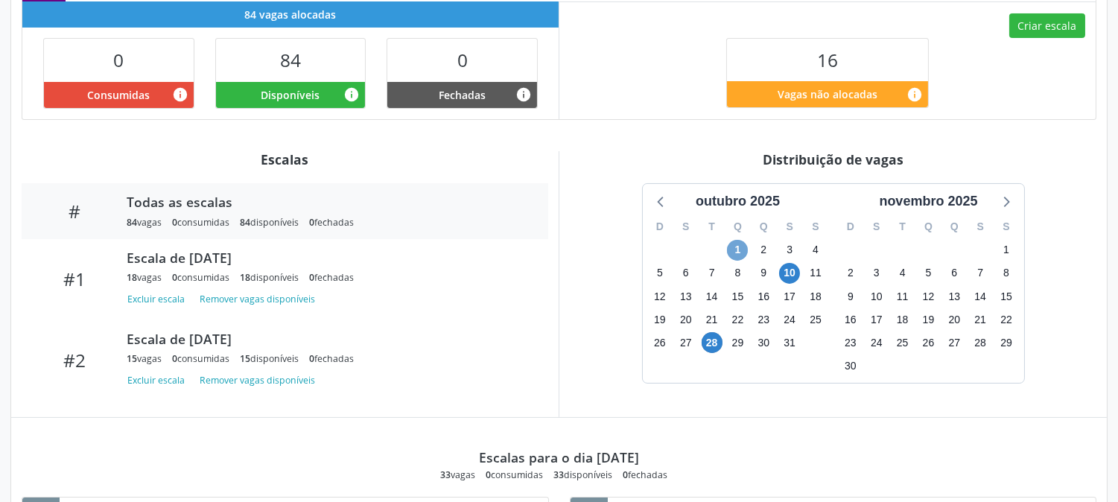
click at [737, 253] on span "1" at bounding box center [737, 250] width 21 height 21
click at [789, 276] on span "10" at bounding box center [789, 273] width 21 height 21
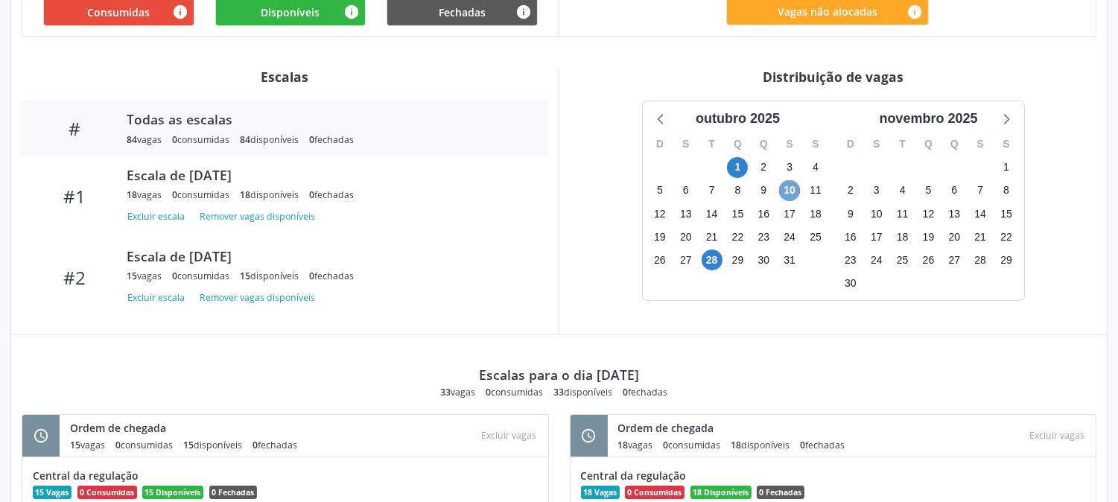
scroll to position [280, 0]
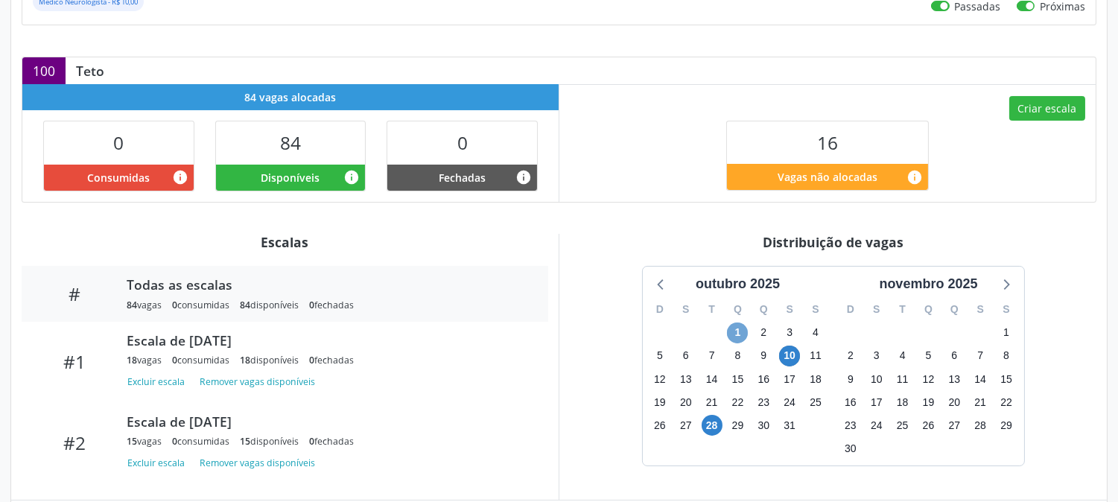
click at [740, 332] on span "1" at bounding box center [737, 332] width 21 height 21
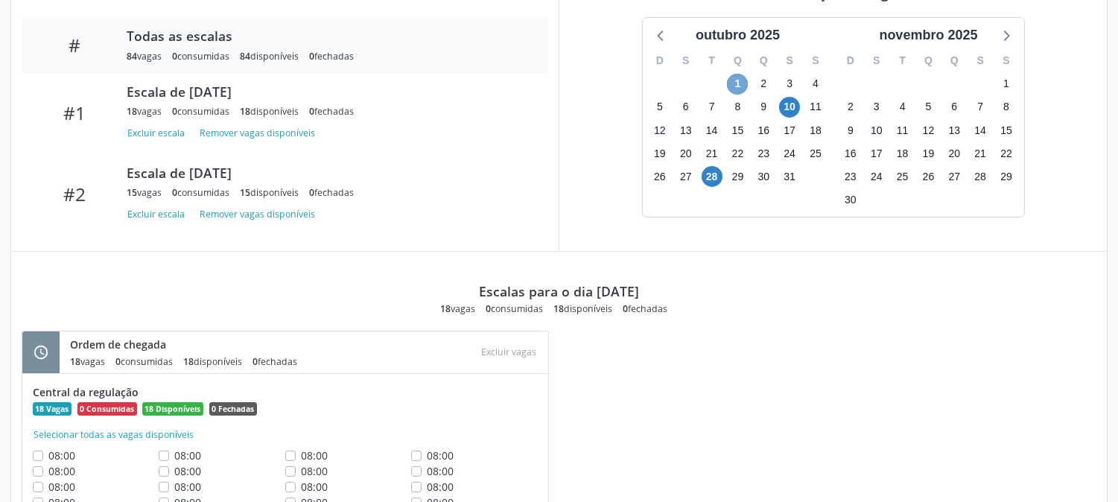
scroll to position [115, 0]
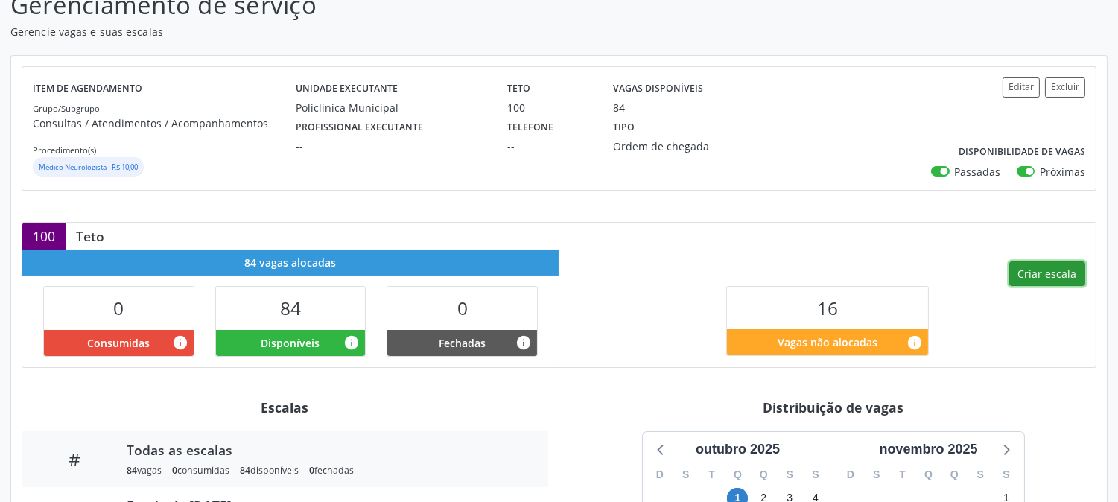
click at [1036, 284] on button "Criar escala" at bounding box center [1047, 273] width 76 height 25
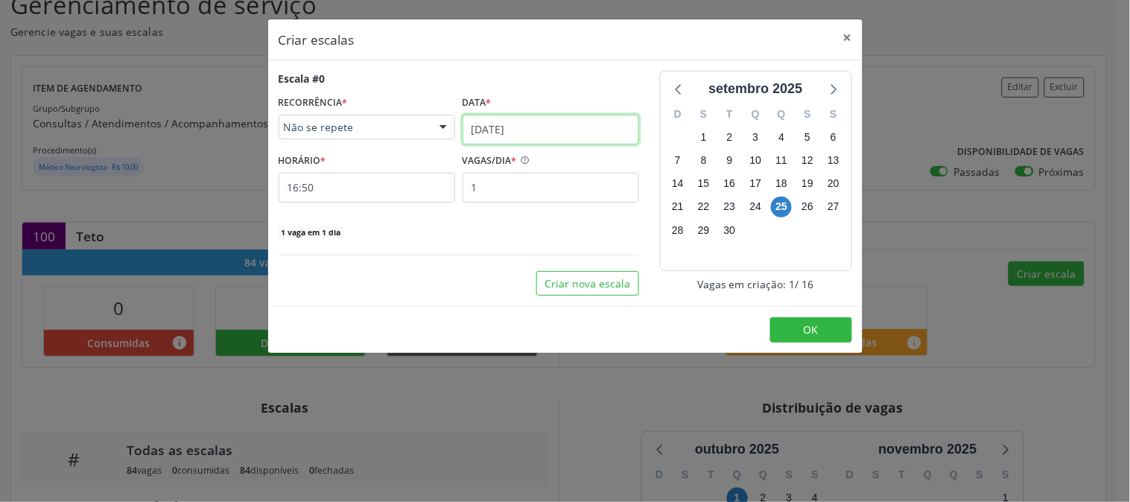
click at [559, 131] on input "25/09/2025" at bounding box center [551, 130] width 177 height 30
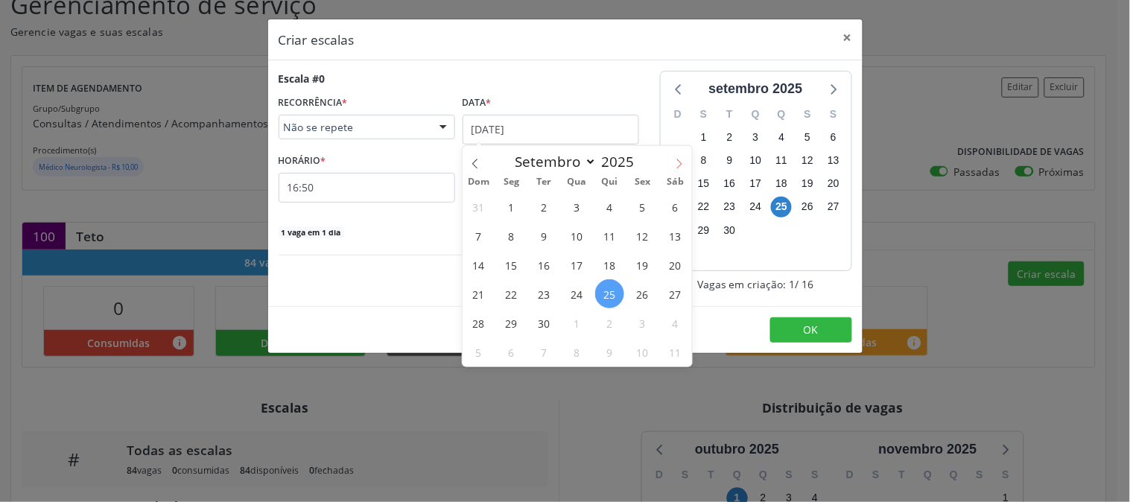
click at [674, 162] on icon at bounding box center [679, 164] width 10 height 10
select select "9"
click at [572, 206] on span "1" at bounding box center [576, 206] width 29 height 29
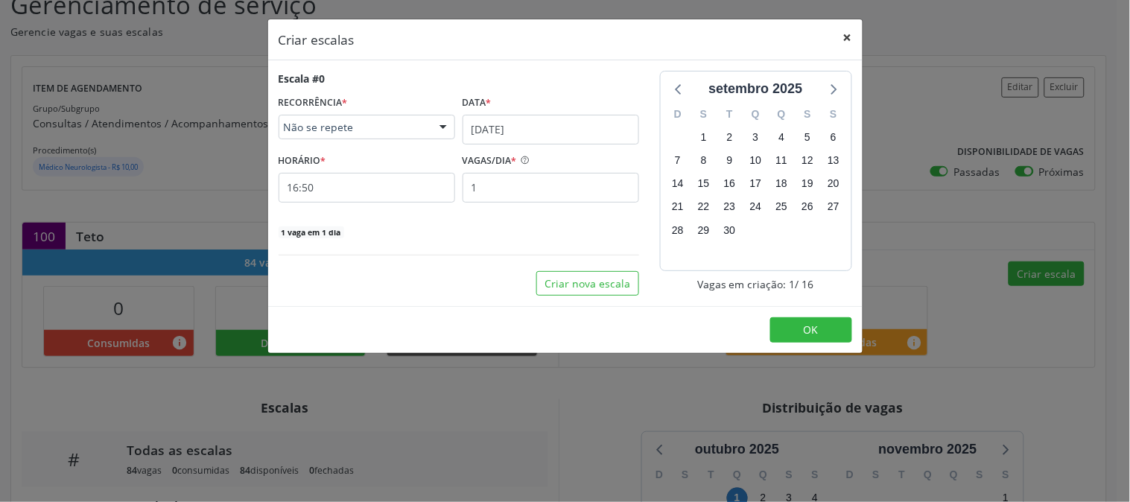
click at [853, 41] on button "×" at bounding box center [848, 37] width 30 height 36
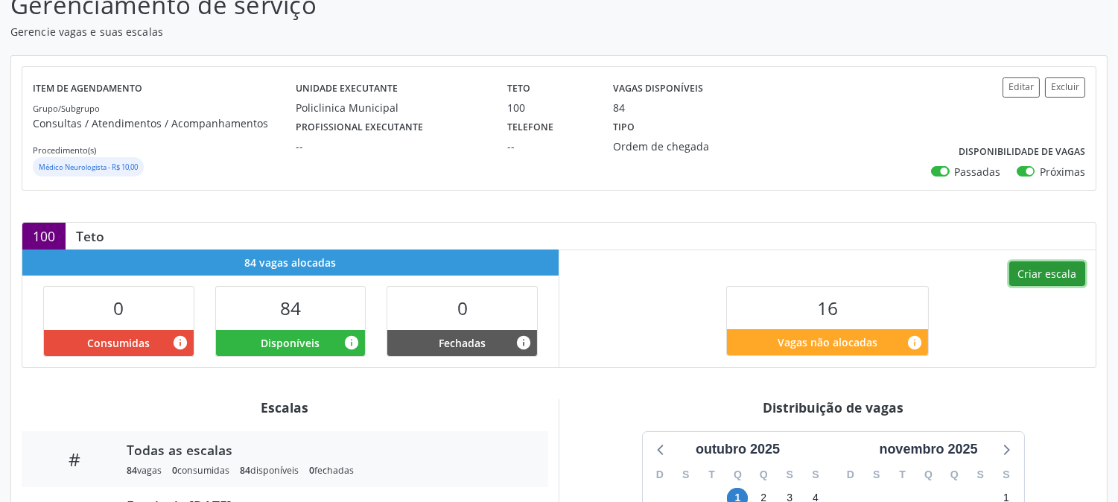
click at [1029, 271] on button "Criar escala" at bounding box center [1047, 273] width 76 height 25
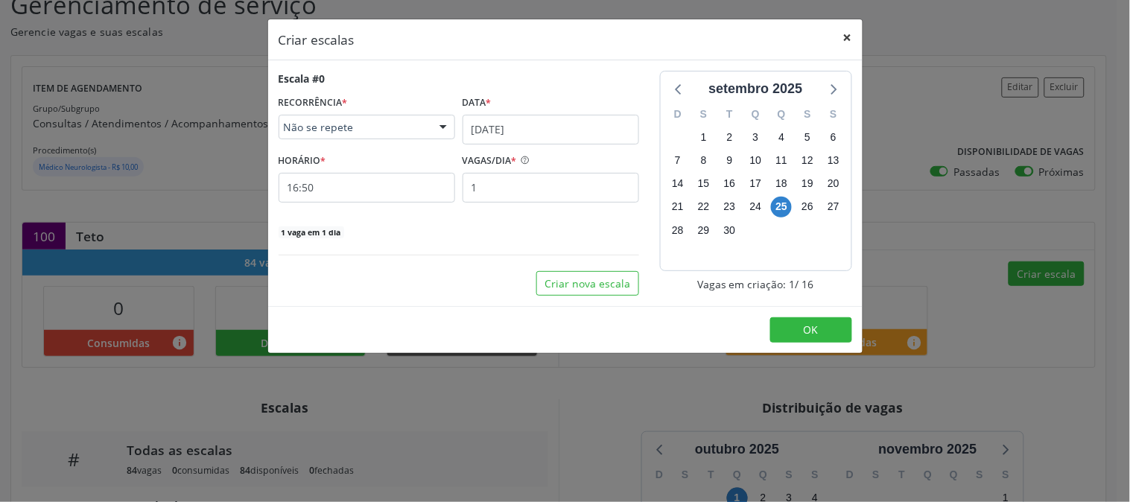
click at [850, 41] on button "×" at bounding box center [848, 37] width 30 height 36
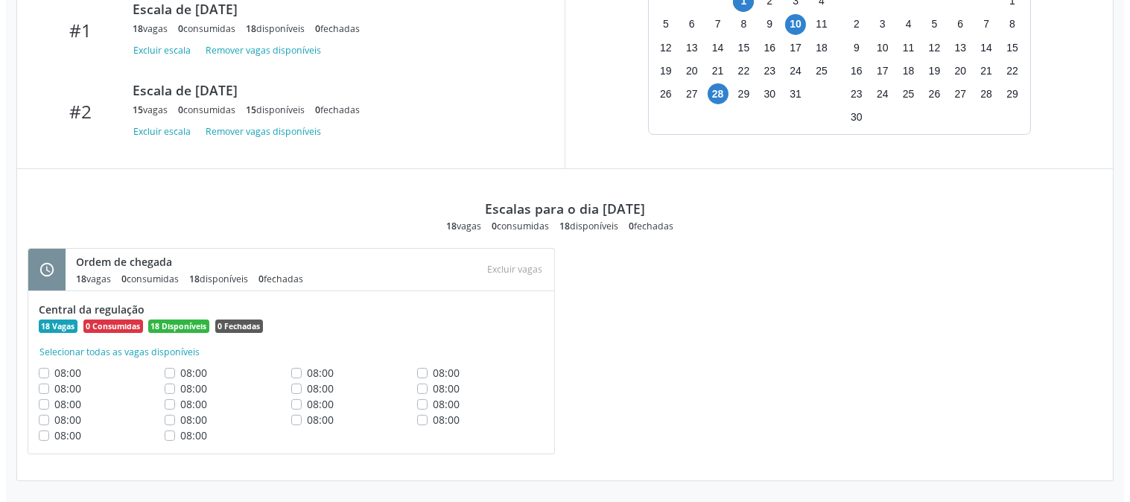
scroll to position [197, 0]
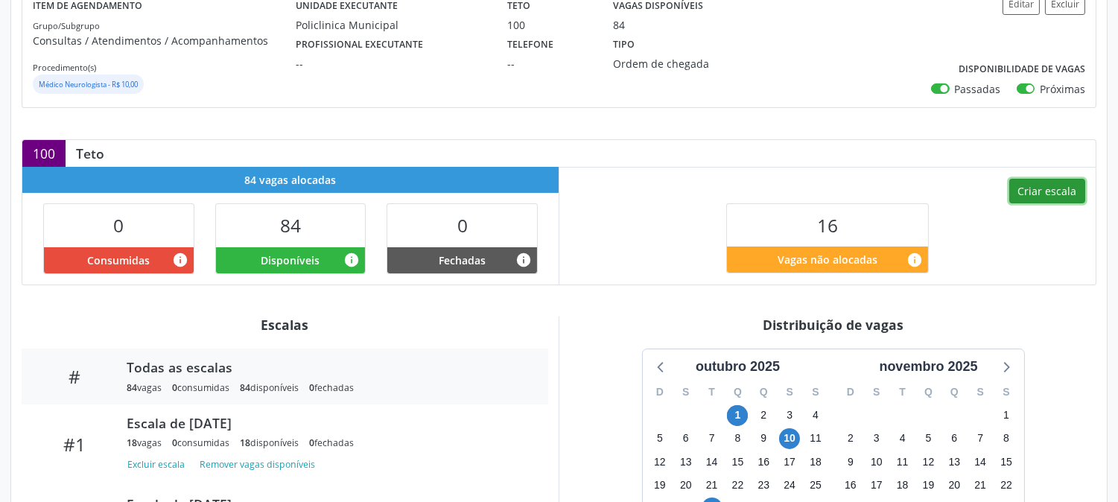
click at [1023, 187] on button "Criar escala" at bounding box center [1047, 191] width 76 height 25
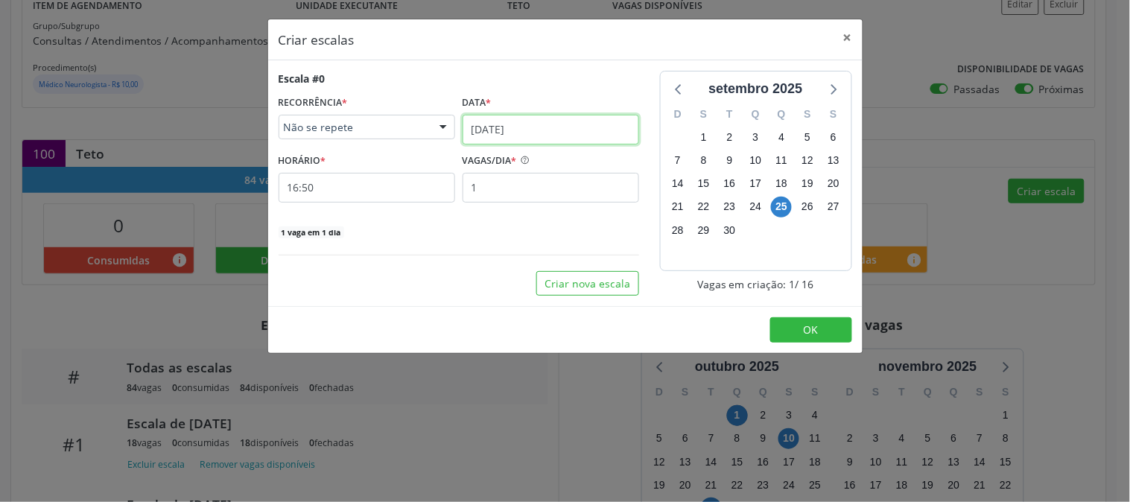
click at [544, 127] on input "25/09/2025" at bounding box center [551, 130] width 177 height 30
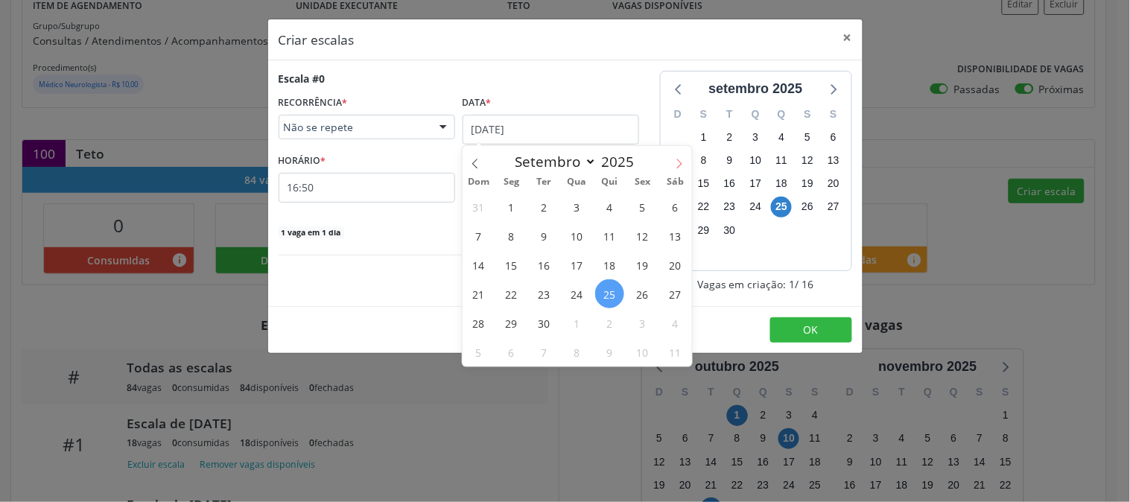
click at [684, 164] on span at bounding box center [679, 158] width 25 height 25
select select "9"
click at [589, 209] on span "1" at bounding box center [576, 206] width 29 height 29
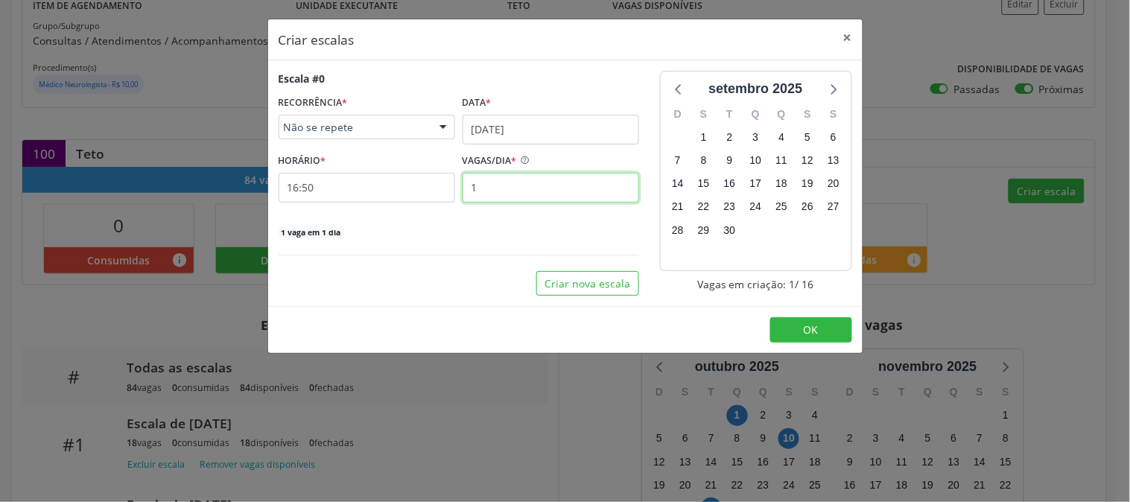
click at [500, 188] on input "1" at bounding box center [551, 188] width 177 height 30
type input "12"
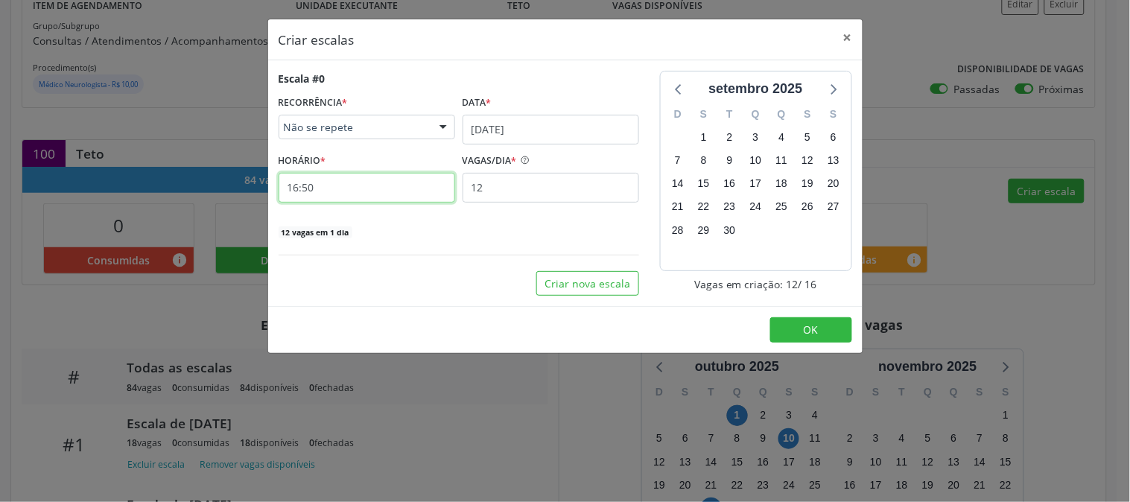
click at [427, 190] on input "16:50" at bounding box center [367, 188] width 177 height 30
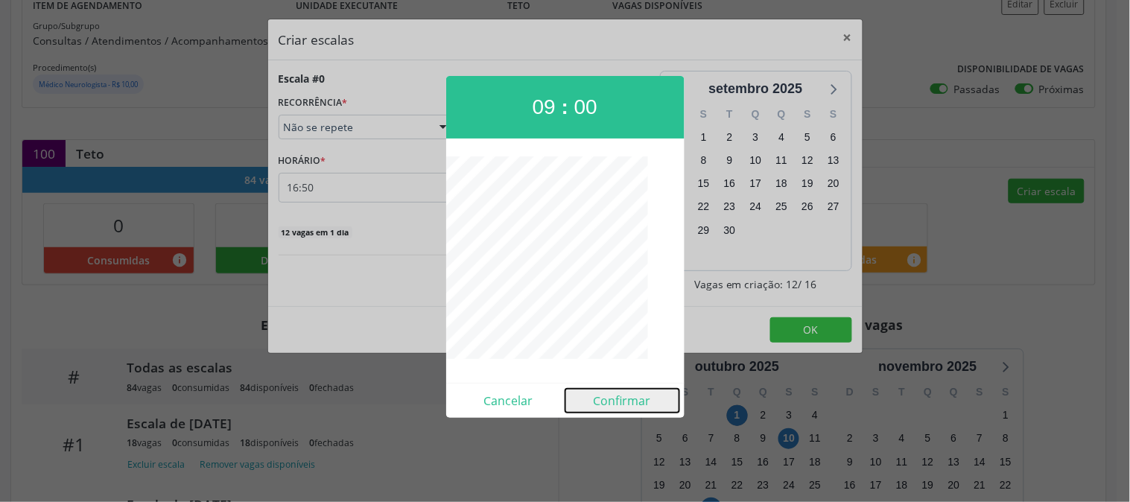
click at [620, 396] on button "Confirmar" at bounding box center [622, 401] width 114 height 24
type input "09:00"
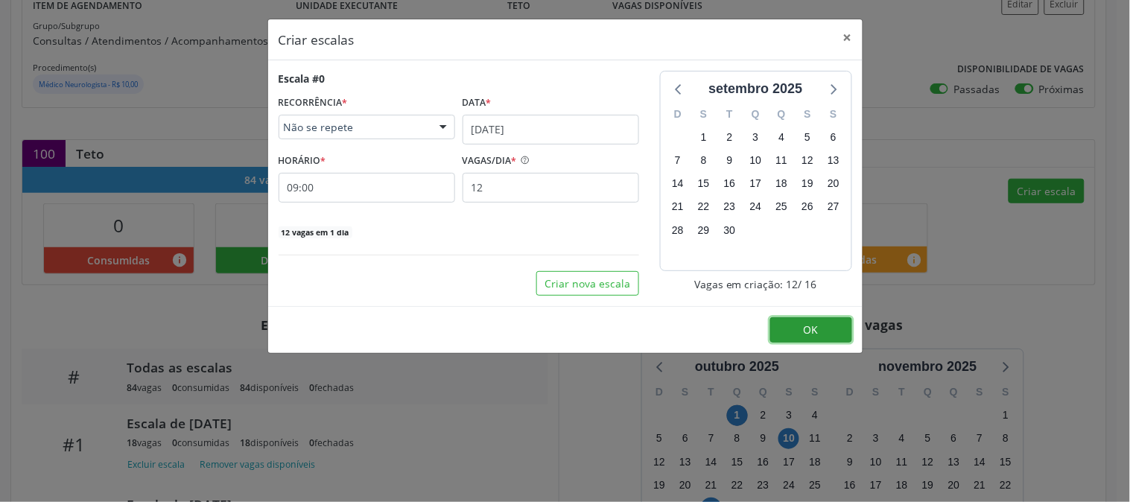
click at [801, 323] on button "OK" at bounding box center [811, 329] width 82 height 25
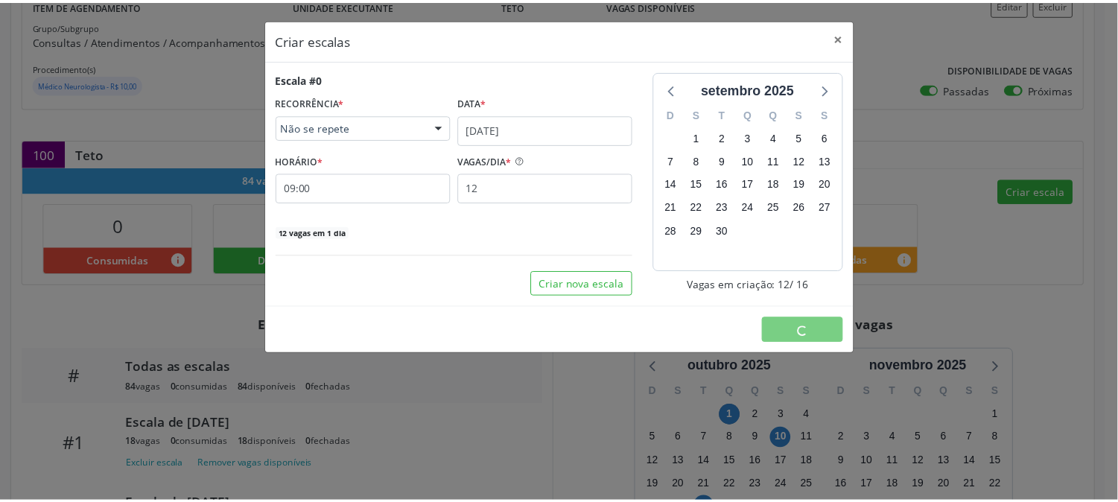
scroll to position [0, 0]
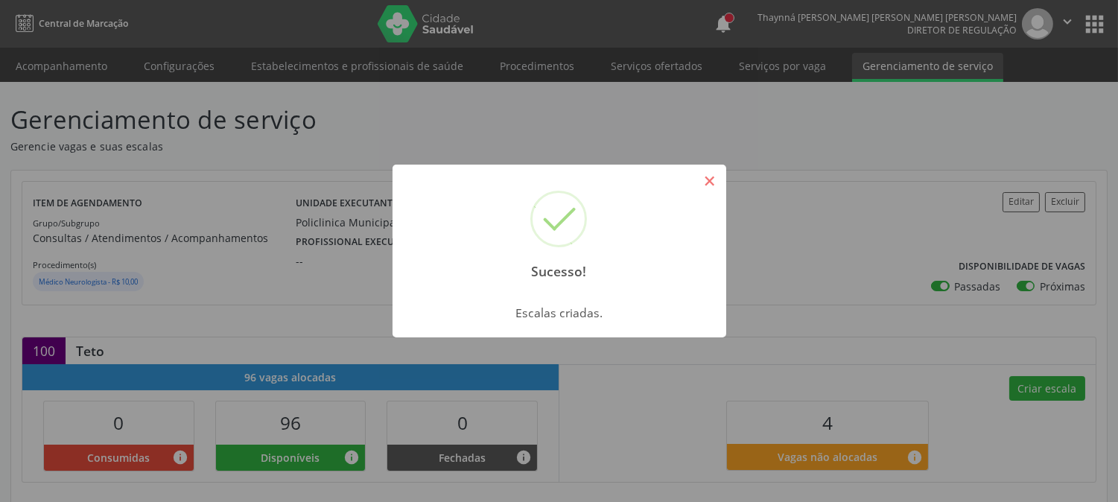
click at [710, 174] on button "×" at bounding box center [709, 180] width 25 height 25
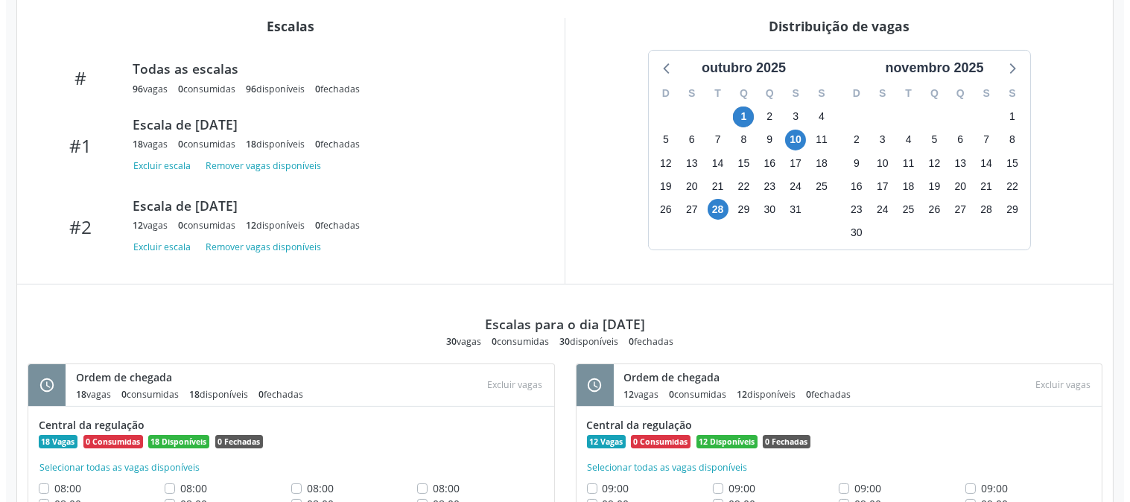
scroll to position [611, 0]
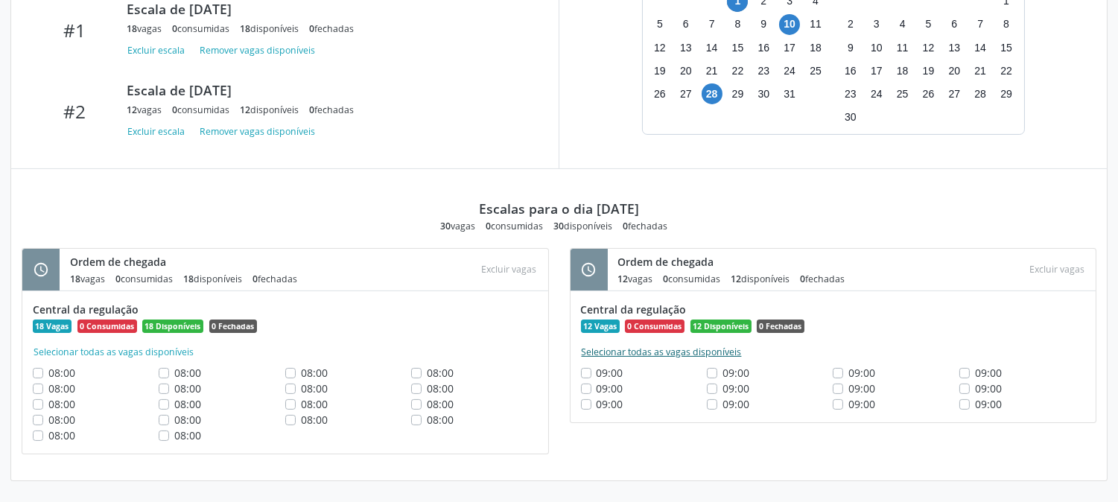
click at [650, 352] on button "Selecionar todas as vagas disponíveis" at bounding box center [662, 352] width 162 height 15
checkbox input "true"
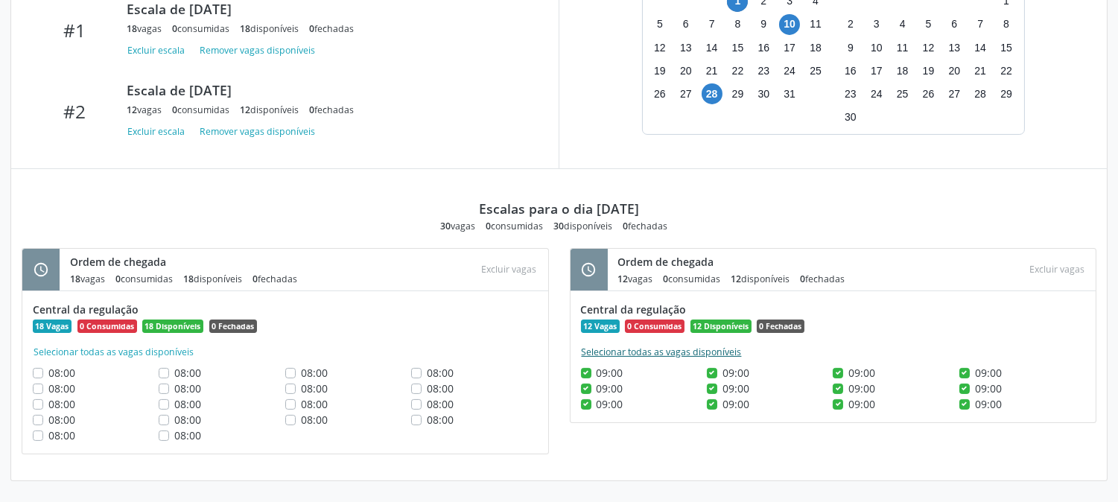
checkbox input "true"
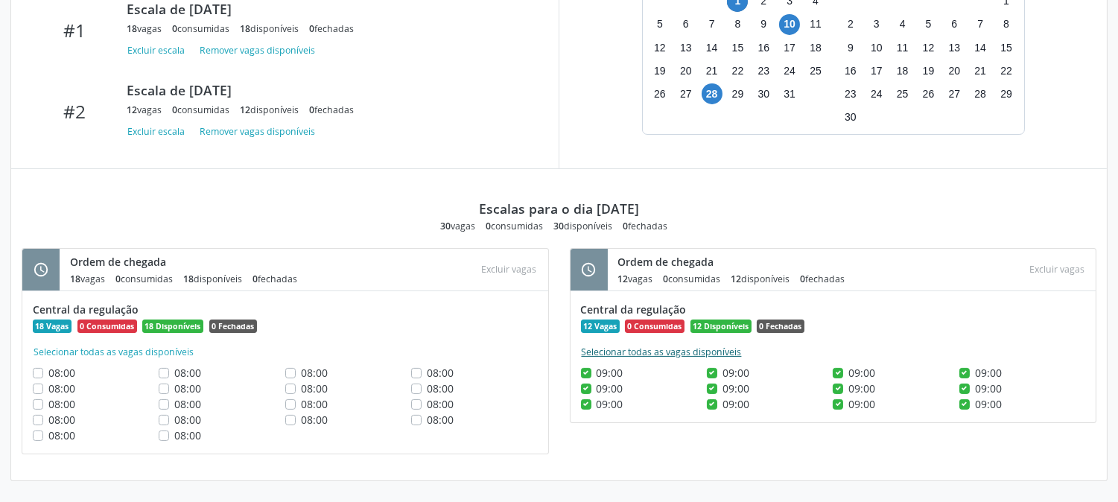
checkbox input "true"
click at [1055, 276] on button "Excluir vagas" at bounding box center [1056, 269] width 67 height 20
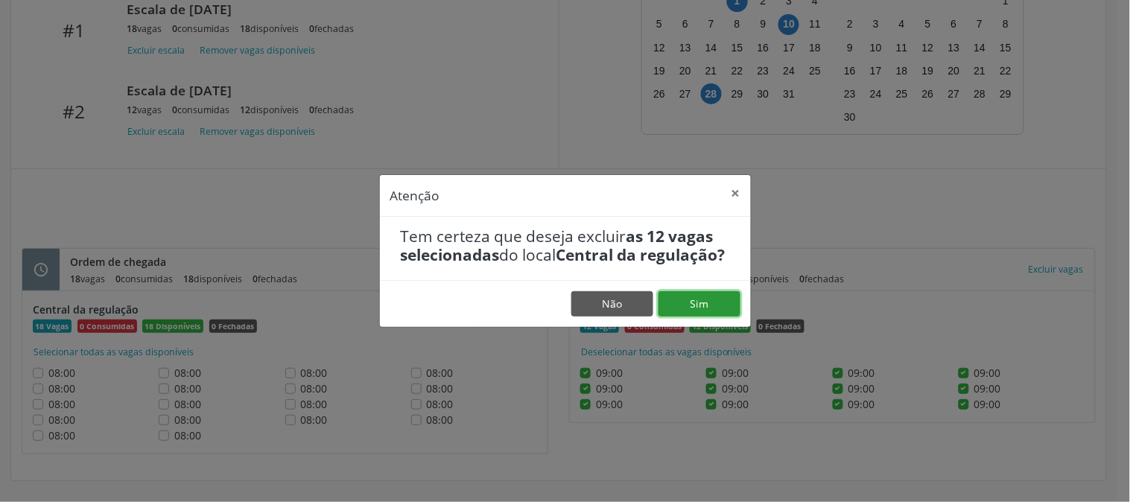
click at [728, 305] on button "Sim" at bounding box center [699, 303] width 82 height 25
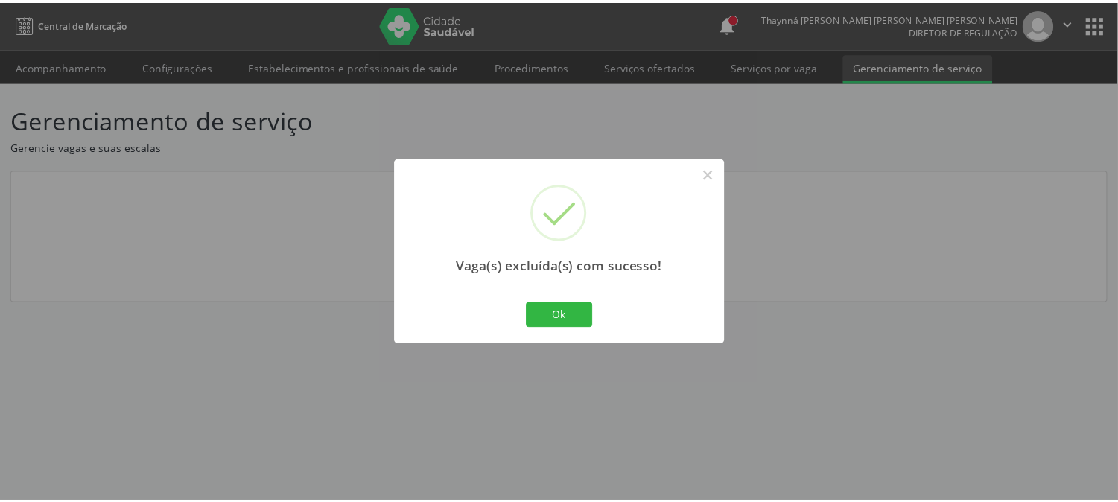
scroll to position [0, 0]
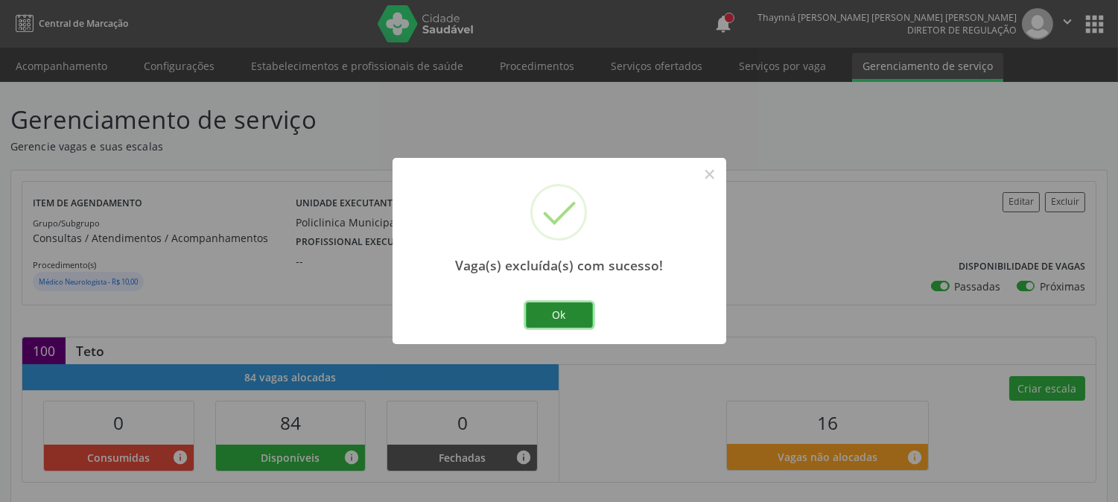
click at [557, 323] on button "Ok" at bounding box center [559, 314] width 67 height 25
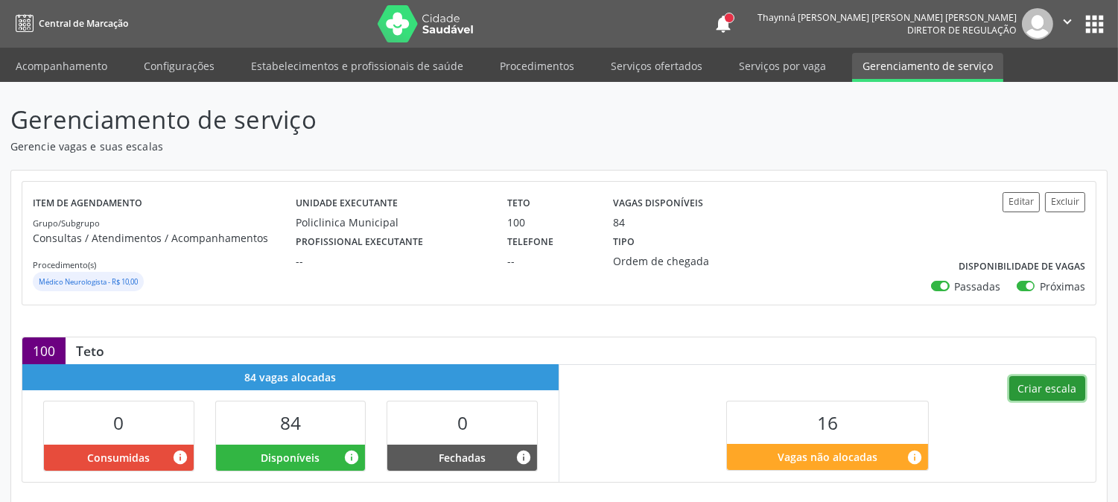
click at [1059, 381] on button "Criar escala" at bounding box center [1047, 388] width 76 height 25
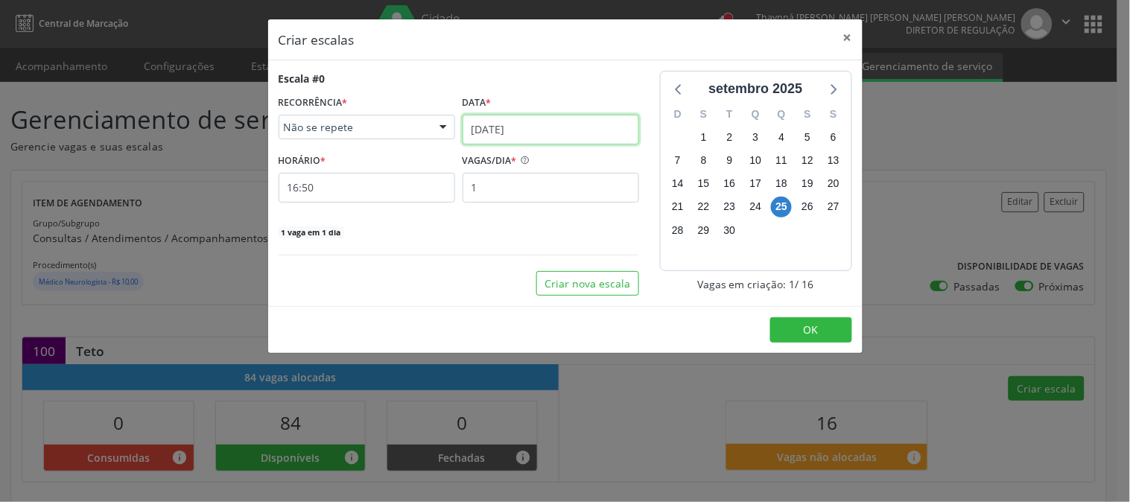
click at [485, 139] on input "25/09/2025" at bounding box center [551, 130] width 177 height 30
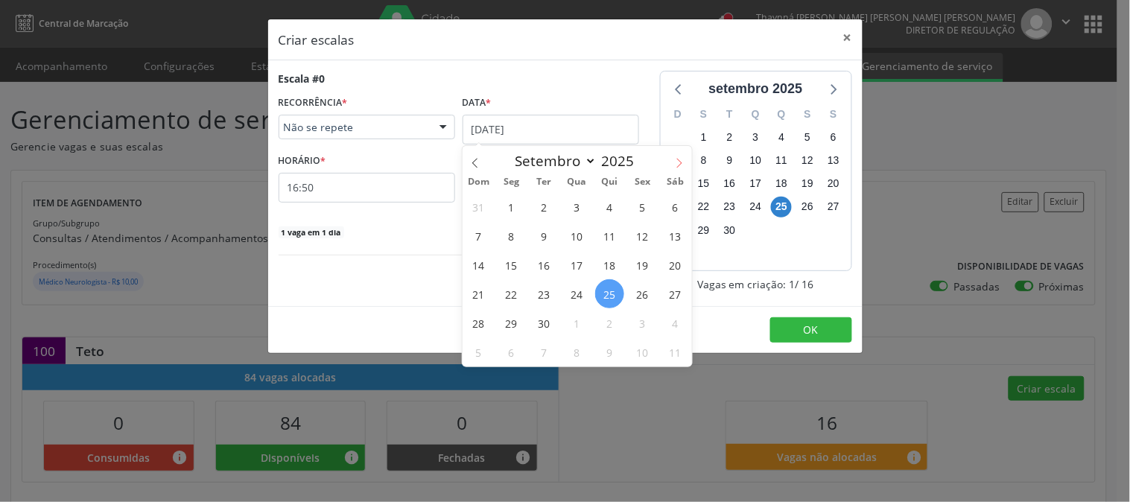
click at [676, 161] on icon at bounding box center [679, 163] width 10 height 10
select select "9"
click at [570, 205] on span "1" at bounding box center [576, 206] width 29 height 29
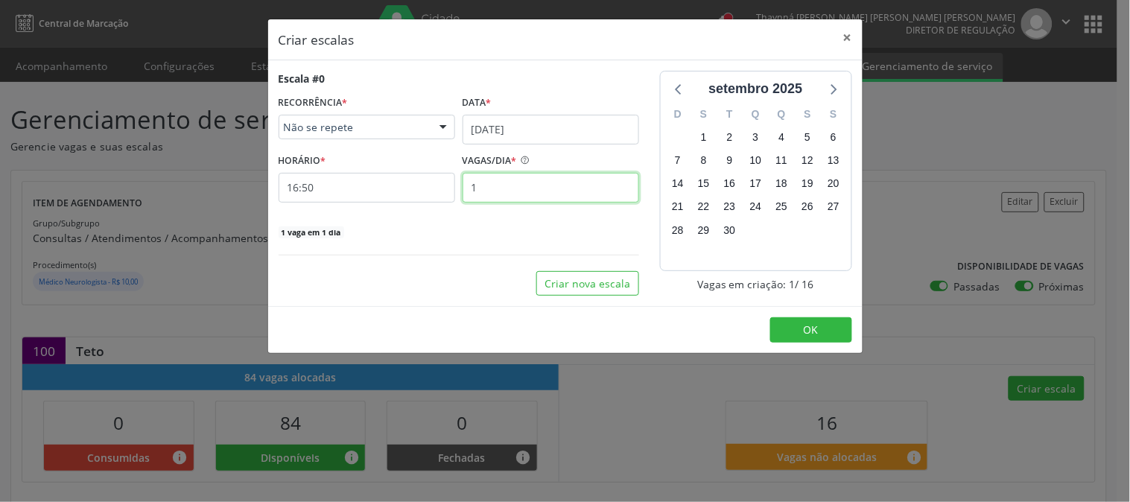
click at [524, 182] on input "1" at bounding box center [551, 188] width 177 height 30
type input "15"
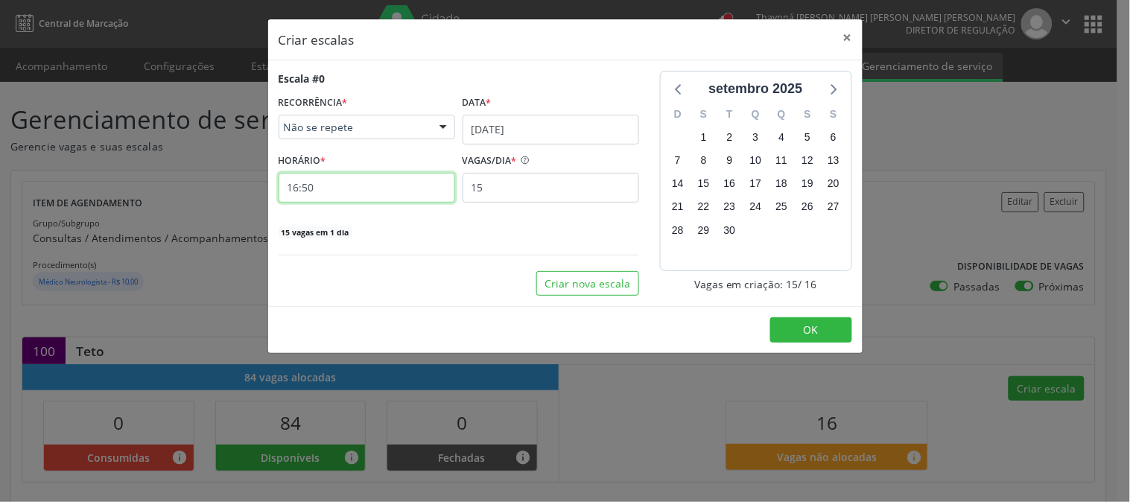
click at [400, 182] on input "16:50" at bounding box center [367, 188] width 177 height 30
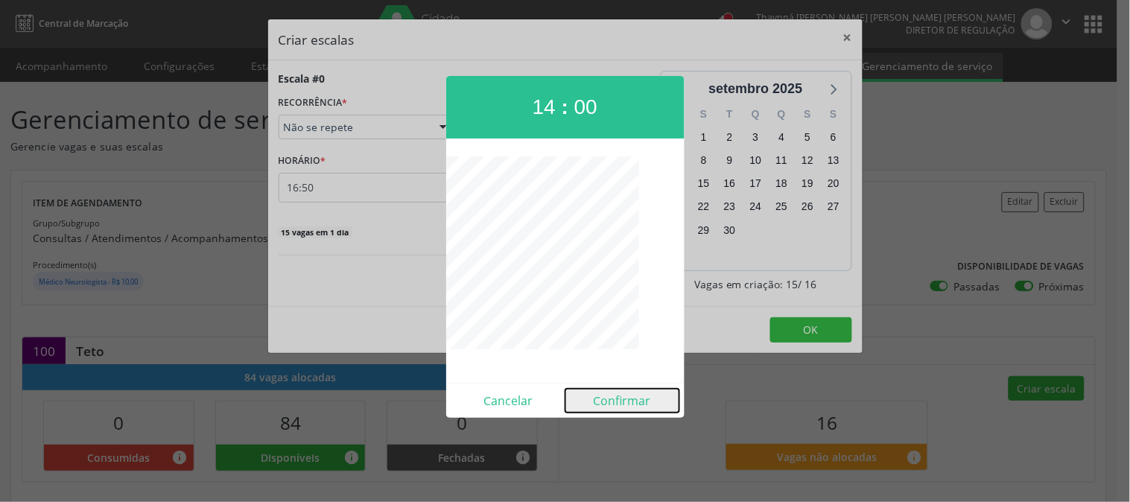
click at [605, 401] on button "Confirmar" at bounding box center [622, 401] width 114 height 24
type input "14:00"
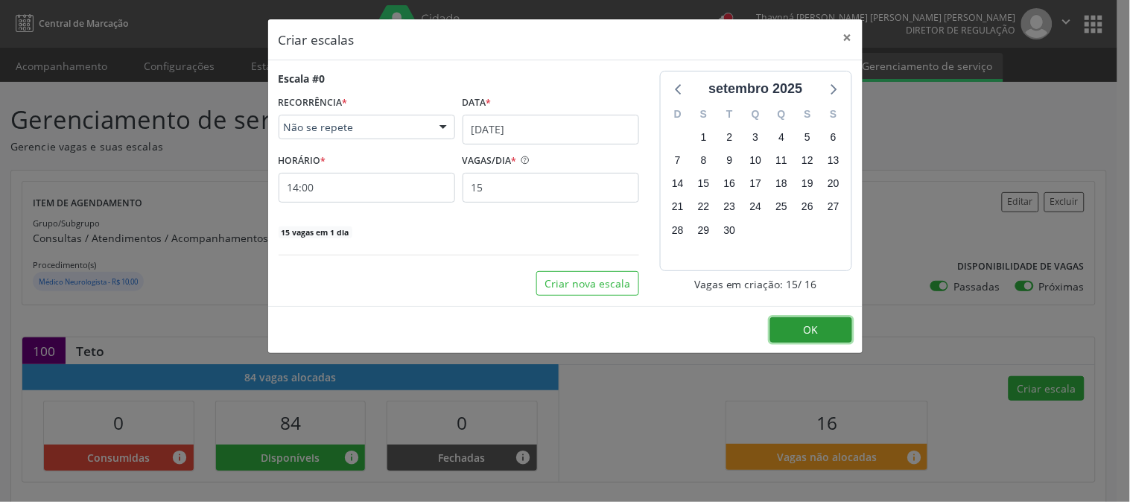
click at [795, 325] on button "OK" at bounding box center [811, 329] width 82 height 25
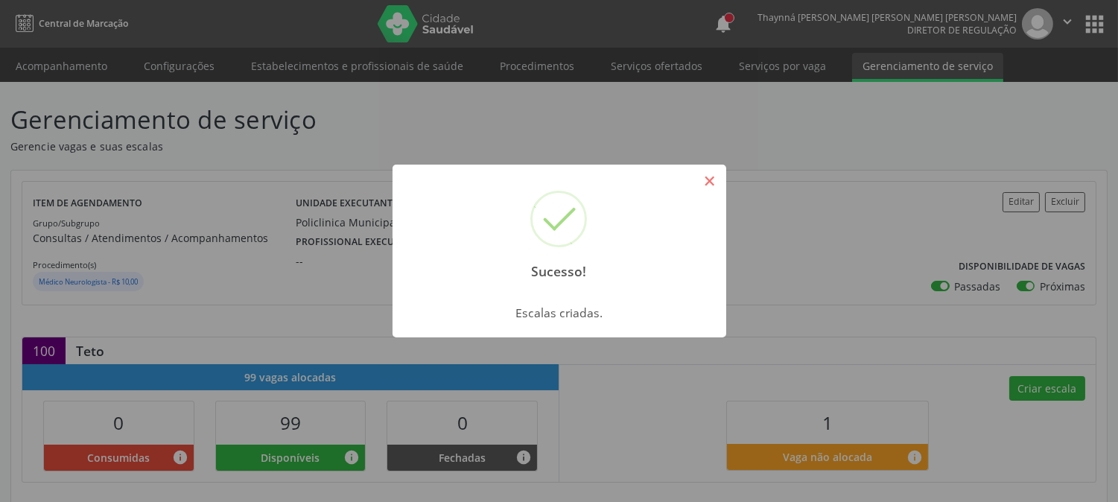
click at [708, 184] on button "×" at bounding box center [709, 180] width 25 height 25
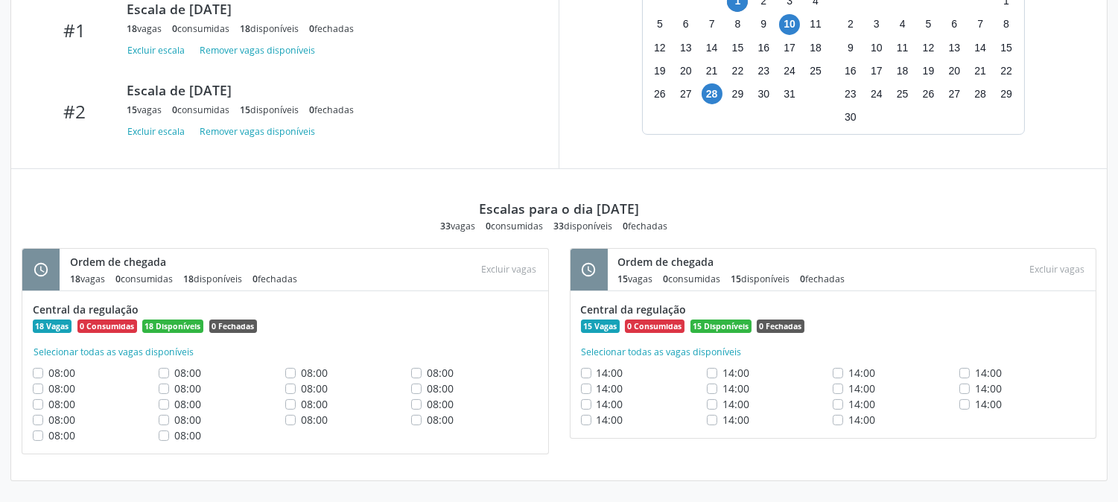
scroll to position [529, 0]
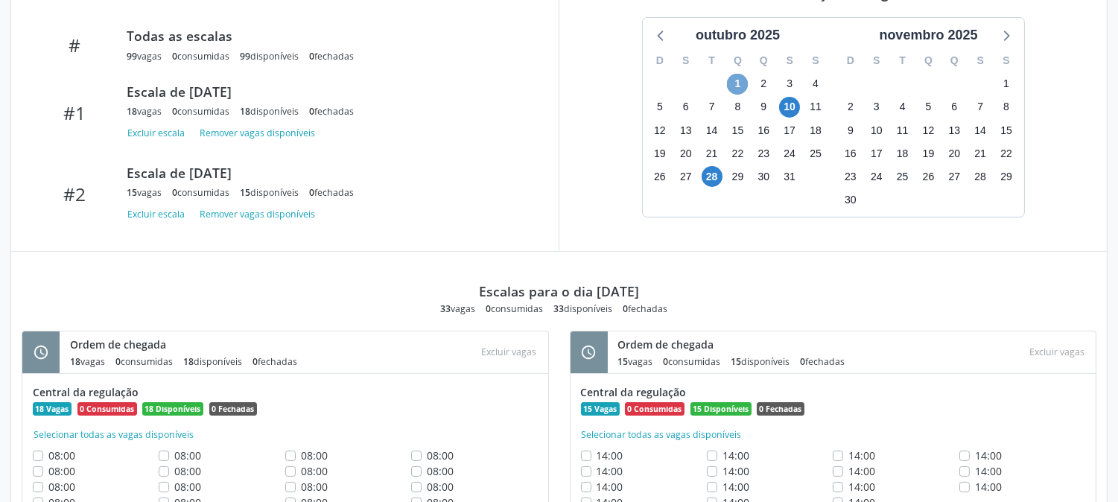
click at [742, 87] on span "1" at bounding box center [737, 84] width 21 height 21
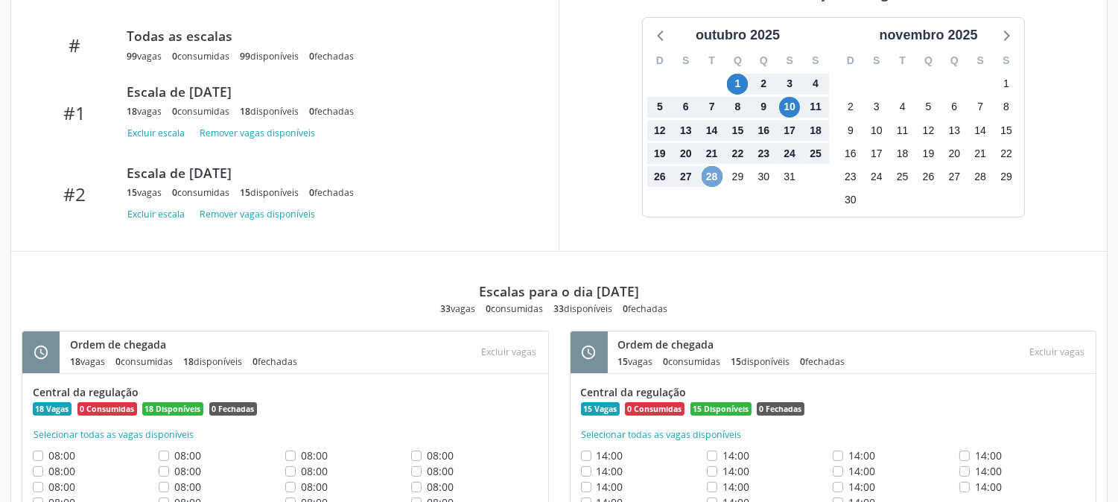
click at [717, 176] on span "28" at bounding box center [712, 176] width 21 height 21
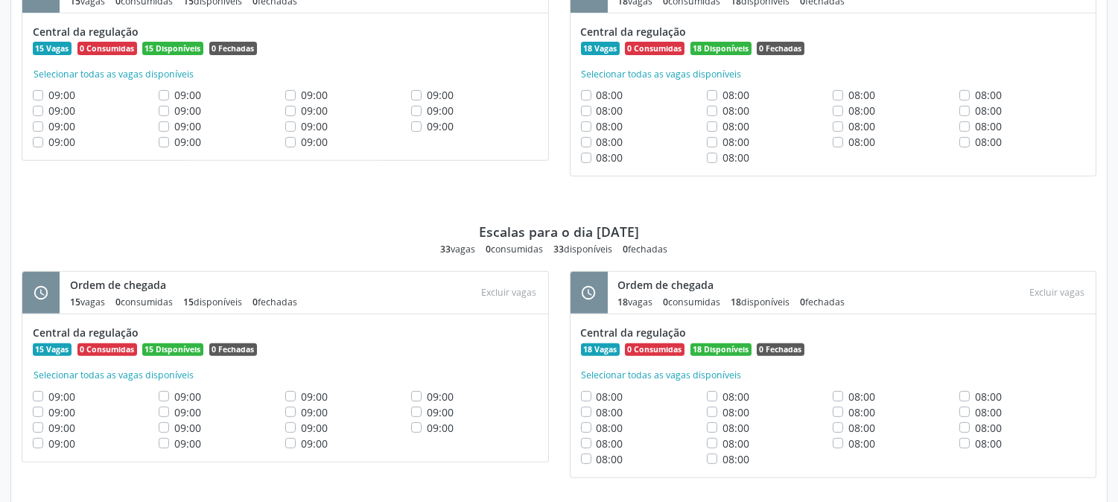
scroll to position [1211, 0]
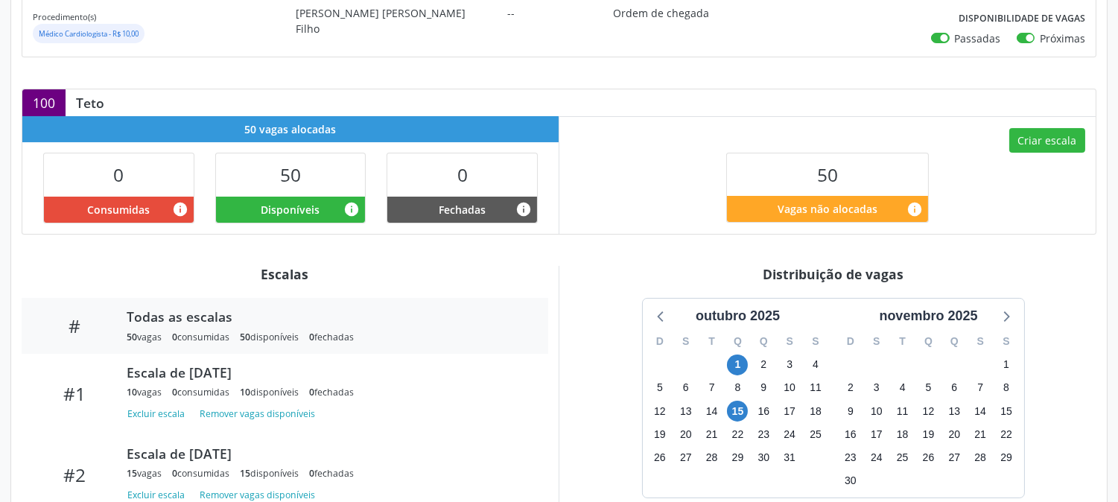
scroll to position [331, 0]
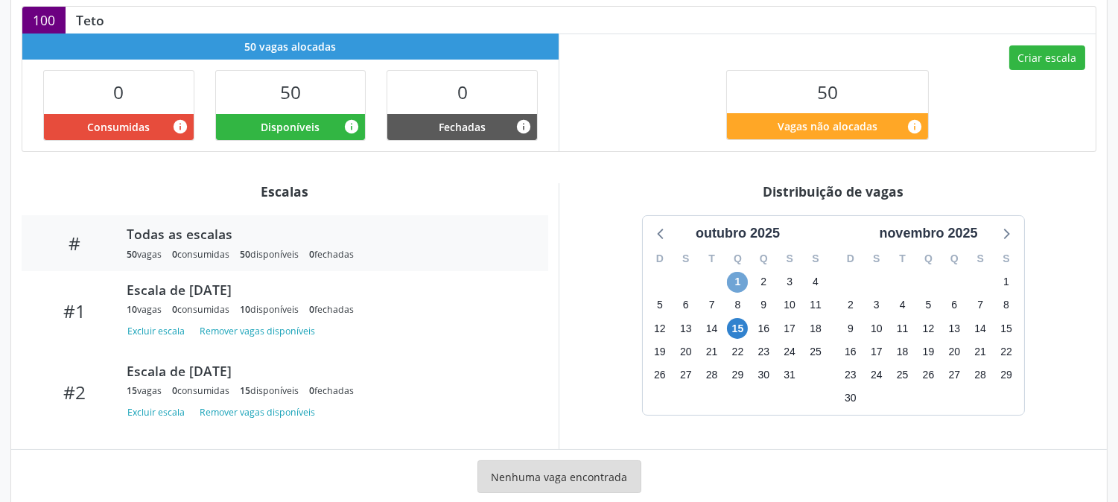
click at [738, 277] on span "1" at bounding box center [737, 282] width 21 height 21
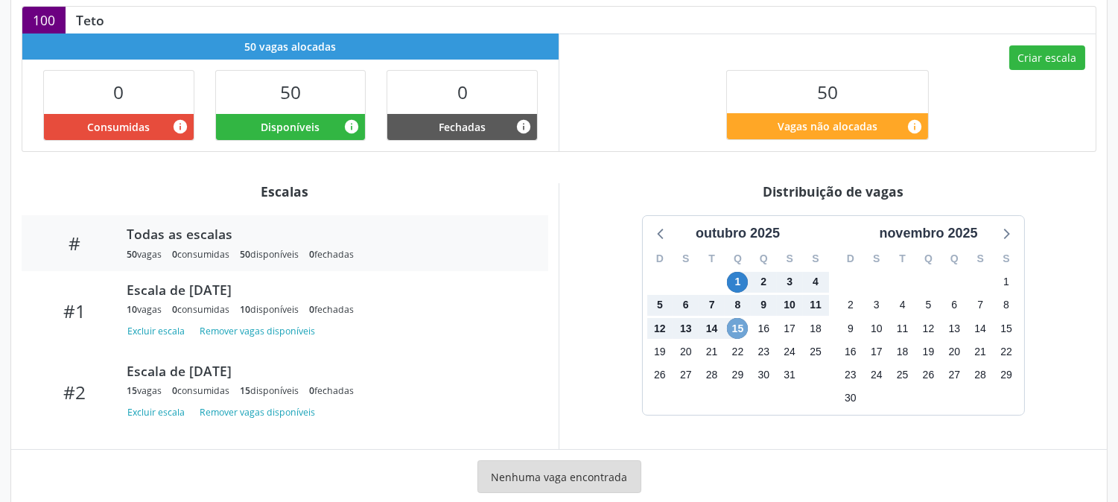
click at [734, 325] on span "15" at bounding box center [737, 328] width 21 height 21
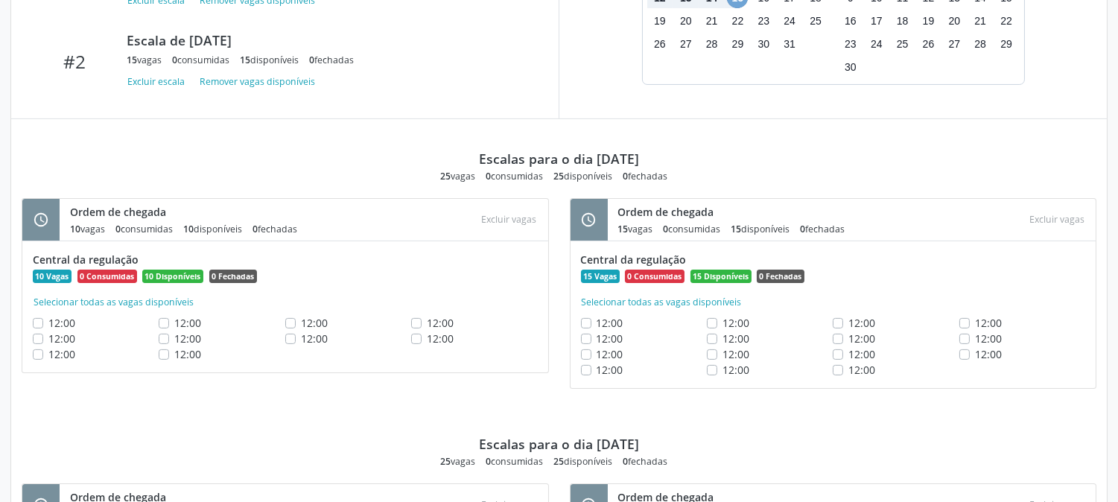
scroll to position [880, 0]
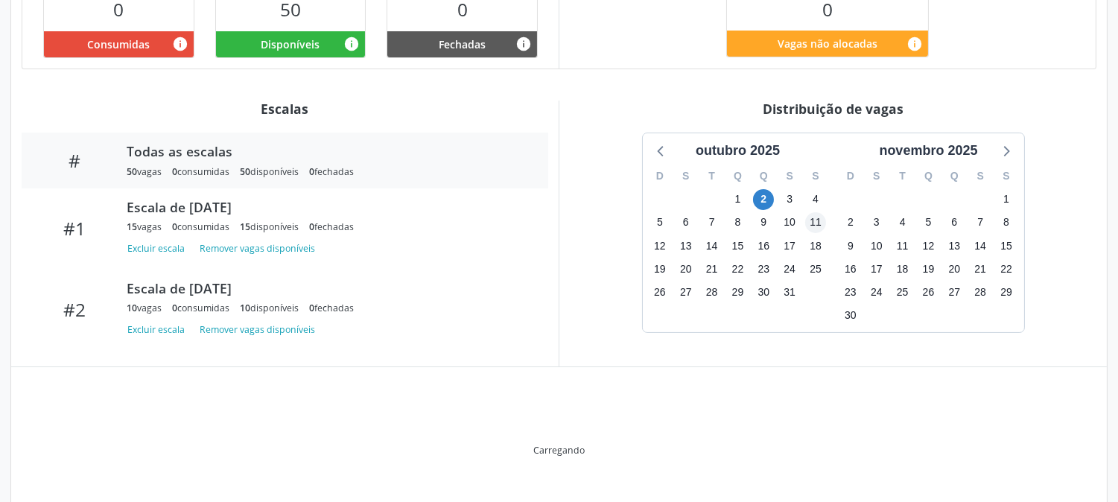
scroll to position [365, 0]
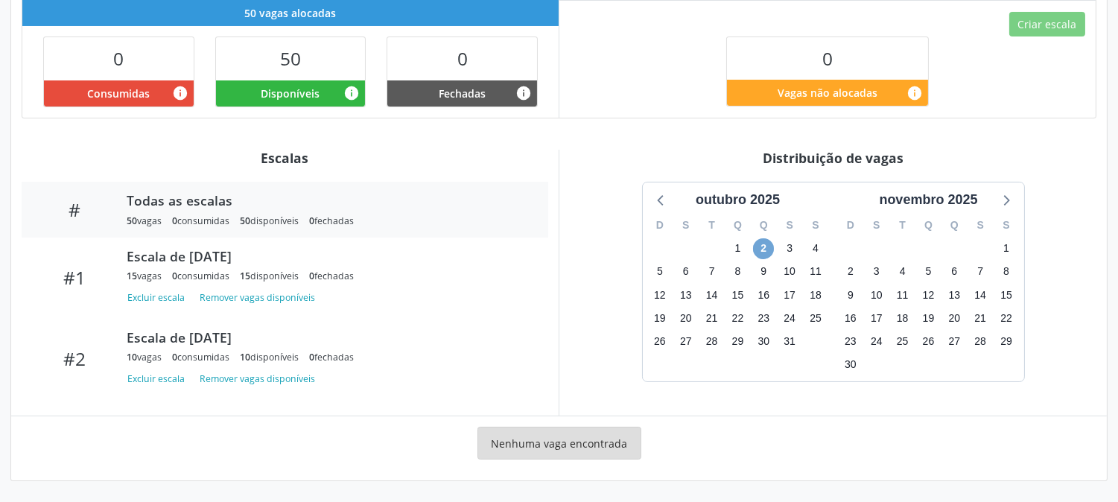
click at [769, 248] on span "2" at bounding box center [763, 248] width 21 height 21
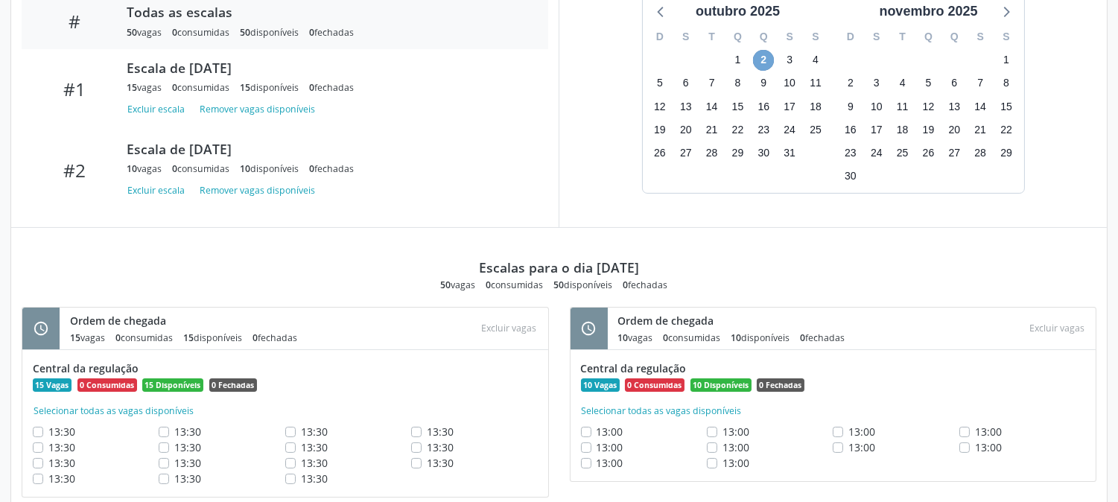
scroll to position [304, 0]
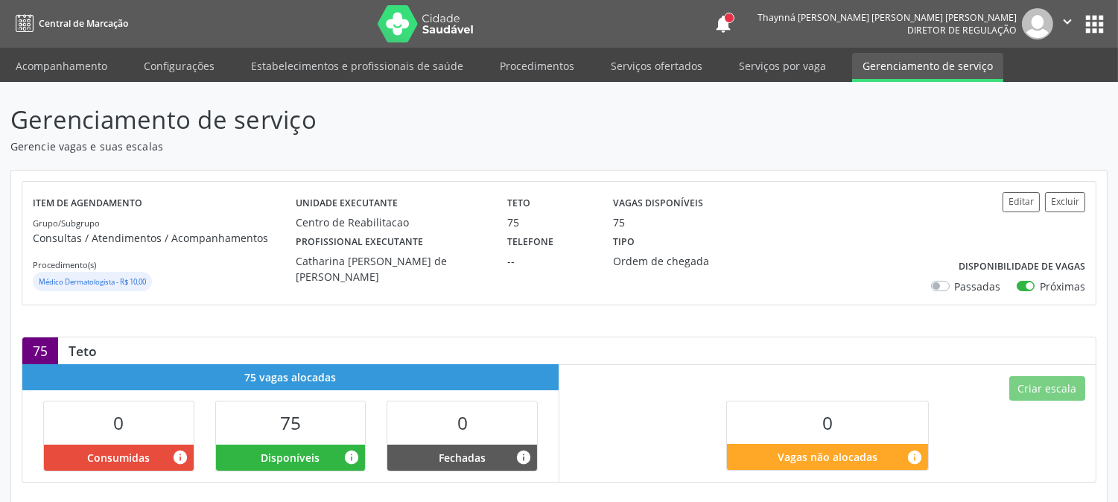
scroll to position [248, 0]
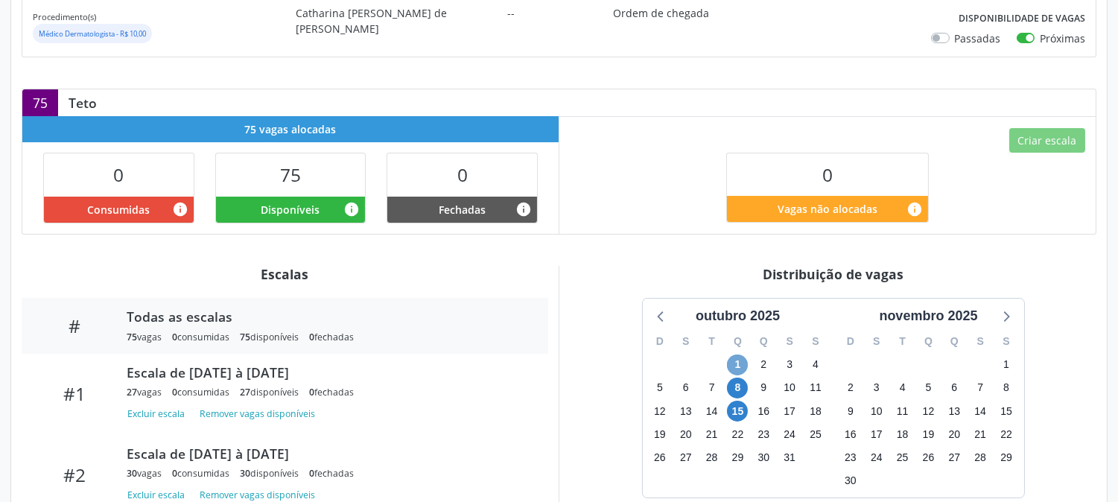
click at [728, 366] on span "1" at bounding box center [737, 365] width 21 height 21
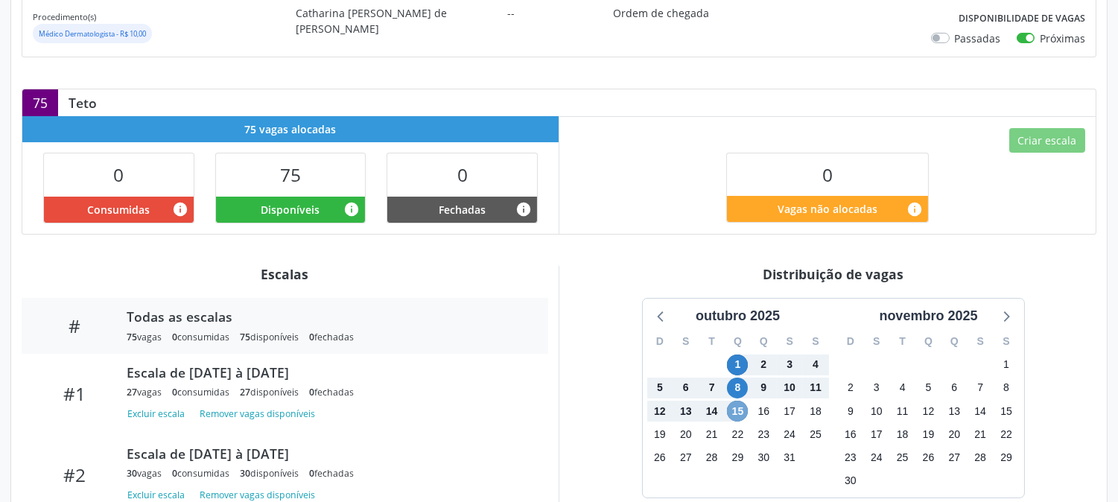
click at [743, 415] on span "15" at bounding box center [737, 411] width 21 height 21
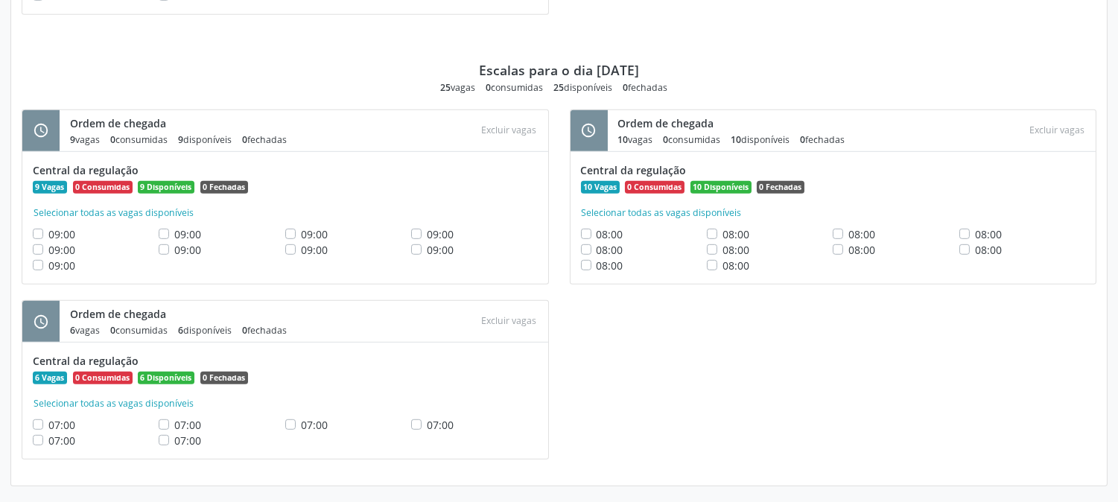
scroll to position [1143, 0]
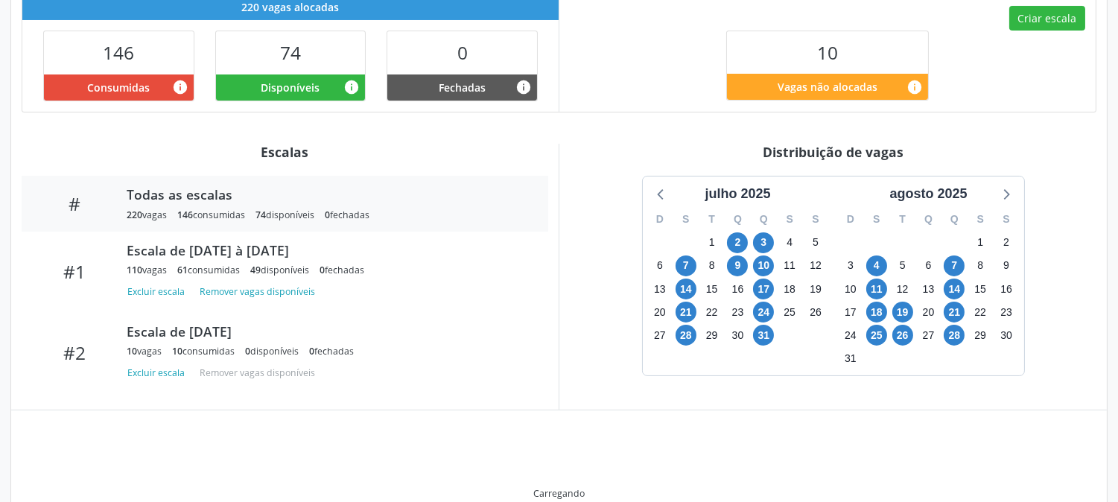
scroll to position [365, 0]
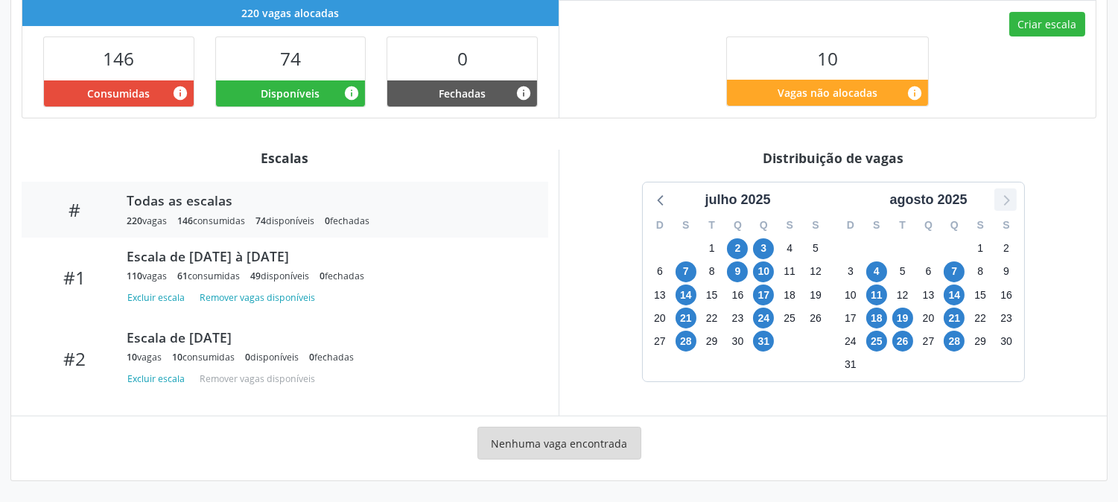
click at [1014, 200] on icon at bounding box center [1005, 199] width 19 height 19
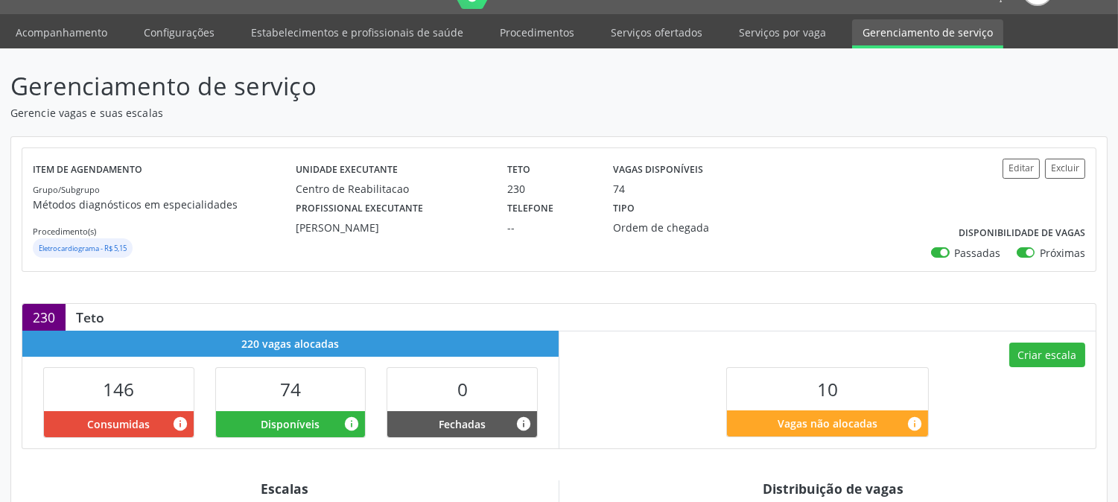
scroll to position [0, 0]
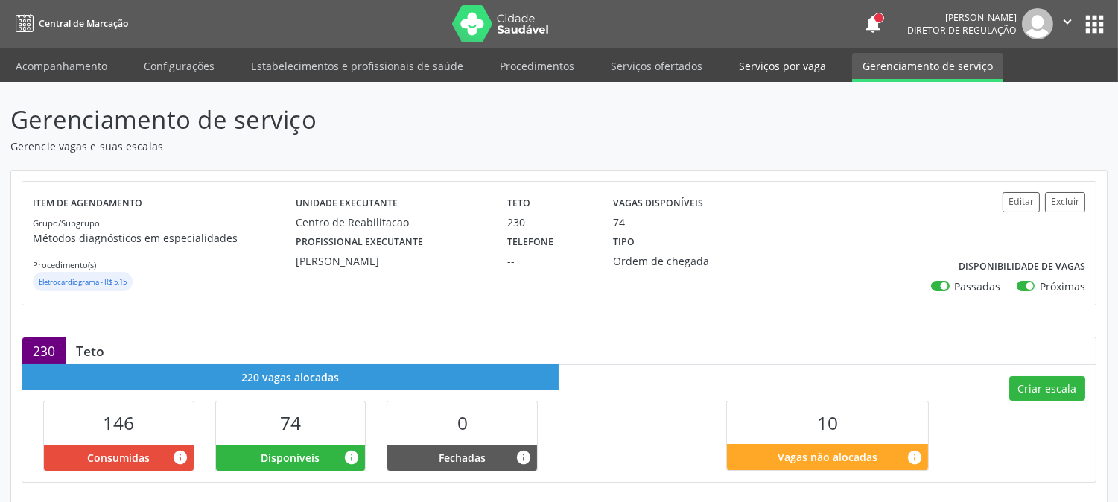
click at [790, 69] on link "Serviços por vaga" at bounding box center [782, 66] width 108 height 26
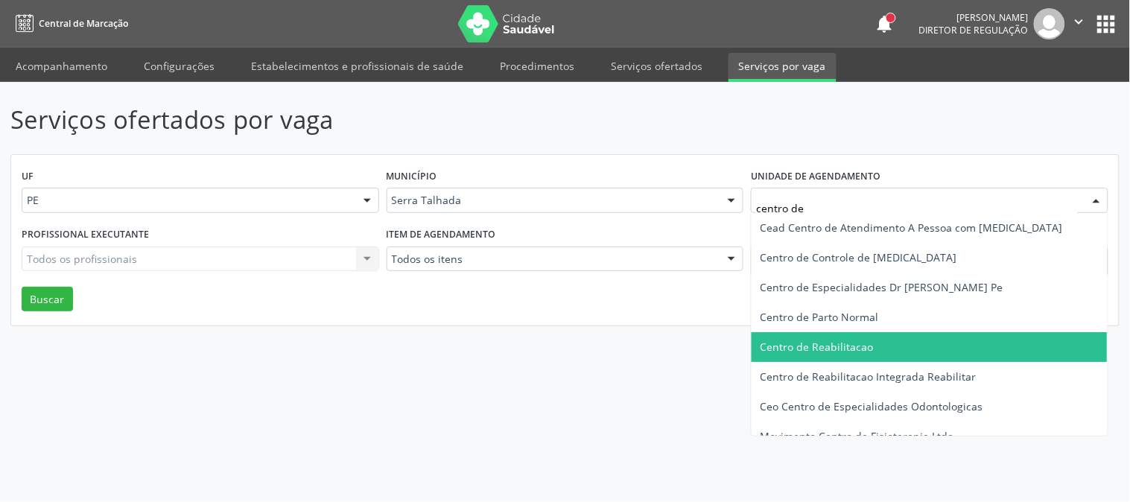
type input "centro de"
click at [832, 345] on span "Centro de Reabilitacao" at bounding box center [816, 347] width 113 height 14
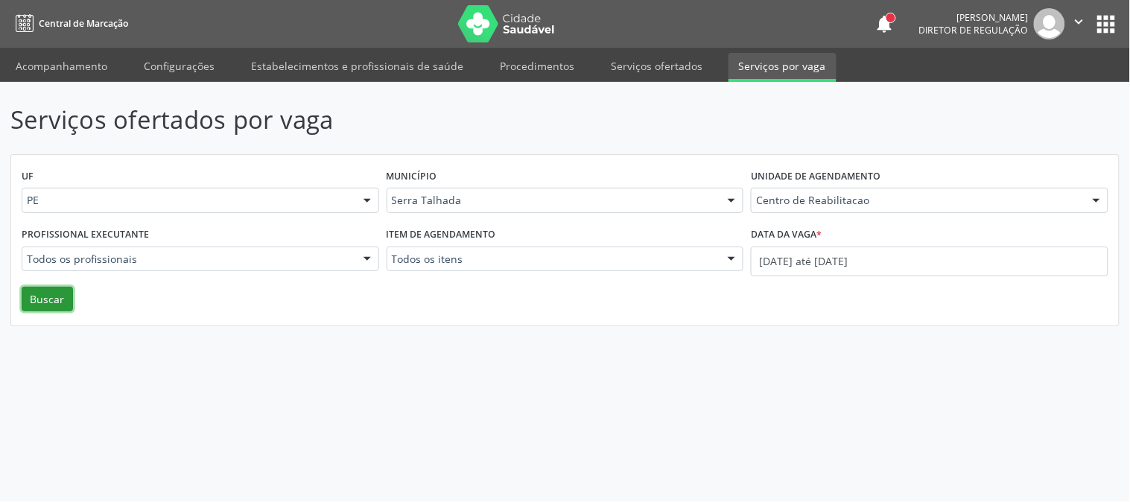
click at [61, 287] on button "Buscar" at bounding box center [47, 299] width 51 height 25
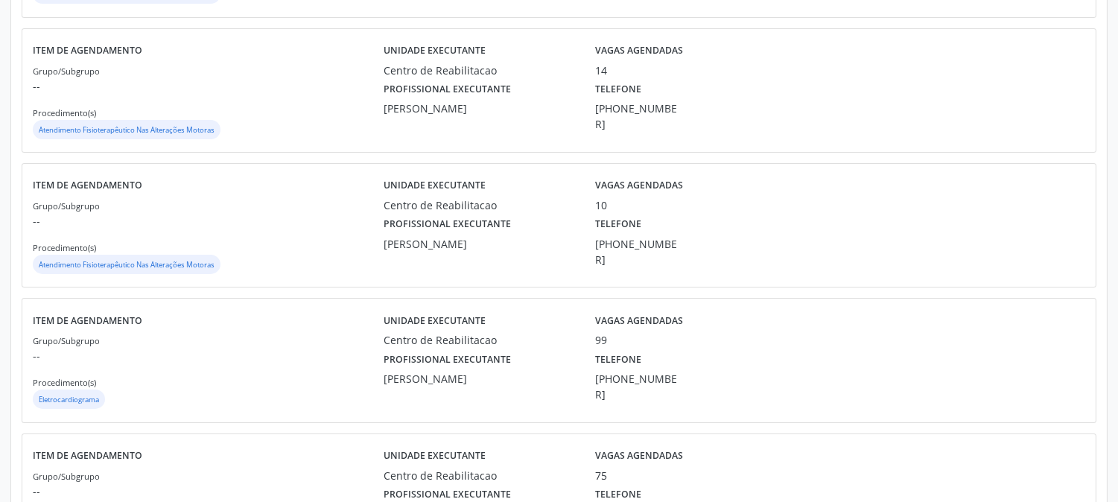
scroll to position [579, 0]
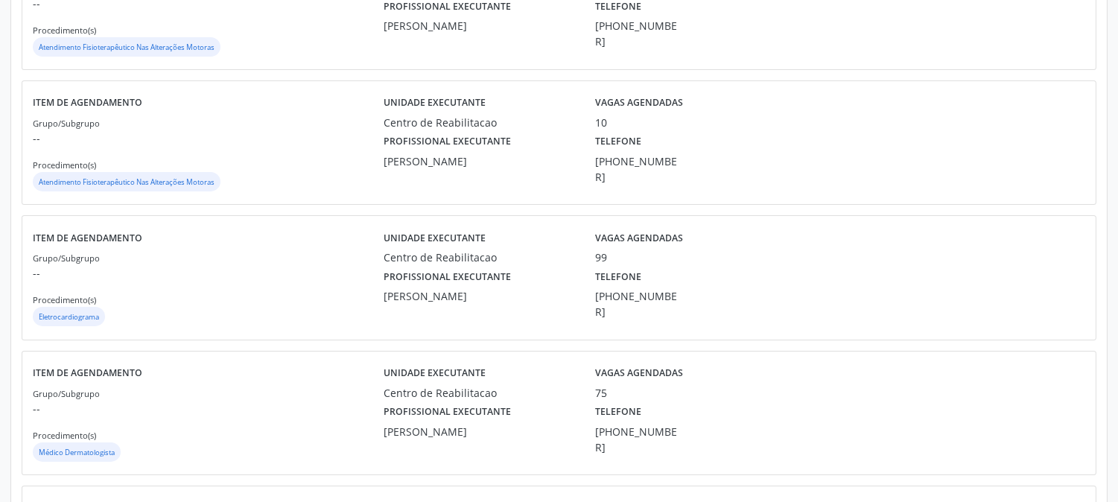
click at [724, 265] on div "Profissional executante Maria do Carmo Silva Telefone (81) 38313112" at bounding box center [690, 292] width 635 height 54
click at [531, 283] on div "Profissional executante Maria do Carmo Silva" at bounding box center [479, 292] width 212 height 54
click at [162, 302] on div "Grupo/Subgrupo -- Procedimento(s) Eletrocardiograma" at bounding box center [208, 289] width 351 height 80
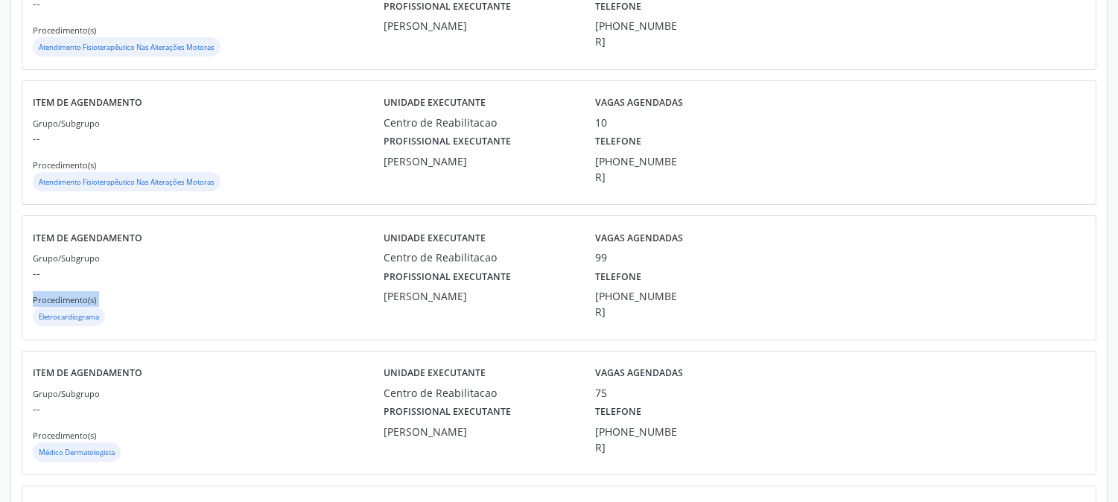
click at [162, 302] on div "Grupo/Subgrupo -- Procedimento(s) Eletrocardiograma" at bounding box center [208, 289] width 351 height 80
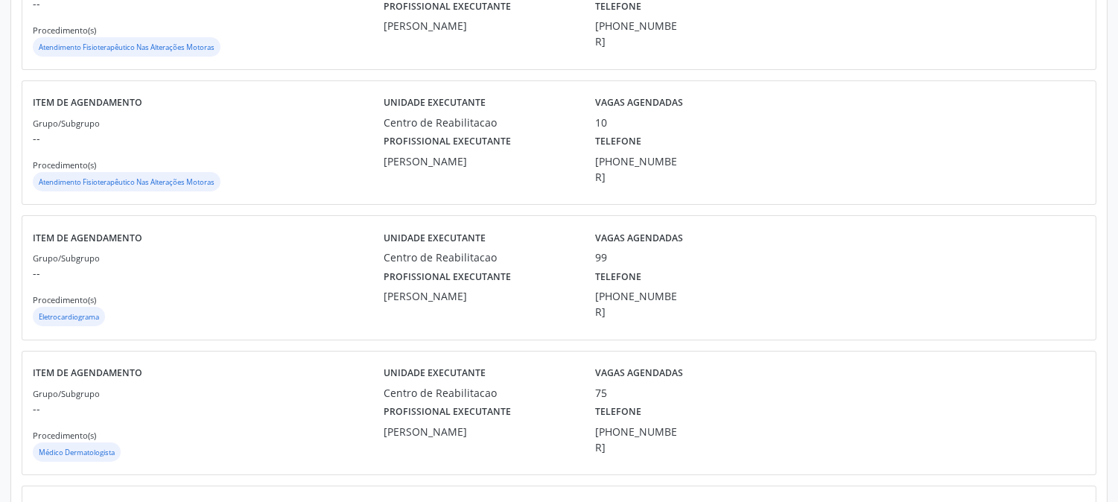
click at [1060, 285] on div at bounding box center [1041, 277] width 88 height 102
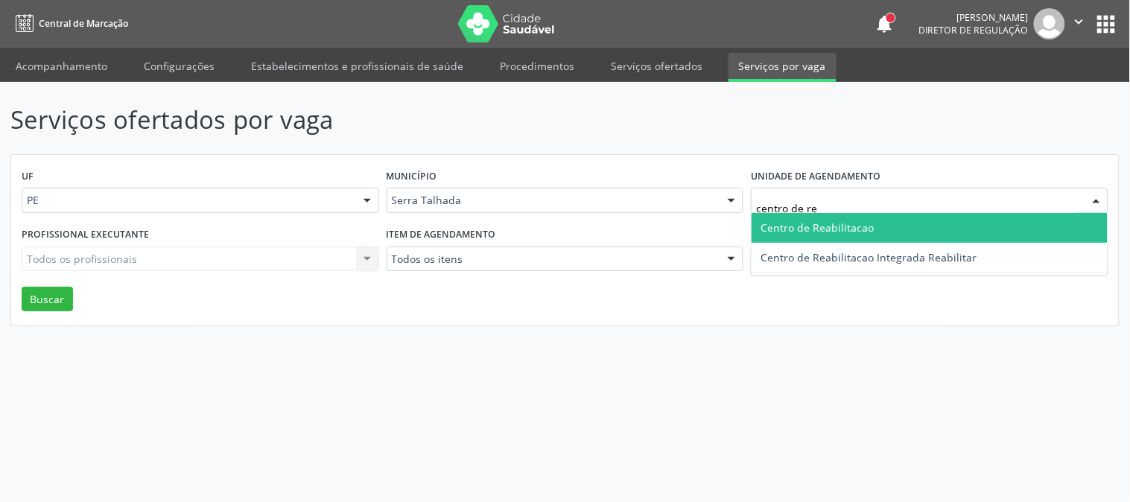
type input "centro de rea"
click at [847, 227] on span "Centro de Reabilitacao" at bounding box center [816, 227] width 113 height 14
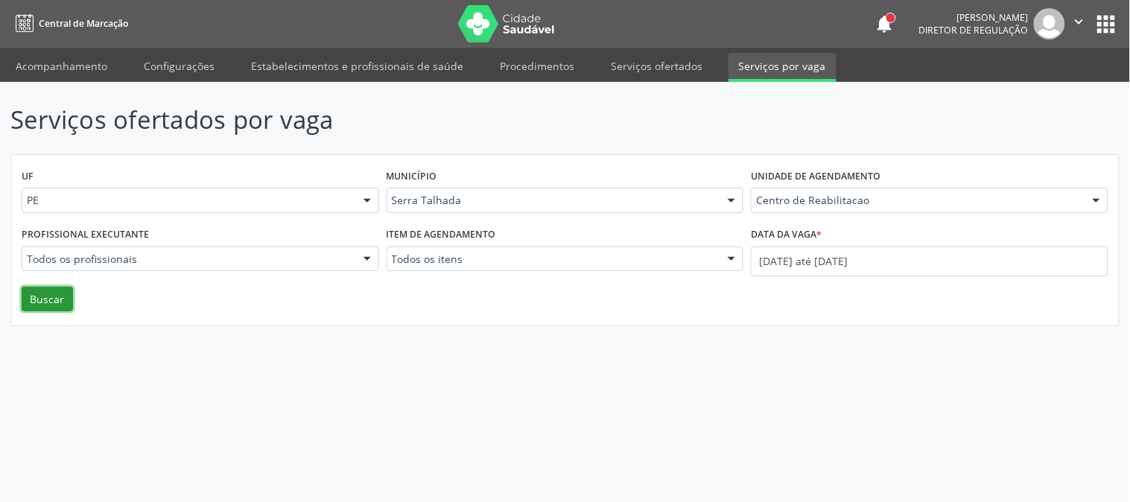
click at [66, 305] on button "Buscar" at bounding box center [47, 299] width 51 height 25
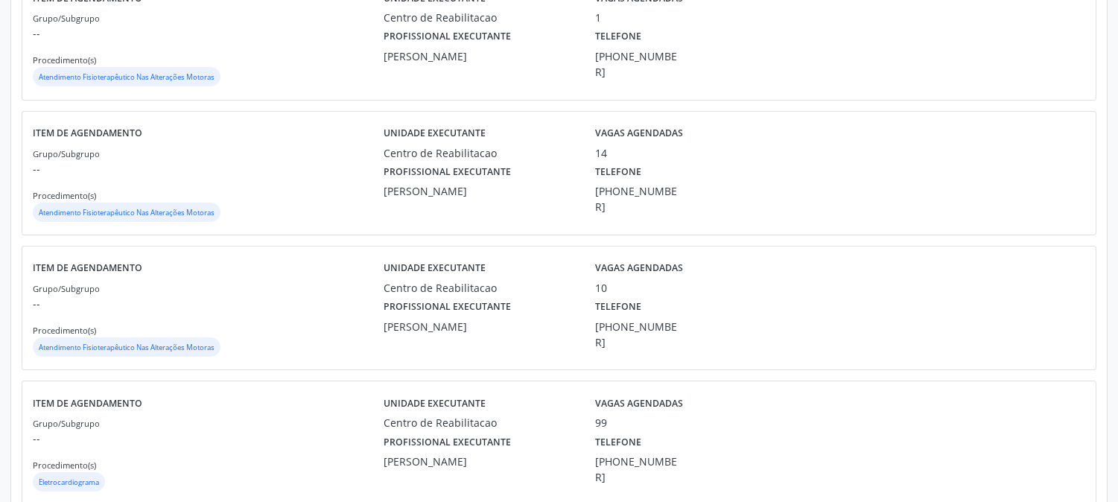
scroll to position [579, 0]
